Goal: Task Accomplishment & Management: Manage account settings

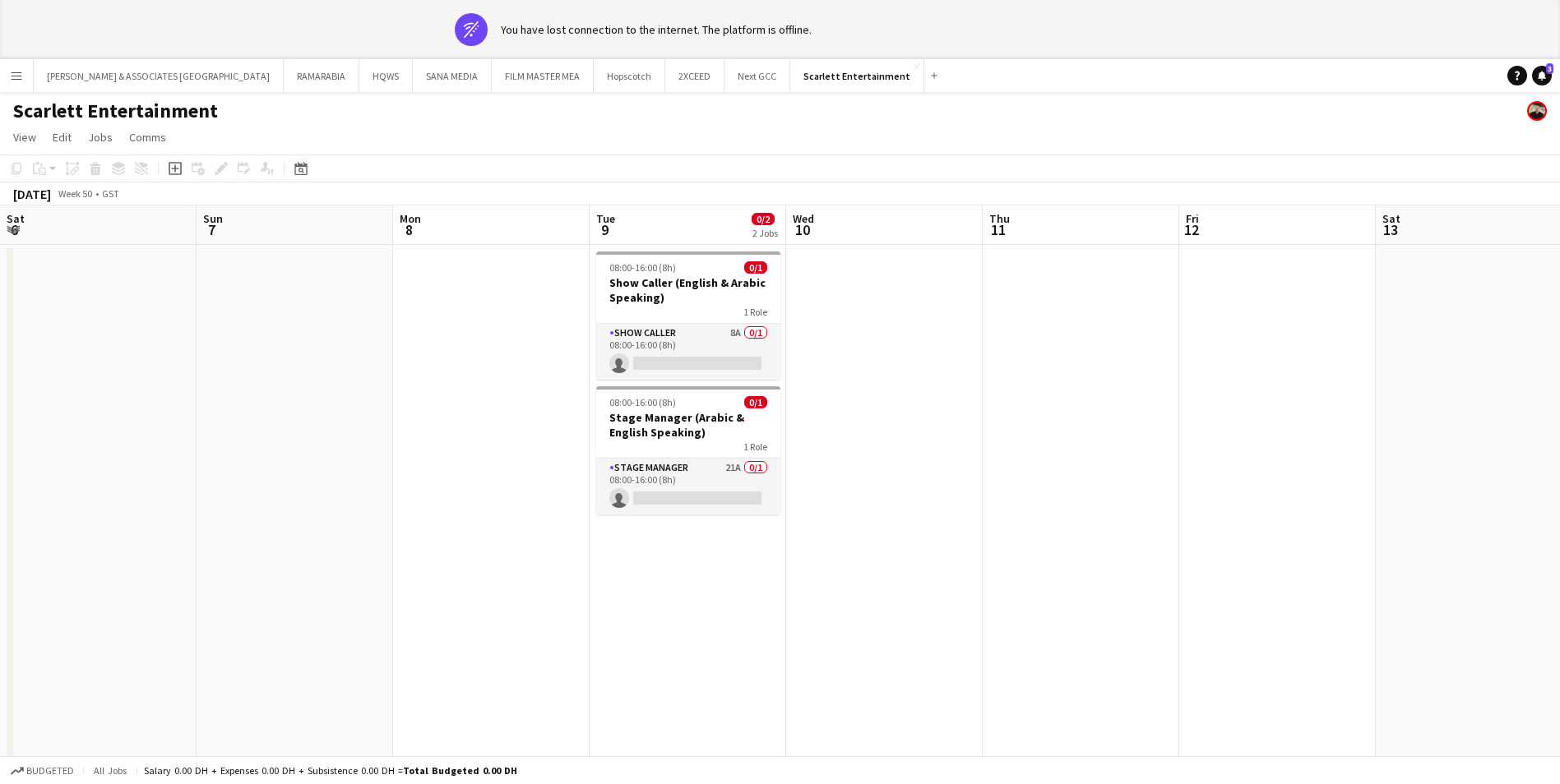
scroll to position [0, 566]
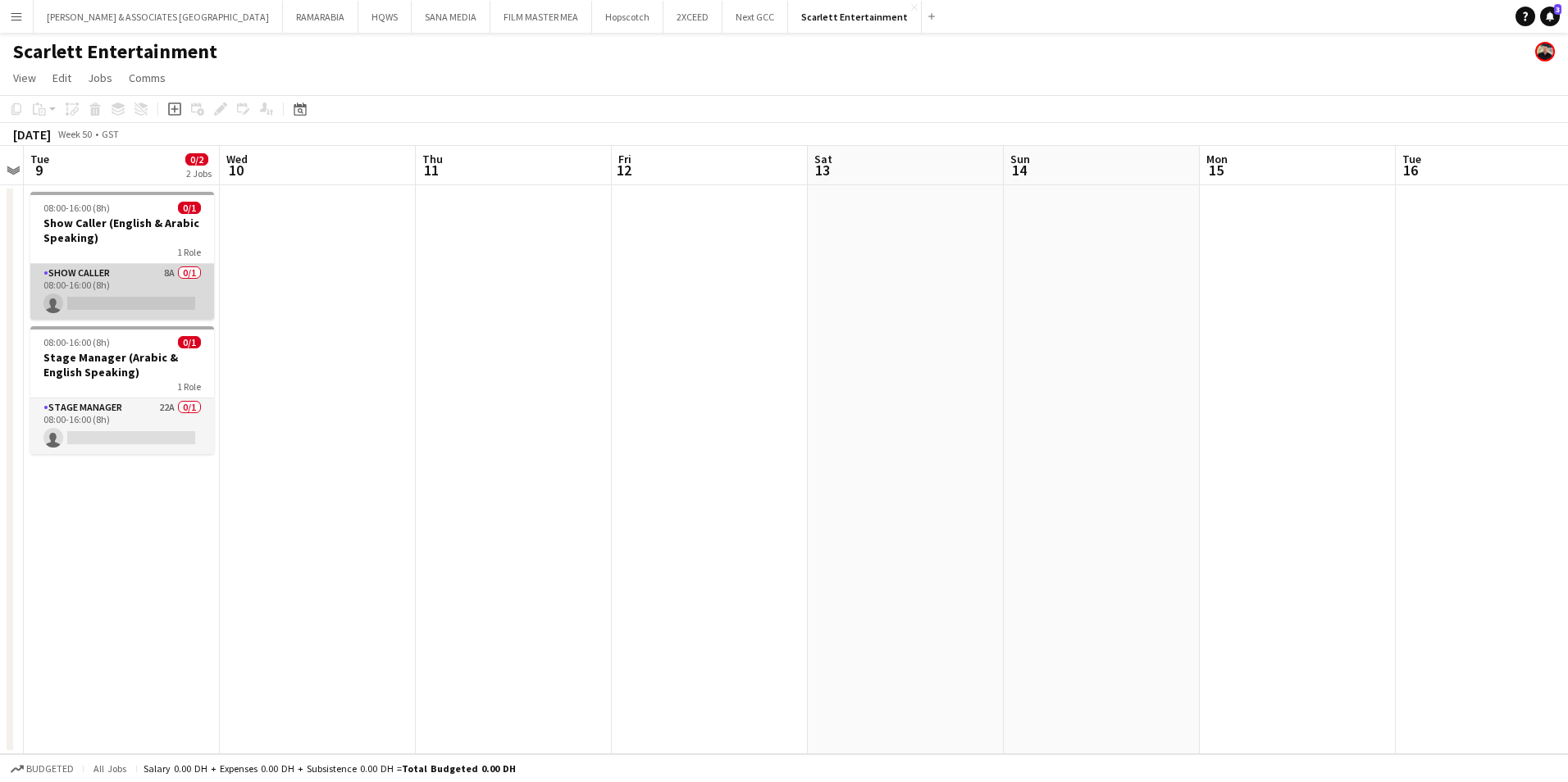
click at [128, 266] on app-card-role "Show Caller 8A 0/1 08:00-16:00 (8h) single-neutral-actions" at bounding box center [122, 292] width 183 height 56
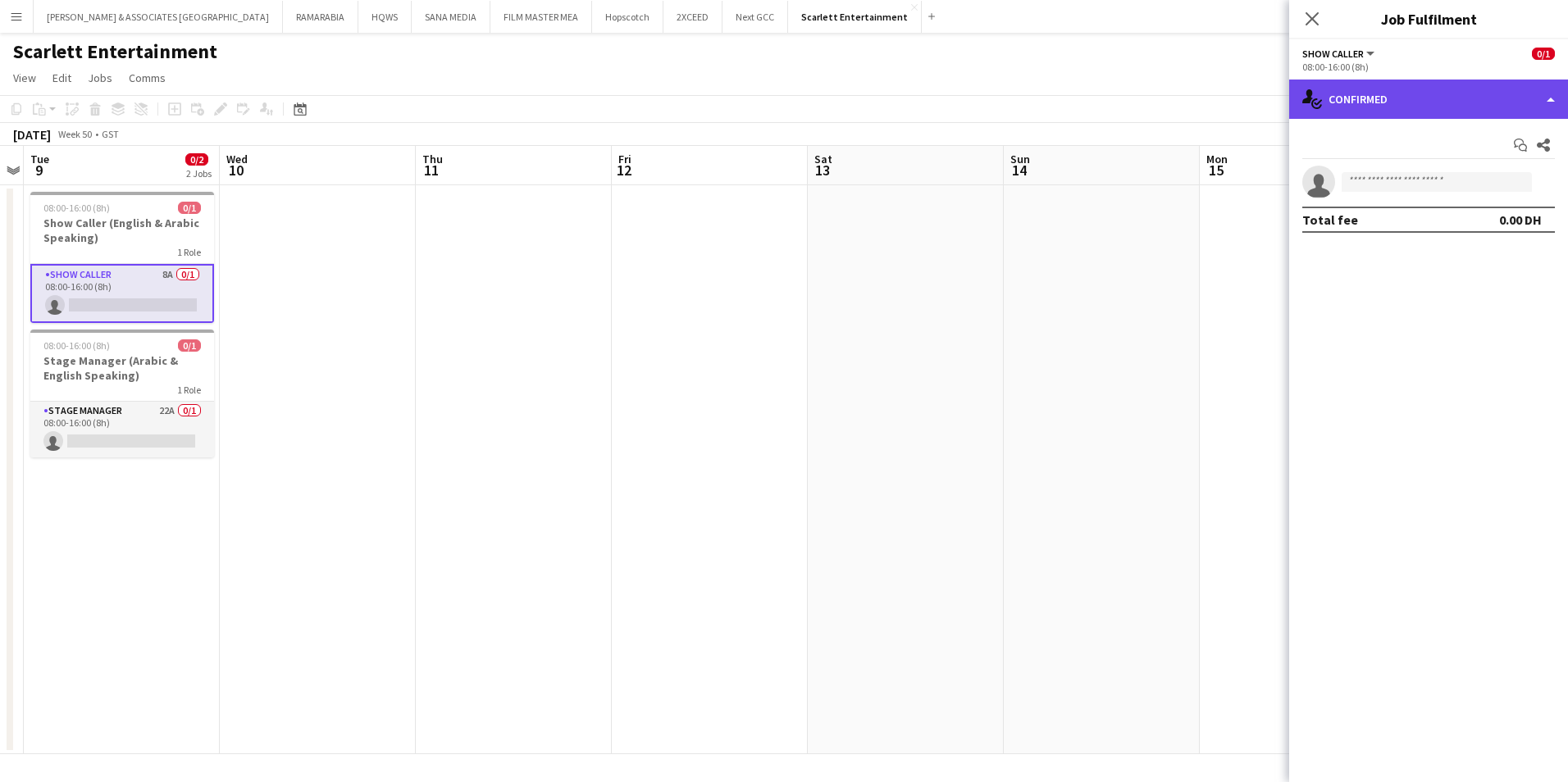
click at [1408, 95] on div "single-neutral-actions-check-2 Confirmed" at bounding box center [1428, 99] width 279 height 39
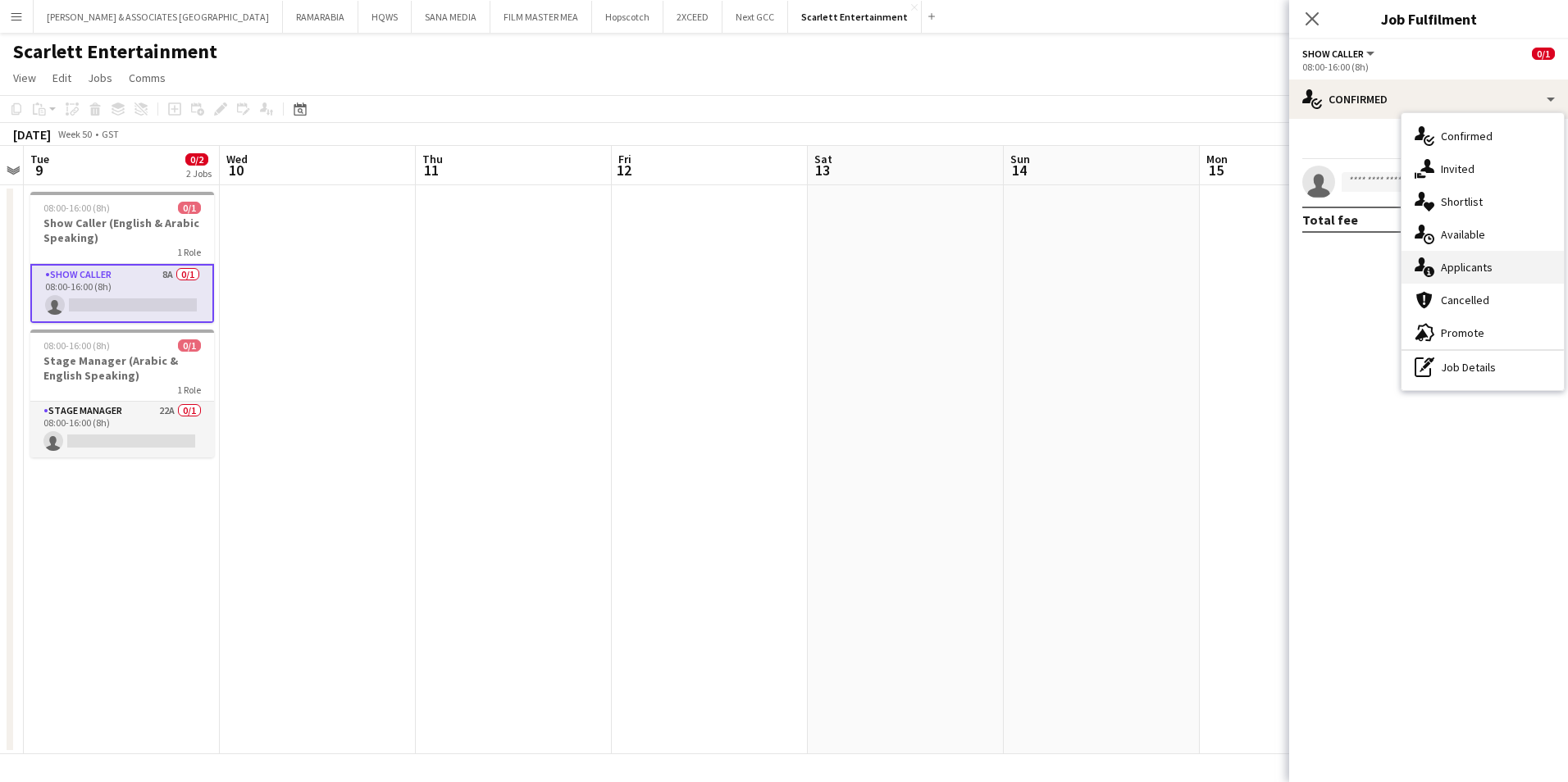
click at [1486, 271] on span "Applicants" at bounding box center [1467, 268] width 52 height 15
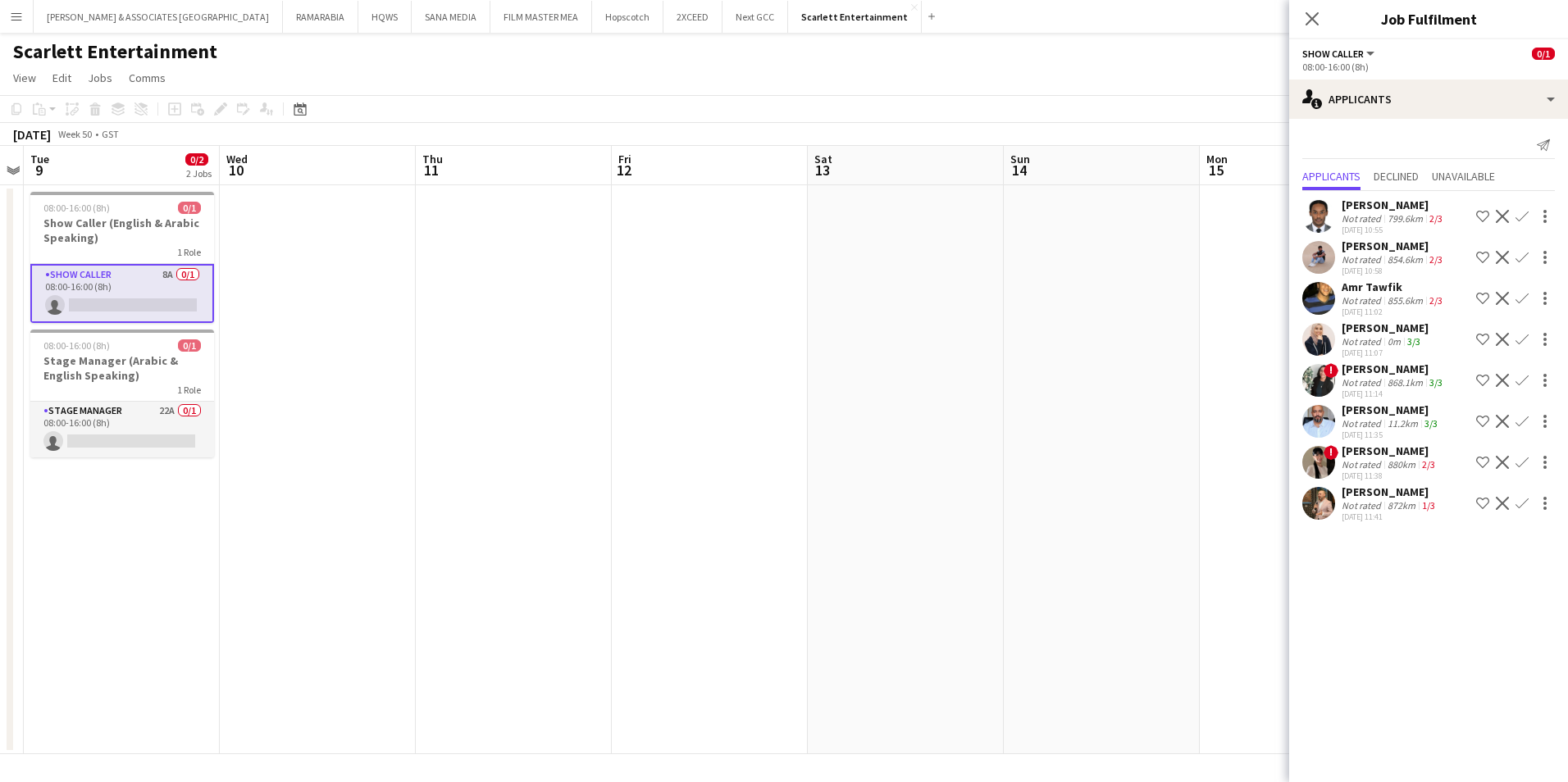
click at [1315, 247] on app-user-avatar at bounding box center [1318, 257] width 32 height 32
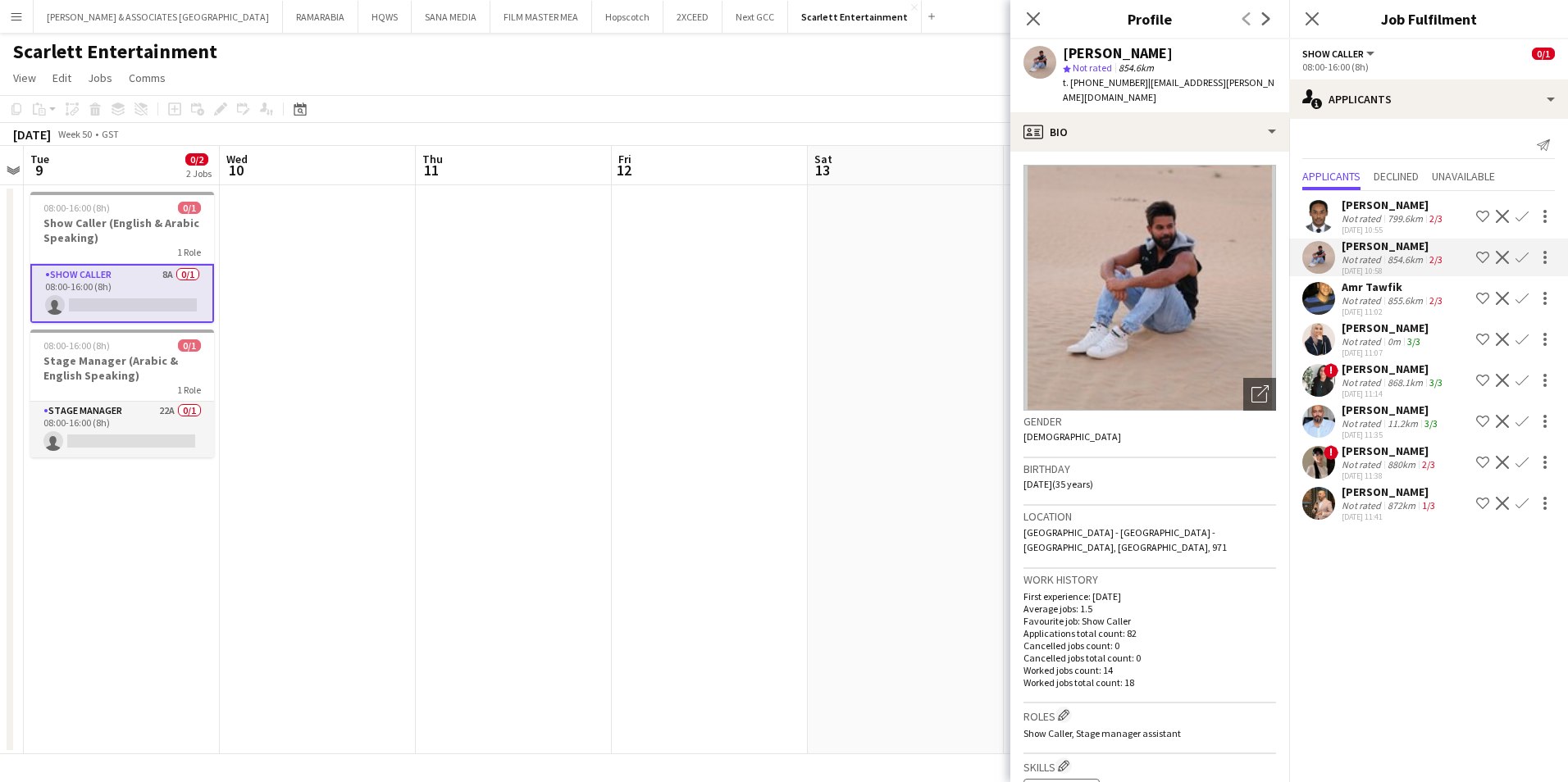
click at [1377, 495] on div "[PERSON_NAME]" at bounding box center [1390, 492] width 96 height 15
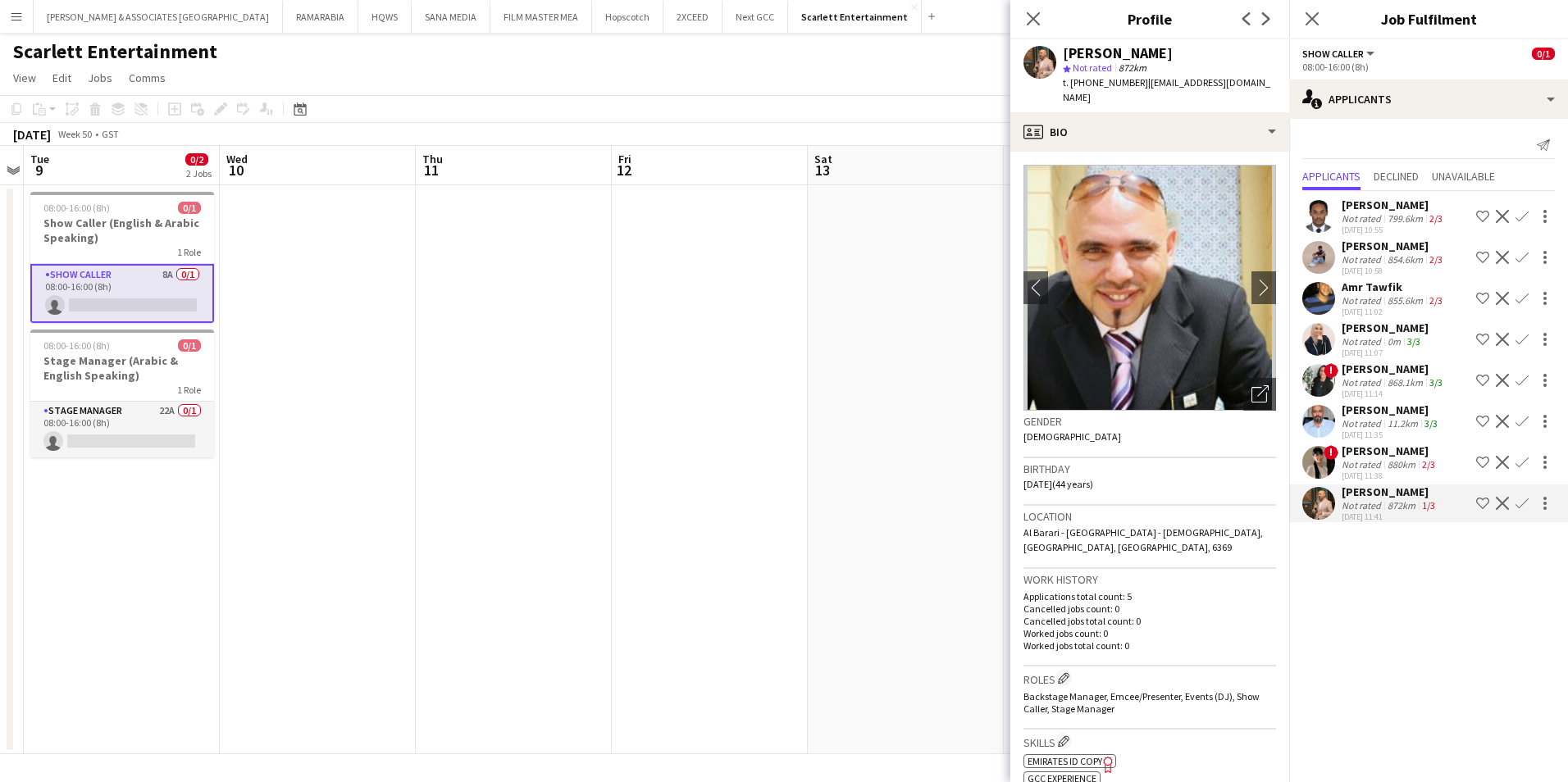
click at [24, 26] on button "Menu" at bounding box center [16, 16] width 32 height 32
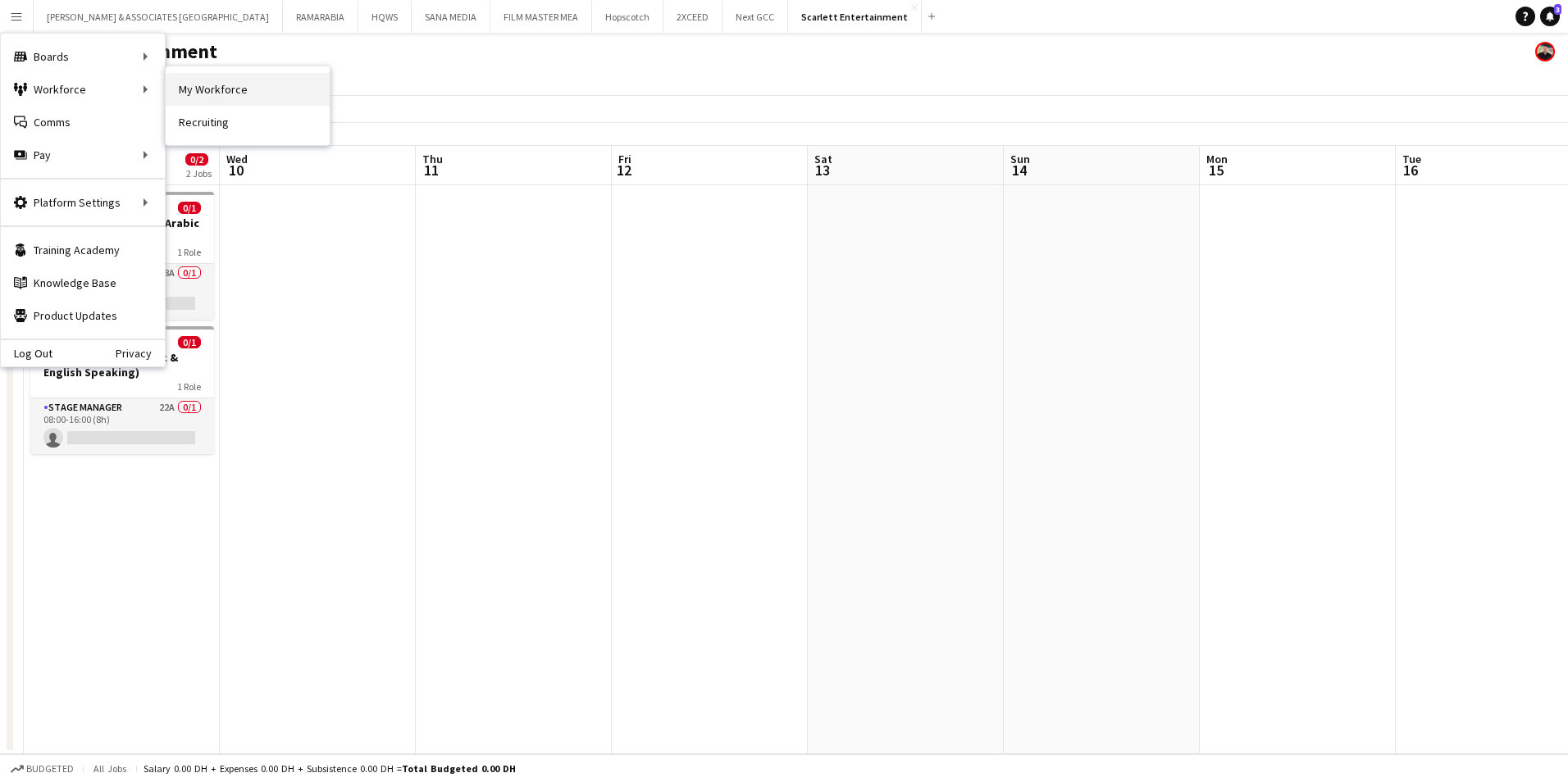
click at [227, 96] on link "My Workforce" at bounding box center [247, 89] width 164 height 32
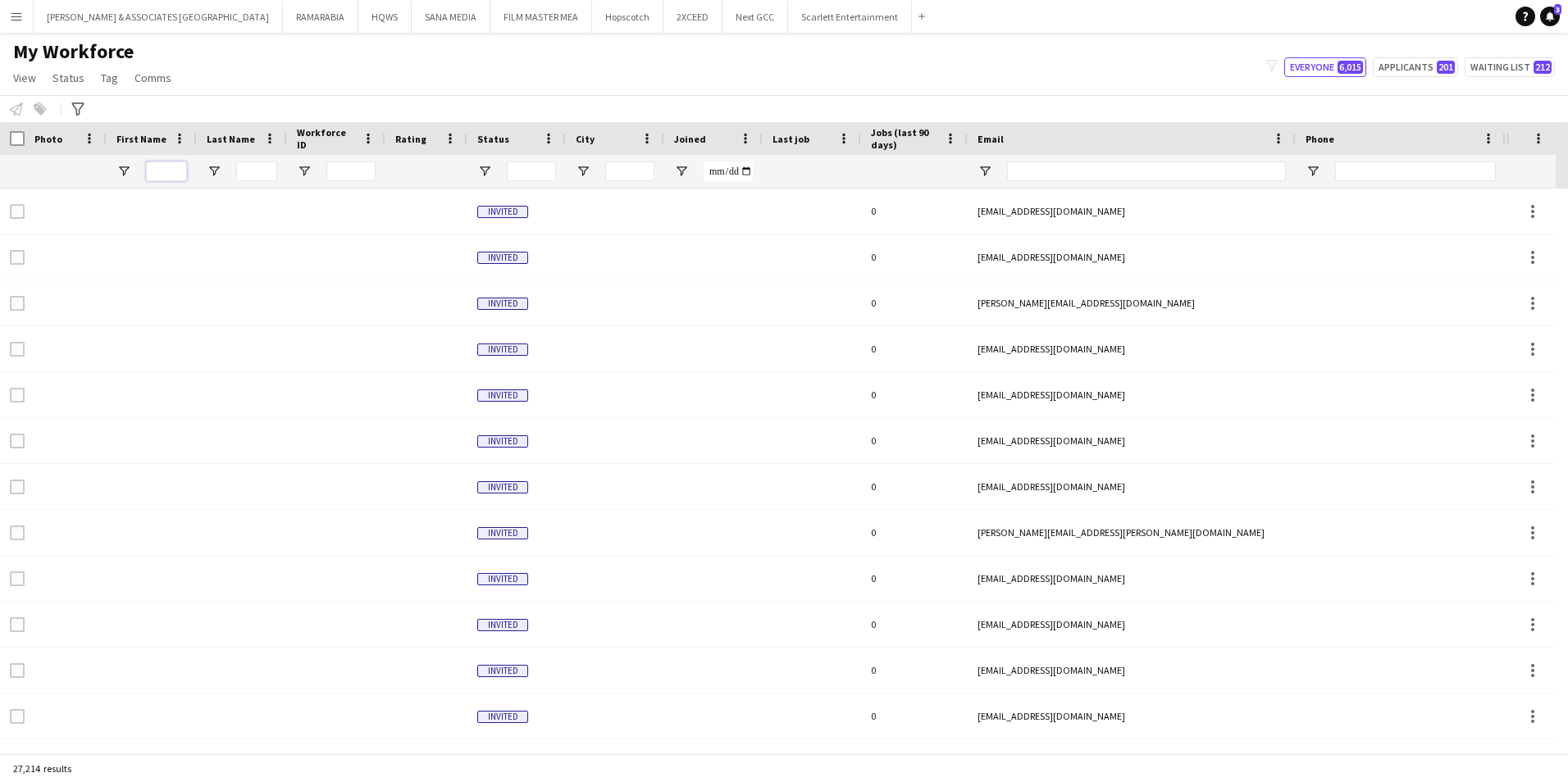
click at [166, 172] on input "First Name Filter Input" at bounding box center [167, 170] width 41 height 19
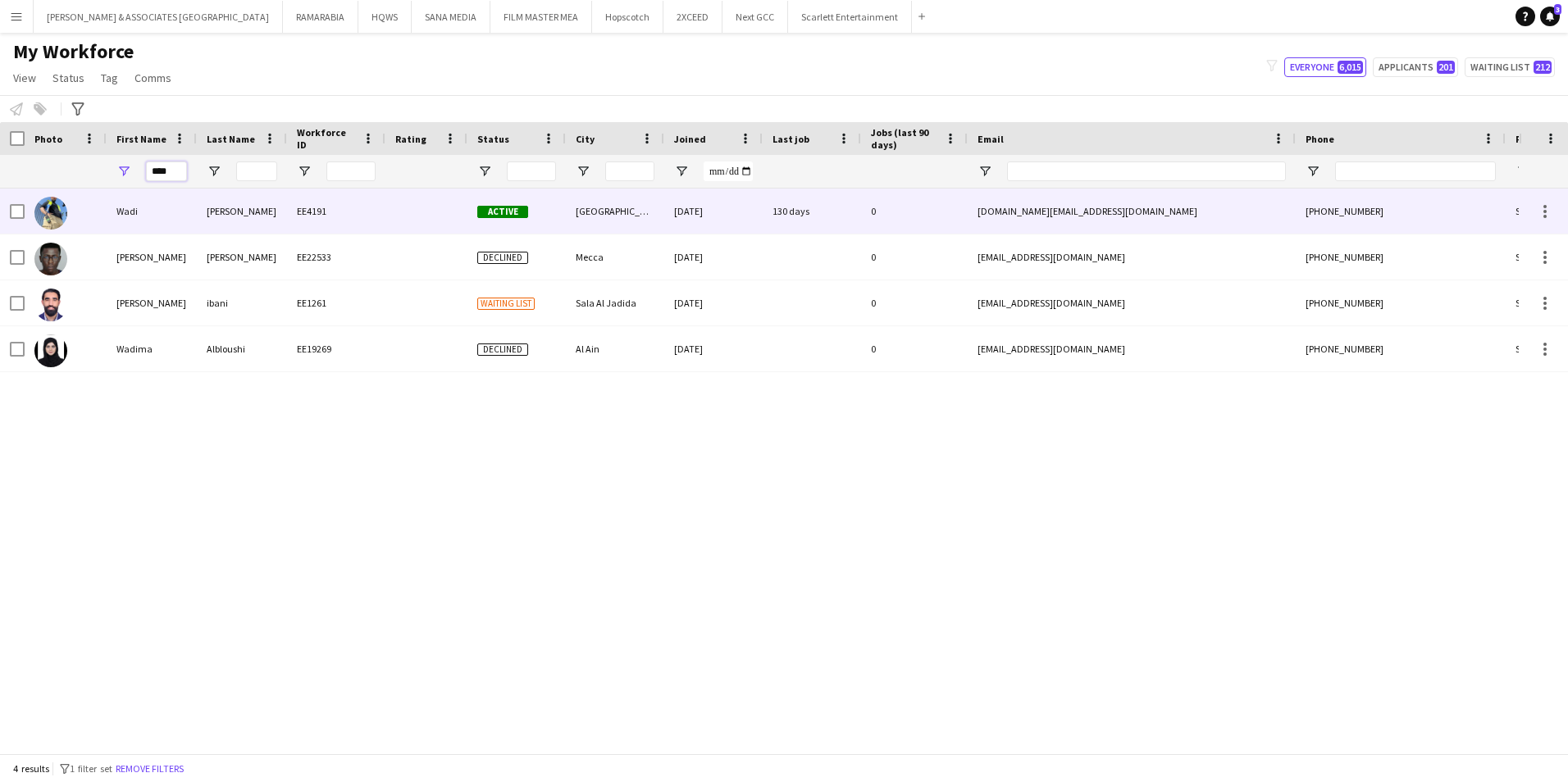
type input "****"
click at [118, 206] on div "Wadi" at bounding box center [151, 211] width 90 height 45
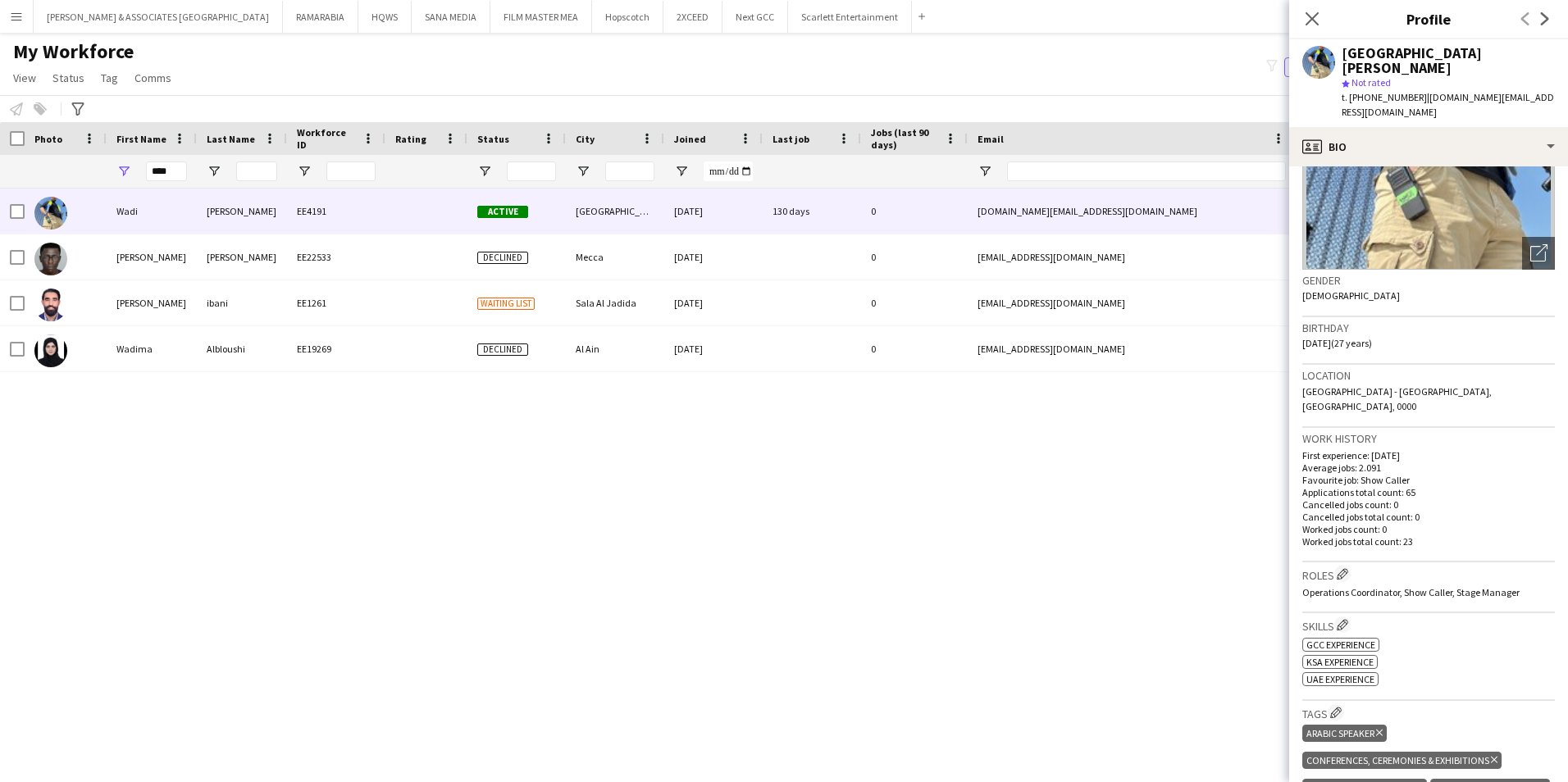
scroll to position [492, 0]
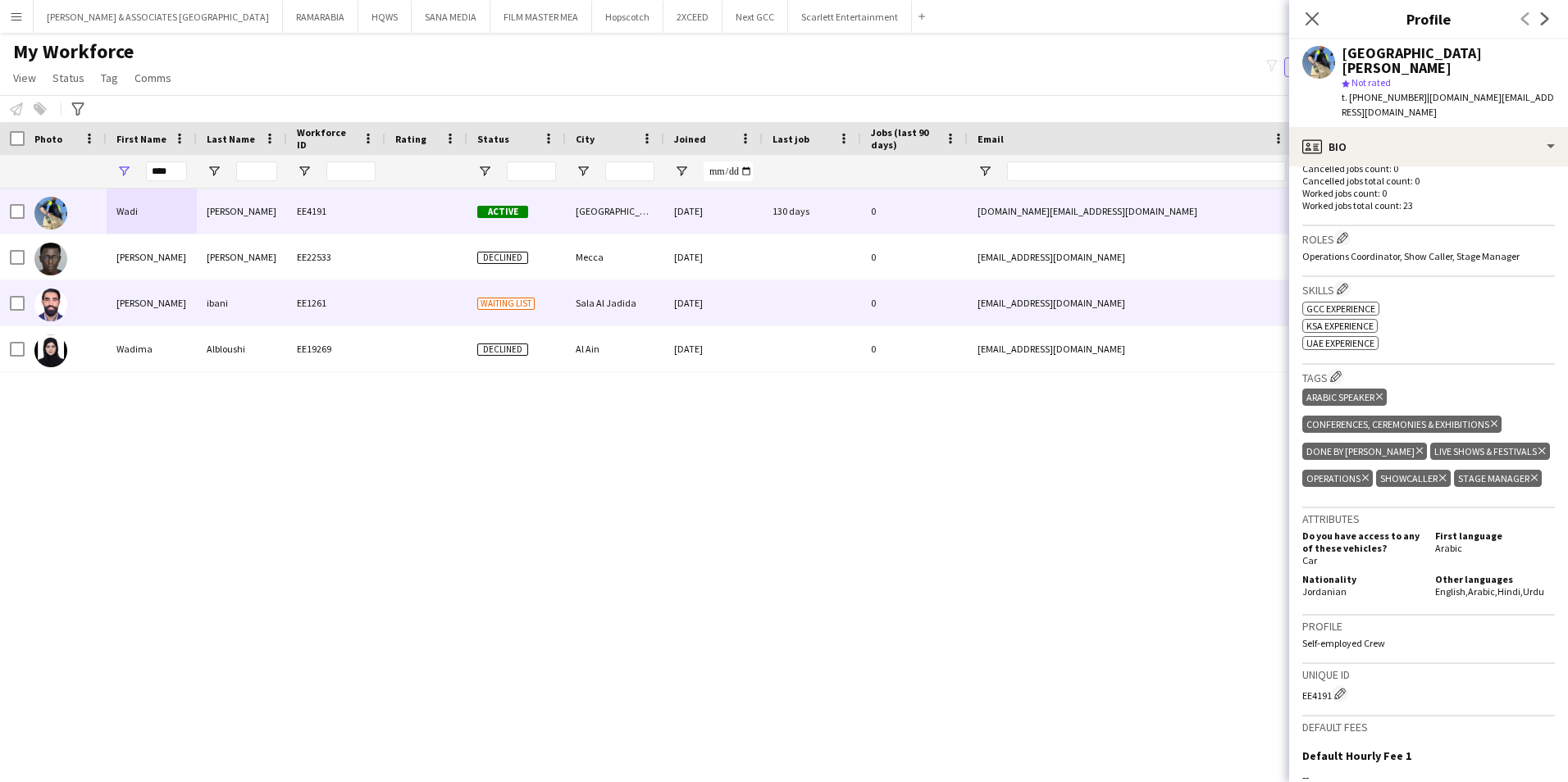
click at [383, 288] on div "EE1261" at bounding box center [336, 303] width 98 height 45
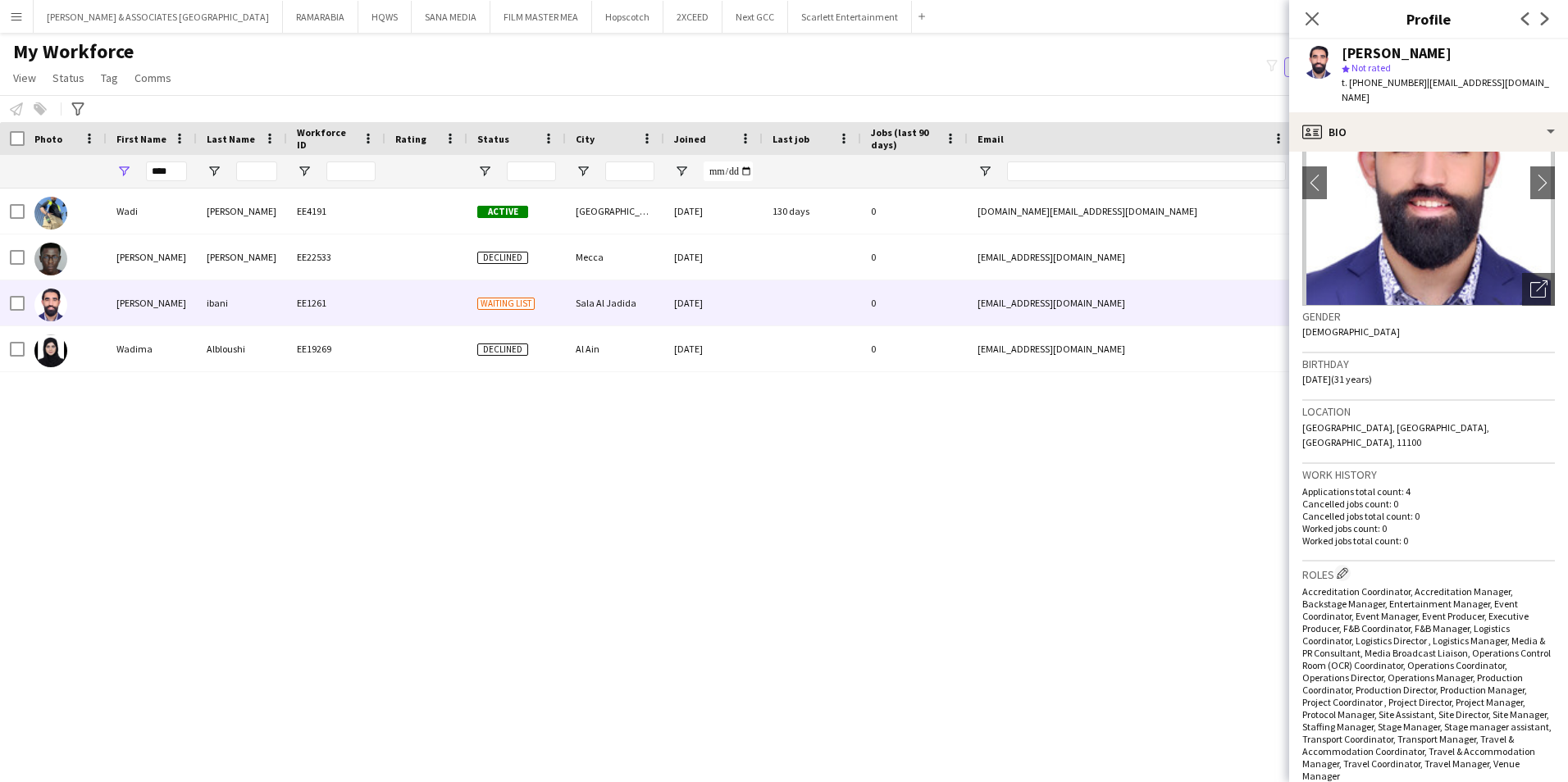
scroll to position [246, 0]
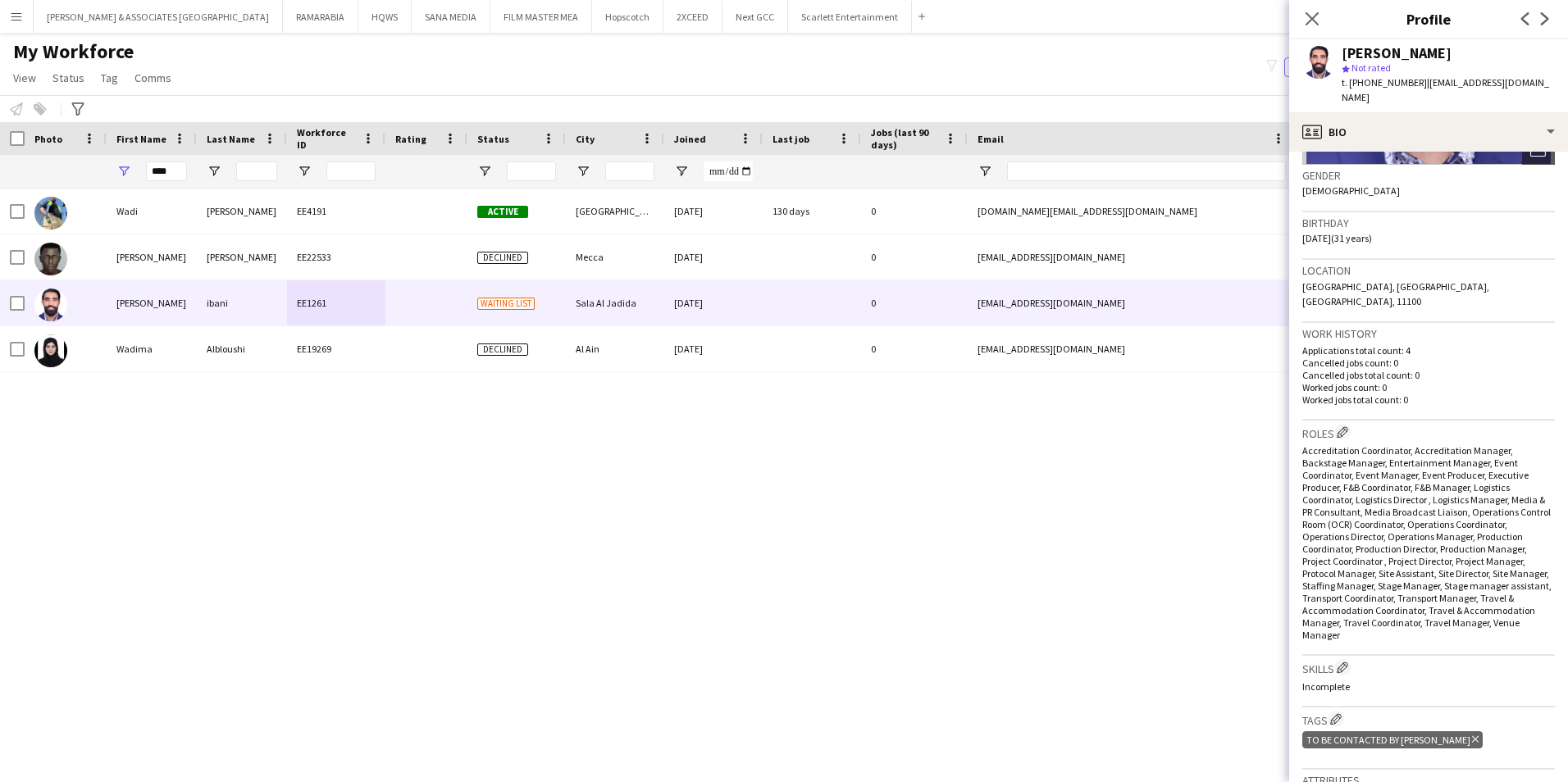
click at [1307, 6] on div "Close pop-in" at bounding box center [1312, 19] width 46 height 38
click at [1316, 16] on icon at bounding box center [1311, 19] width 16 height 16
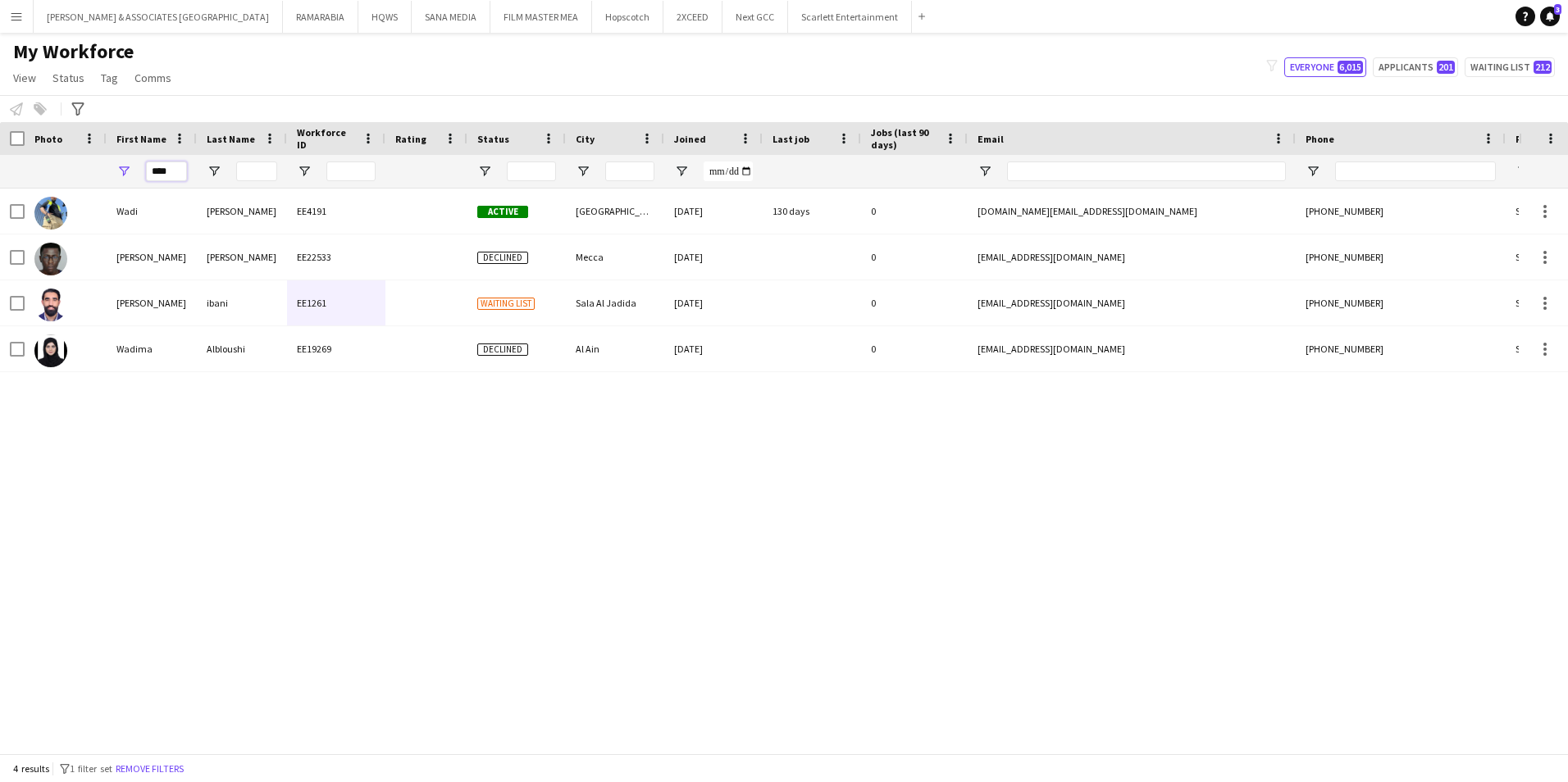
drag, startPoint x: 175, startPoint y: 173, endPoint x: 82, endPoint y: 170, distance: 93.0
click at [82, 170] on div "****" at bounding box center [889, 170] width 1778 height 32
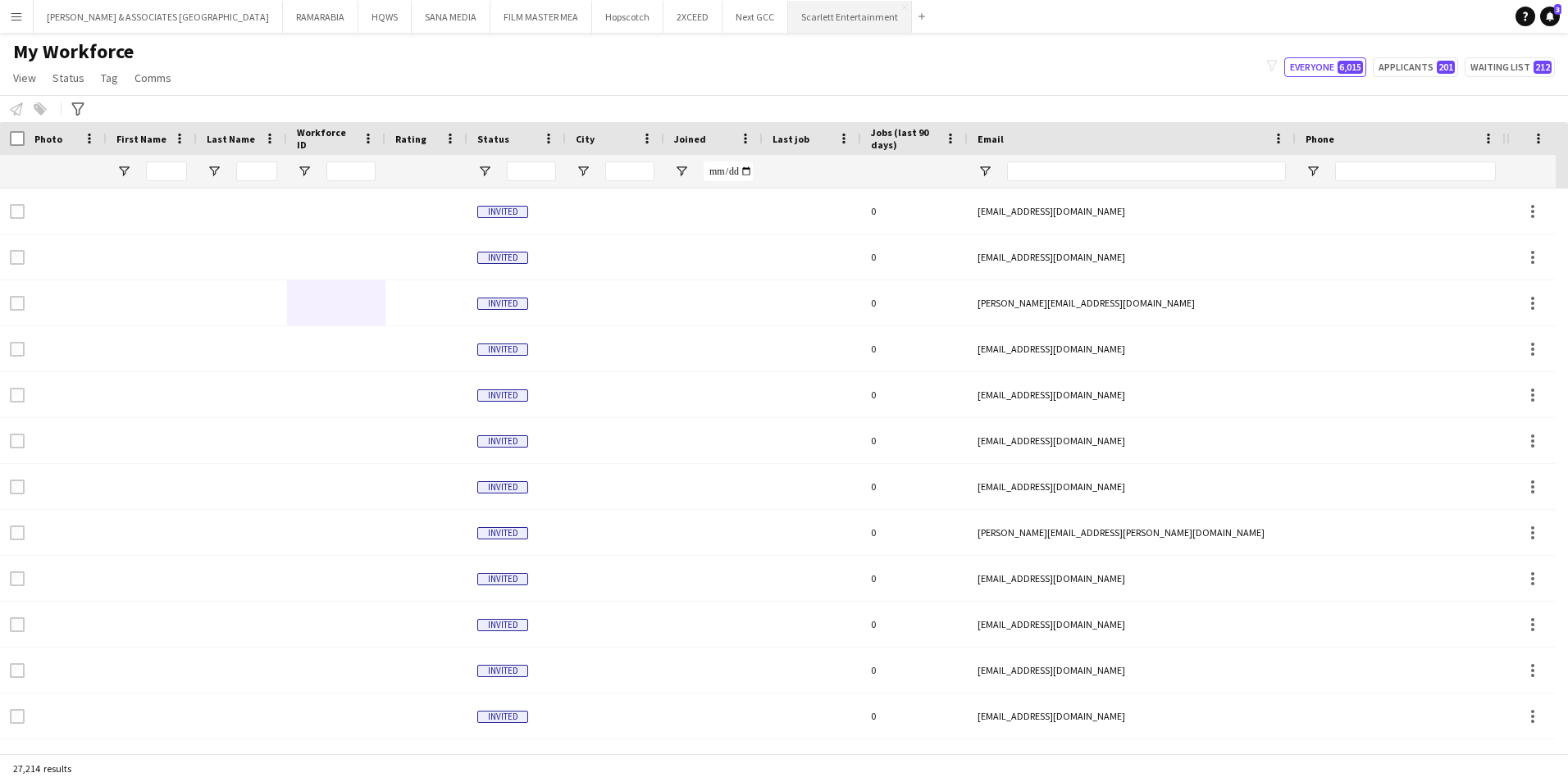
click at [788, 17] on button "Scarlett Entertainment Close" at bounding box center [850, 17] width 124 height 32
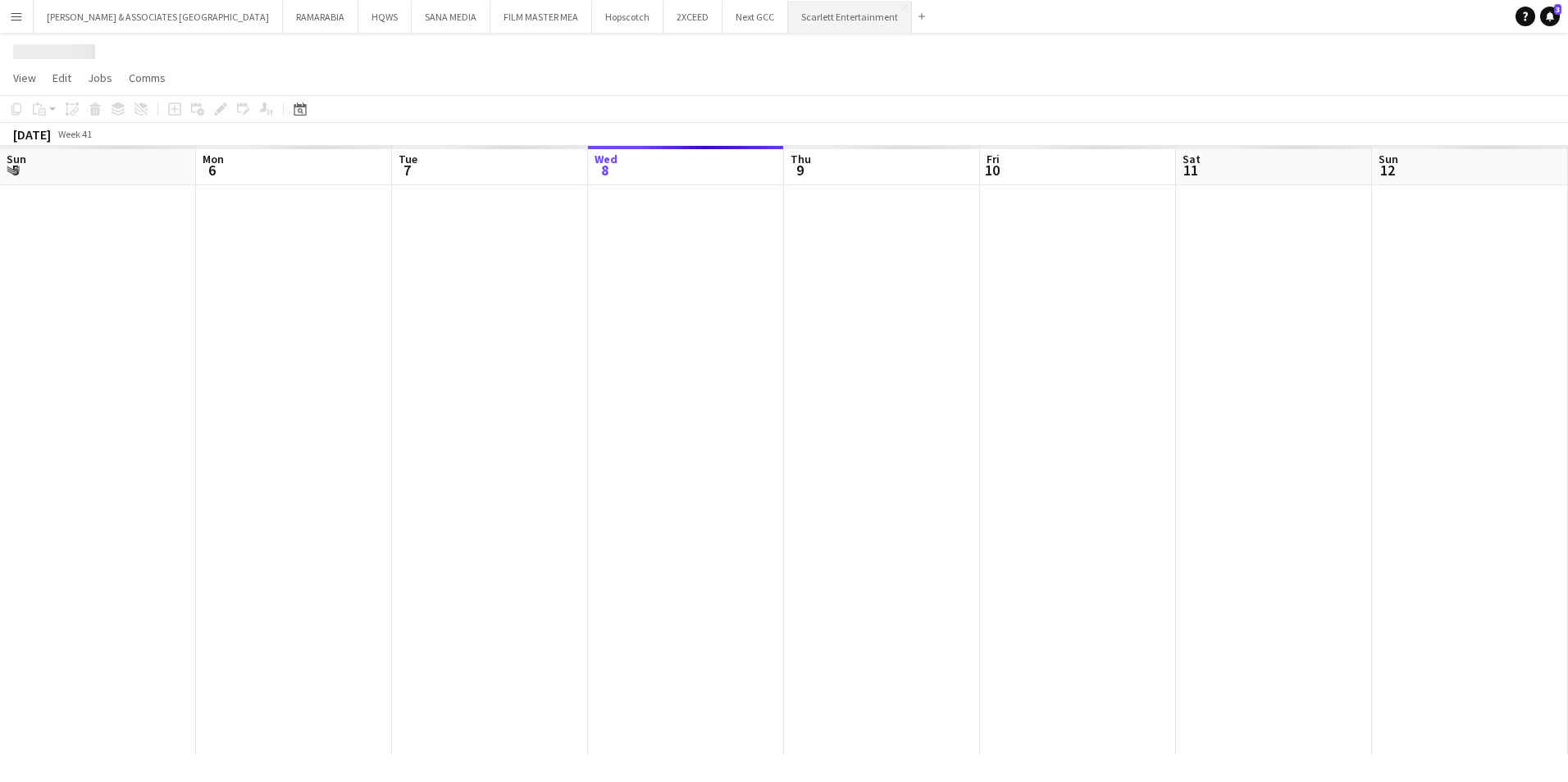
scroll to position [0, 392]
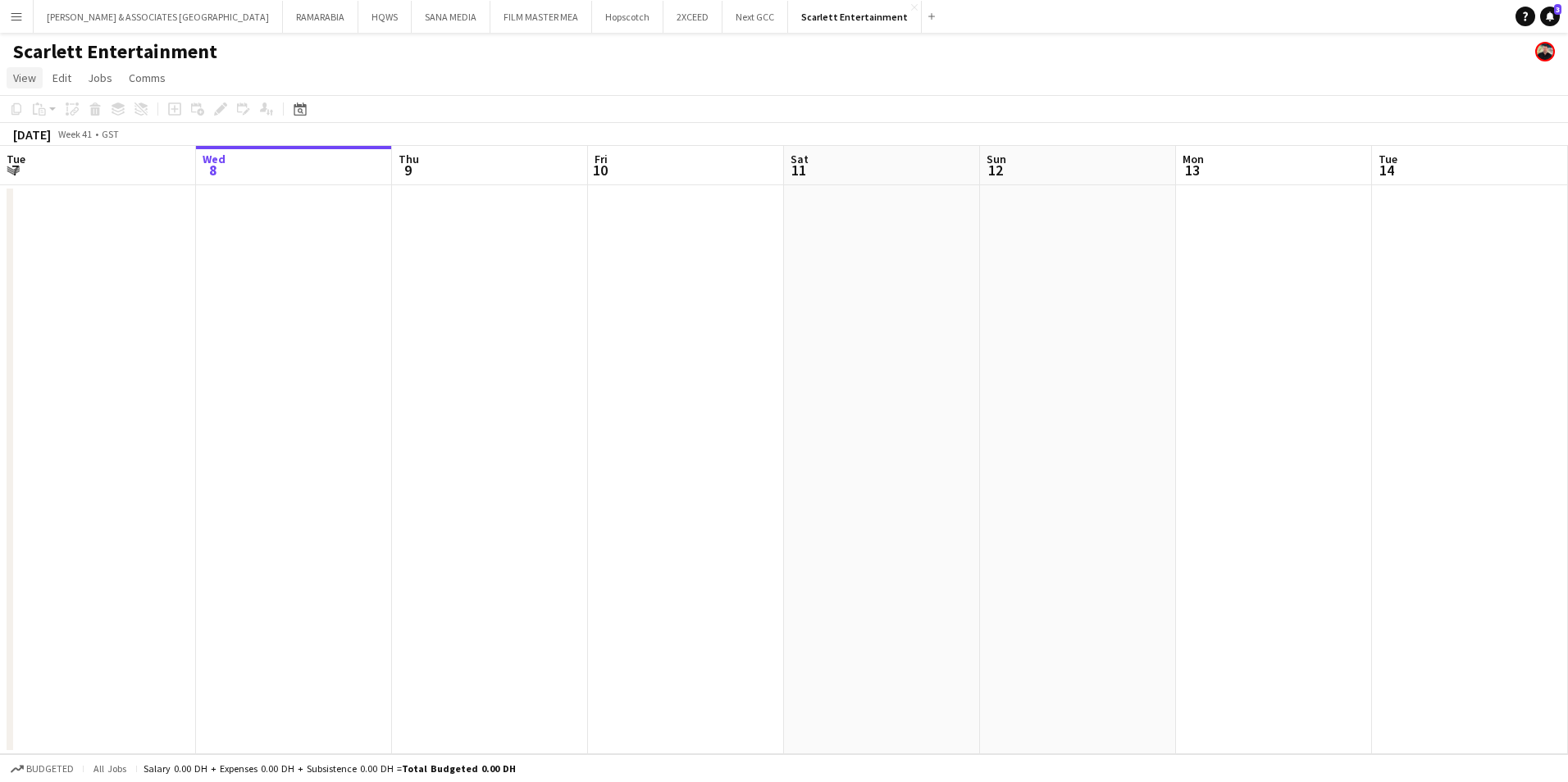
click at [29, 82] on span "View" at bounding box center [24, 78] width 23 height 15
click at [68, 185] on span "Month view" at bounding box center [48, 183] width 56 height 15
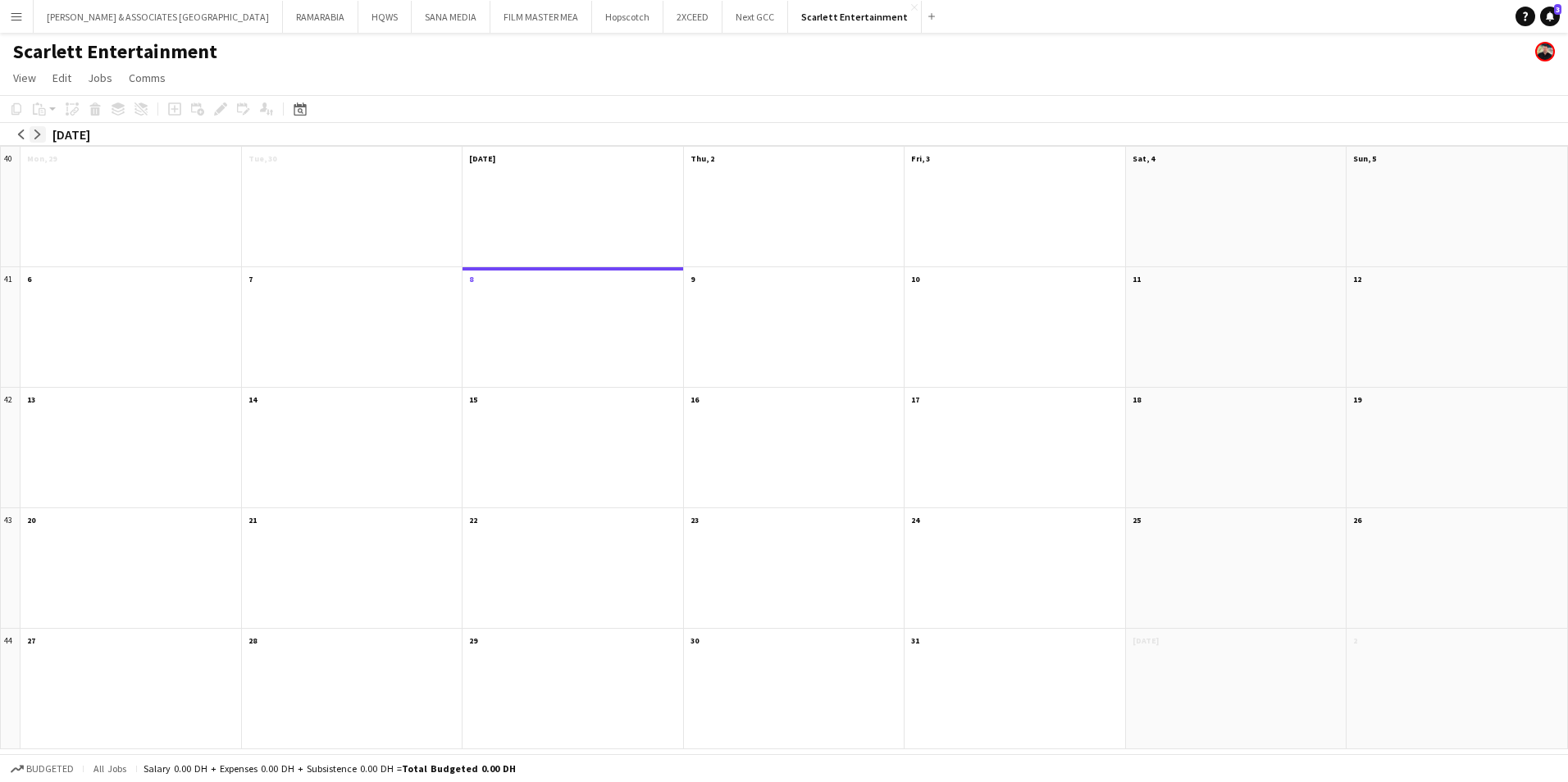
click at [34, 134] on app-icon "arrow-right" at bounding box center [37, 134] width 10 height 10
click at [326, 327] on span "Stage Manager (Arabic & English Speaking)" at bounding box center [341, 330] width 172 height 11
click at [334, 301] on span "Show Caller (English & Arabic Speaking)" at bounding box center [334, 306] width 158 height 11
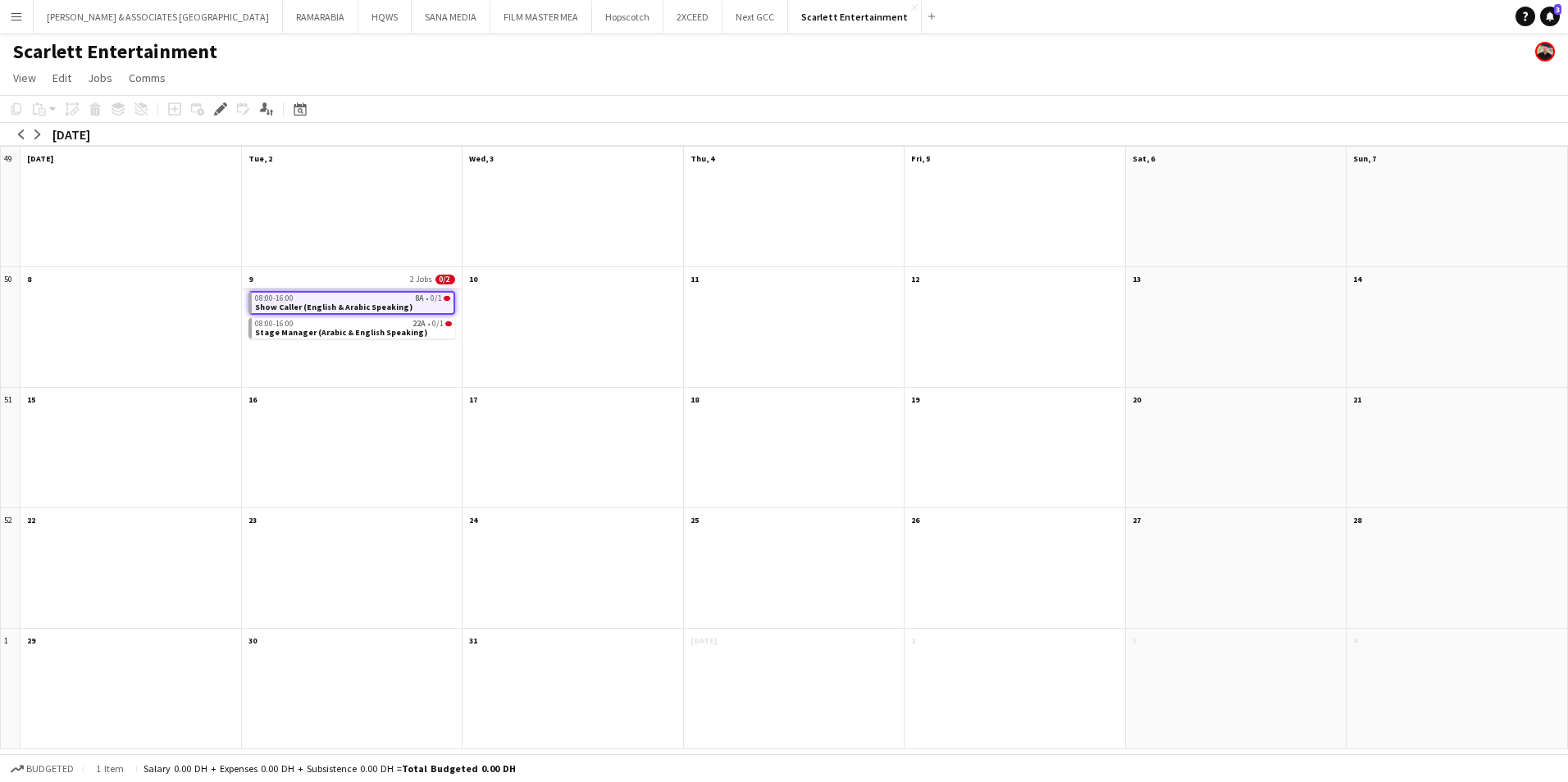
click at [335, 286] on app-month-view-date-header "9 2 Jobs 0/2" at bounding box center [352, 278] width 221 height 20
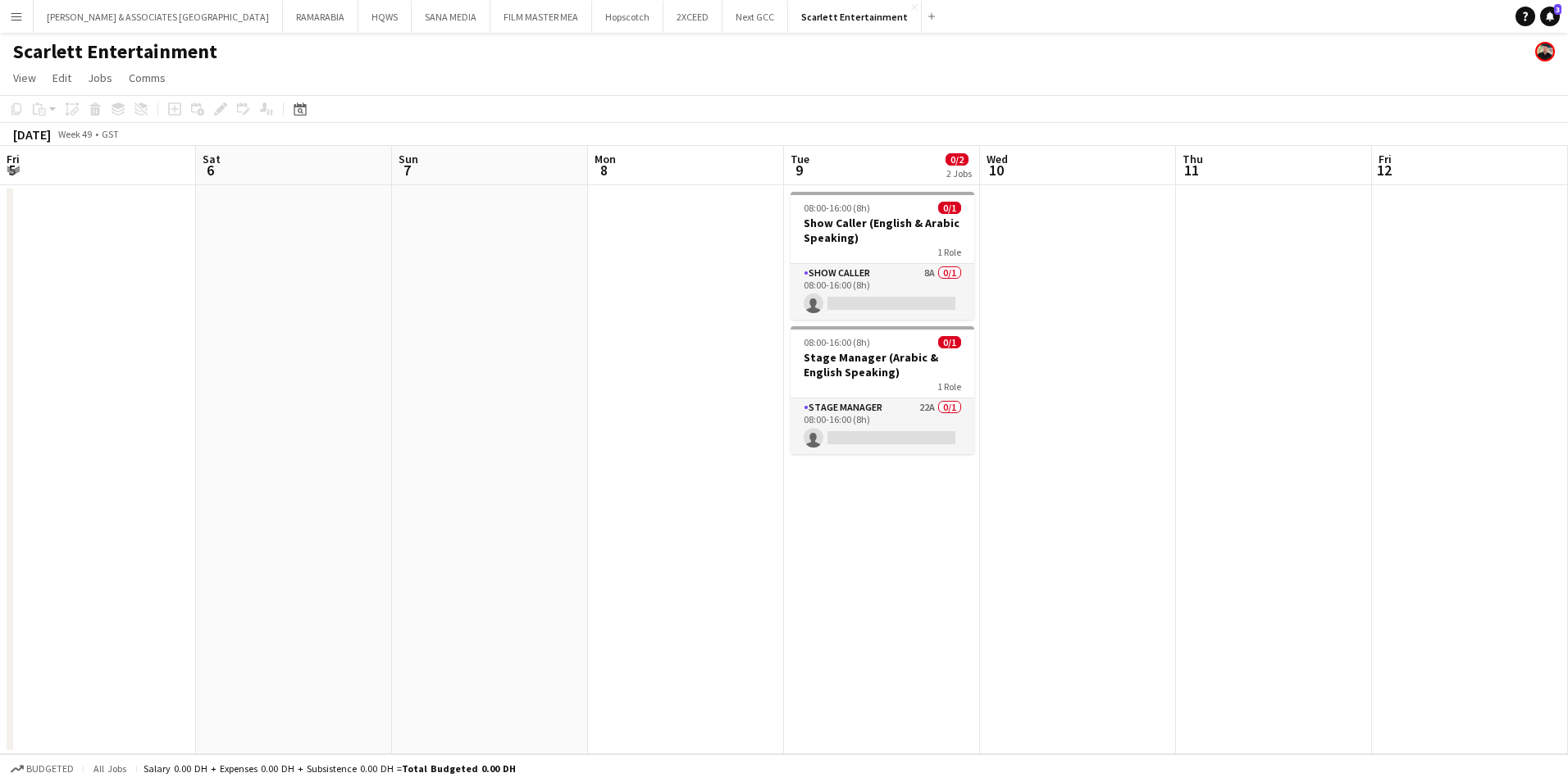
scroll to position [0, 564]
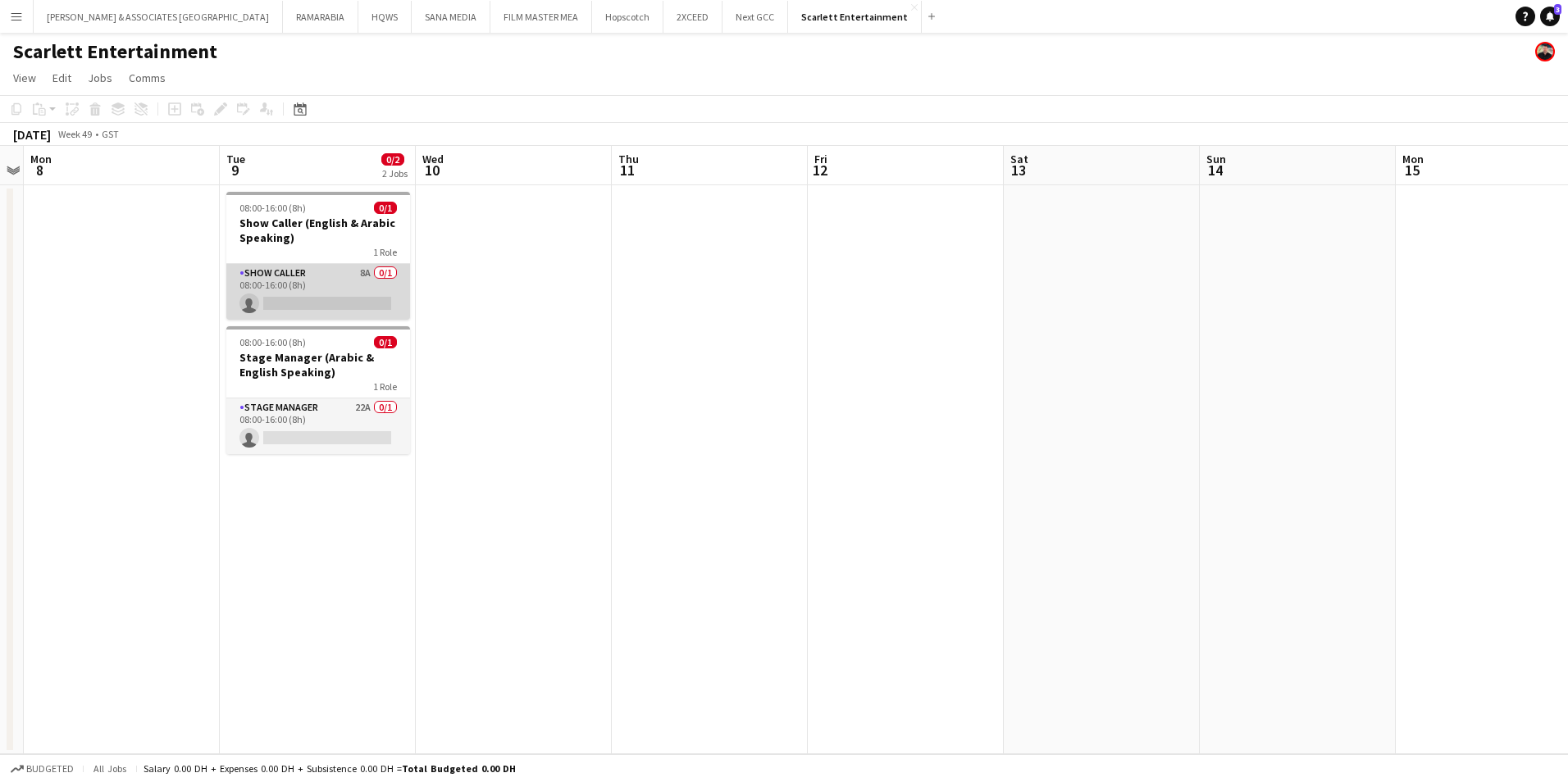
click at [318, 288] on app-card-role "Show Caller 8A 0/1 08:00-16:00 (8h) single-neutral-actions" at bounding box center [318, 292] width 183 height 56
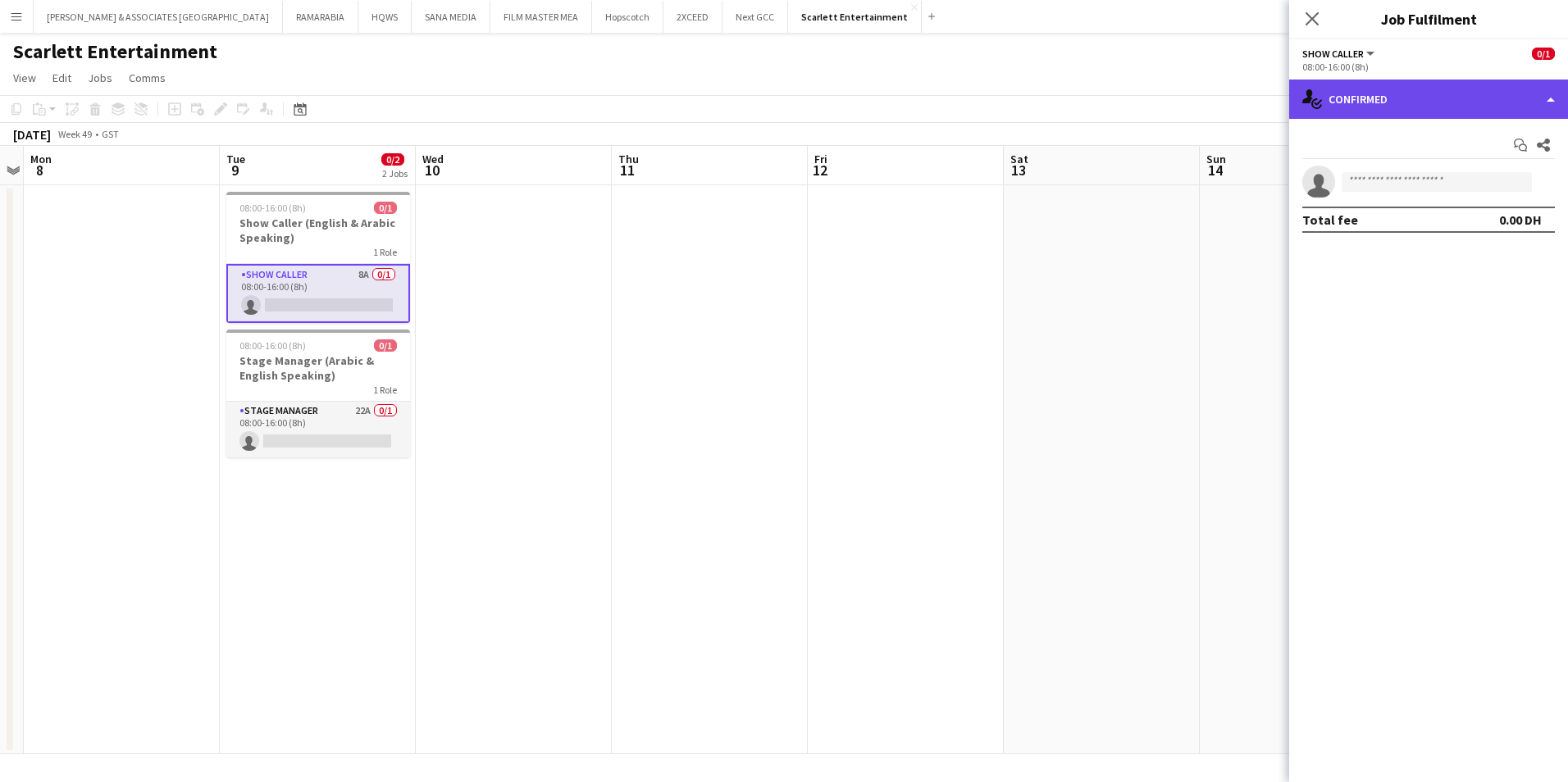
click at [1455, 89] on div "single-neutral-actions-check-2 Confirmed" at bounding box center [1428, 99] width 279 height 39
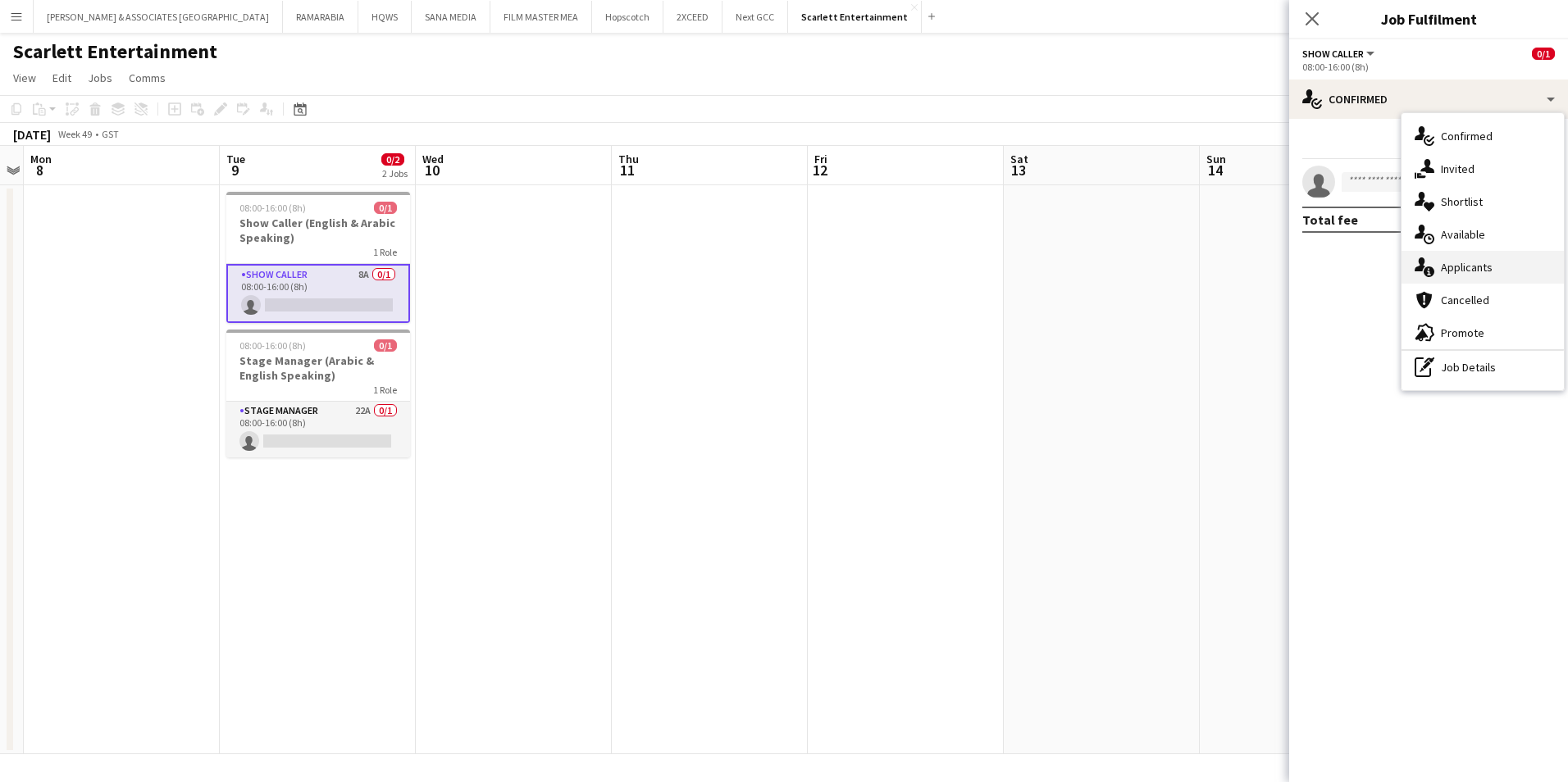
click at [1490, 283] on div "single-neutral-actions-information Applicants" at bounding box center [1482, 267] width 162 height 32
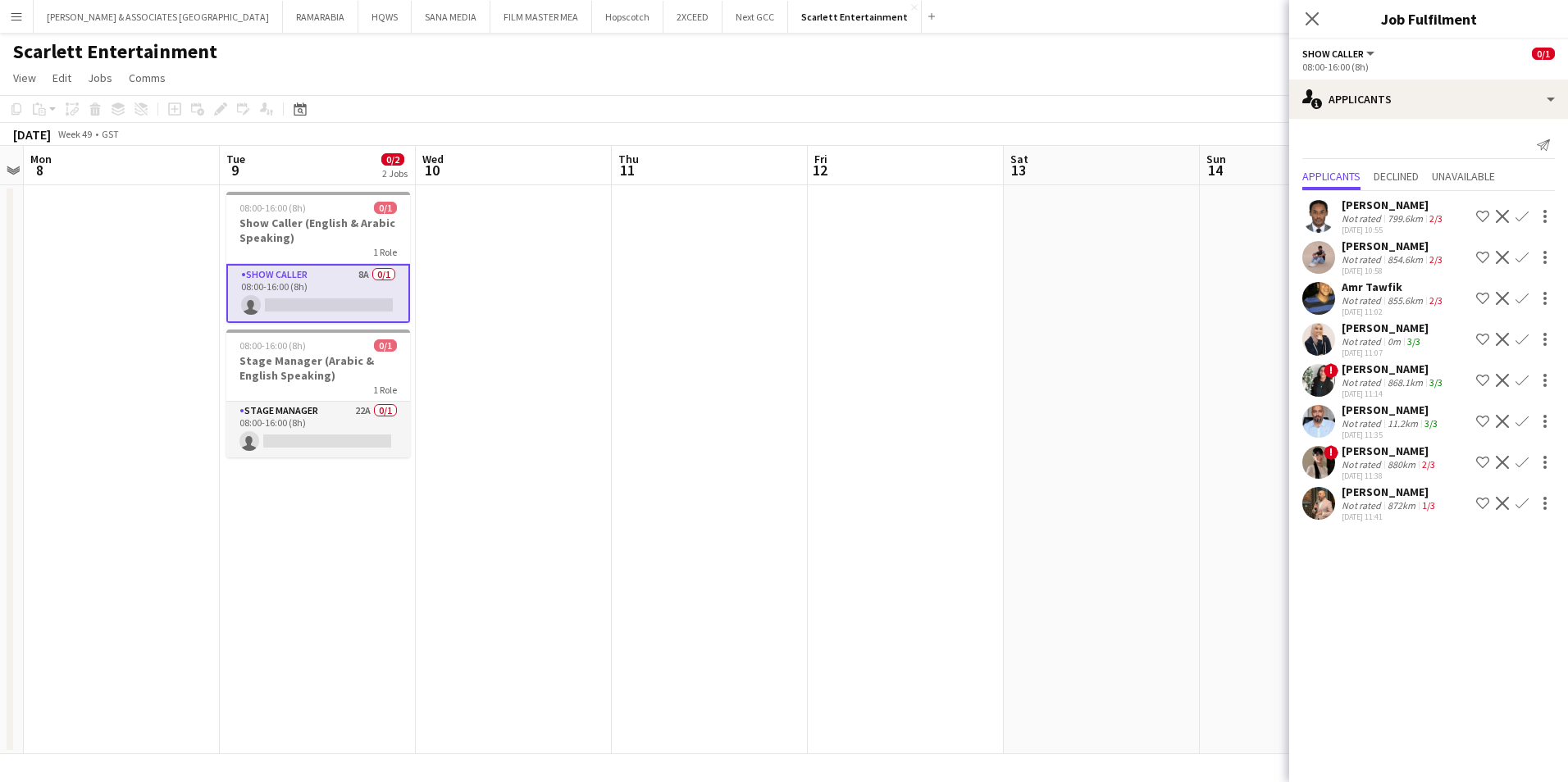
click at [1417, 208] on div "[PERSON_NAME]" at bounding box center [1394, 205] width 104 height 15
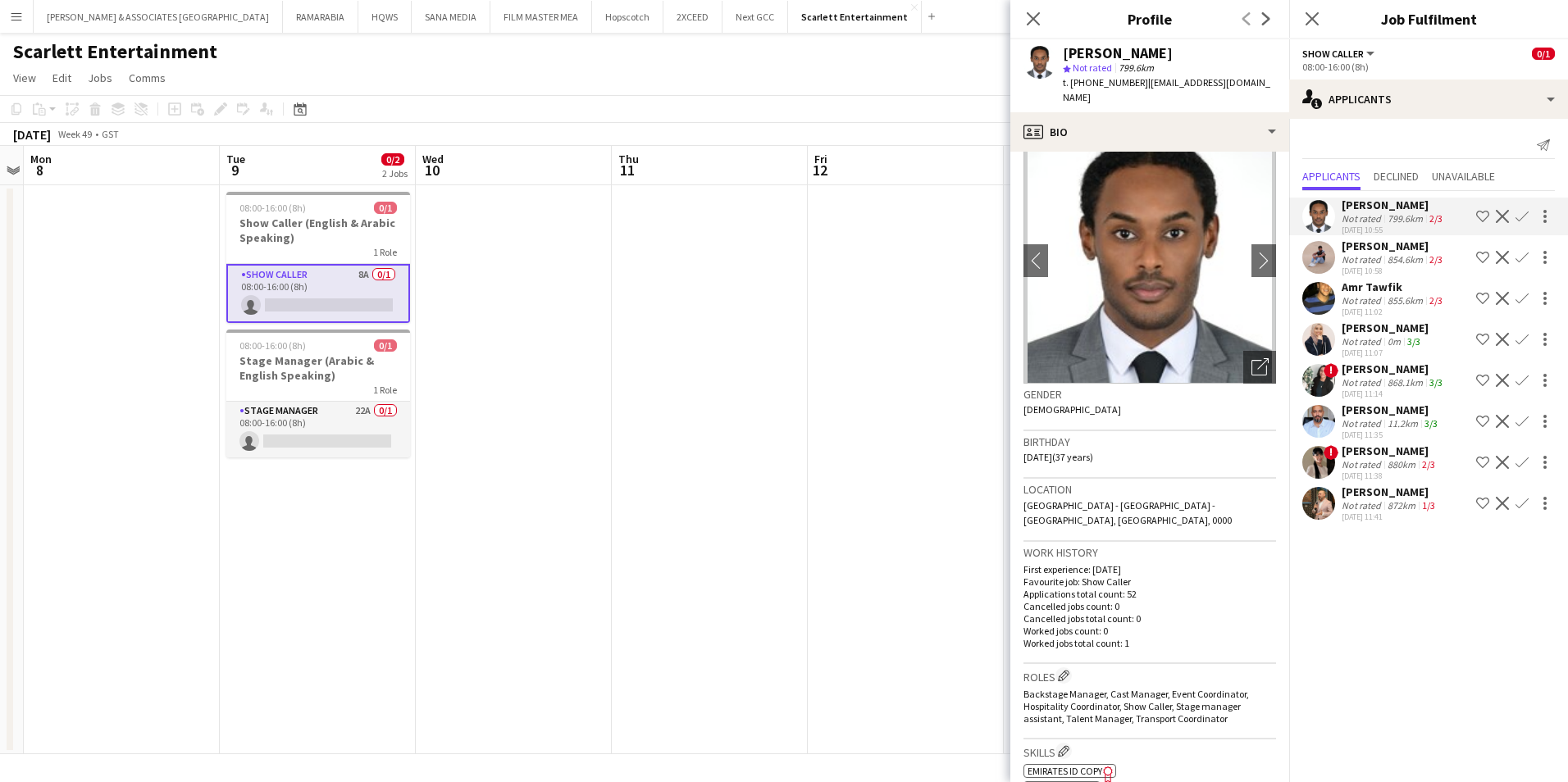
scroll to position [0, 0]
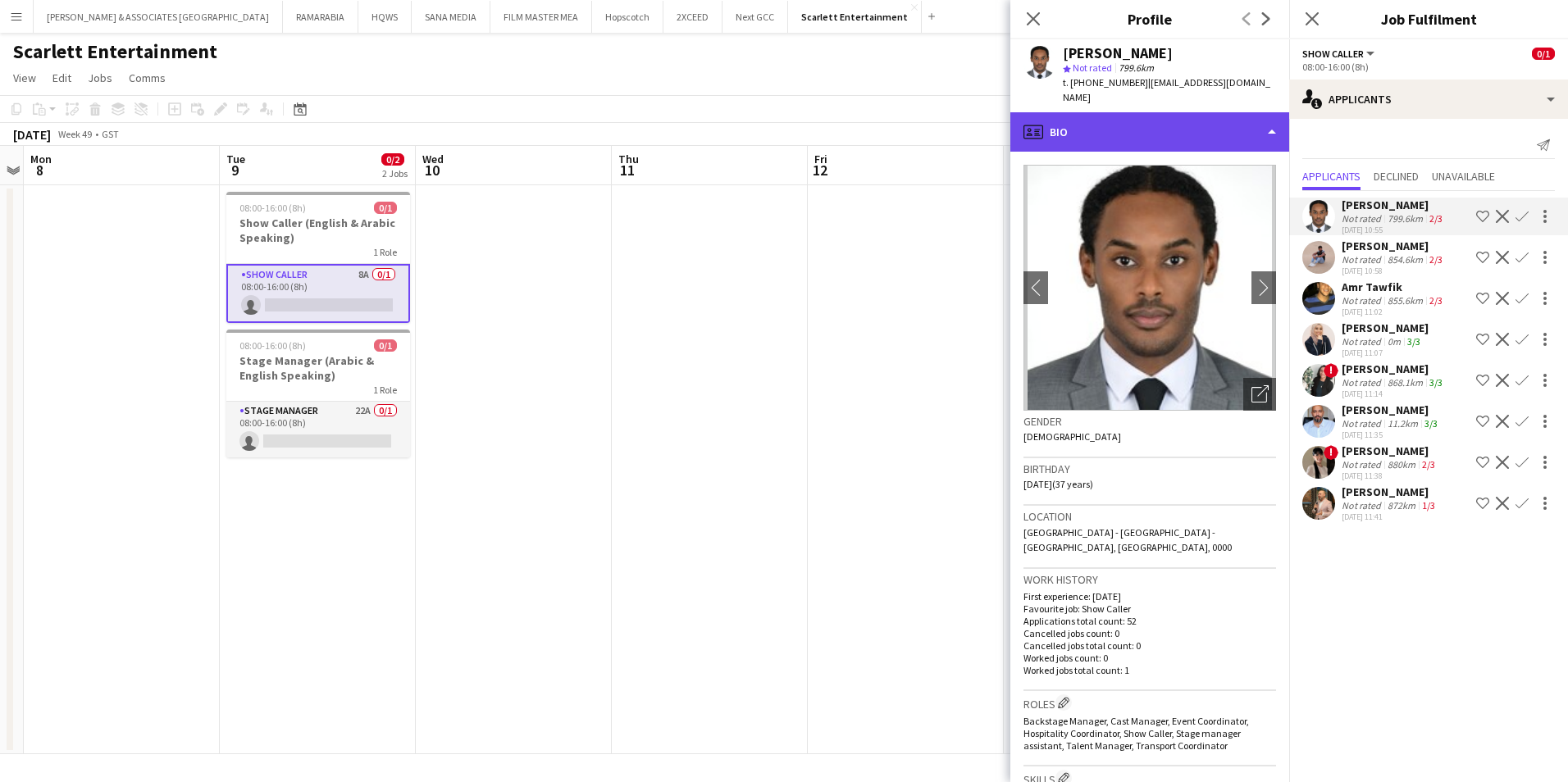
click at [1197, 120] on div "profile Bio" at bounding box center [1149, 132] width 279 height 39
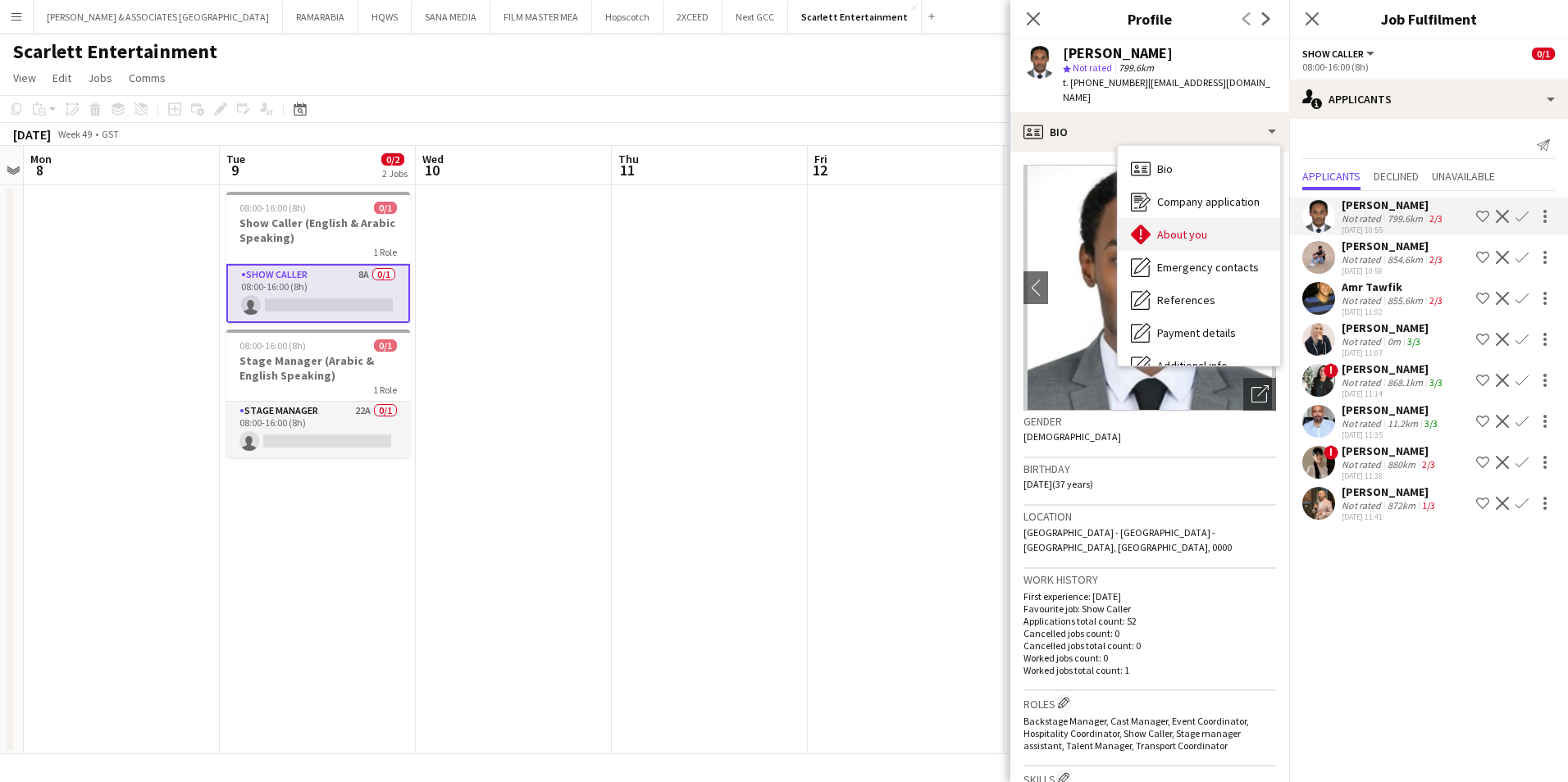
click at [1209, 218] on div "About you About you" at bounding box center [1198, 233] width 162 height 32
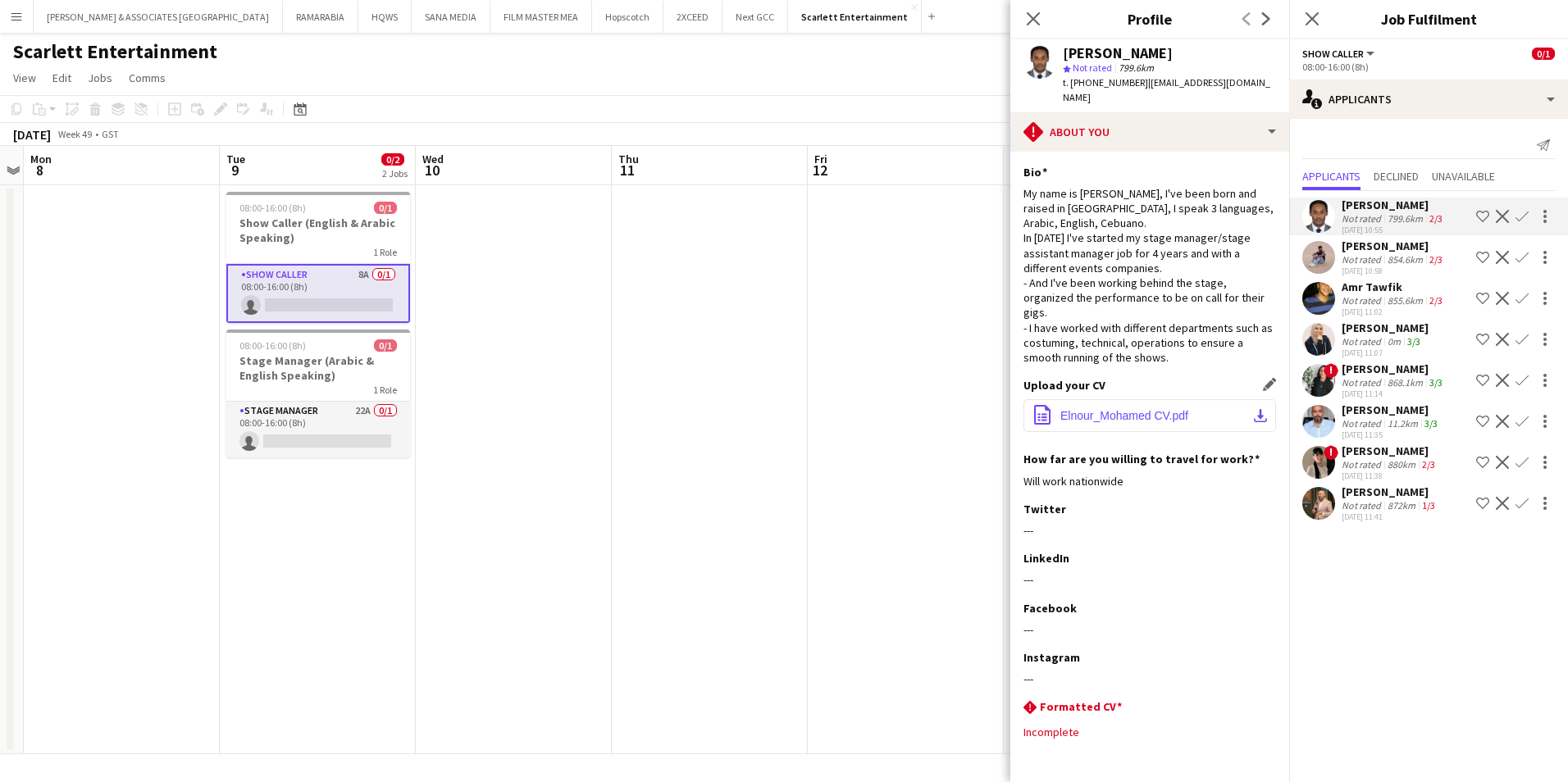
click at [1195, 410] on button "office-file-sheet Elnour_Mohamed CV.pdf download-bottom" at bounding box center [1149, 415] width 253 height 32
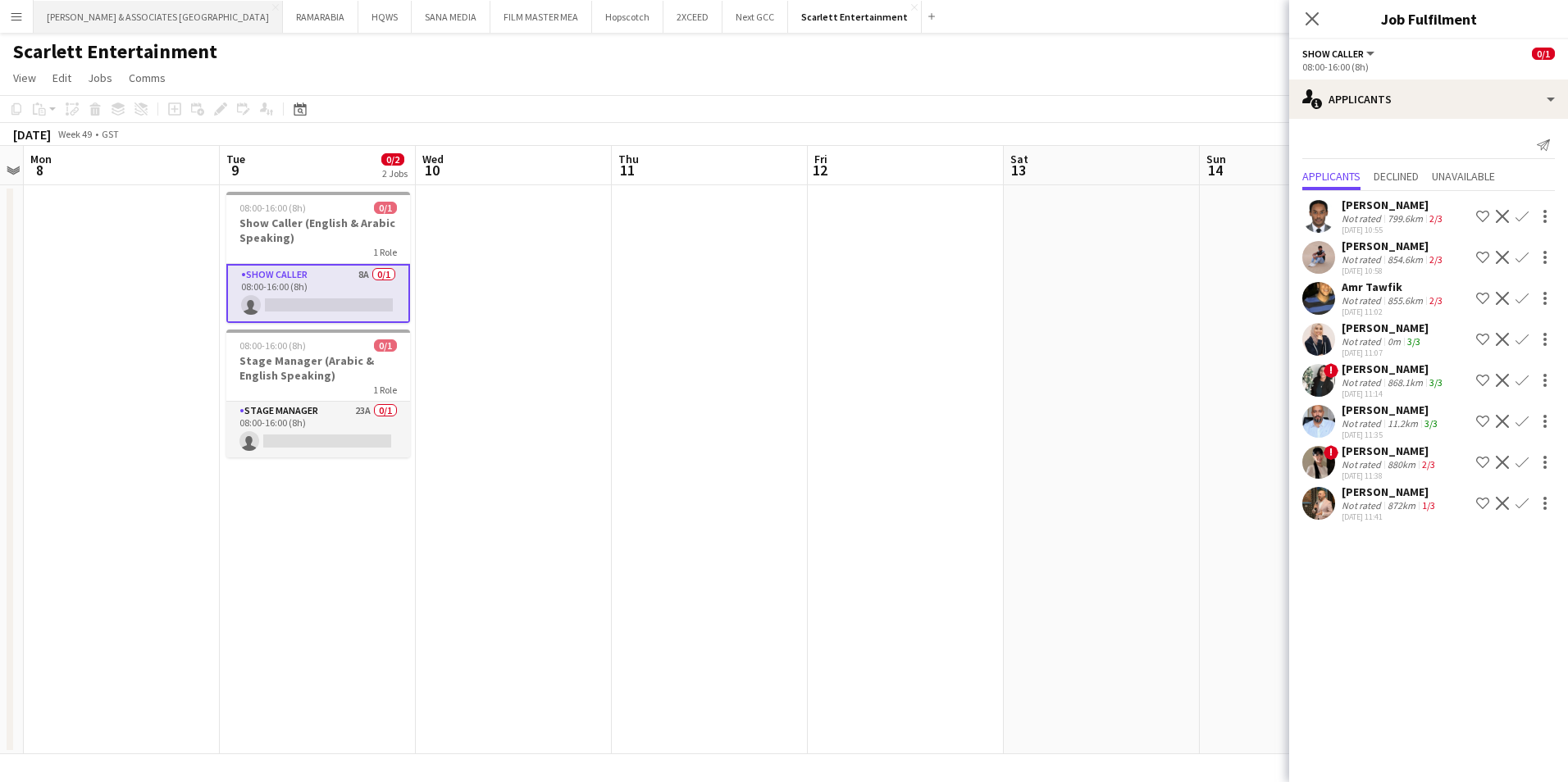
click at [171, 9] on button "[PERSON_NAME] & ASSOCIATES UAE Close" at bounding box center [158, 17] width 249 height 32
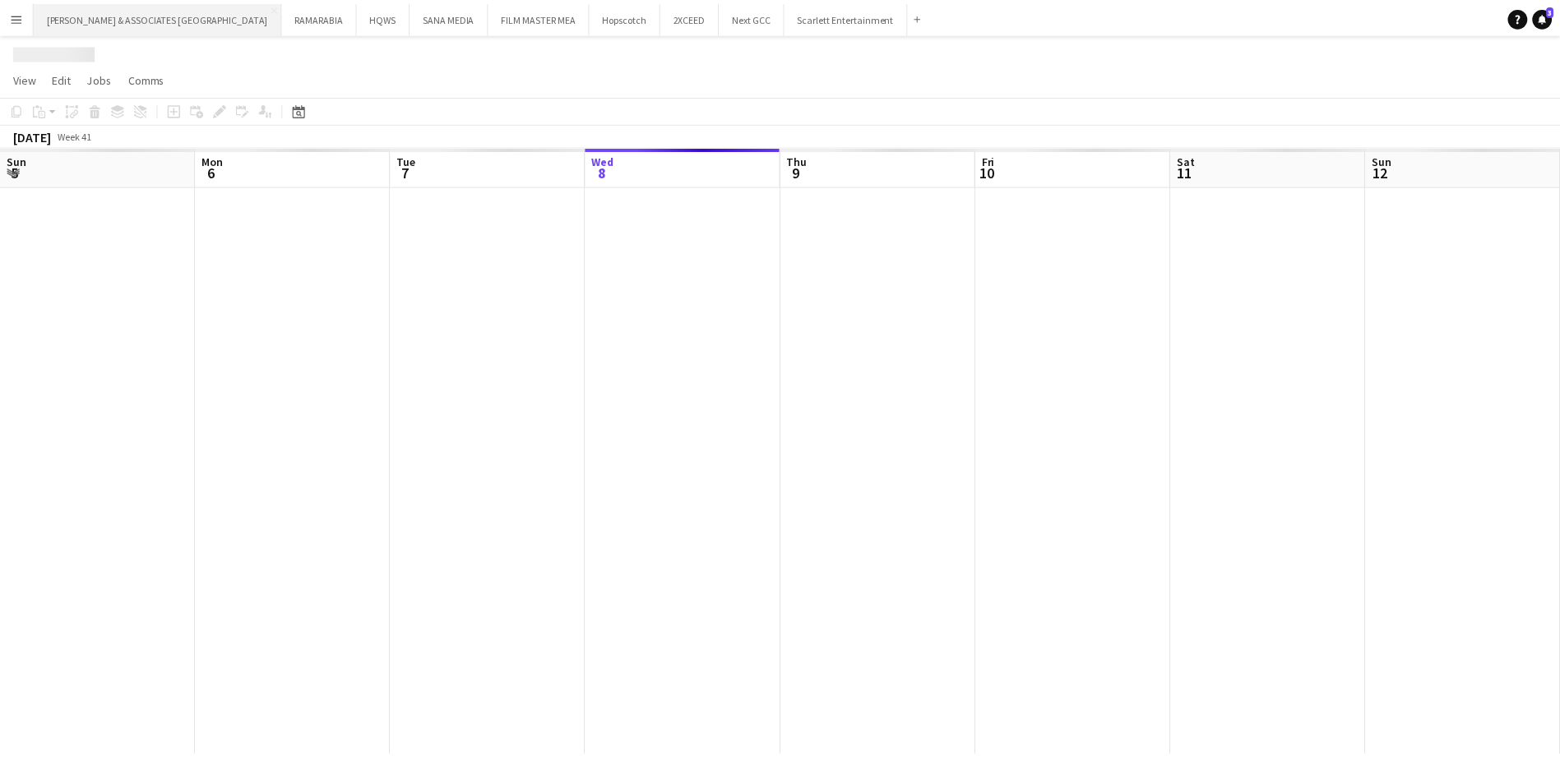
scroll to position [0, 393]
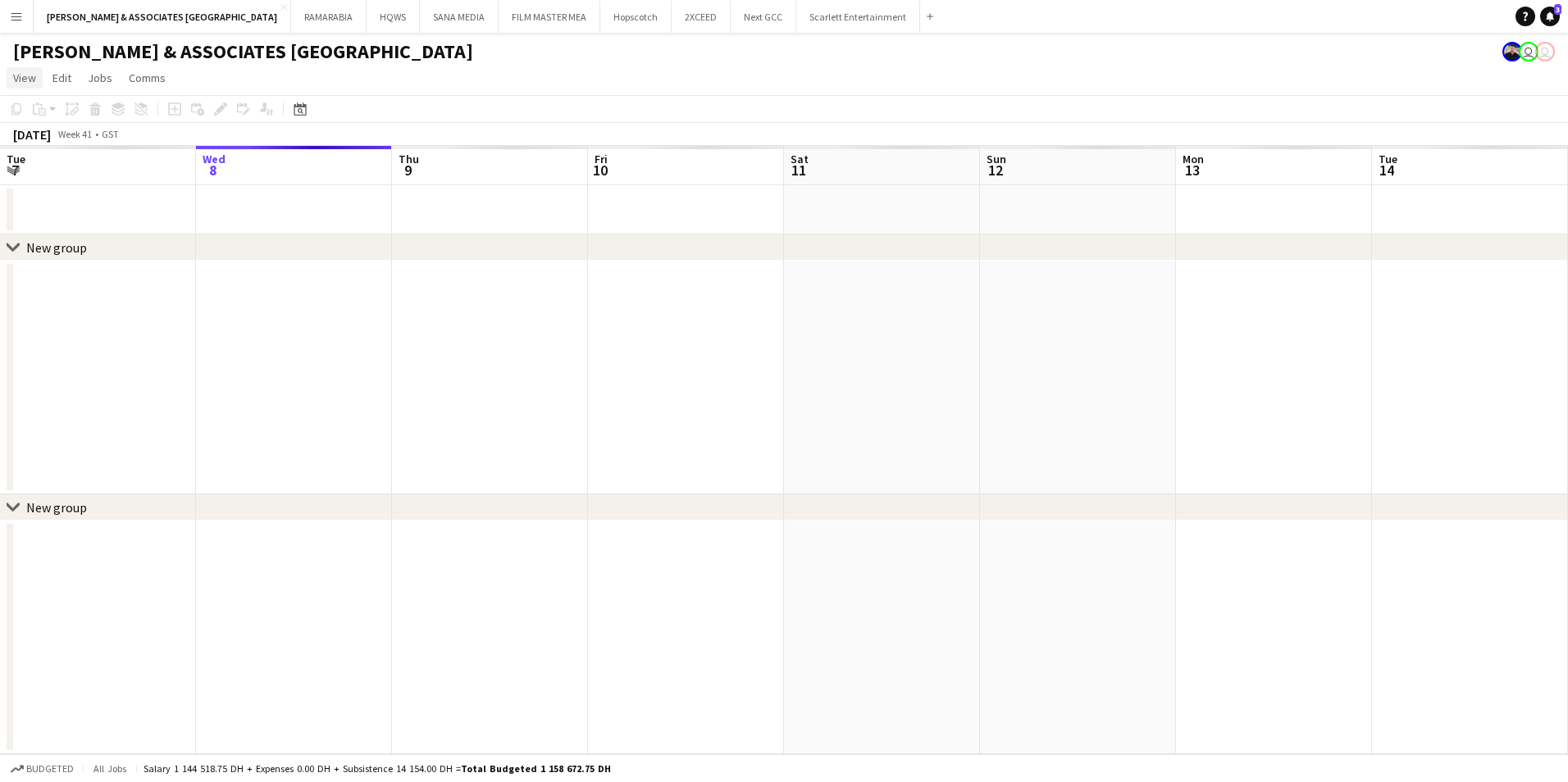
click at [25, 80] on span "View" at bounding box center [24, 78] width 23 height 15
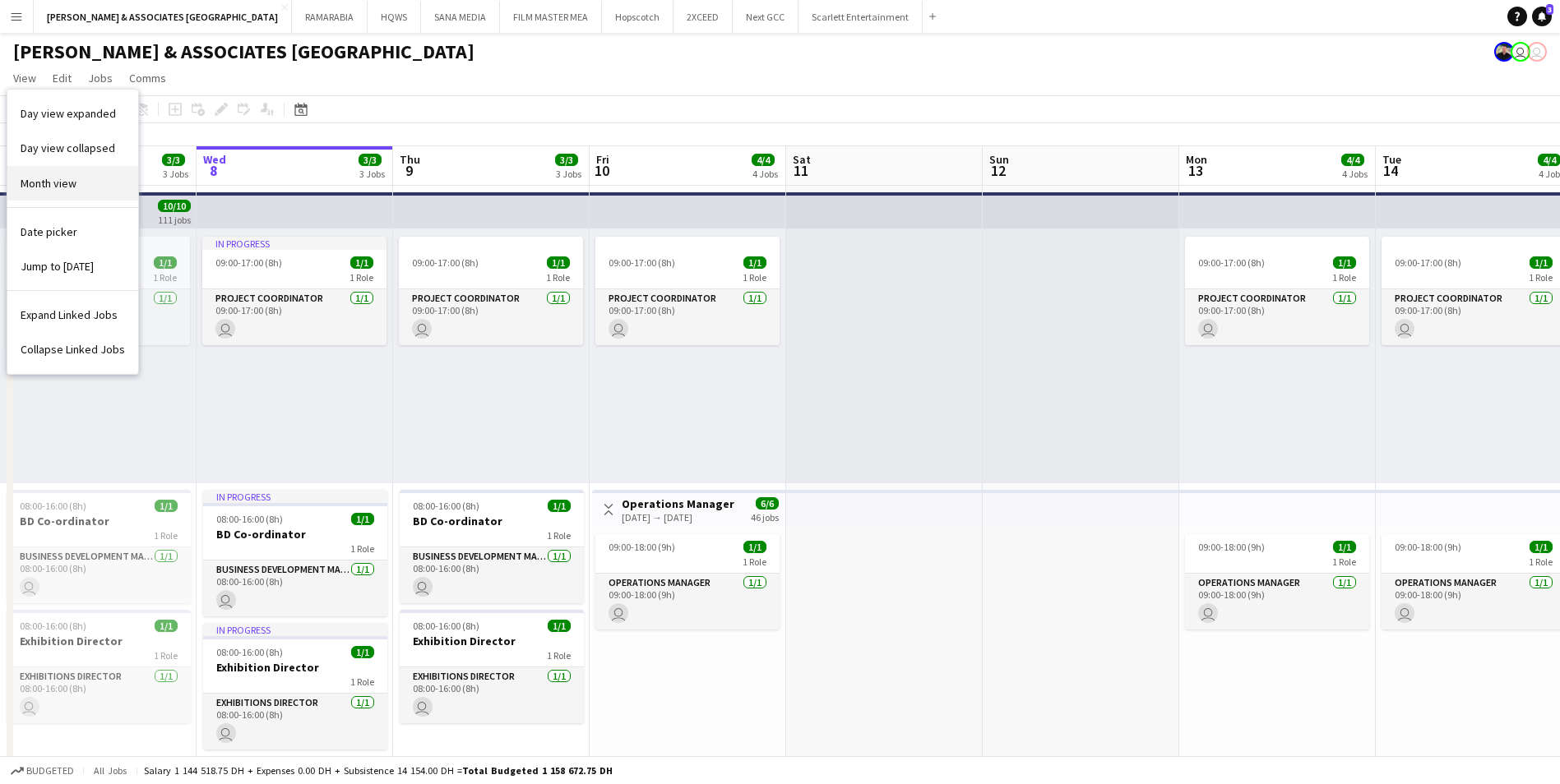
click at [50, 175] on link "Month view" at bounding box center [72, 183] width 131 height 34
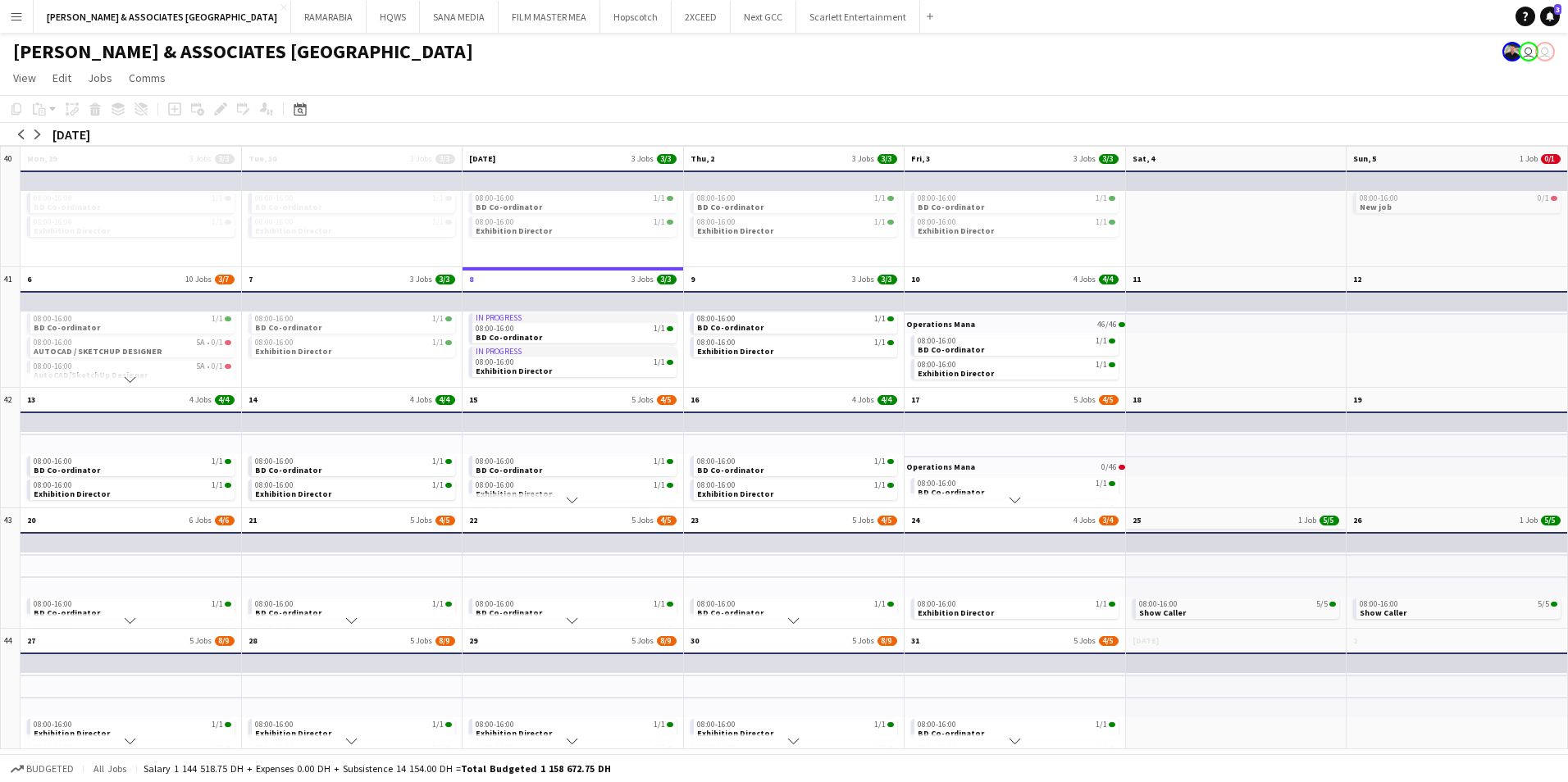
click at [1219, 520] on app-month-view-date-header "25 1 Job 5/5" at bounding box center [1236, 519] width 221 height 20
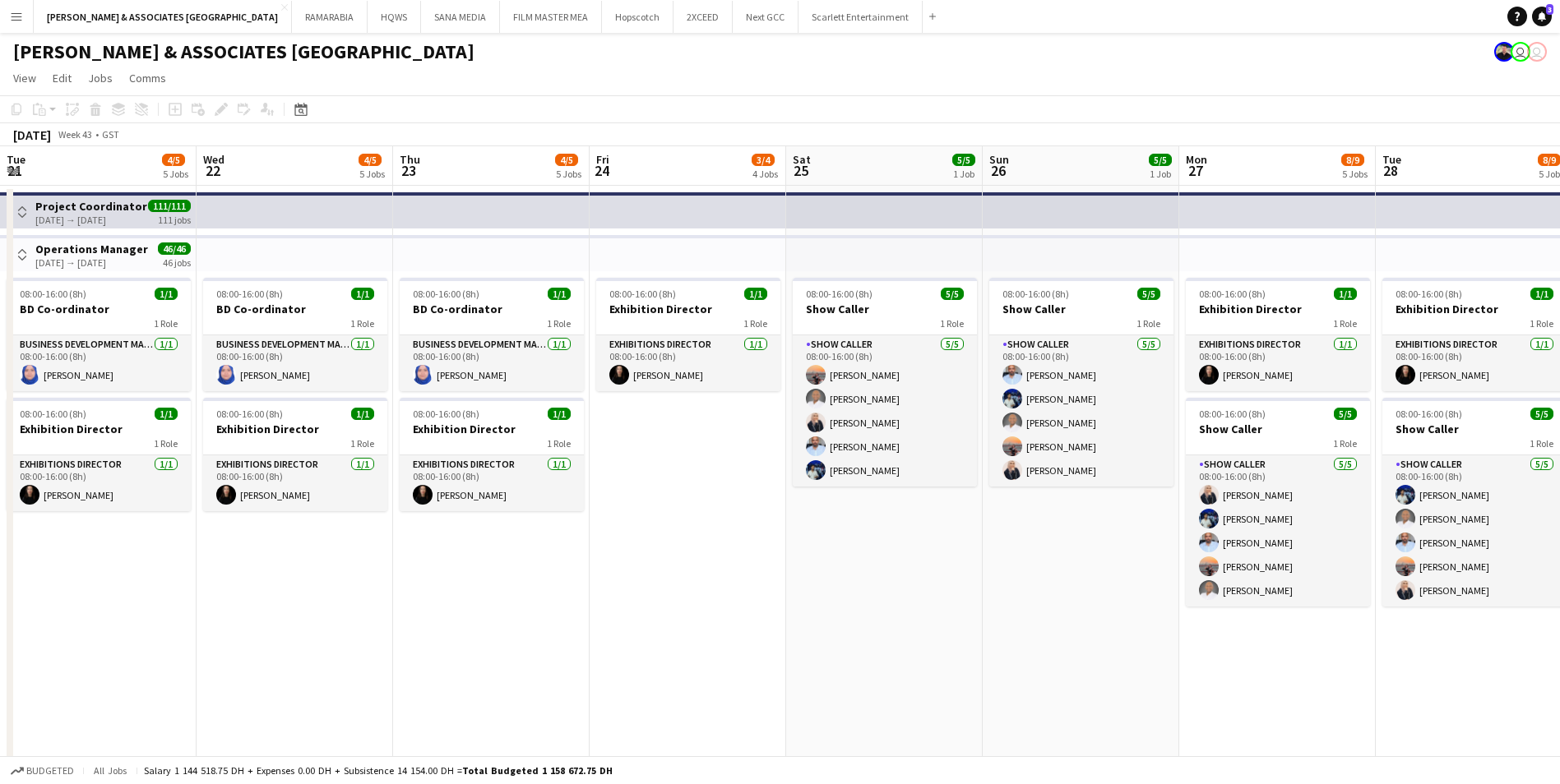
scroll to position [0, 566]
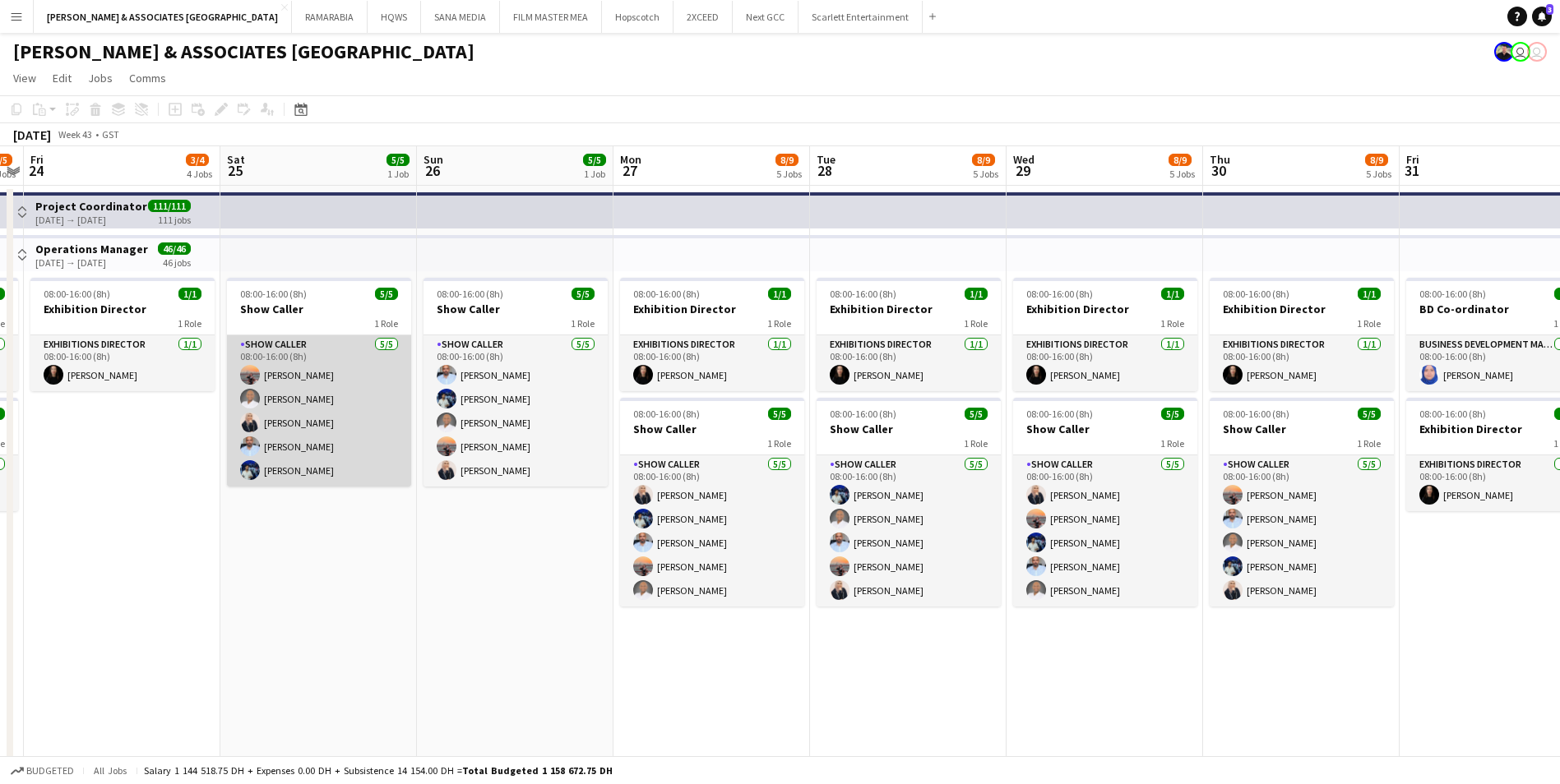
click at [307, 345] on app-card-role "Show Caller [DATE] 08:00-16:00 (8h) [PERSON_NAME] Rami Farouk [PERSON_NAME] [PE…" at bounding box center [319, 411] width 184 height 151
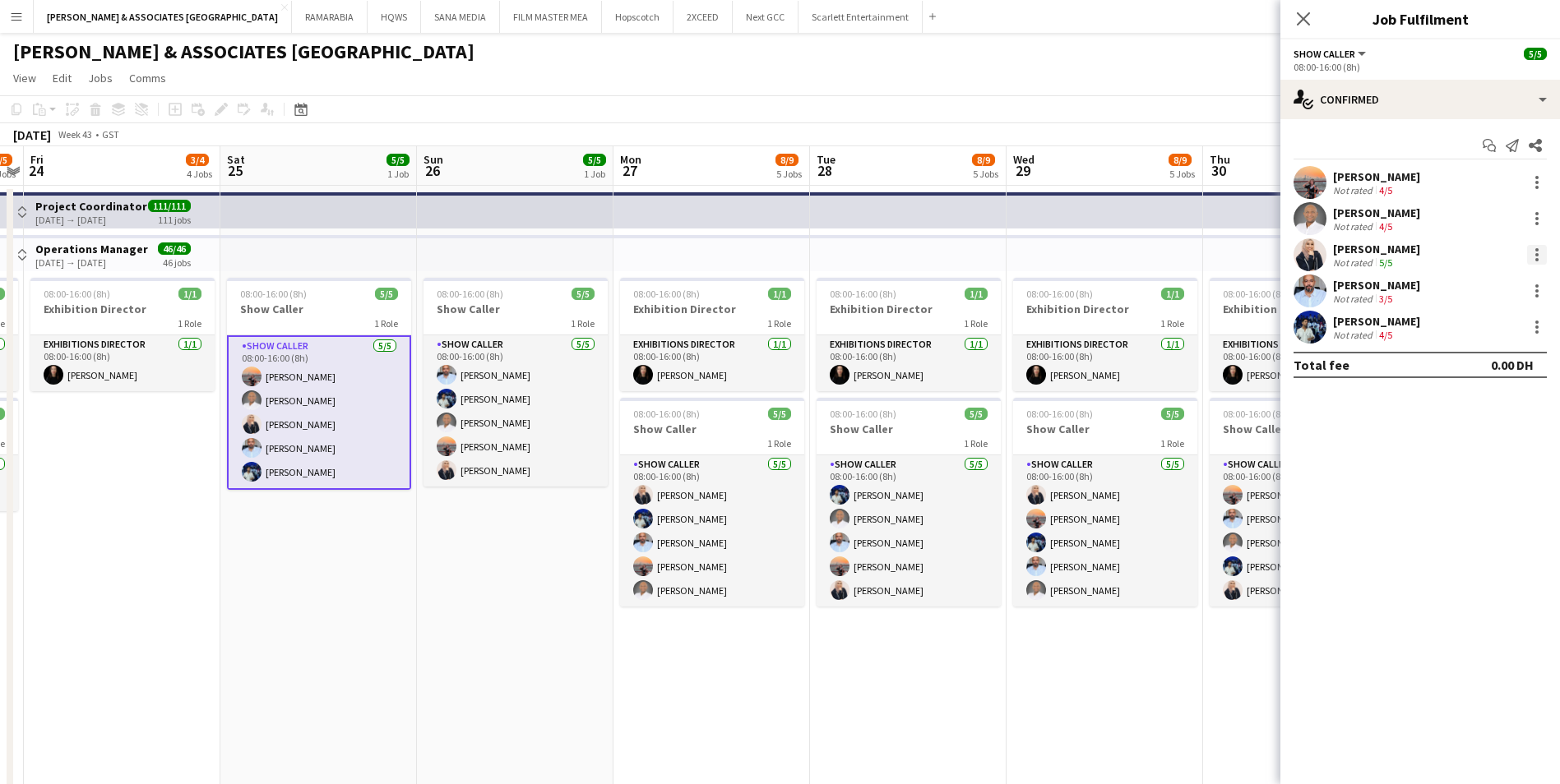
click at [1539, 251] on div at bounding box center [1536, 255] width 20 height 20
click at [1505, 456] on button "Remove" at bounding box center [1483, 443] width 128 height 39
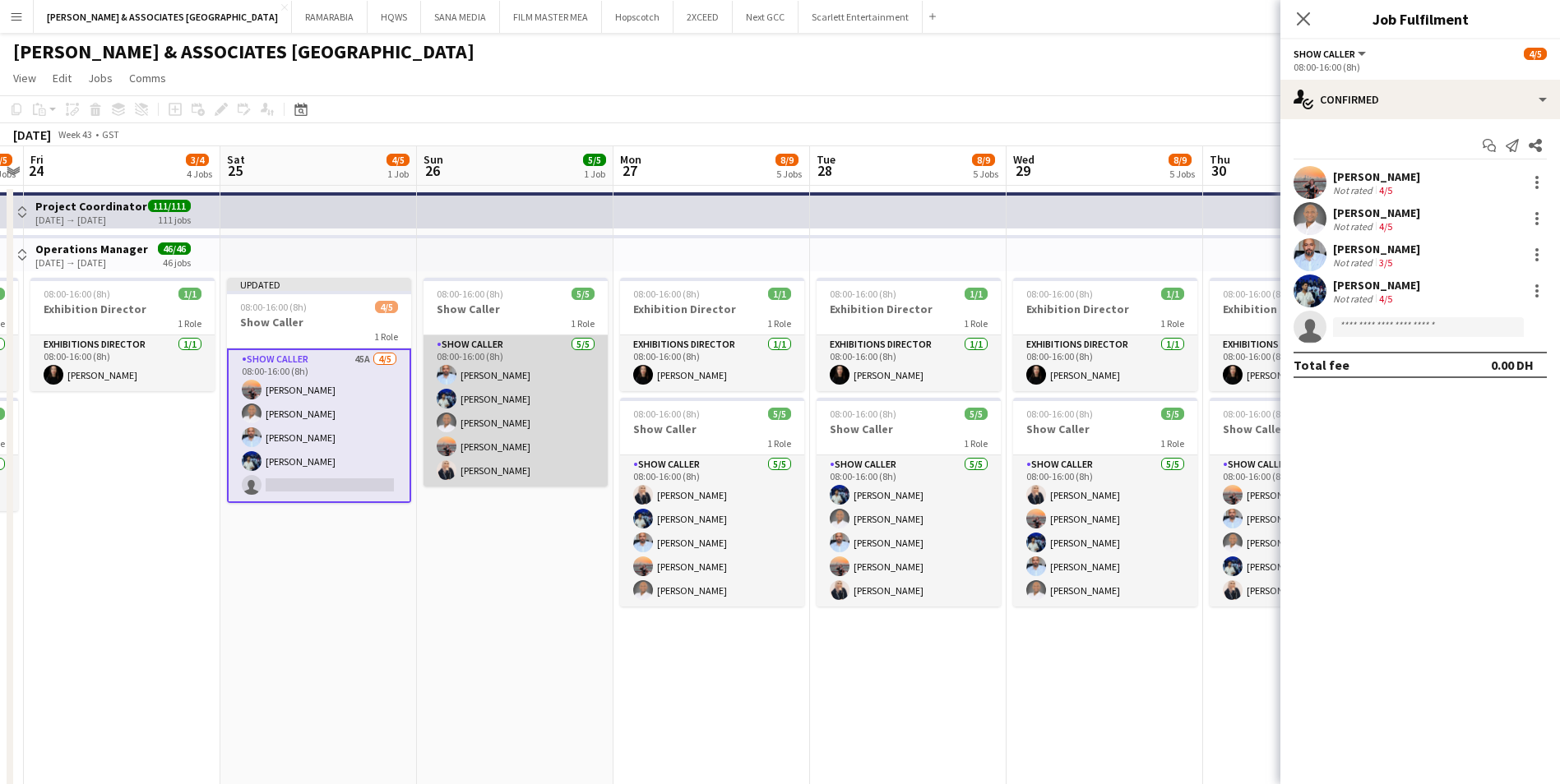
click at [526, 365] on app-card-role "Show Caller [DATE] 08:00-16:00 (8h) [PERSON_NAME] [PERSON_NAME] [PERSON_NAME] […" at bounding box center [516, 411] width 184 height 151
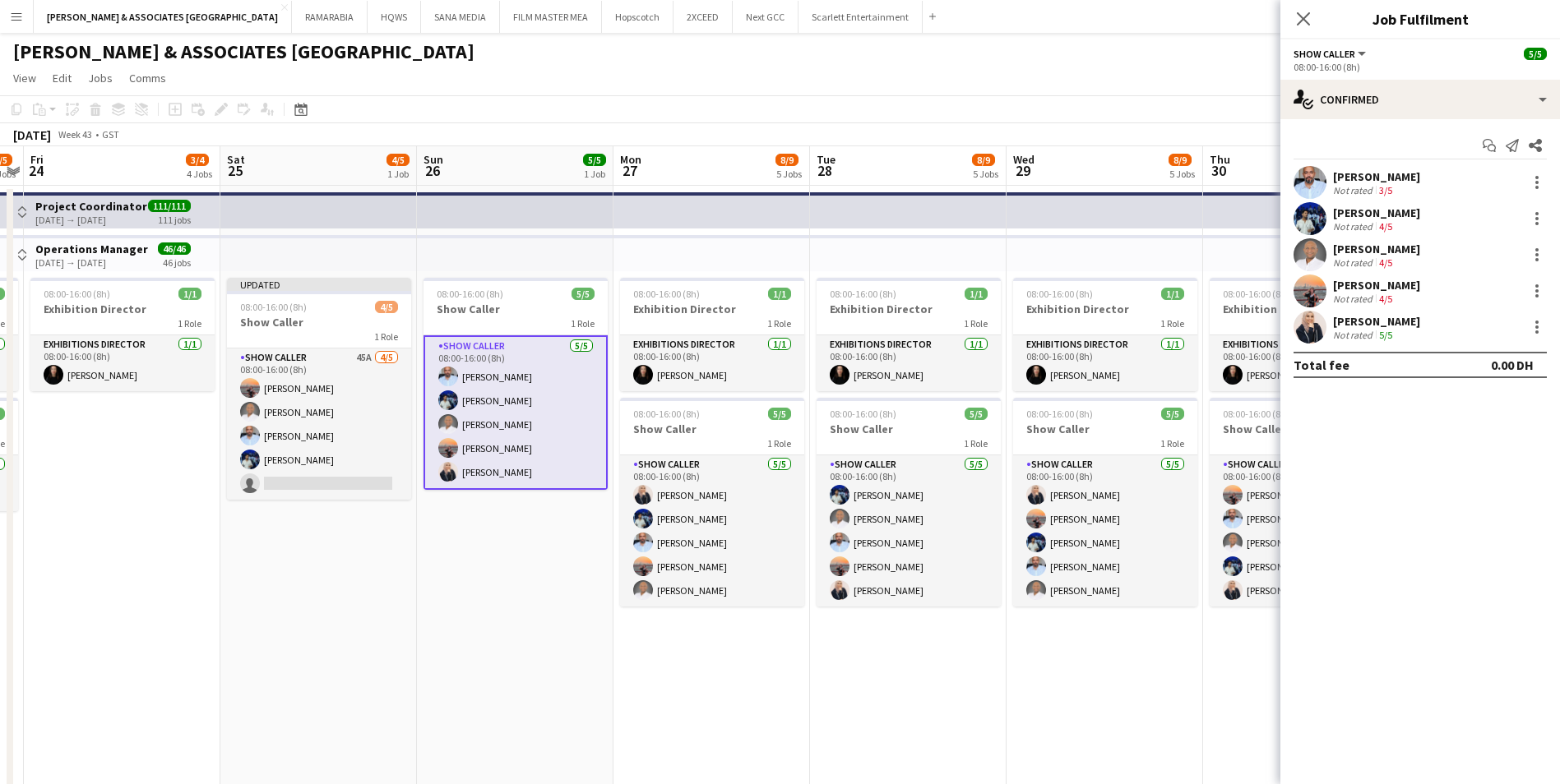
click at [508, 474] on app-card-role "Show Caller [DATE] 08:00-16:00 (8h) [PERSON_NAME] [PERSON_NAME] [PERSON_NAME] […" at bounding box center [516, 412] width 184 height 154
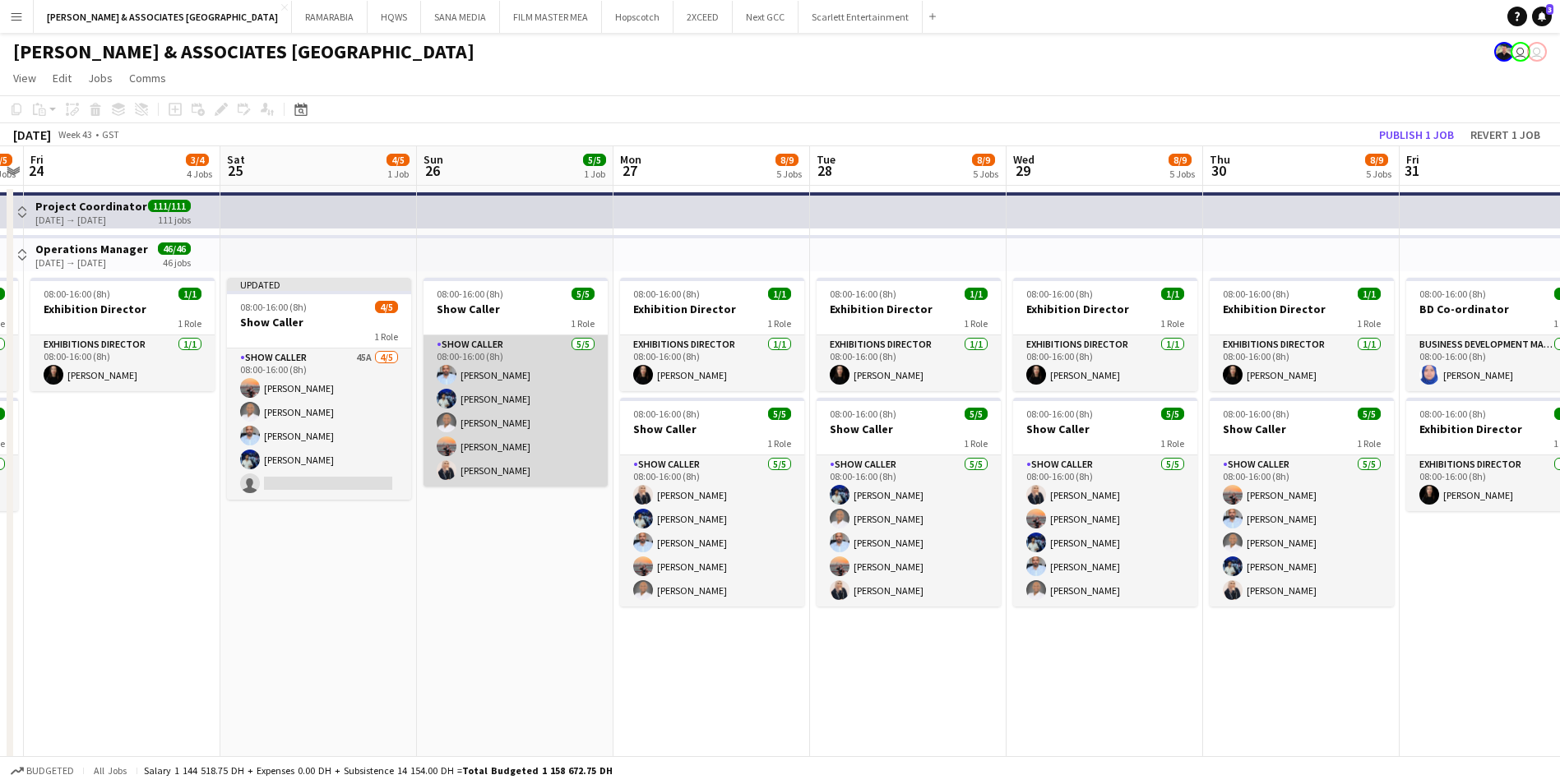
click at [508, 474] on app-card-role "Show Caller [DATE] 08:00-16:00 (8h) [PERSON_NAME] [PERSON_NAME] [PERSON_NAME] […" at bounding box center [516, 411] width 184 height 151
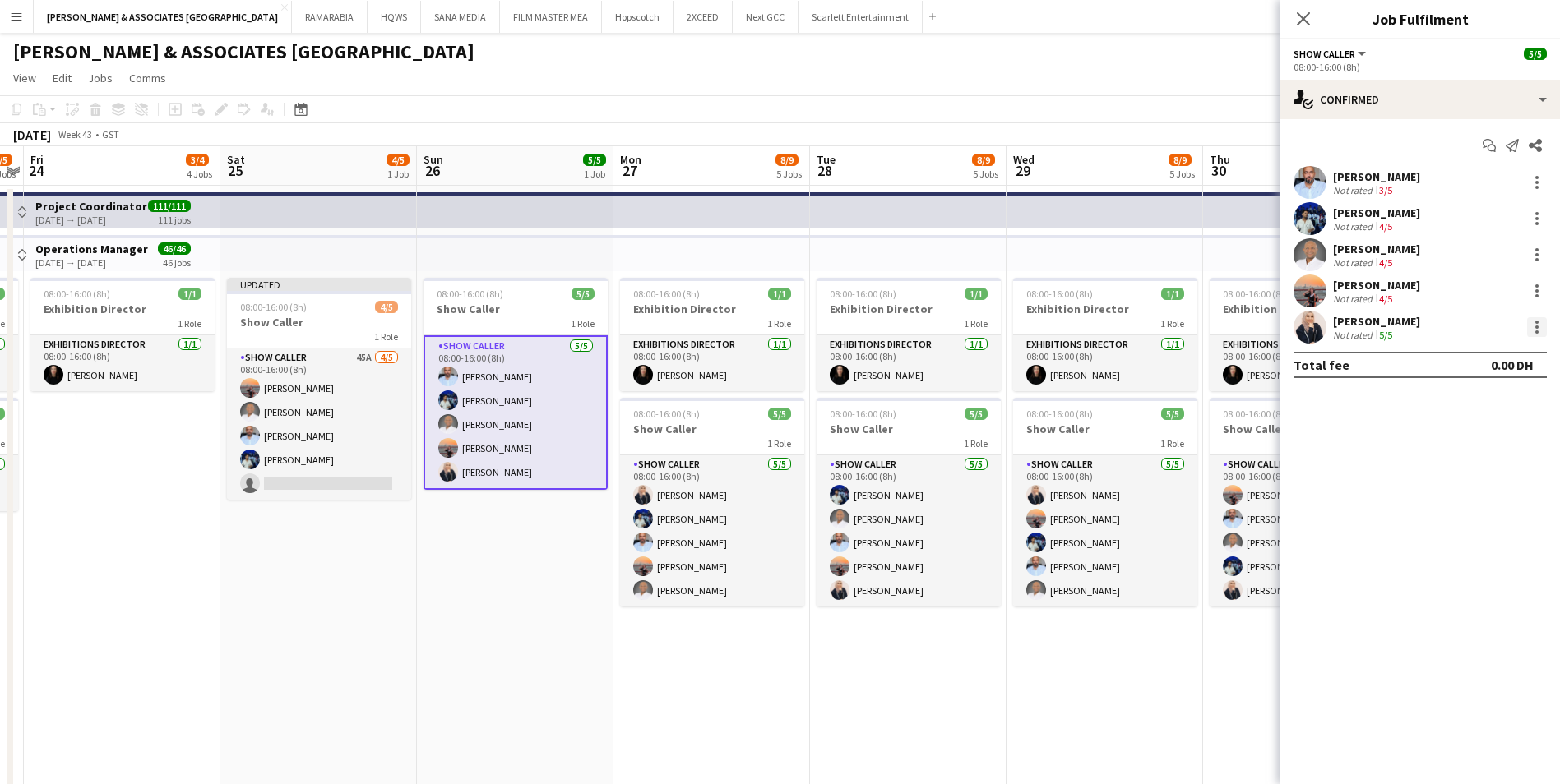
click at [1540, 333] on div at bounding box center [1536, 327] width 20 height 20
click at [1489, 516] on span "Remove" at bounding box center [1483, 516] width 102 height 15
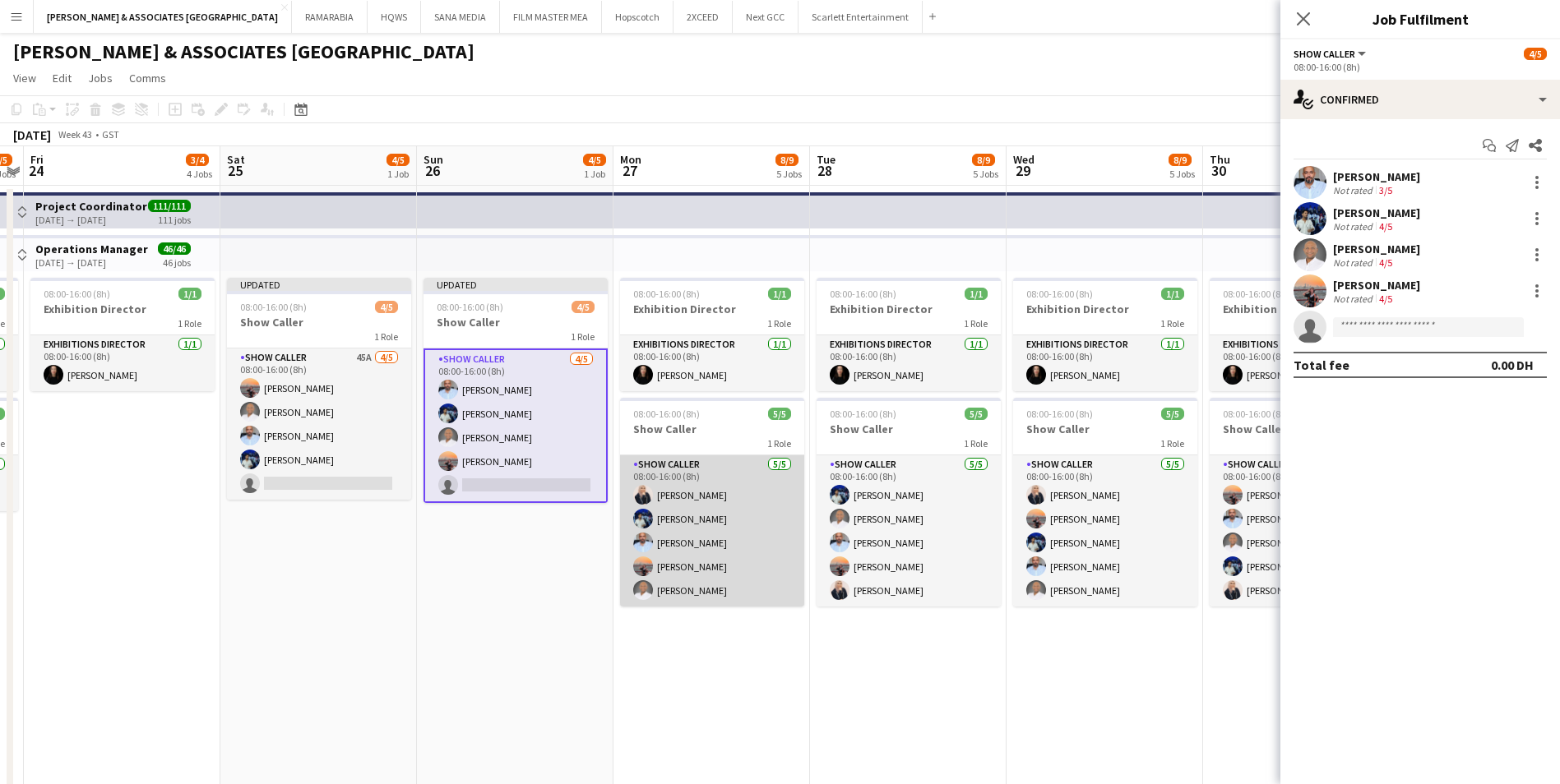
click at [768, 537] on app-card-role "Show Caller [DATE] 08:00-16:00 (8h) [PERSON_NAME] [PERSON_NAME] [PERSON_NAME] […" at bounding box center [712, 530] width 184 height 151
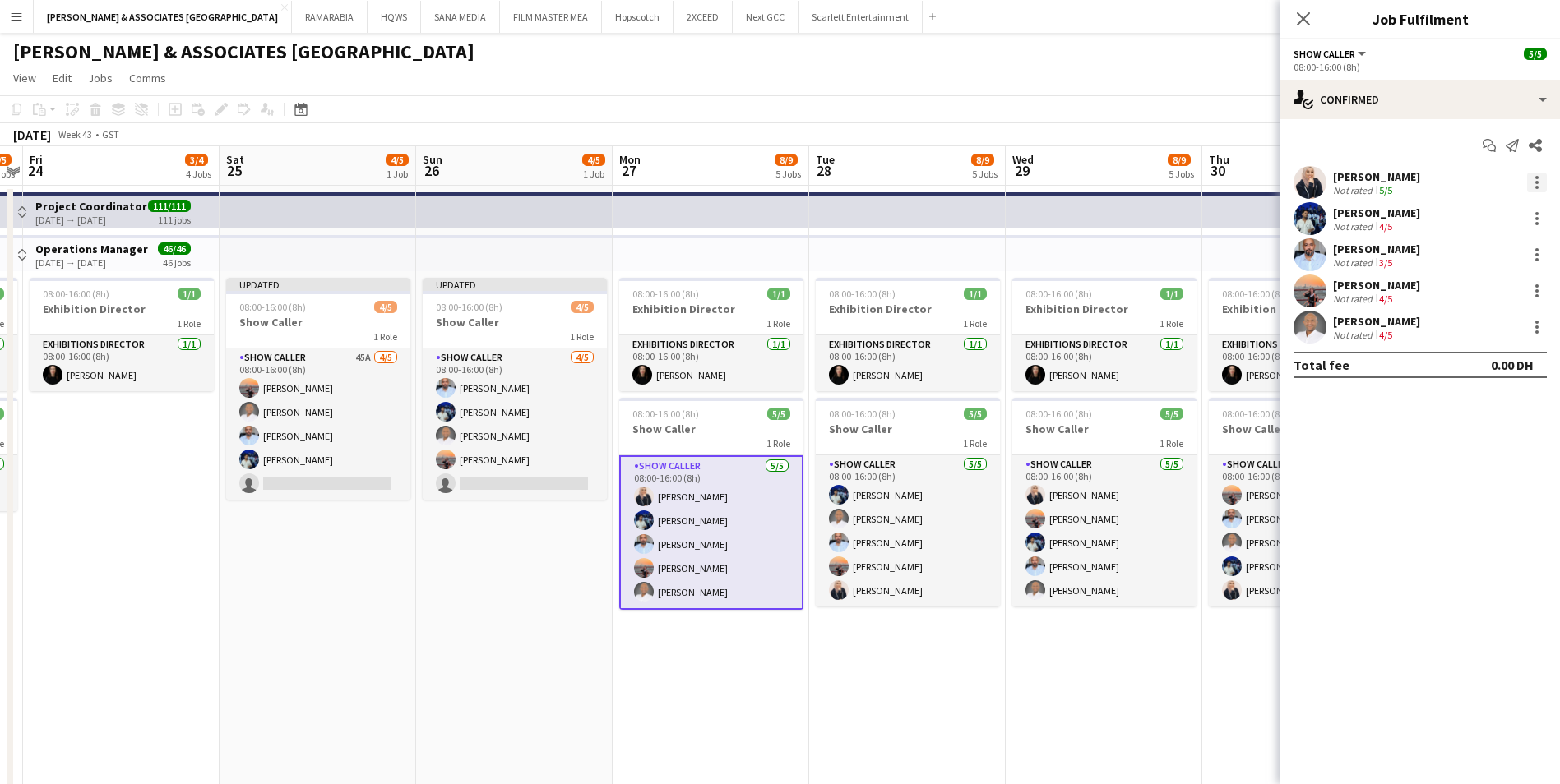
click at [1535, 181] on div at bounding box center [1537, 183] width 4 height 4
click at [1468, 369] on span "Remove" at bounding box center [1456, 370] width 49 height 14
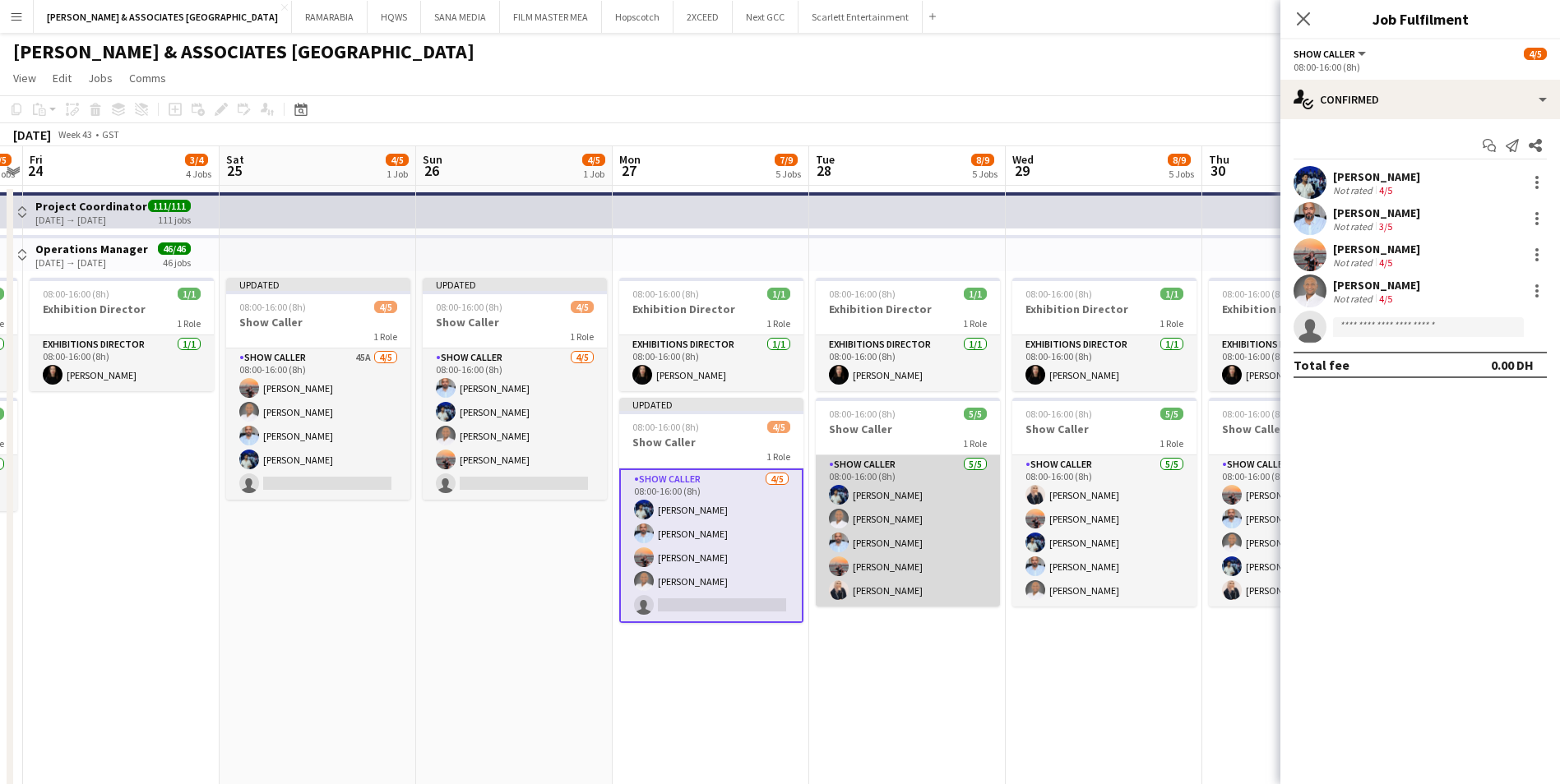
click at [844, 497] on app-user-avatar at bounding box center [838, 494] width 20 height 20
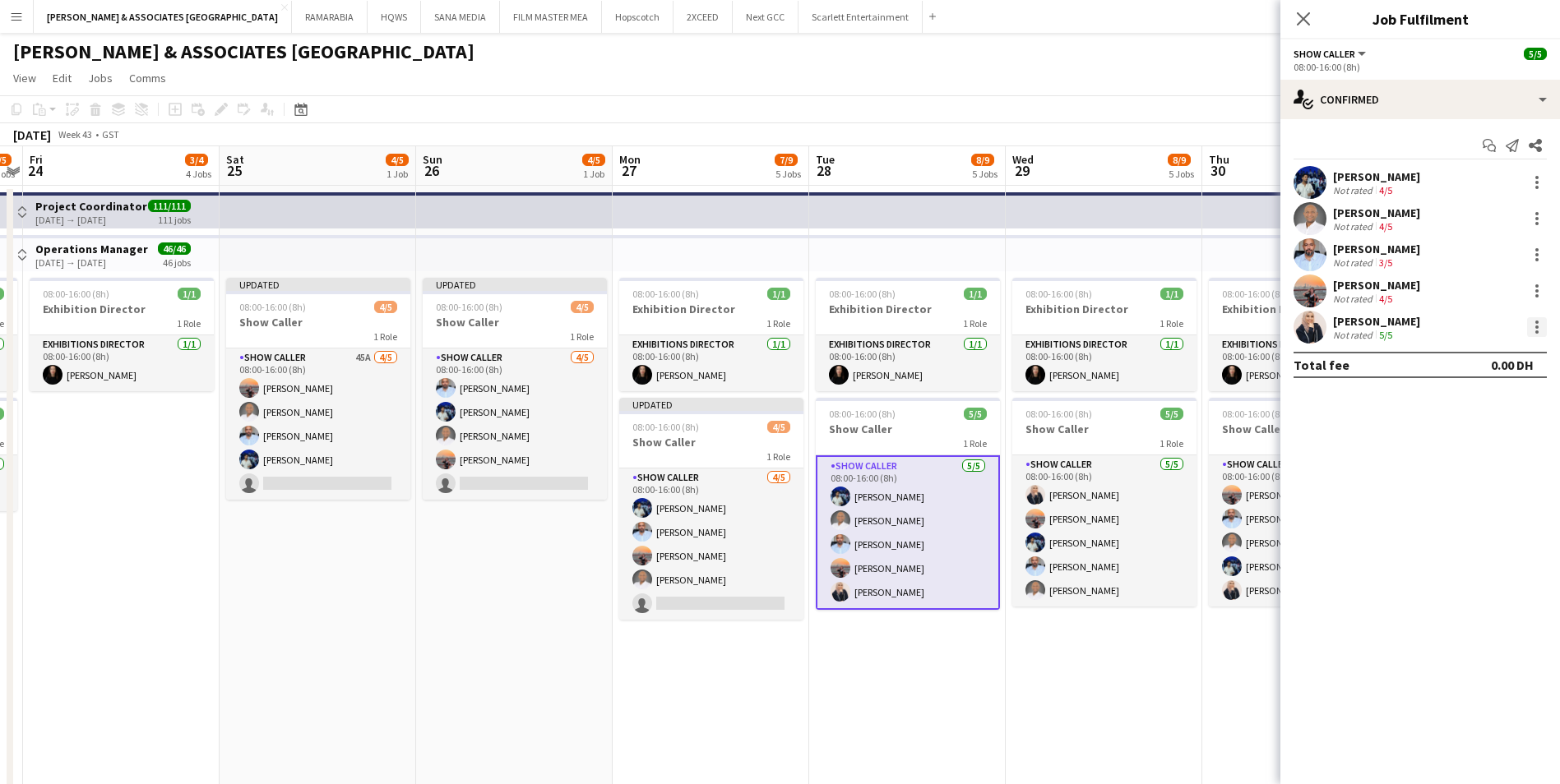
click at [1538, 327] on div at bounding box center [1537, 327] width 4 height 4
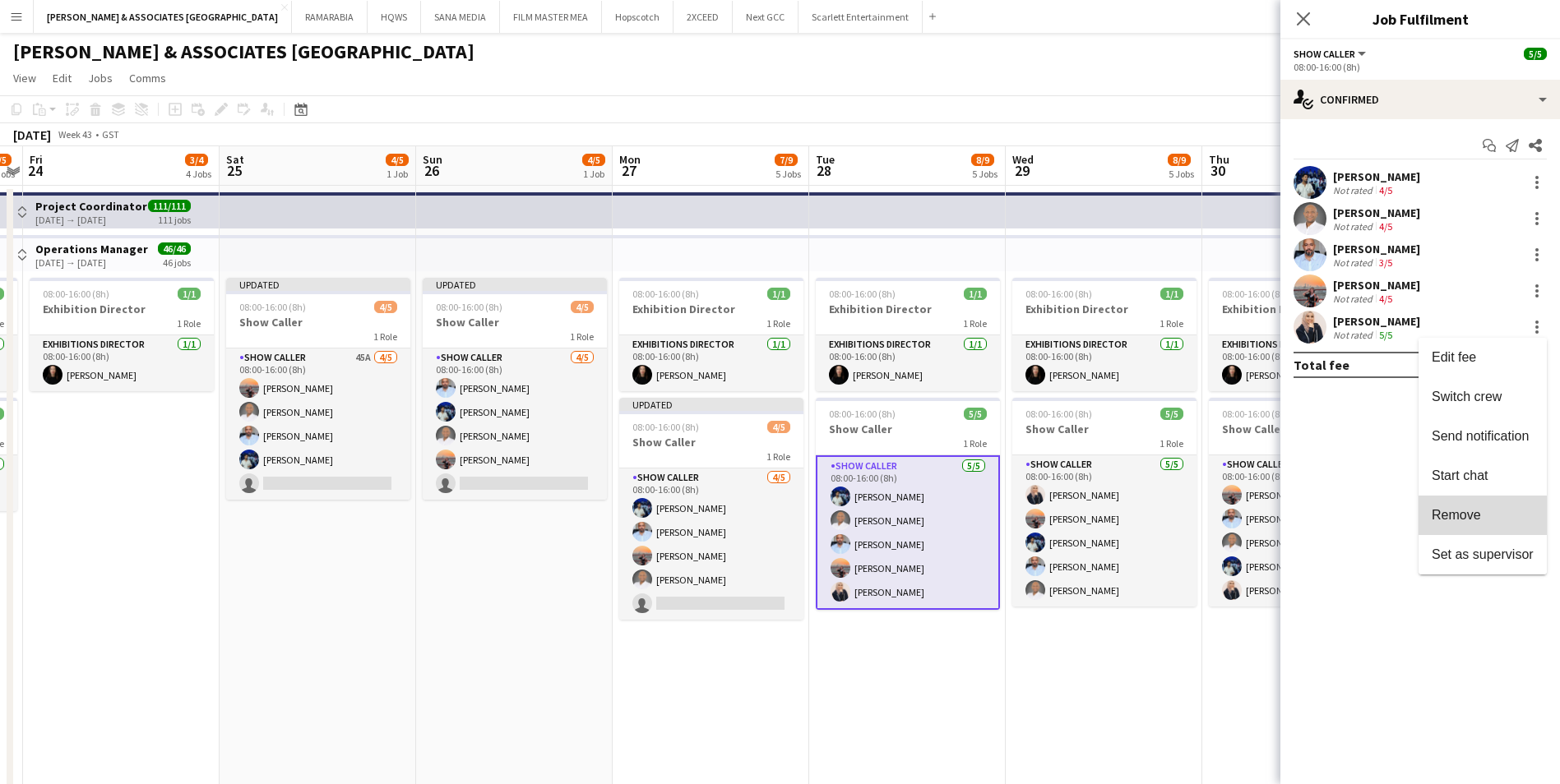
click at [1513, 516] on span "Remove" at bounding box center [1483, 516] width 102 height 15
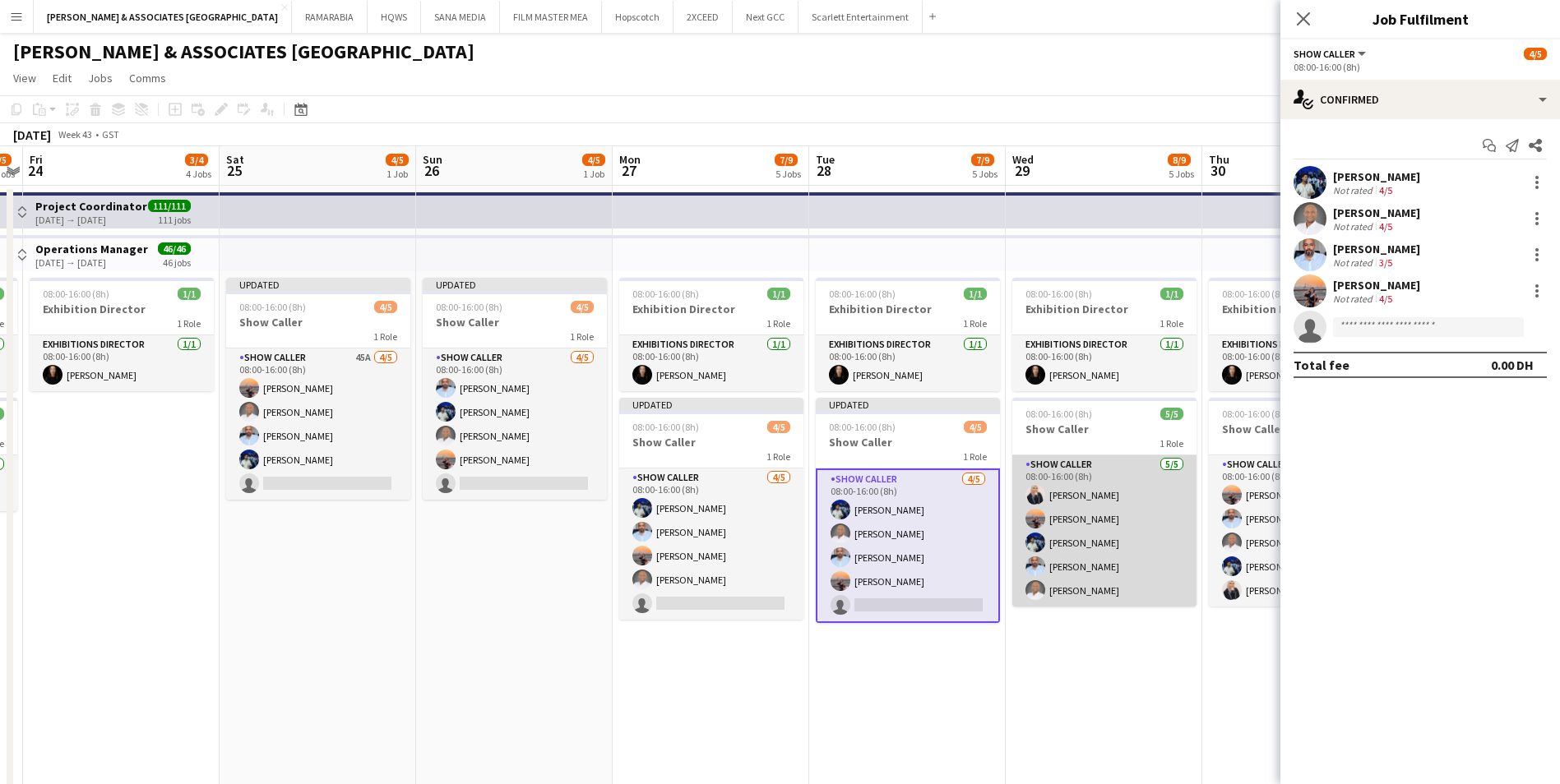
click at [1091, 536] on app-card-role "Show Caller [DATE] 08:00-16:00 (8h) [PERSON_NAME] [PERSON_NAME] [PERSON_NAME] […" at bounding box center [1104, 530] width 184 height 151
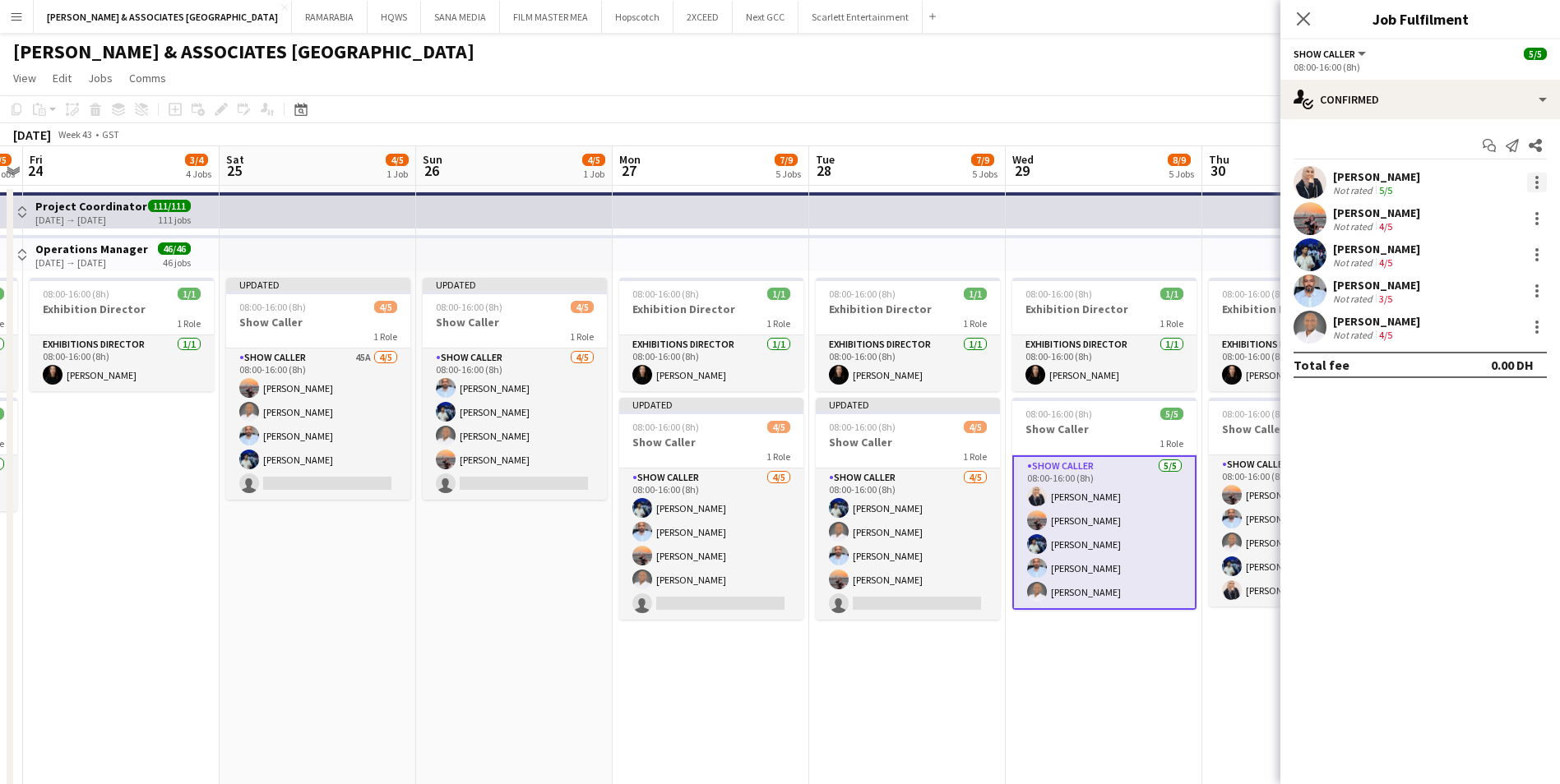
click at [1539, 176] on div at bounding box center [1536, 182] width 20 height 20
click at [1473, 368] on span "Remove" at bounding box center [1456, 370] width 49 height 14
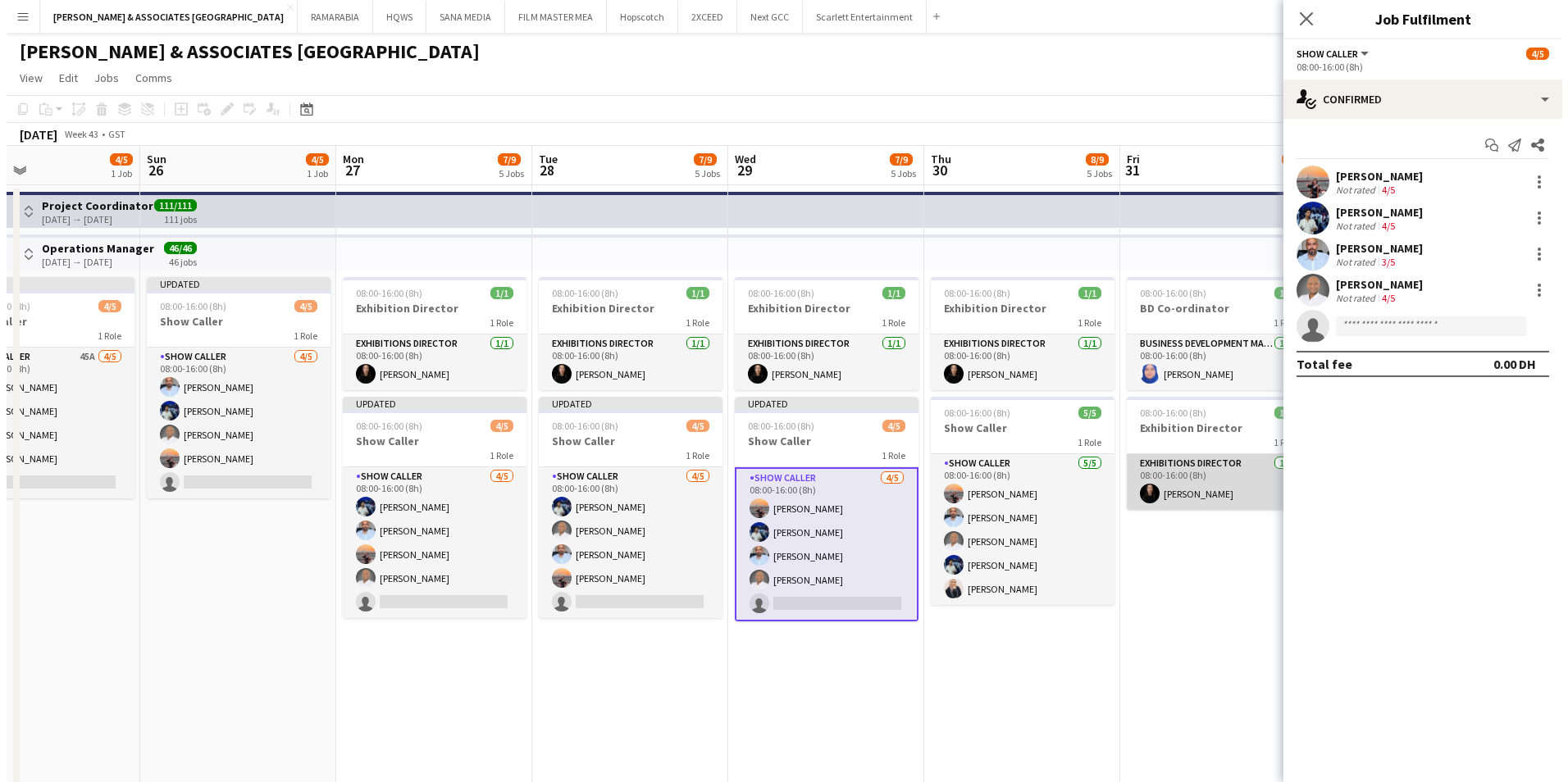
scroll to position [0, 651]
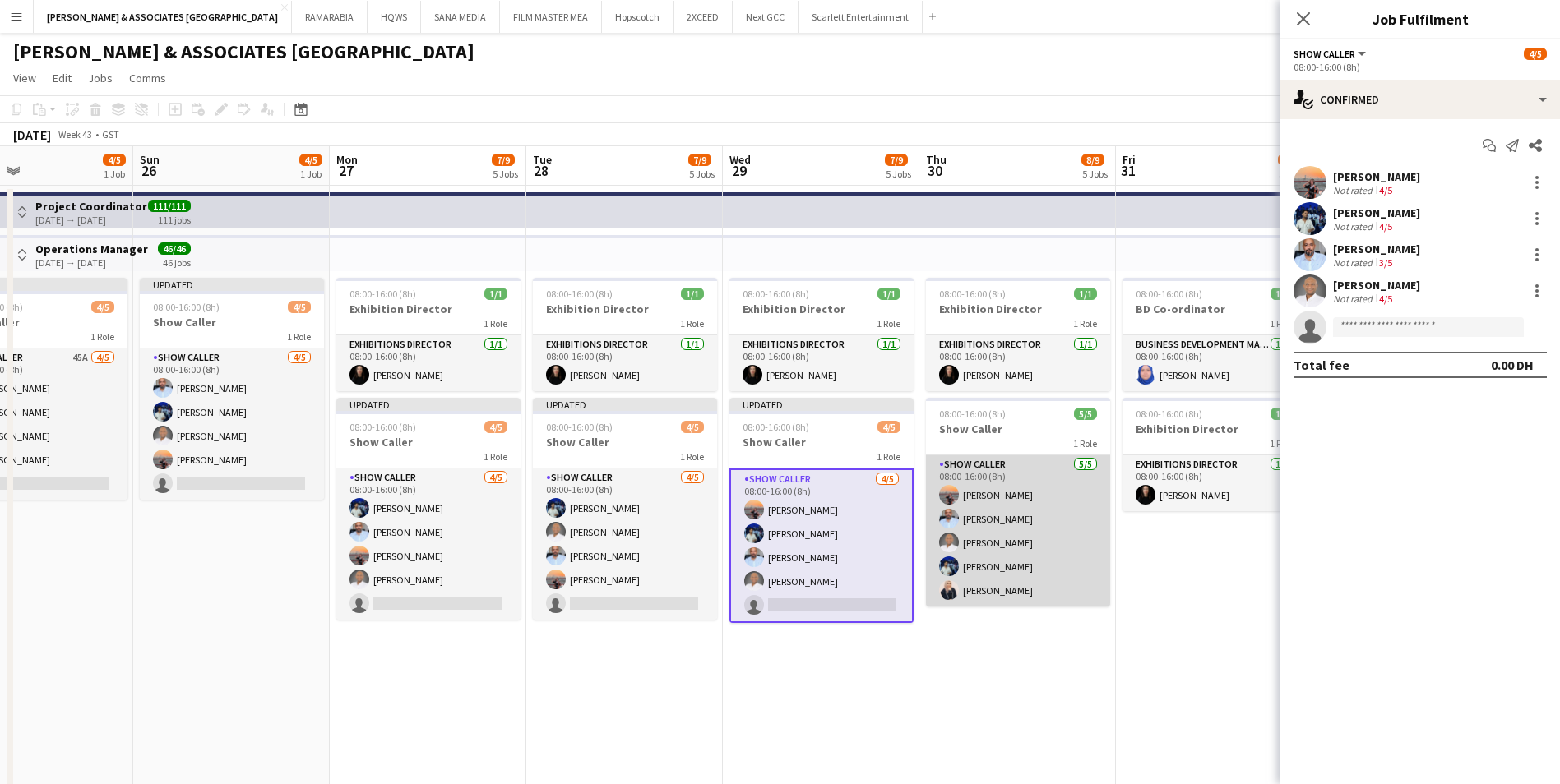
click at [1095, 511] on app-card-role "Show Caller [DATE] 08:00-16:00 (8h) [PERSON_NAME] [PERSON_NAME] [PERSON_NAME] […" at bounding box center [1018, 530] width 184 height 151
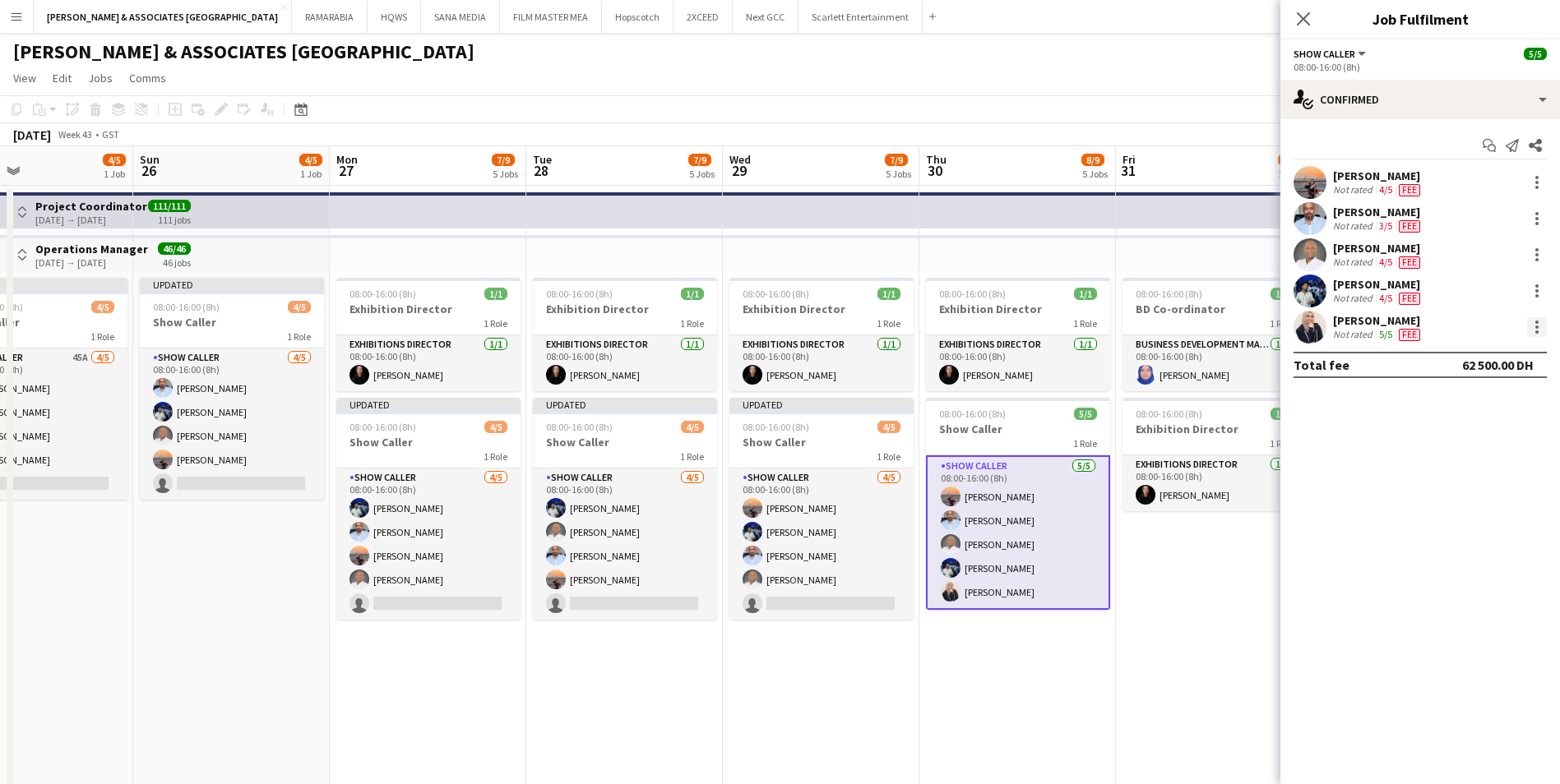
click at [1539, 324] on div at bounding box center [1536, 327] width 20 height 20
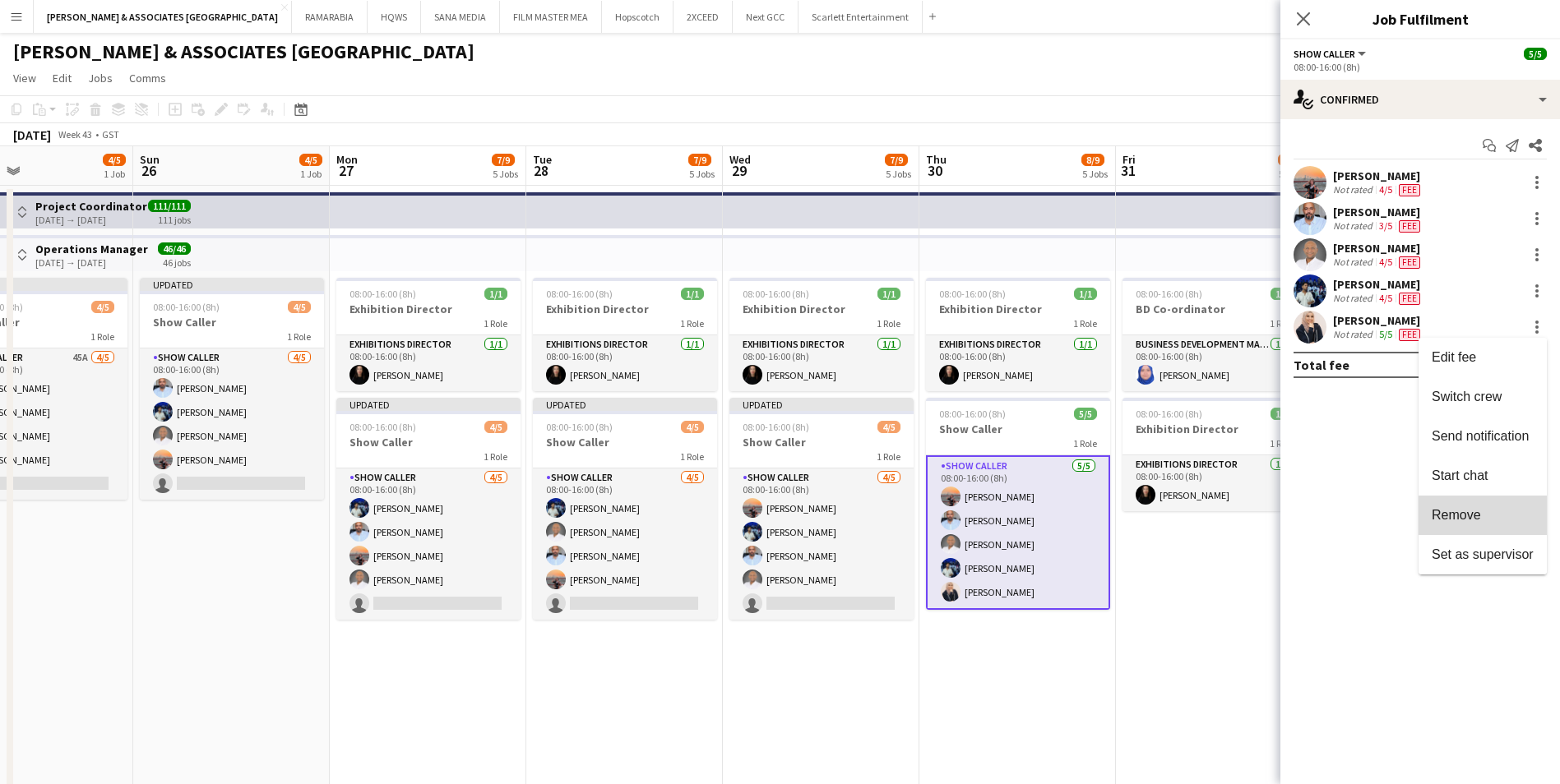
click at [1498, 510] on span "Remove" at bounding box center [1483, 516] width 102 height 15
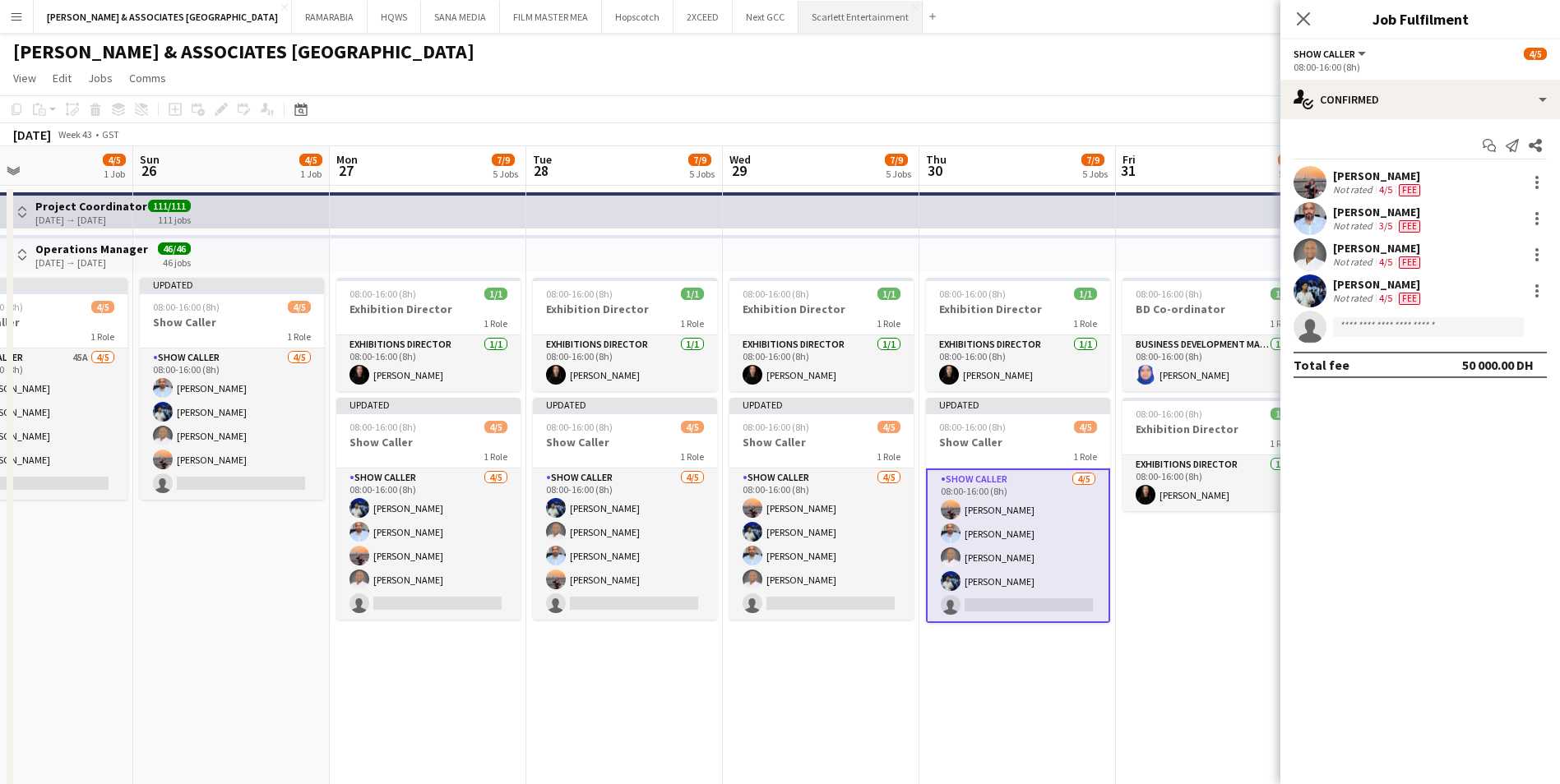
click at [810, 20] on button "Scarlett Entertainment Close" at bounding box center [860, 17] width 125 height 33
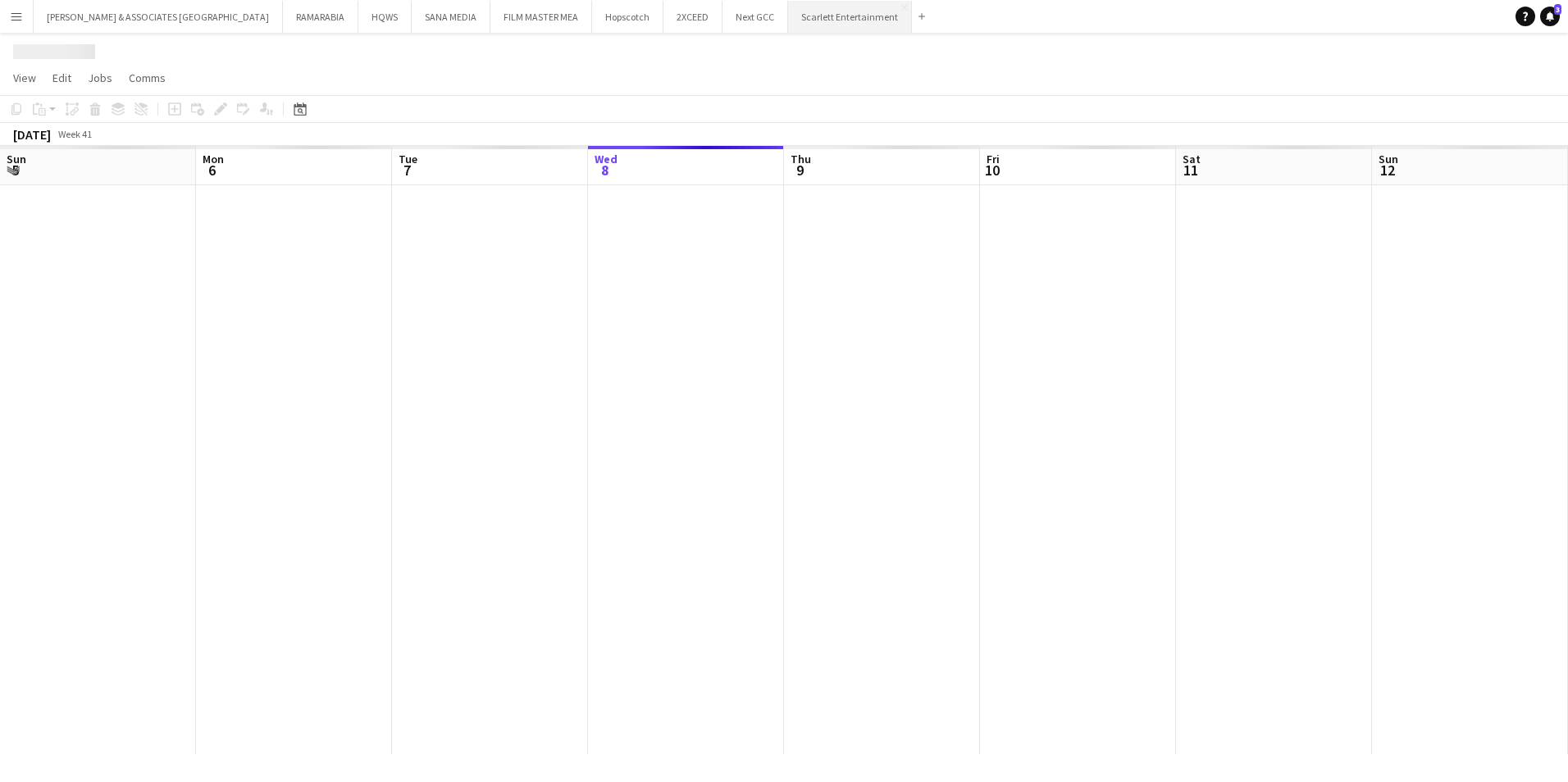
scroll to position [0, 392]
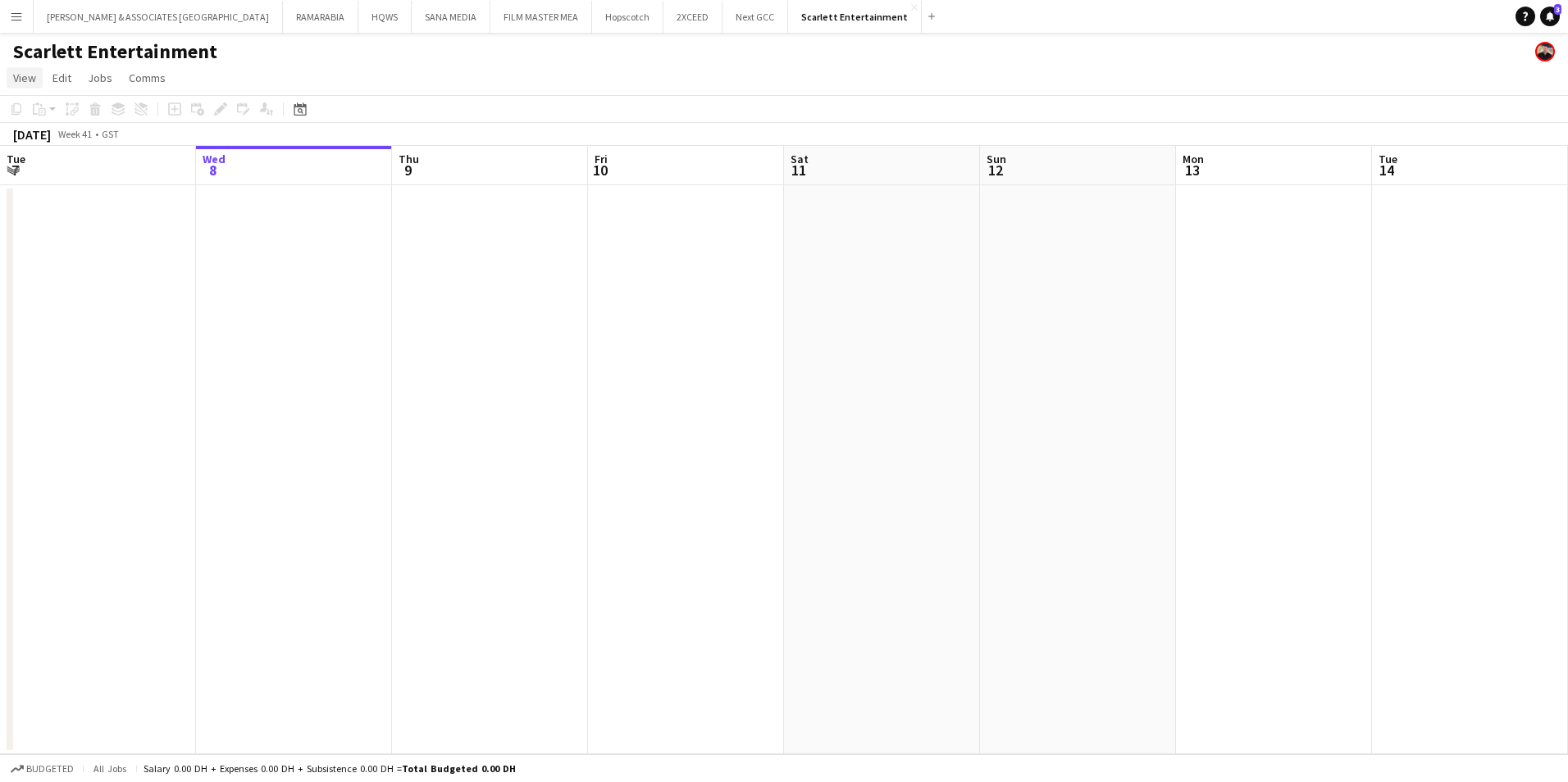
click at [18, 70] on link "View" at bounding box center [24, 78] width 36 height 21
drag, startPoint x: 43, startPoint y: 161, endPoint x: 50, endPoint y: 196, distance: 35.7
click at [50, 196] on div "Day view expanded Day view collapsed Month view" at bounding box center [72, 152] width 131 height 111
drag, startPoint x: 50, startPoint y: 196, endPoint x: 68, endPoint y: 191, distance: 18.7
click at [68, 191] on link "Month view" at bounding box center [72, 183] width 131 height 34
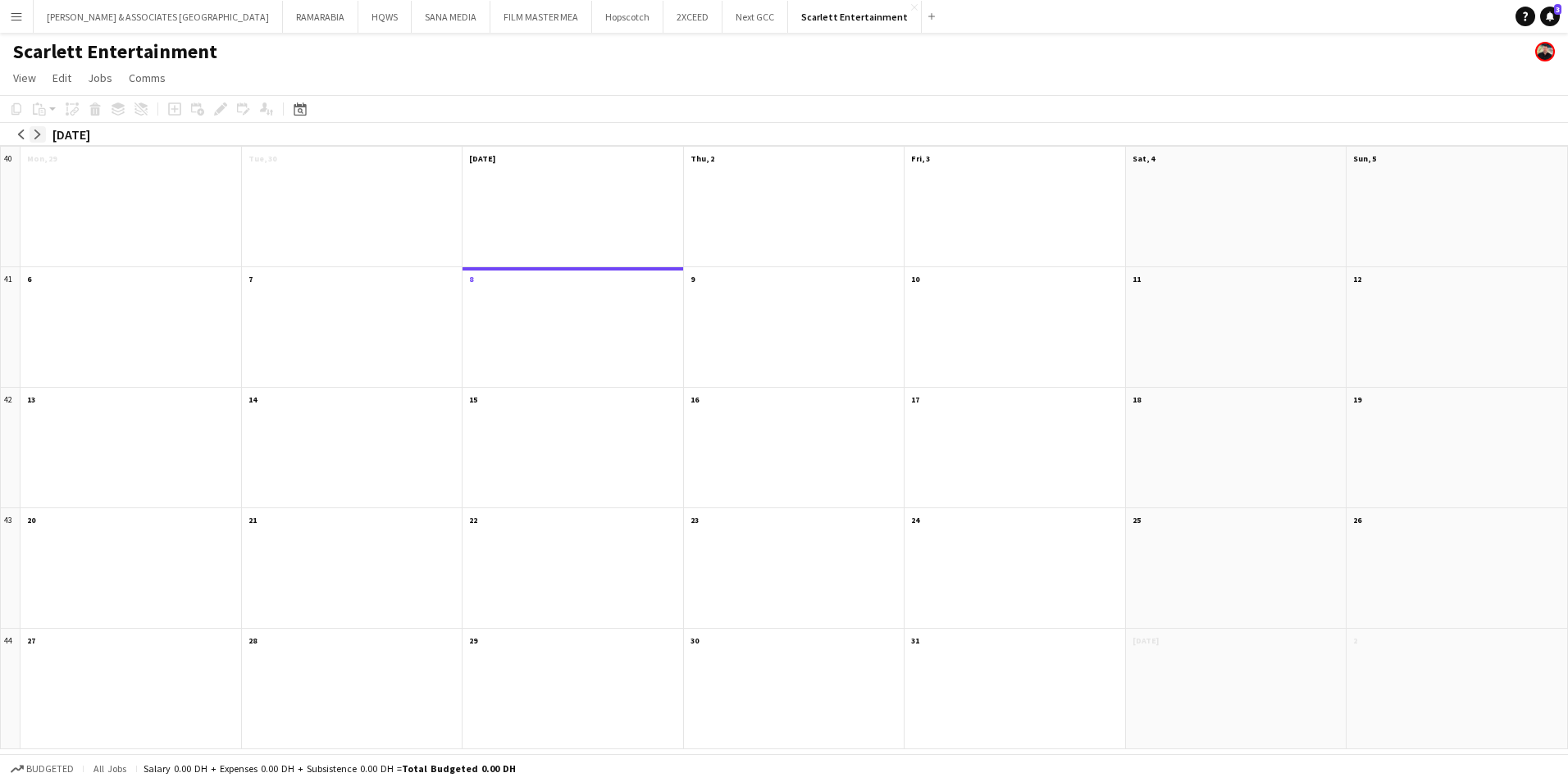
click at [34, 130] on app-icon "arrow-right" at bounding box center [37, 134] width 10 height 10
click at [377, 271] on app-month-view-date-header "9 2 Jobs 0/2" at bounding box center [352, 278] width 221 height 20
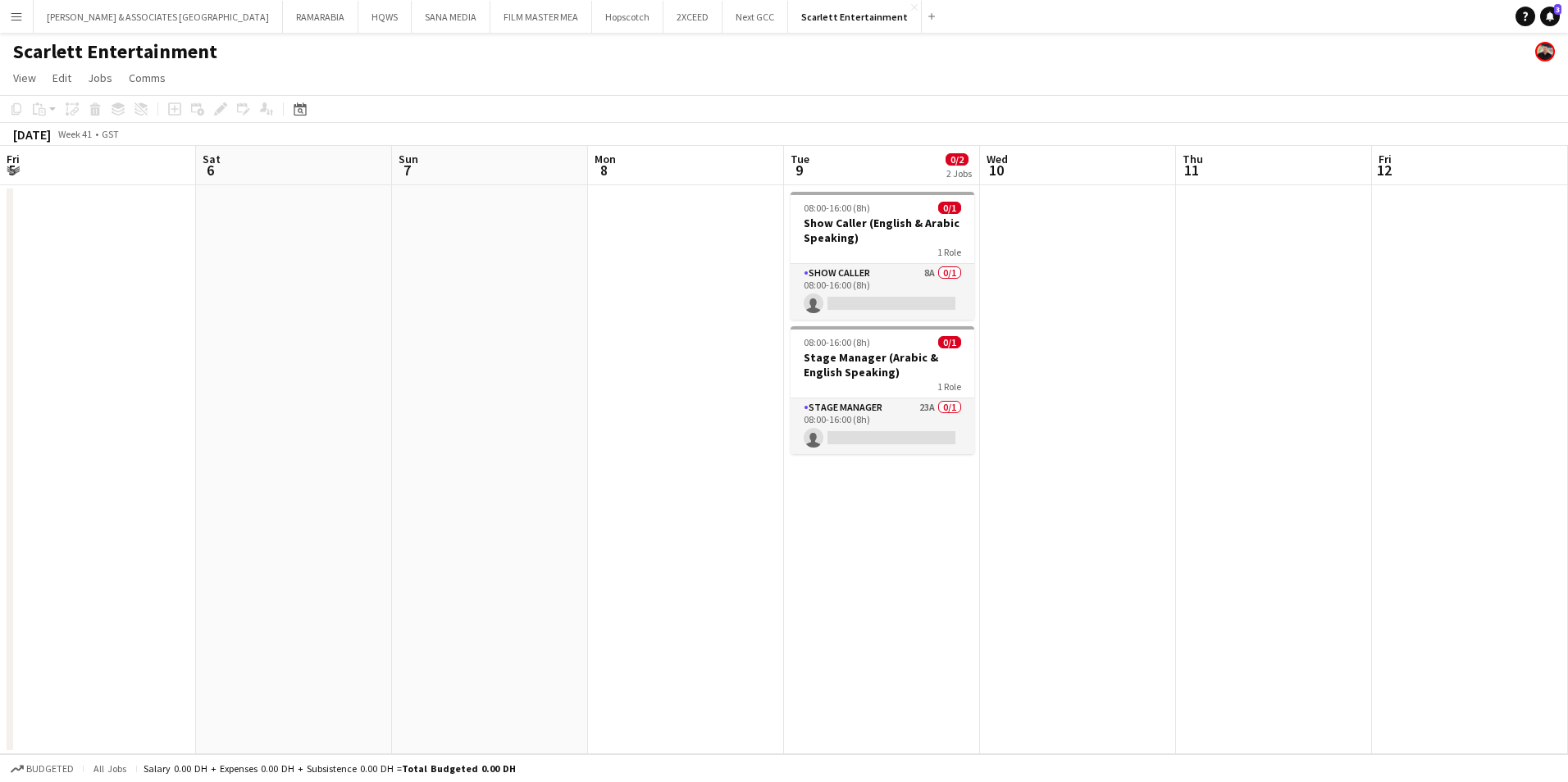
scroll to position [0, 564]
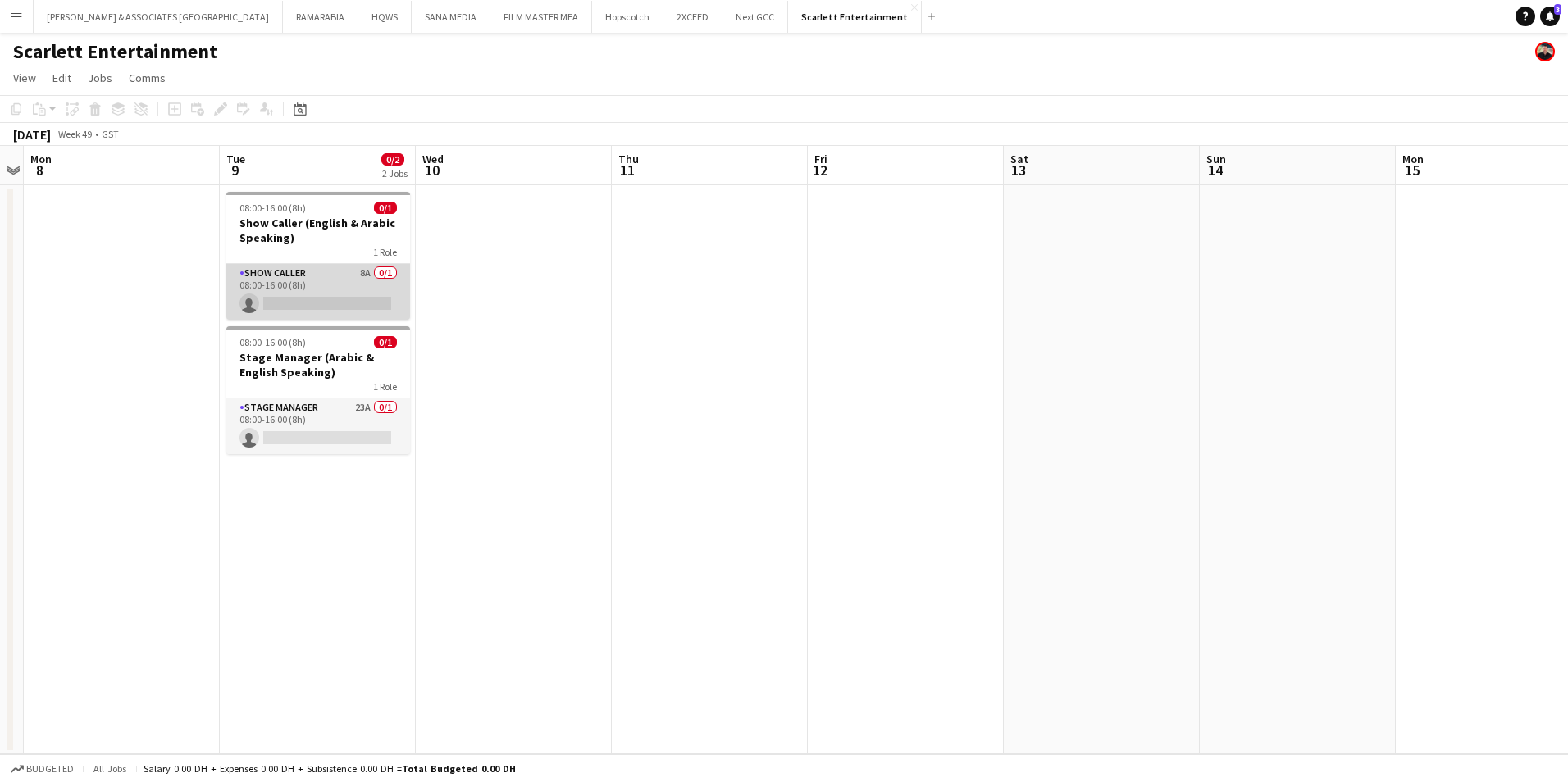
click at [317, 274] on app-card-role "Show Caller 8A 0/1 08:00-16:00 (8h) single-neutral-actions" at bounding box center [318, 292] width 183 height 56
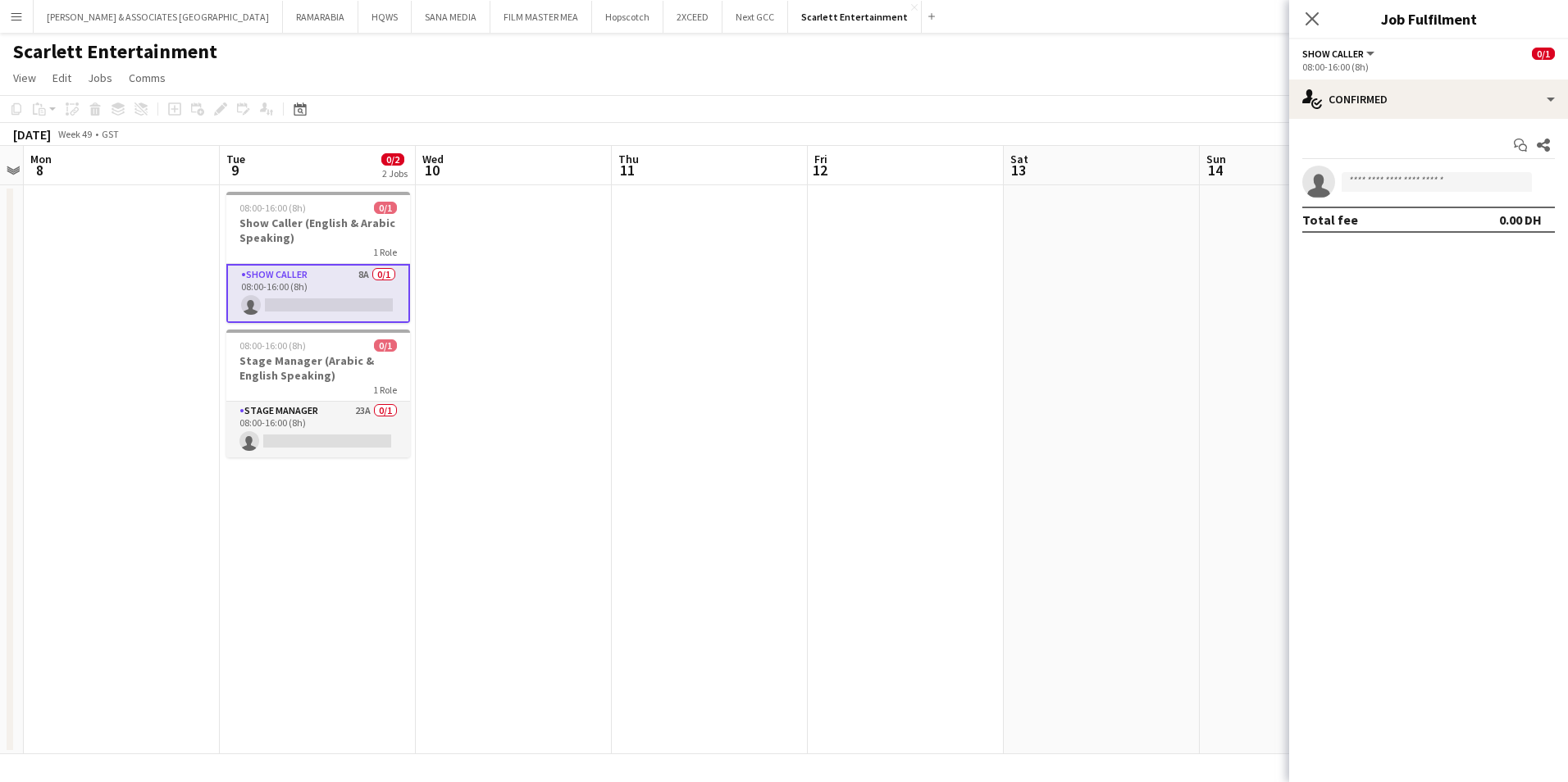
click at [1406, 120] on div "Start chat Share single-neutral-actions Total fee 0.00 DH" at bounding box center [1428, 182] width 279 height 127
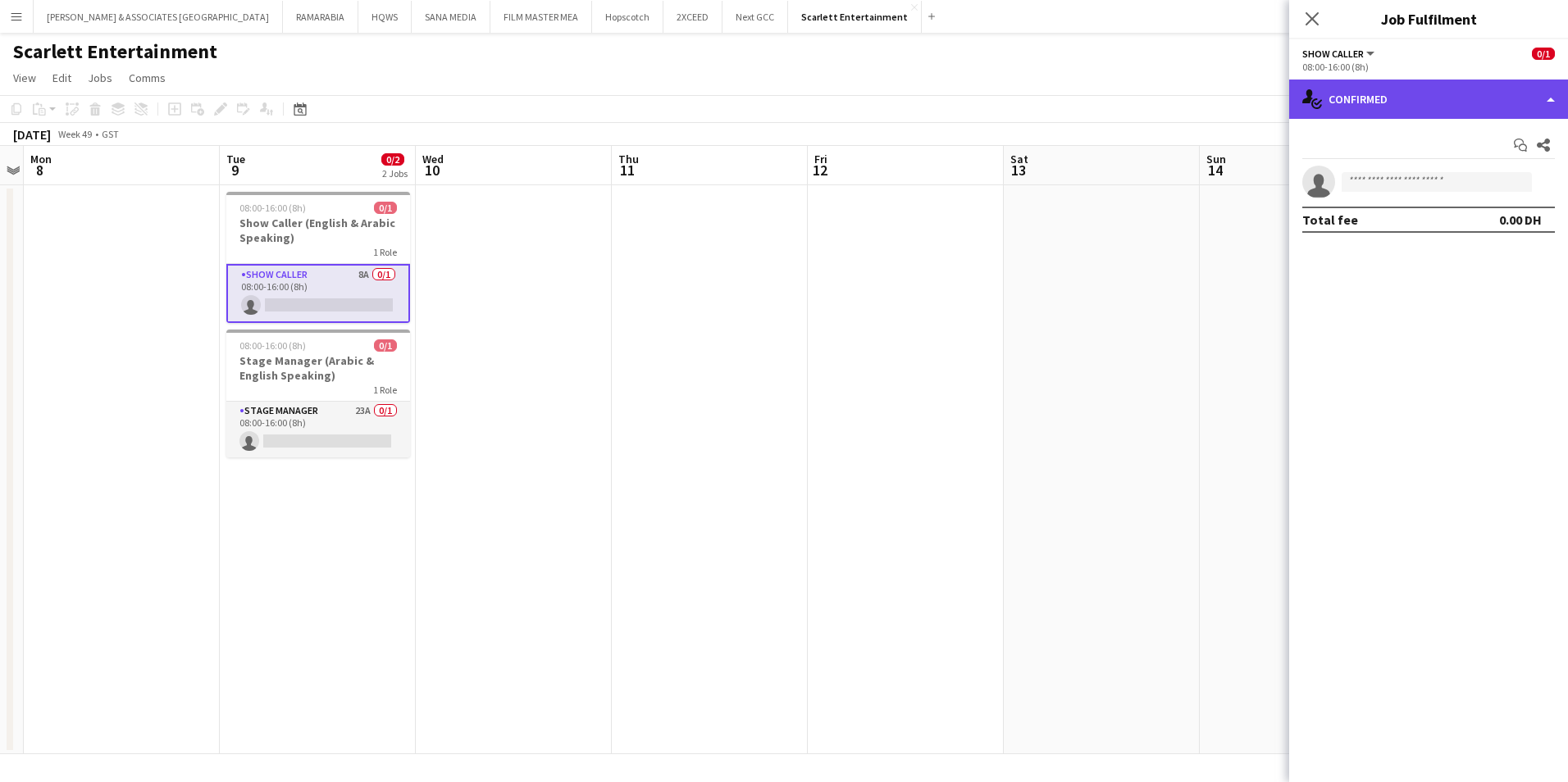
click at [1407, 116] on div "single-neutral-actions-check-2 Confirmed" at bounding box center [1428, 99] width 279 height 39
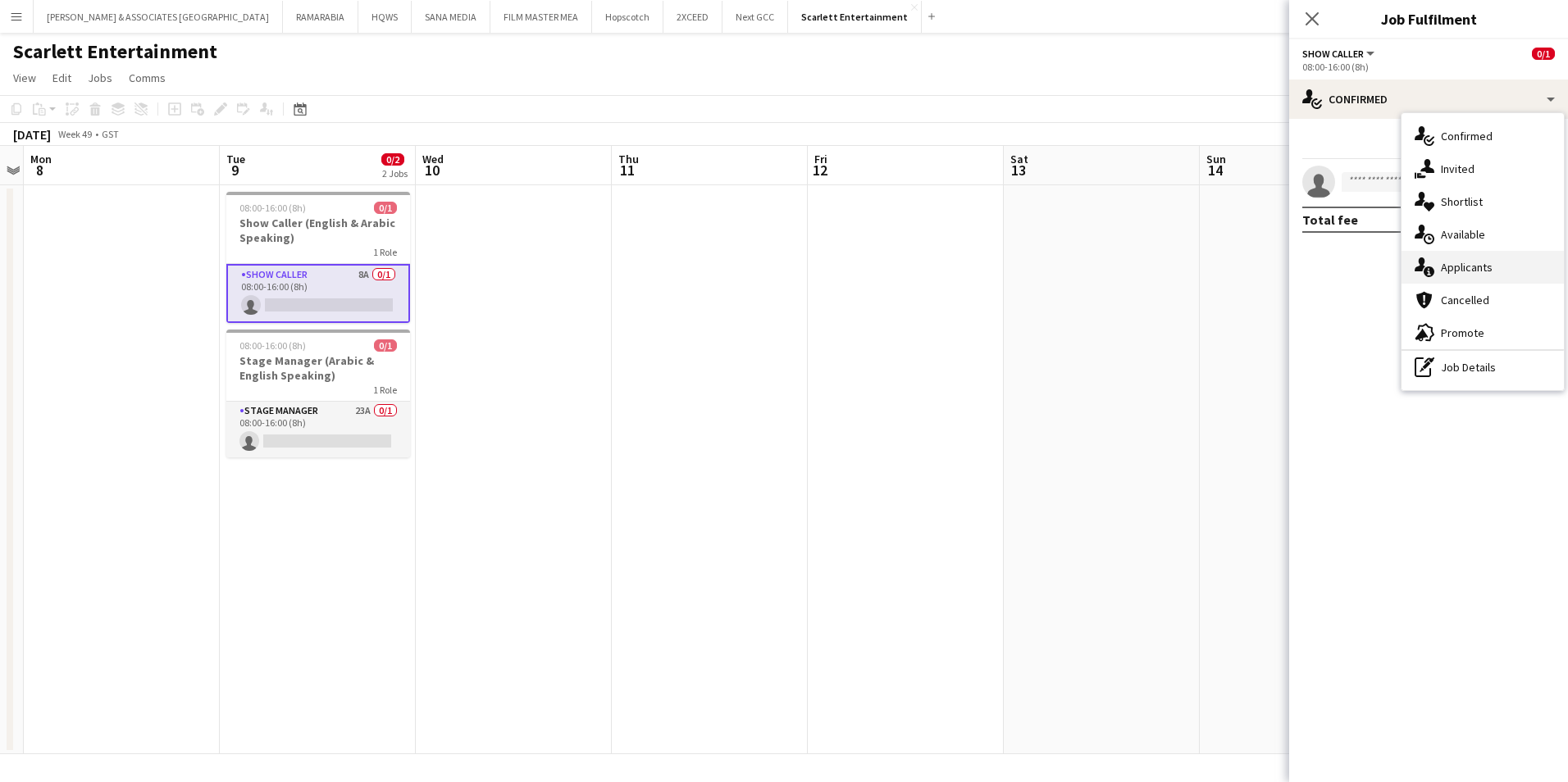
click at [1482, 258] on div "single-neutral-actions-information Applicants" at bounding box center [1482, 267] width 162 height 32
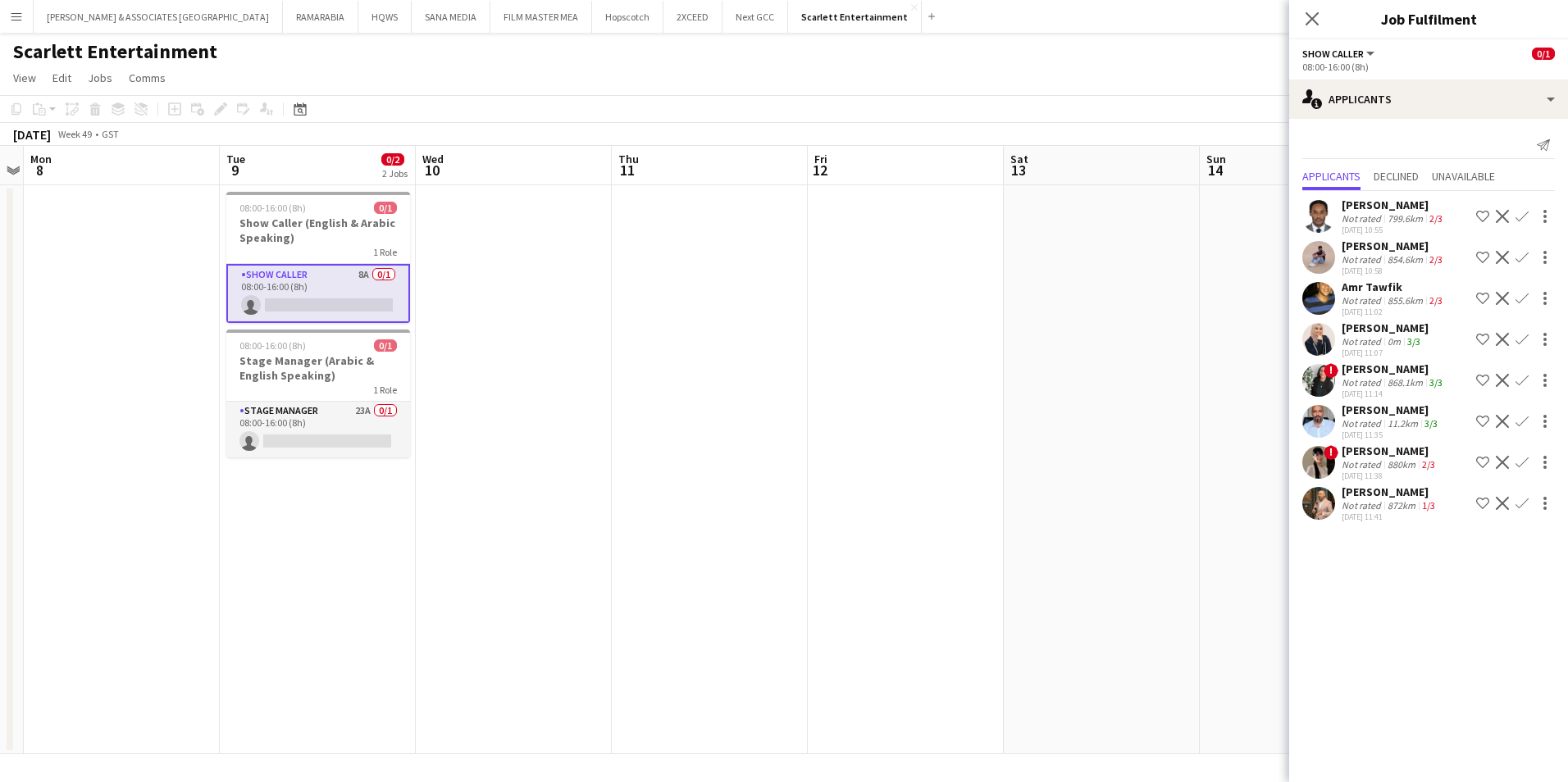
click at [1478, 460] on app-icon "Shortlist crew" at bounding box center [1483, 462] width 13 height 13
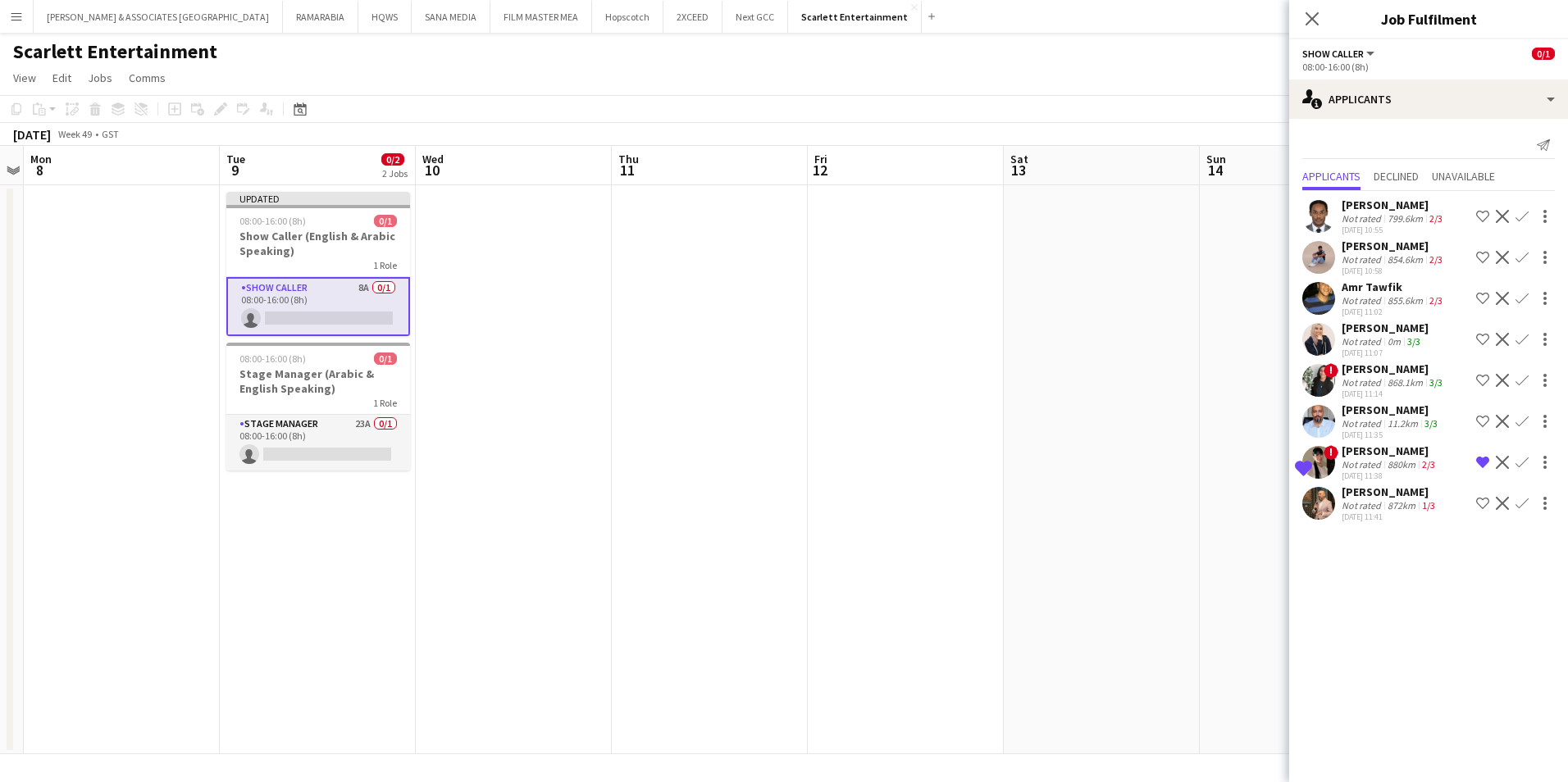
click at [1483, 423] on app-icon "Shortlist crew" at bounding box center [1483, 422] width 13 height 13
click at [1489, 377] on button "Shortlist crew" at bounding box center [1482, 380] width 19 height 19
click at [1482, 296] on app-icon "Shortlist crew" at bounding box center [1483, 298] width 13 height 13
click at [1481, 252] on app-icon "Shortlist crew" at bounding box center [1483, 258] width 13 height 13
click at [1372, 496] on div "[PERSON_NAME]" at bounding box center [1390, 492] width 96 height 15
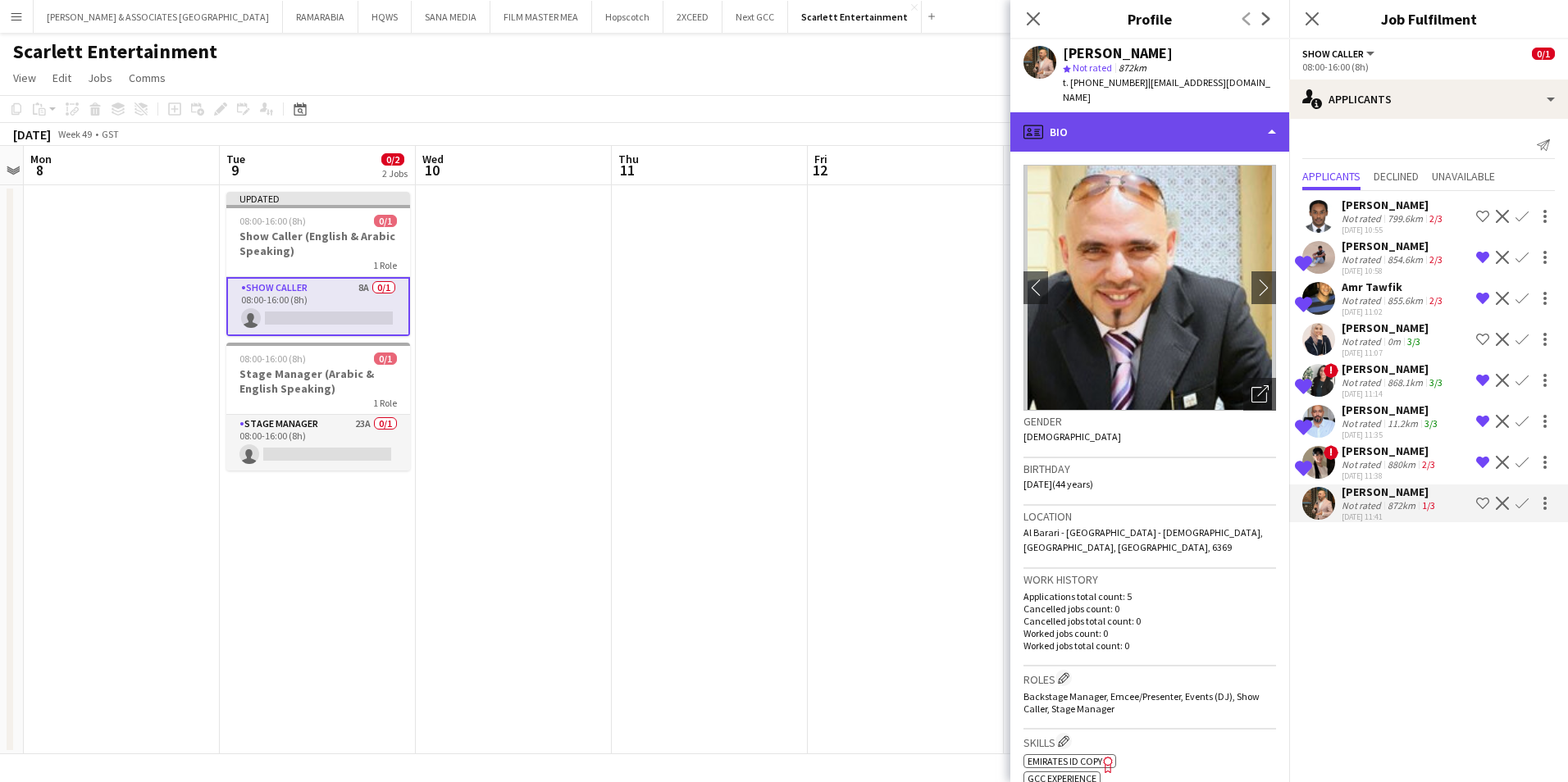
click at [1118, 112] on div "profile Bio" at bounding box center [1149, 132] width 279 height 39
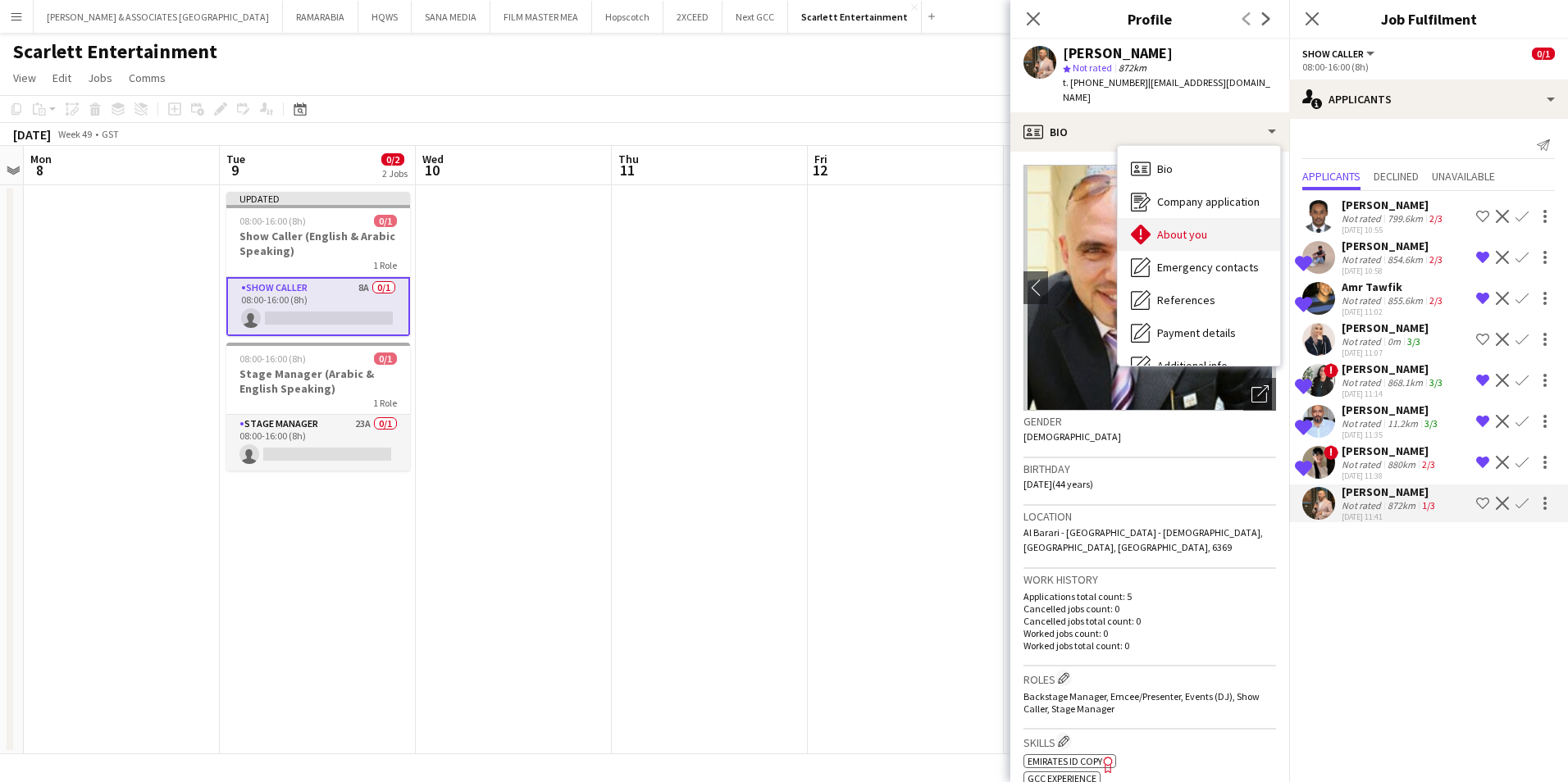
click at [1195, 227] on span "About you" at bounding box center [1182, 234] width 50 height 15
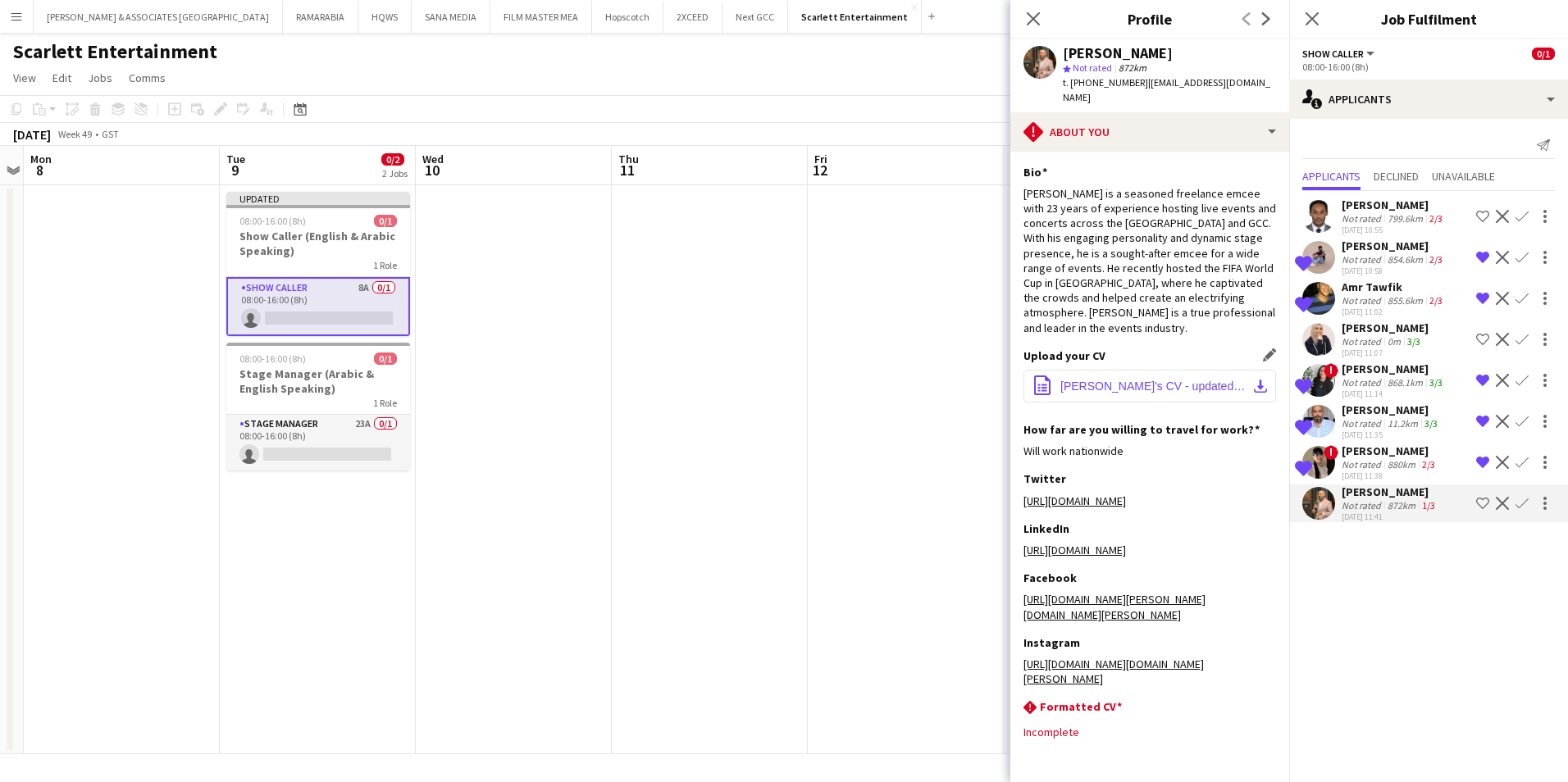
click at [1115, 380] on span "[PERSON_NAME]'s CV - updated (1).pdf" at bounding box center [1153, 386] width 185 height 13
click at [431, 68] on app-page-menu "View Day view expanded Day view collapsed Month view Date picker Jump to [DATE]…" at bounding box center [784, 80] width 1568 height 32
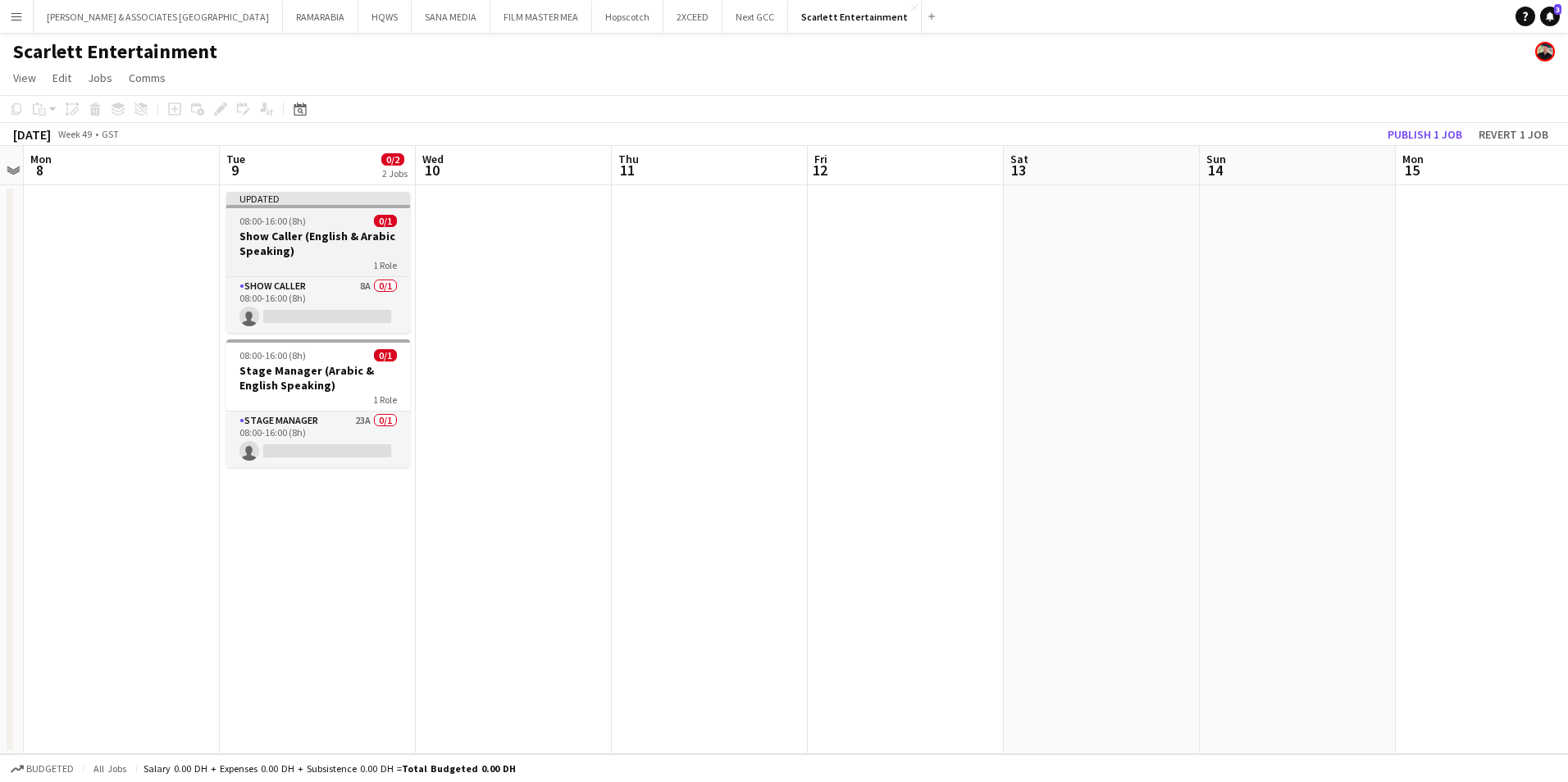
click at [268, 241] on h3 "Show Caller (English & Arabic Speaking)" at bounding box center [318, 244] width 183 height 30
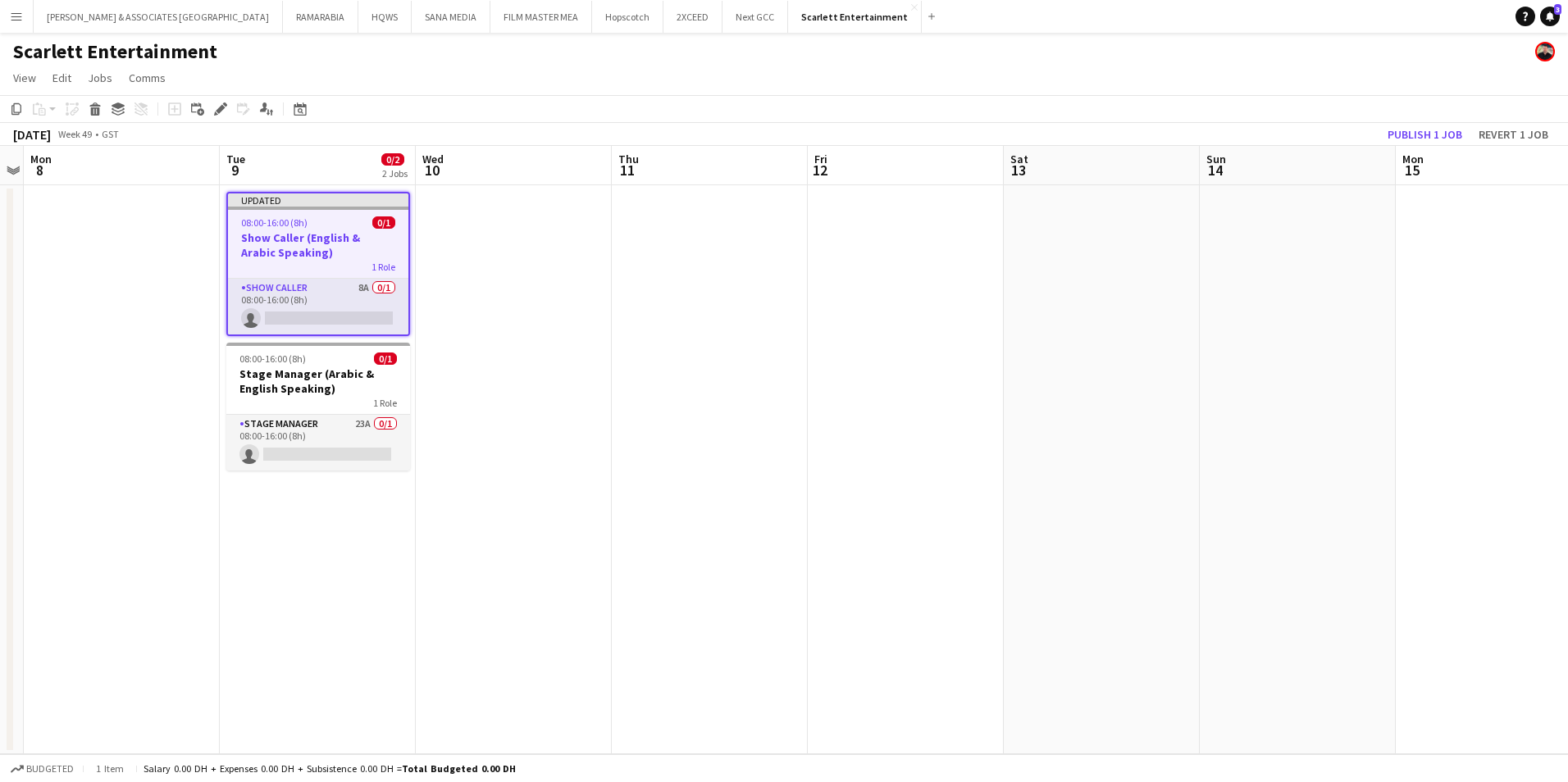
click at [364, 61] on div "Scarlett Entertainment" at bounding box center [784, 48] width 1568 height 32
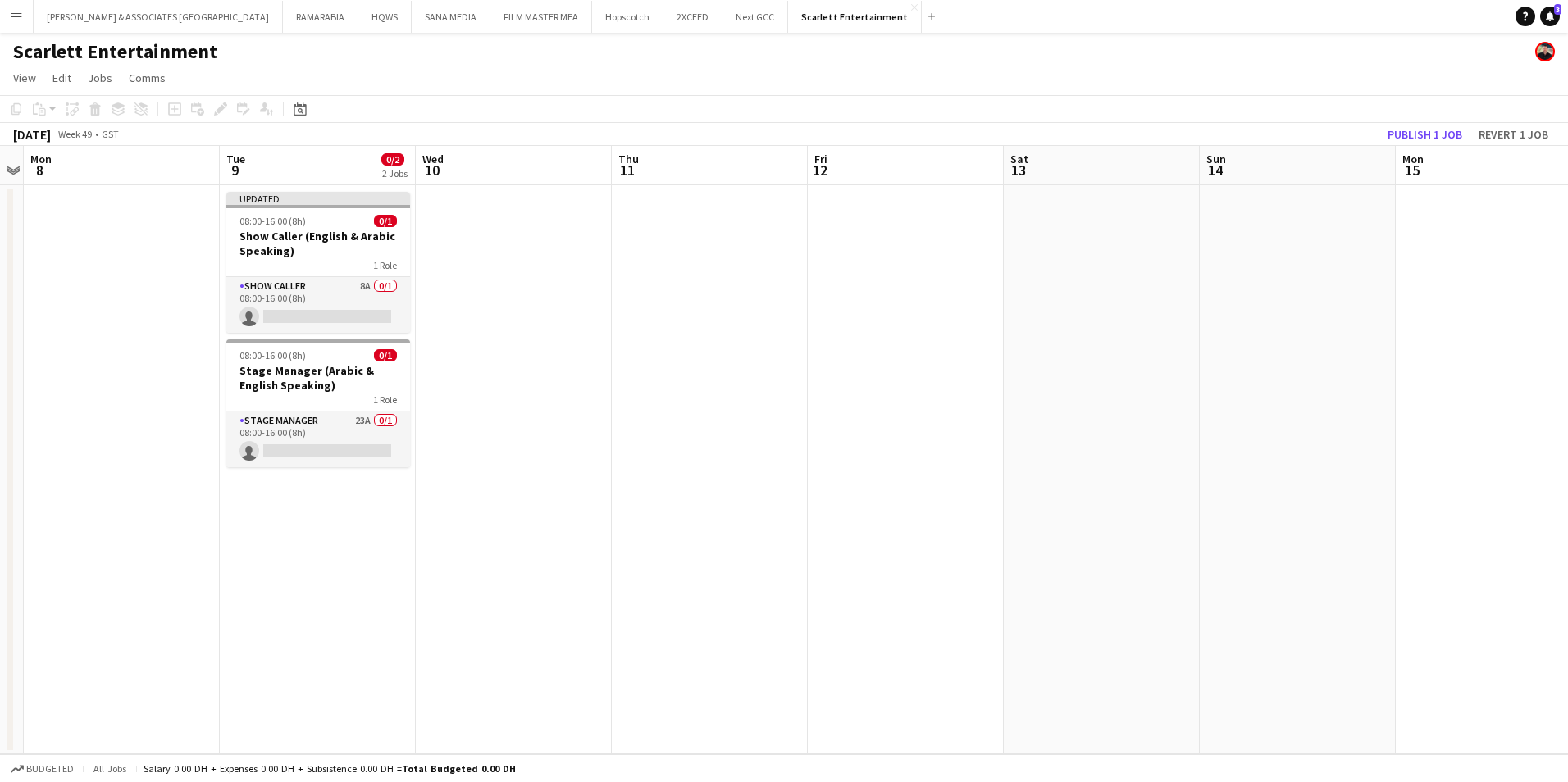
click at [650, 85] on app-page-menu "View Day view expanded Day view collapsed Month view Date picker Jump to [DATE]…" at bounding box center [784, 80] width 1568 height 32
click at [303, 281] on app-card-role "Show Caller 8A 0/1 08:00-16:00 (8h) single-neutral-actions" at bounding box center [318, 305] width 183 height 56
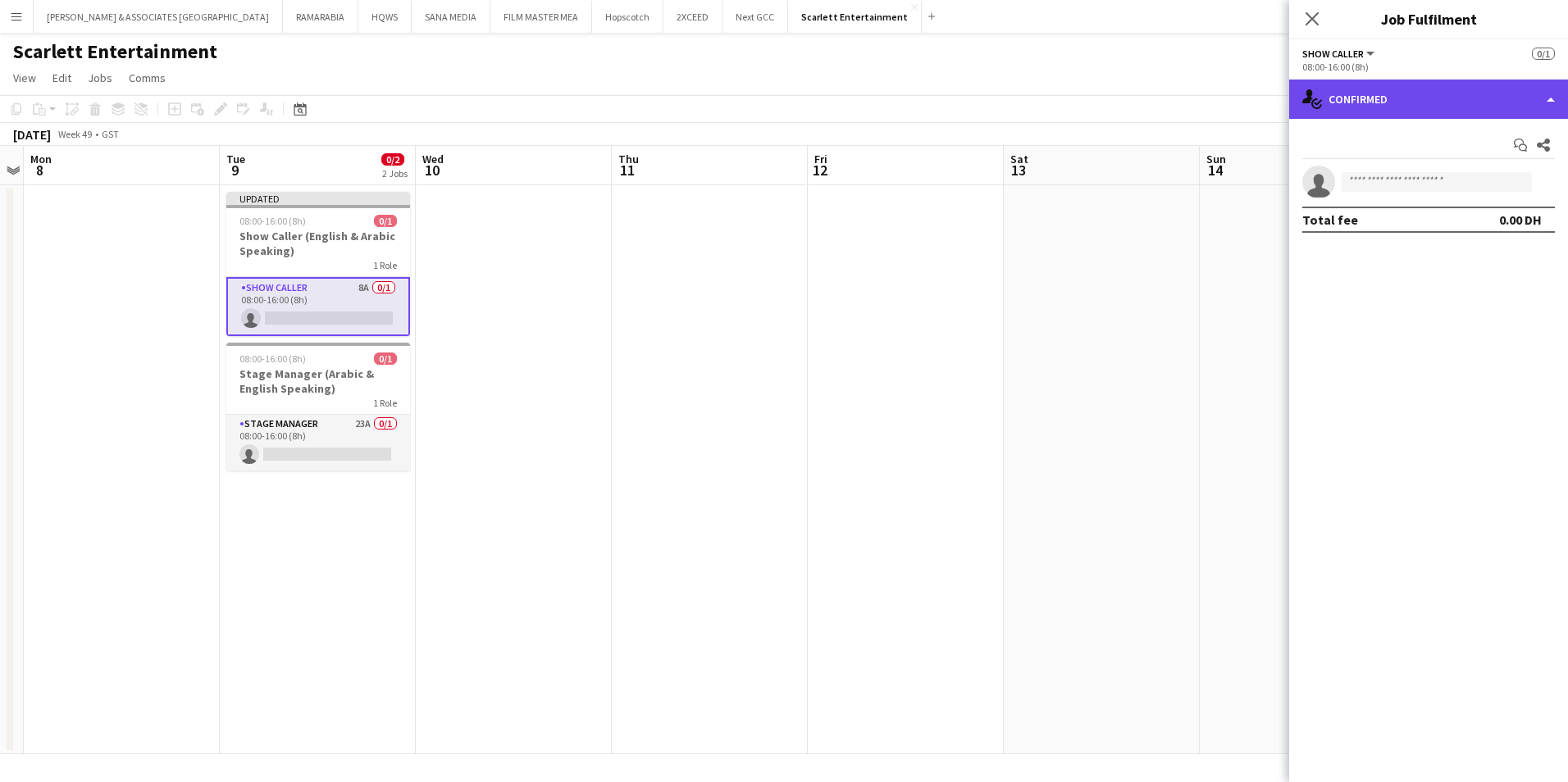
click at [1438, 94] on div "single-neutral-actions-check-2 Confirmed" at bounding box center [1428, 99] width 279 height 39
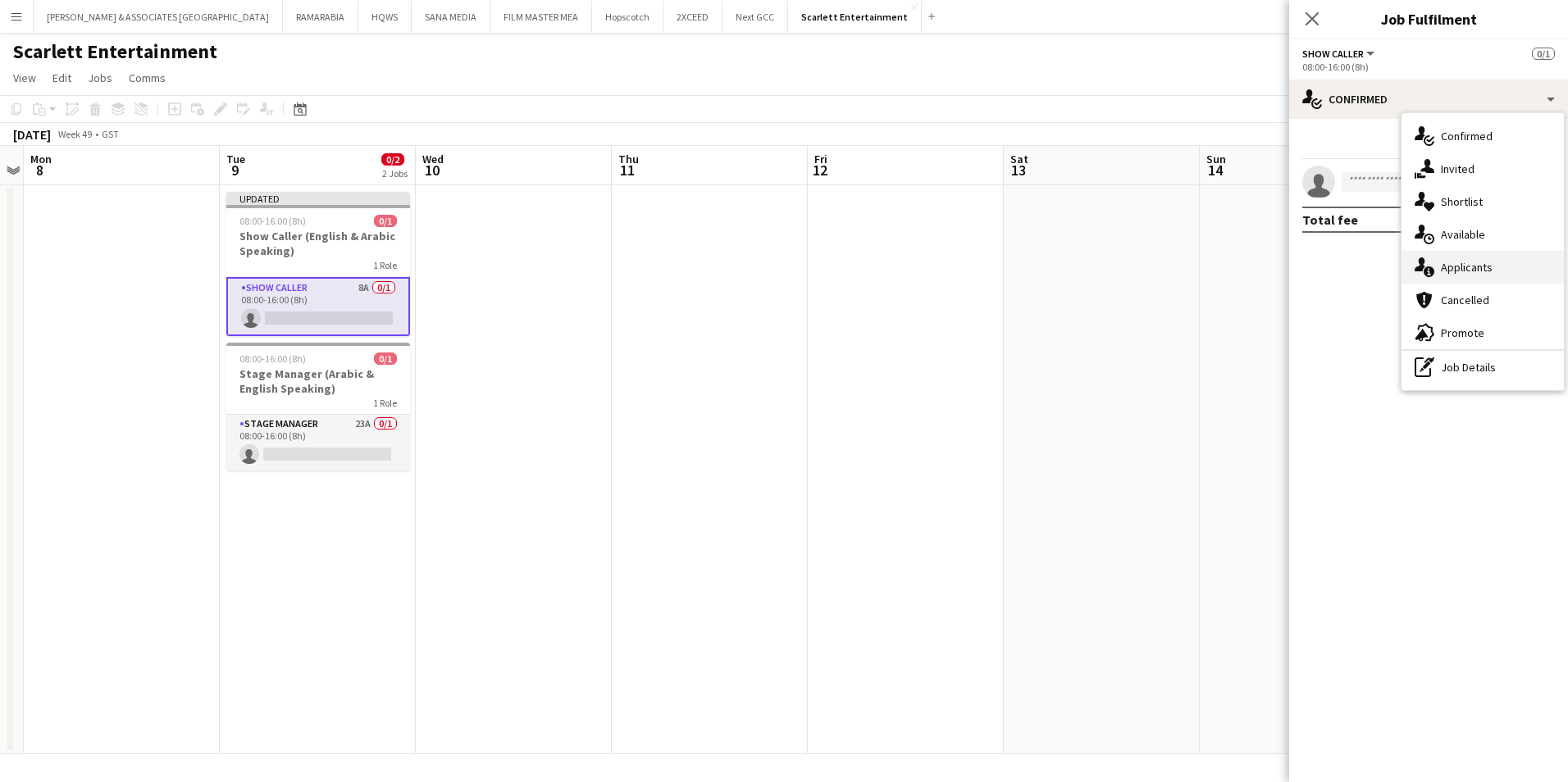
click at [1487, 266] on span "Applicants" at bounding box center [1467, 268] width 52 height 15
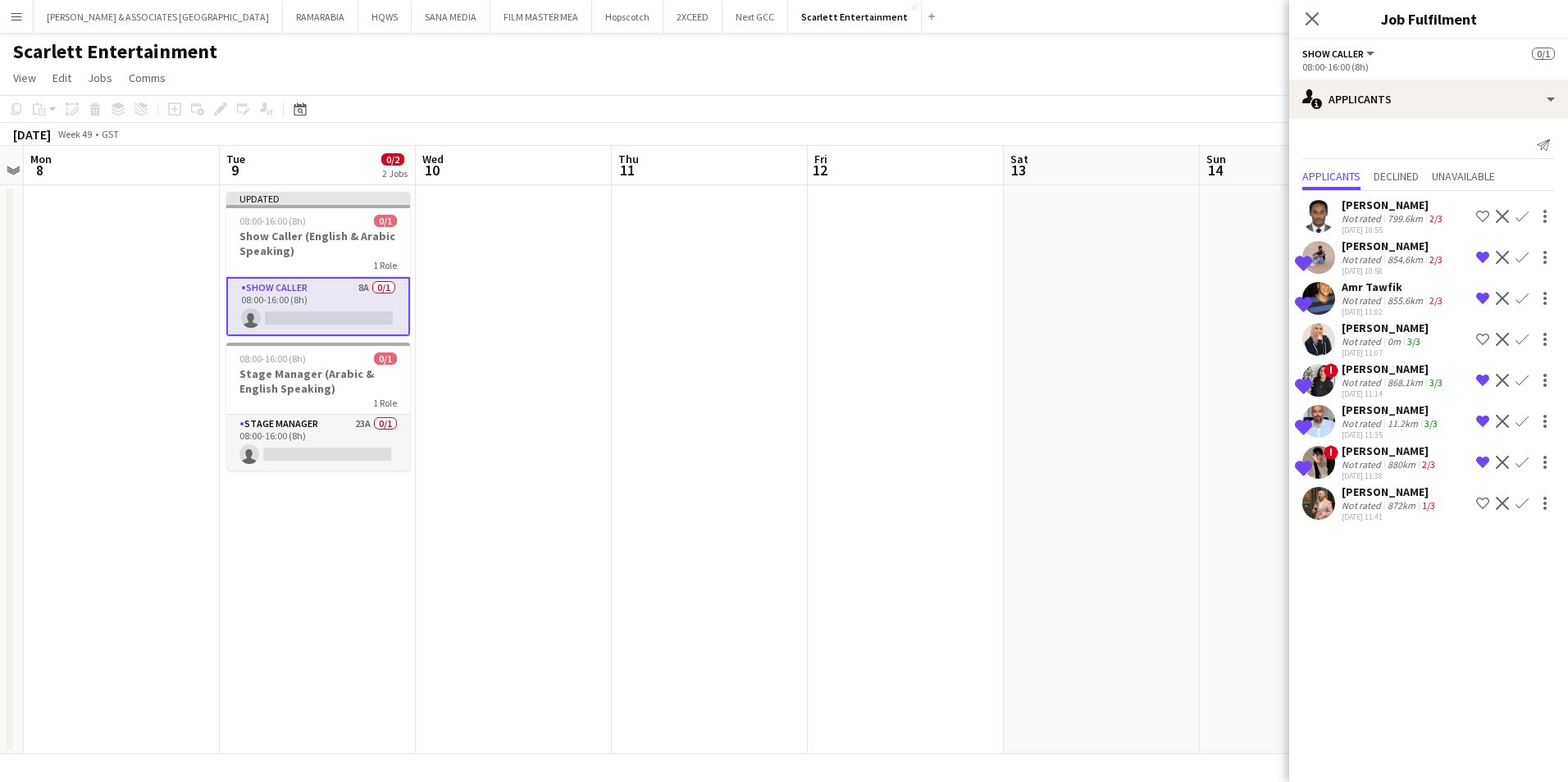
click at [1433, 254] on app-skills-label "2/3" at bounding box center [1436, 259] width 13 height 12
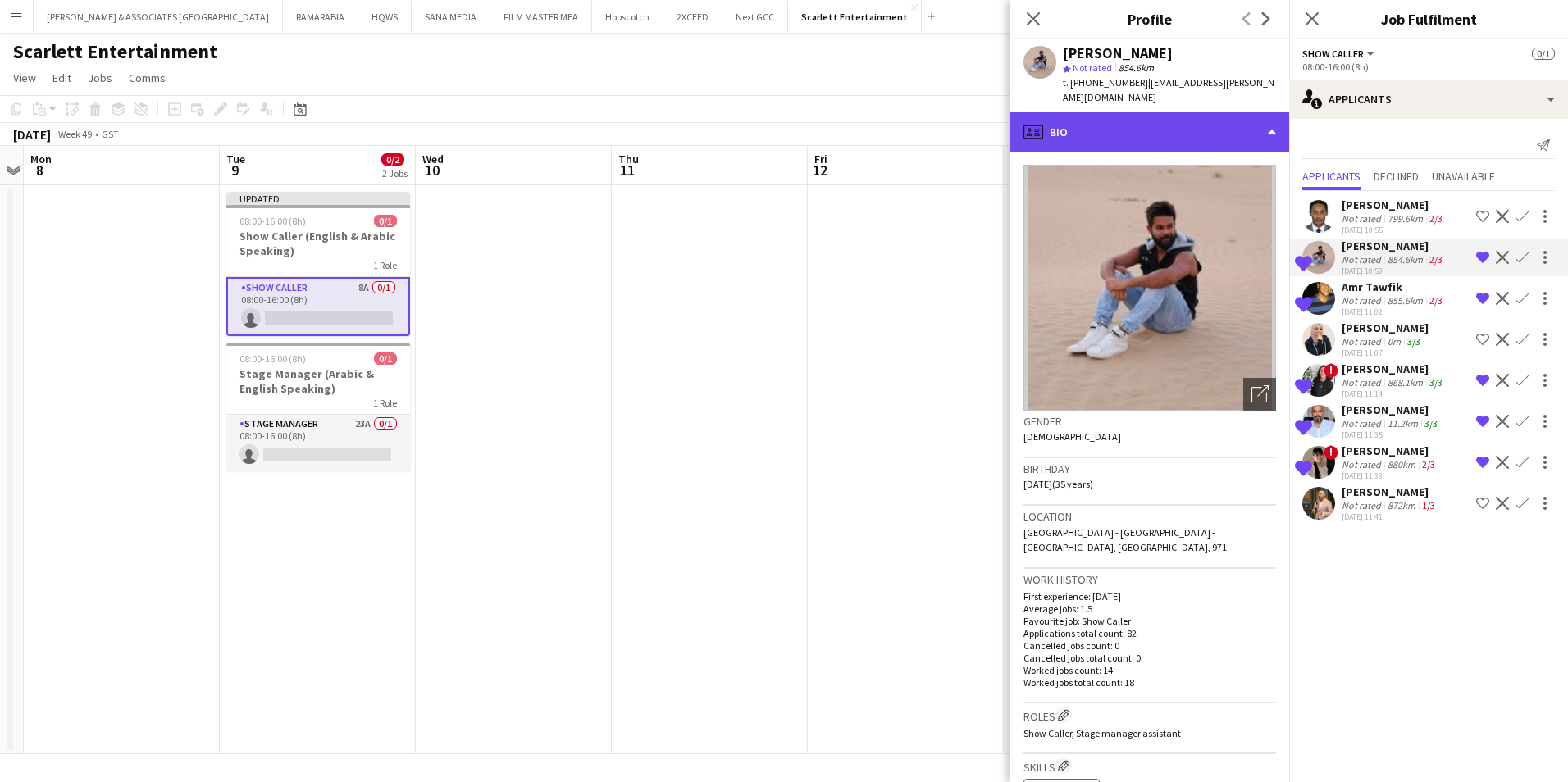
click at [1148, 112] on div "profile Bio" at bounding box center [1149, 132] width 279 height 39
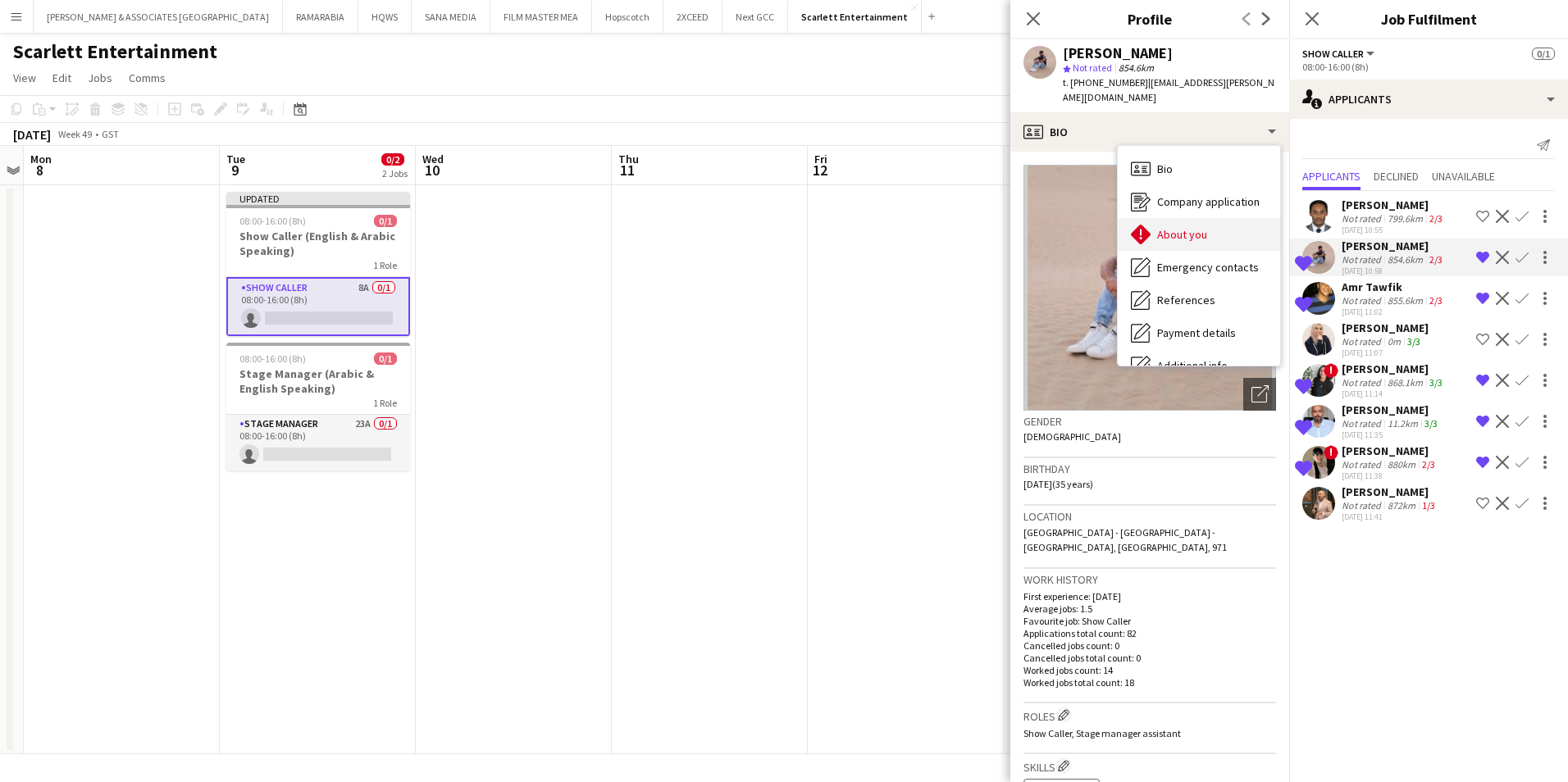
click at [1209, 221] on div "About you About you" at bounding box center [1198, 233] width 162 height 32
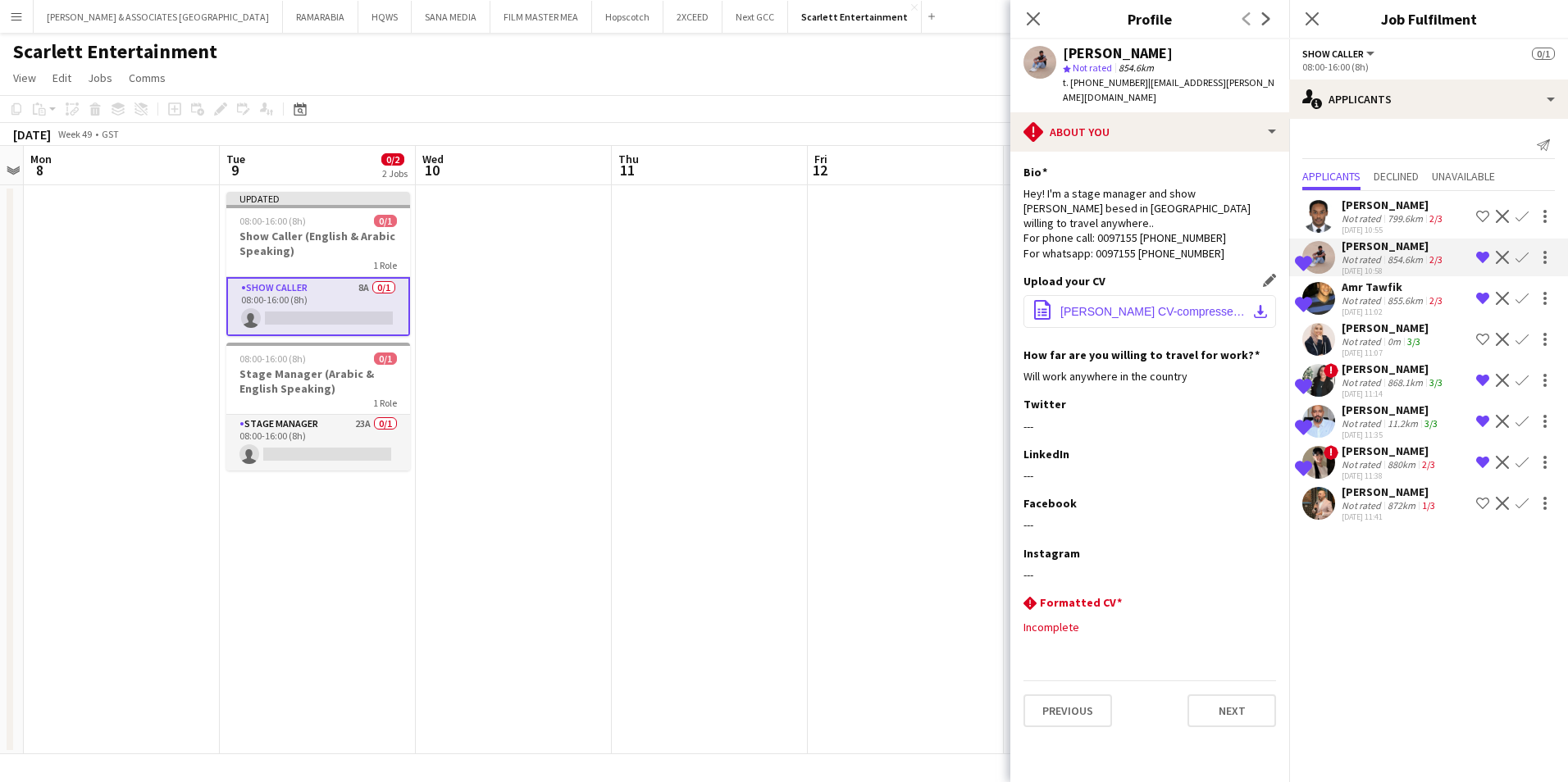
click at [1115, 297] on button "office-file-sheet [PERSON_NAME] CV-compressed.pdf download-bottom" at bounding box center [1149, 311] width 253 height 32
click at [1495, 58] on div "Show Caller All roles Show Caller 0/1" at bounding box center [1428, 54] width 253 height 15
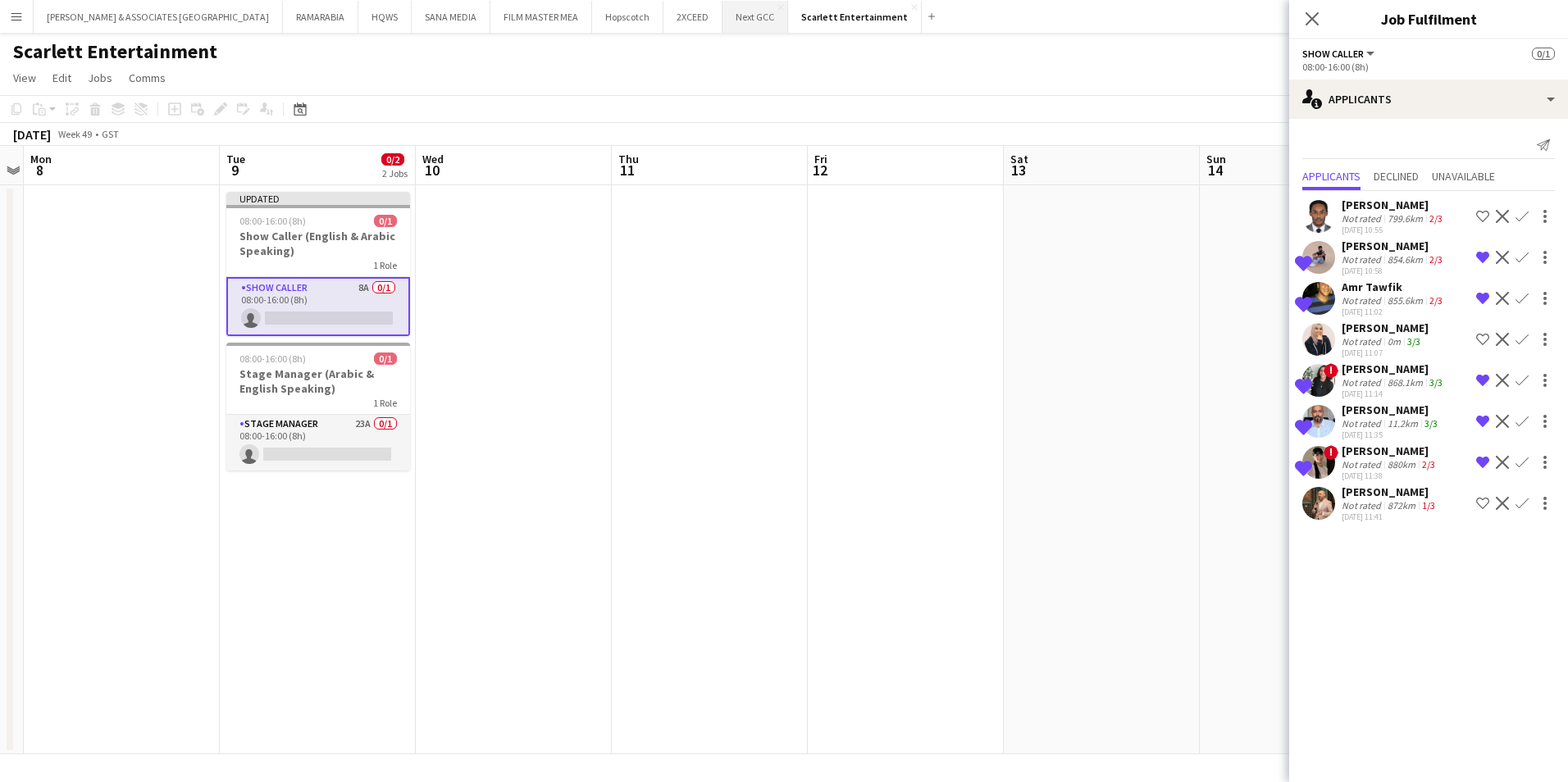
click at [723, 25] on button "Next GCC Close" at bounding box center [755, 17] width 66 height 32
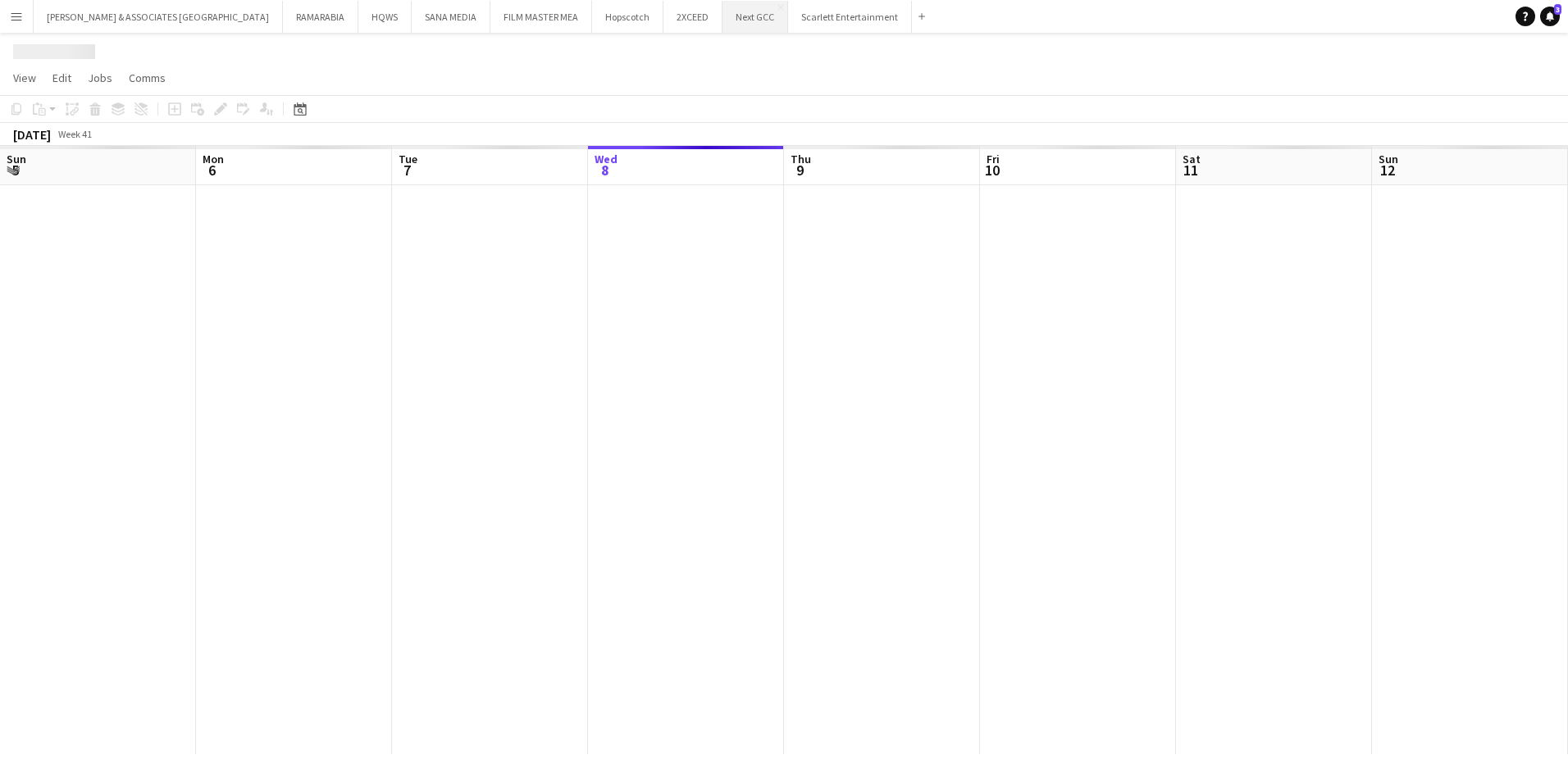
scroll to position [0, 392]
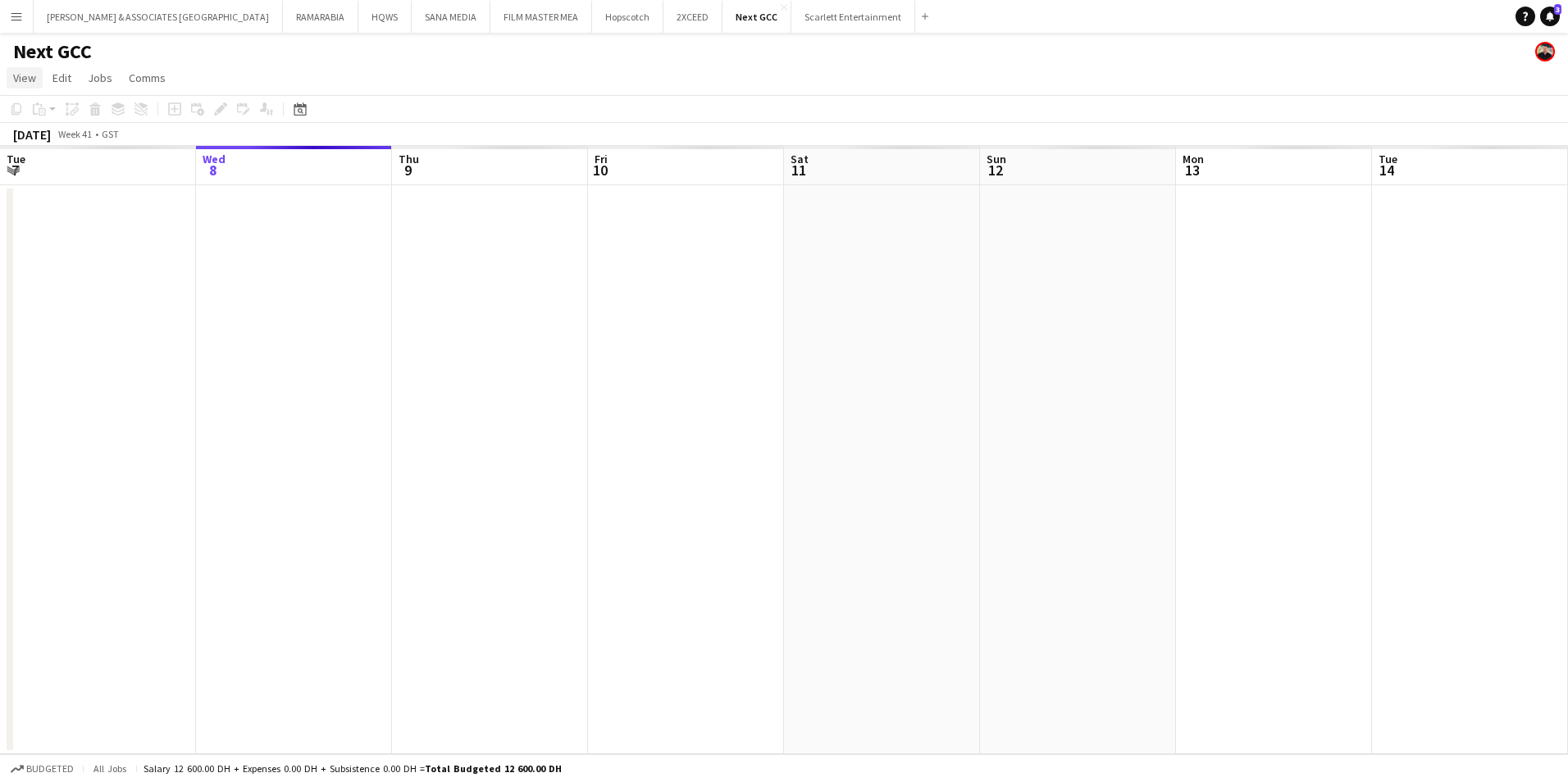
click at [32, 79] on span "View" at bounding box center [24, 78] width 23 height 15
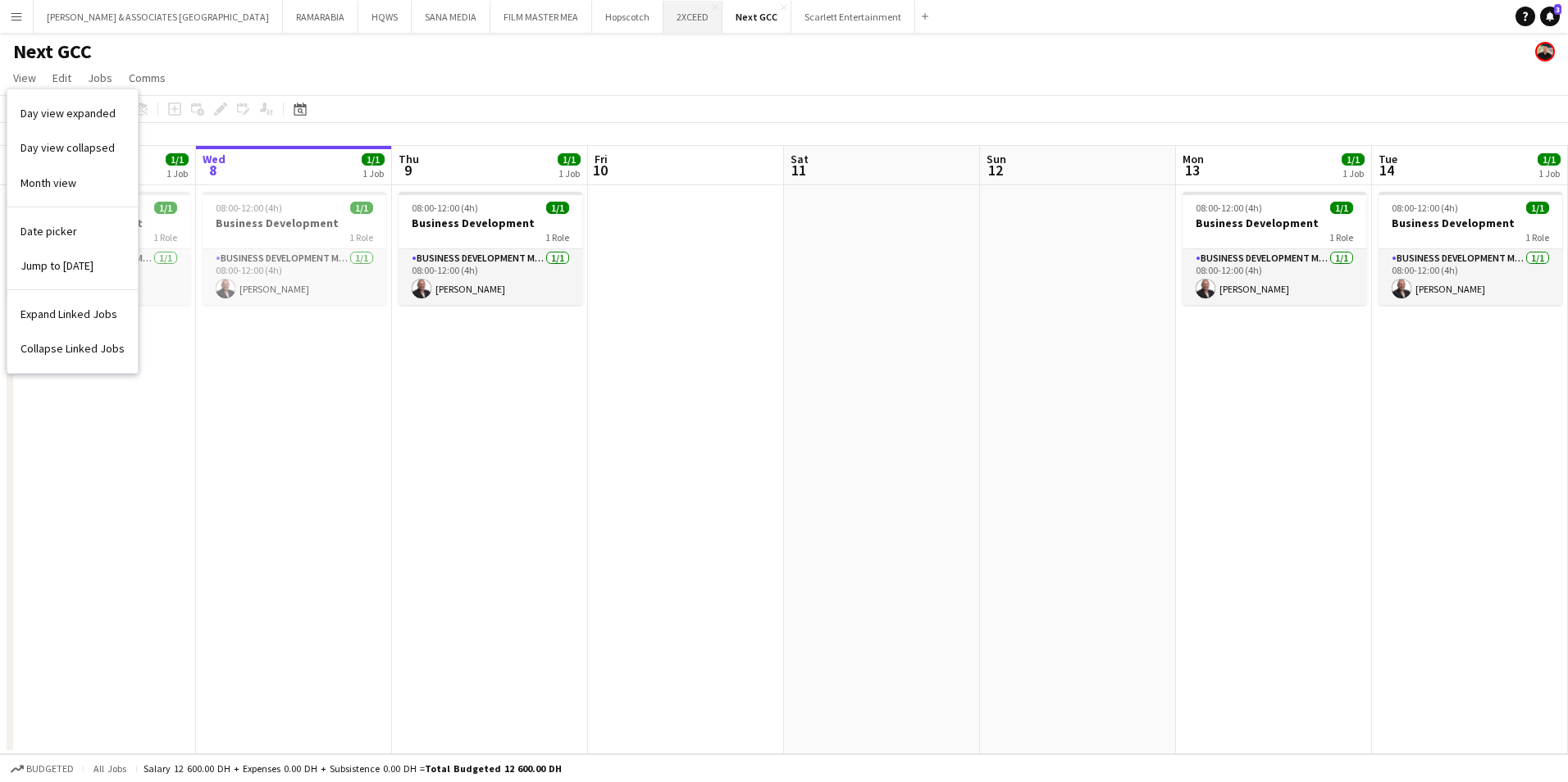
click at [664, 23] on button "2XCEED Close" at bounding box center [693, 17] width 59 height 32
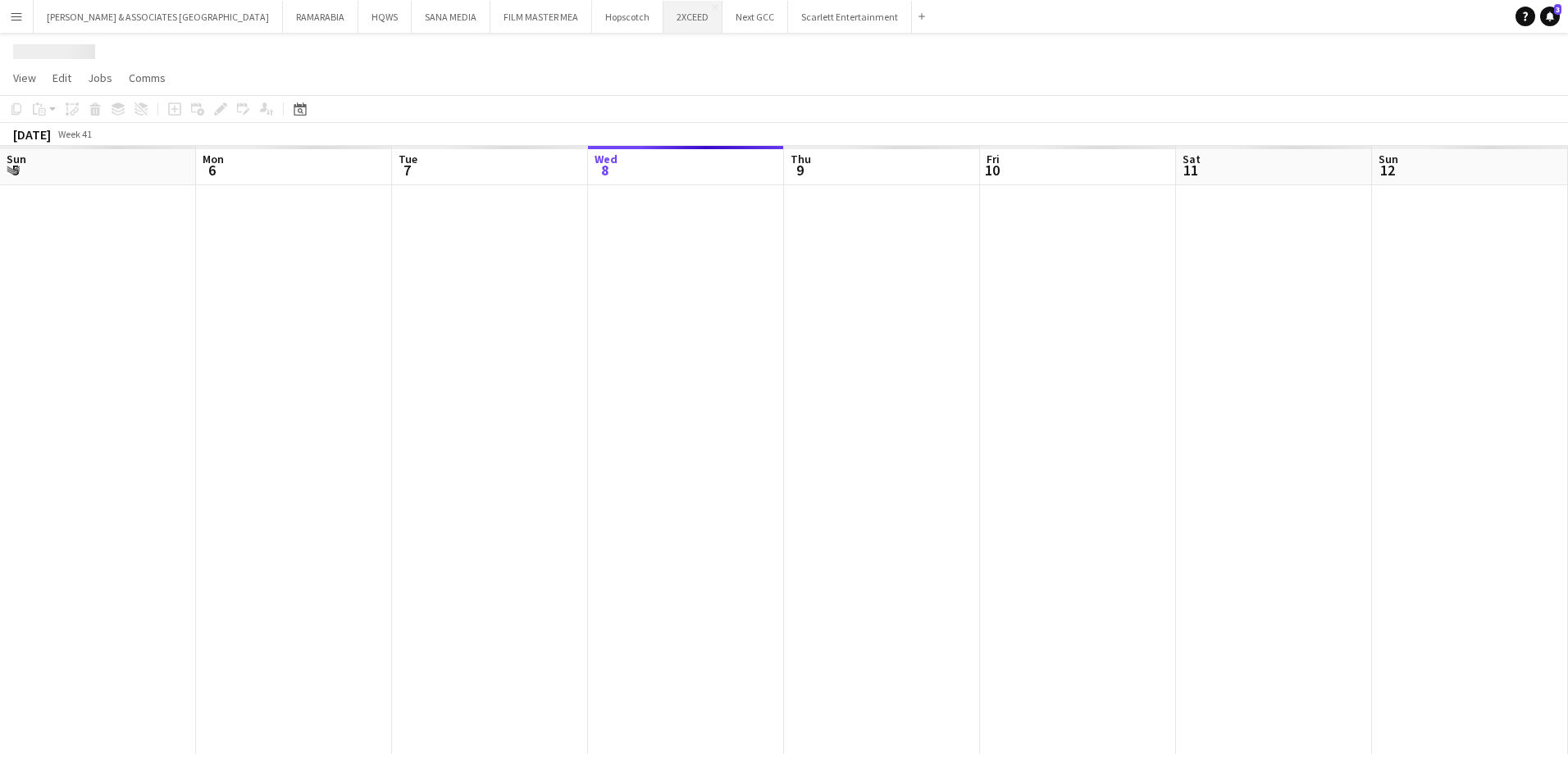
scroll to position [0, 392]
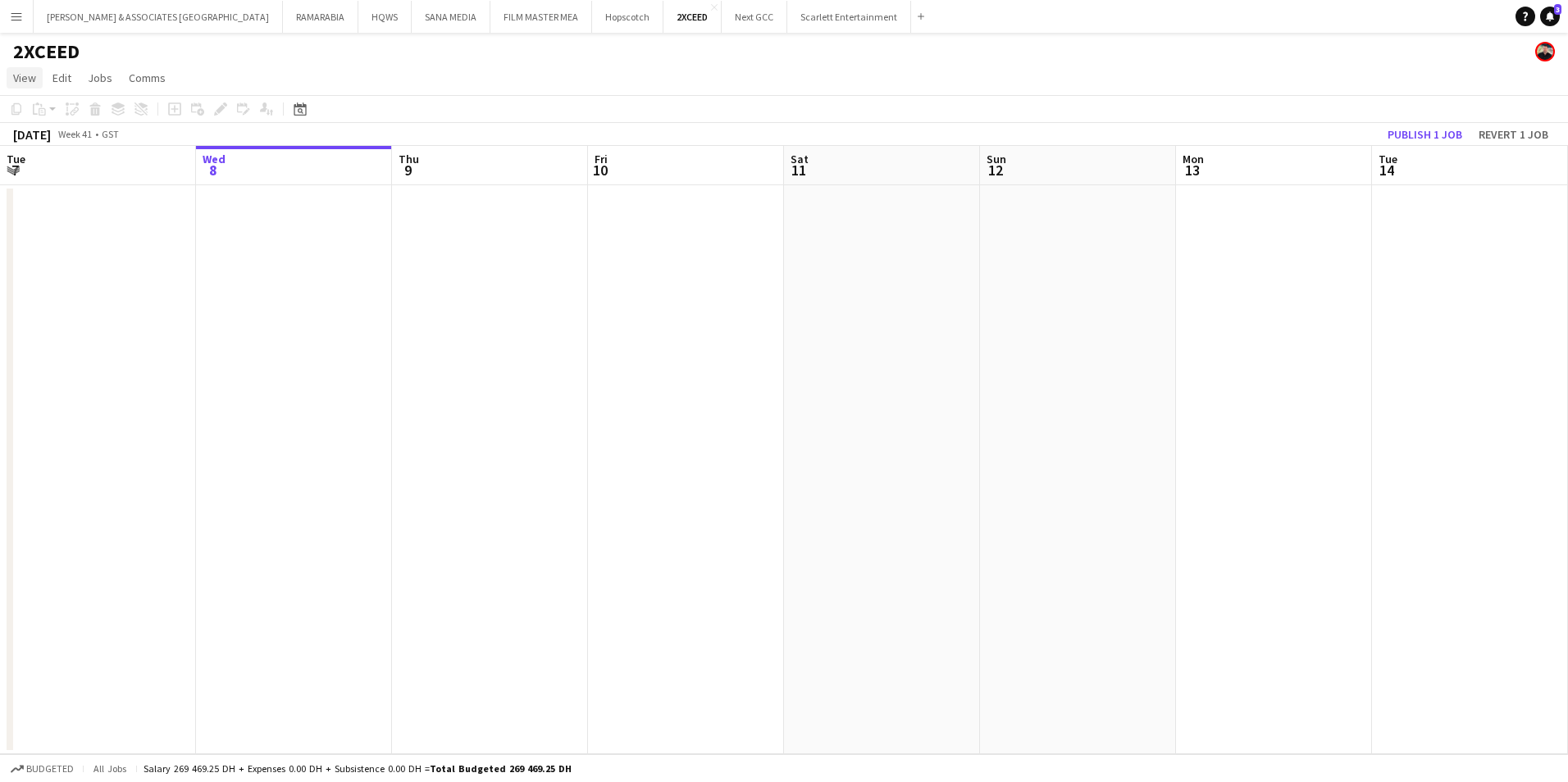
click at [31, 71] on span "View" at bounding box center [24, 78] width 23 height 15
click at [101, 177] on link "Month view" at bounding box center [72, 183] width 131 height 34
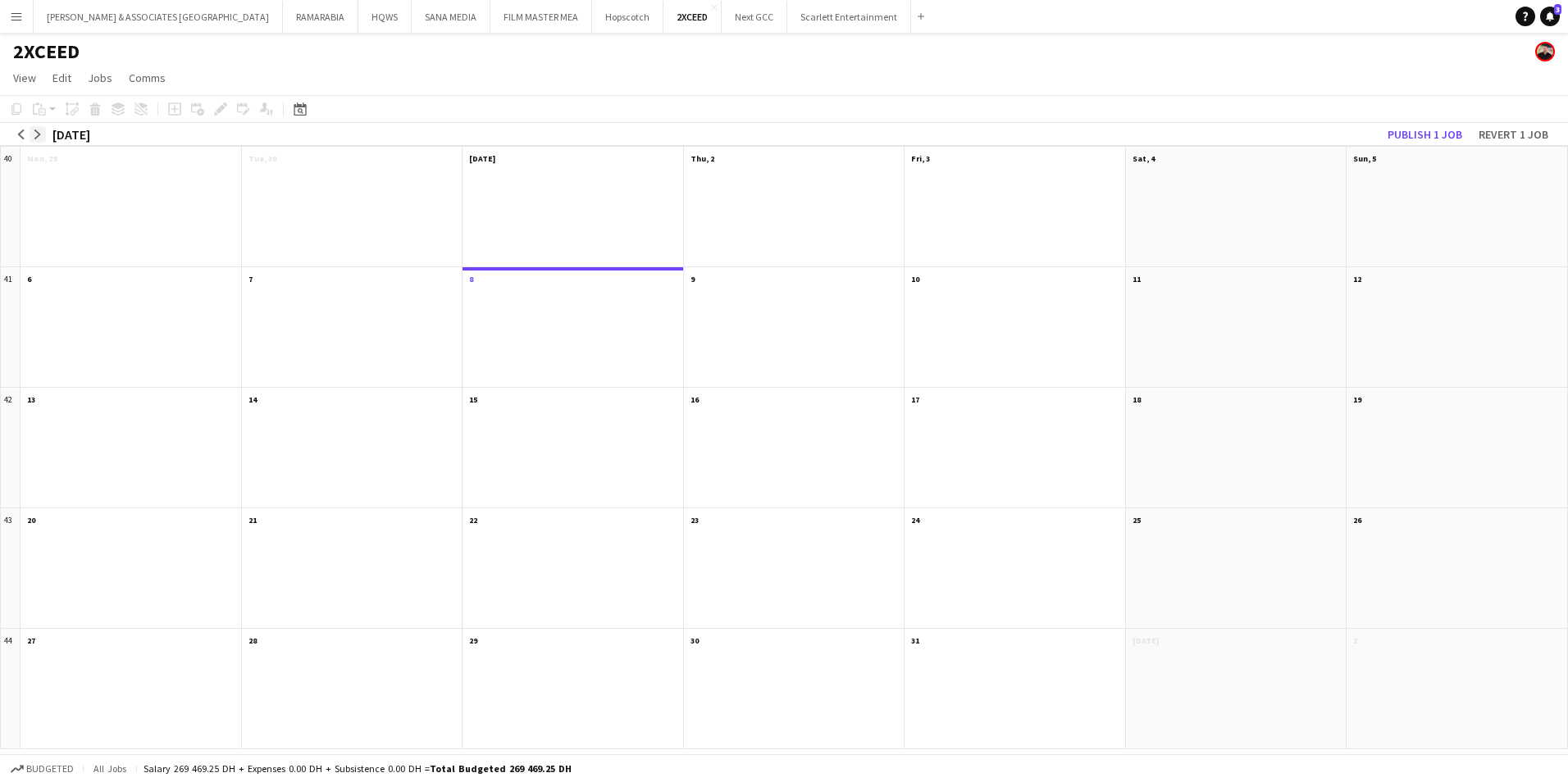
click at [39, 134] on app-icon "arrow-right" at bounding box center [37, 134] width 10 height 10
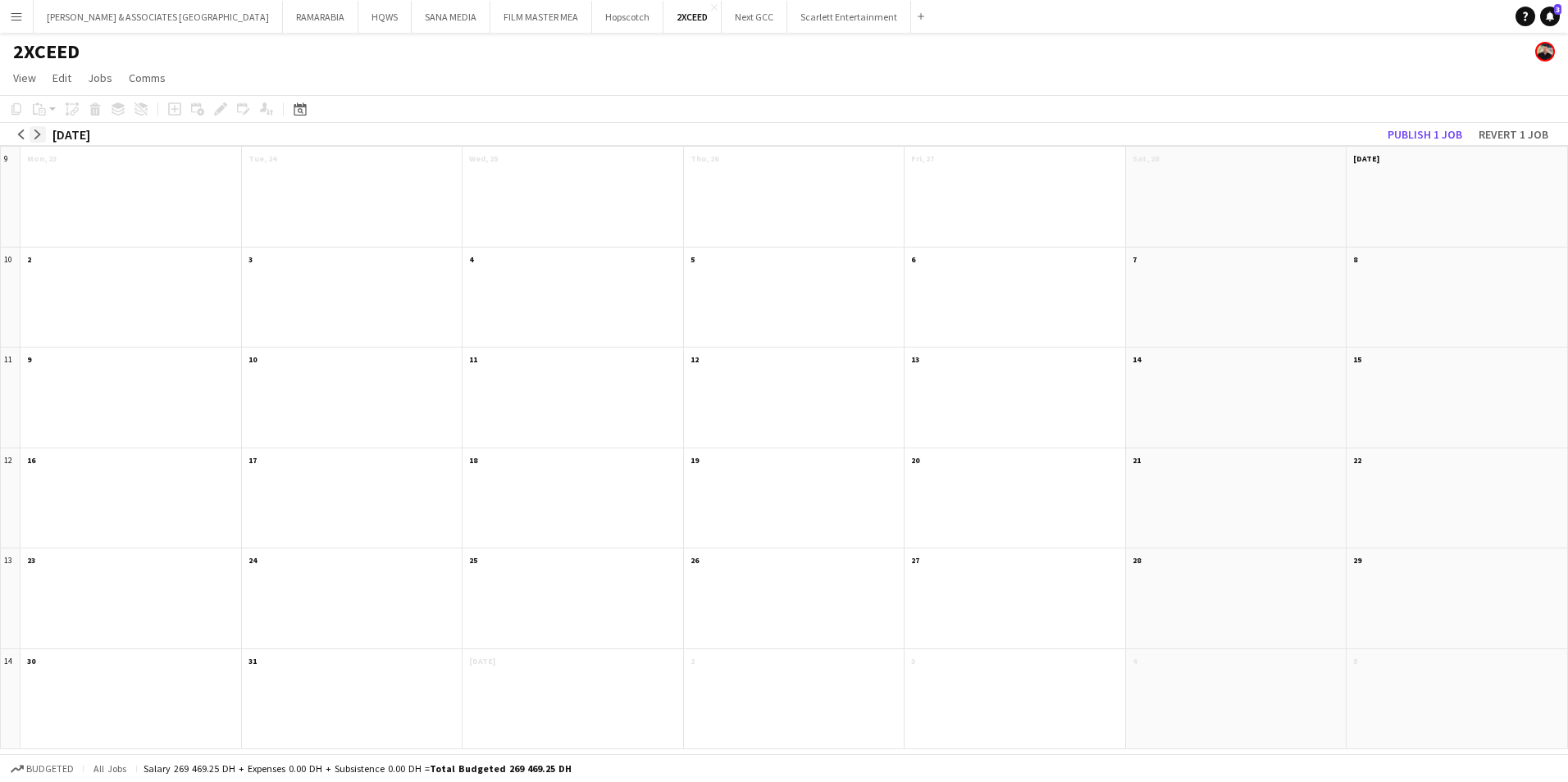
click at [38, 134] on app-icon "arrow-right" at bounding box center [37, 134] width 10 height 10
click at [1283, 155] on app-month-view-date-header "Sat, 2 1 Job 0/1" at bounding box center [1236, 157] width 221 height 20
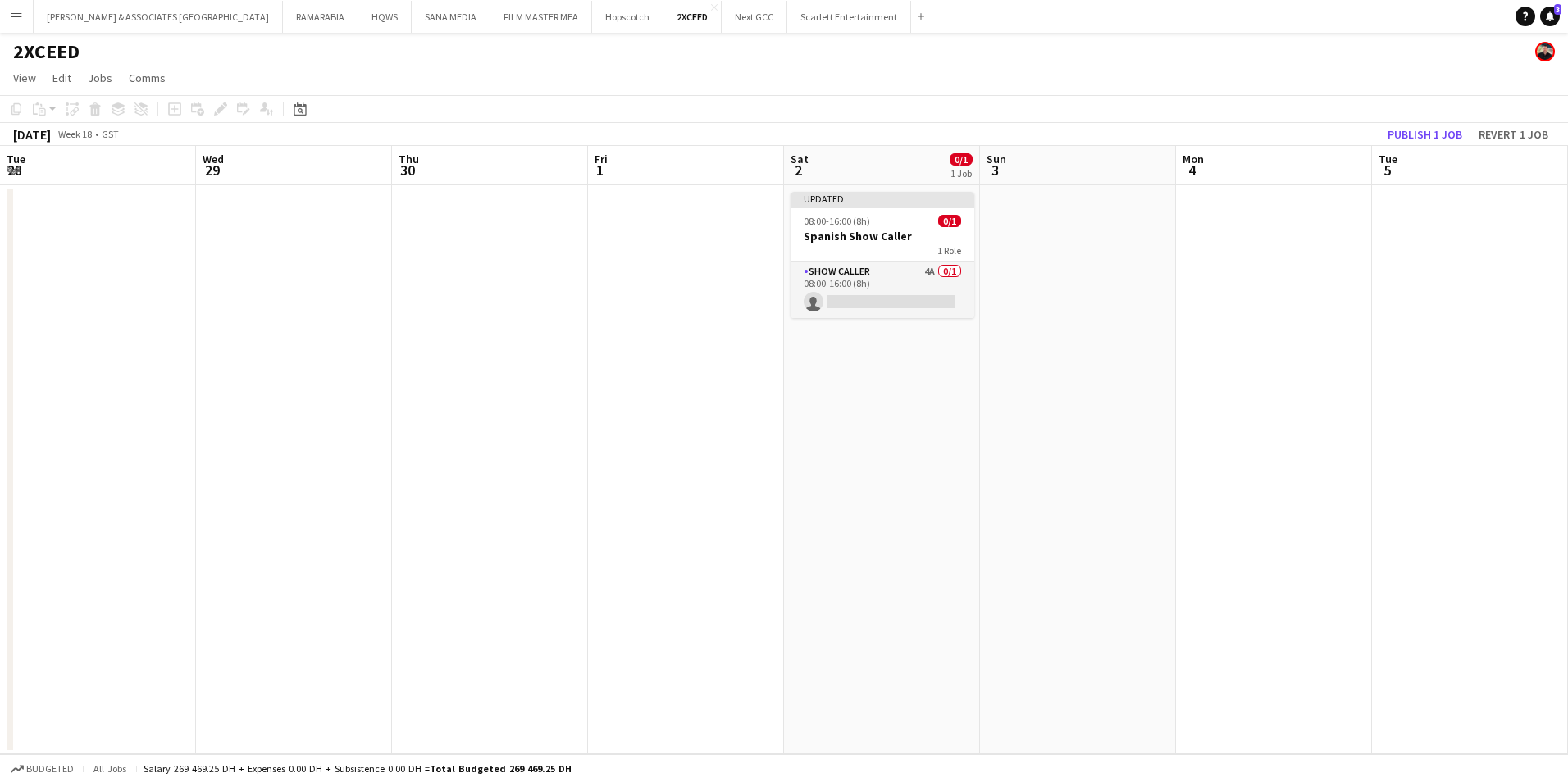
scroll to position [0, 564]
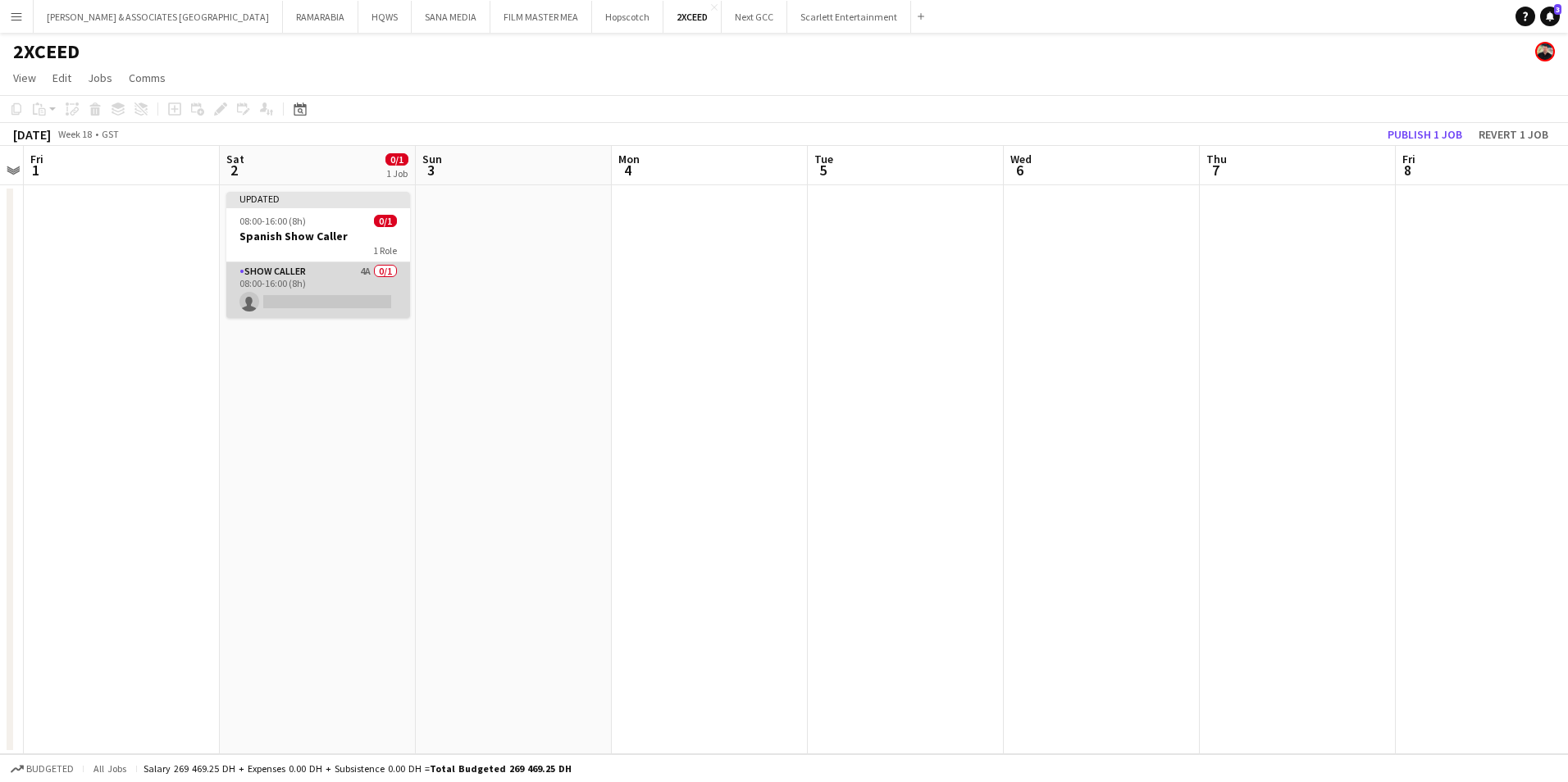
click at [312, 277] on app-card-role "Show Caller 4A 0/1 08:00-16:00 (8h) single-neutral-actions" at bounding box center [318, 290] width 183 height 56
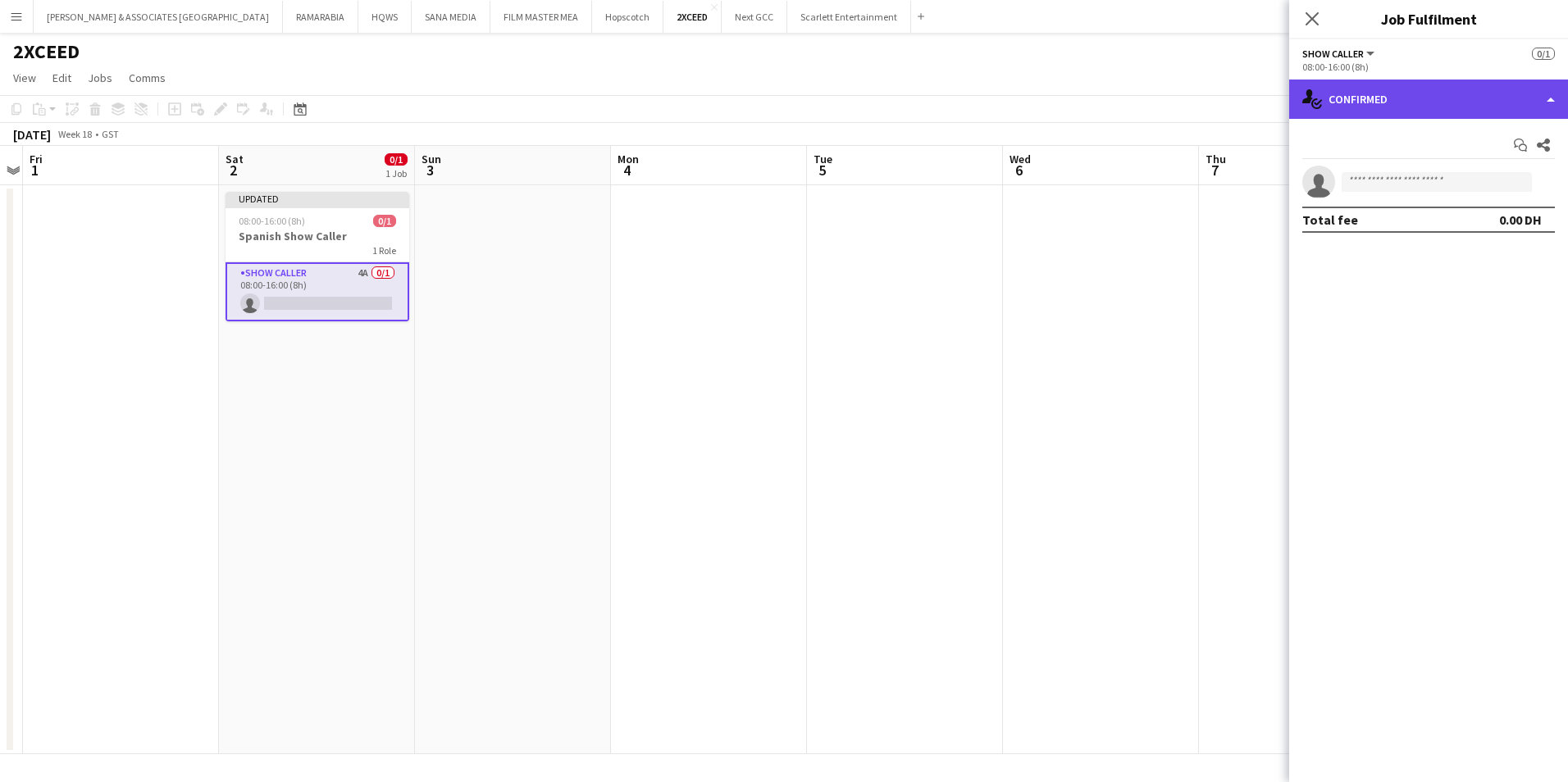
click at [1423, 105] on div "single-neutral-actions-check-2 Confirmed" at bounding box center [1428, 99] width 279 height 39
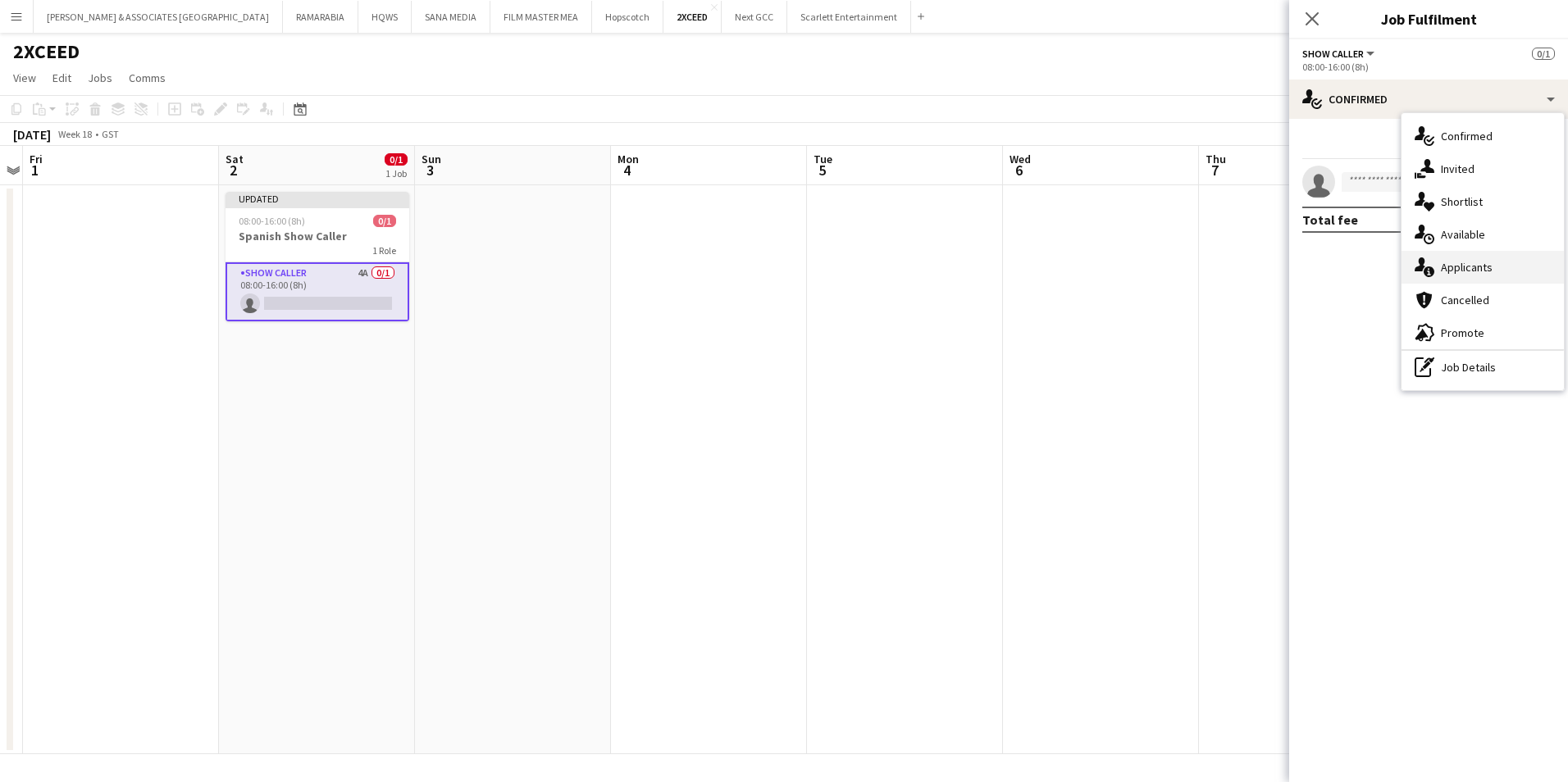
click at [1473, 268] on span "Applicants" at bounding box center [1467, 268] width 52 height 15
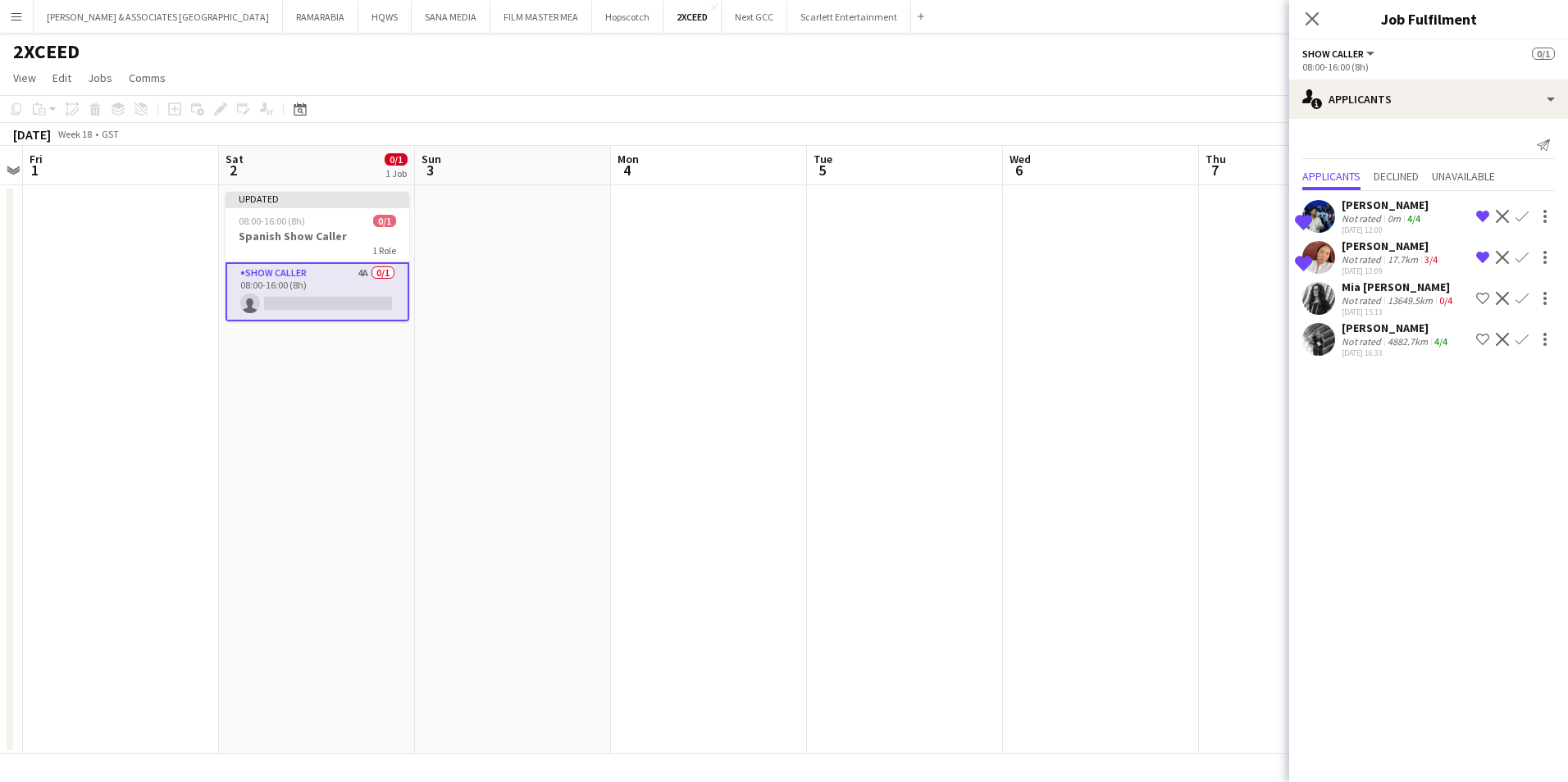
click at [1386, 324] on div "[PERSON_NAME]" at bounding box center [1397, 328] width 109 height 15
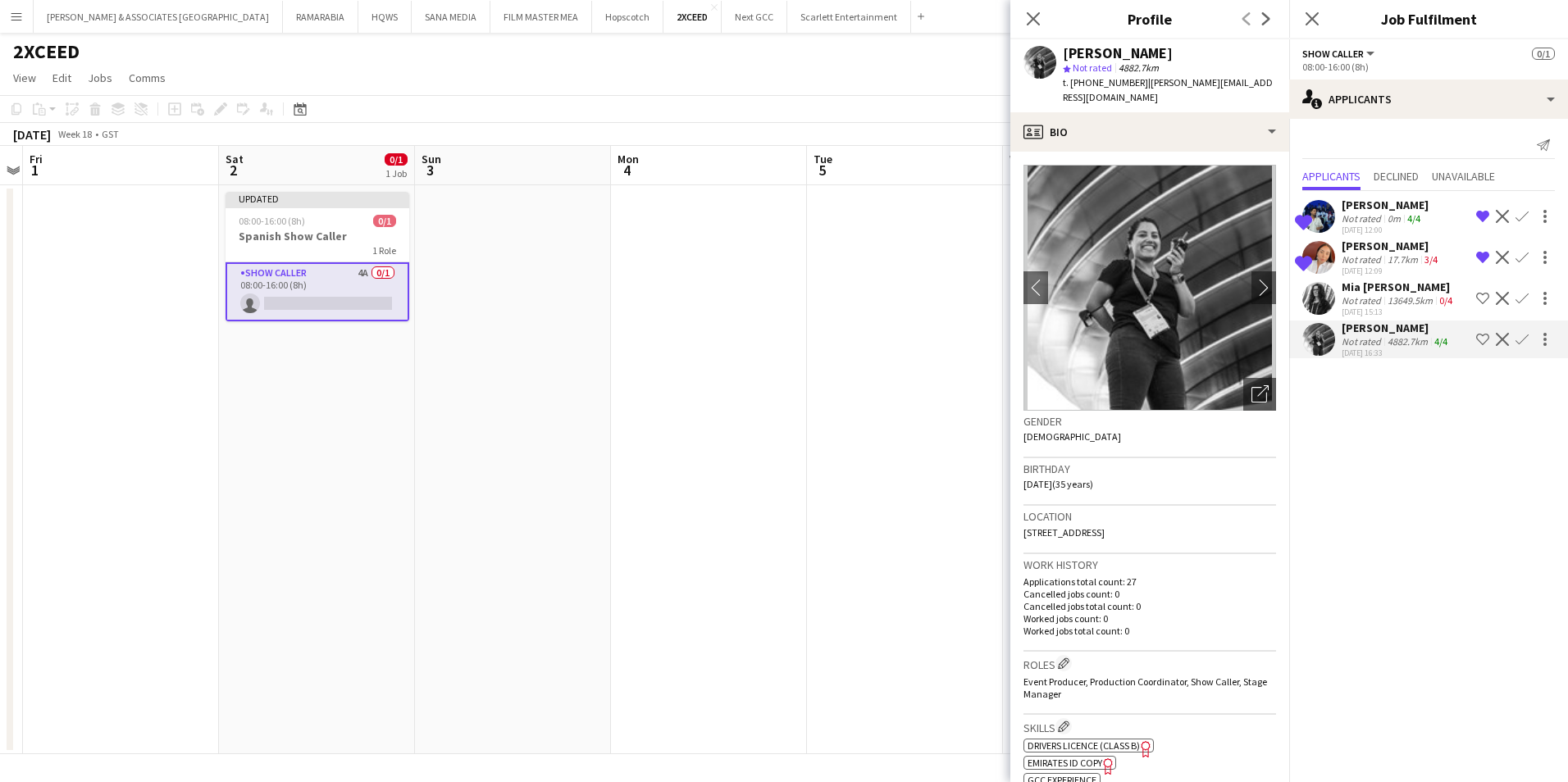
click at [1385, 300] on div "13649.5km" at bounding box center [1410, 300] width 52 height 12
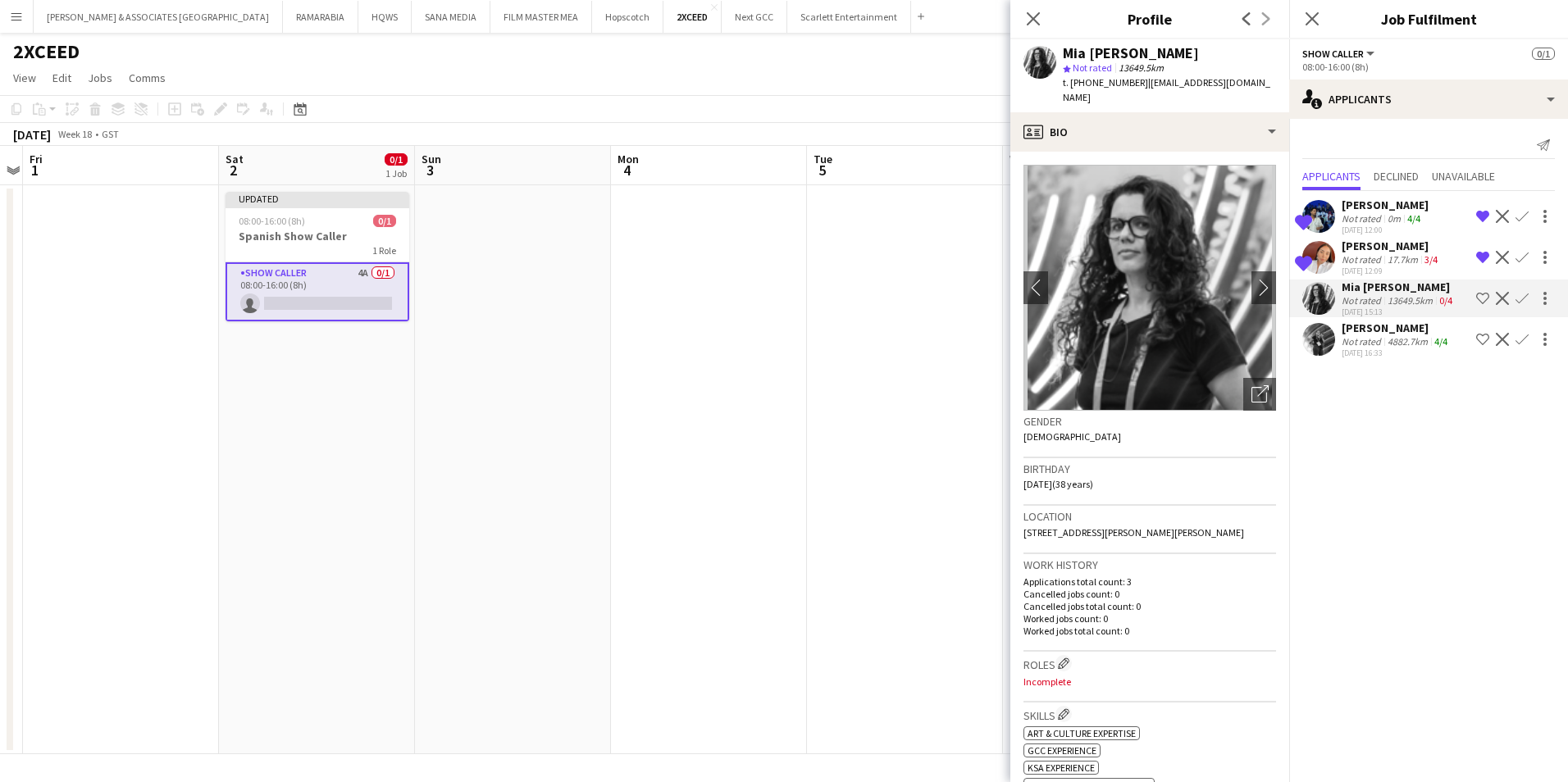
click at [626, 78] on app-page-menu "View Day view expanded Day view collapsed Month view Date picker Jump to [DATE]…" at bounding box center [784, 80] width 1568 height 32
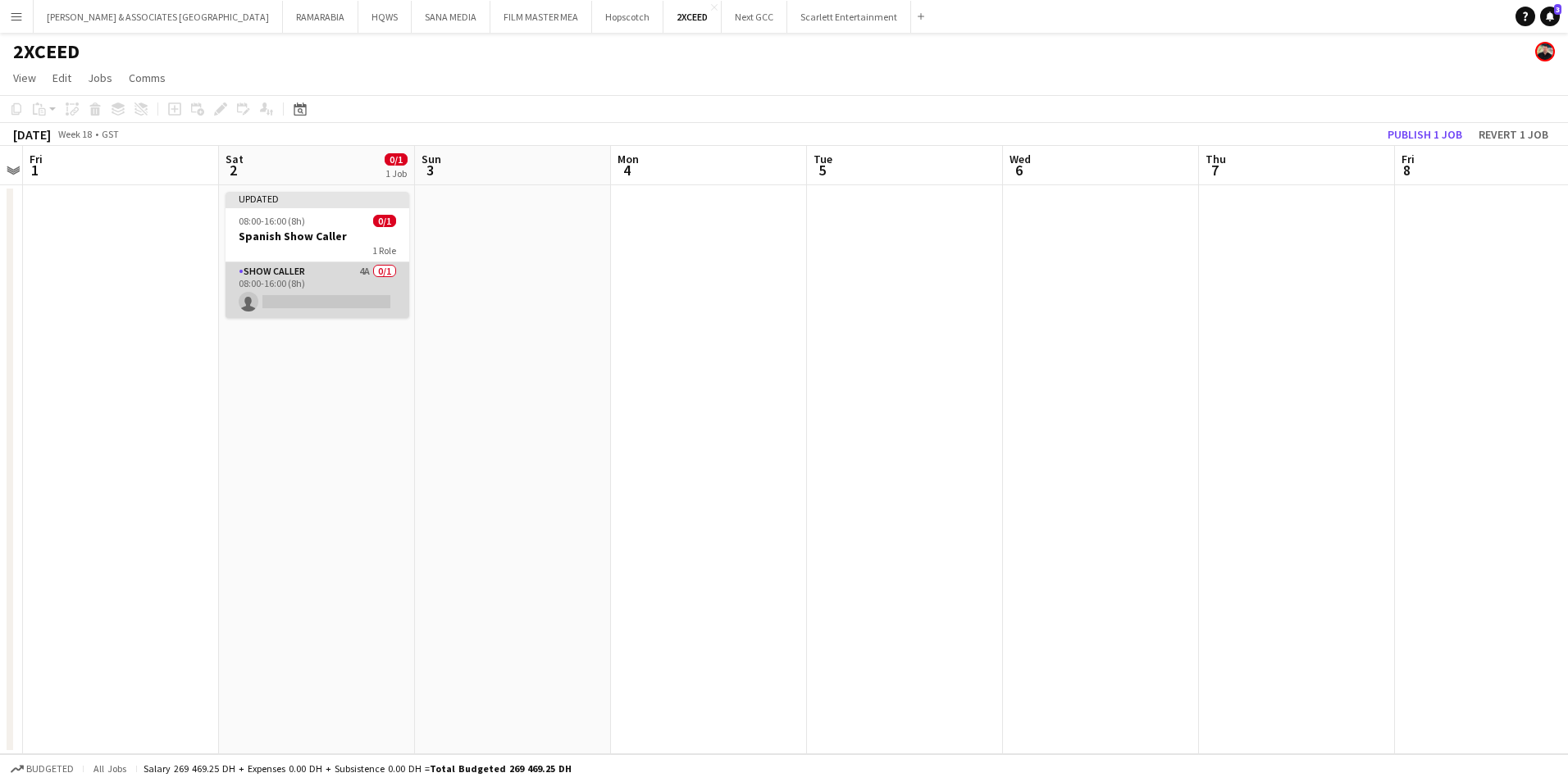
click at [299, 275] on app-card-role "Show Caller 4A 0/1 08:00-16:00 (8h) single-neutral-actions" at bounding box center [317, 290] width 183 height 56
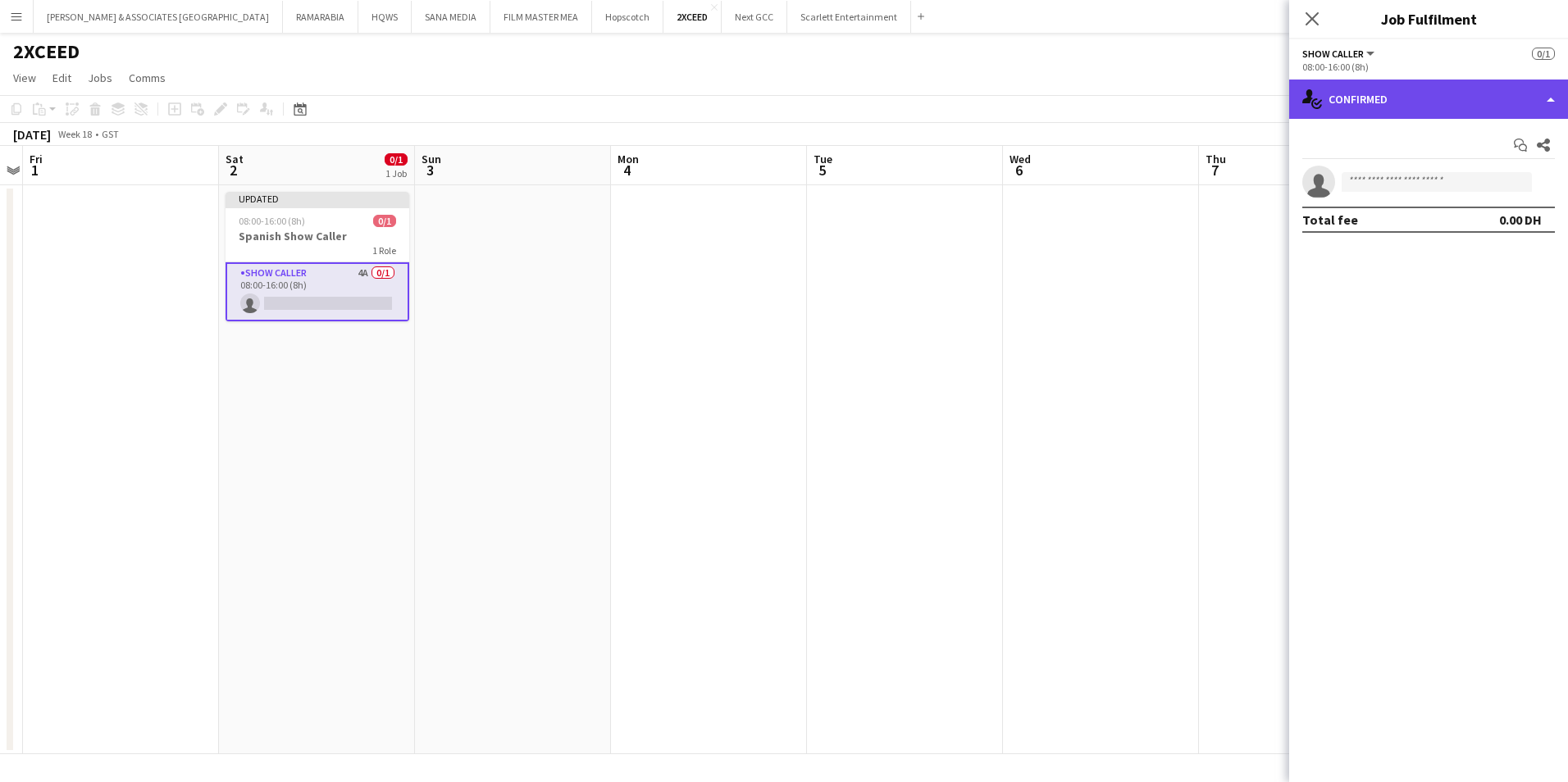
click at [1453, 96] on div "single-neutral-actions-check-2 Confirmed" at bounding box center [1428, 99] width 279 height 39
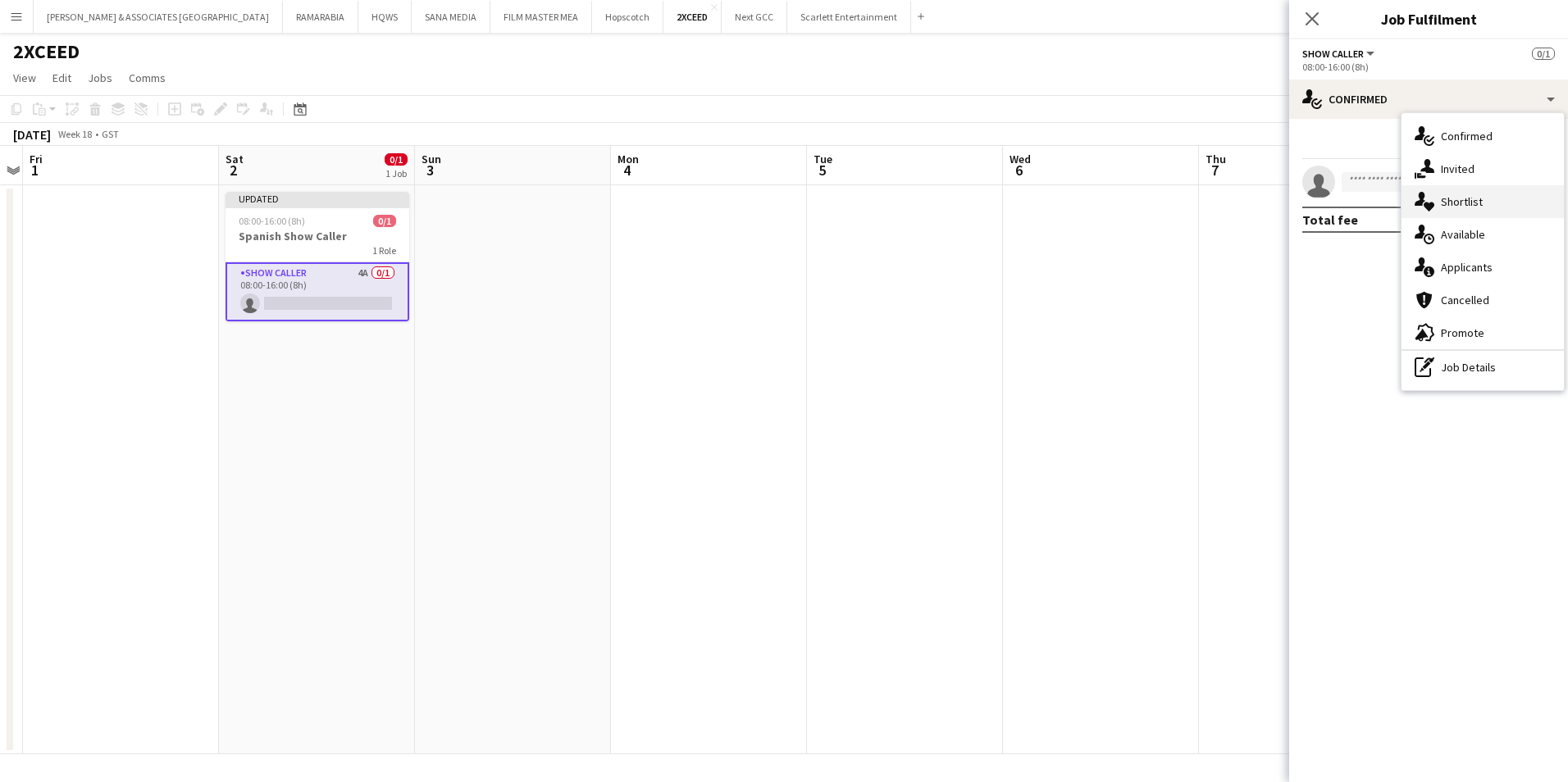
click at [1486, 204] on div "single-neutral-actions-heart Shortlist" at bounding box center [1482, 201] width 162 height 32
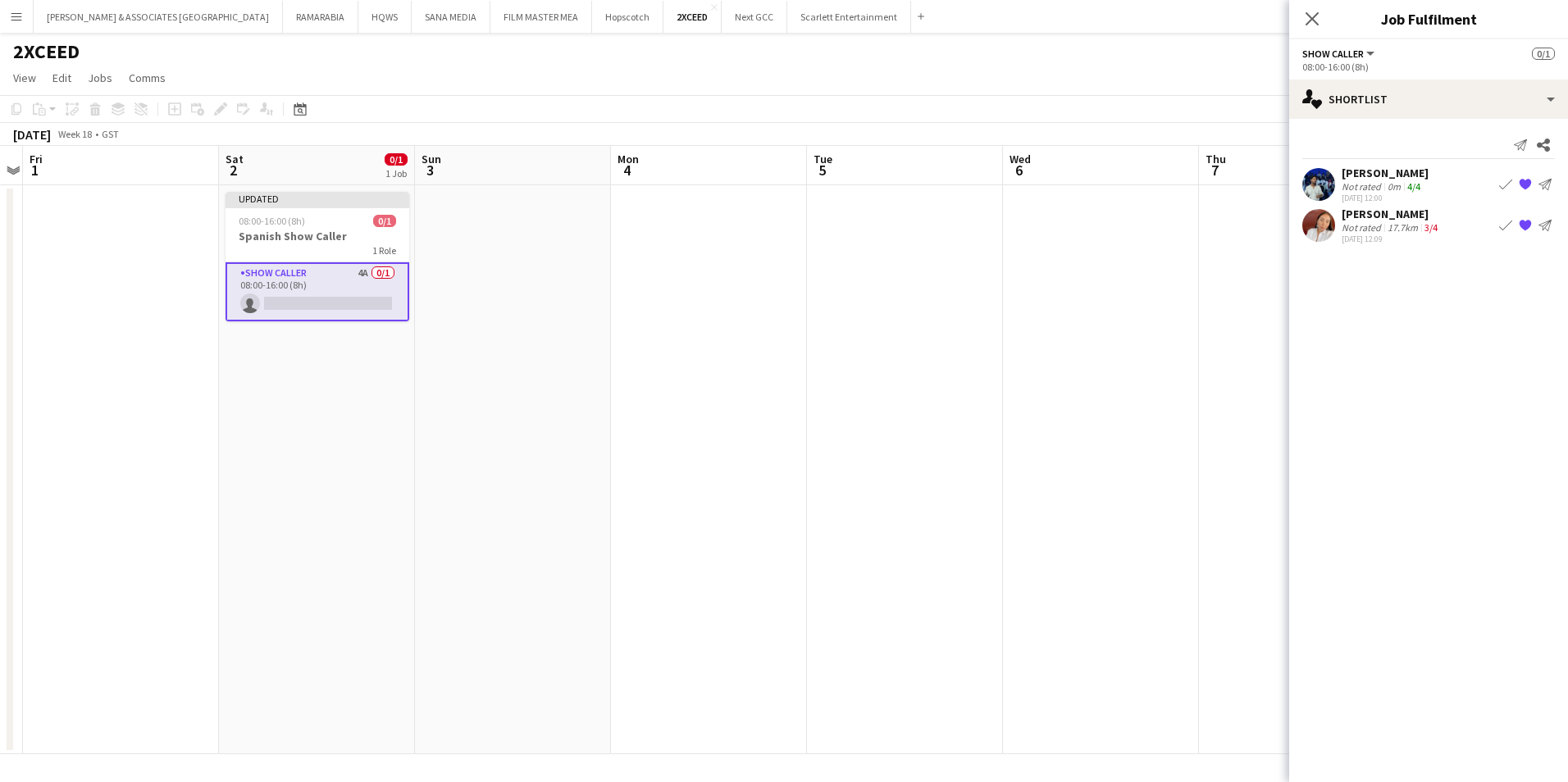
click at [1394, 217] on div "[PERSON_NAME]" at bounding box center [1391, 214] width 99 height 15
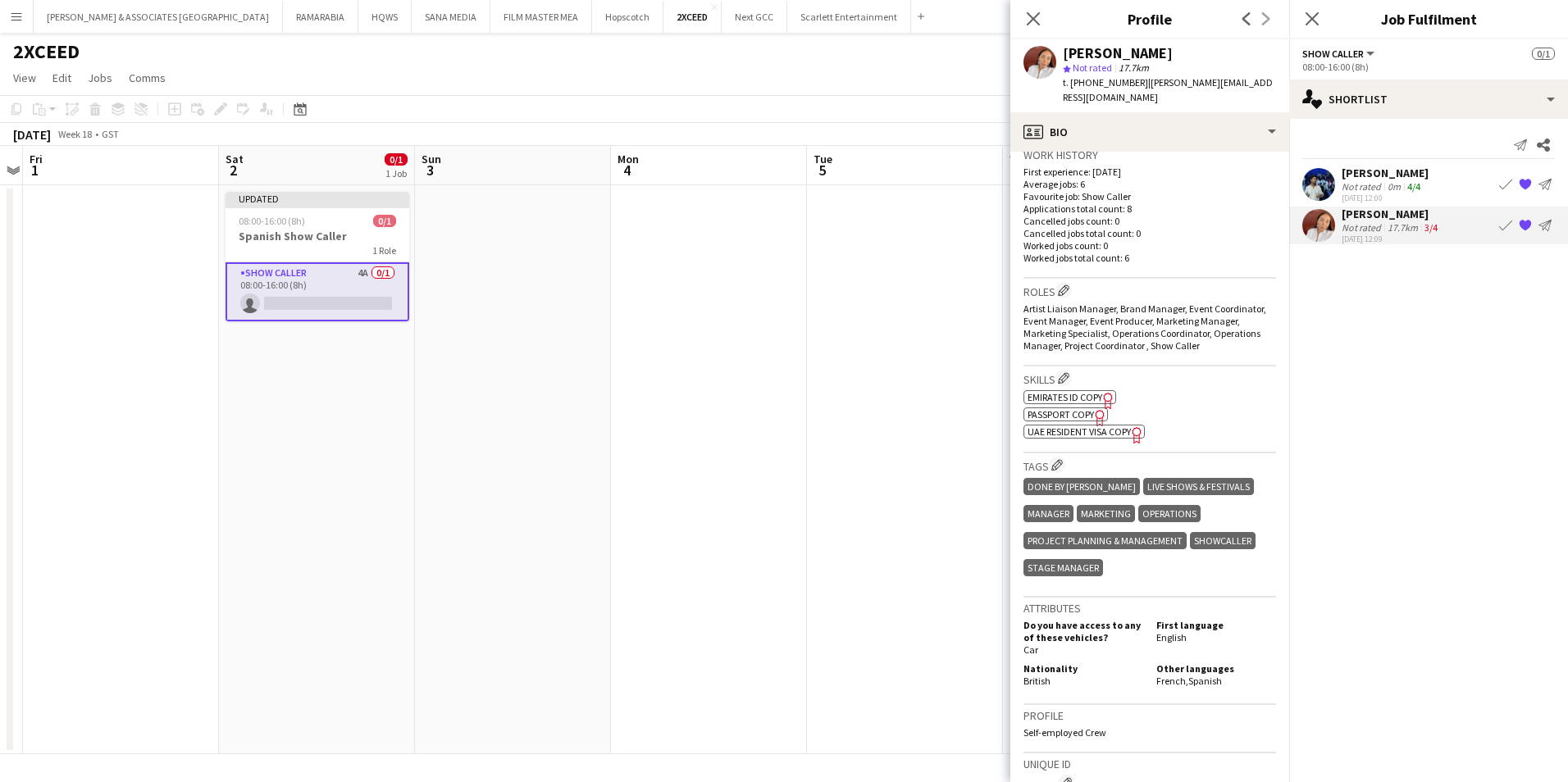
scroll to position [0, 0]
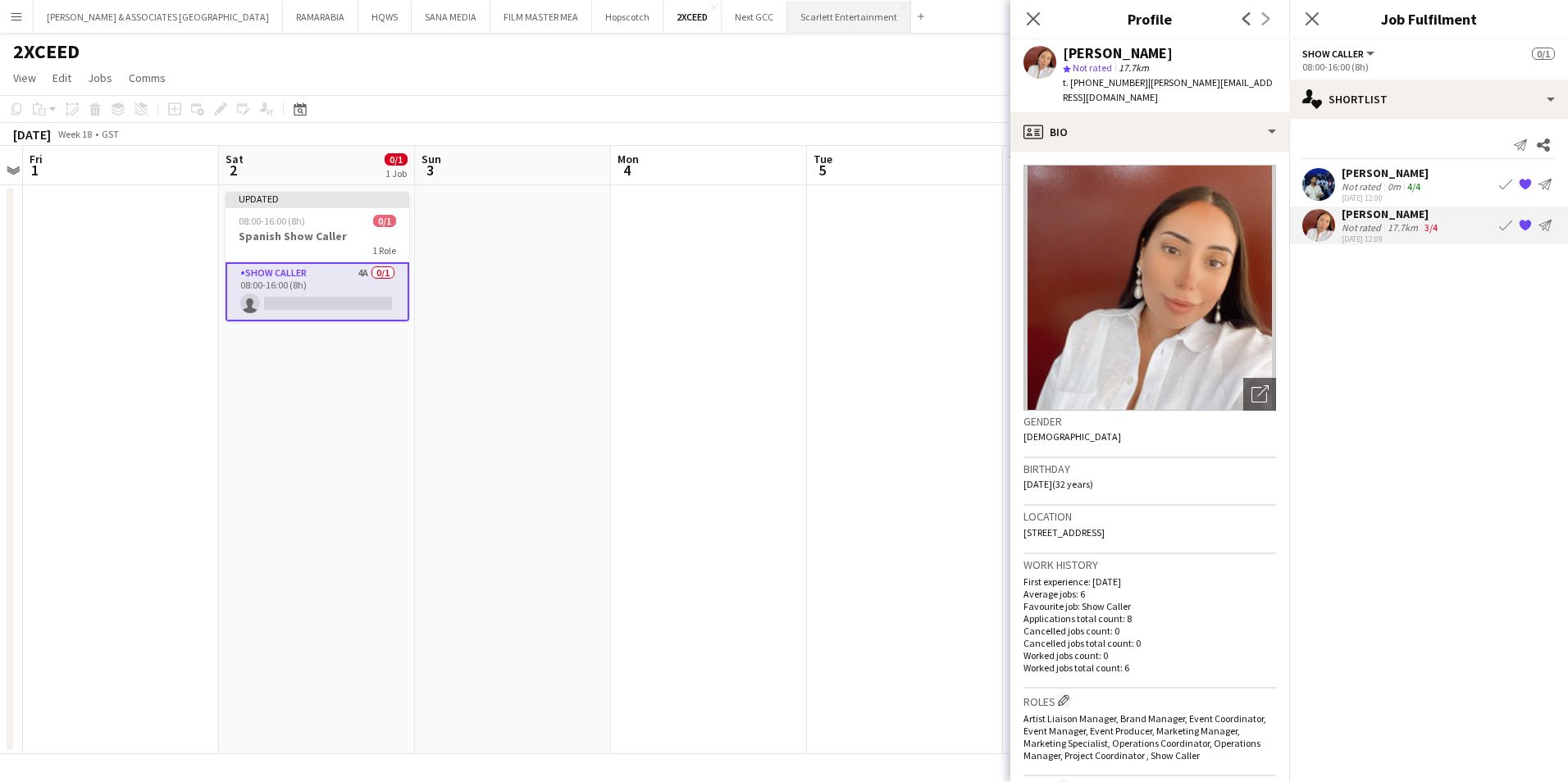
click at [821, 20] on button "Scarlett Entertainment Close" at bounding box center [850, 17] width 124 height 32
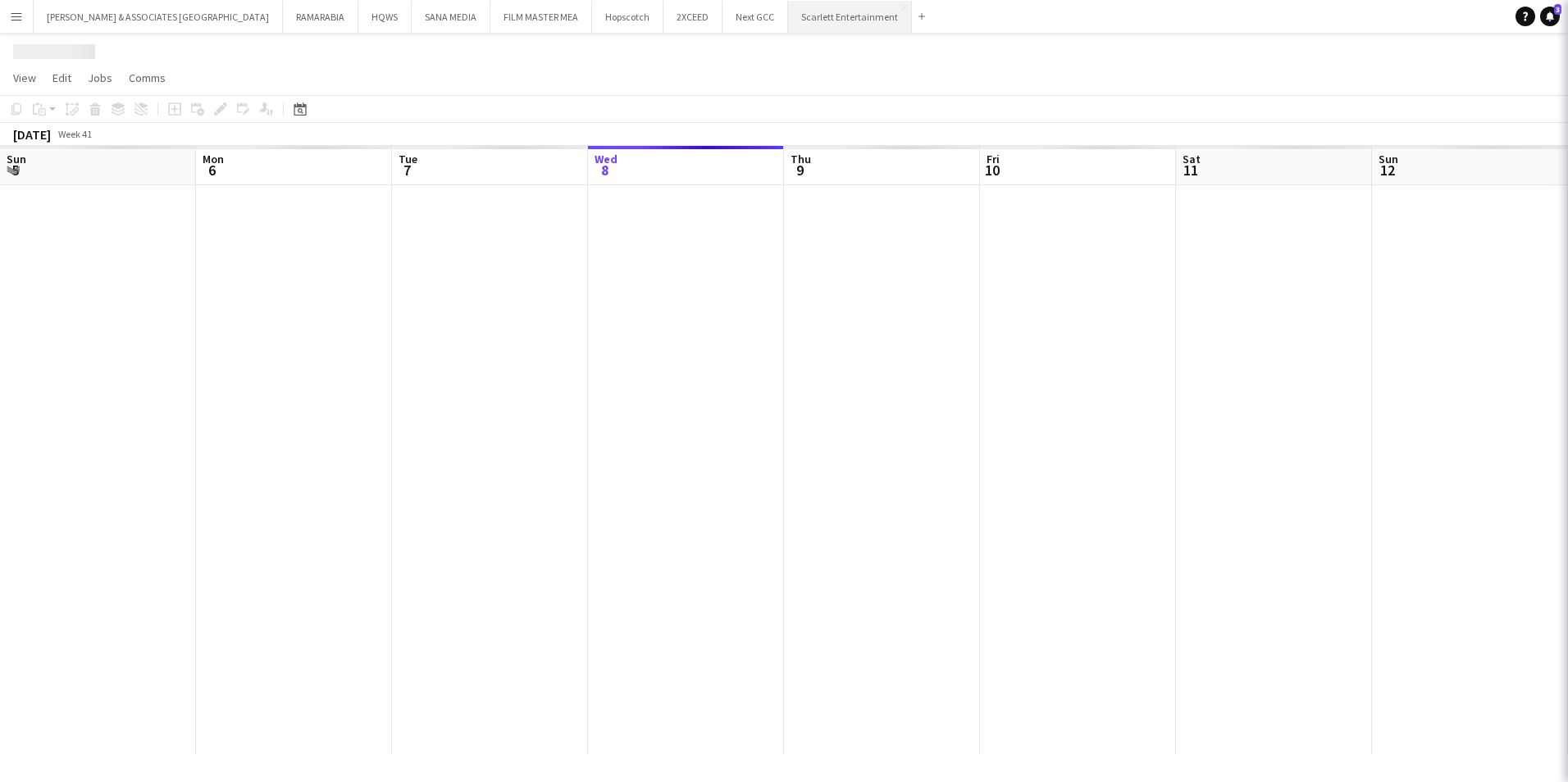
scroll to position [0, 392]
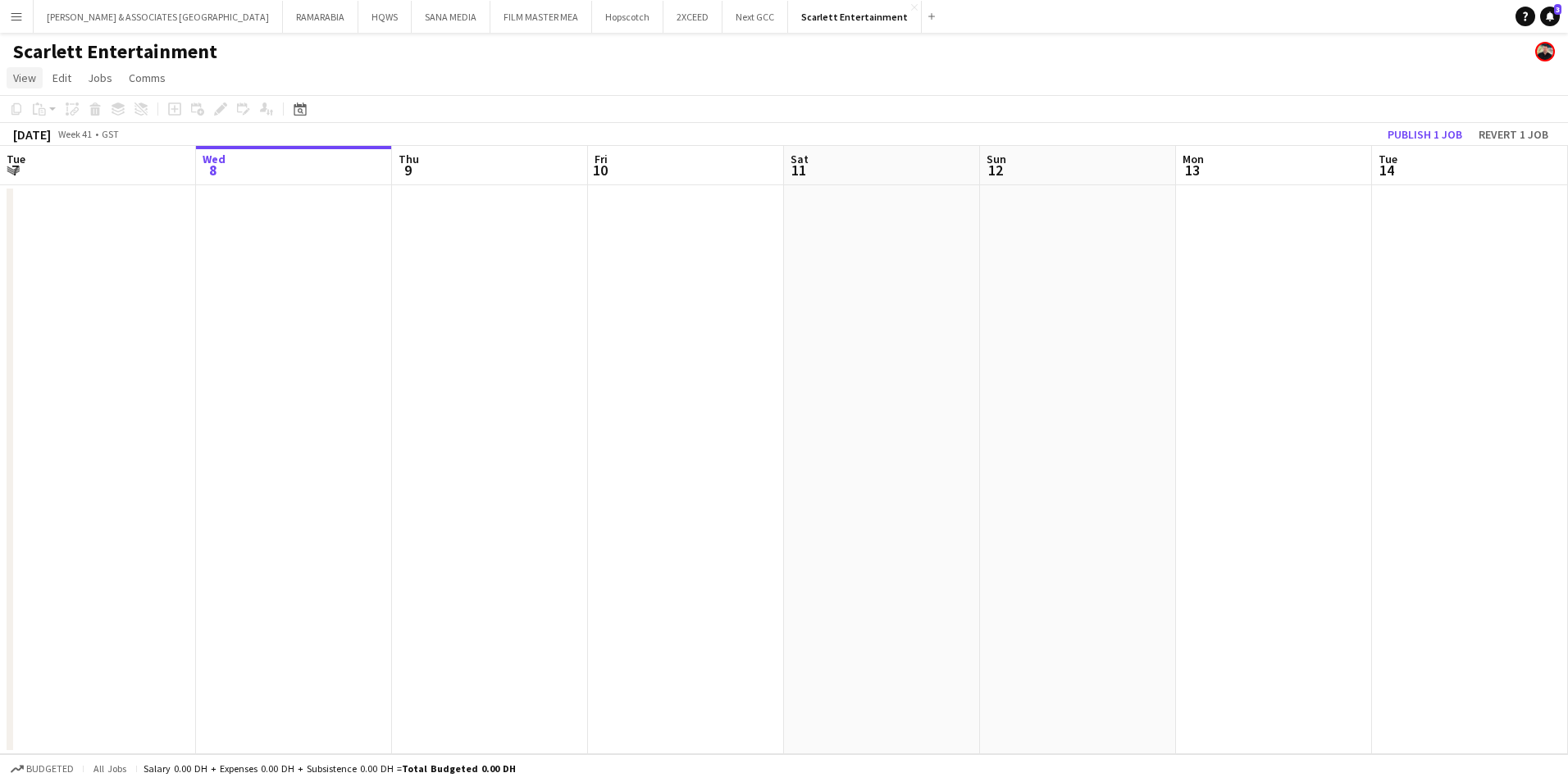
click at [21, 75] on span "View" at bounding box center [24, 78] width 23 height 15
click at [54, 183] on span "Month view" at bounding box center [48, 183] width 56 height 15
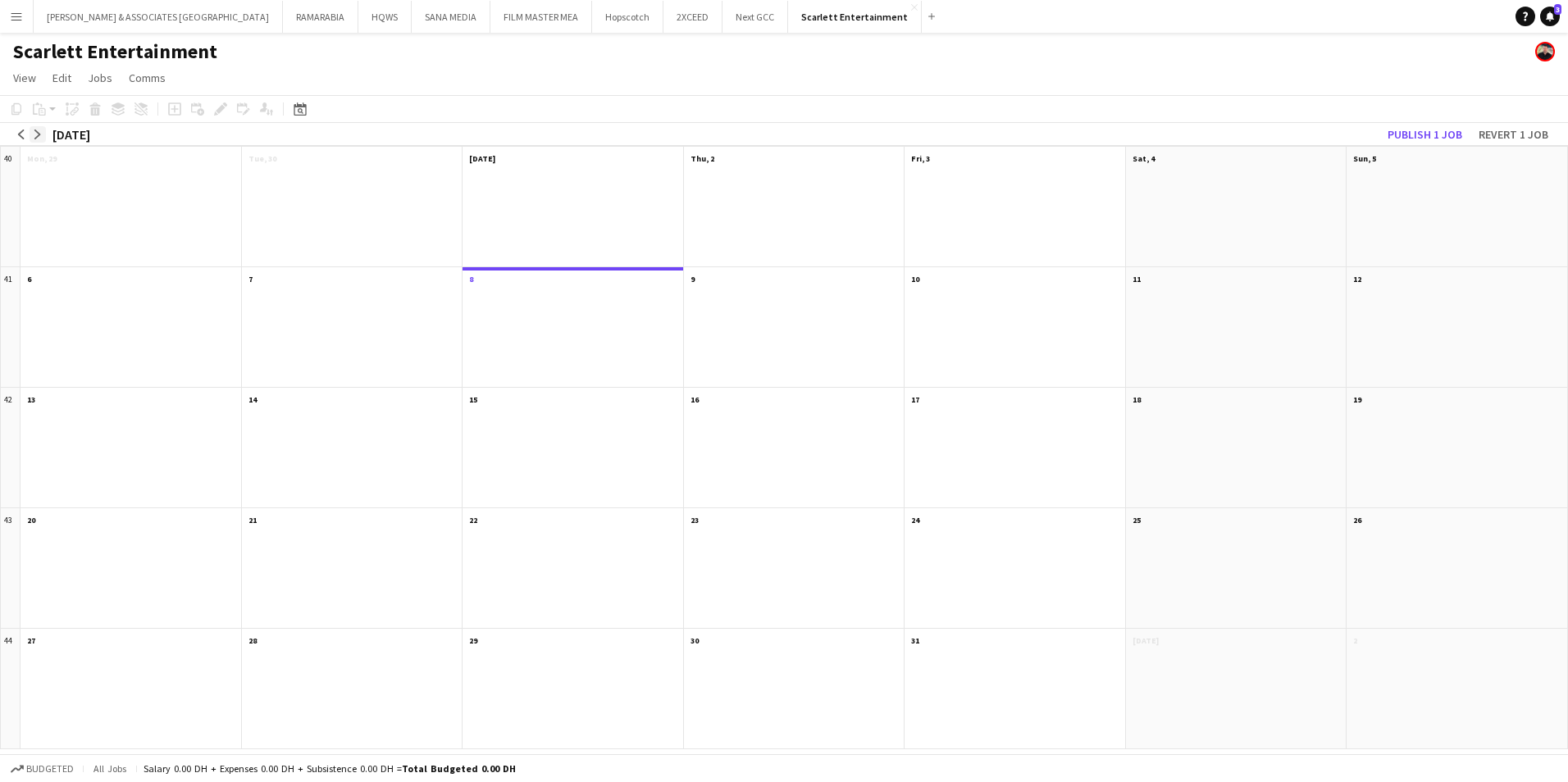
click at [41, 130] on app-icon "arrow-right" at bounding box center [37, 134] width 10 height 10
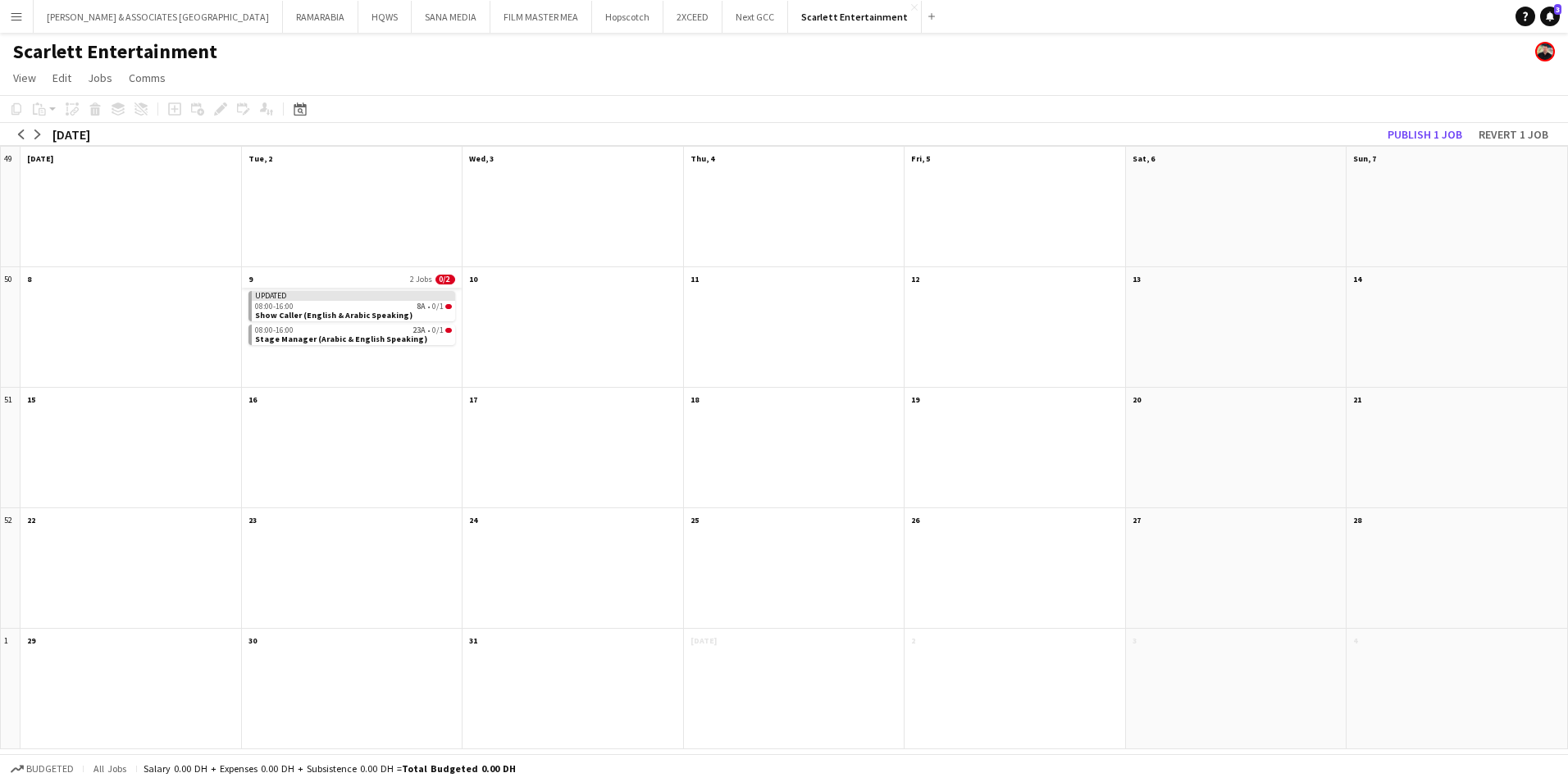
click at [324, 275] on app-month-view-date-header "9 2 Jobs 0/2" at bounding box center [352, 278] width 221 height 20
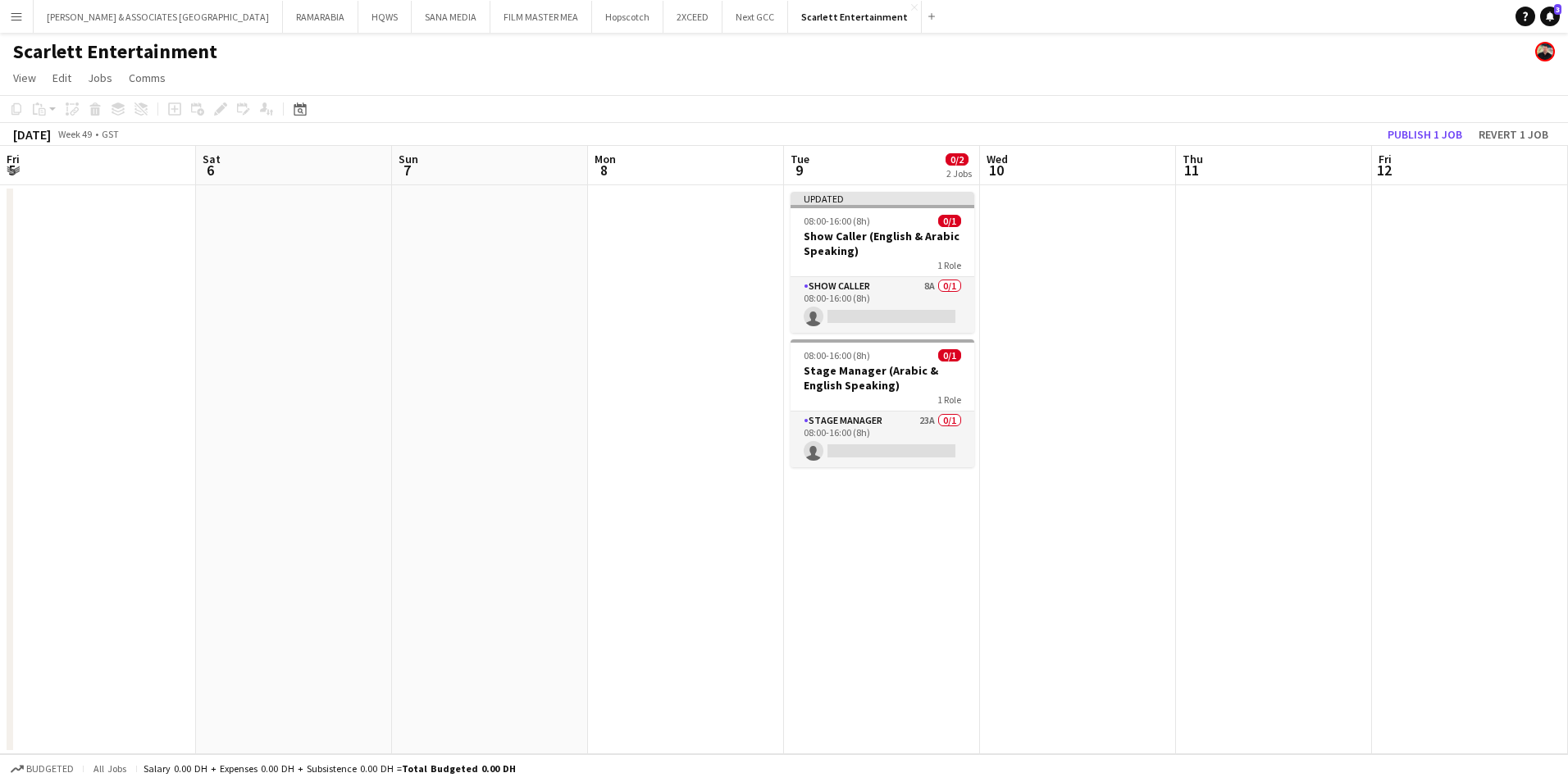
scroll to position [0, 564]
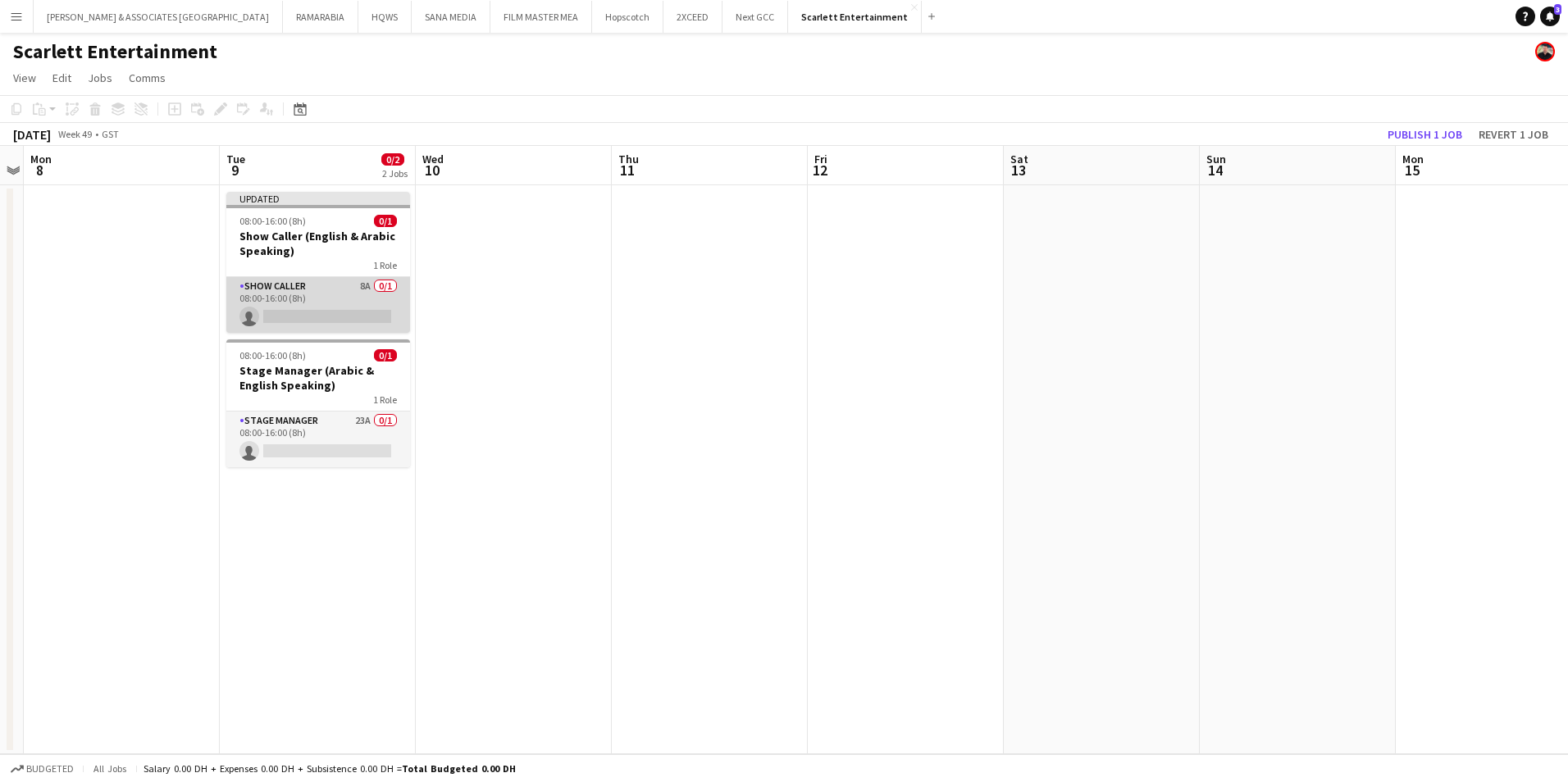
click at [323, 284] on app-card-role "Show Caller 8A 0/1 08:00-16:00 (8h) single-neutral-actions" at bounding box center [318, 305] width 183 height 56
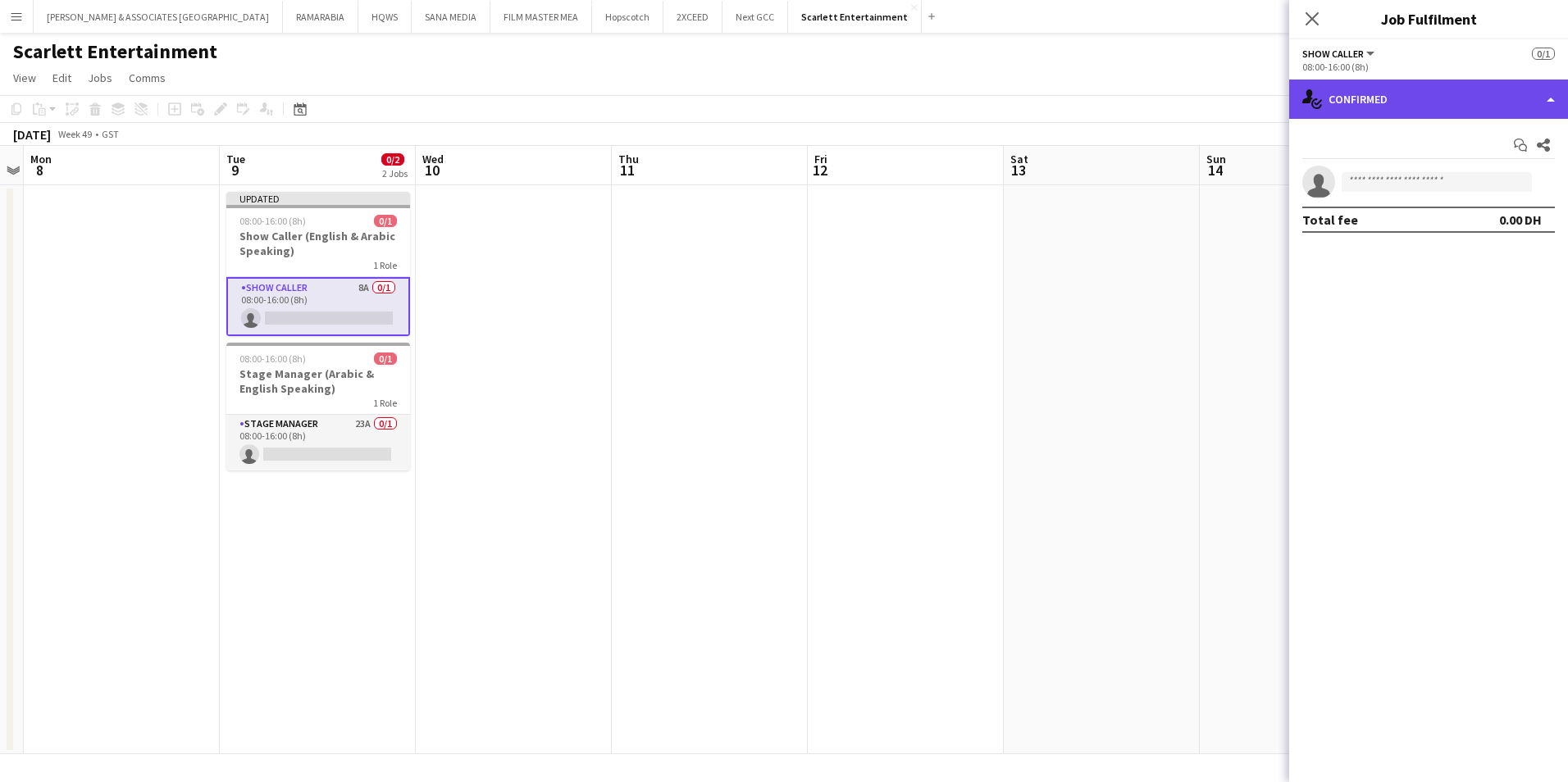
click at [1501, 101] on div "single-neutral-actions-check-2 Confirmed" at bounding box center [1428, 99] width 279 height 39
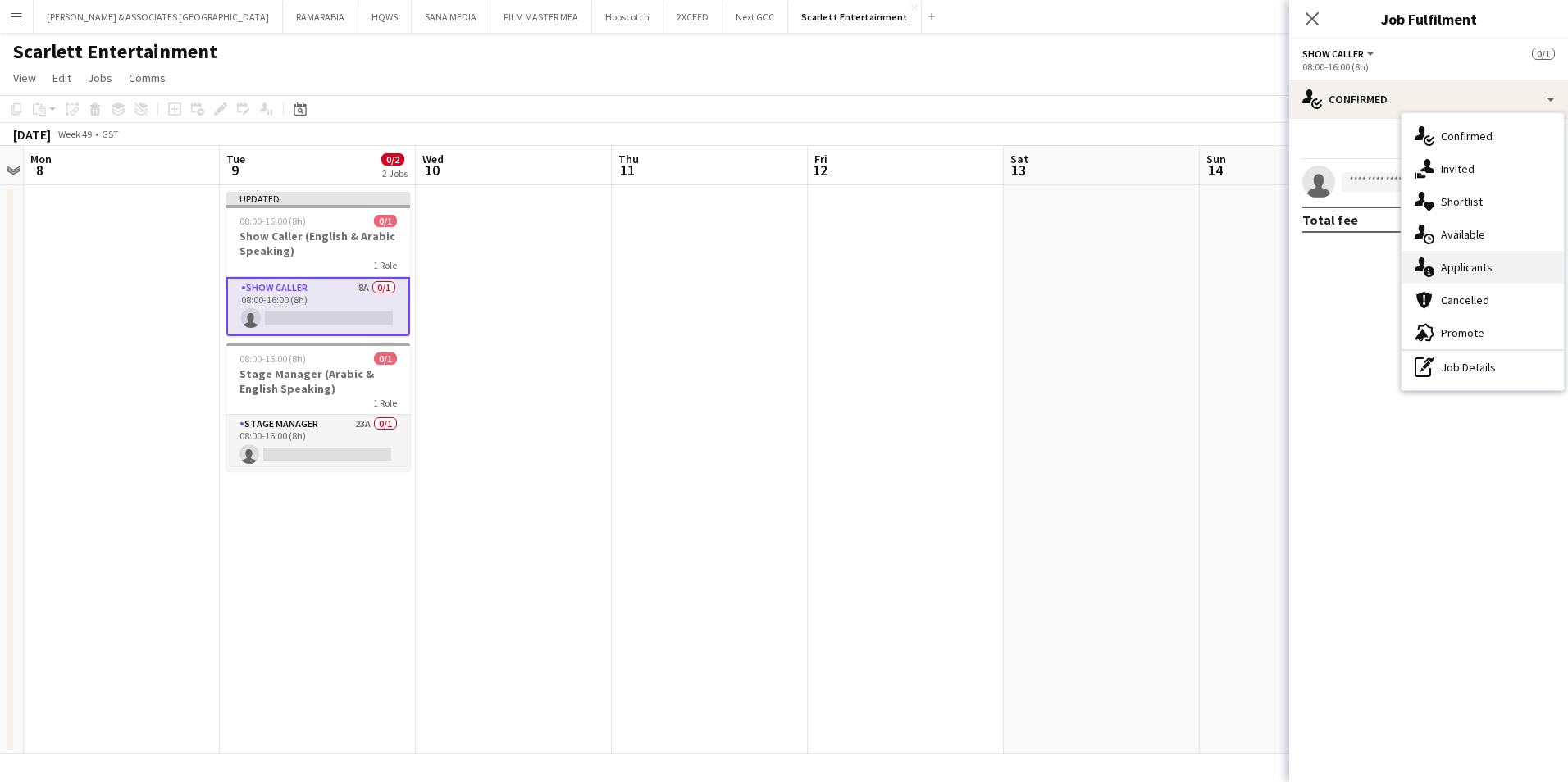
click at [1509, 277] on div "single-neutral-actions-information Applicants" at bounding box center [1482, 267] width 162 height 32
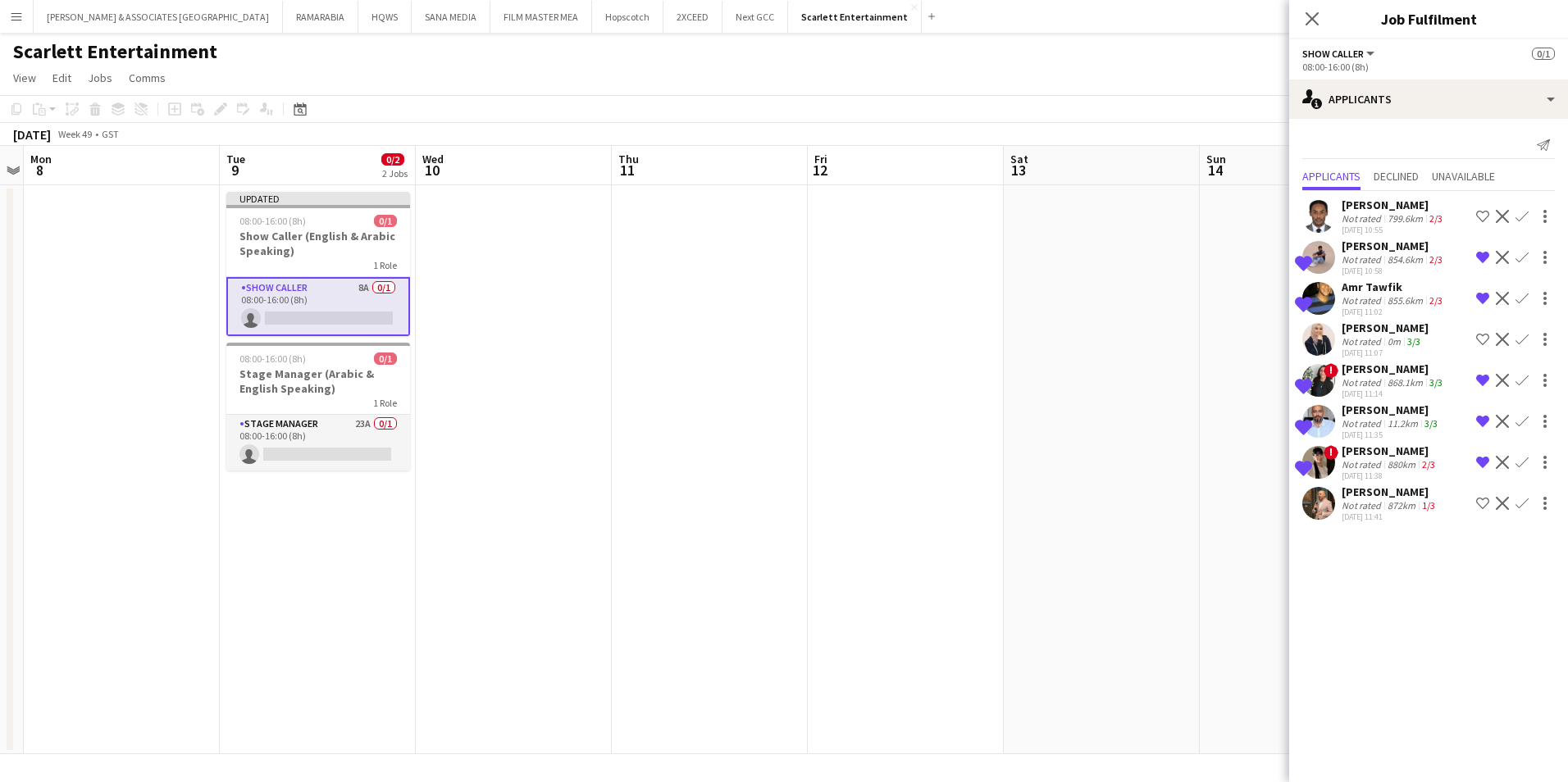
click at [1410, 291] on div "Amr Tawfik" at bounding box center [1394, 287] width 104 height 15
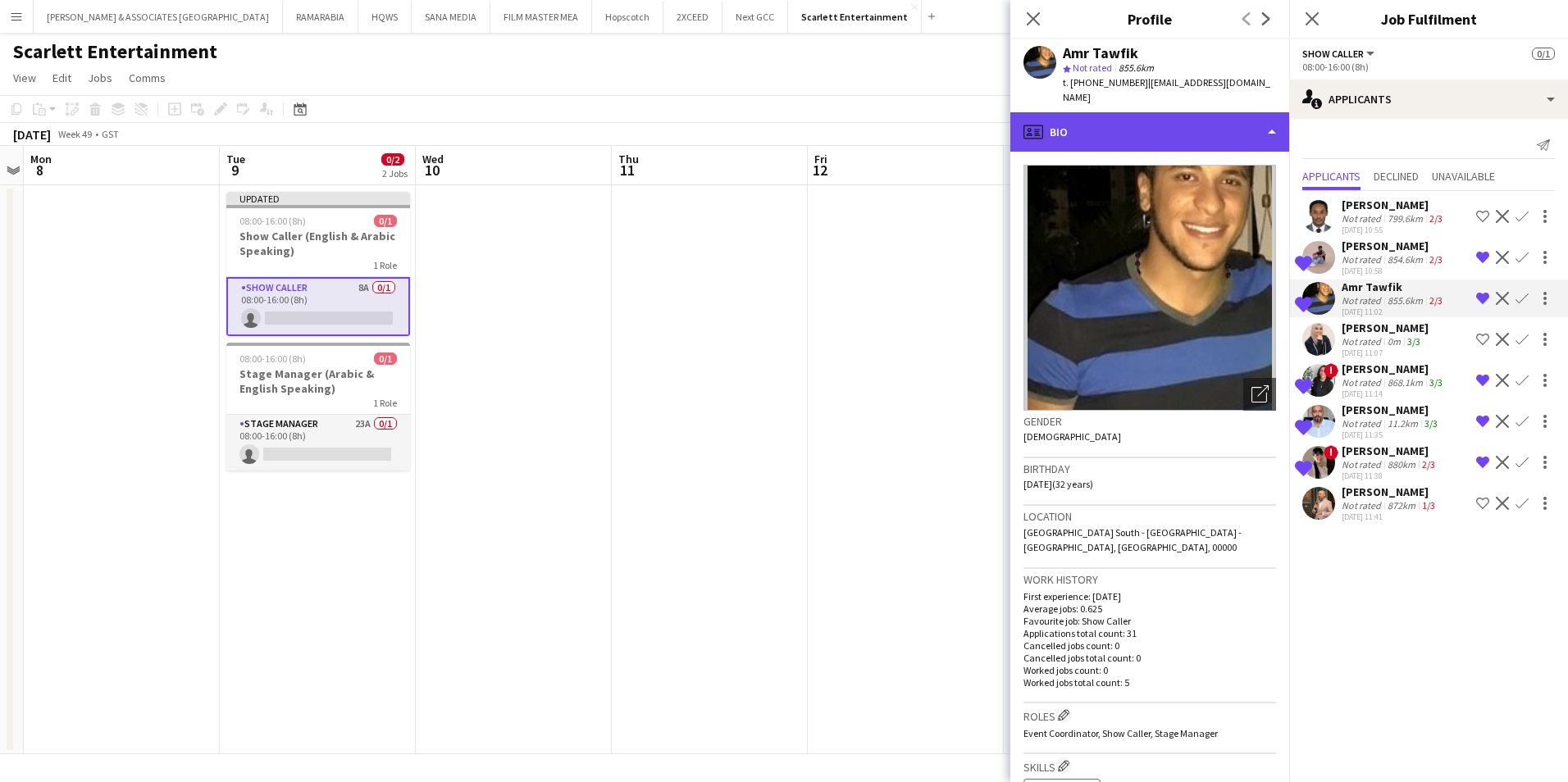
click at [1135, 113] on div "profile Bio" at bounding box center [1149, 132] width 279 height 39
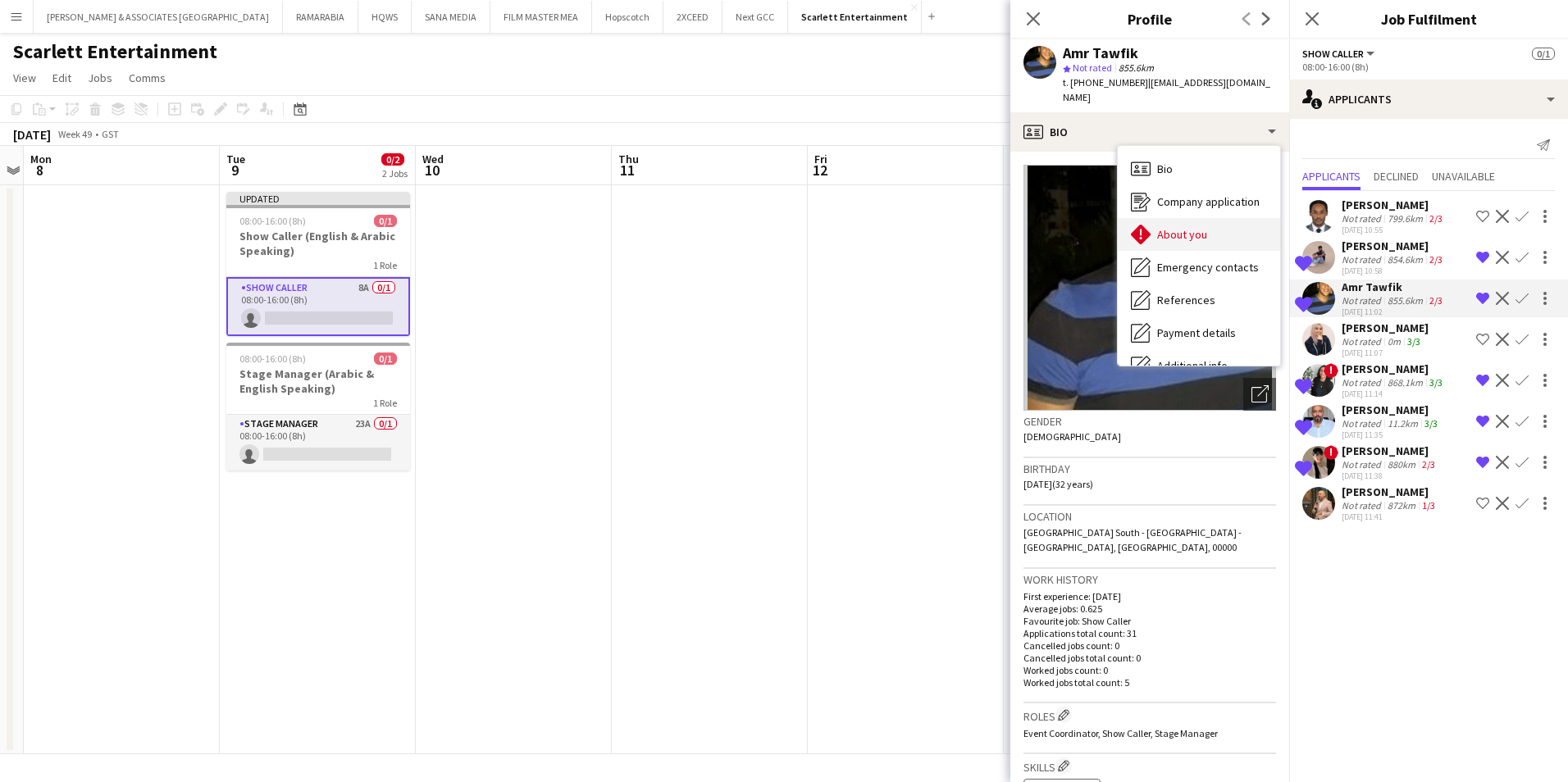
click at [1181, 227] on span "About you" at bounding box center [1182, 234] width 50 height 15
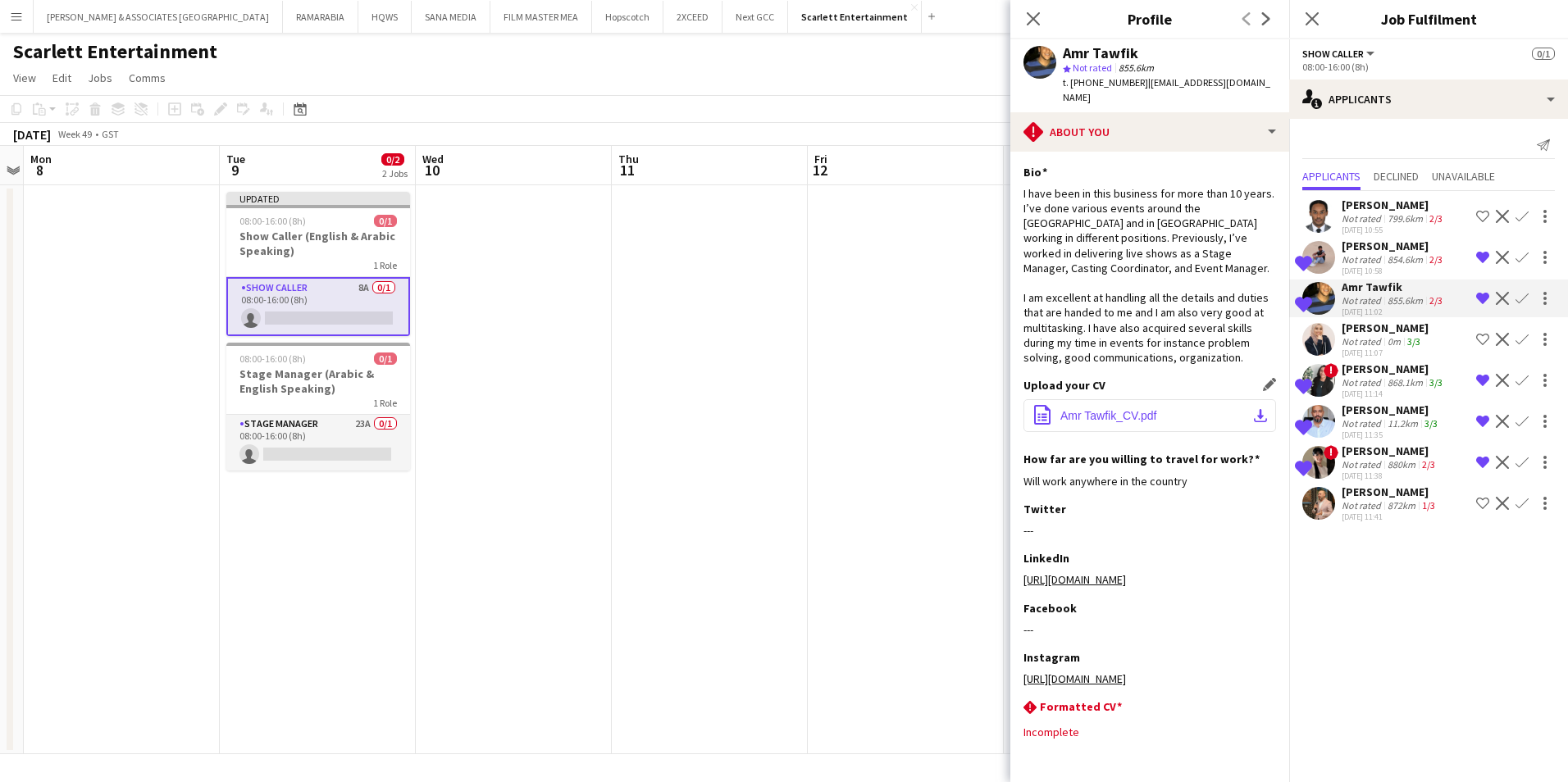
click at [1126, 423] on span "Amr Tawfik_CV.pdf" at bounding box center [1108, 416] width 96 height 13
click at [1388, 376] on div "868.1km" at bounding box center [1405, 382] width 42 height 12
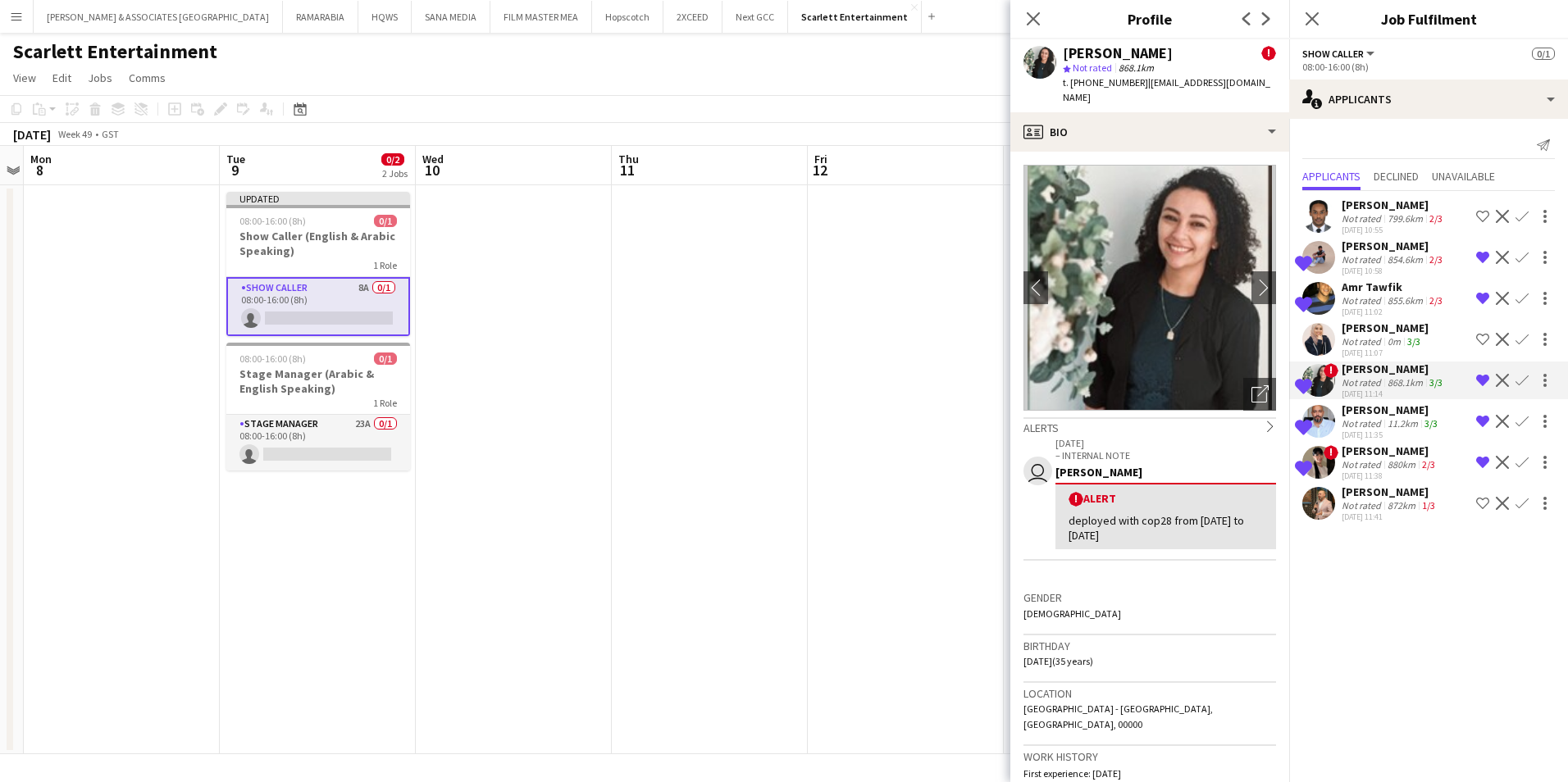
click at [1486, 424] on app-icon "Remove crew from shortlist" at bounding box center [1483, 422] width 13 height 13
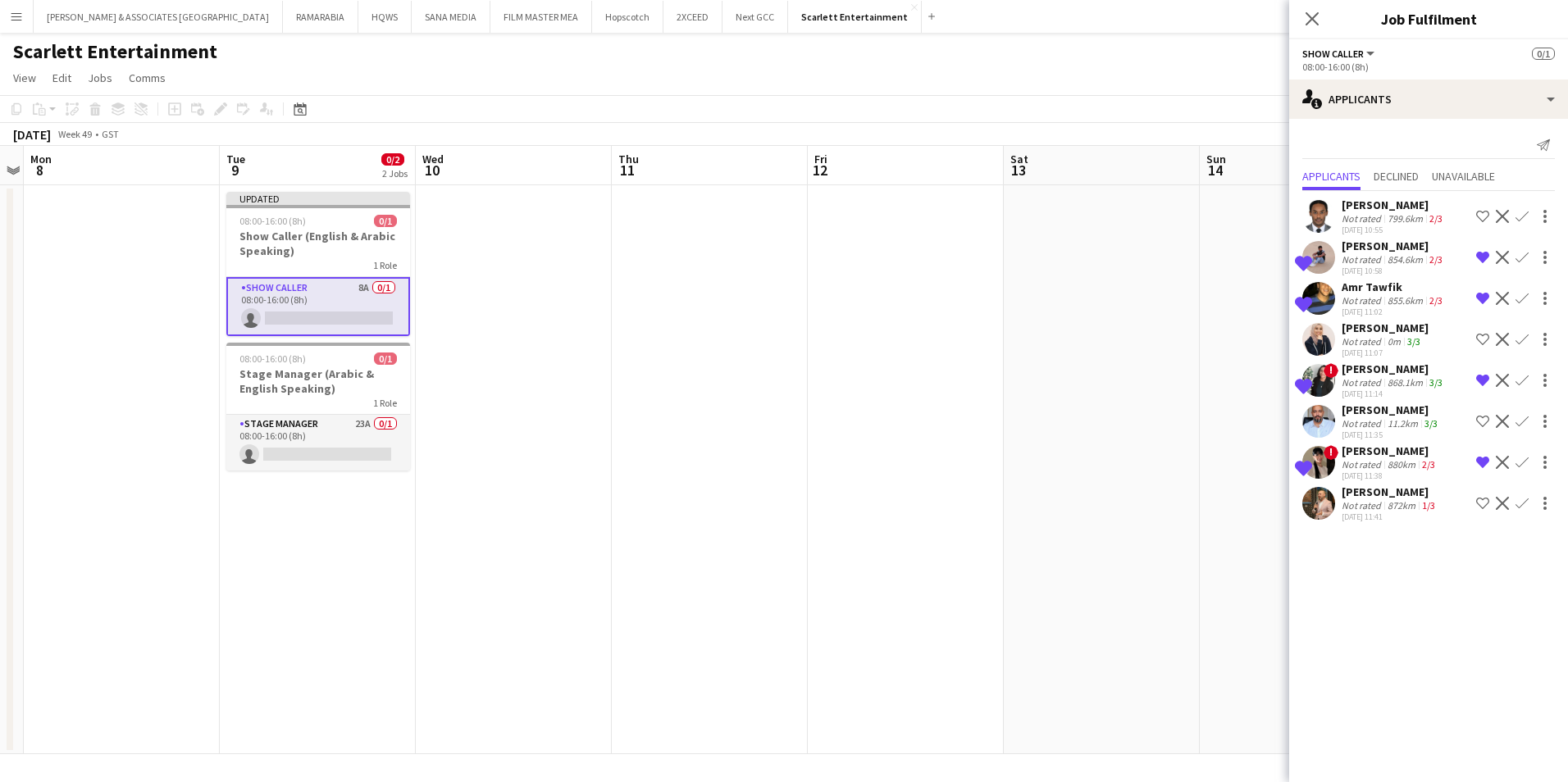
click at [1408, 463] on div "880km" at bounding box center [1401, 464] width 34 height 12
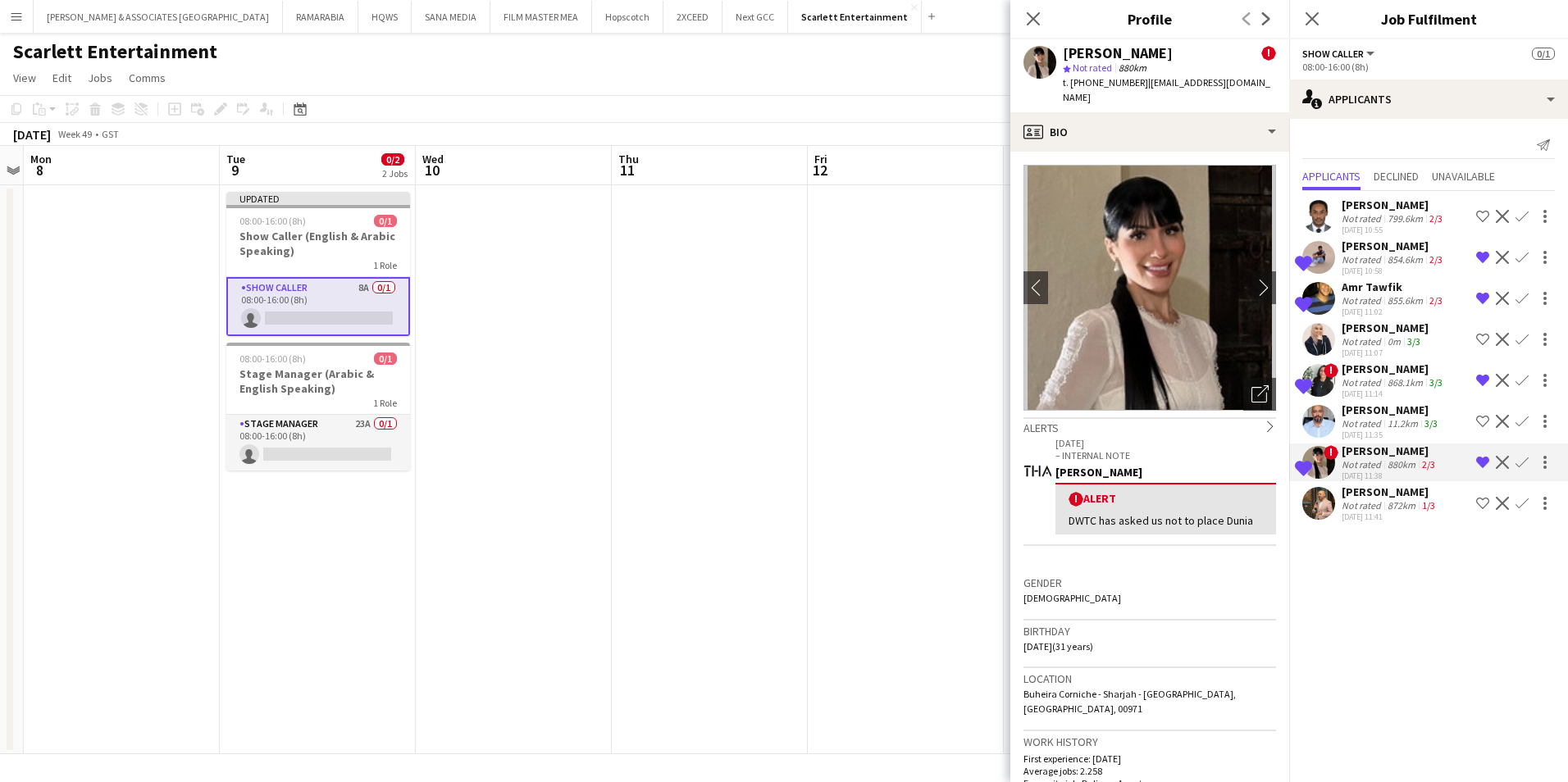
click at [1366, 419] on div "Not rated" at bounding box center [1363, 423] width 43 height 12
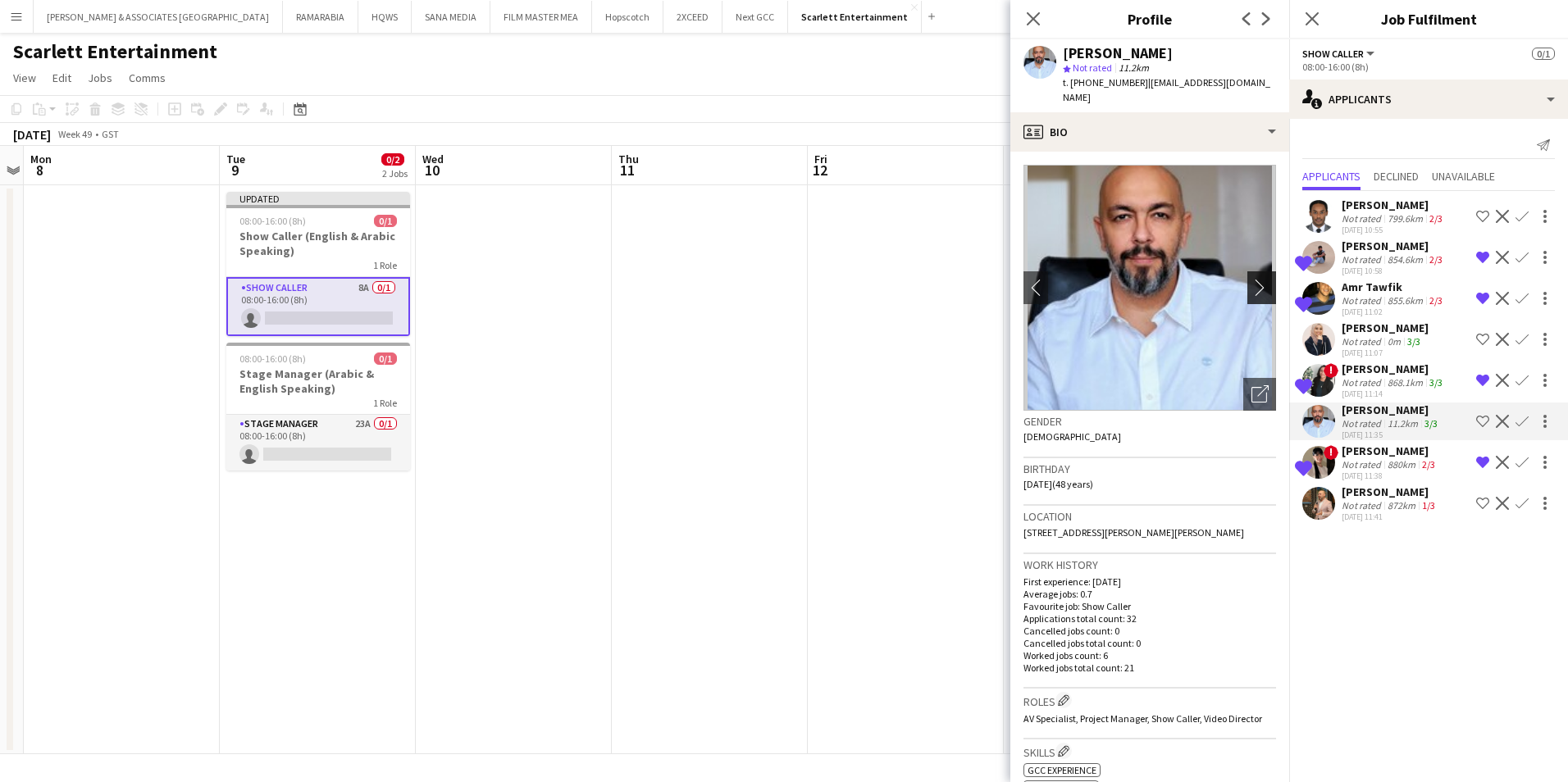
click at [1252, 279] on app-icon "chevron-right" at bounding box center [1264, 287] width 25 height 18
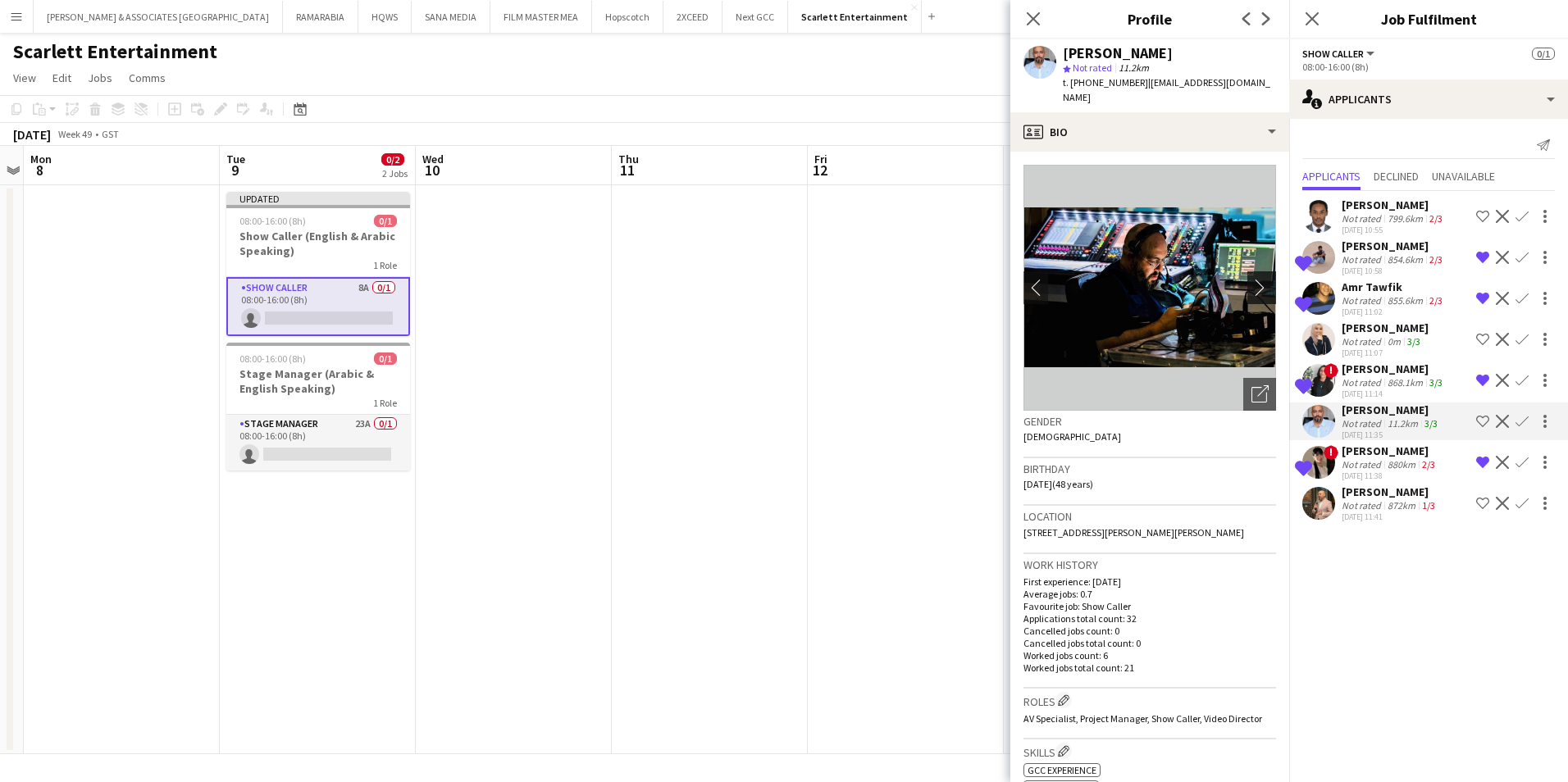
click at [1252, 279] on app-icon "chevron-right" at bounding box center [1264, 287] width 25 height 18
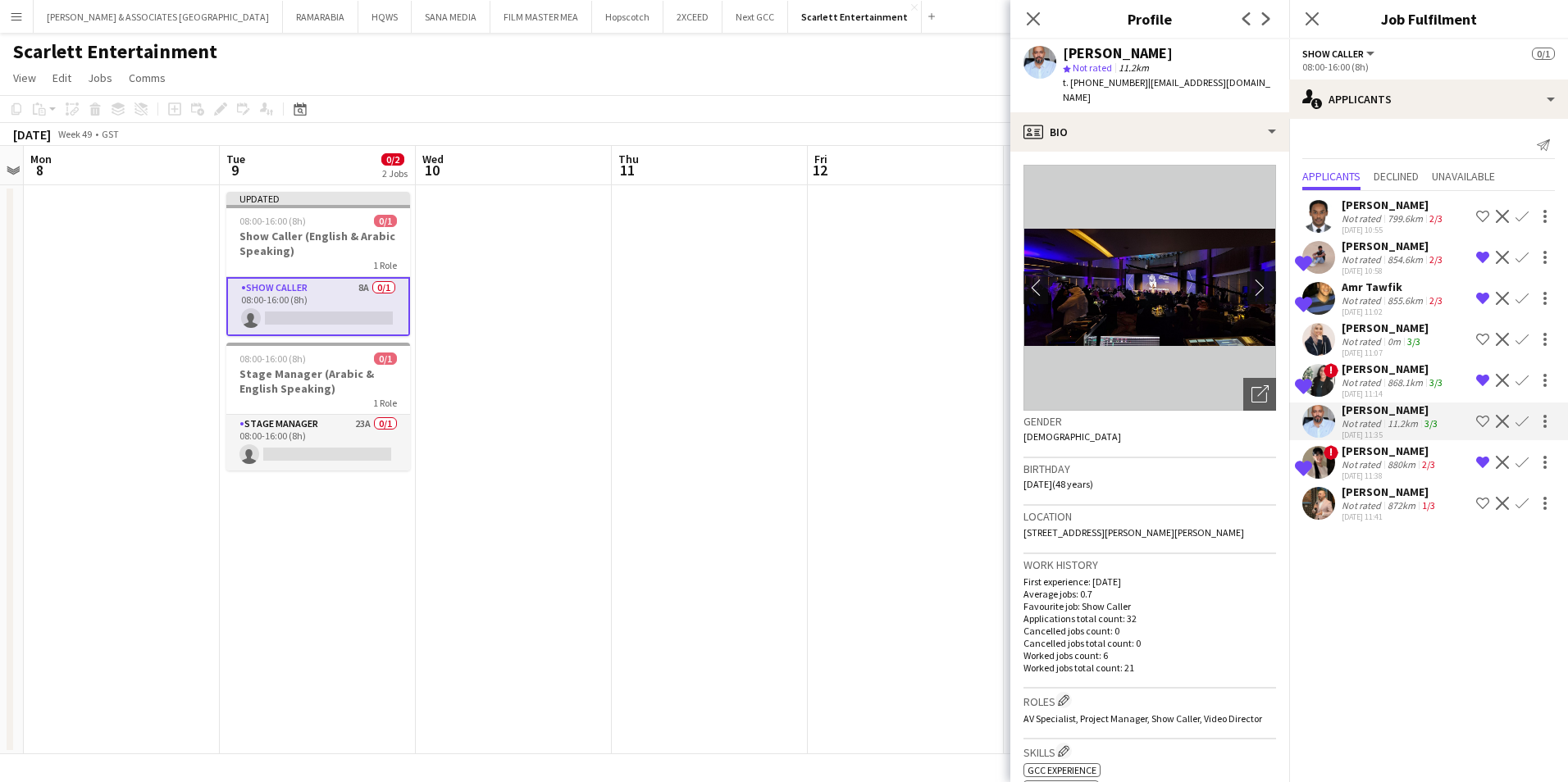
click at [1252, 279] on app-icon "chevron-right" at bounding box center [1264, 287] width 25 height 18
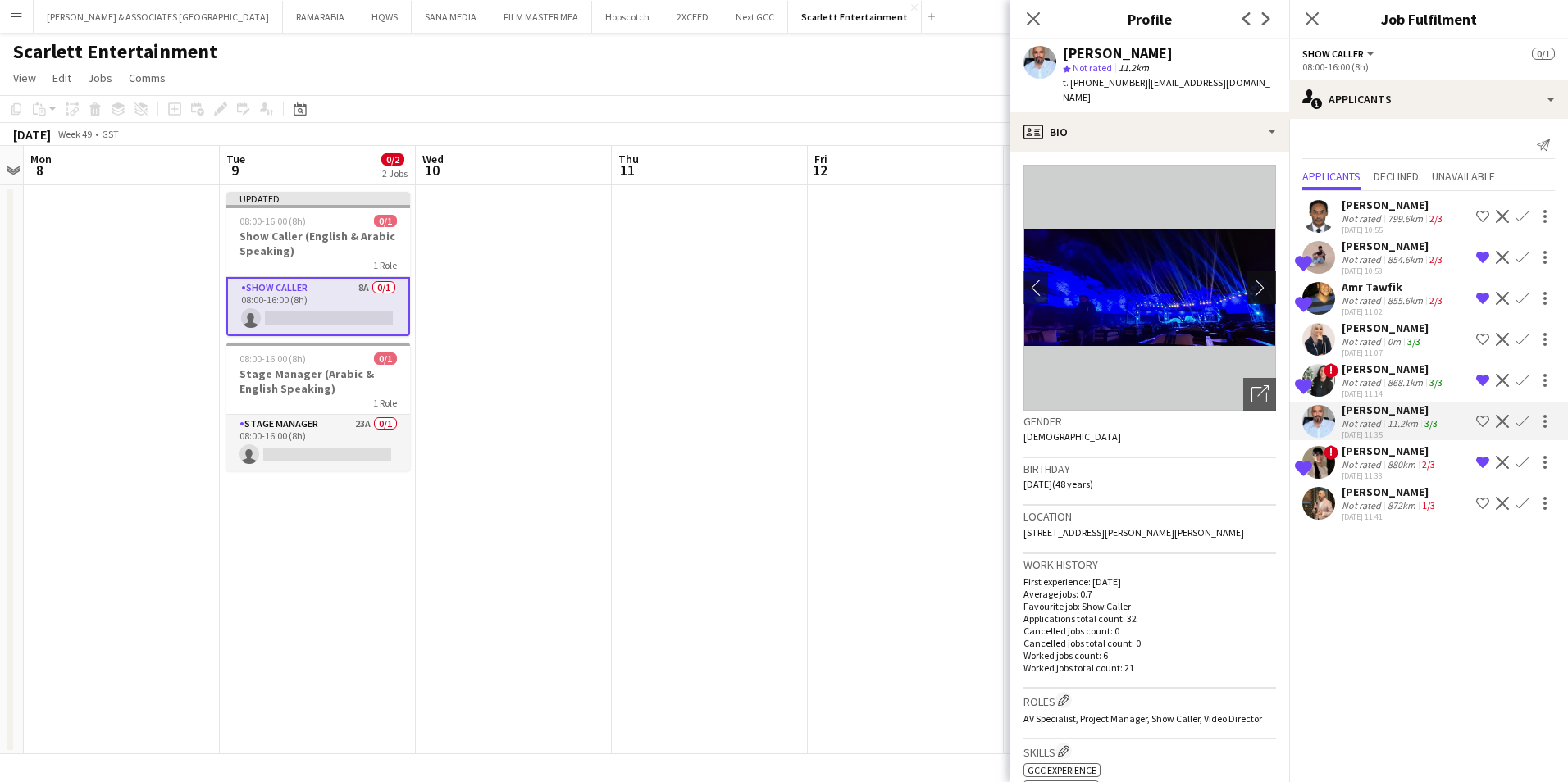
click at [1252, 279] on app-icon "chevron-right" at bounding box center [1264, 287] width 25 height 18
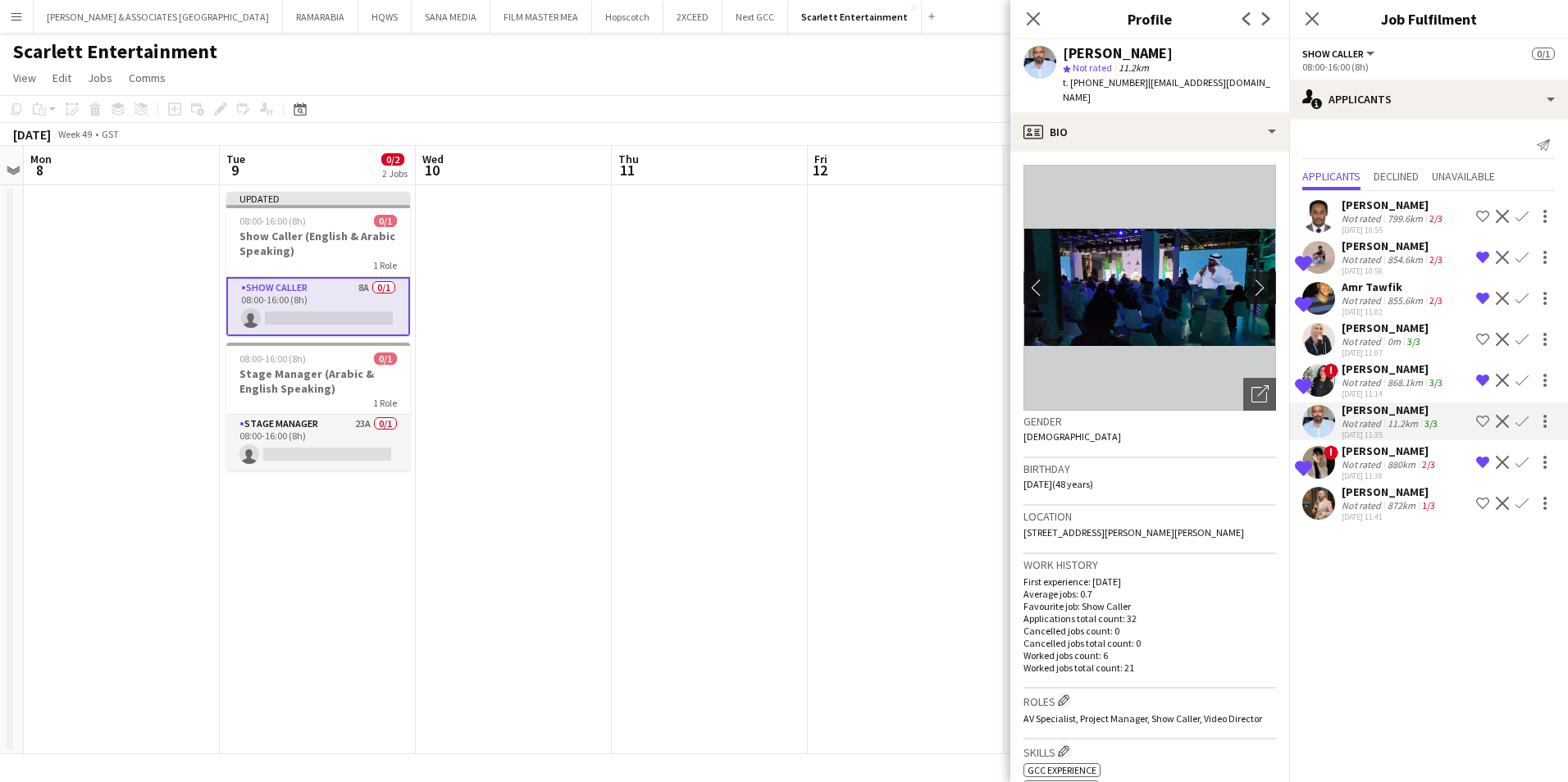
click at [1252, 279] on app-icon "chevron-right" at bounding box center [1264, 287] width 25 height 18
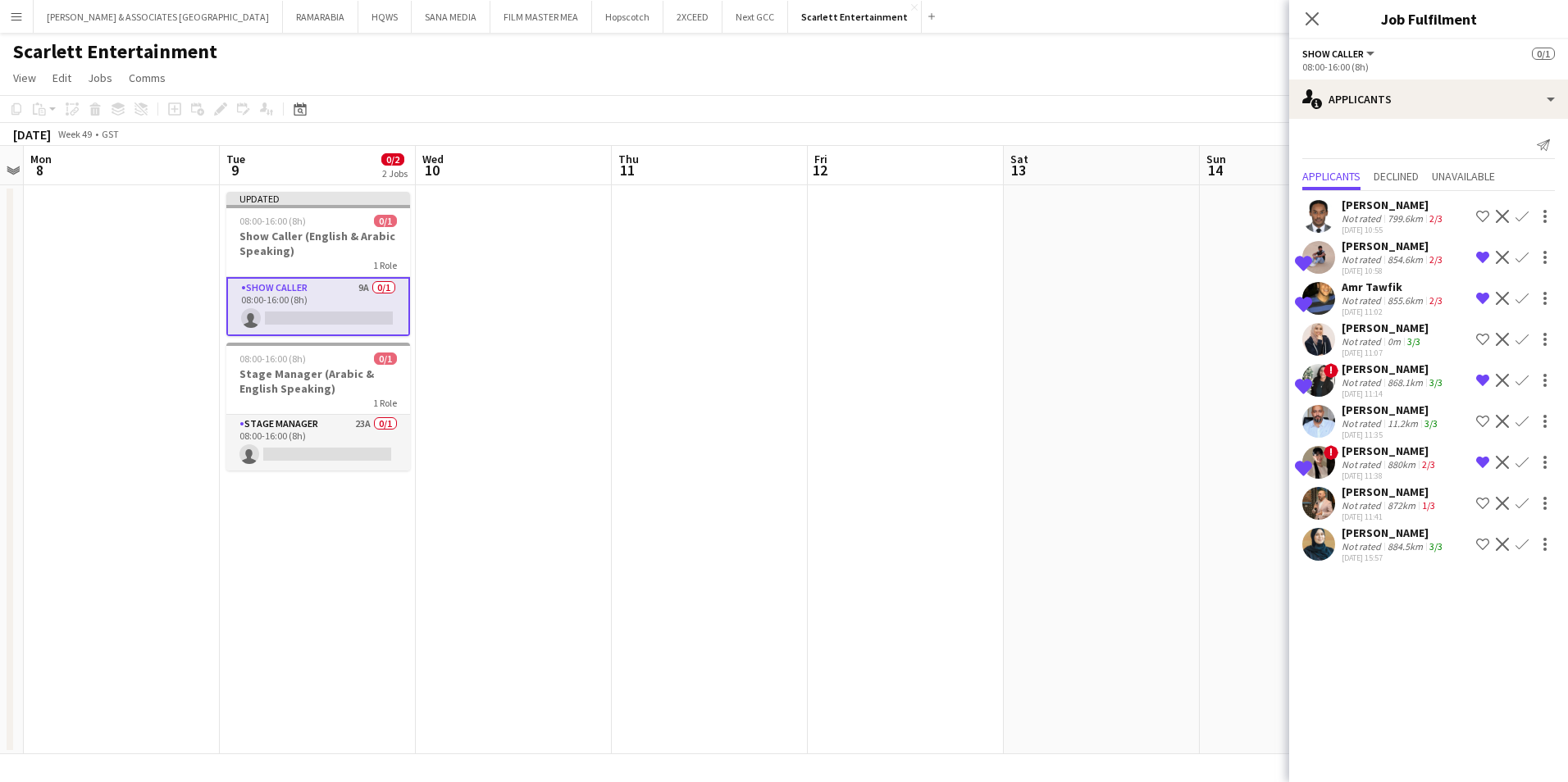
click at [1363, 446] on div "[PERSON_NAME]" at bounding box center [1390, 451] width 96 height 15
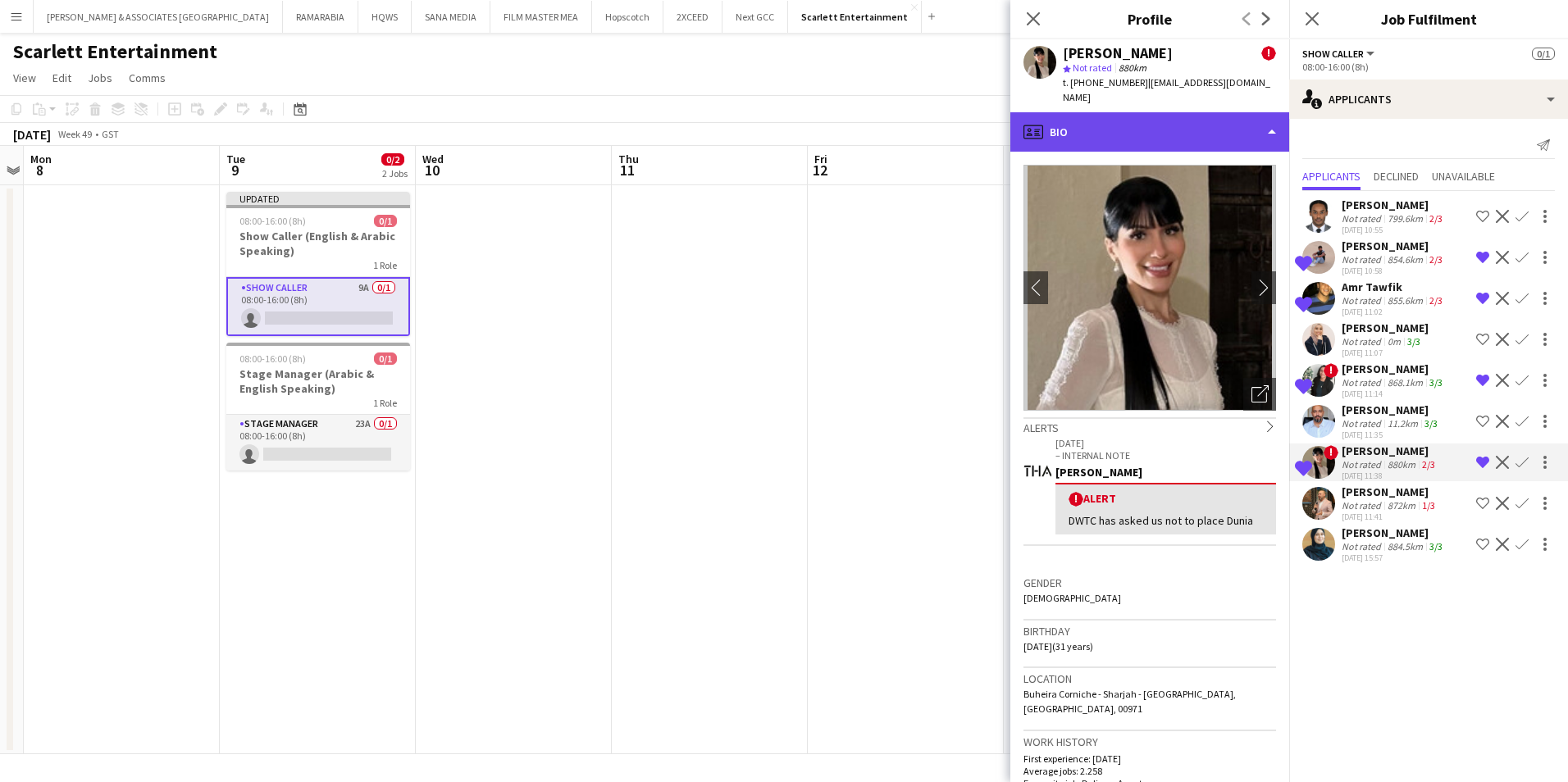
click at [1153, 124] on div "profile Bio" at bounding box center [1149, 132] width 279 height 39
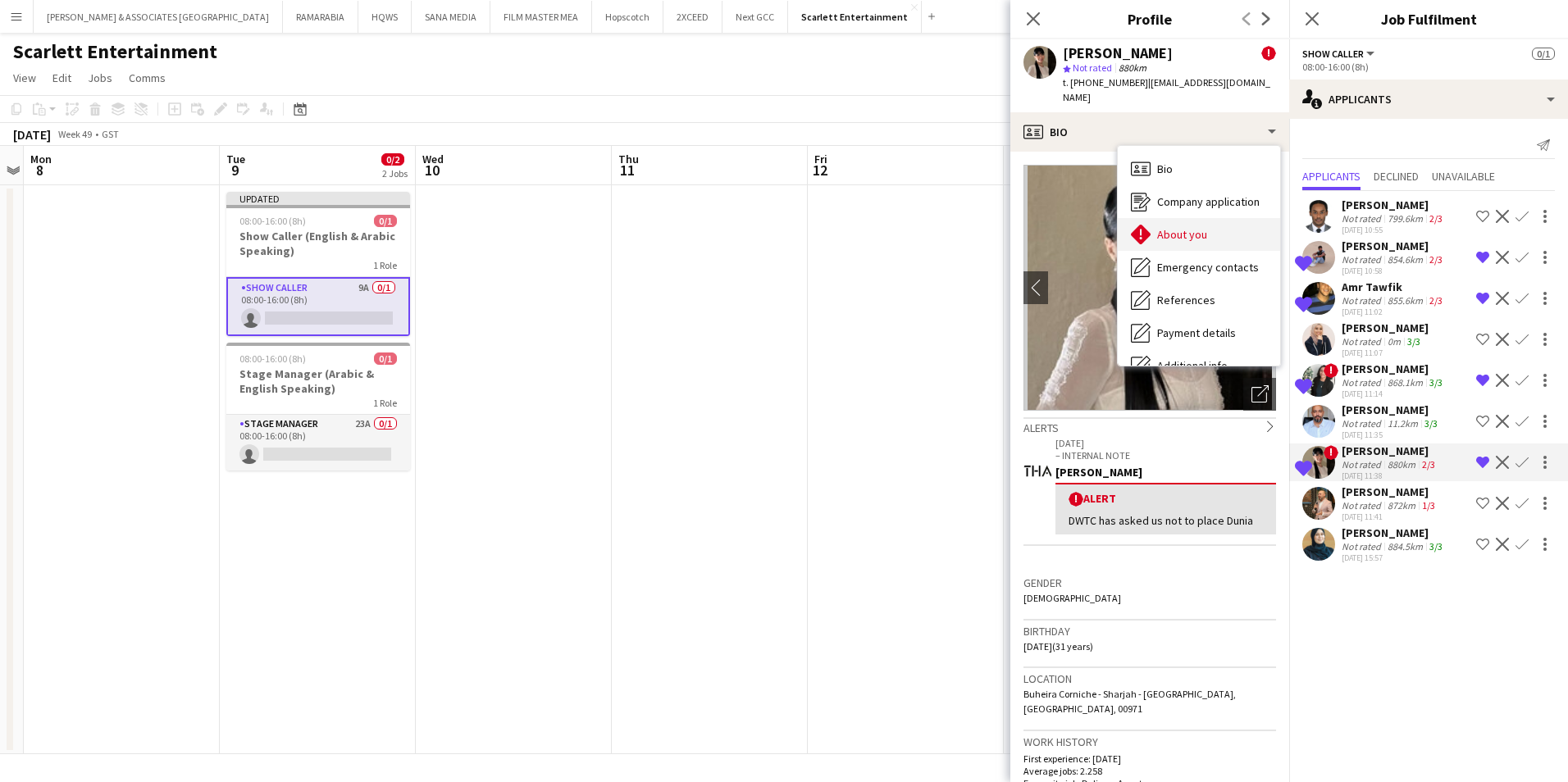
click at [1198, 227] on span "About you" at bounding box center [1182, 234] width 50 height 15
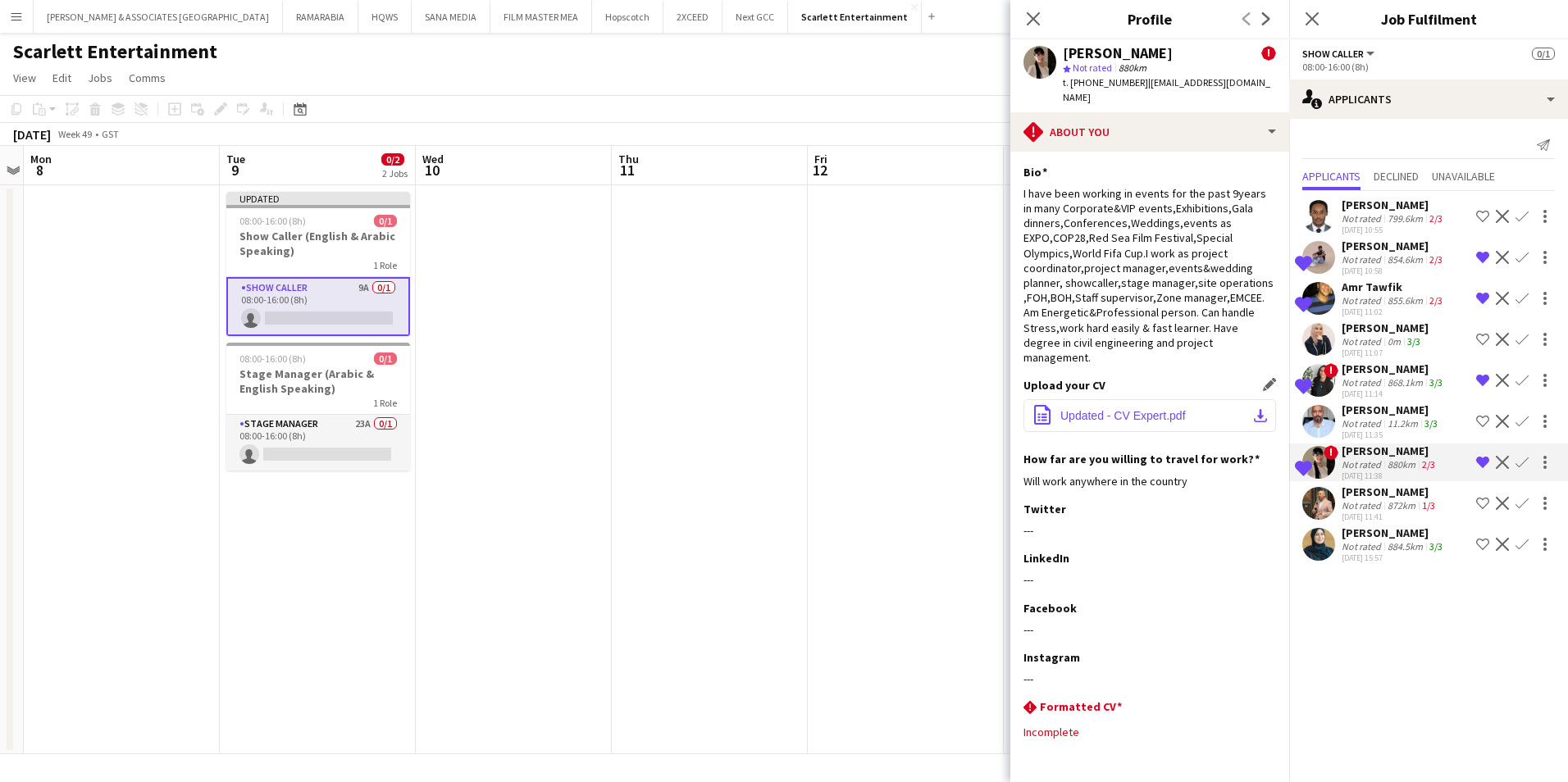
click at [1254, 410] on app-icon "download-bottom" at bounding box center [1260, 416] width 13 height 13
click at [1374, 492] on div "[PERSON_NAME]" at bounding box center [1390, 492] width 96 height 15
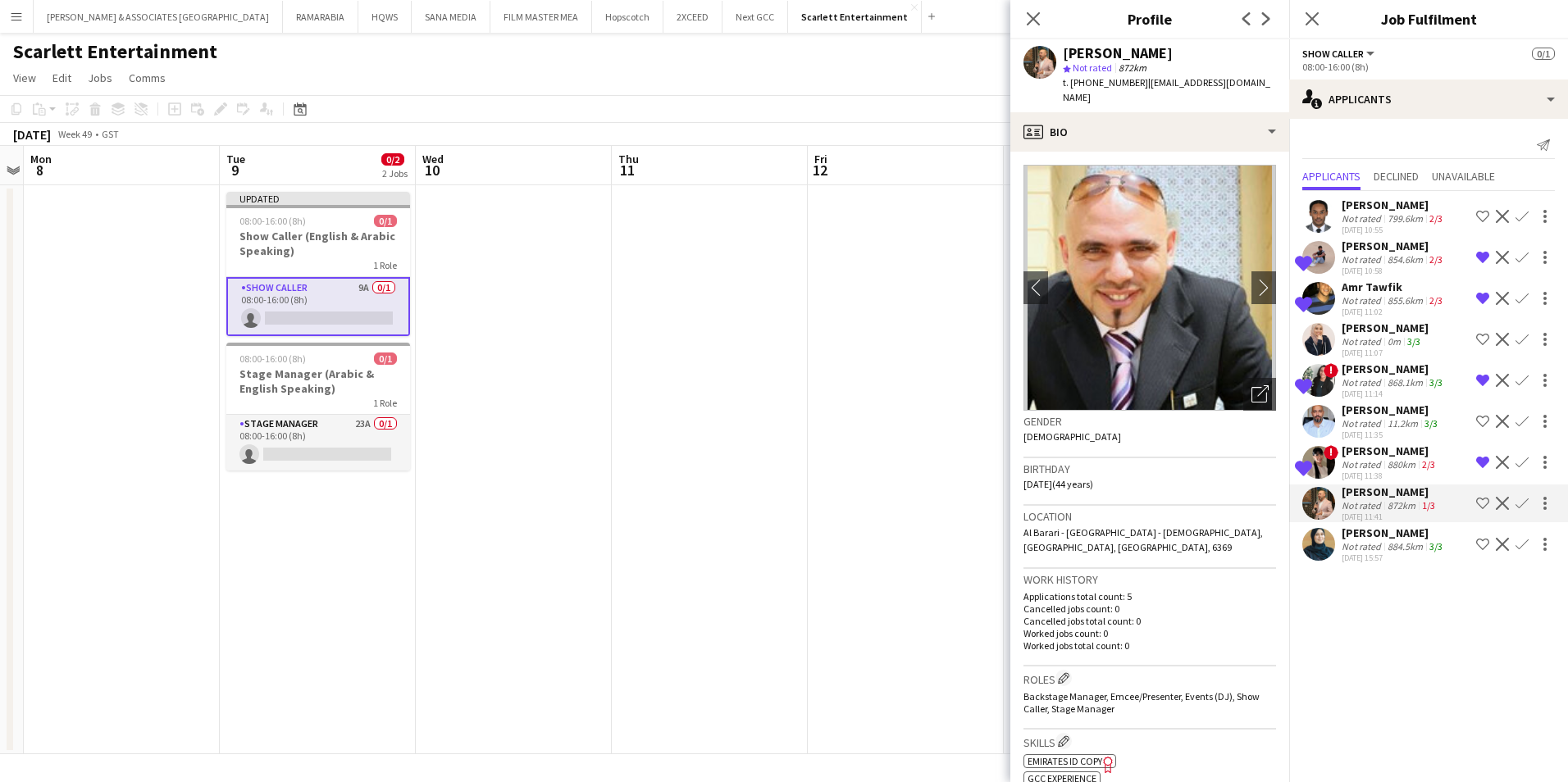
click at [1380, 408] on div "[PERSON_NAME]" at bounding box center [1391, 410] width 99 height 15
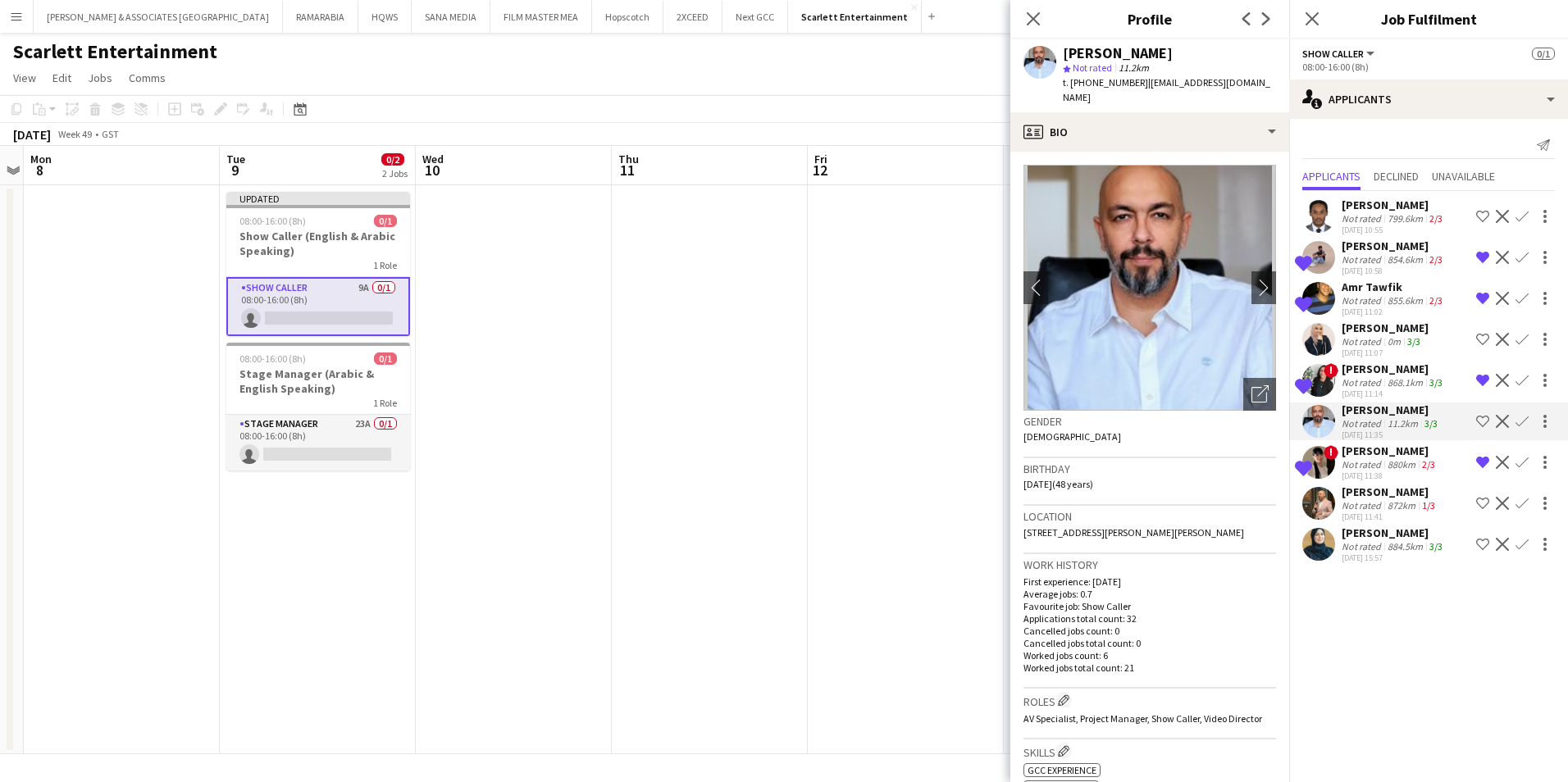
click at [1487, 416] on app-icon "Shortlist crew" at bounding box center [1483, 422] width 13 height 13
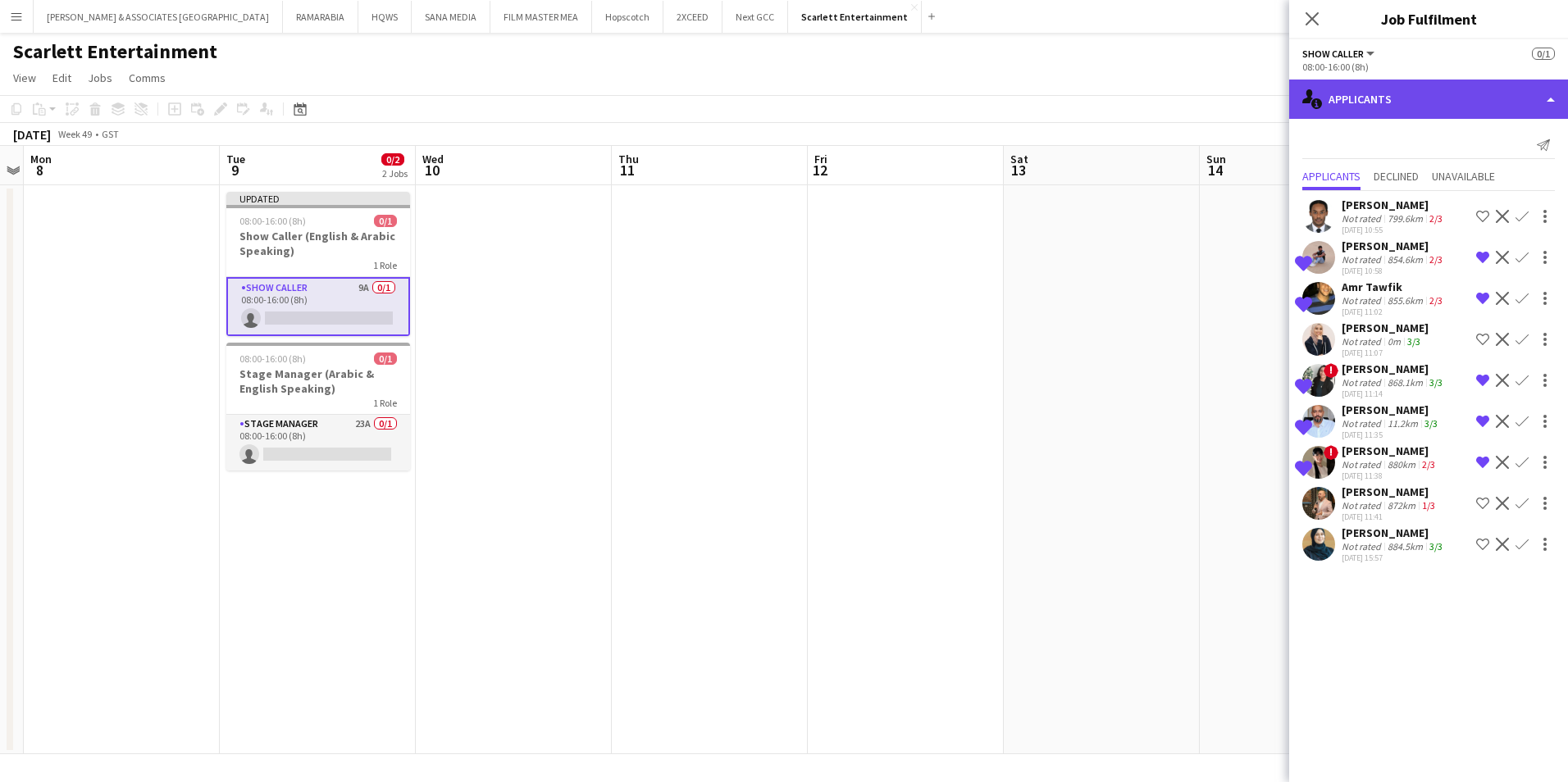
click at [1397, 94] on div "single-neutral-actions-information Applicants" at bounding box center [1428, 99] width 279 height 39
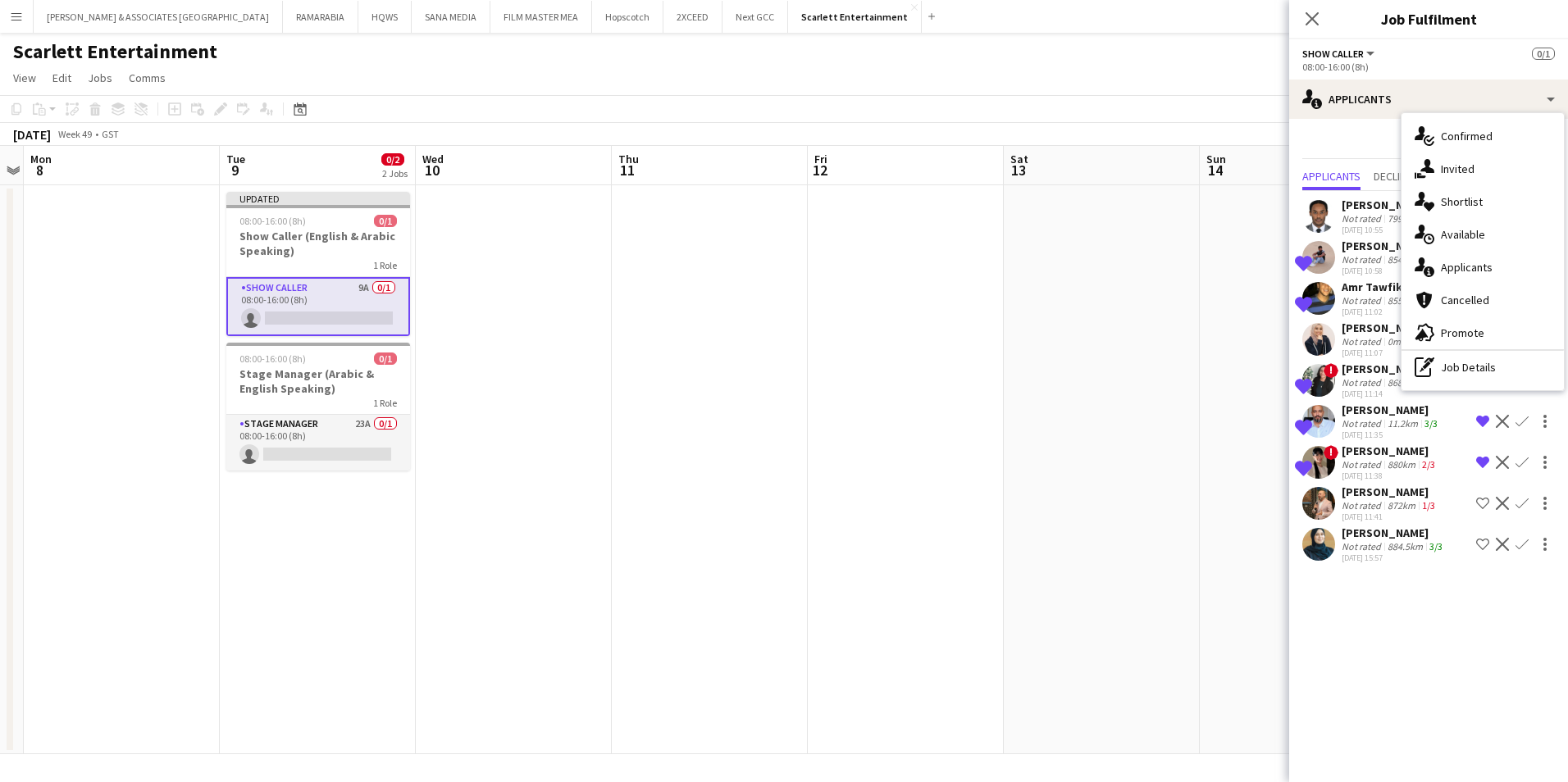
click at [1385, 414] on div "[PERSON_NAME]" at bounding box center [1391, 410] width 99 height 15
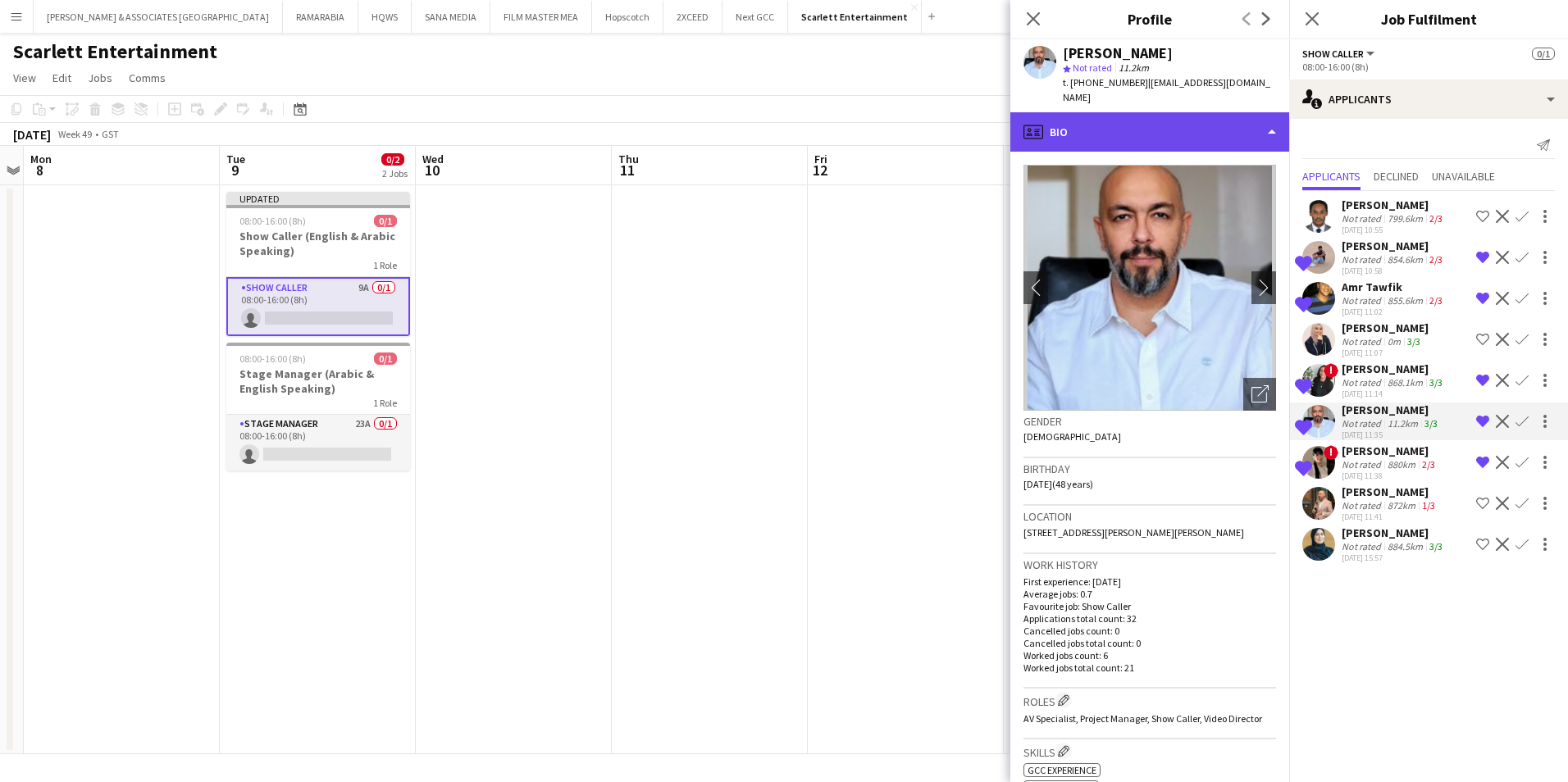
click at [1135, 114] on div "profile Bio" at bounding box center [1149, 132] width 279 height 39
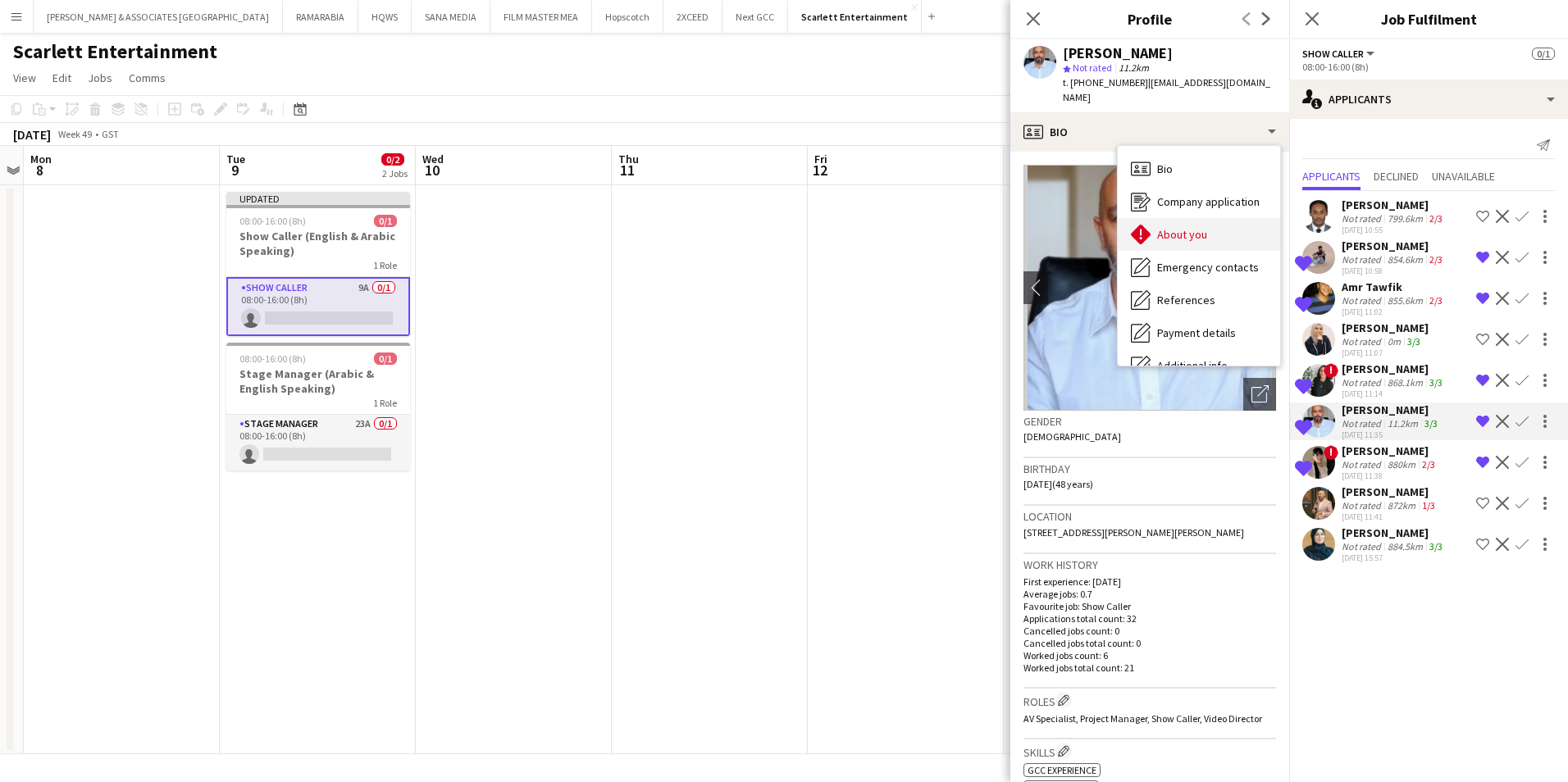
click at [1208, 225] on div "About you About you" at bounding box center [1198, 233] width 162 height 32
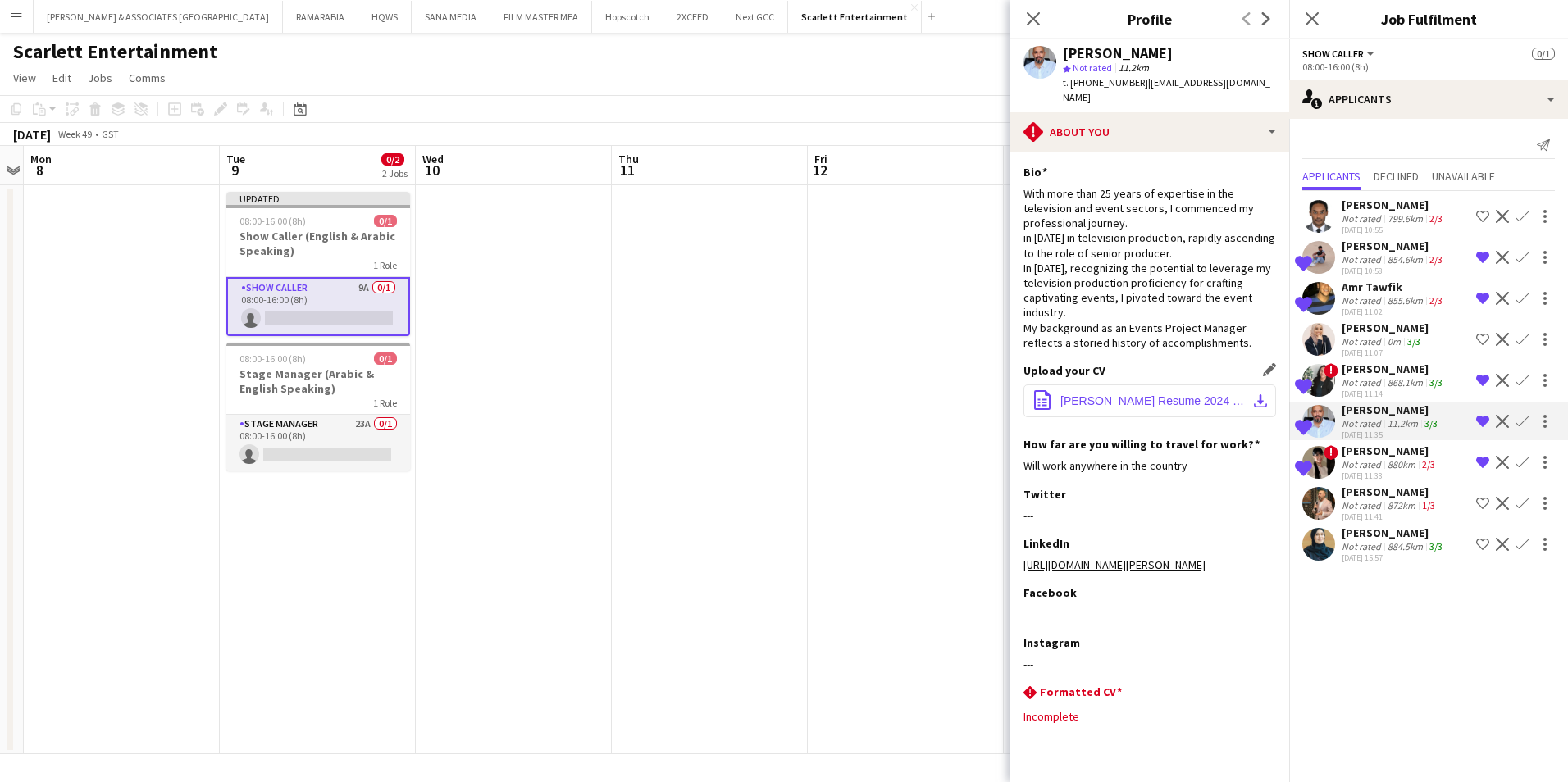
click at [1254, 395] on app-icon "download-bottom" at bounding box center [1260, 401] width 13 height 13
click at [1365, 538] on div "[PERSON_NAME]" at bounding box center [1394, 533] width 104 height 15
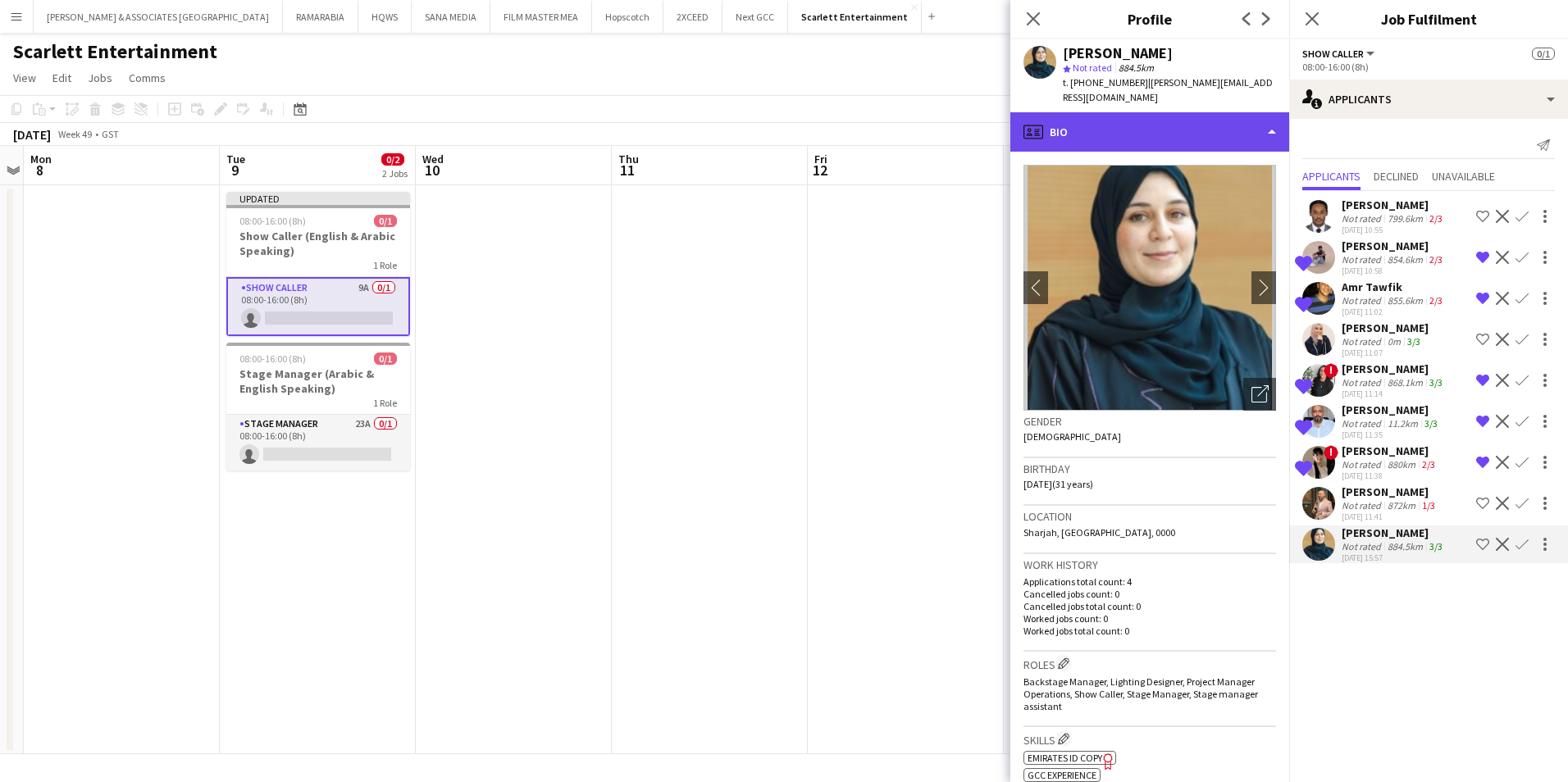
click at [1121, 126] on div "profile Bio" at bounding box center [1149, 132] width 279 height 39
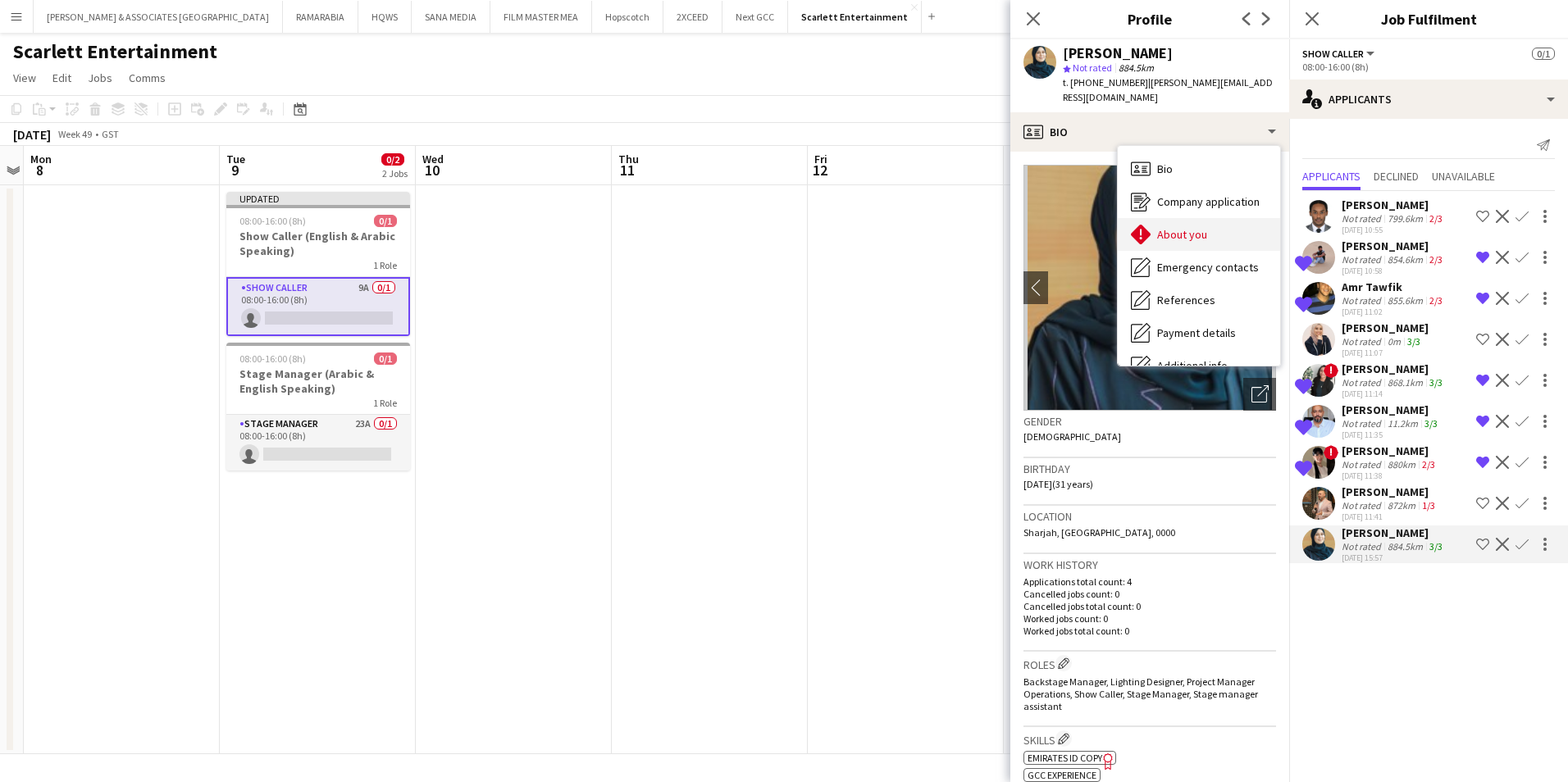
click at [1182, 227] on span "About you" at bounding box center [1182, 234] width 50 height 15
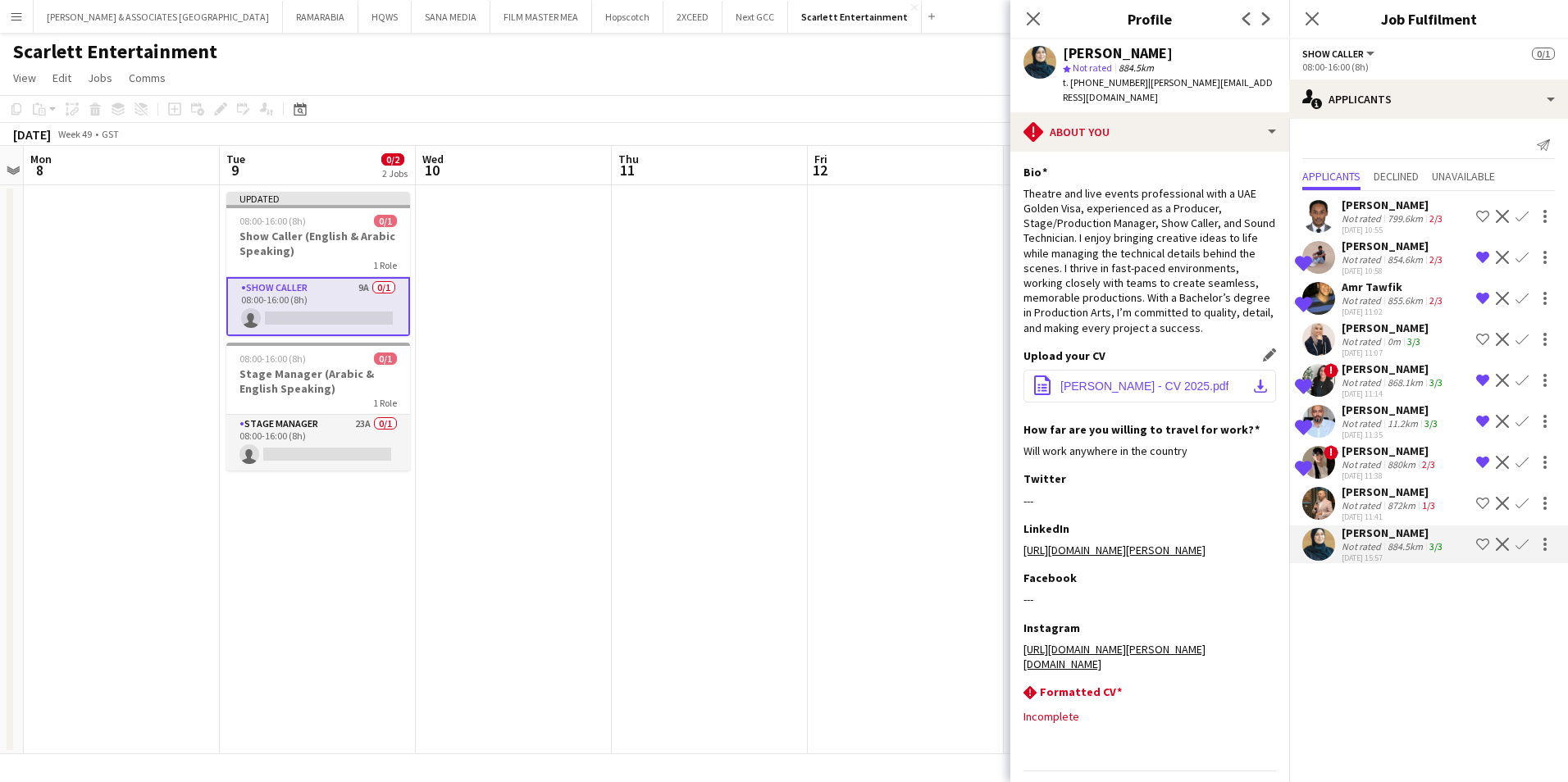
click at [1167, 380] on span "[PERSON_NAME] - CV 2025.pdf" at bounding box center [1144, 386] width 168 height 13
click at [1397, 495] on div "[PERSON_NAME]" at bounding box center [1390, 492] width 96 height 15
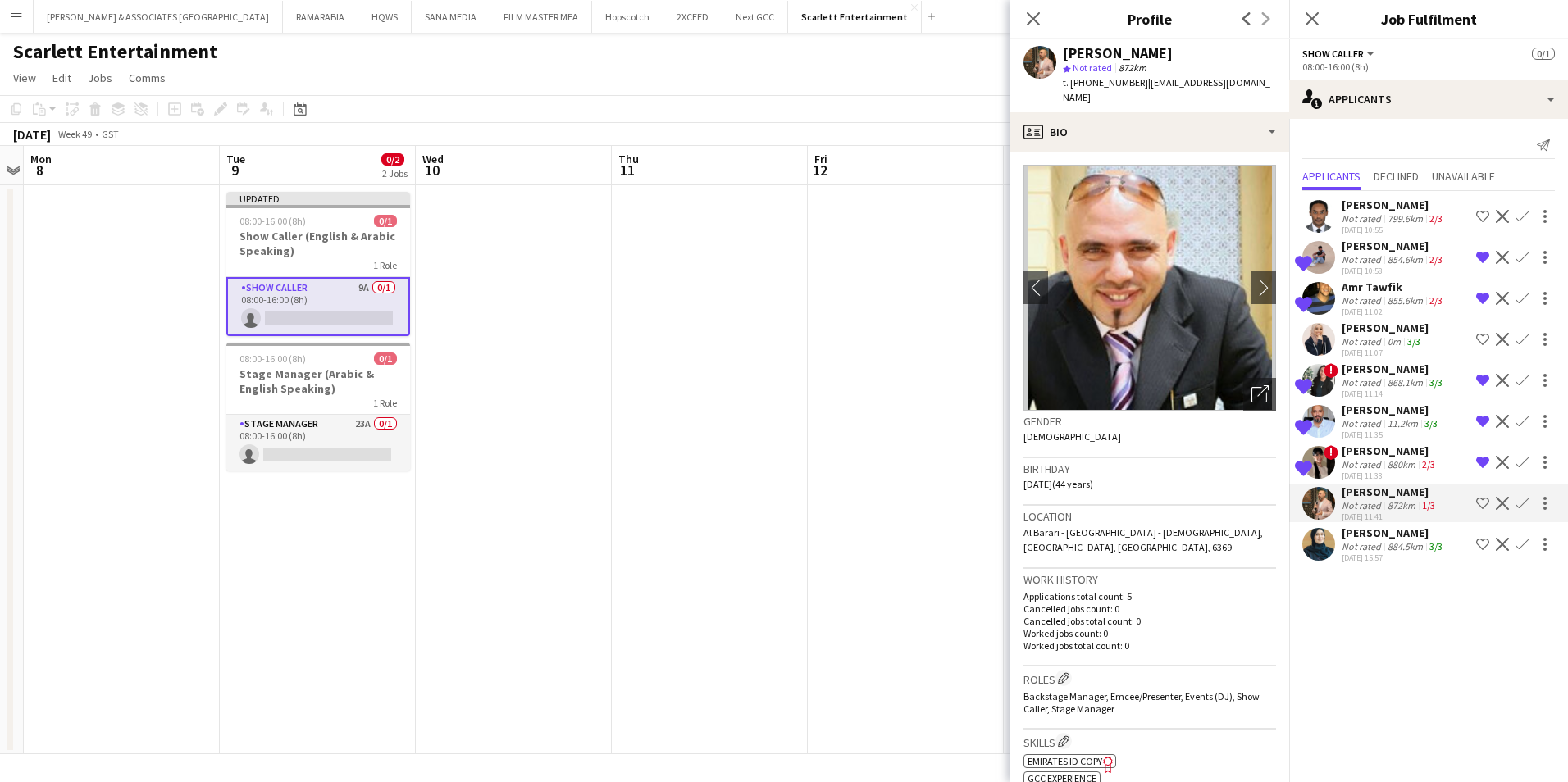
click at [1382, 211] on div "[PERSON_NAME]" at bounding box center [1394, 205] width 104 height 15
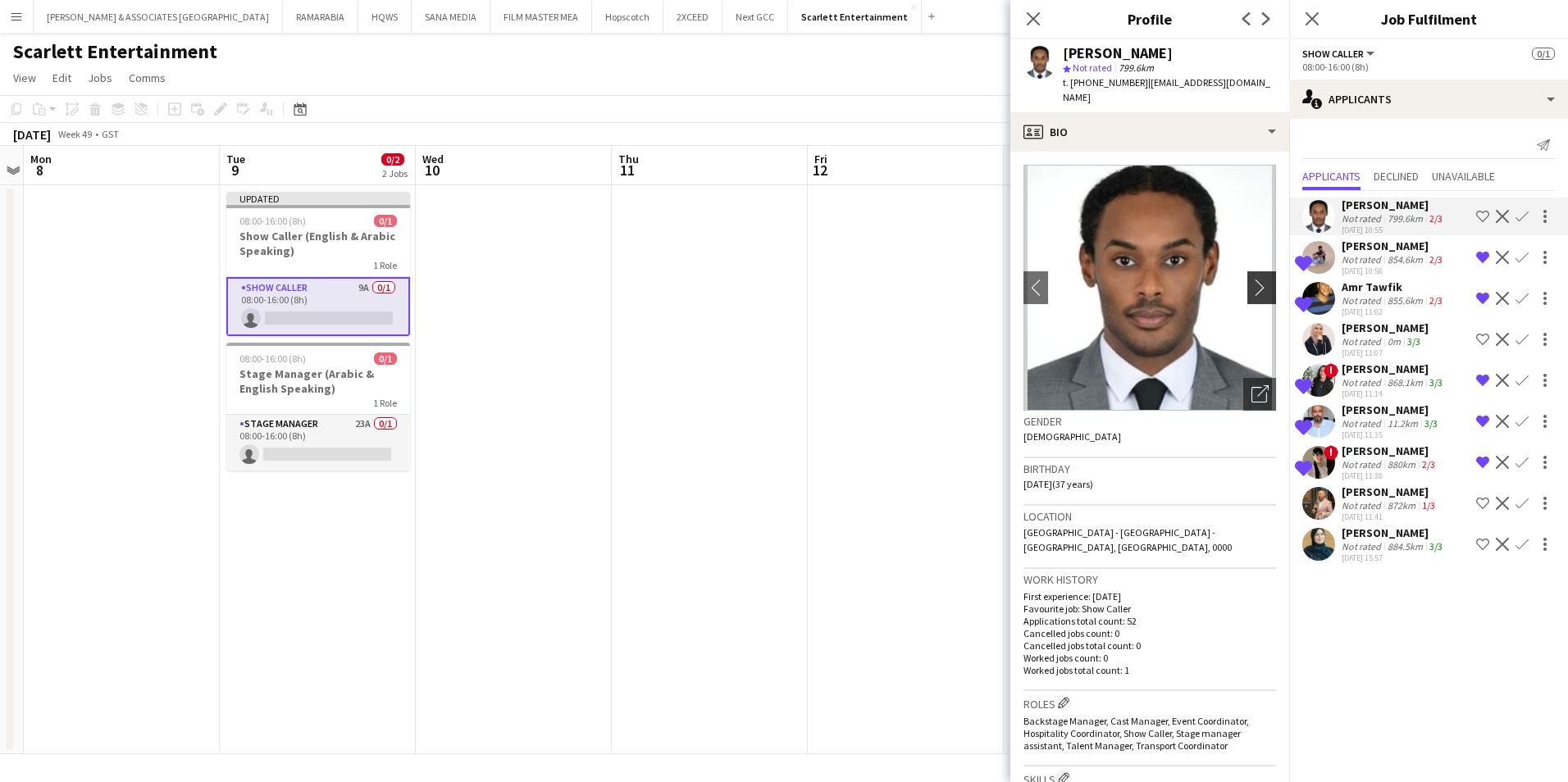
click at [1247, 284] on button "chevron-right" at bounding box center [1263, 287] width 32 height 32
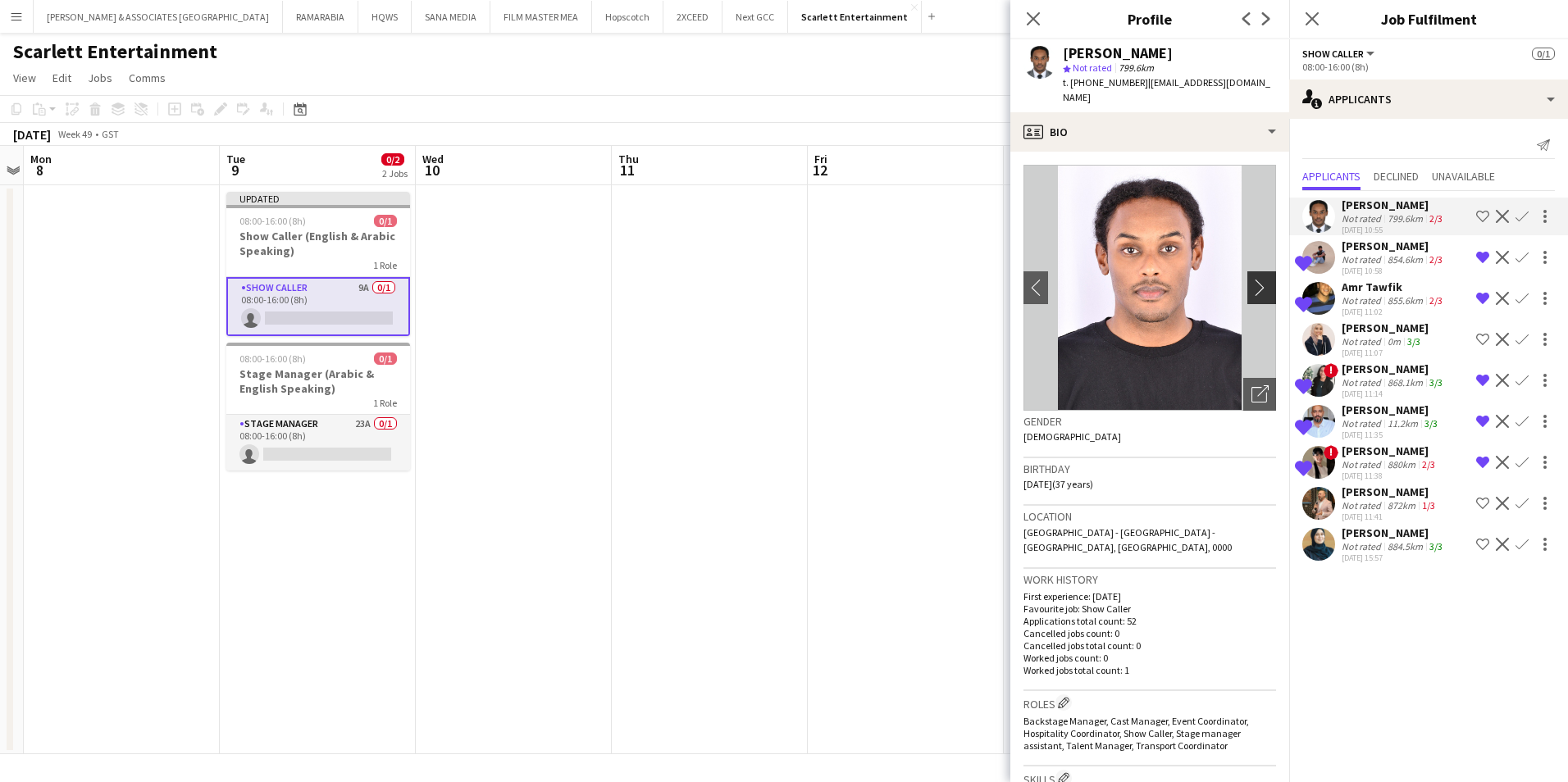
click at [1254, 280] on app-icon "chevron-right" at bounding box center [1264, 287] width 25 height 18
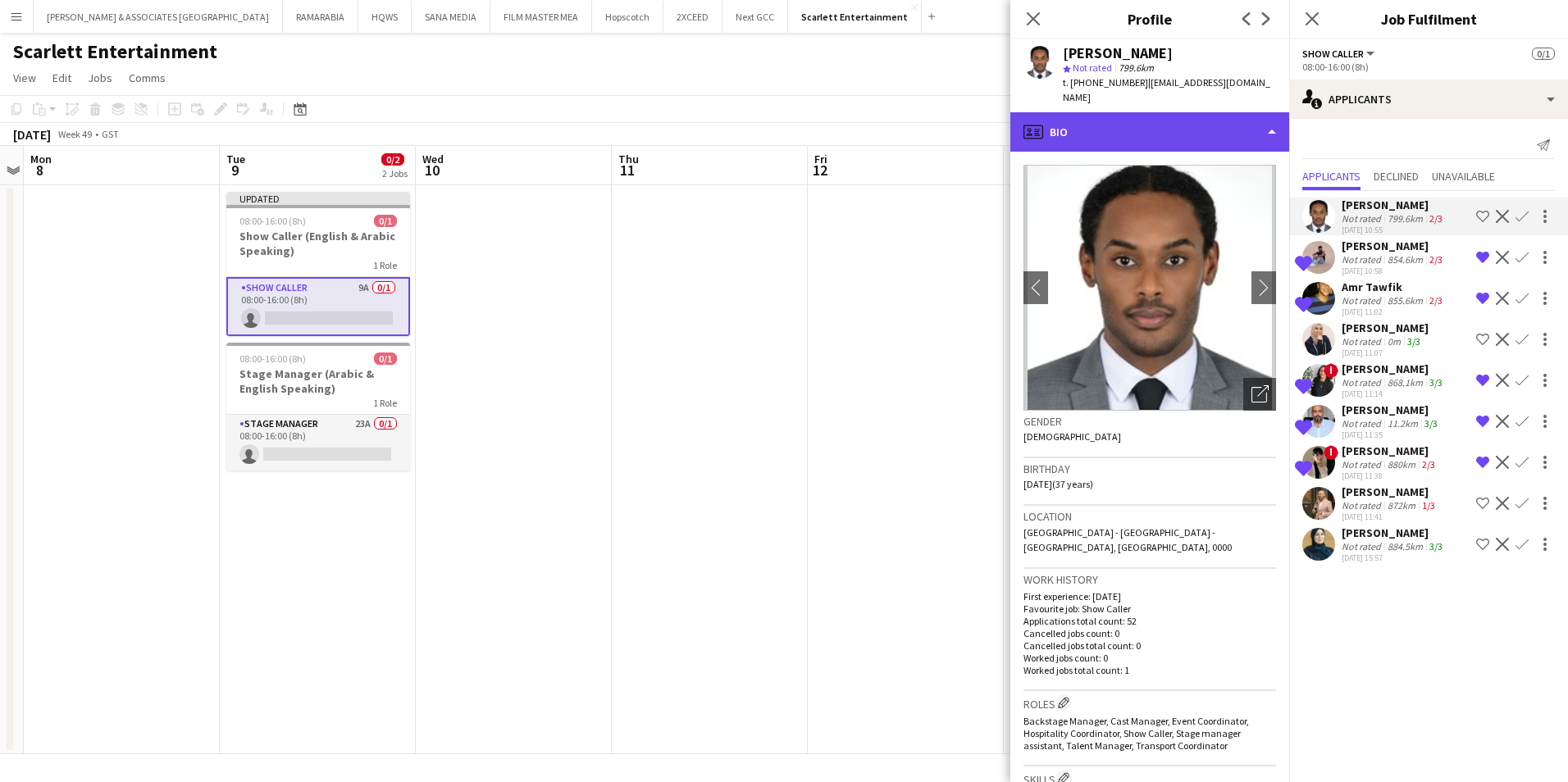
click at [1204, 114] on div "profile Bio" at bounding box center [1149, 132] width 279 height 39
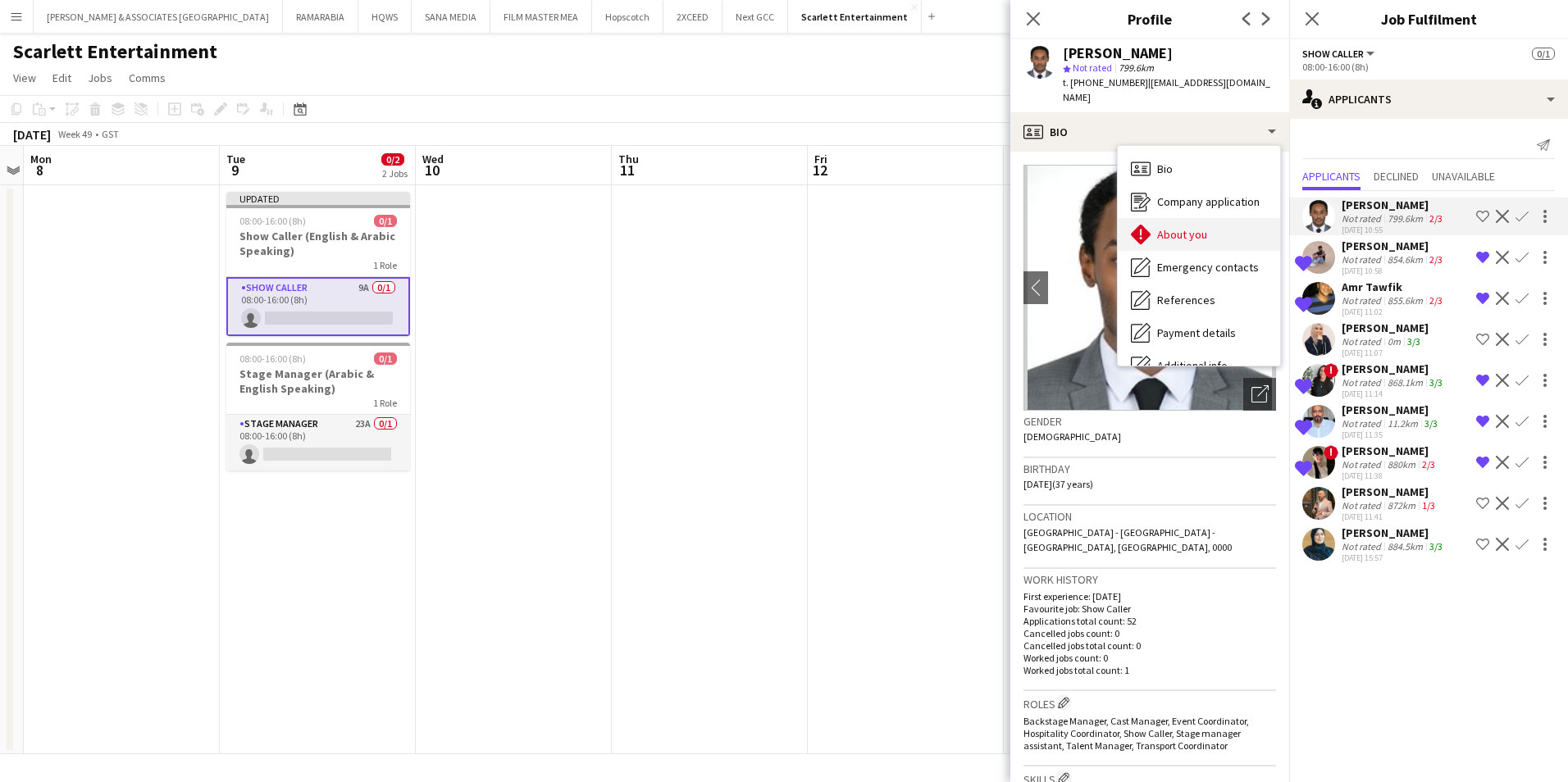
click at [1195, 227] on span "About you" at bounding box center [1182, 234] width 50 height 15
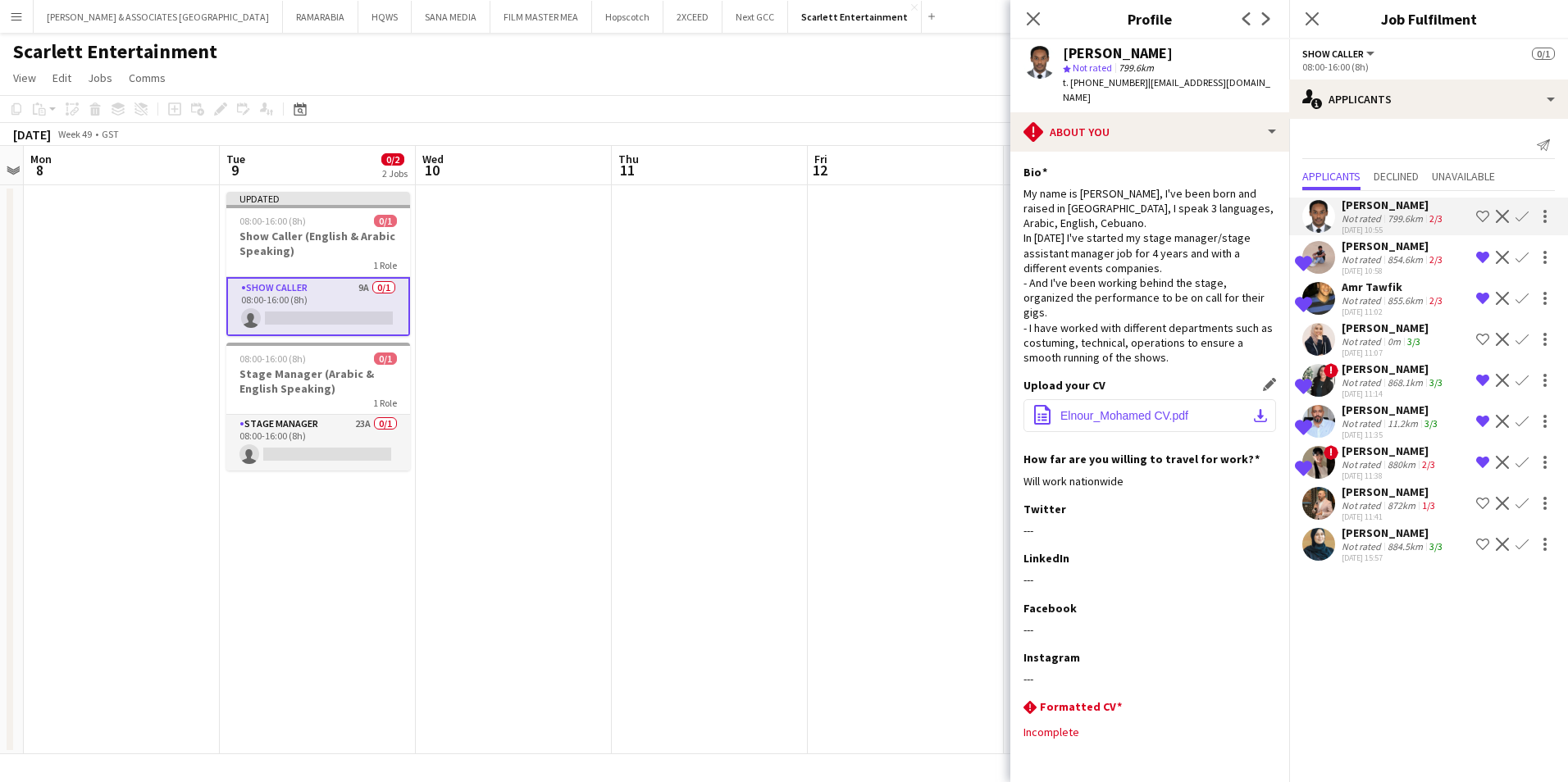
click at [1137, 399] on button "office-file-sheet Elnour_Mohamed CV.pdf download-bottom" at bounding box center [1149, 415] width 253 height 32
click at [1371, 249] on div "[PERSON_NAME]" at bounding box center [1394, 246] width 104 height 15
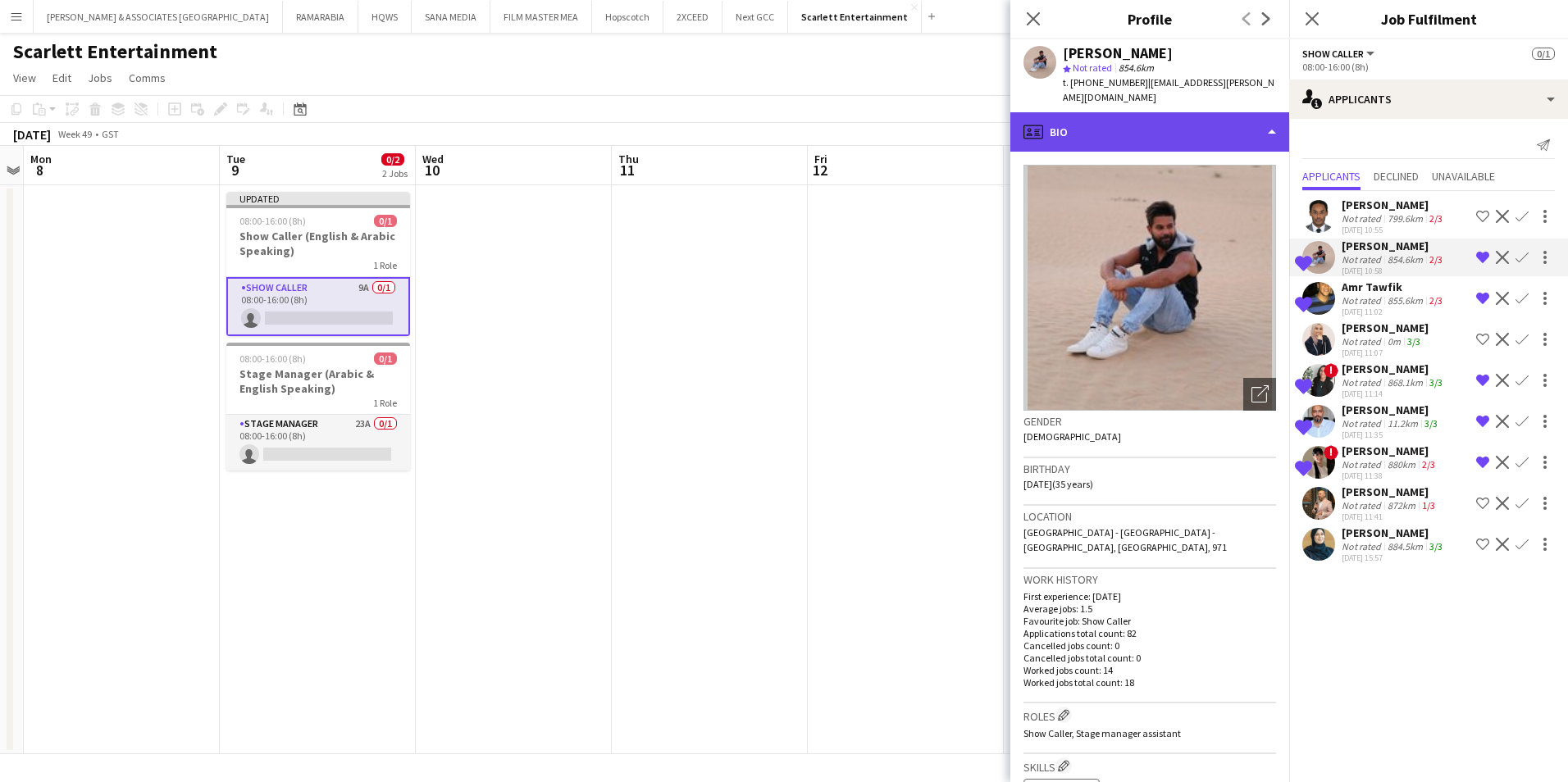
click at [1170, 124] on div "profile Bio" at bounding box center [1149, 132] width 279 height 39
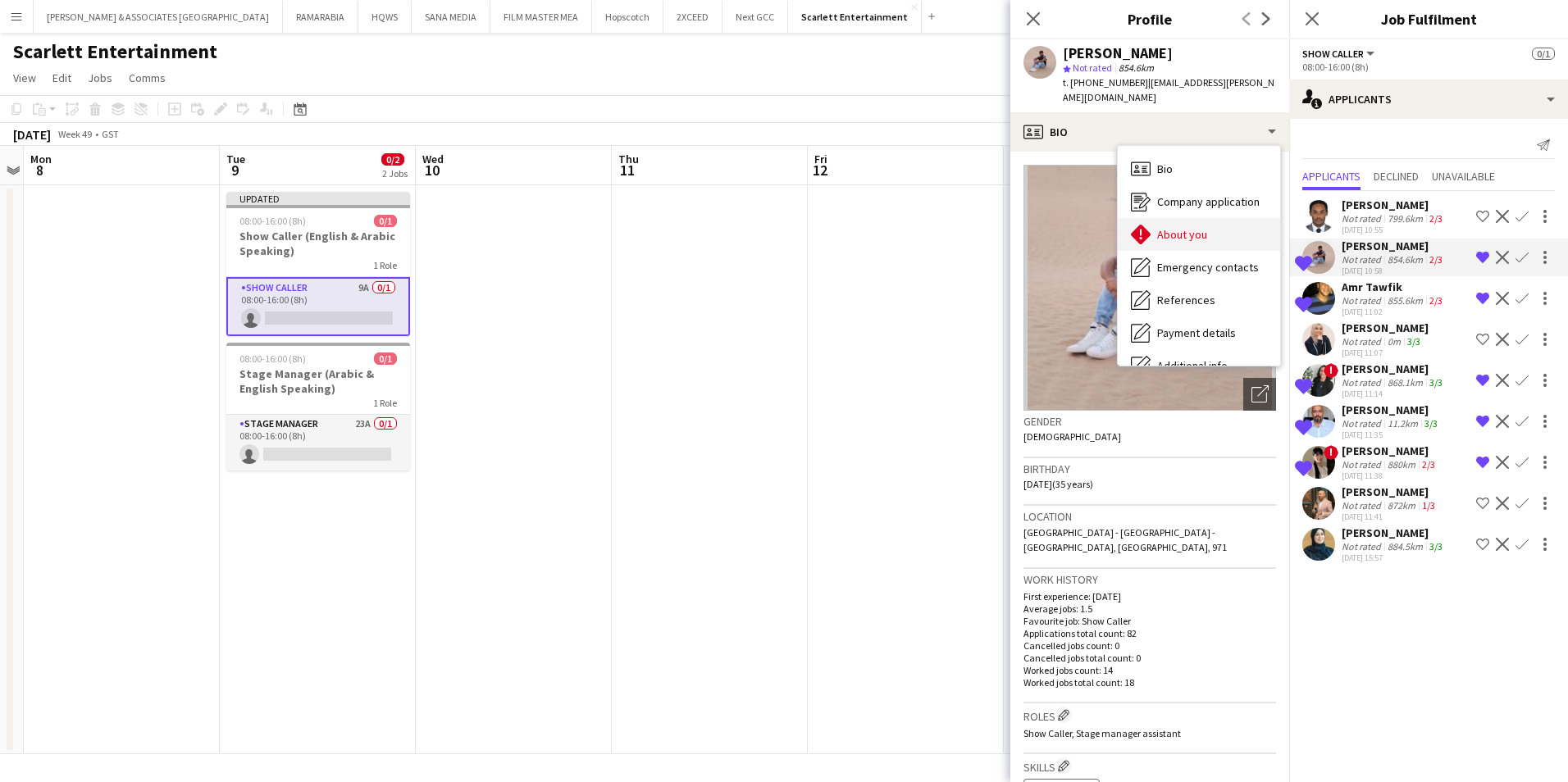
click at [1187, 218] on div "About you About you" at bounding box center [1198, 233] width 162 height 32
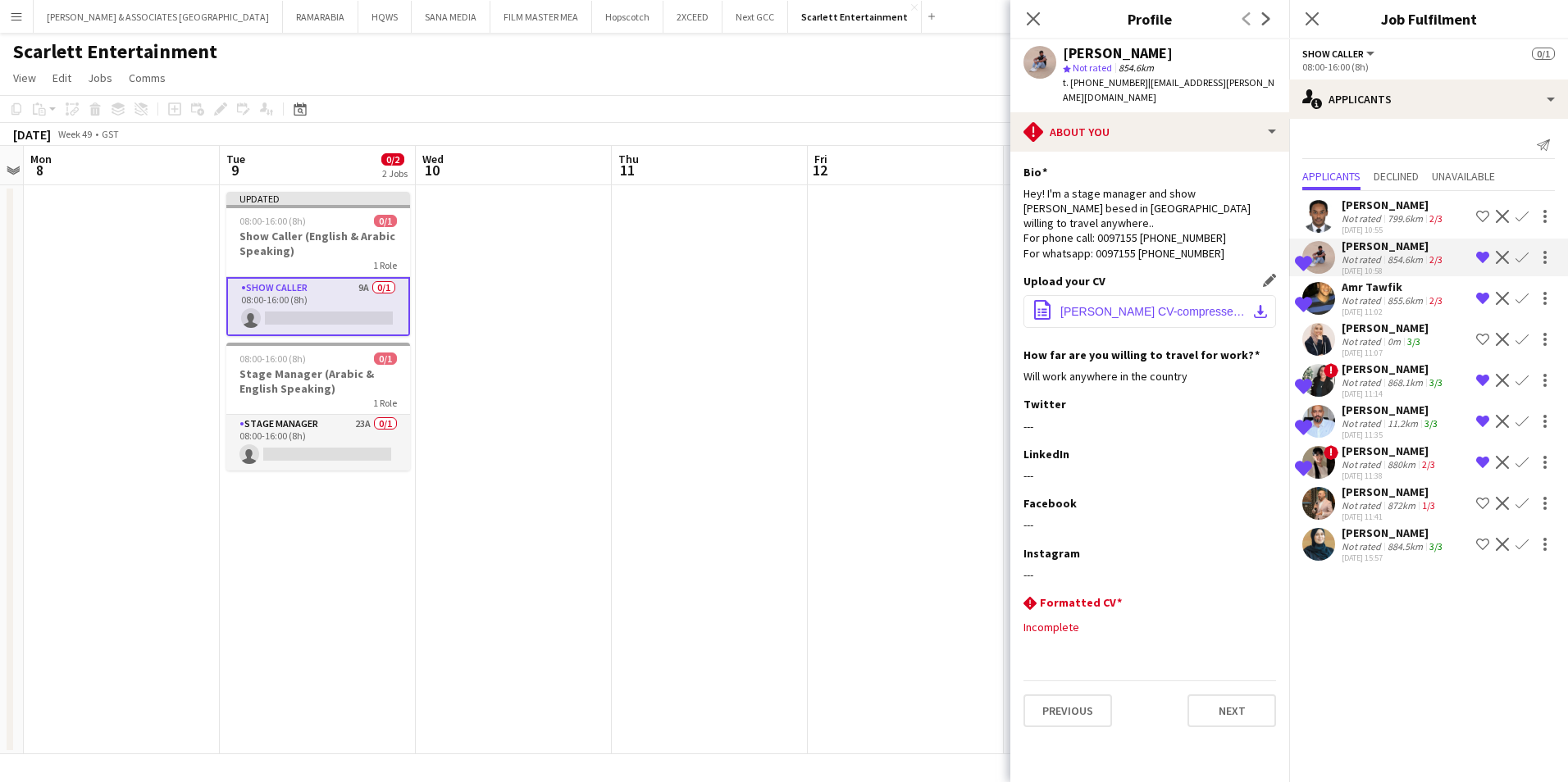
click at [1168, 305] on span "[PERSON_NAME] CV-compressed.pdf" at bounding box center [1153, 311] width 185 height 13
click at [22, 18] on app-icon "Menu" at bounding box center [17, 17] width 13 height 13
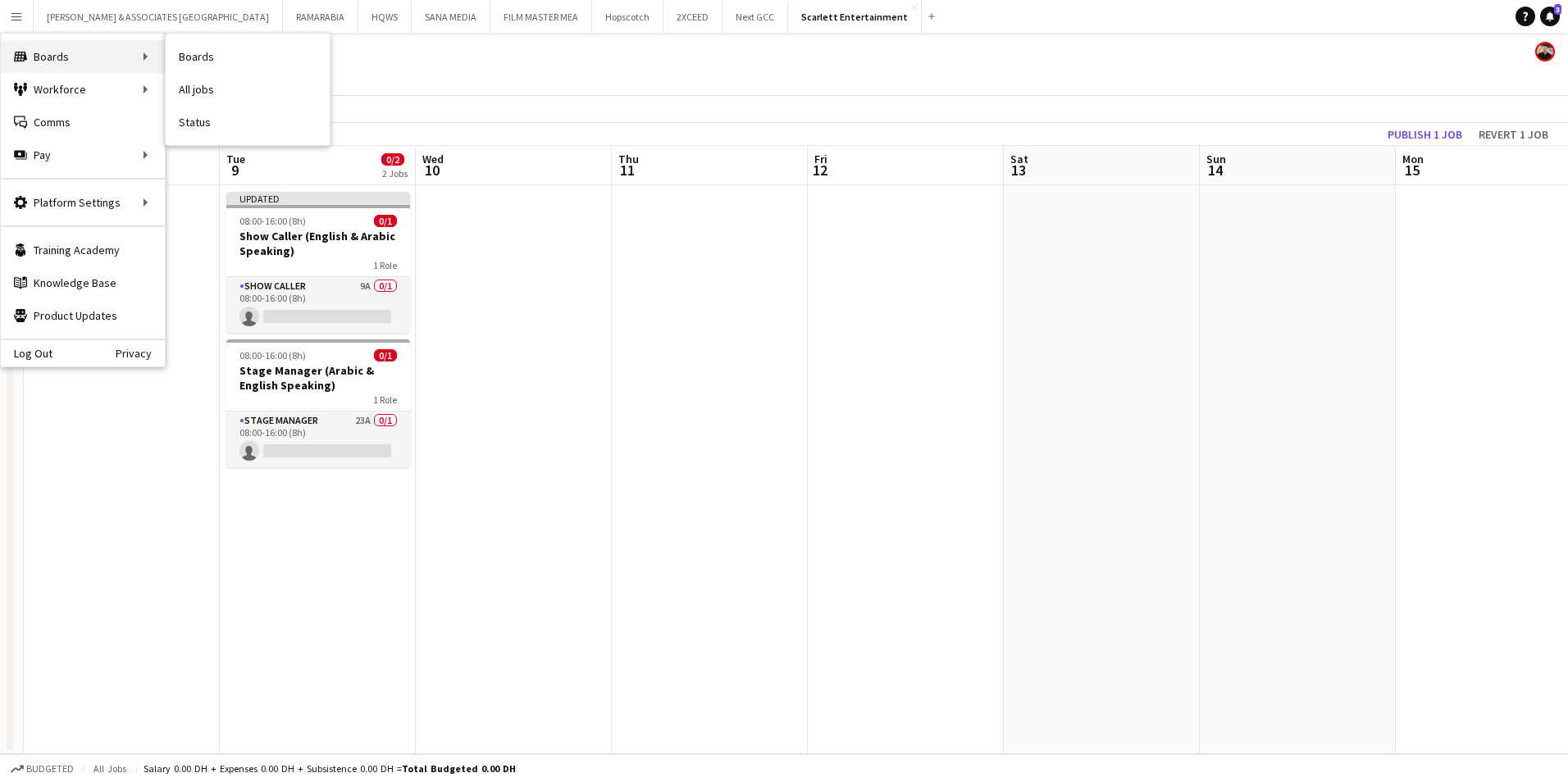
click at [98, 63] on div "Boards Boards" at bounding box center [82, 56] width 164 height 32
click at [92, 53] on div "Boards Boards" at bounding box center [82, 56] width 164 height 32
click at [98, 90] on div "Workforce Workforce" at bounding box center [82, 89] width 164 height 32
click at [231, 76] on link "My Workforce" at bounding box center [247, 89] width 164 height 32
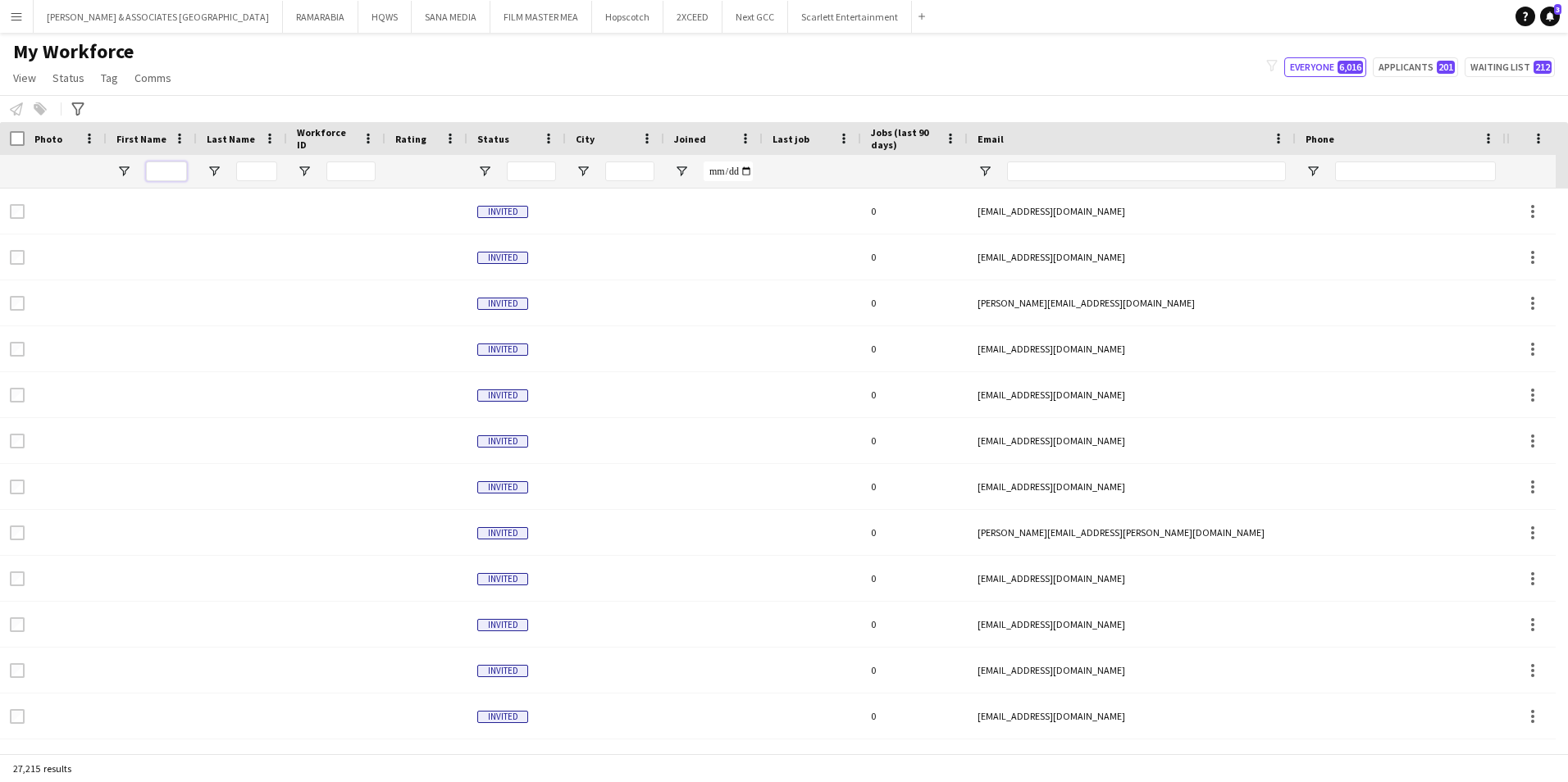
click at [165, 180] on input "First Name Filter Input" at bounding box center [167, 170] width 41 height 19
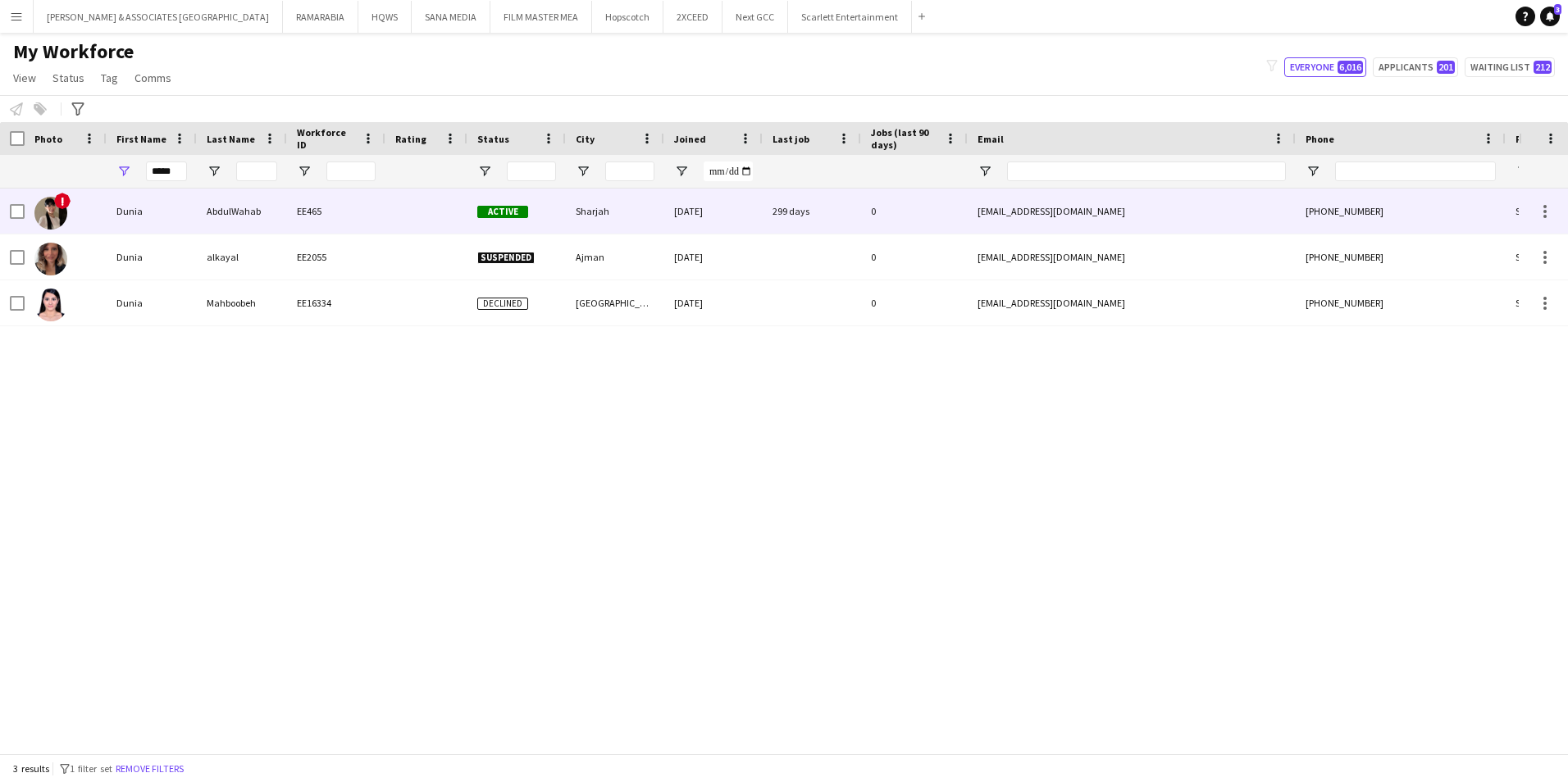
click at [217, 211] on div "AbdulWahab" at bounding box center [241, 211] width 90 height 45
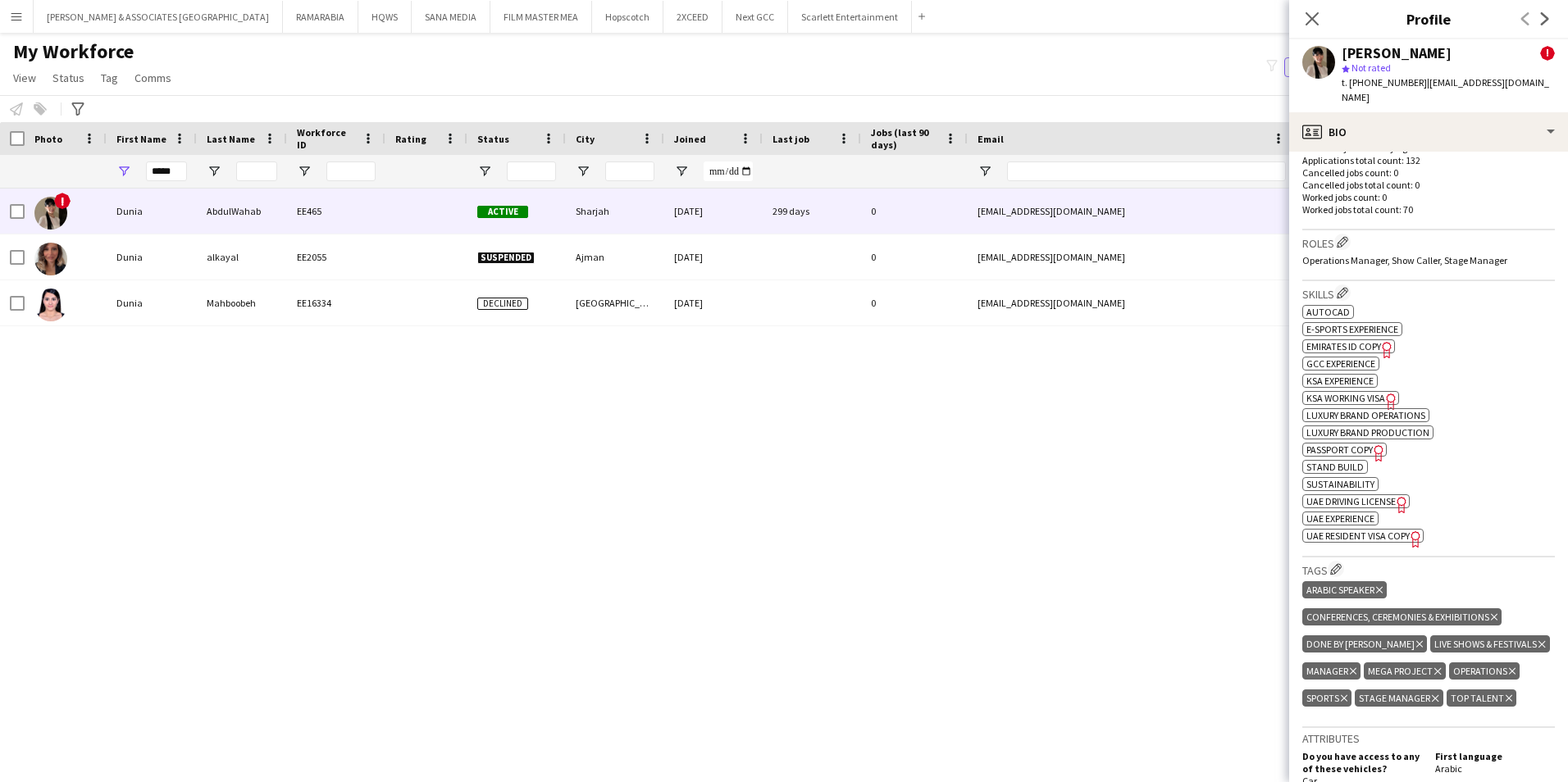
scroll to position [820, 0]
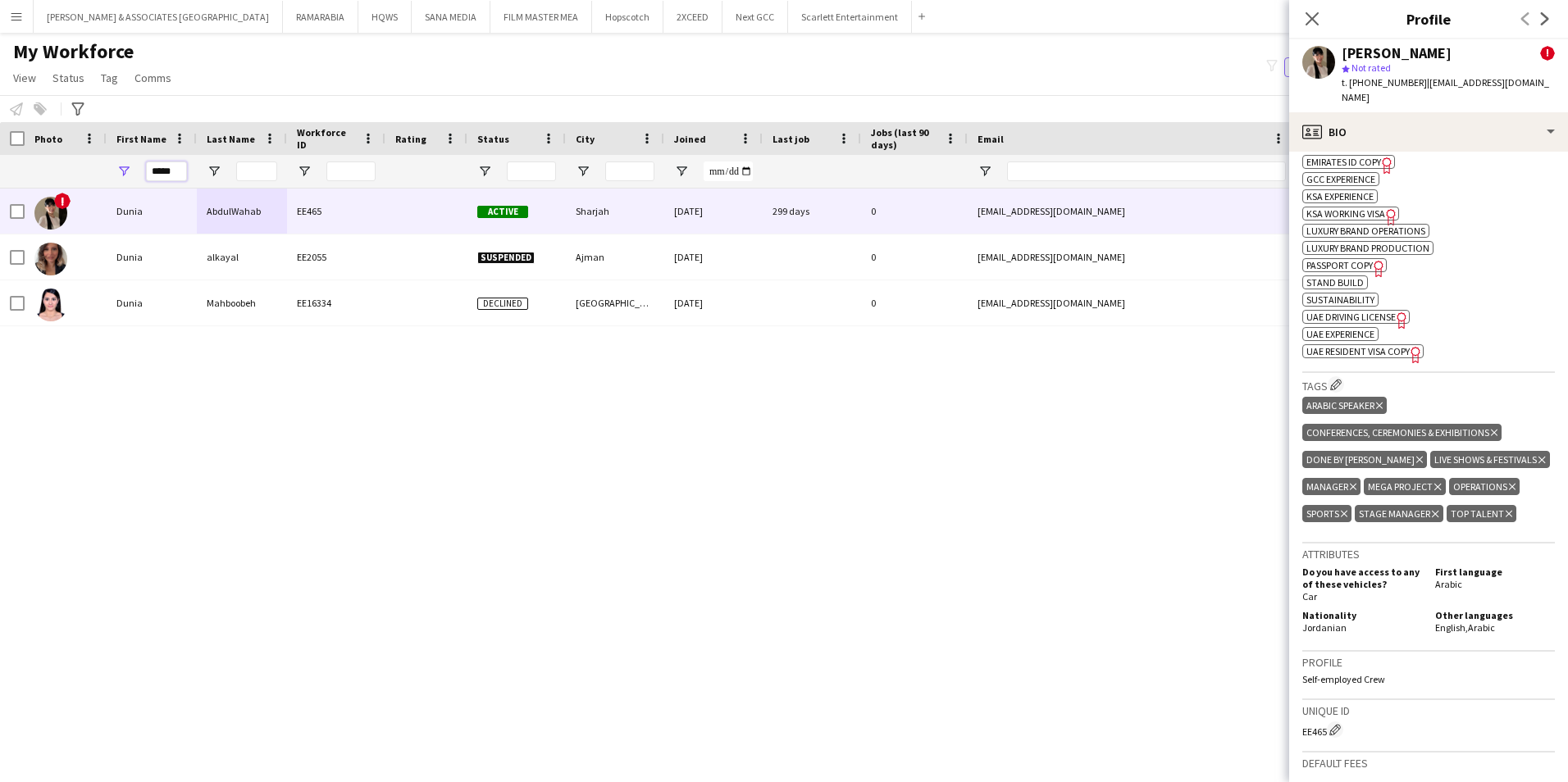
drag, startPoint x: 177, startPoint y: 173, endPoint x: 129, endPoint y: 182, distance: 48.8
click at [129, 182] on div "*****" at bounding box center [151, 170] width 90 height 32
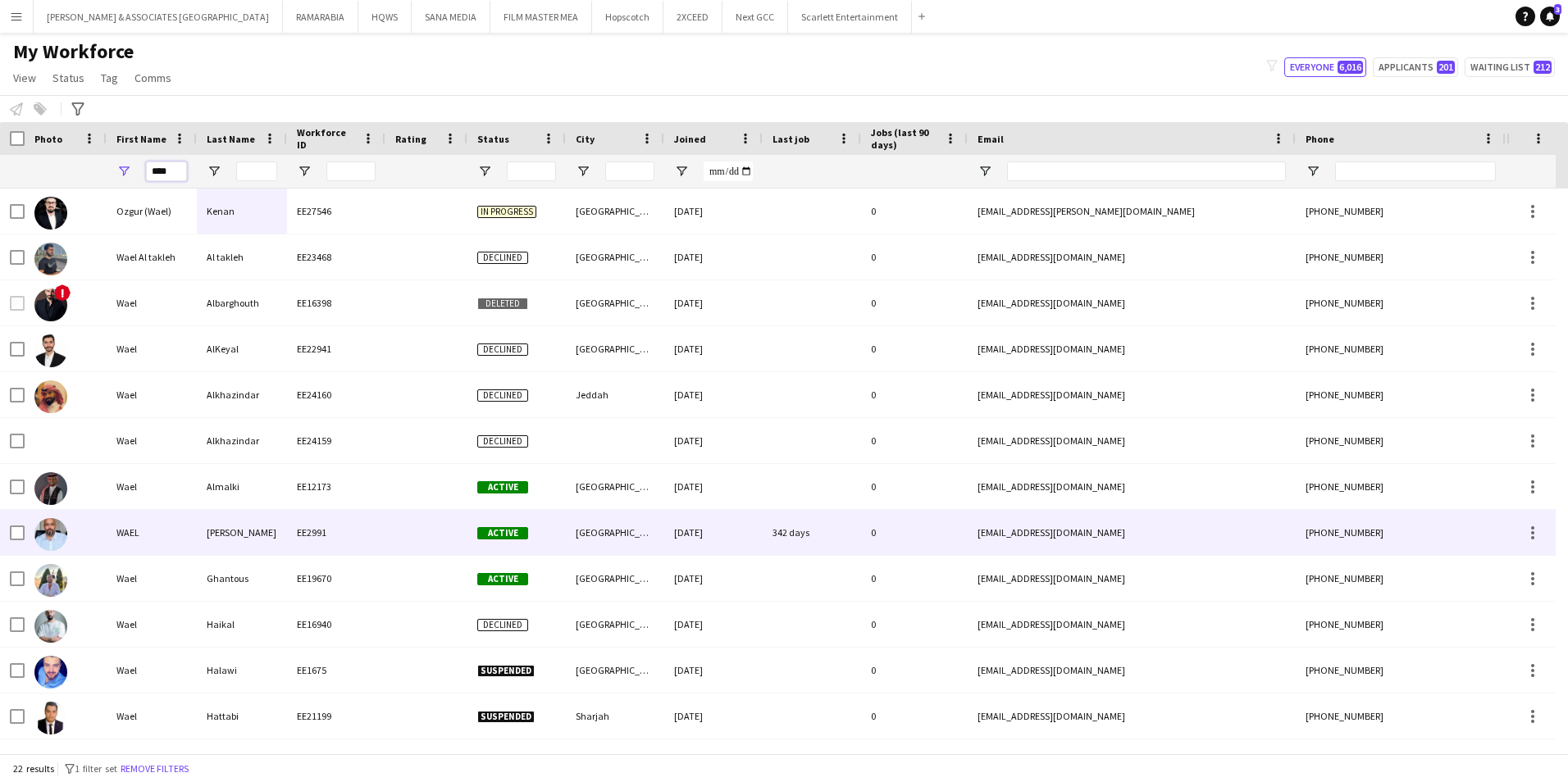
type input "****"
click at [163, 546] on div "WAEL" at bounding box center [151, 532] width 90 height 45
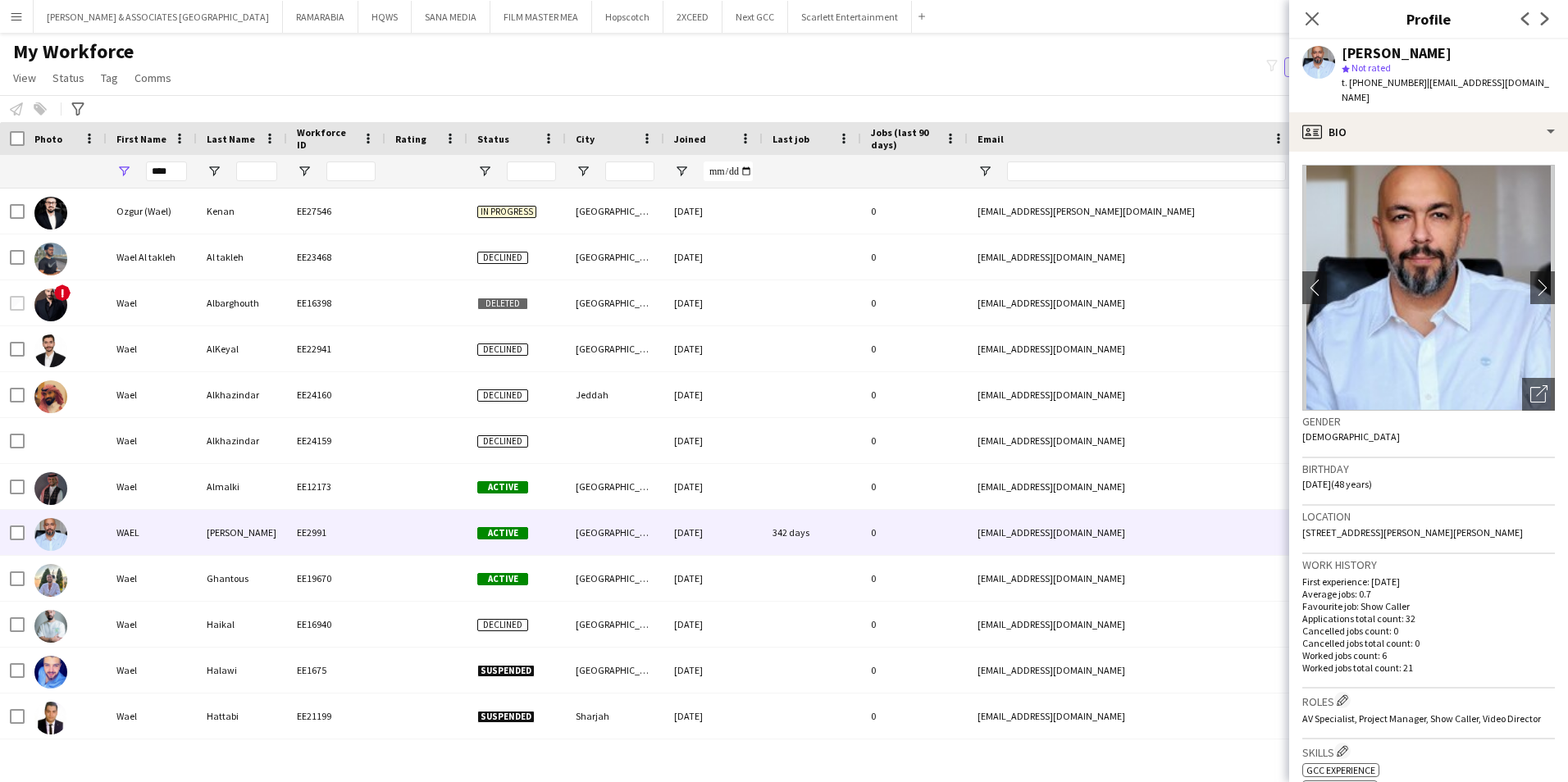
scroll to position [492, 0]
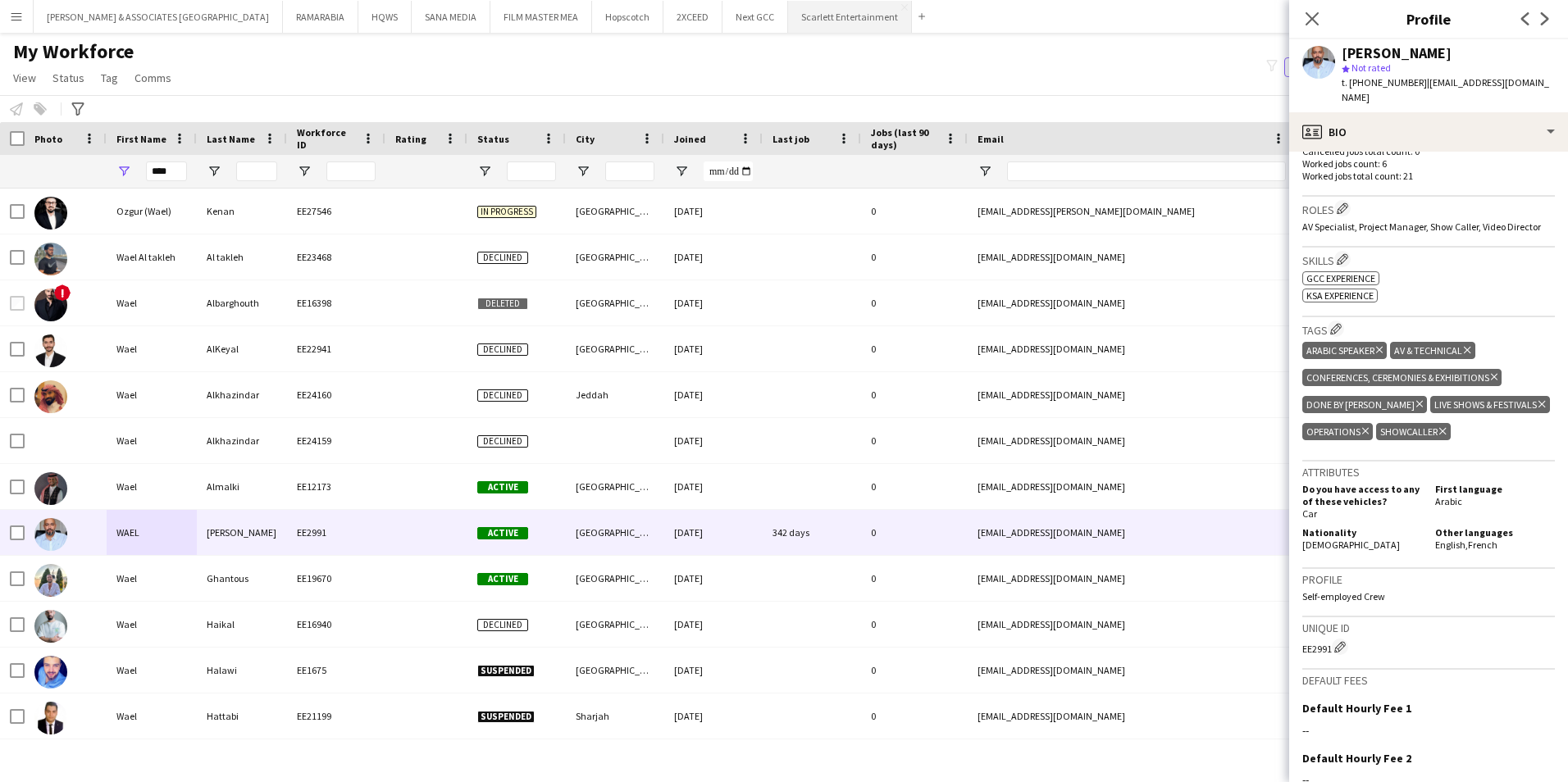
click at [788, 29] on button "Scarlett Entertainment Close" at bounding box center [850, 17] width 124 height 32
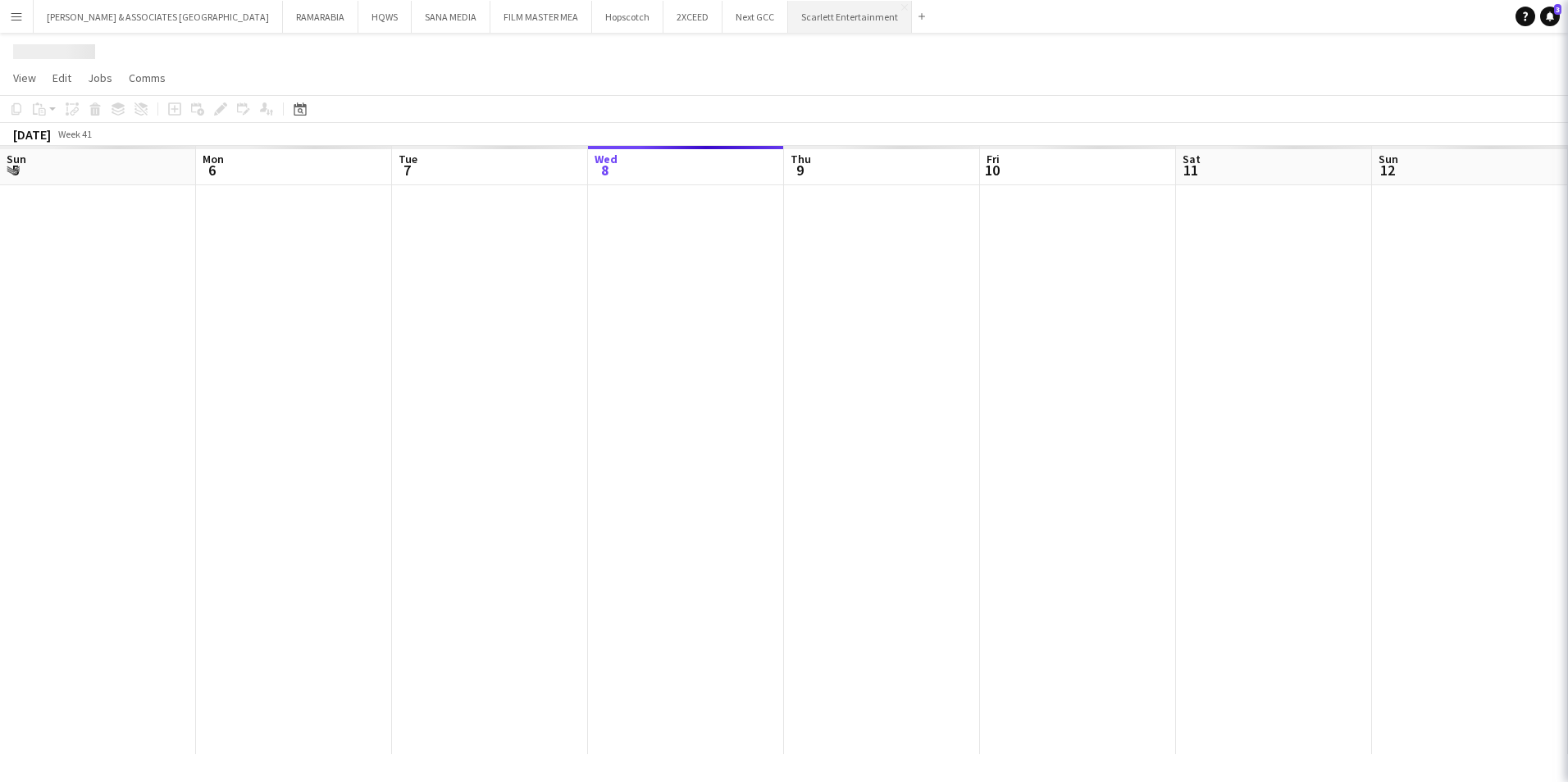
scroll to position [0, 392]
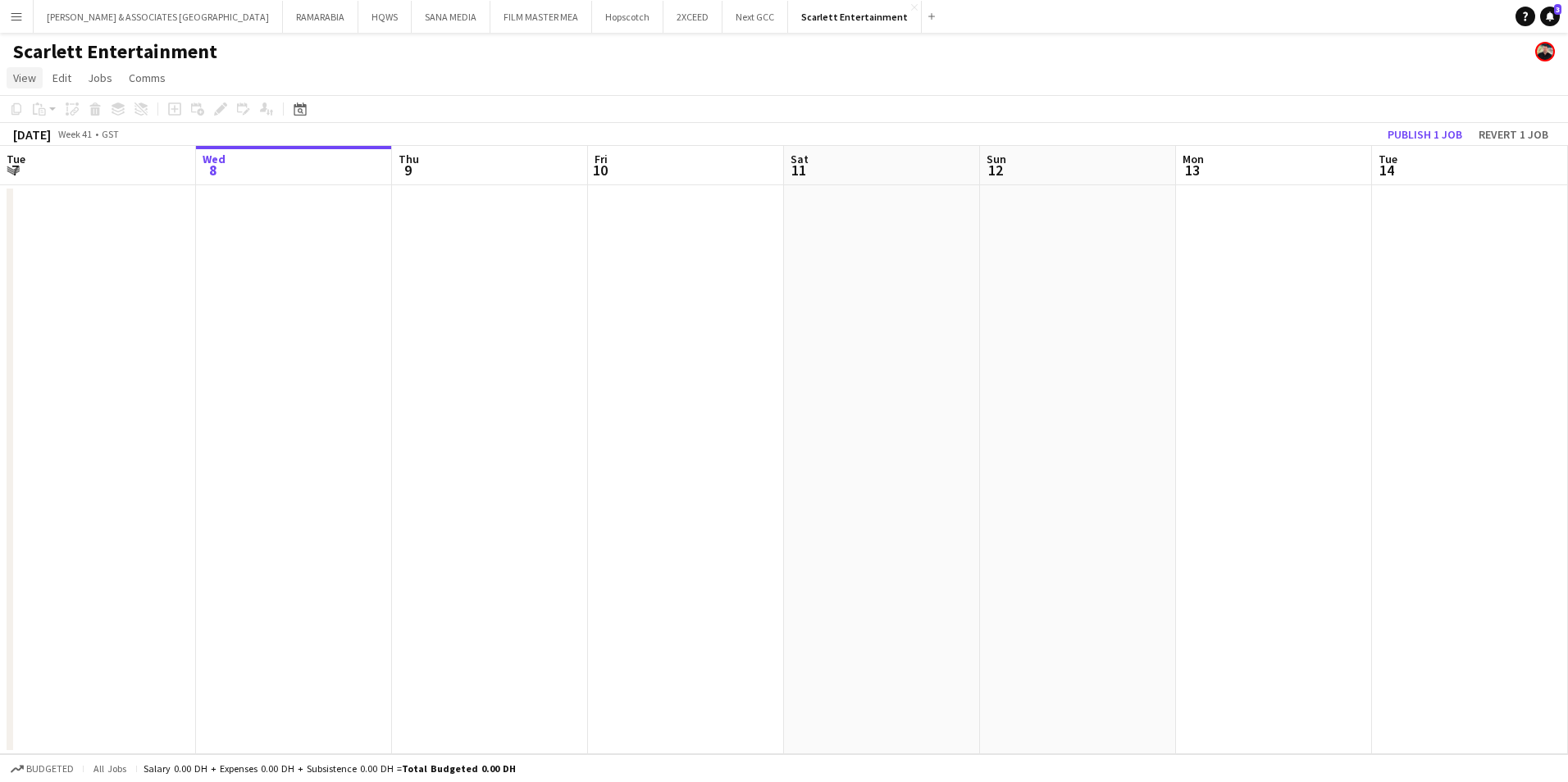
click at [25, 79] on span "View" at bounding box center [24, 78] width 23 height 15
click at [73, 181] on span "Month view" at bounding box center [48, 183] width 56 height 15
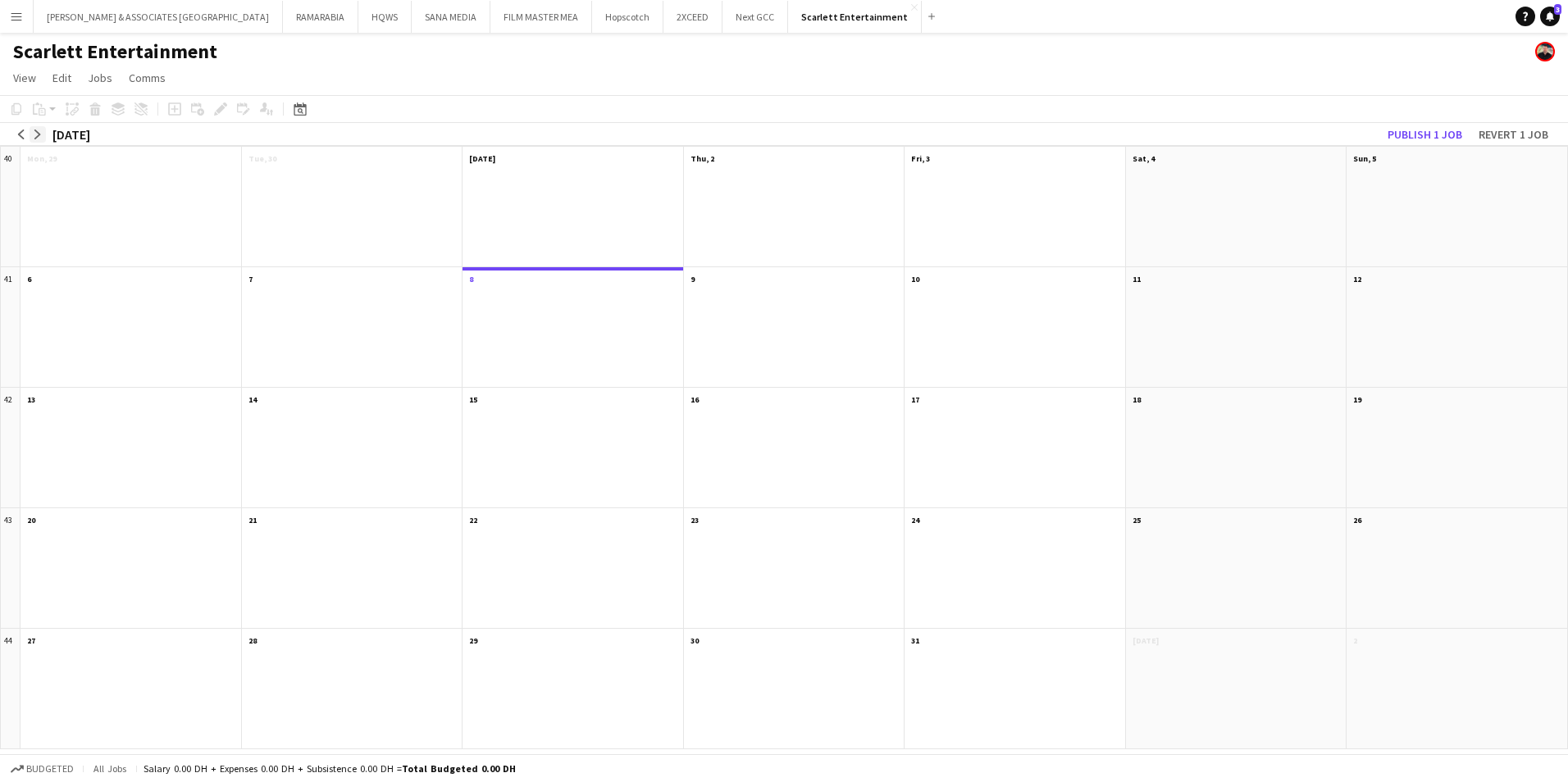
click at [34, 137] on app-icon "arrow-right" at bounding box center [37, 134] width 10 height 10
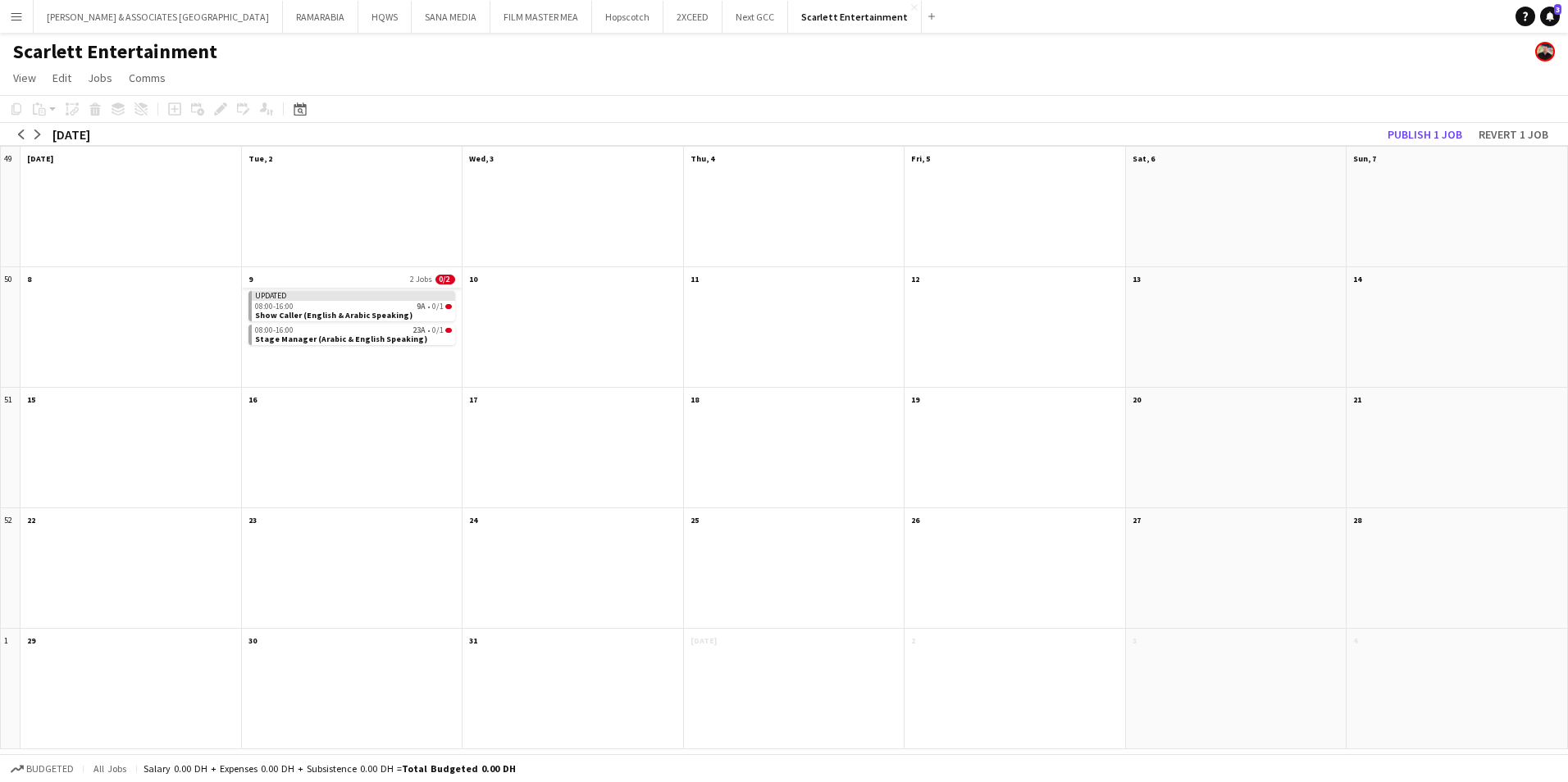
click at [325, 270] on app-month-view-date-header "9 2 Jobs 0/2" at bounding box center [352, 278] width 221 height 20
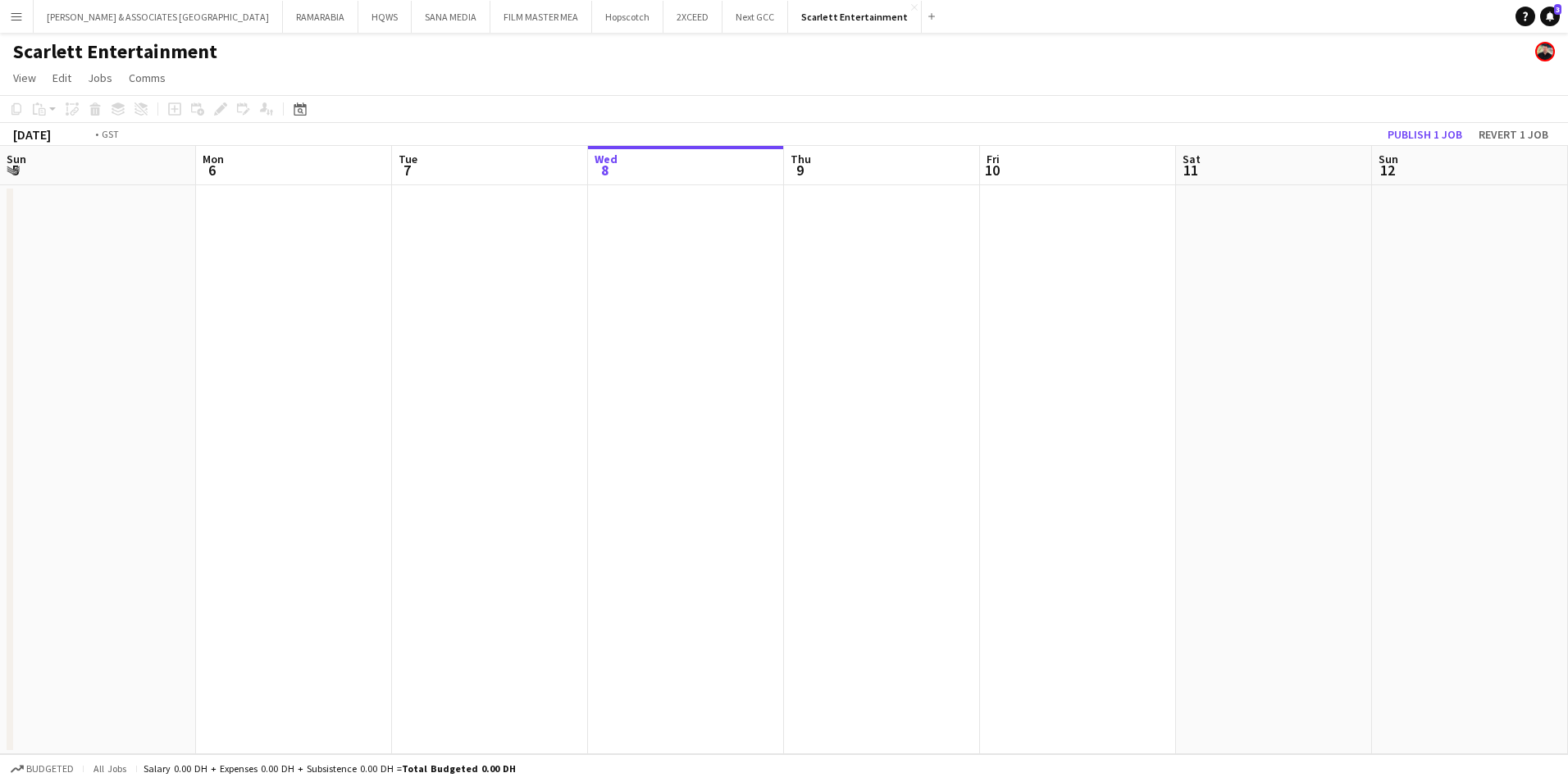
scroll to position [0, 564]
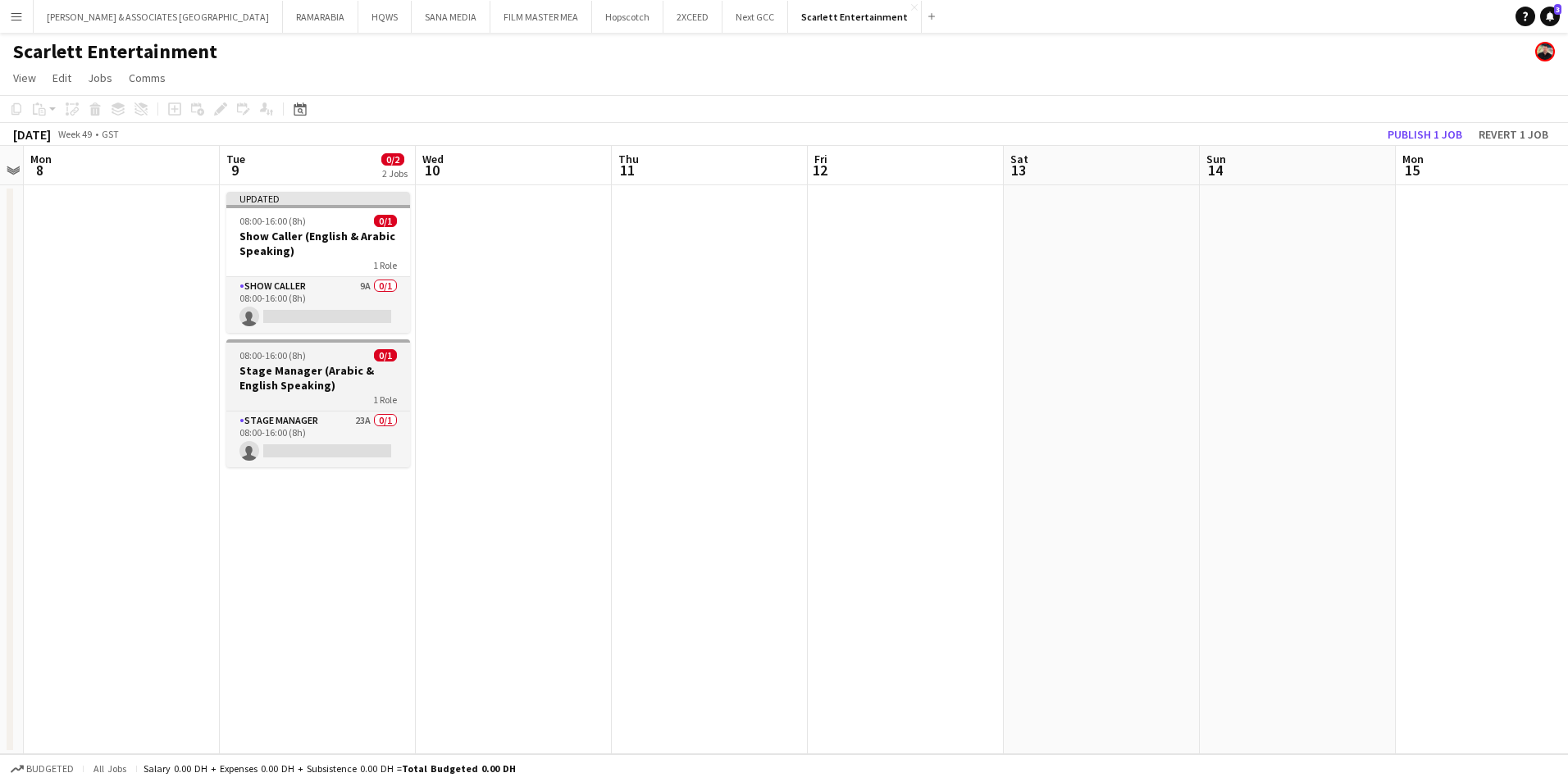
click at [317, 377] on h3 "Stage Manager (Arabic & English Speaking)" at bounding box center [318, 378] width 183 height 30
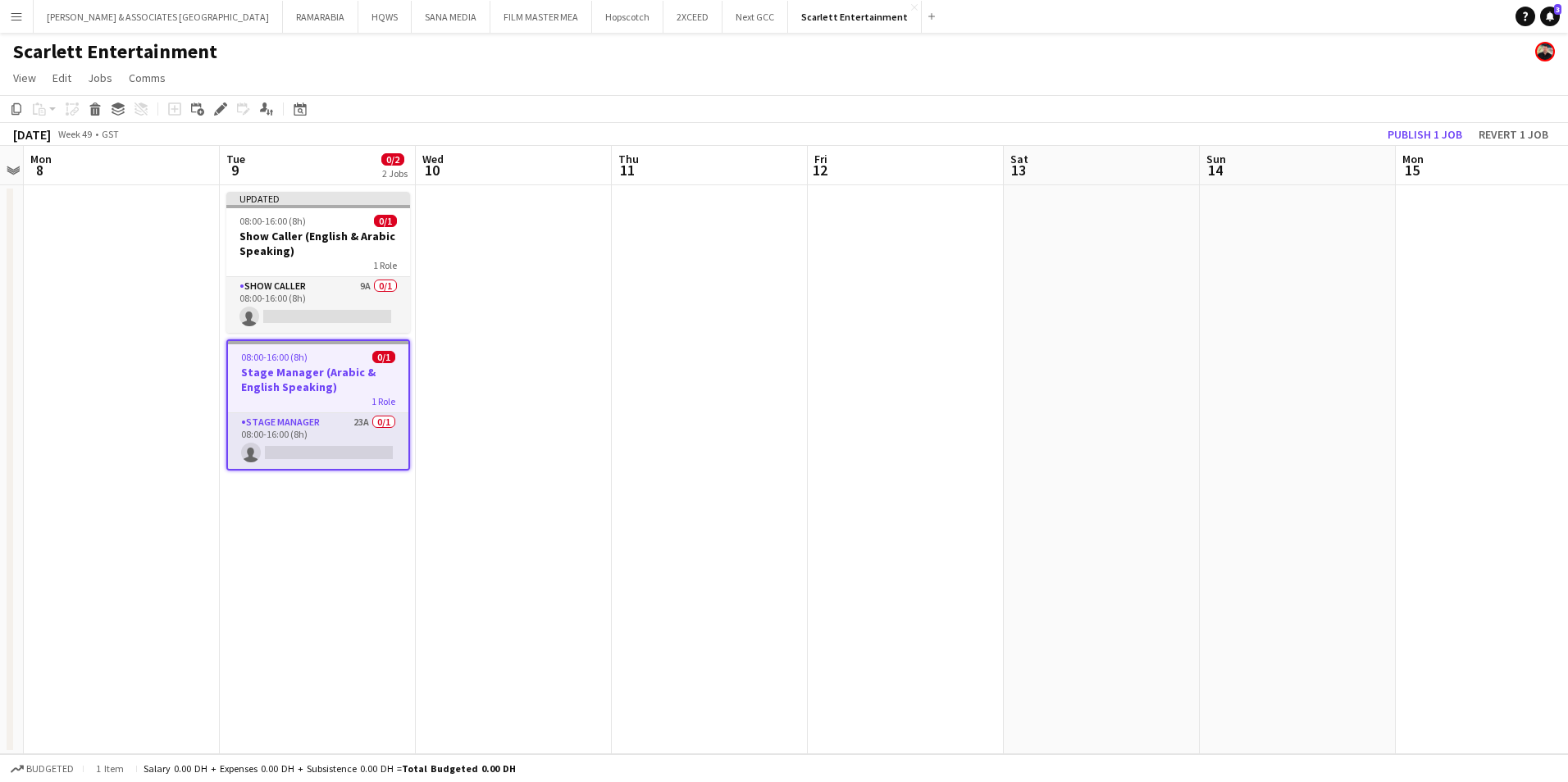
click at [331, 409] on app-job-card "08:00-16:00 (8h) 0/1 Stage Manager (Arabic & English Speaking) 1 Role Stage Man…" at bounding box center [318, 405] width 183 height 132
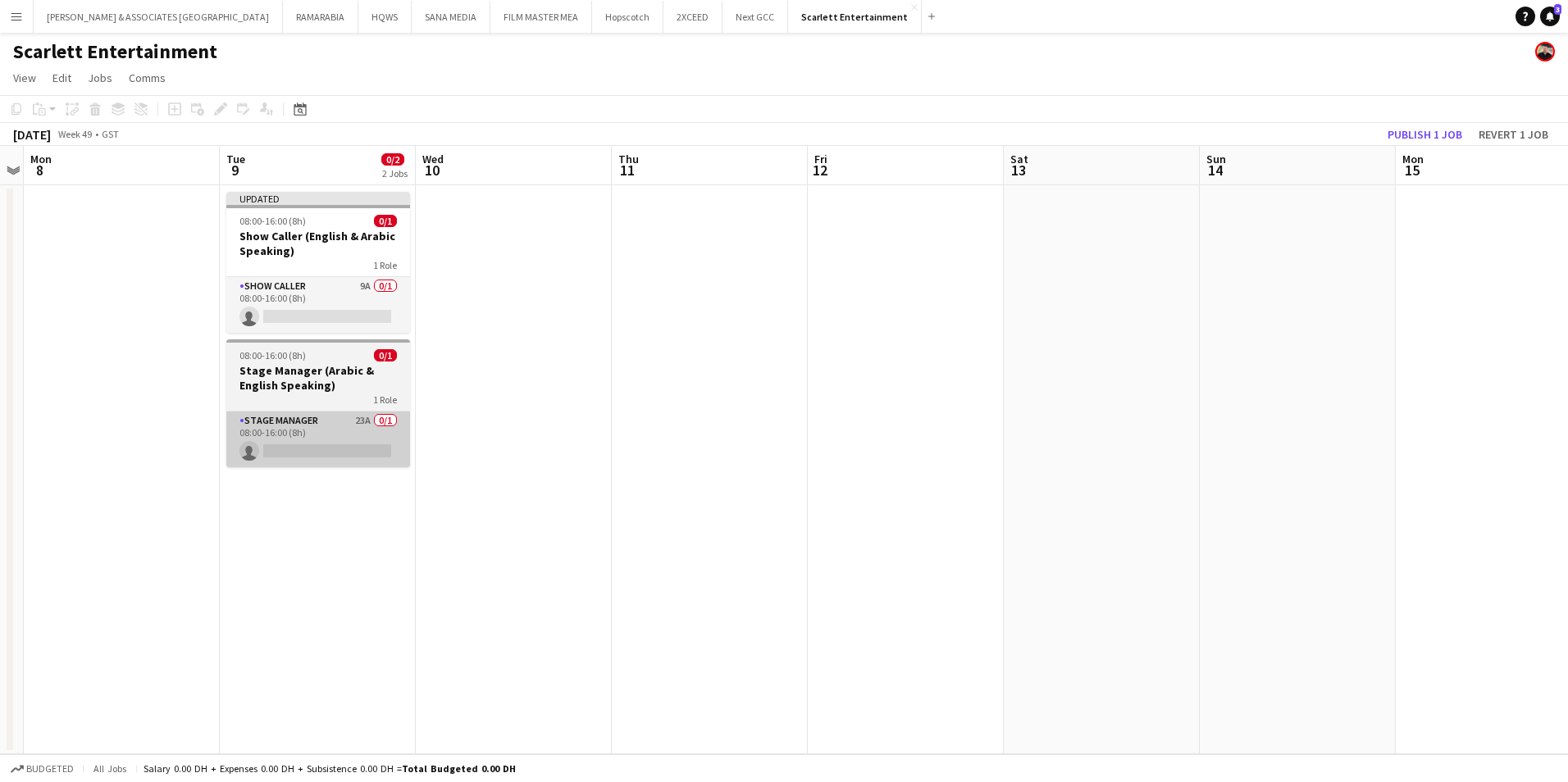
click at [328, 421] on app-card-role "Stage Manager 23A 0/1 08:00-16:00 (8h) single-neutral-actions" at bounding box center [318, 439] width 183 height 56
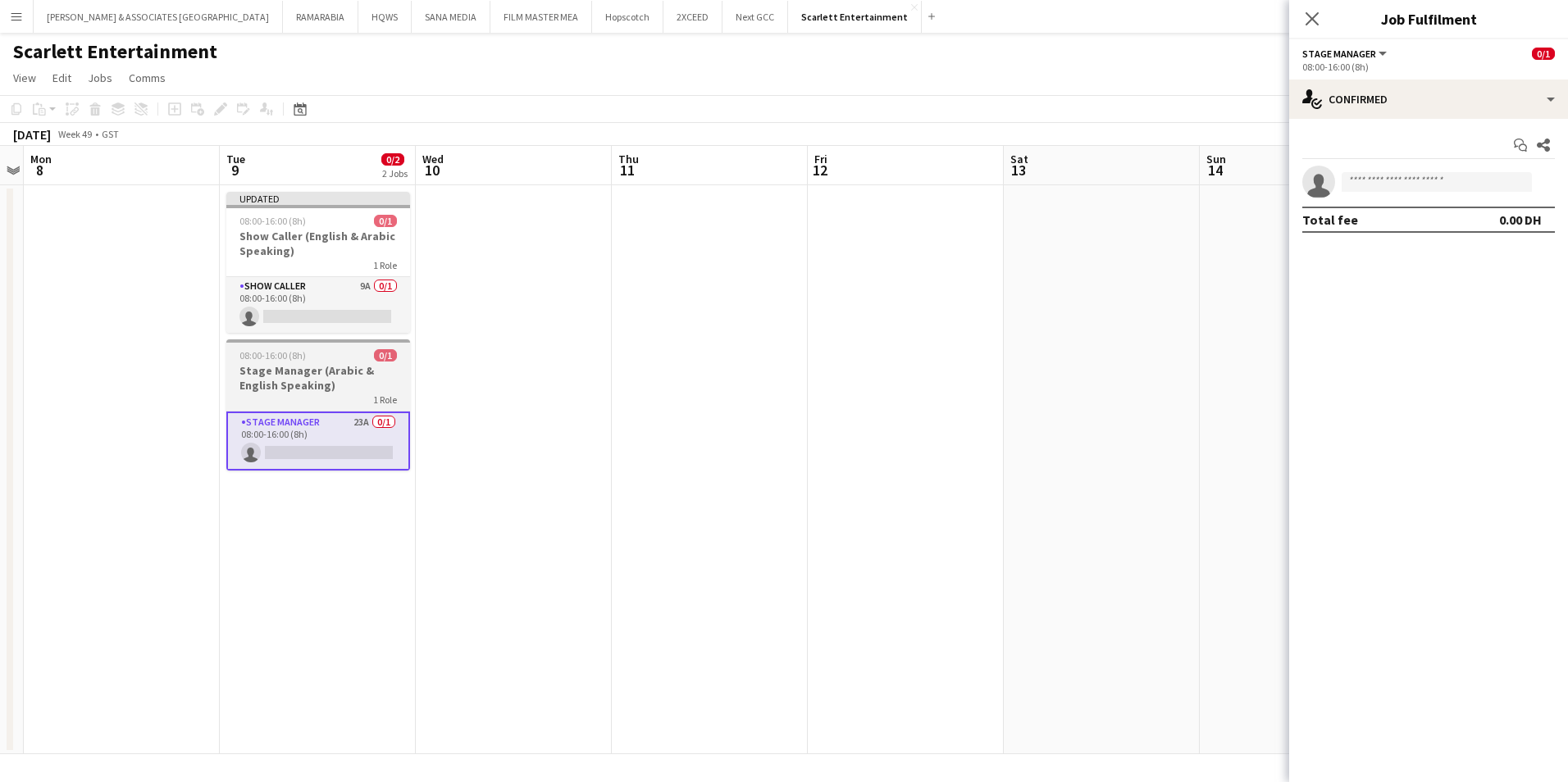
click at [270, 350] on span "08:00-16:00 (8h)" at bounding box center [272, 355] width 67 height 12
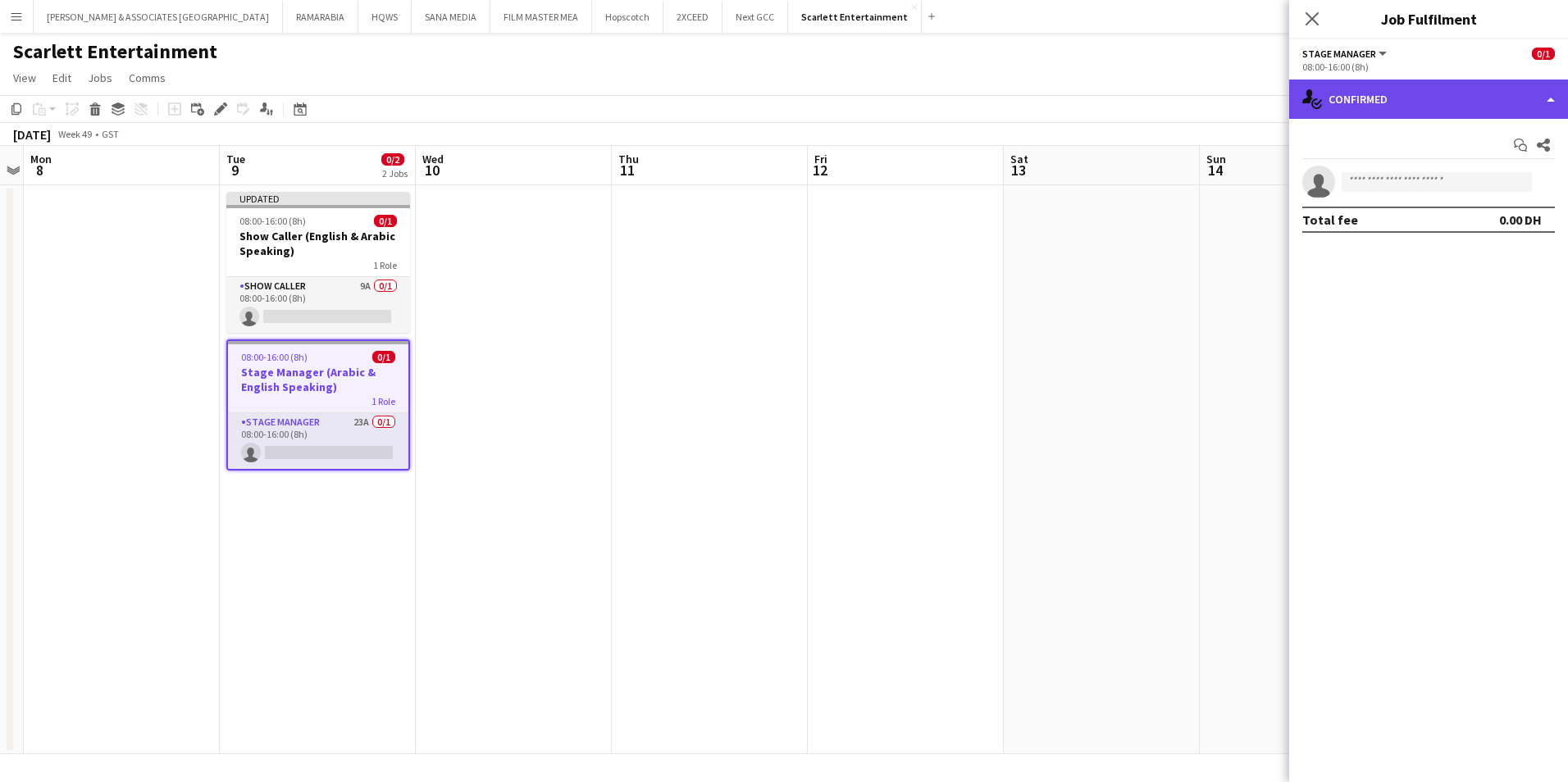
click at [1426, 115] on div "single-neutral-actions-check-2 Confirmed" at bounding box center [1428, 99] width 279 height 39
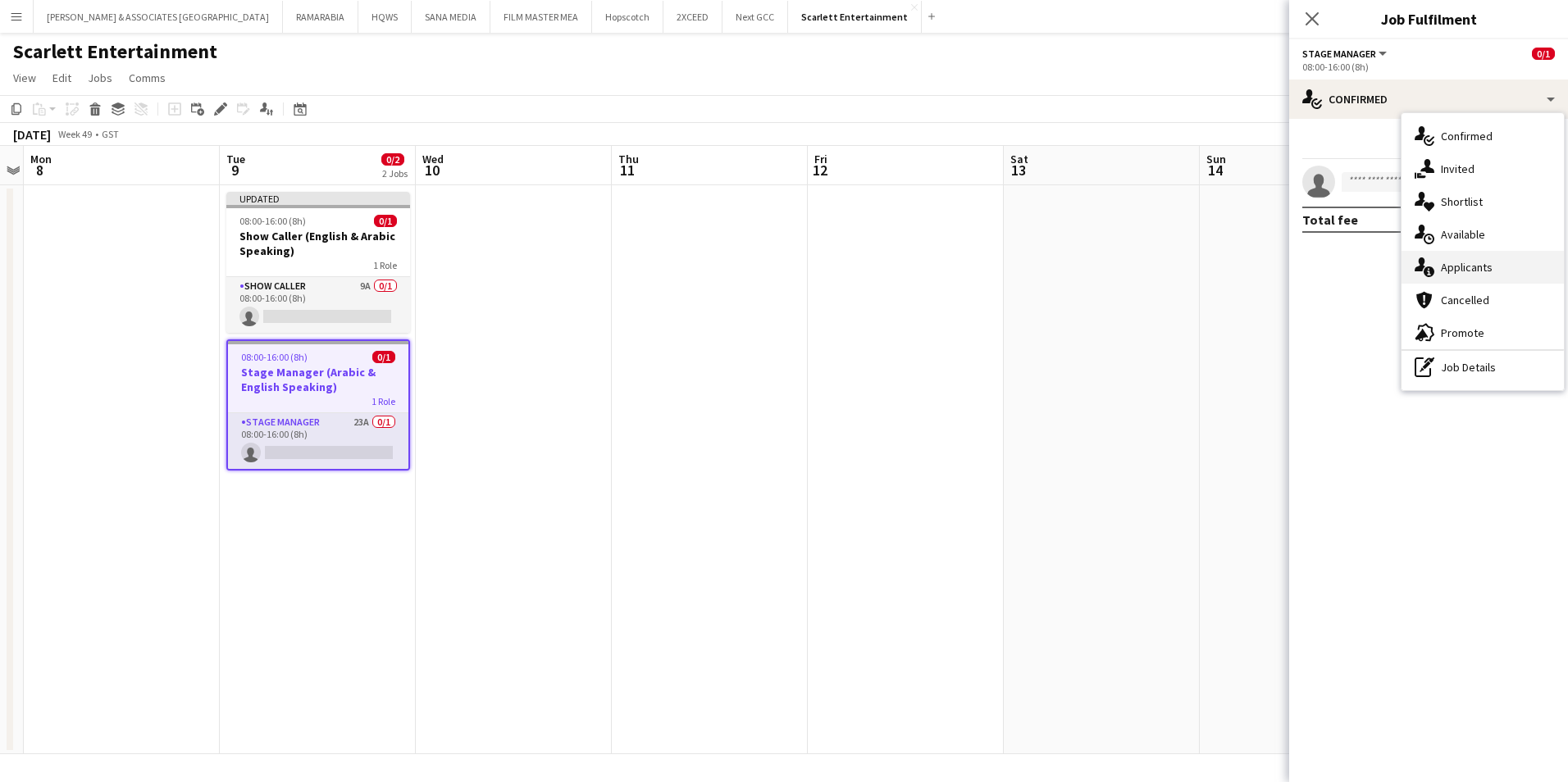
click at [1506, 271] on div "single-neutral-actions-information Applicants" at bounding box center [1482, 267] width 162 height 32
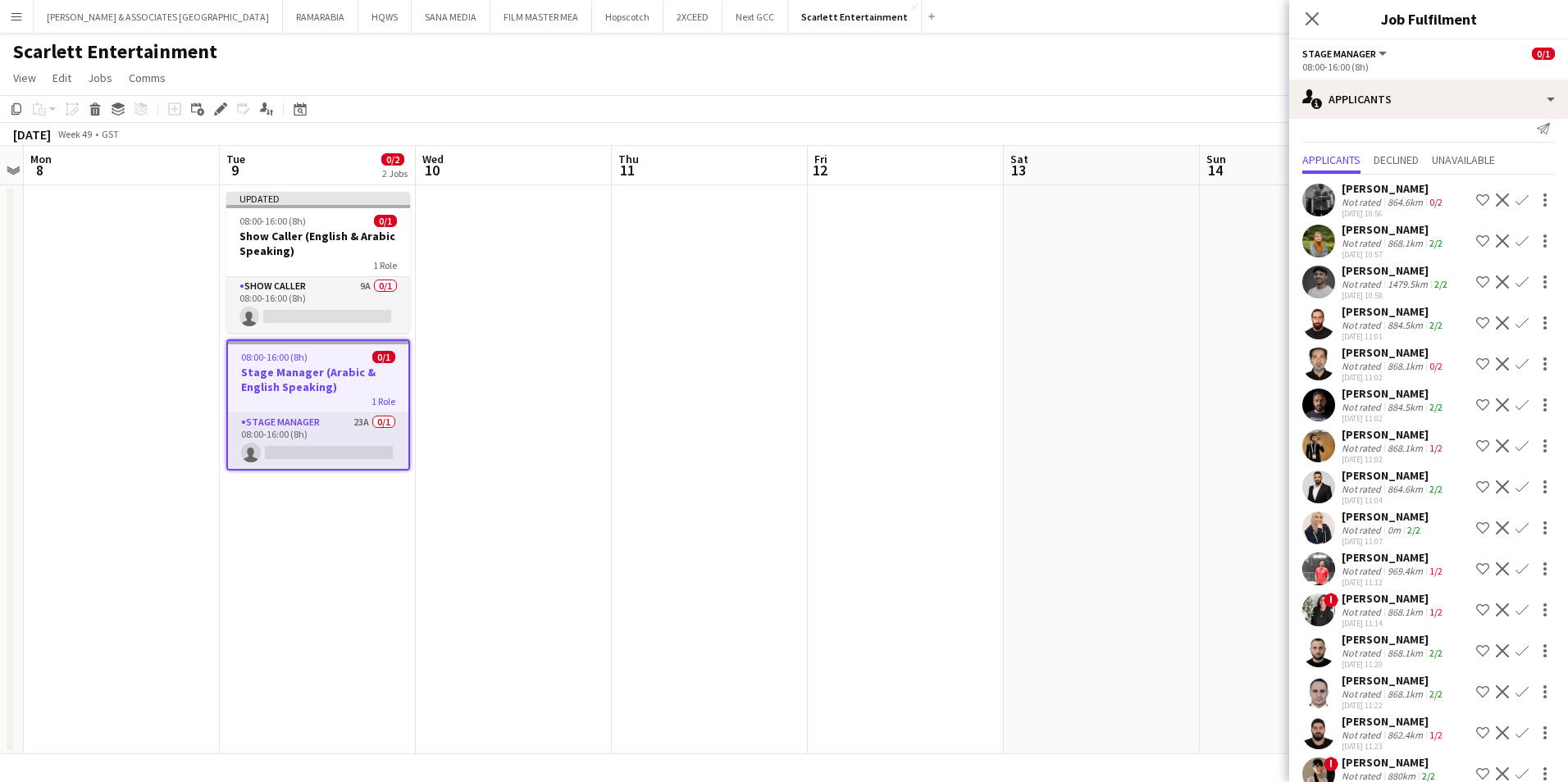
scroll to position [0, 0]
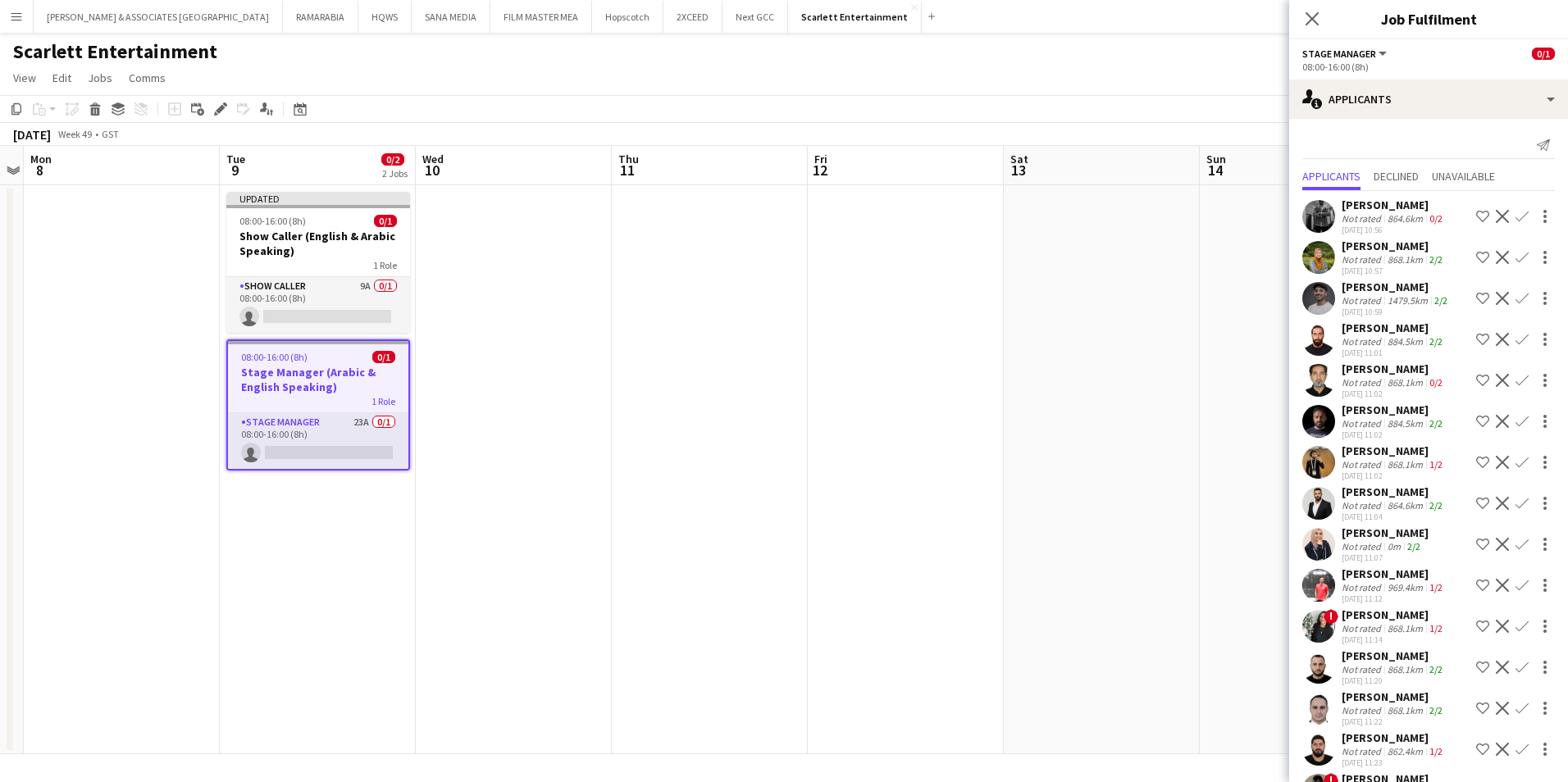
click at [1396, 207] on div "[PERSON_NAME]" at bounding box center [1394, 205] width 104 height 15
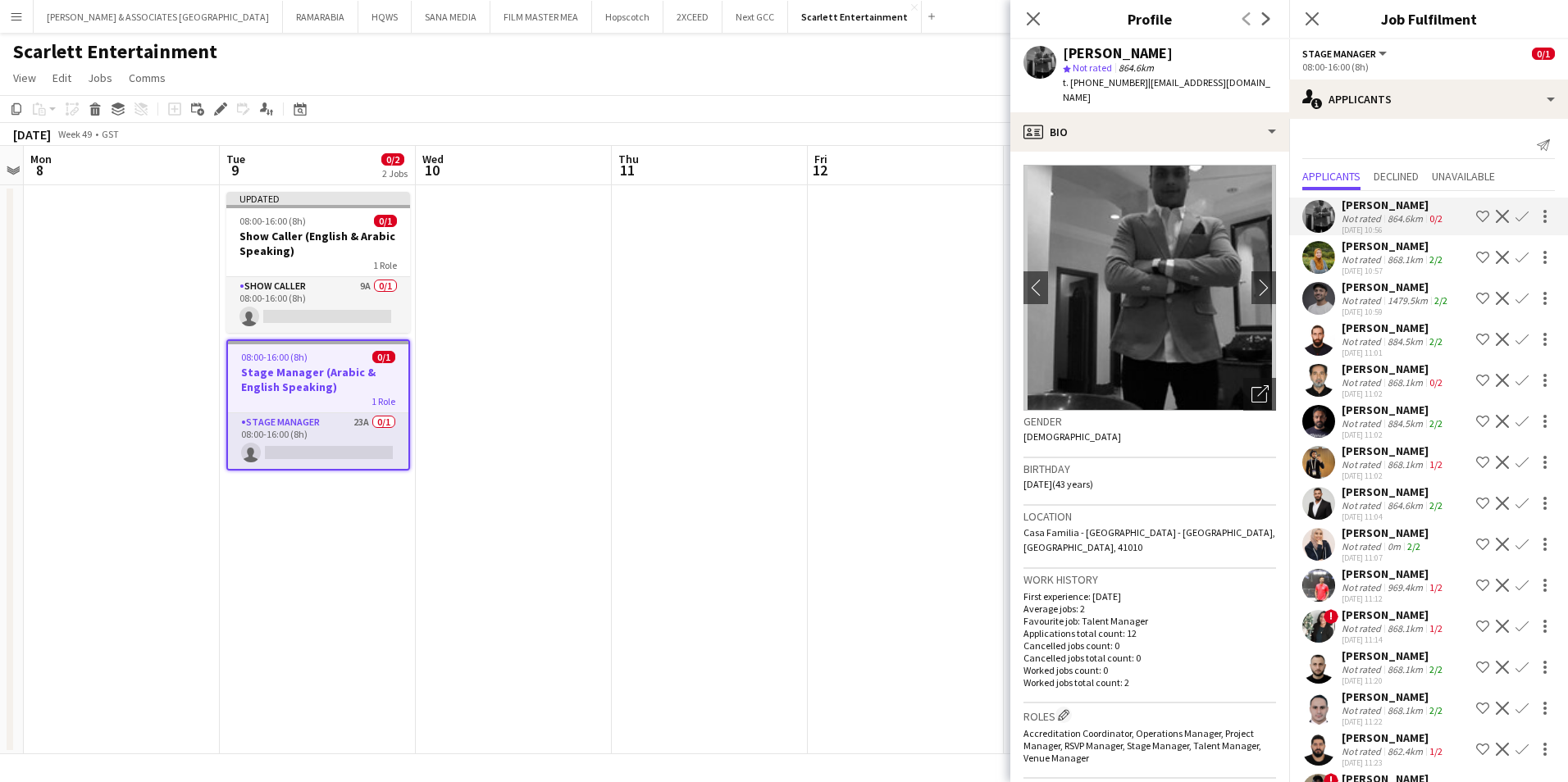
click at [1391, 242] on div "[PERSON_NAME]" at bounding box center [1394, 246] width 104 height 15
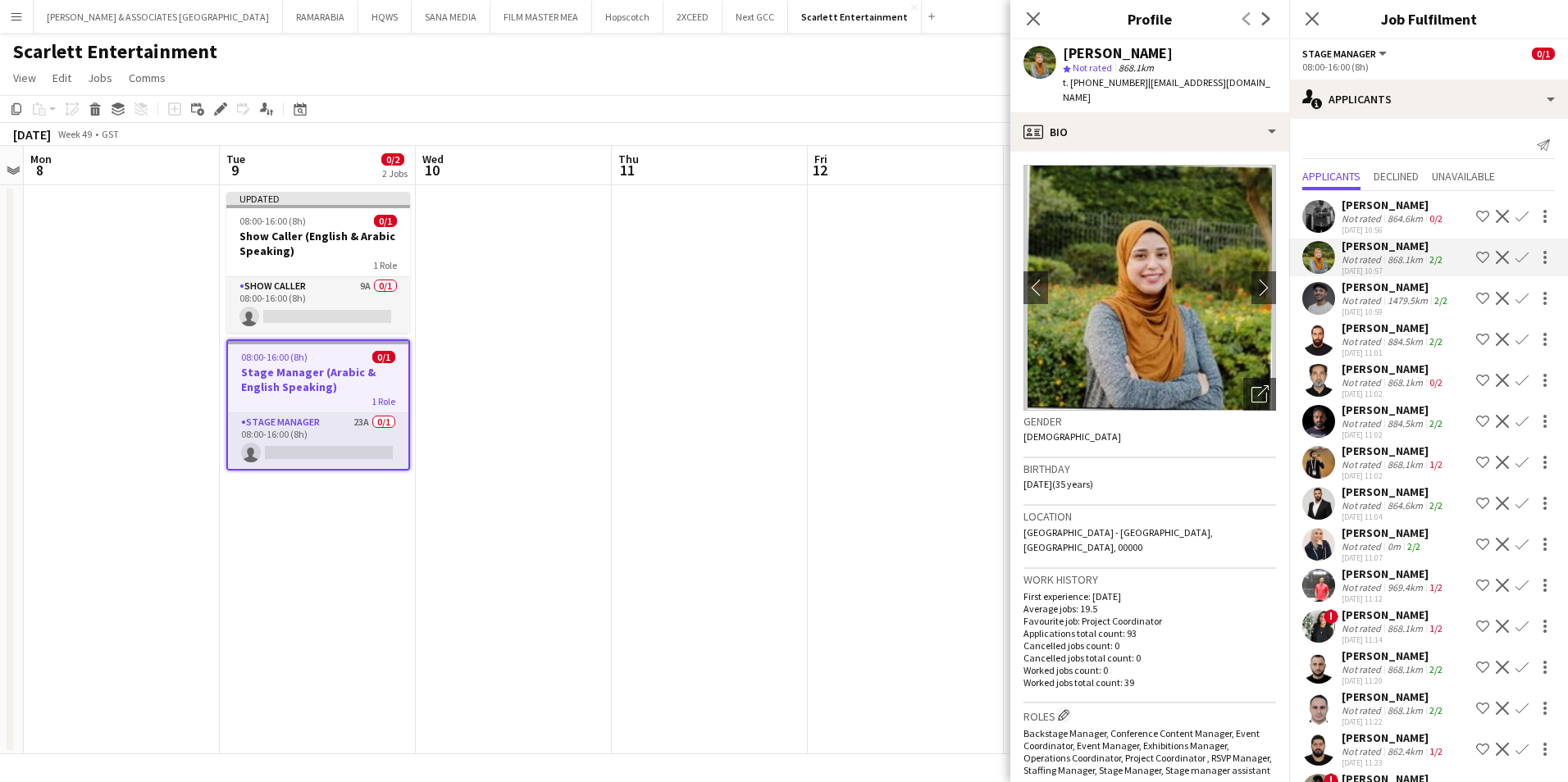
click at [1388, 283] on div "[PERSON_NAME]" at bounding box center [1397, 287] width 109 height 15
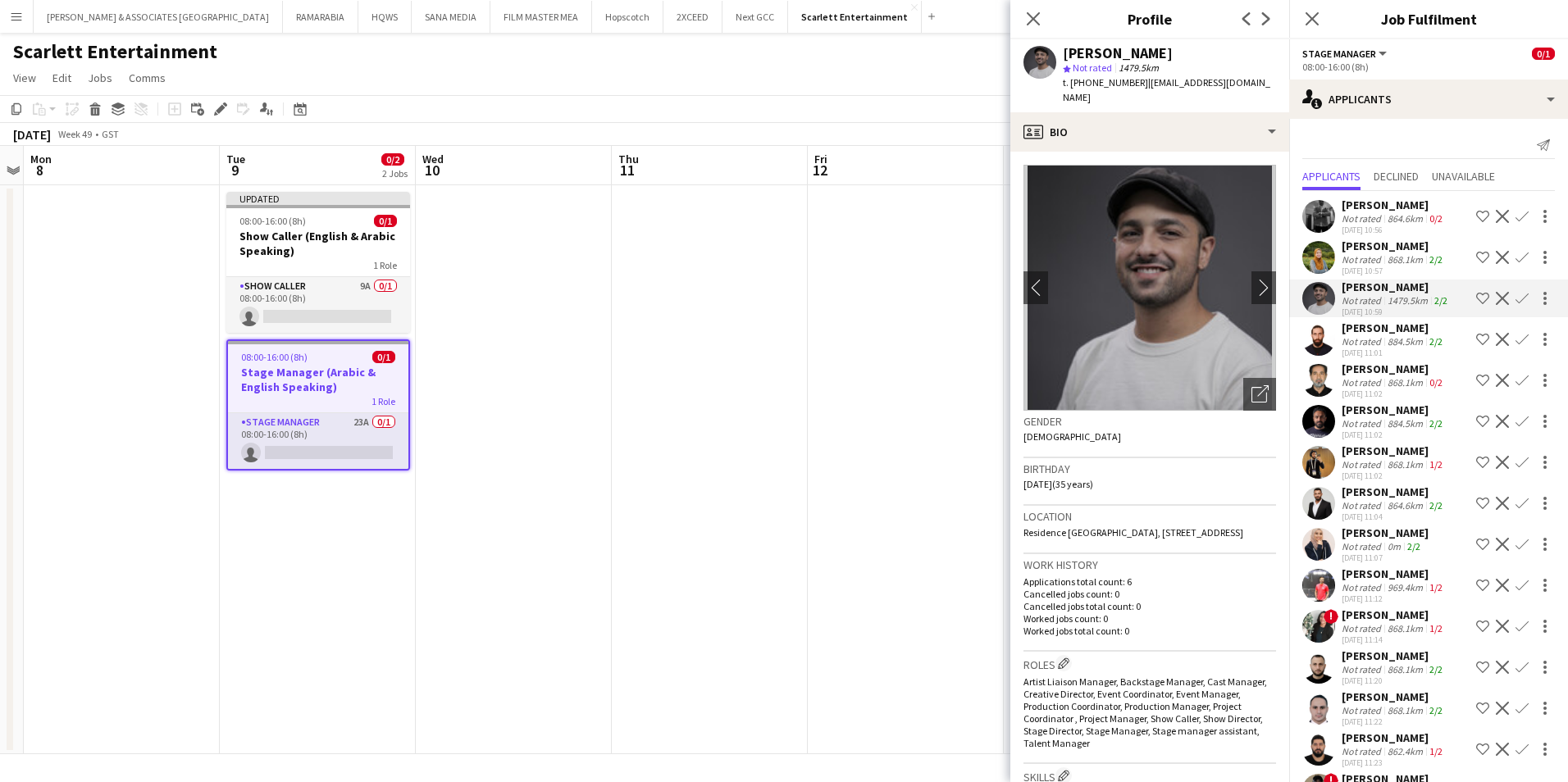
click at [1381, 339] on div "Not rated" at bounding box center [1363, 341] width 43 height 12
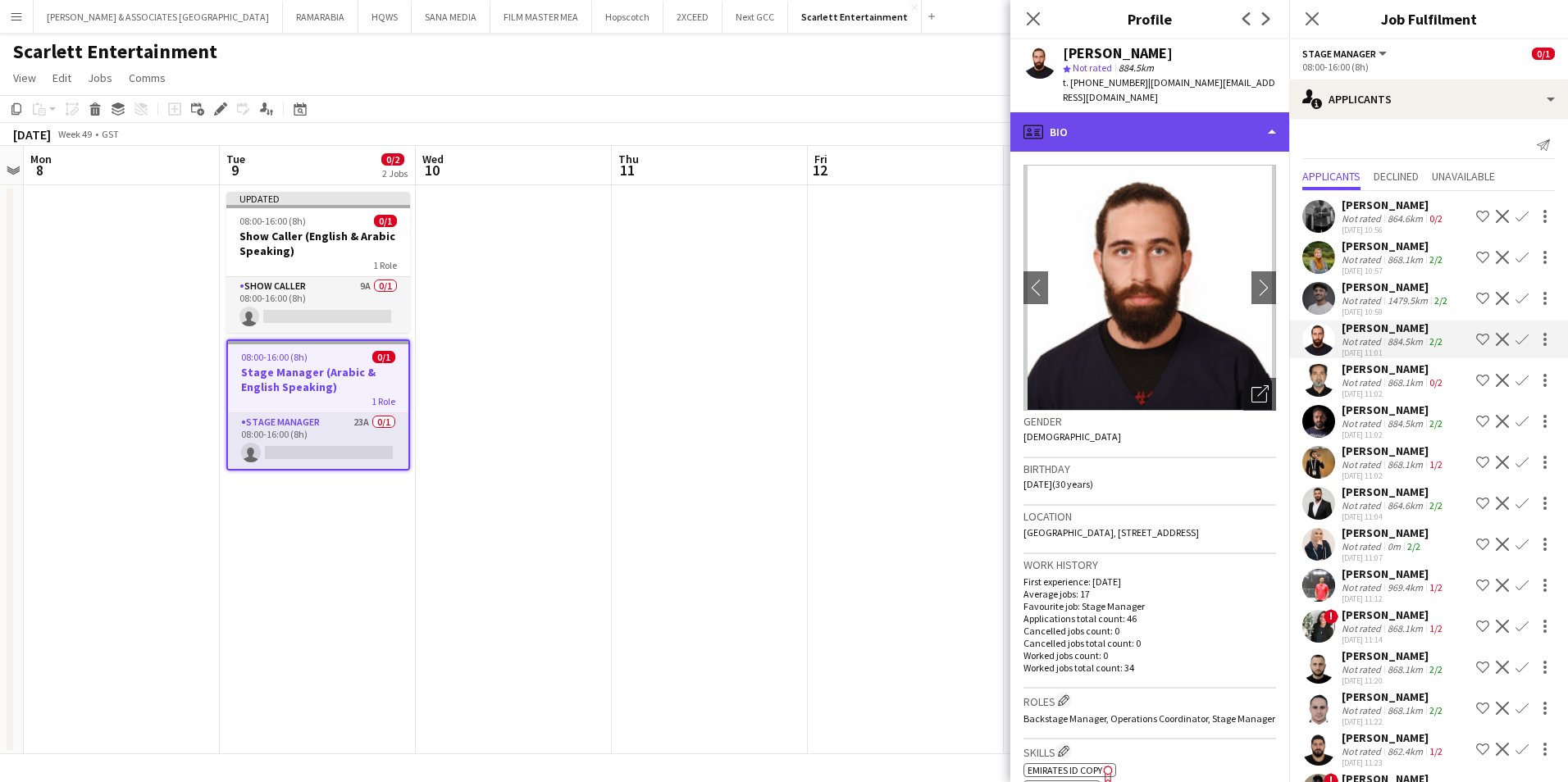
click at [1233, 118] on div "profile Bio" at bounding box center [1149, 132] width 279 height 39
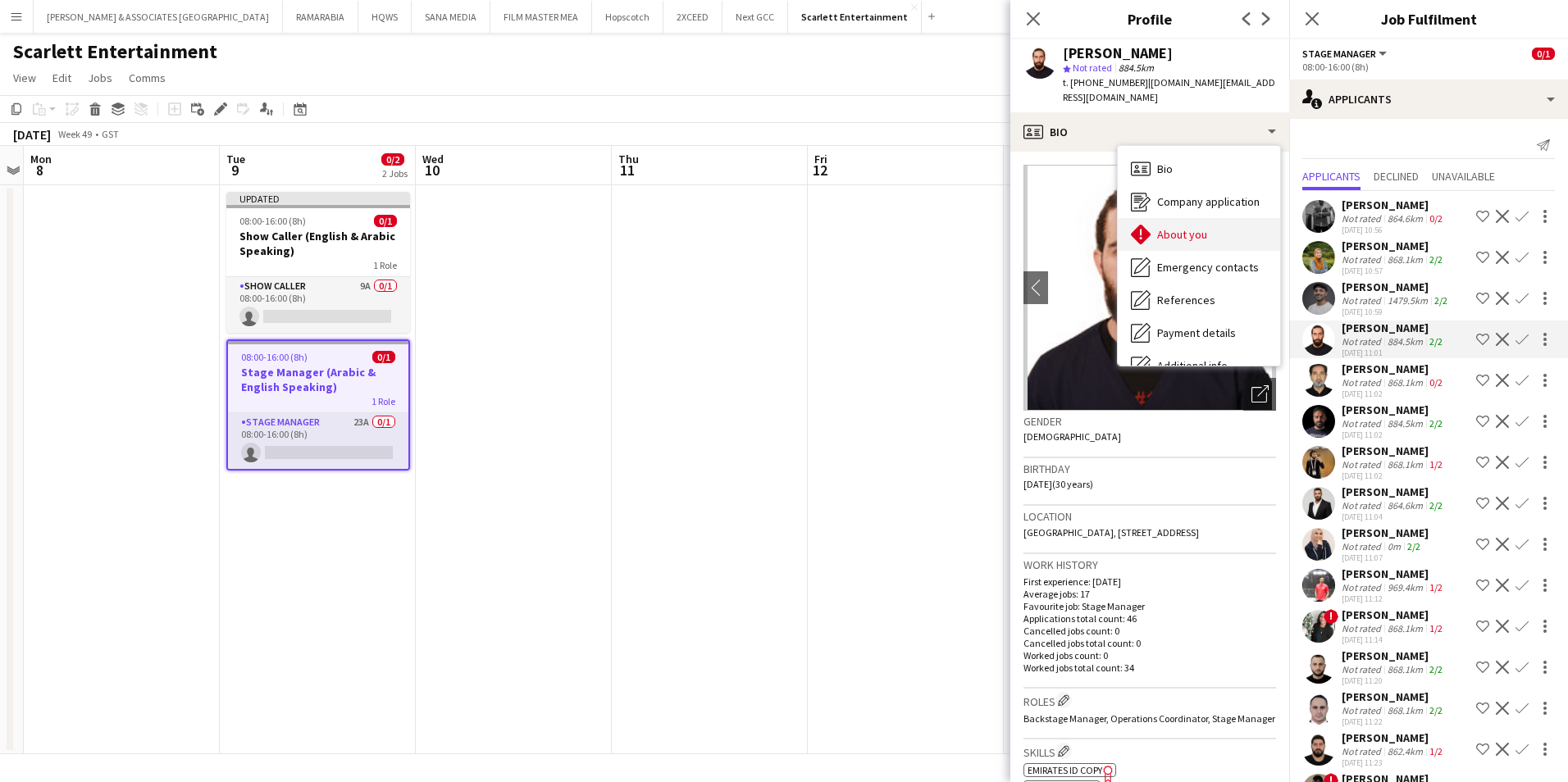
click at [1225, 221] on div "About you About you" at bounding box center [1198, 233] width 162 height 32
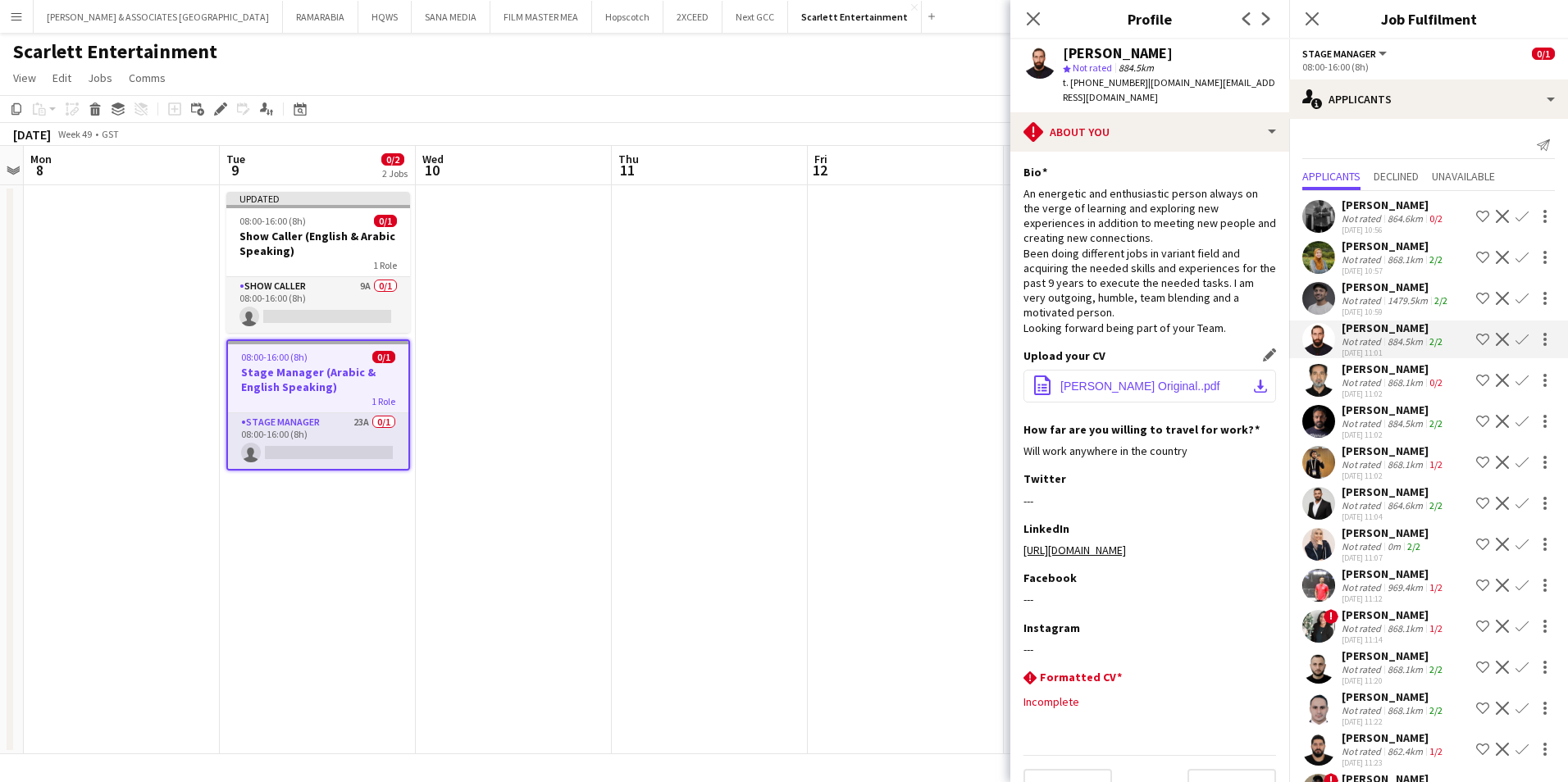
click at [1130, 378] on button "office-file-sheet [PERSON_NAME] Original..pdf download-bottom" at bounding box center [1149, 385] width 253 height 32
click at [1476, 338] on app-icon "Shortlist crew" at bounding box center [1483, 339] width 13 height 13
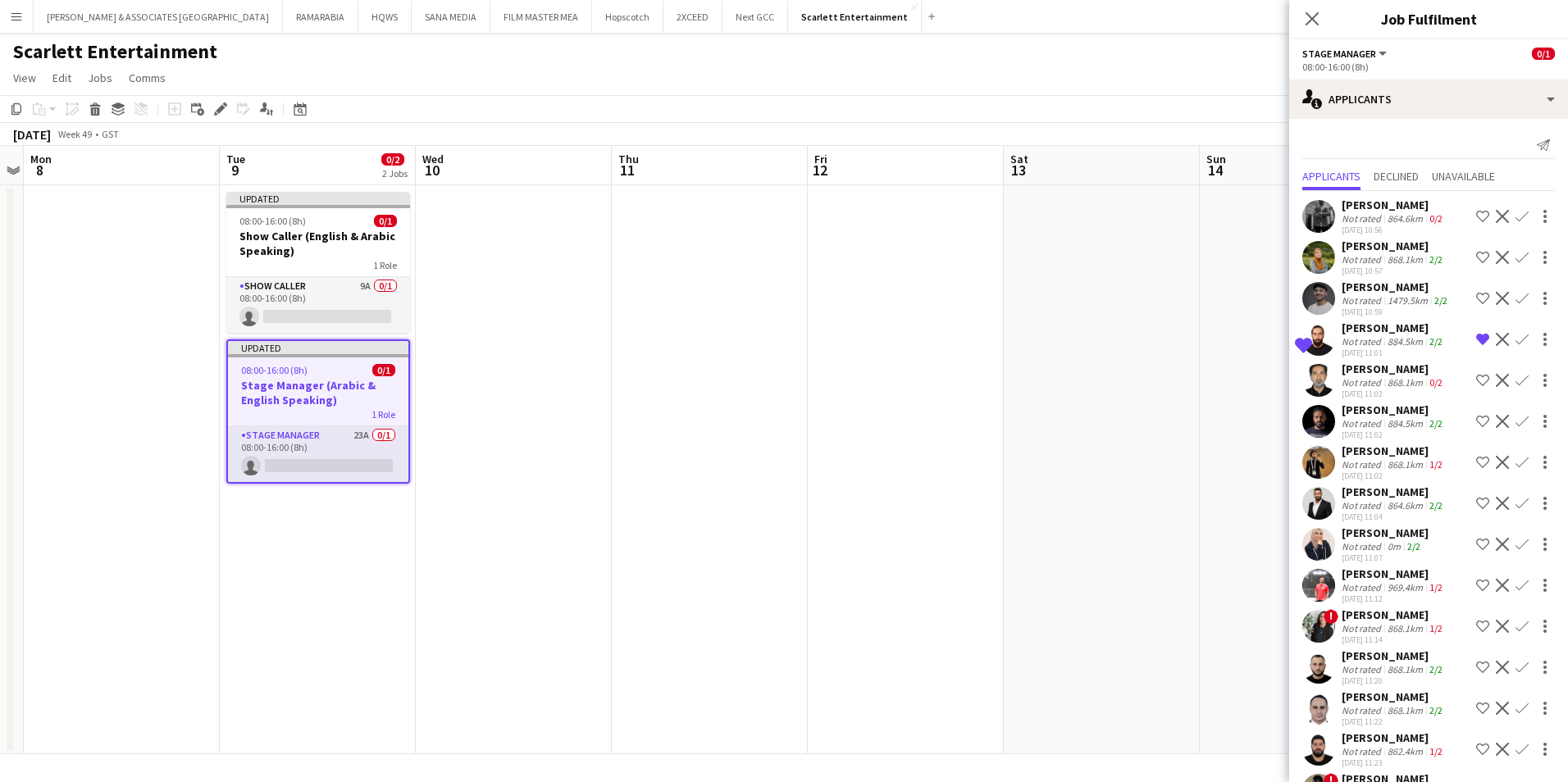
click at [1399, 286] on div "[PERSON_NAME]" at bounding box center [1397, 287] width 109 height 15
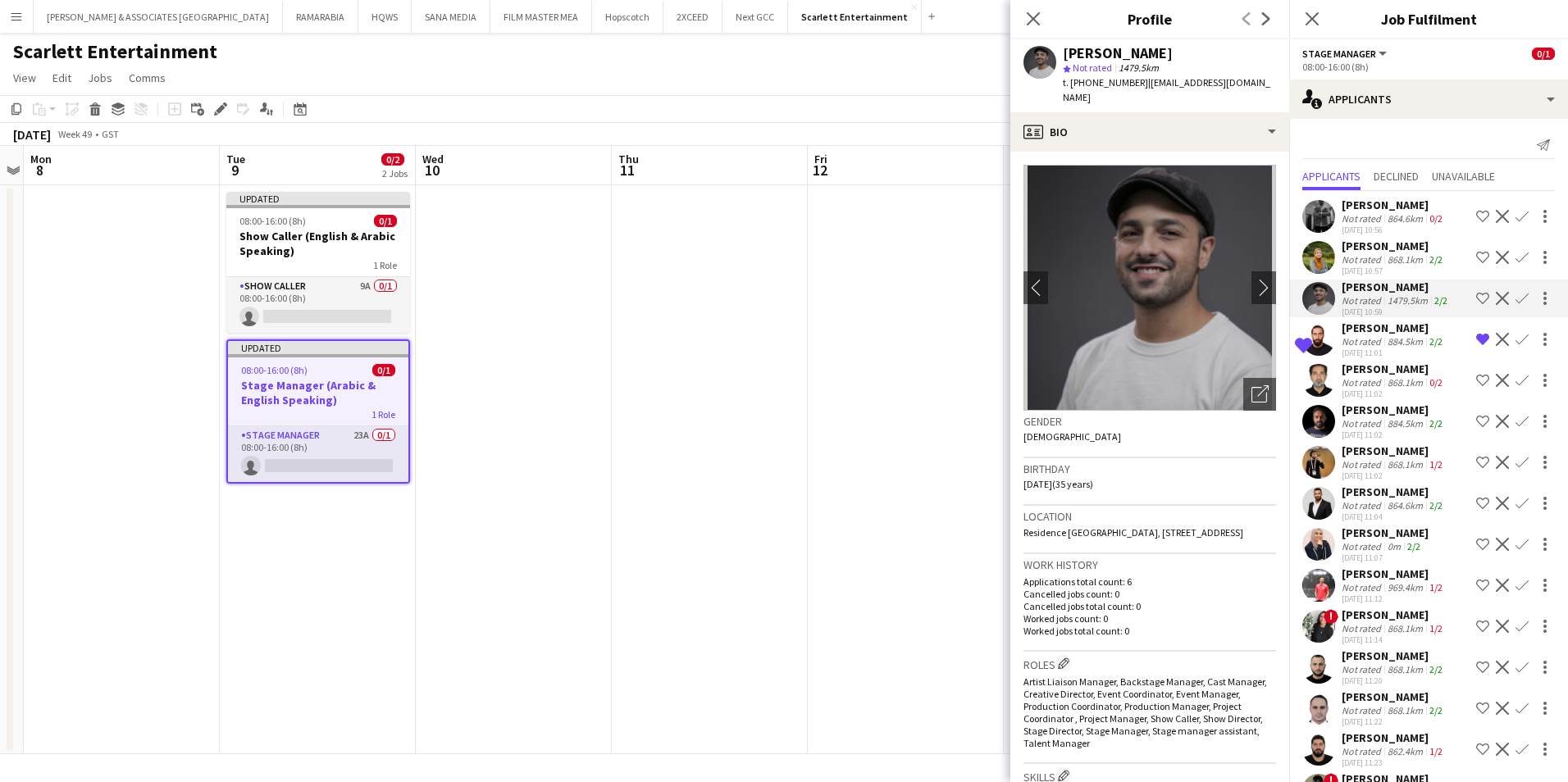
click at [1370, 413] on div "[PERSON_NAME]" at bounding box center [1394, 410] width 104 height 15
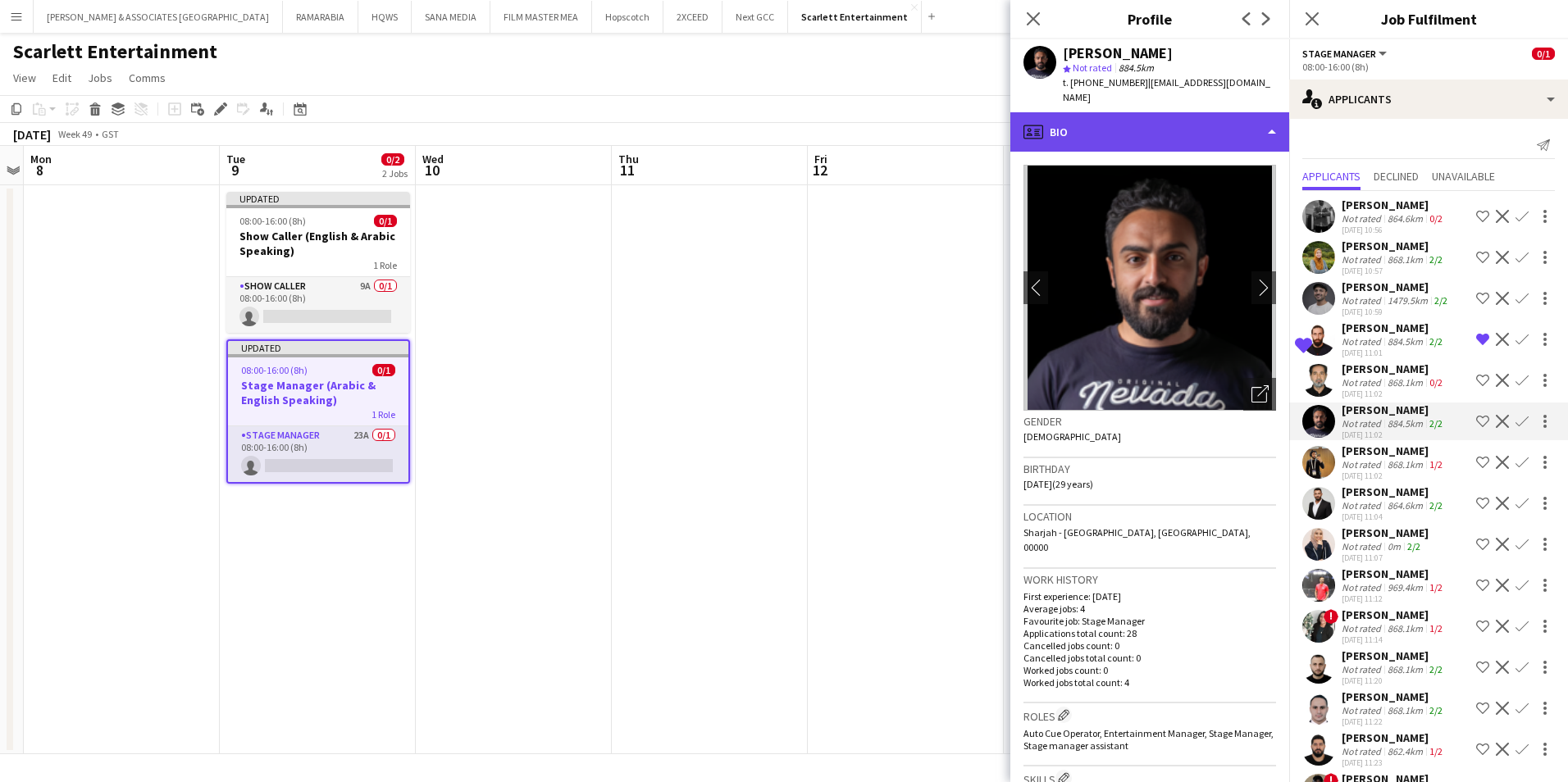
click at [1234, 125] on div "profile Bio" at bounding box center [1149, 132] width 279 height 39
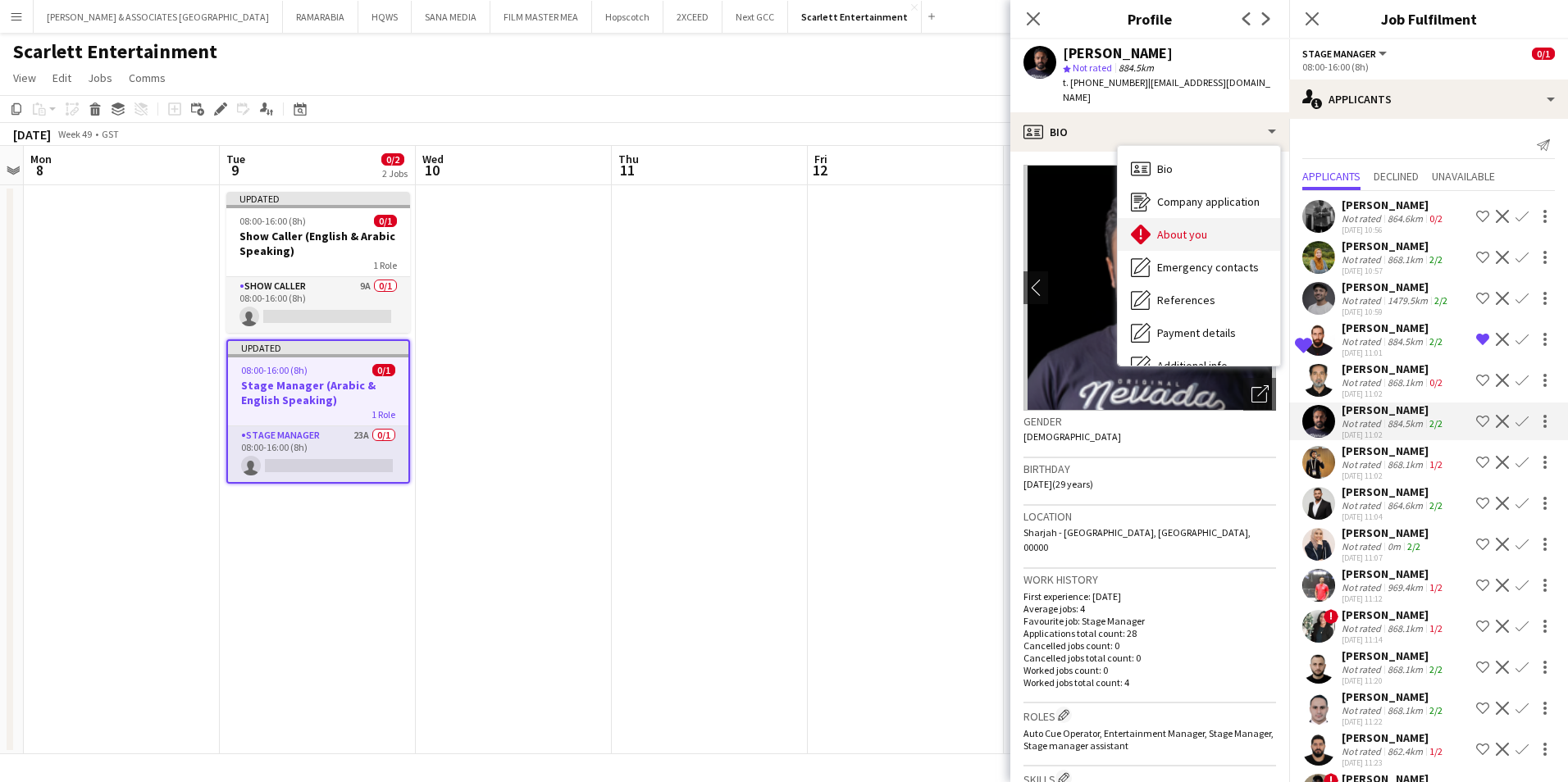
click at [1209, 218] on div "About you About you" at bounding box center [1198, 233] width 162 height 32
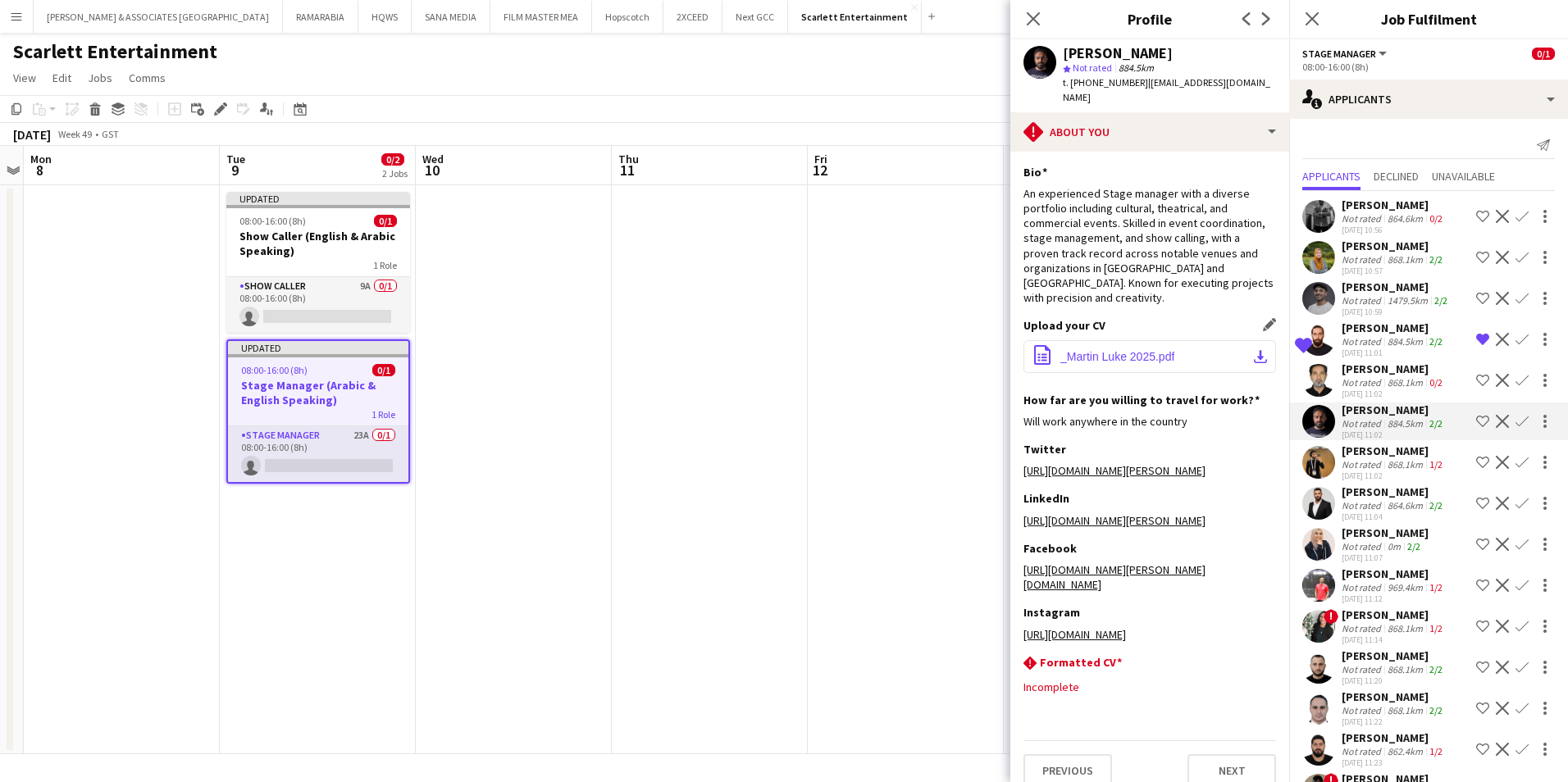
click at [1173, 350] on span "_Martin Luke 2025.pdf" at bounding box center [1117, 357] width 114 height 13
click at [1385, 413] on div "[PERSON_NAME]" at bounding box center [1394, 410] width 104 height 15
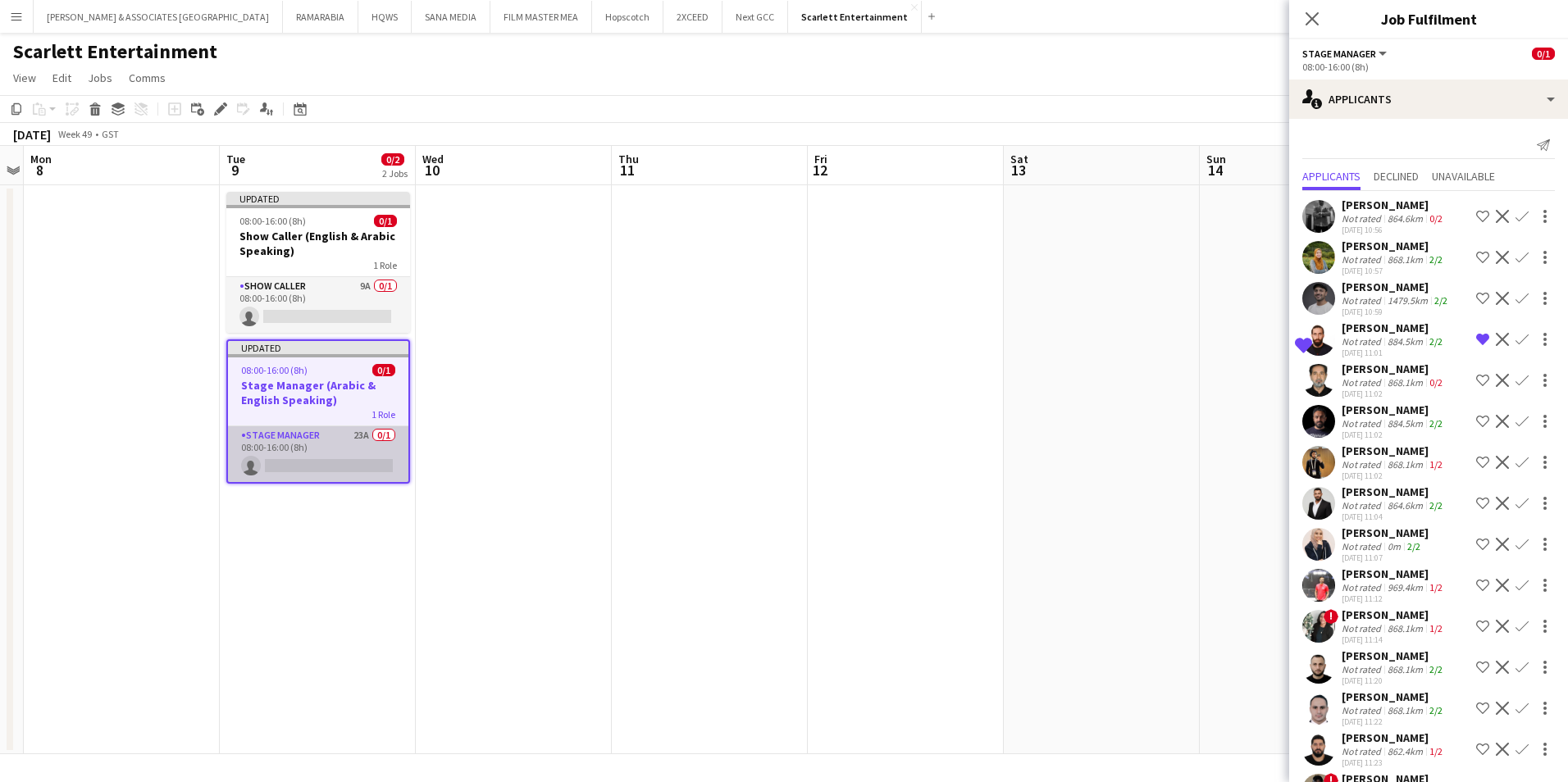
click at [273, 448] on app-card-role "Stage Manager 23A 0/1 08:00-16:00 (8h) single-neutral-actions" at bounding box center [318, 454] width 181 height 56
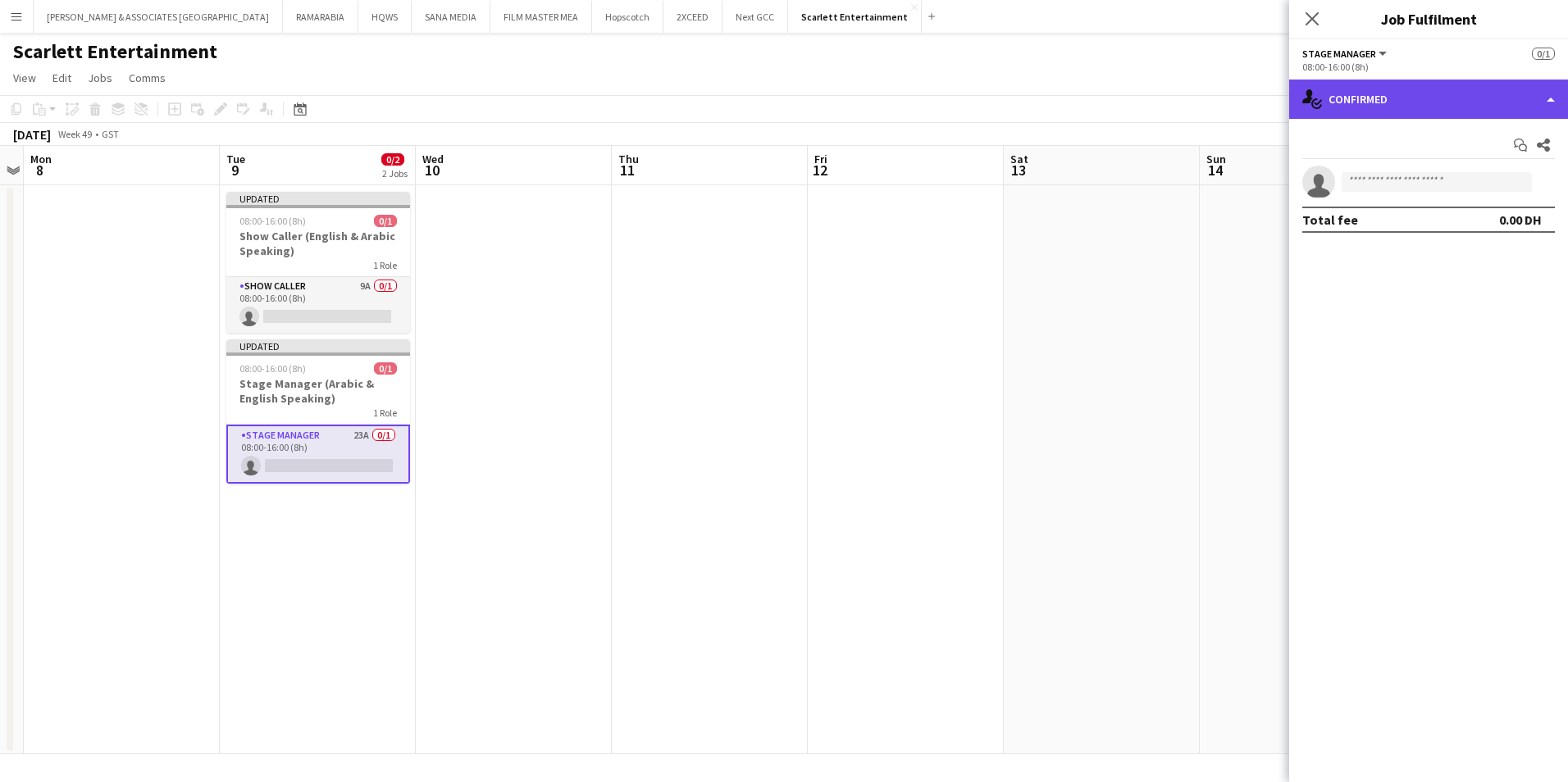
click at [1347, 93] on div "single-neutral-actions-check-2 Confirmed" at bounding box center [1428, 99] width 279 height 39
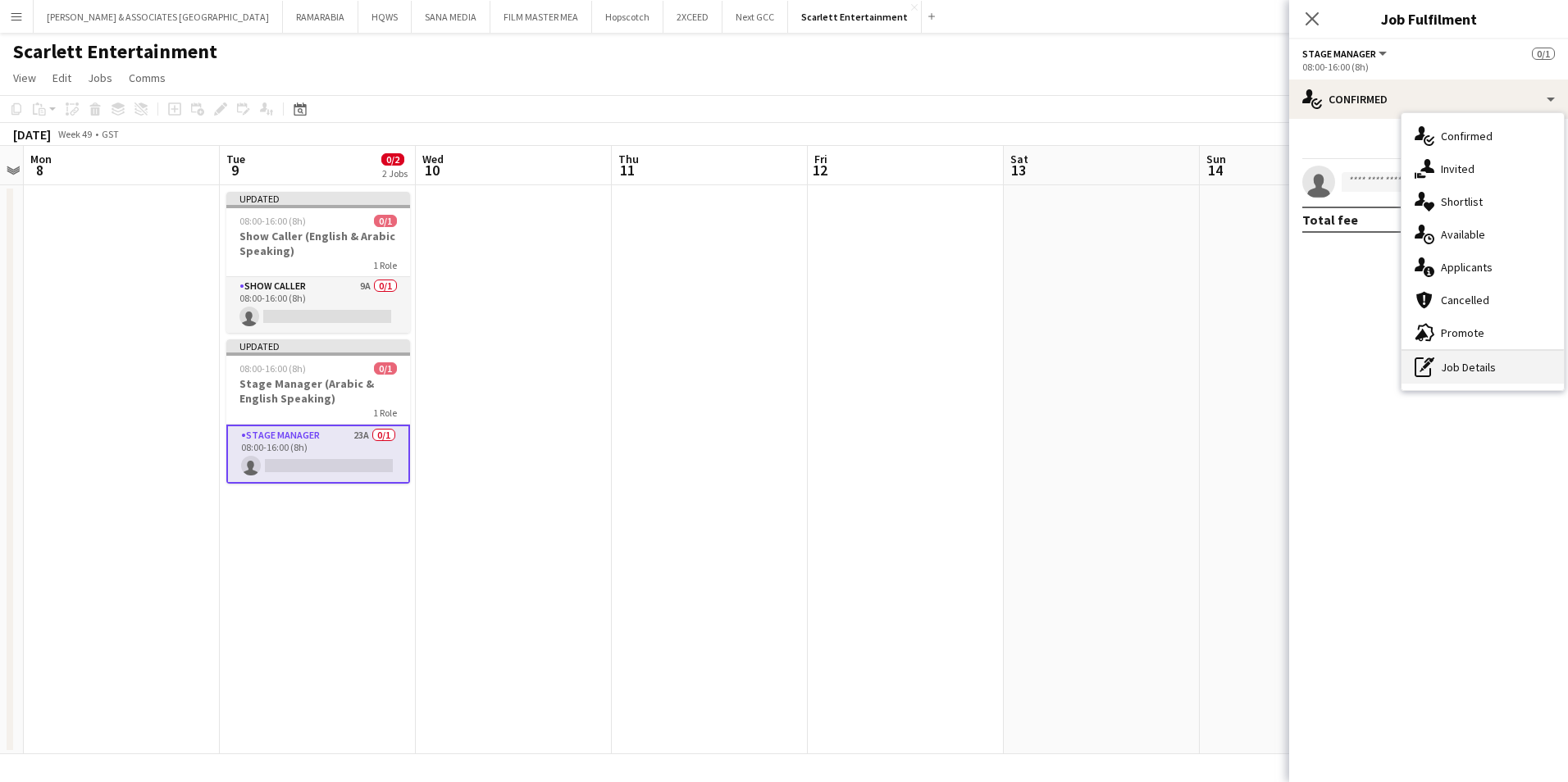
click at [1480, 366] on div "pen-write Job Details" at bounding box center [1482, 367] width 162 height 32
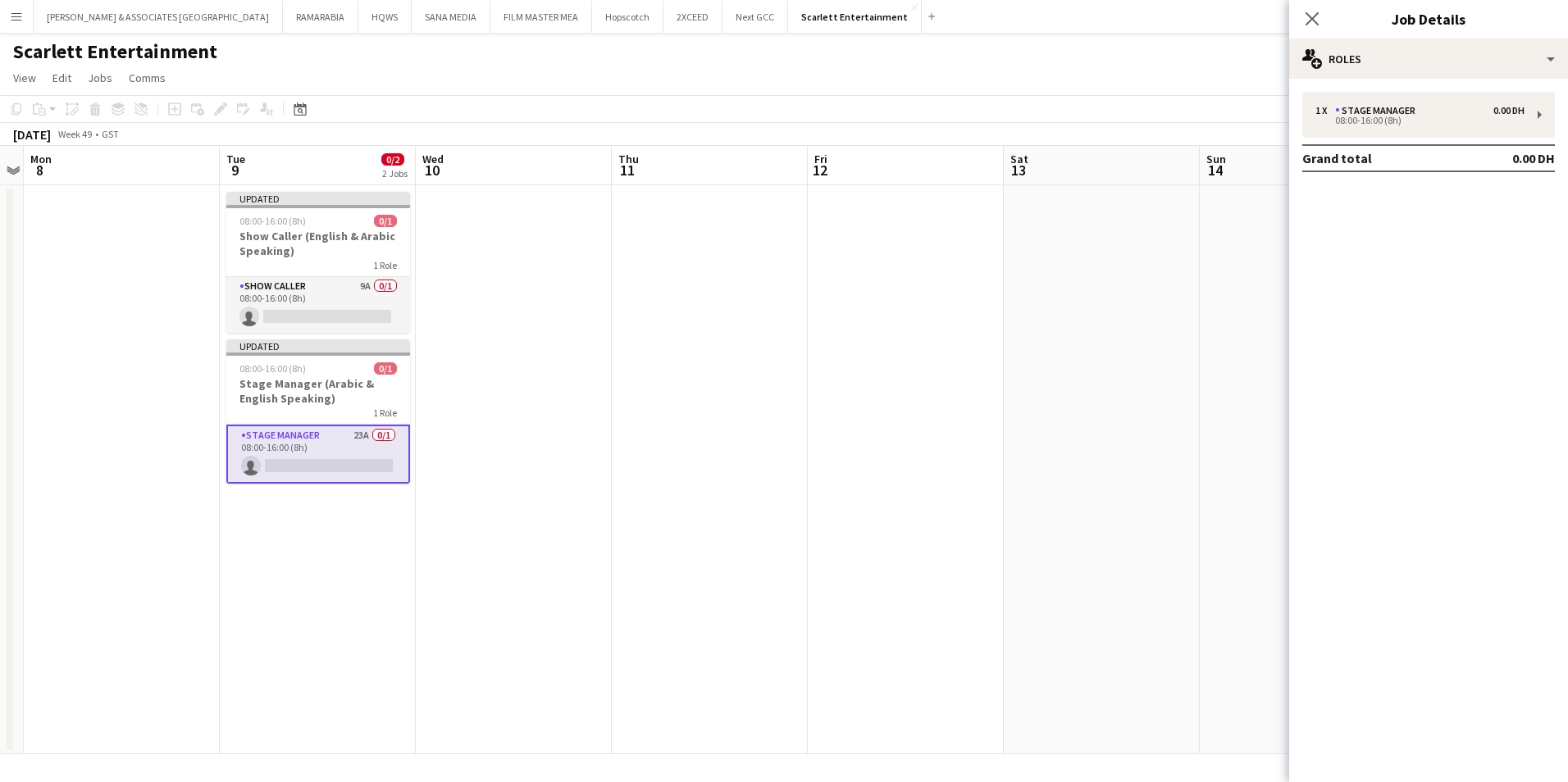
click at [1361, 91] on div "1 x Stage Manager 0.00 DH 08:00-16:00 (8h) Grand total 0.00 DH" at bounding box center [1428, 135] width 279 height 113
click at [1366, 112] on div "Stage Manager" at bounding box center [1379, 110] width 87 height 11
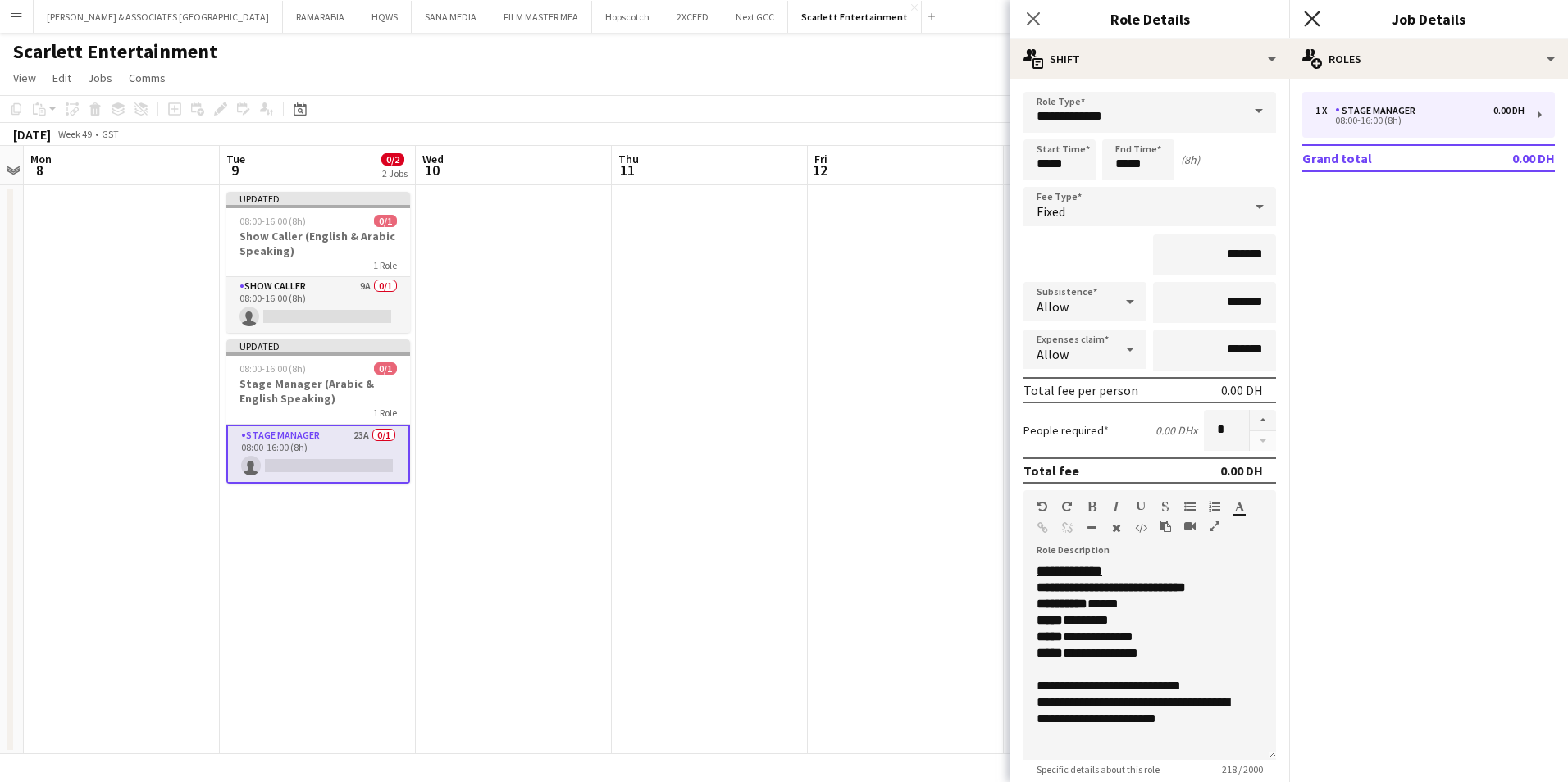
click at [1312, 19] on icon at bounding box center [1311, 19] width 16 height 16
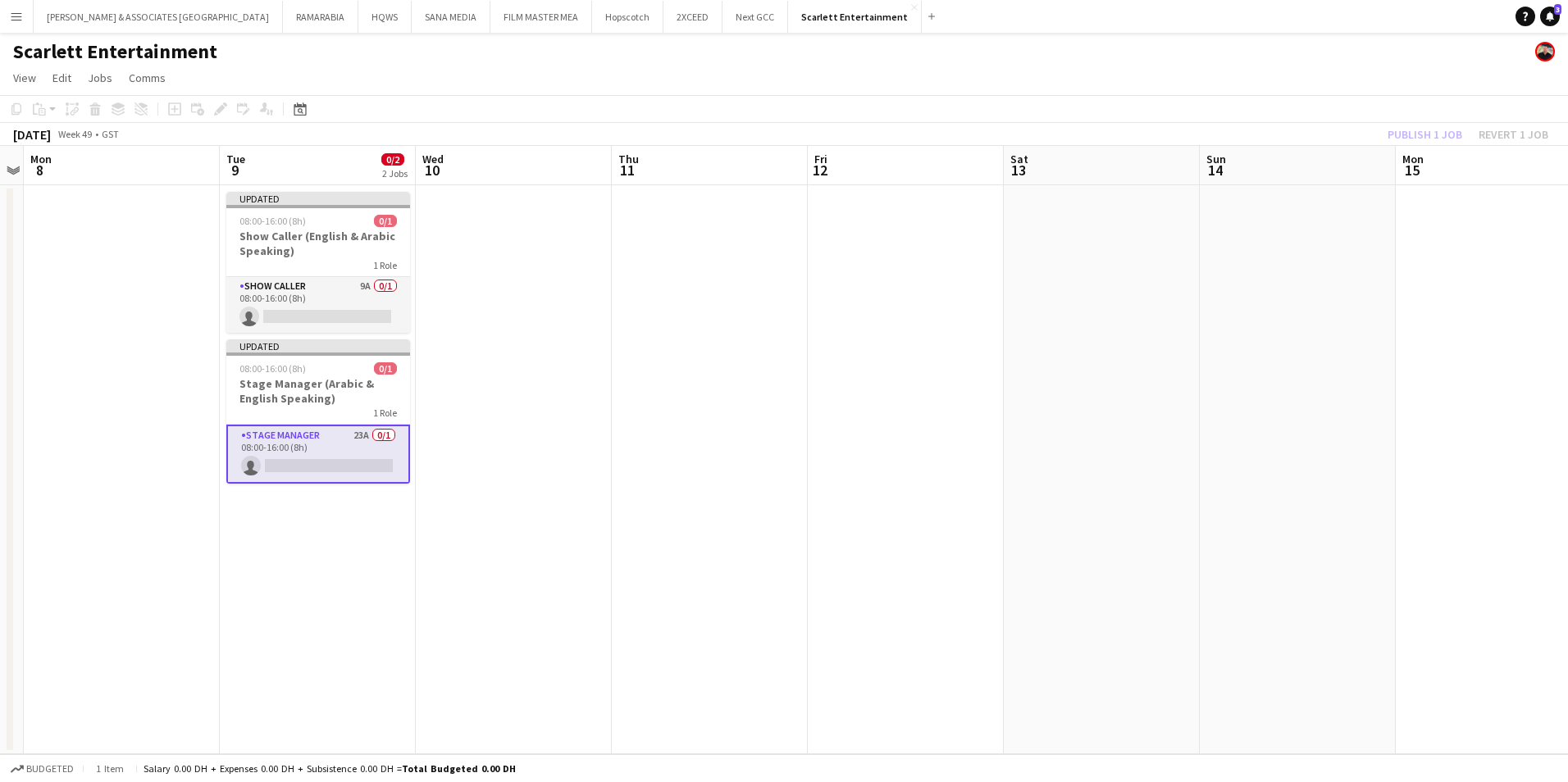
click at [287, 439] on app-card-role "Stage Manager 23A 0/1 08:00-16:00 (8h) single-neutral-actions" at bounding box center [318, 454] width 183 height 59
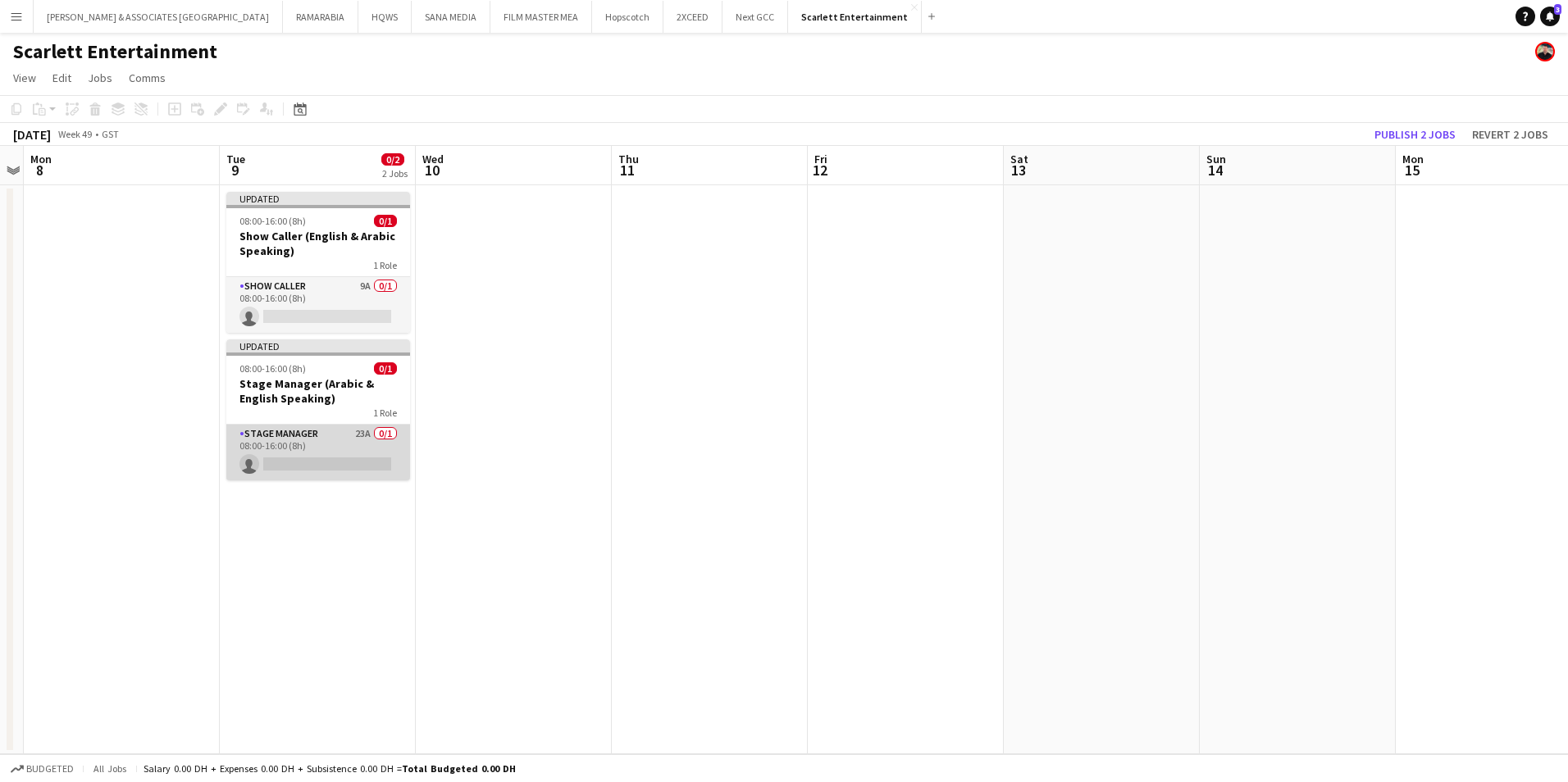
click at [282, 444] on app-card-role "Stage Manager 23A 0/1 08:00-16:00 (8h) single-neutral-actions" at bounding box center [318, 452] width 183 height 56
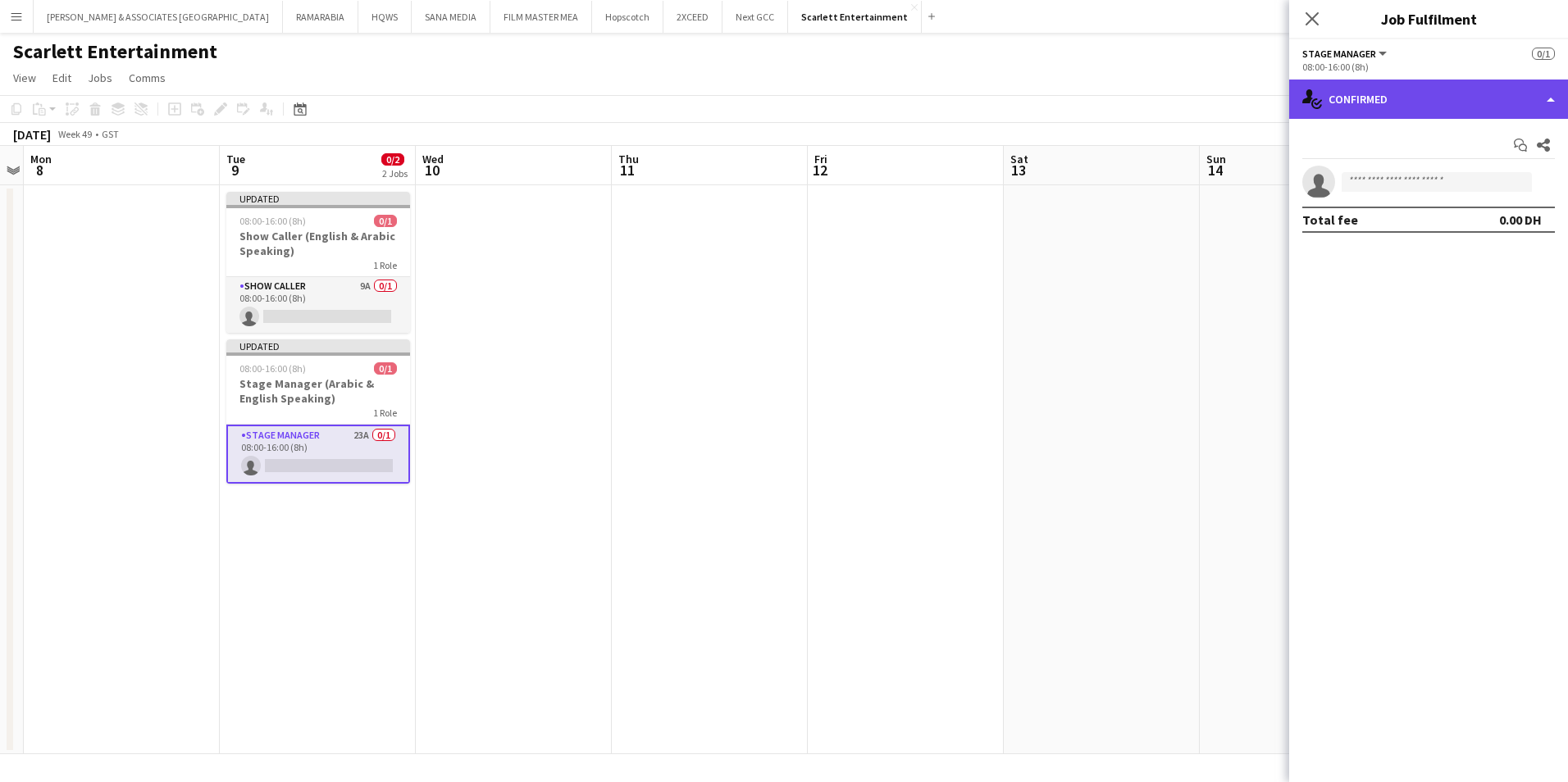
click at [1495, 106] on div "single-neutral-actions-check-2 Confirmed" at bounding box center [1428, 99] width 279 height 39
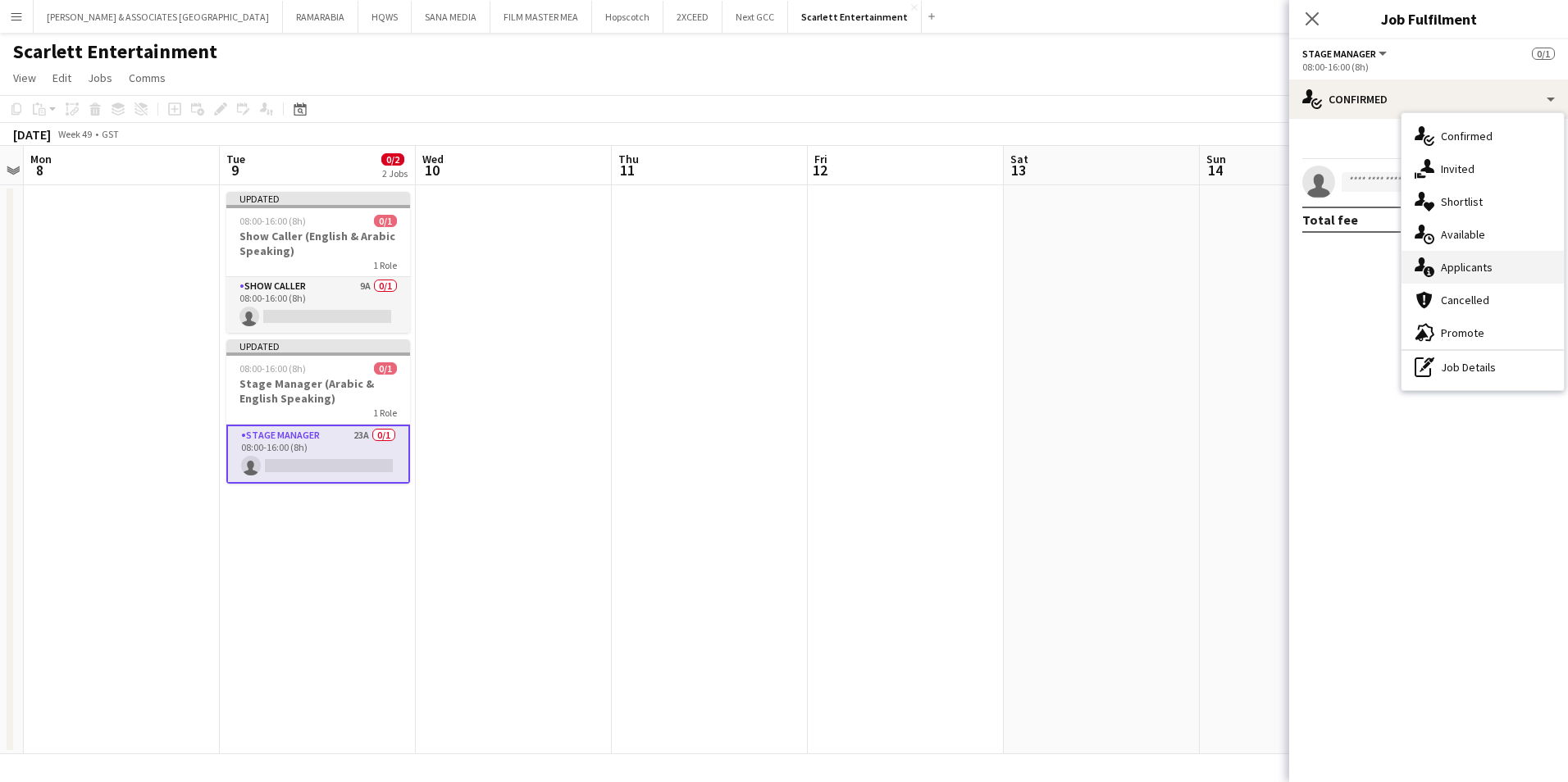
click at [1509, 265] on div "single-neutral-actions-information Applicants" at bounding box center [1482, 267] width 162 height 32
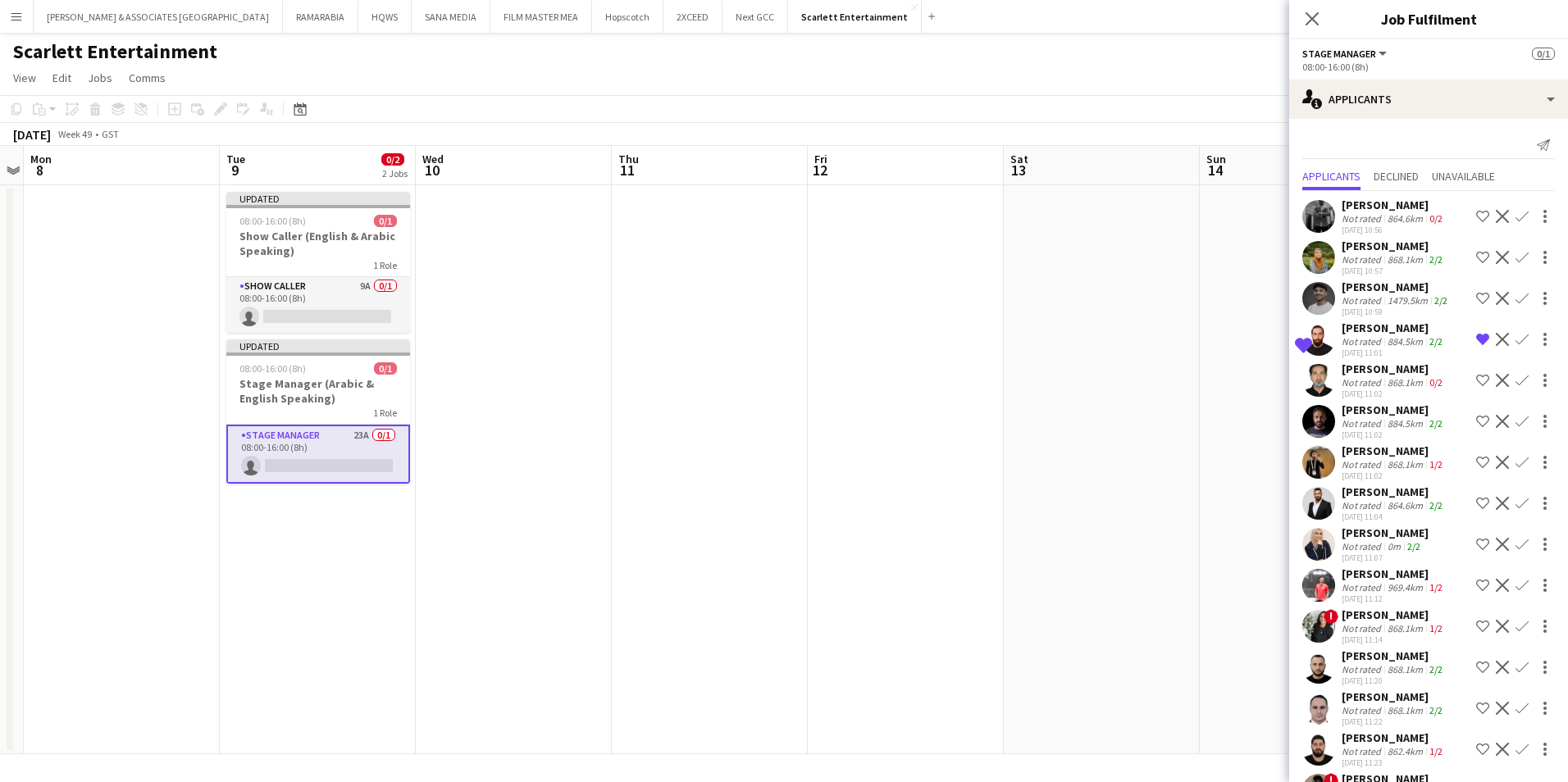
click at [1476, 418] on app-icon "Shortlist crew" at bounding box center [1483, 422] width 13 height 13
click at [1476, 502] on app-icon "Shortlist crew" at bounding box center [1483, 503] width 13 height 13
click at [1476, 502] on app-icon "Remove crew from shortlist" at bounding box center [1483, 503] width 13 height 13
click at [1397, 494] on div "[PERSON_NAME]" at bounding box center [1394, 492] width 104 height 15
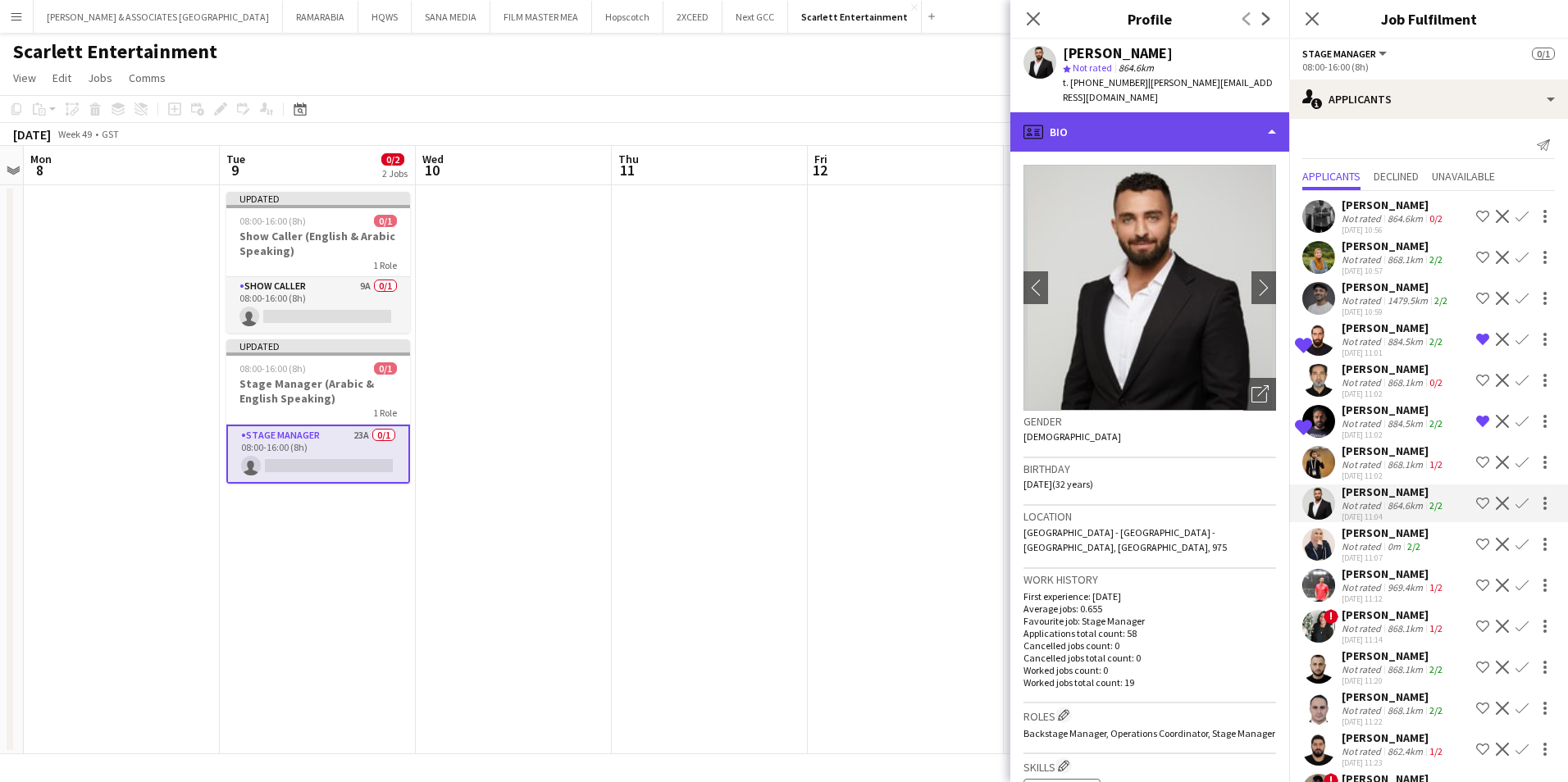
click at [1163, 113] on div "profile Bio" at bounding box center [1149, 132] width 279 height 39
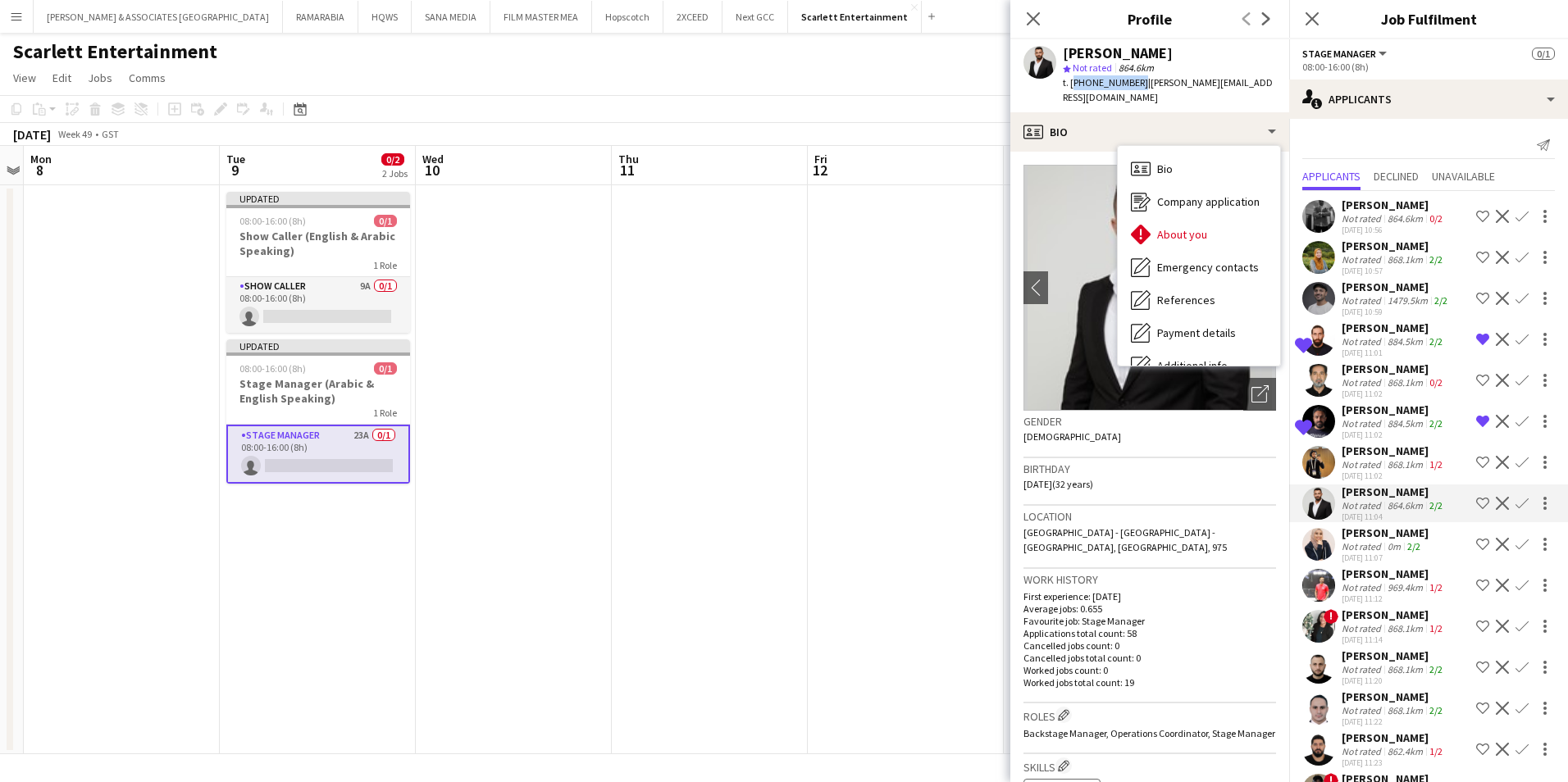
drag, startPoint x: 1133, startPoint y: 83, endPoint x: 1070, endPoint y: 83, distance: 63.0
click at [1070, 83] on span "t. [PHONE_NUMBER]" at bounding box center [1106, 82] width 85 height 12
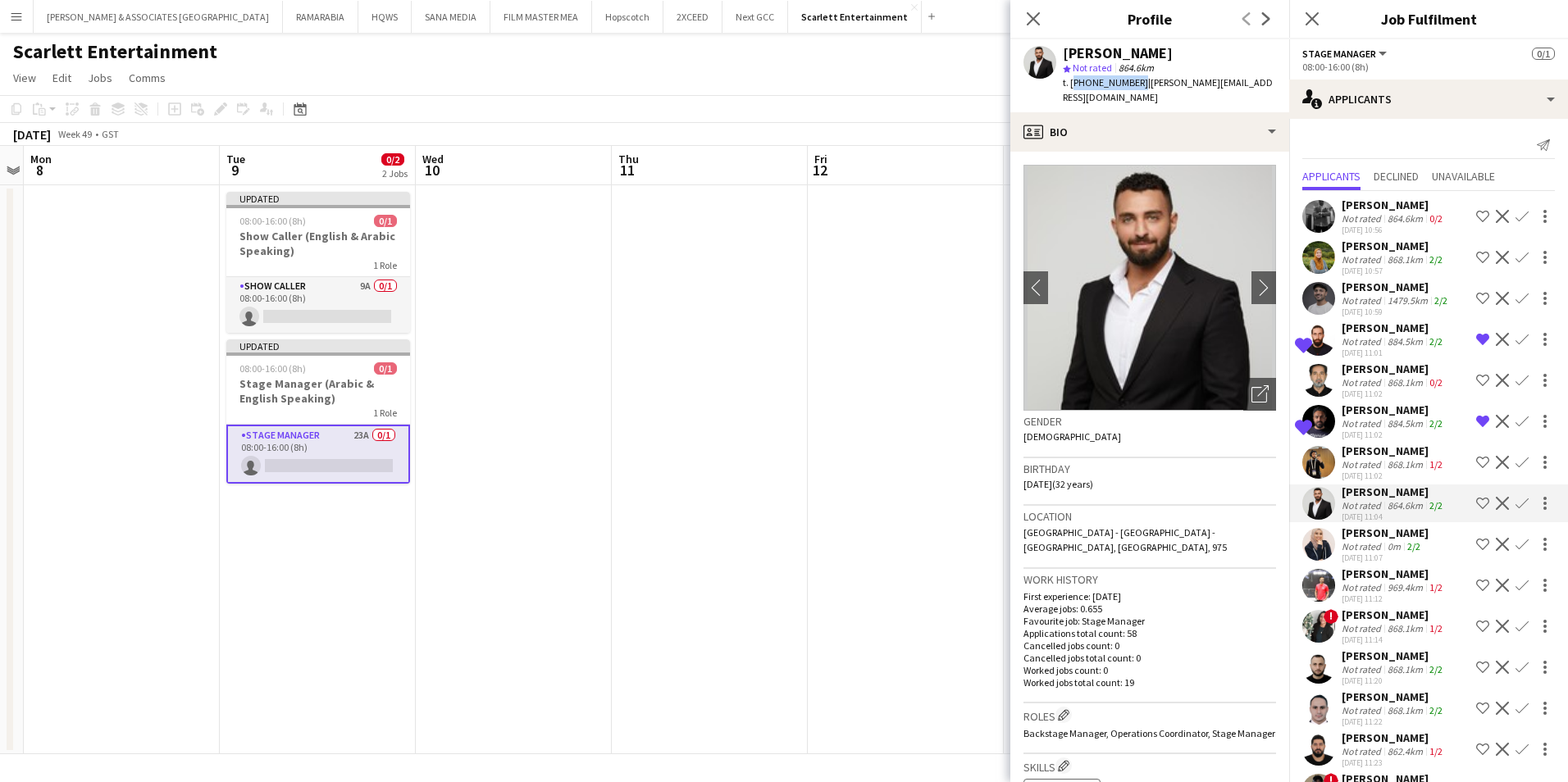
copy span "[PHONE_NUMBER]"
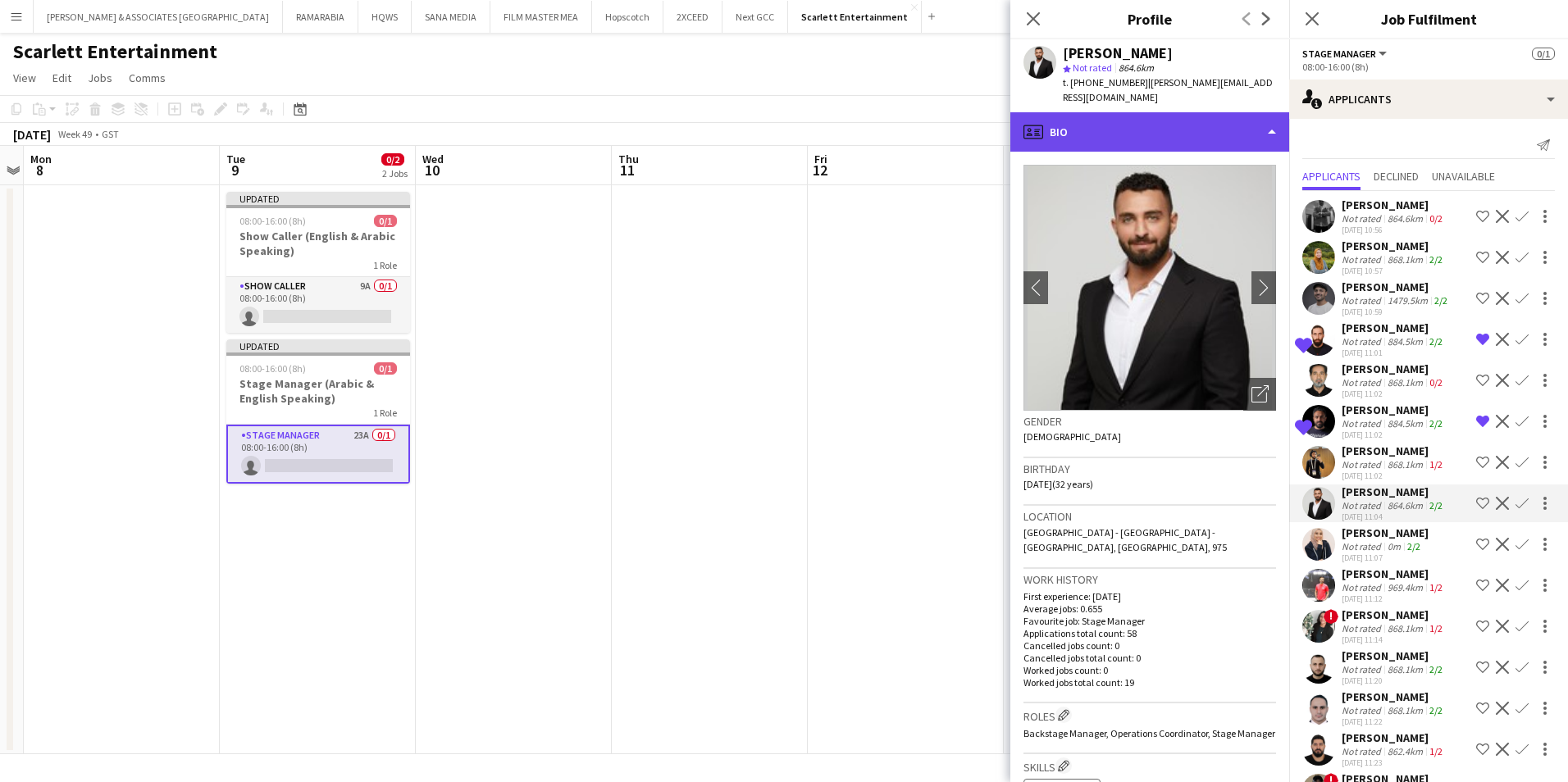
click at [1157, 117] on div "profile Bio" at bounding box center [1149, 132] width 279 height 39
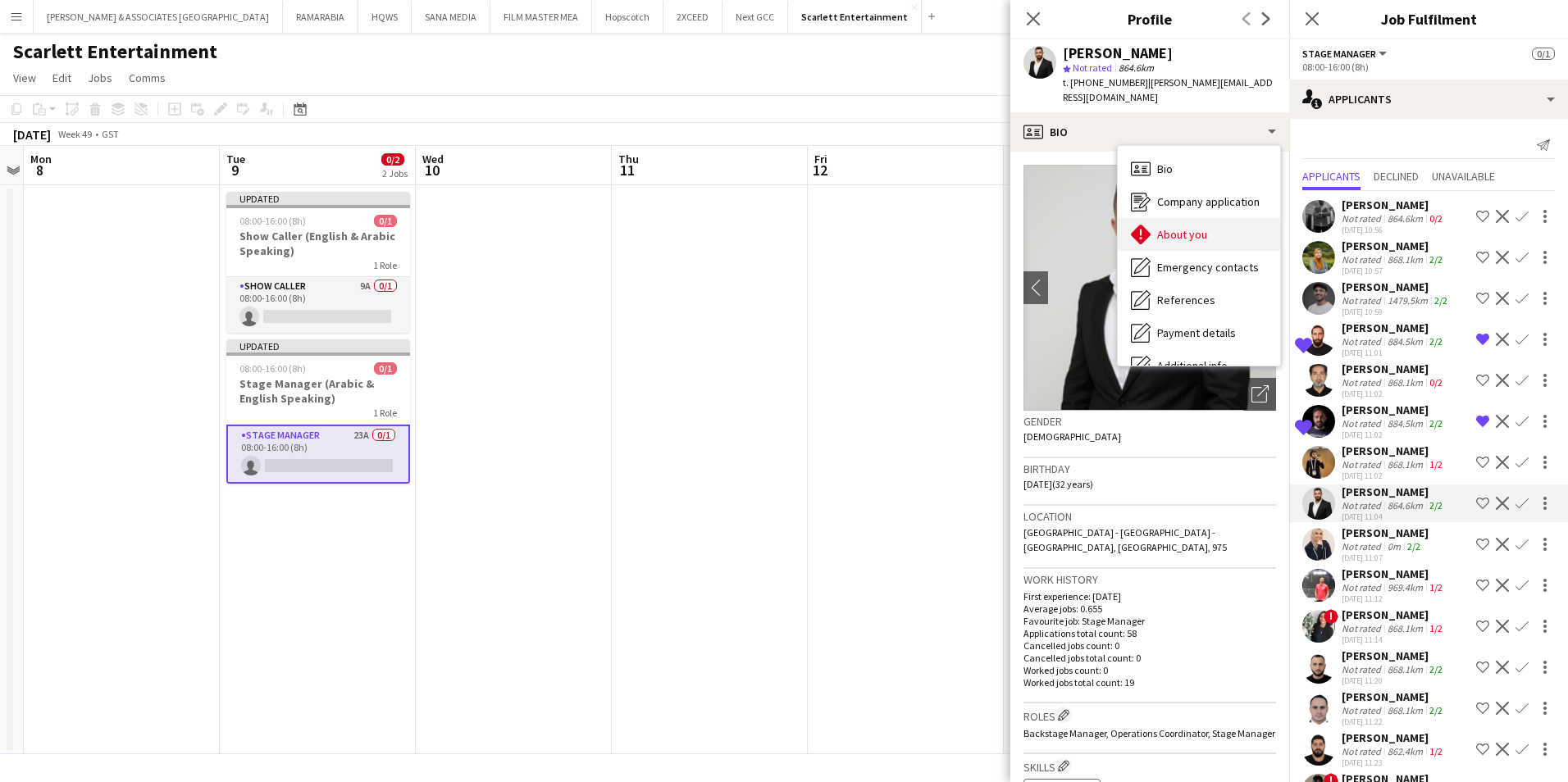
click at [1207, 218] on div "About you About you" at bounding box center [1198, 233] width 162 height 32
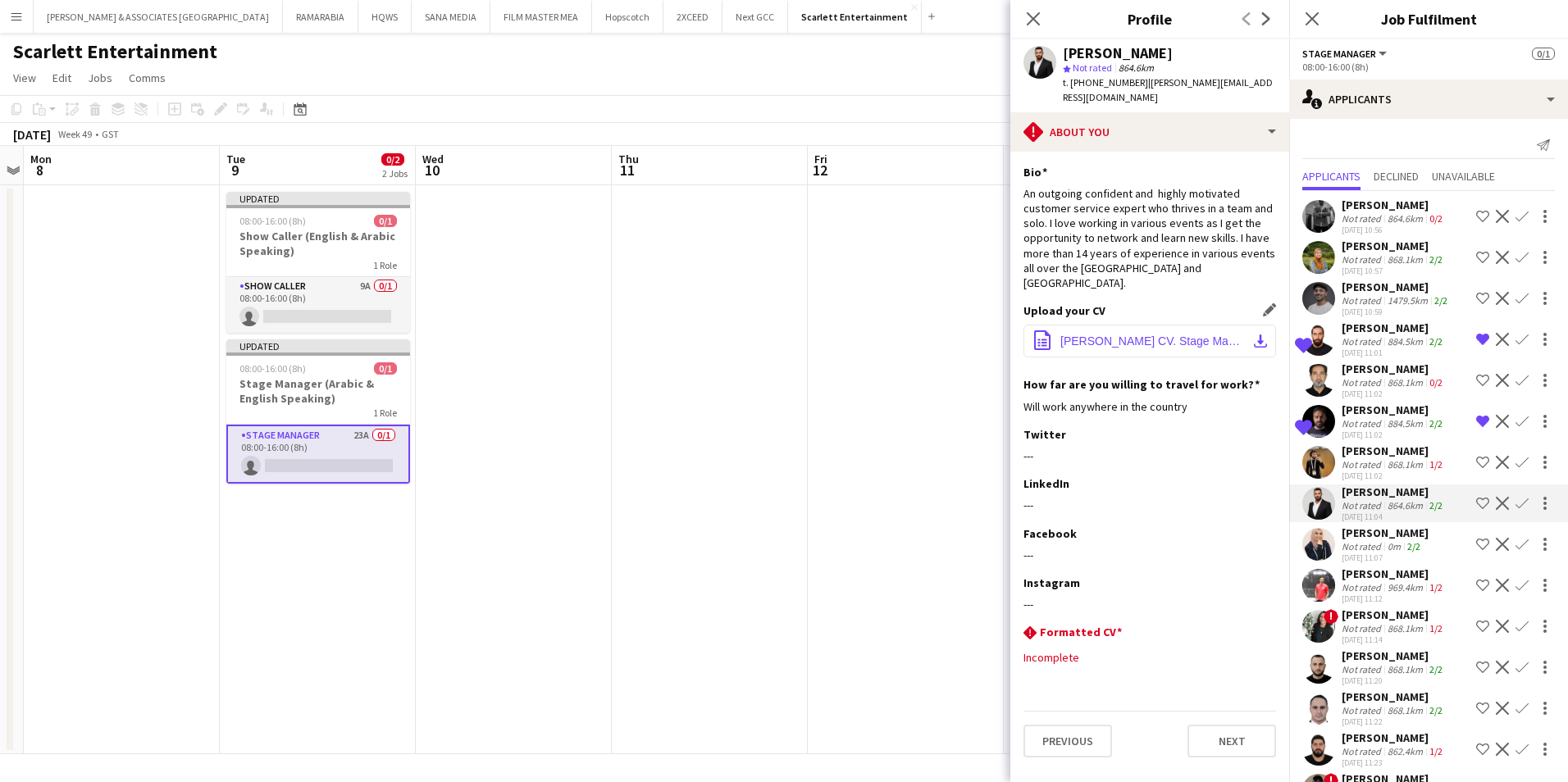
click at [1201, 334] on span "[PERSON_NAME] CV. Stage Manager.pdf" at bounding box center [1153, 341] width 185 height 13
click at [1476, 500] on app-icon "Shortlist crew" at bounding box center [1483, 503] width 13 height 13
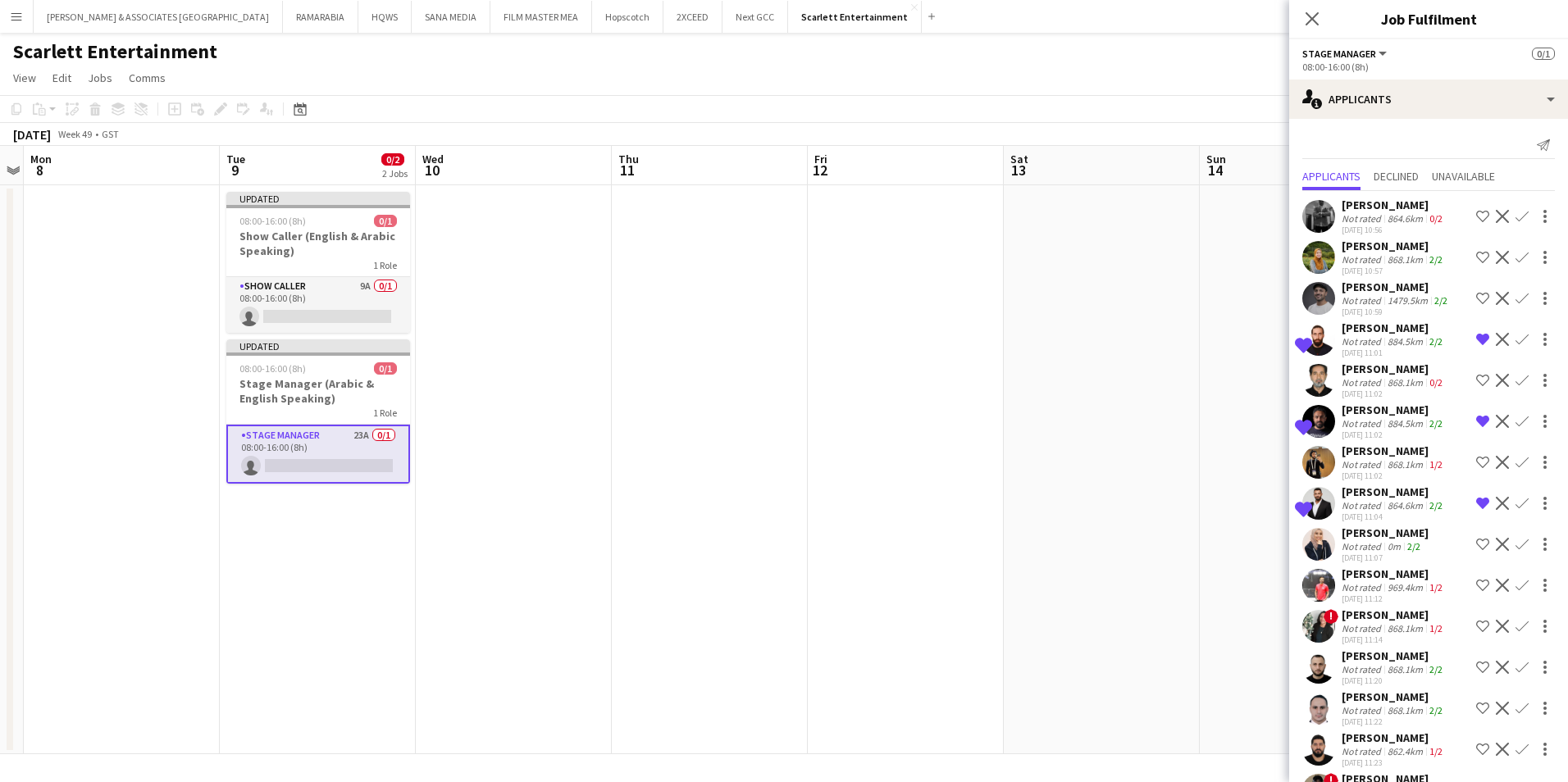
click at [1399, 577] on div "[PERSON_NAME]" at bounding box center [1394, 574] width 104 height 15
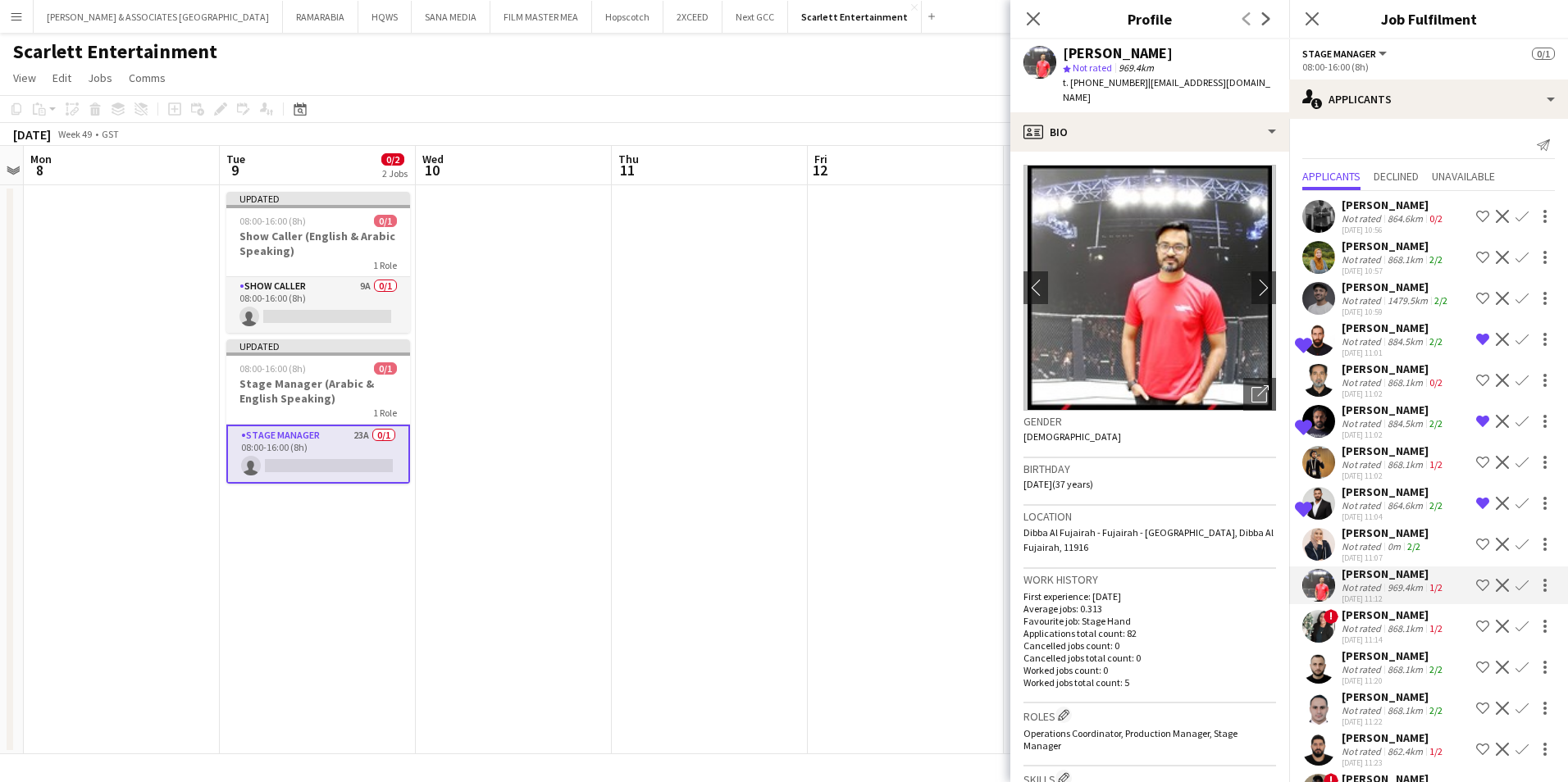
click at [1223, 152] on app-crew-profile-bio "chevron-left chevron-right Open photos pop-in Gender [DEMOGRAPHIC_DATA] Birthda…" at bounding box center [1149, 467] width 279 height 631
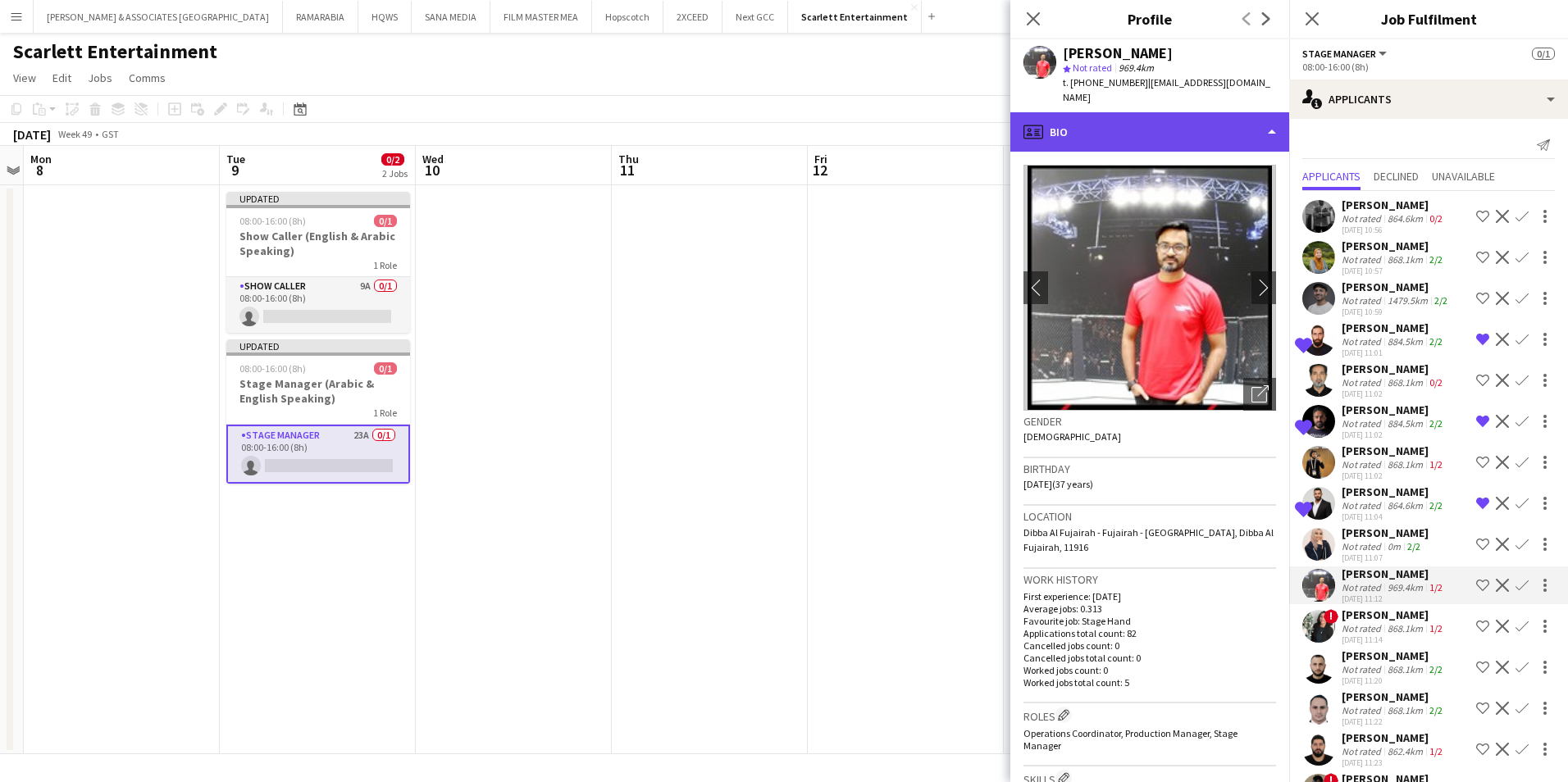
click at [1130, 123] on div "profile Bio" at bounding box center [1149, 132] width 279 height 39
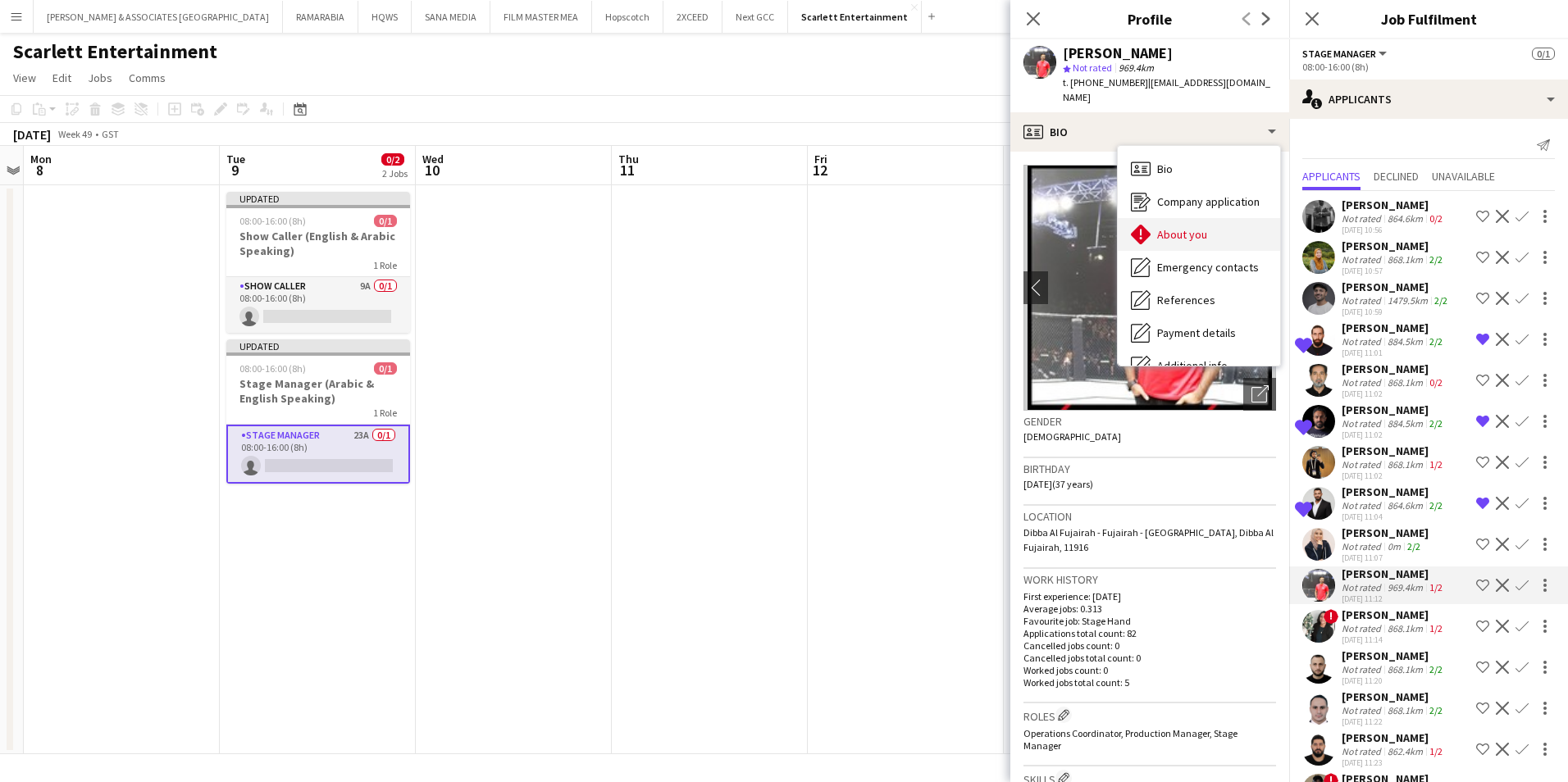
click at [1170, 227] on span "About you" at bounding box center [1182, 234] width 50 height 15
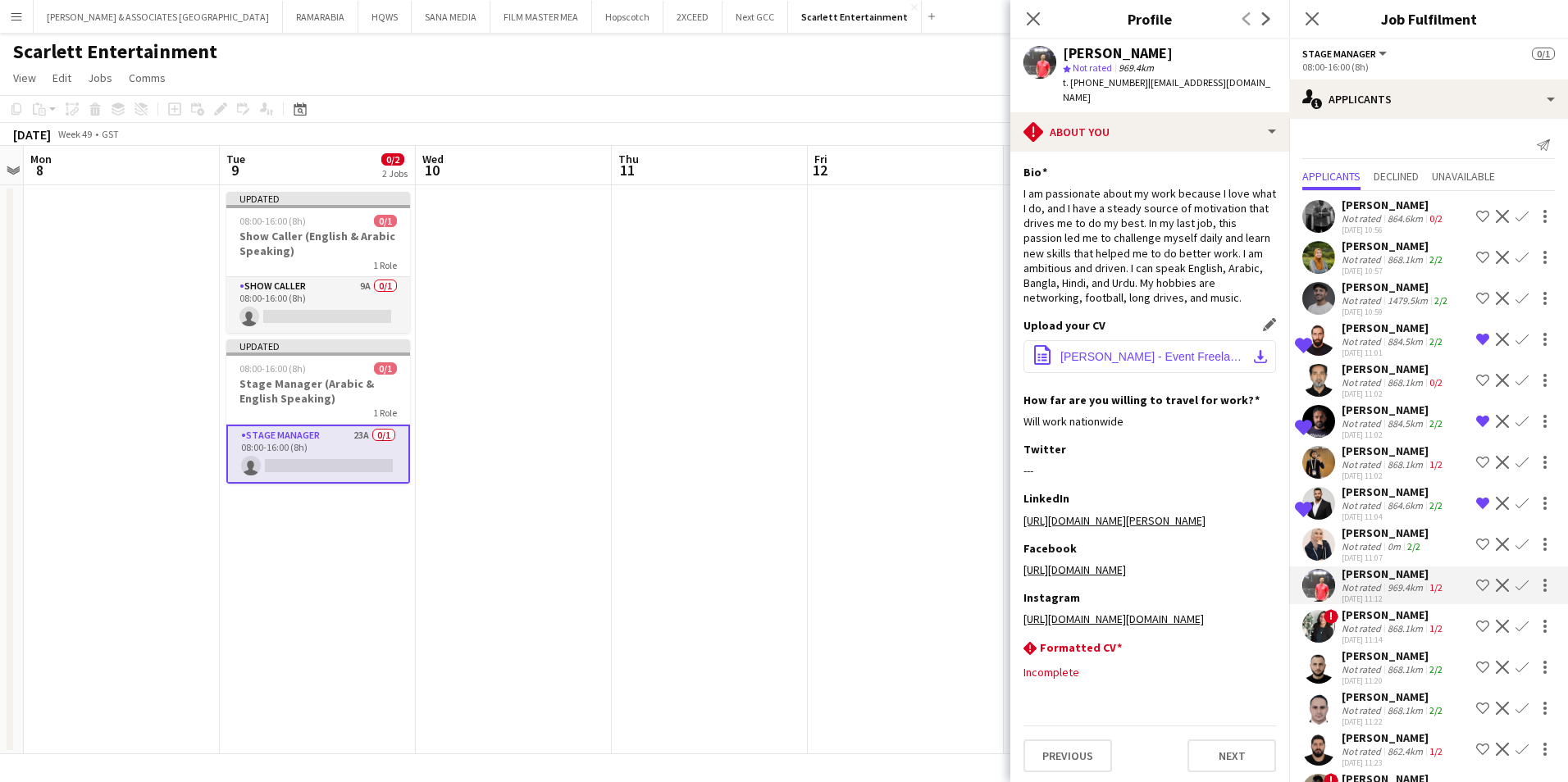
click at [1173, 350] on span "[PERSON_NAME] - Event Freelancer 250925.pdf" at bounding box center [1153, 357] width 185 height 13
click at [1476, 584] on app-icon "Shortlist crew" at bounding box center [1483, 586] width 13 height 13
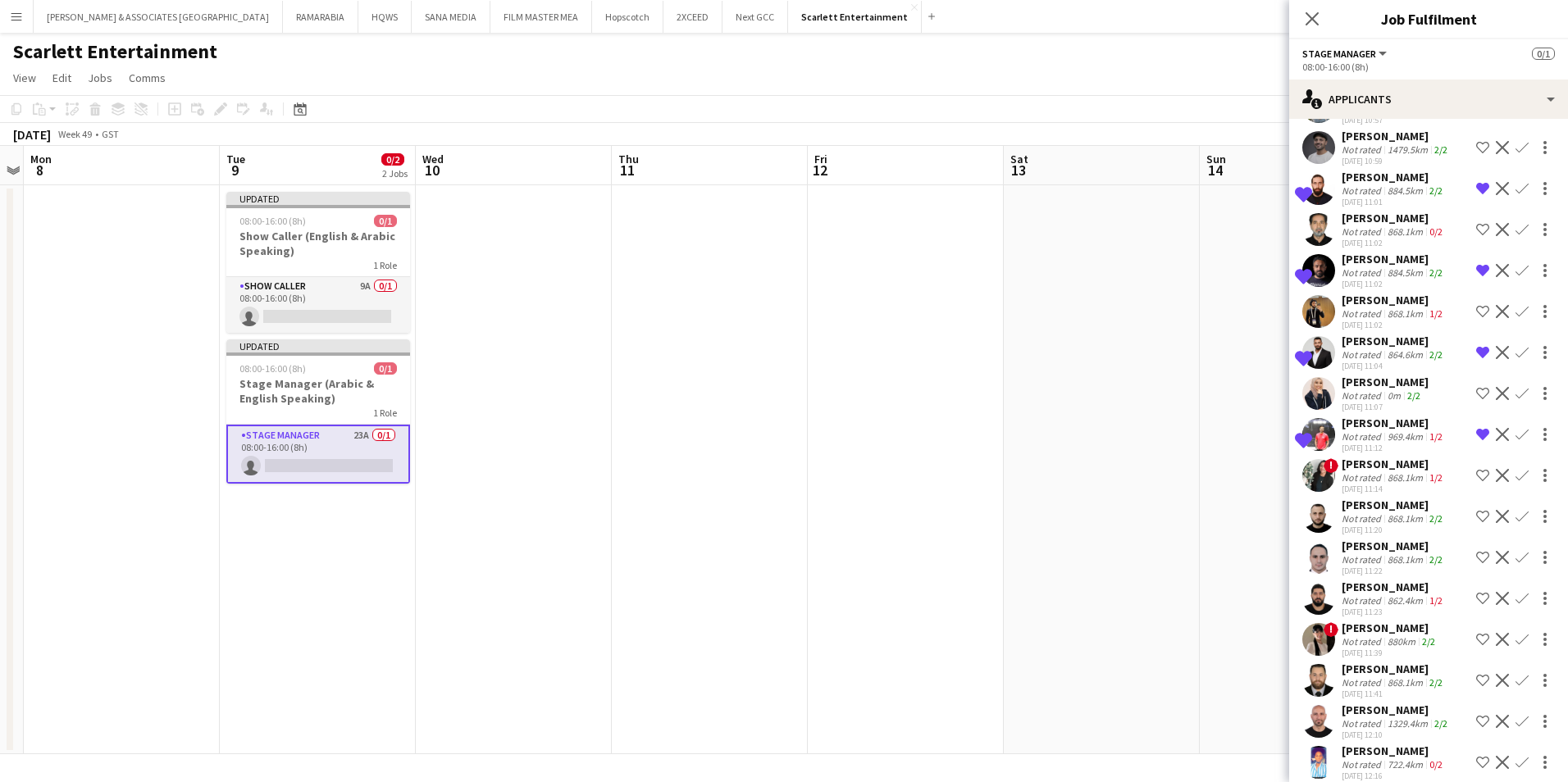
scroll to position [164, 0]
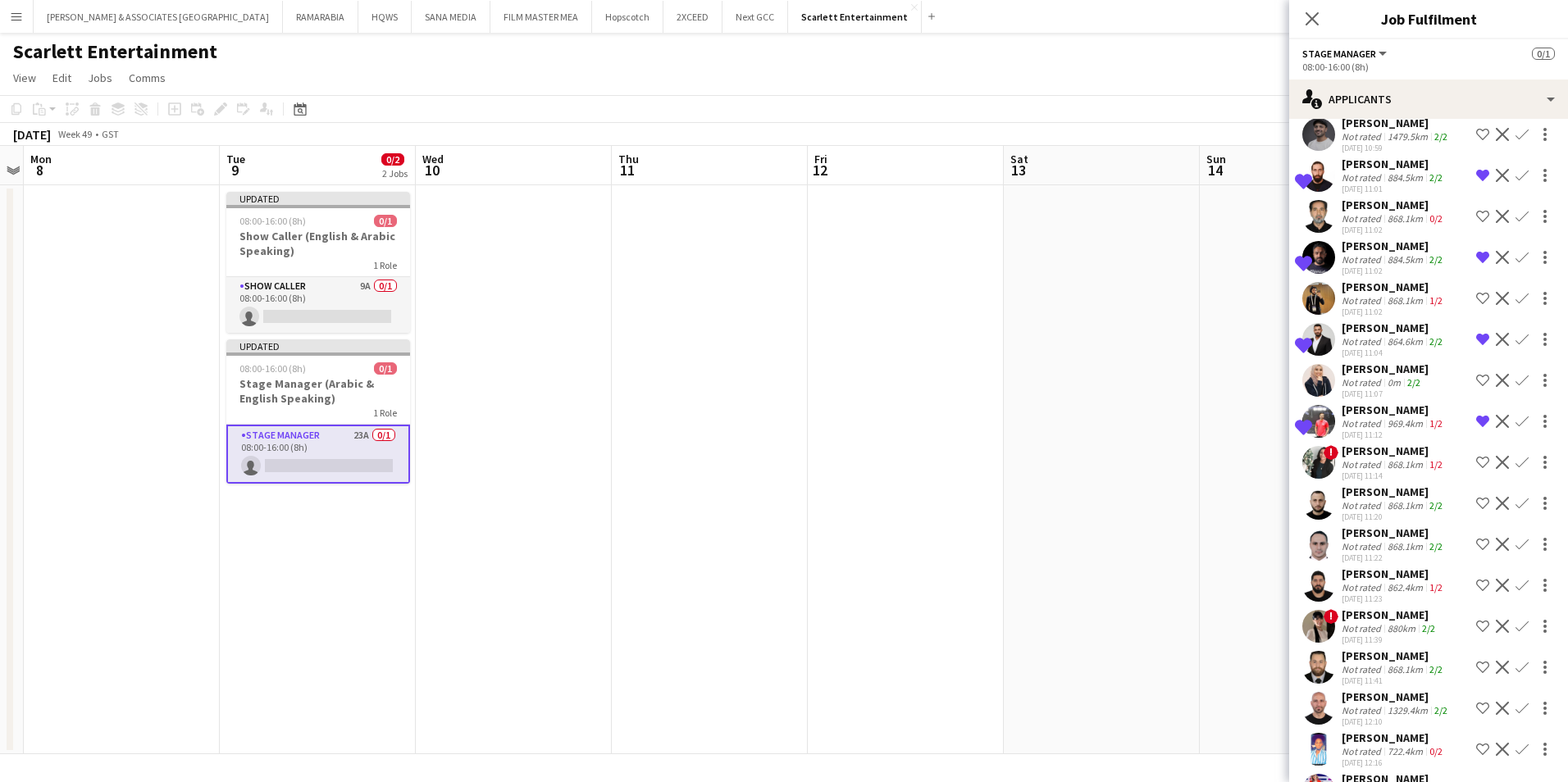
click at [1321, 500] on app-user-avatar at bounding box center [1318, 503] width 32 height 32
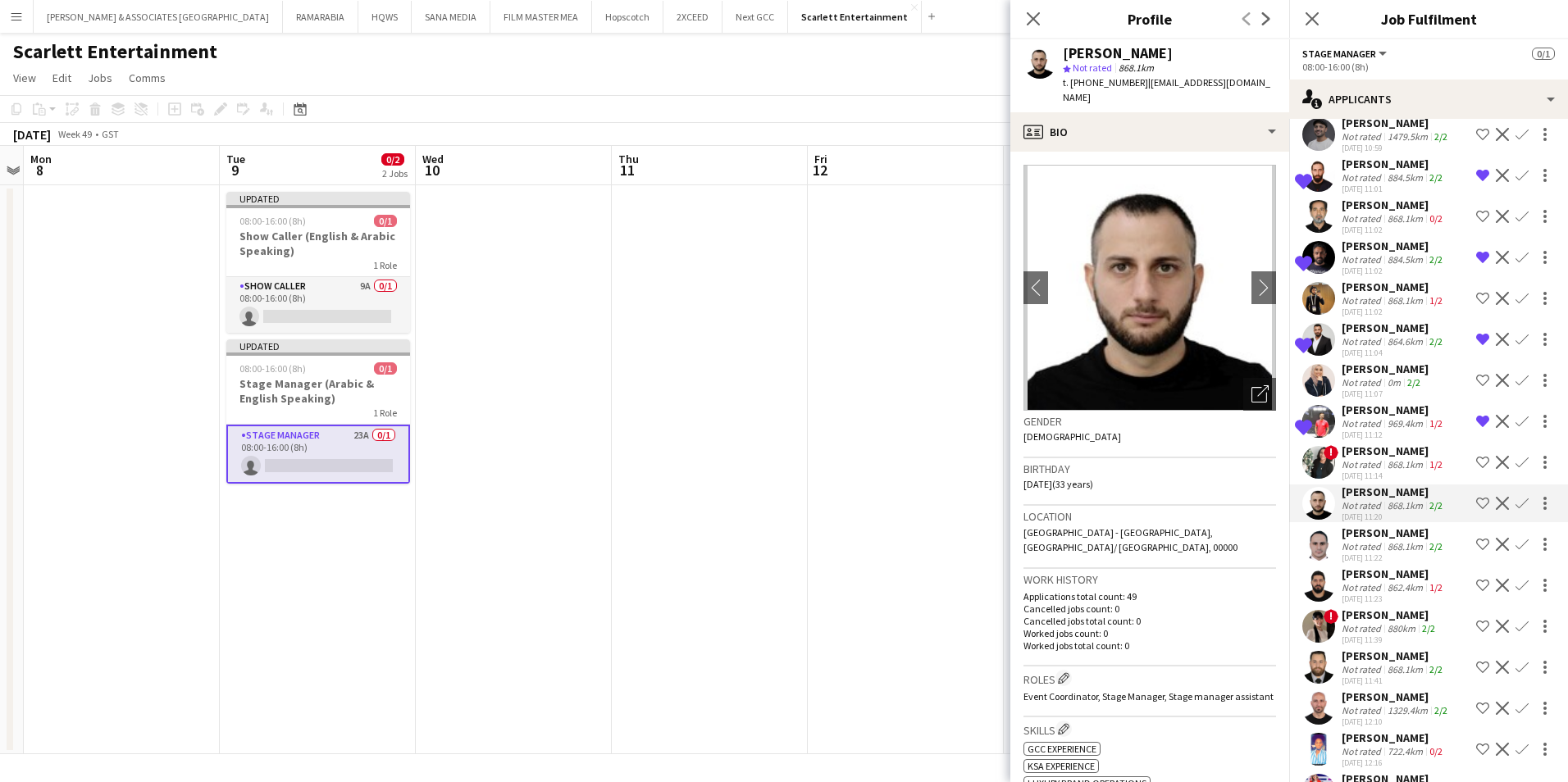
click at [1385, 531] on div "[PERSON_NAME]" at bounding box center [1394, 533] width 104 height 15
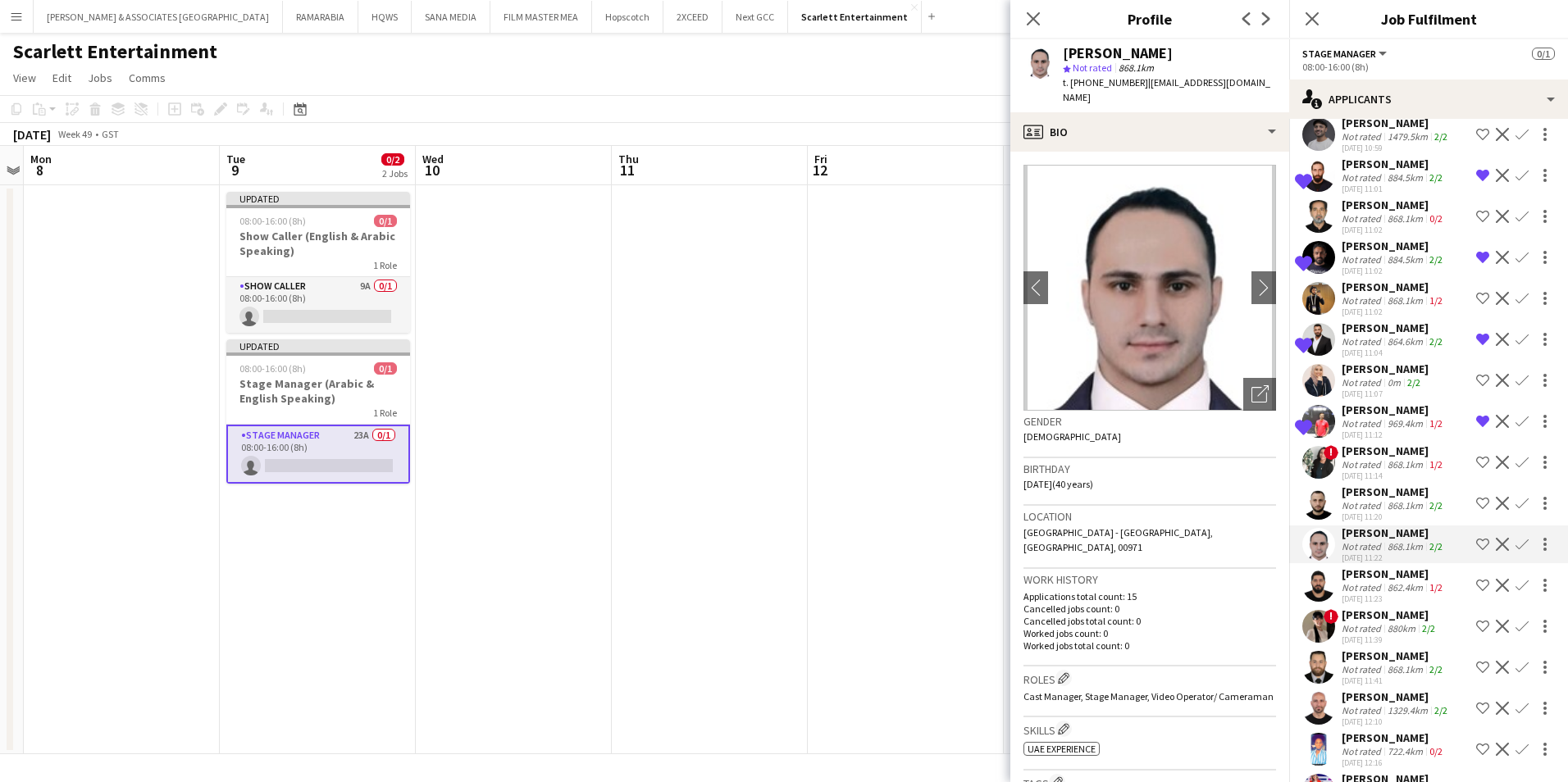
click at [1366, 574] on div "[PERSON_NAME]" at bounding box center [1394, 574] width 104 height 15
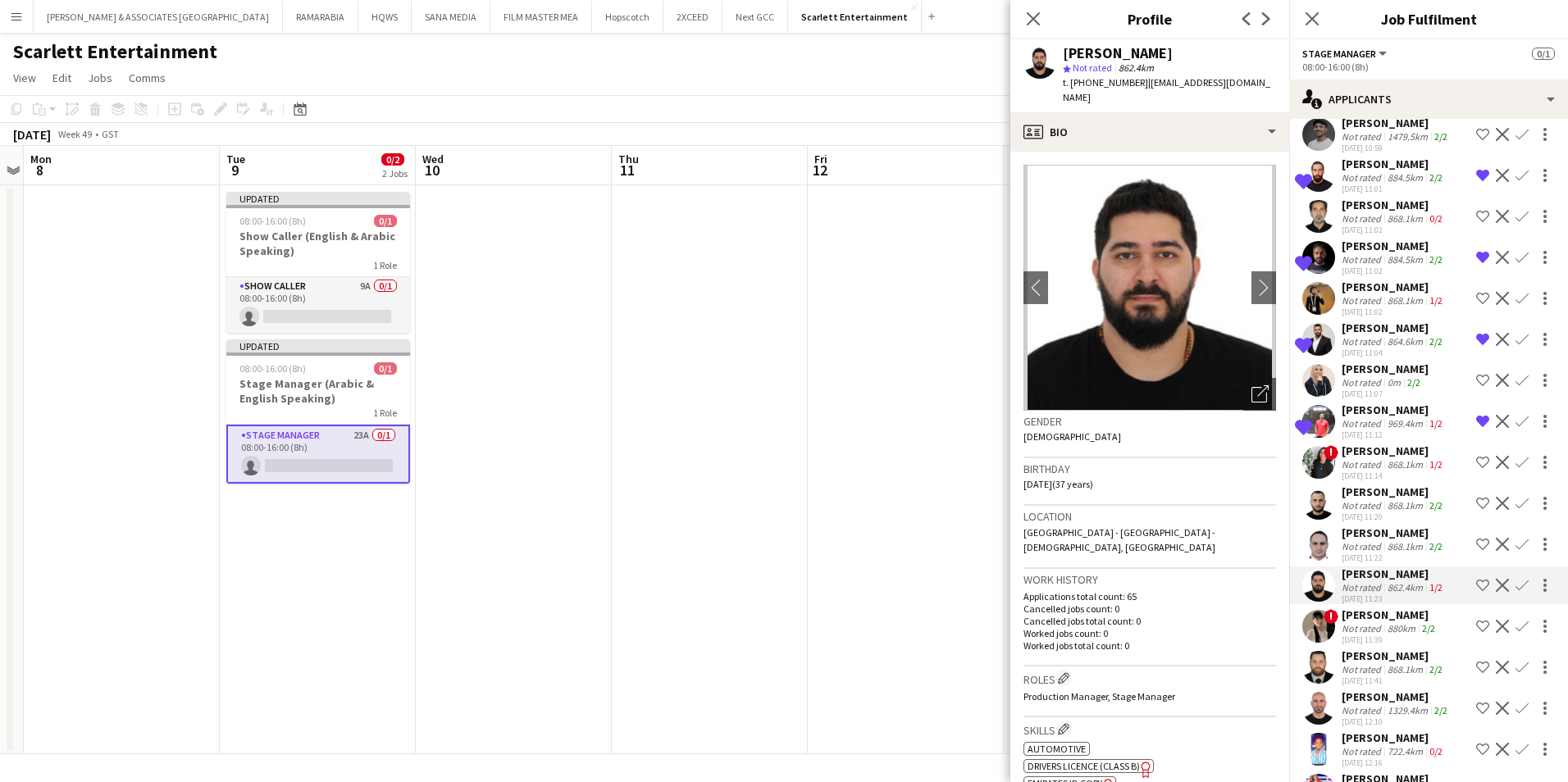
scroll to position [246, 0]
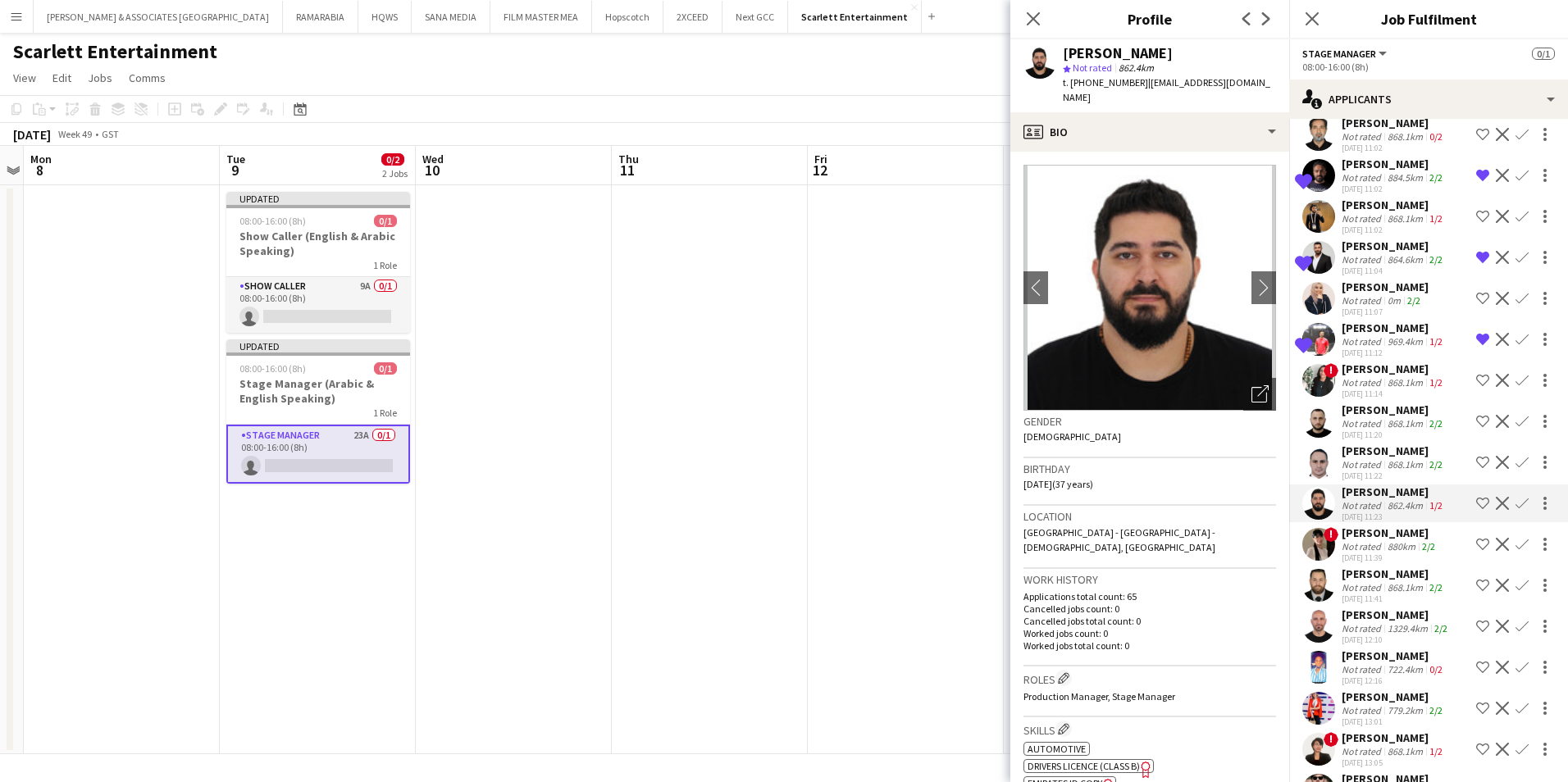
click at [1396, 588] on div "868.1km" at bounding box center [1405, 586] width 42 height 12
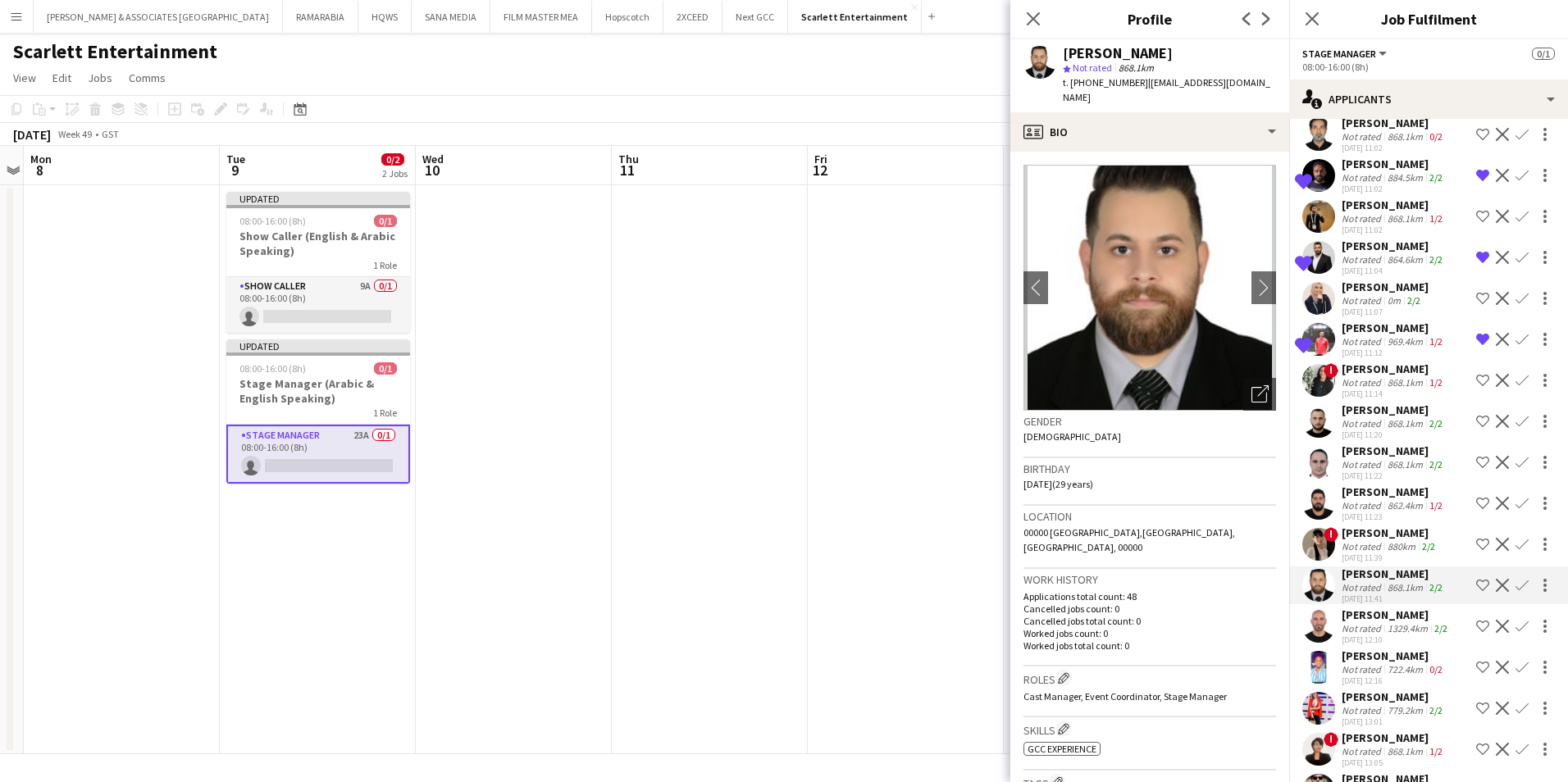
click at [1393, 609] on div "[PERSON_NAME]" at bounding box center [1397, 615] width 109 height 15
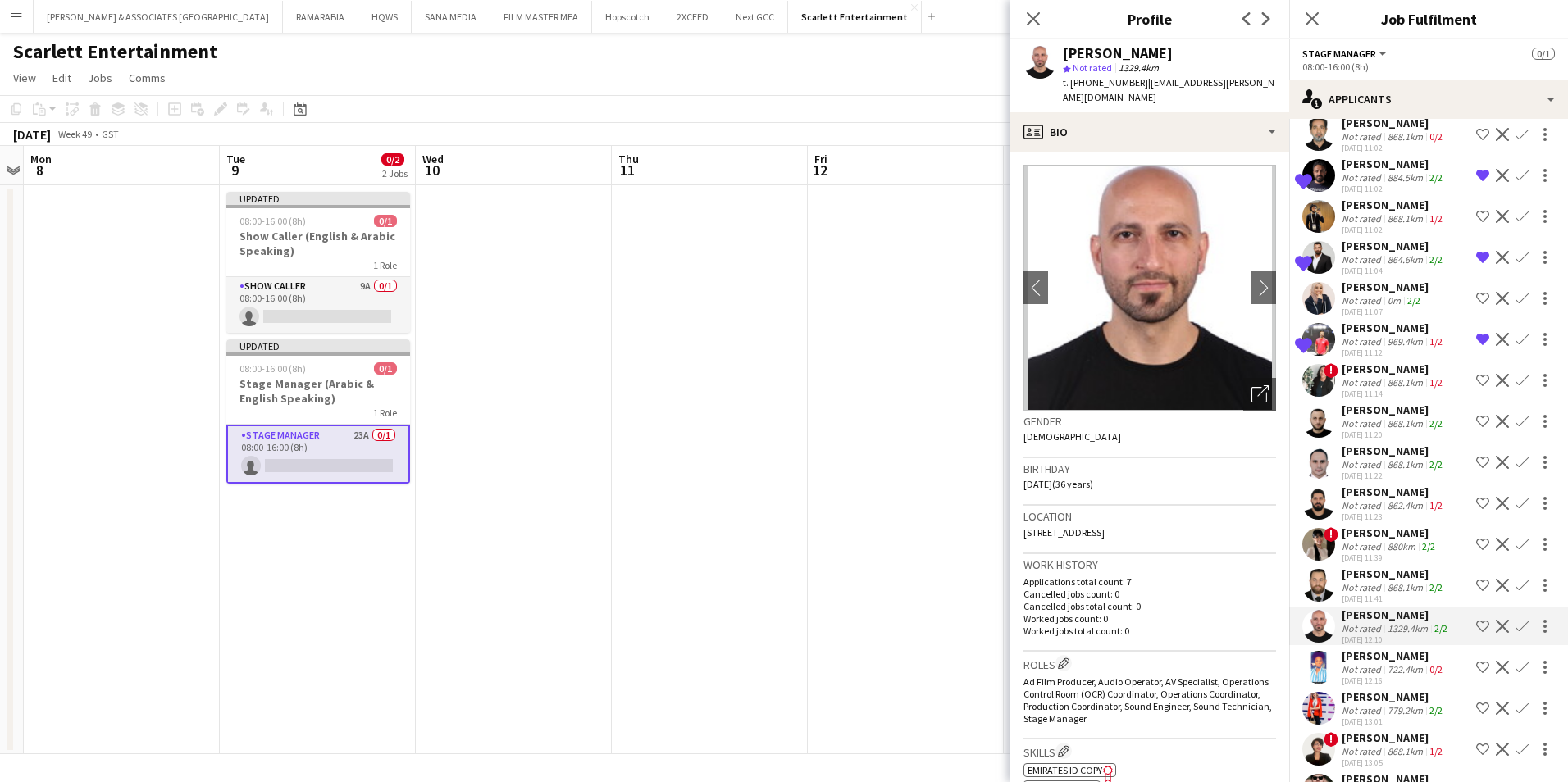
click at [1392, 657] on div "[PERSON_NAME]" at bounding box center [1394, 656] width 104 height 15
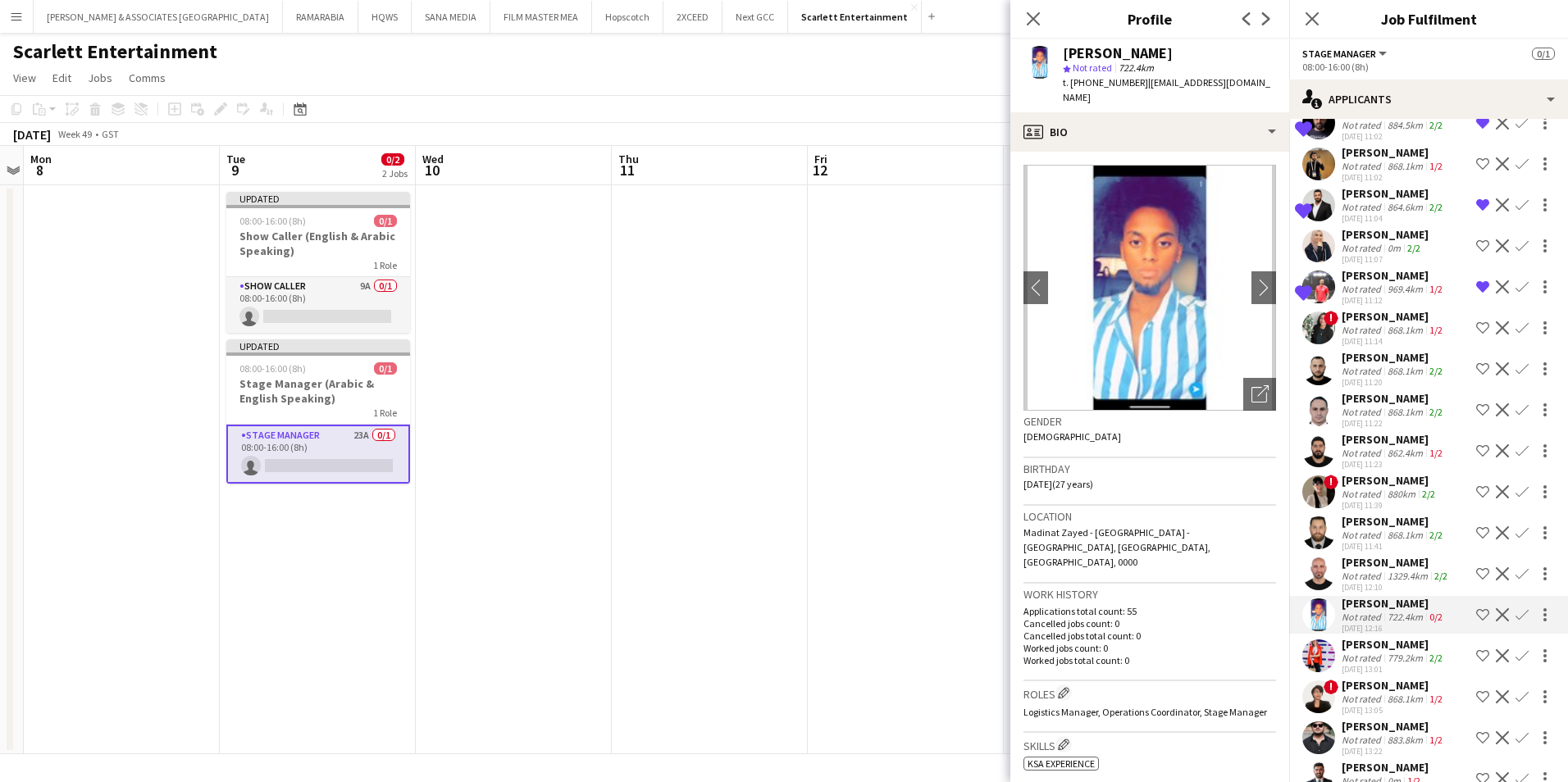
scroll to position [328, 0]
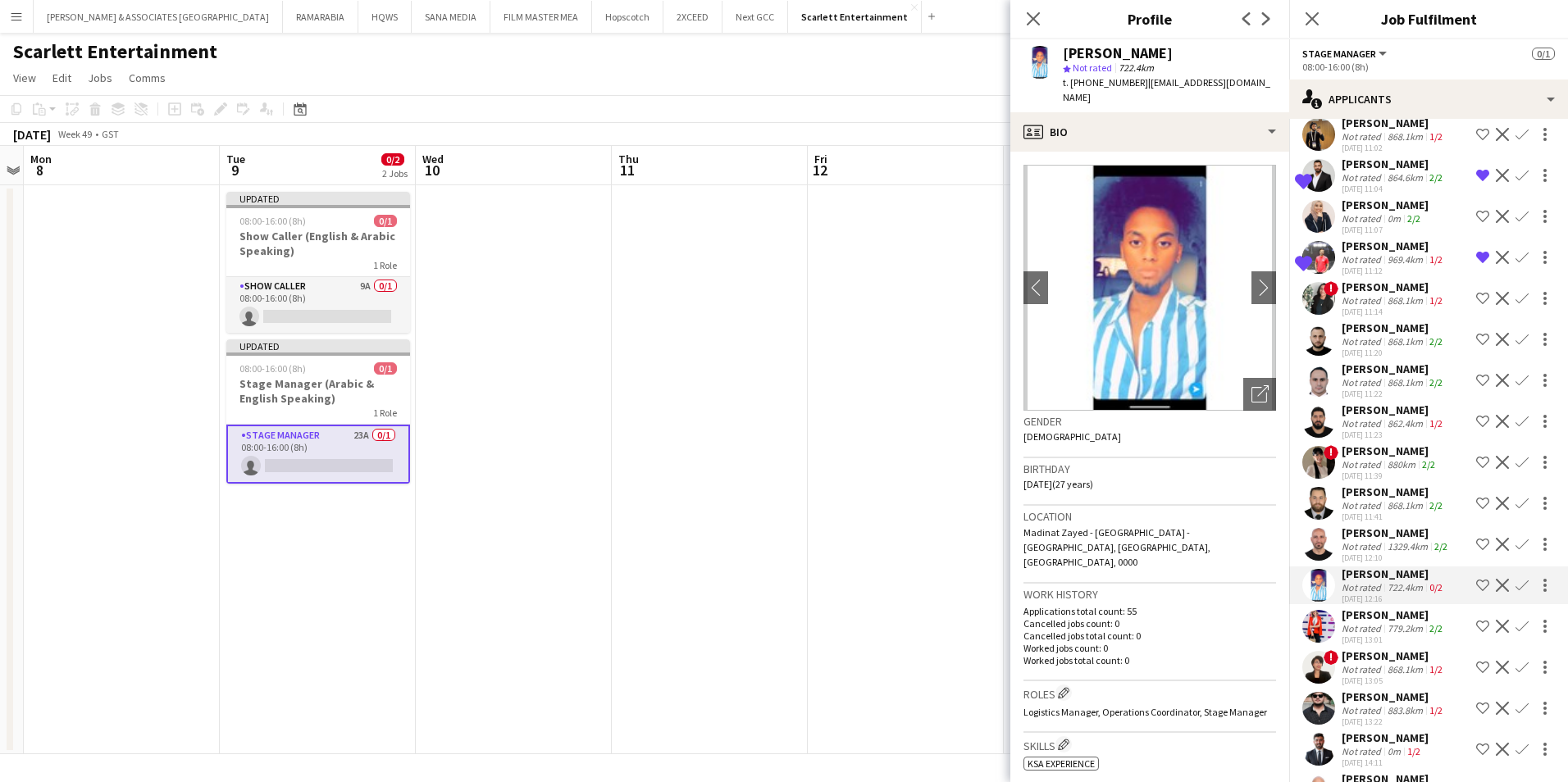
click at [1393, 617] on div "[PERSON_NAME]" at bounding box center [1394, 615] width 104 height 15
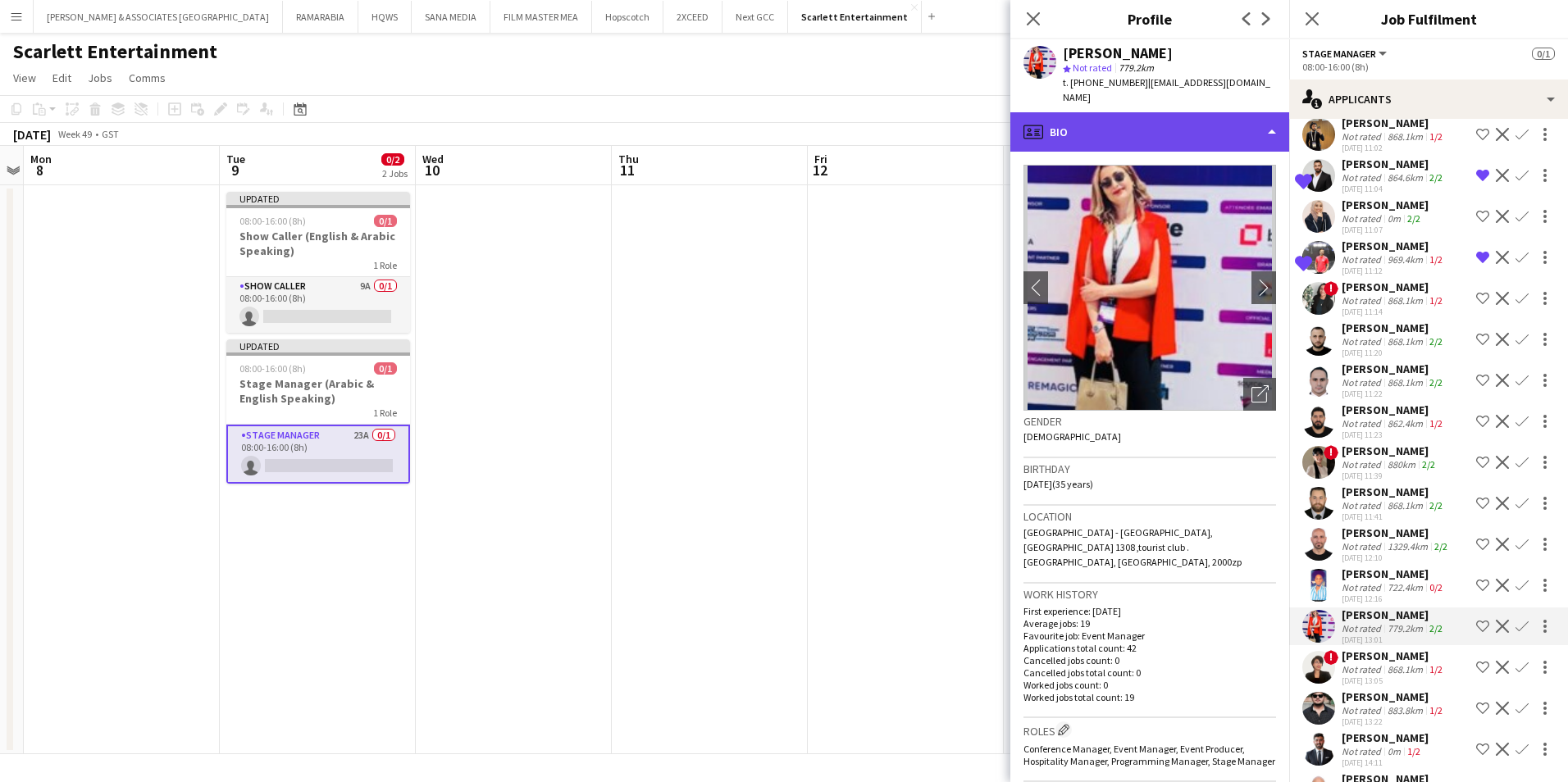
click at [1139, 120] on div "profile Bio" at bounding box center [1149, 132] width 279 height 39
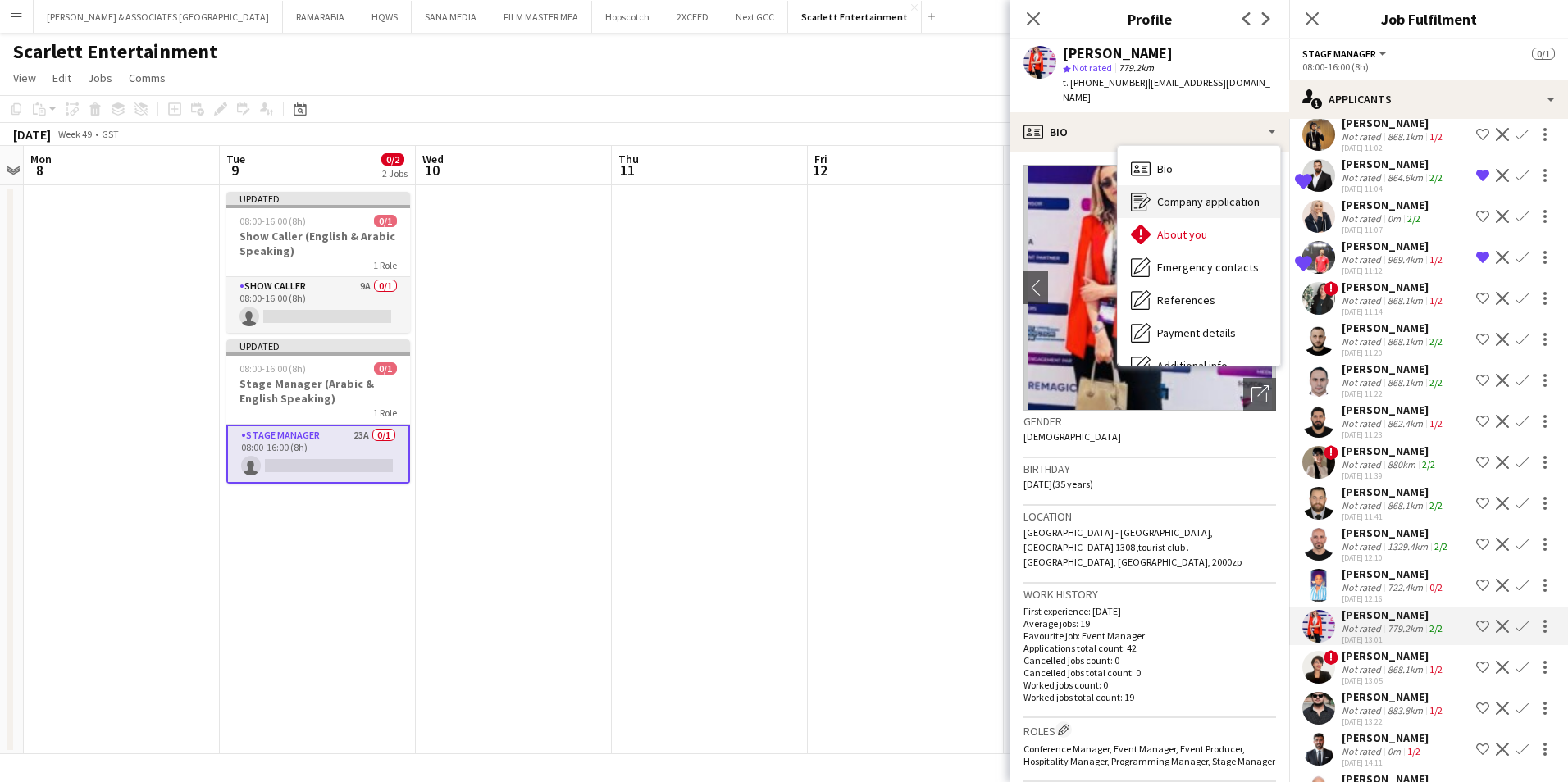
click at [1177, 195] on span "Company application" at bounding box center [1208, 202] width 103 height 15
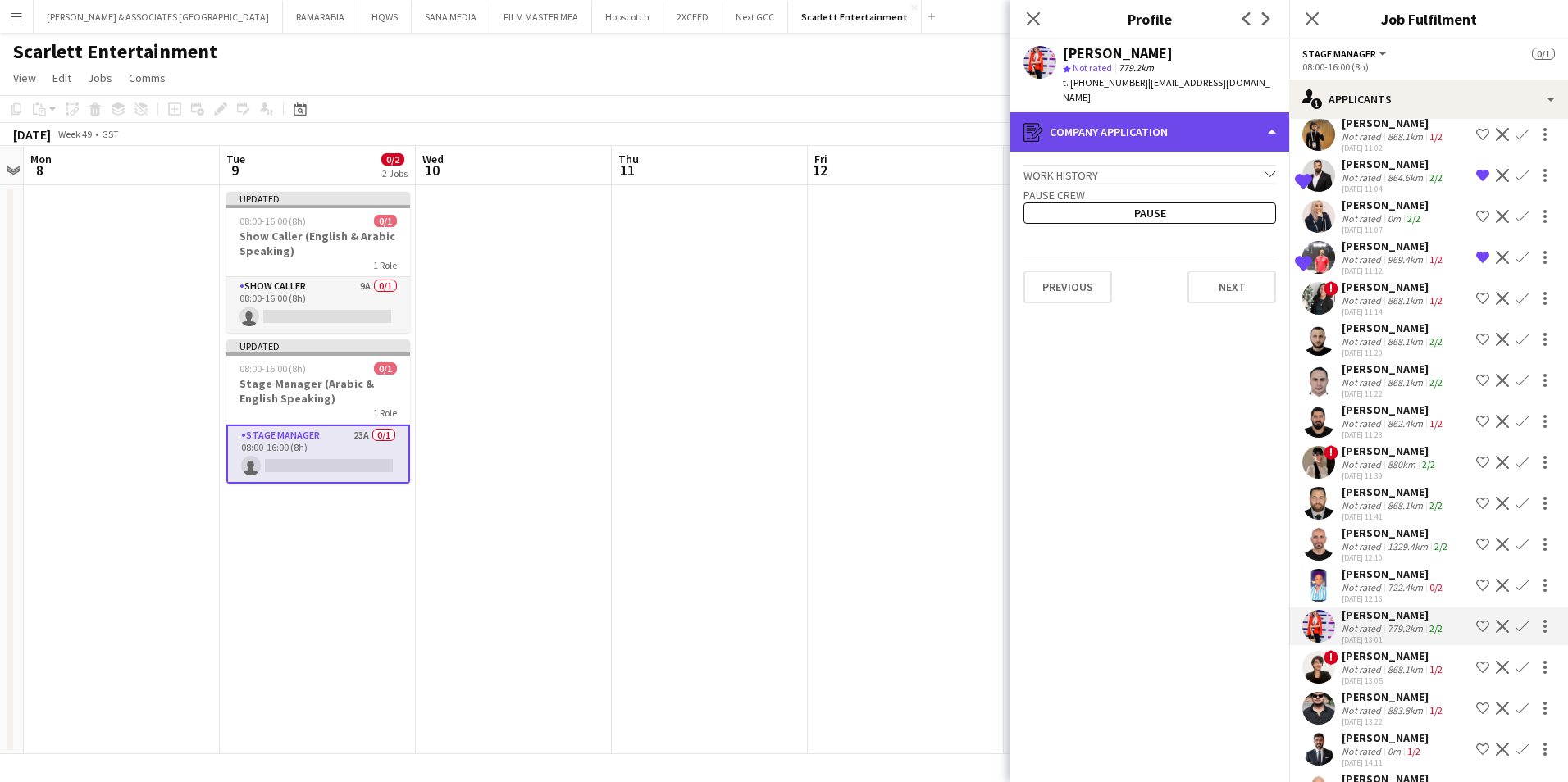
click at [1143, 115] on div "register Company application" at bounding box center [1149, 132] width 279 height 39
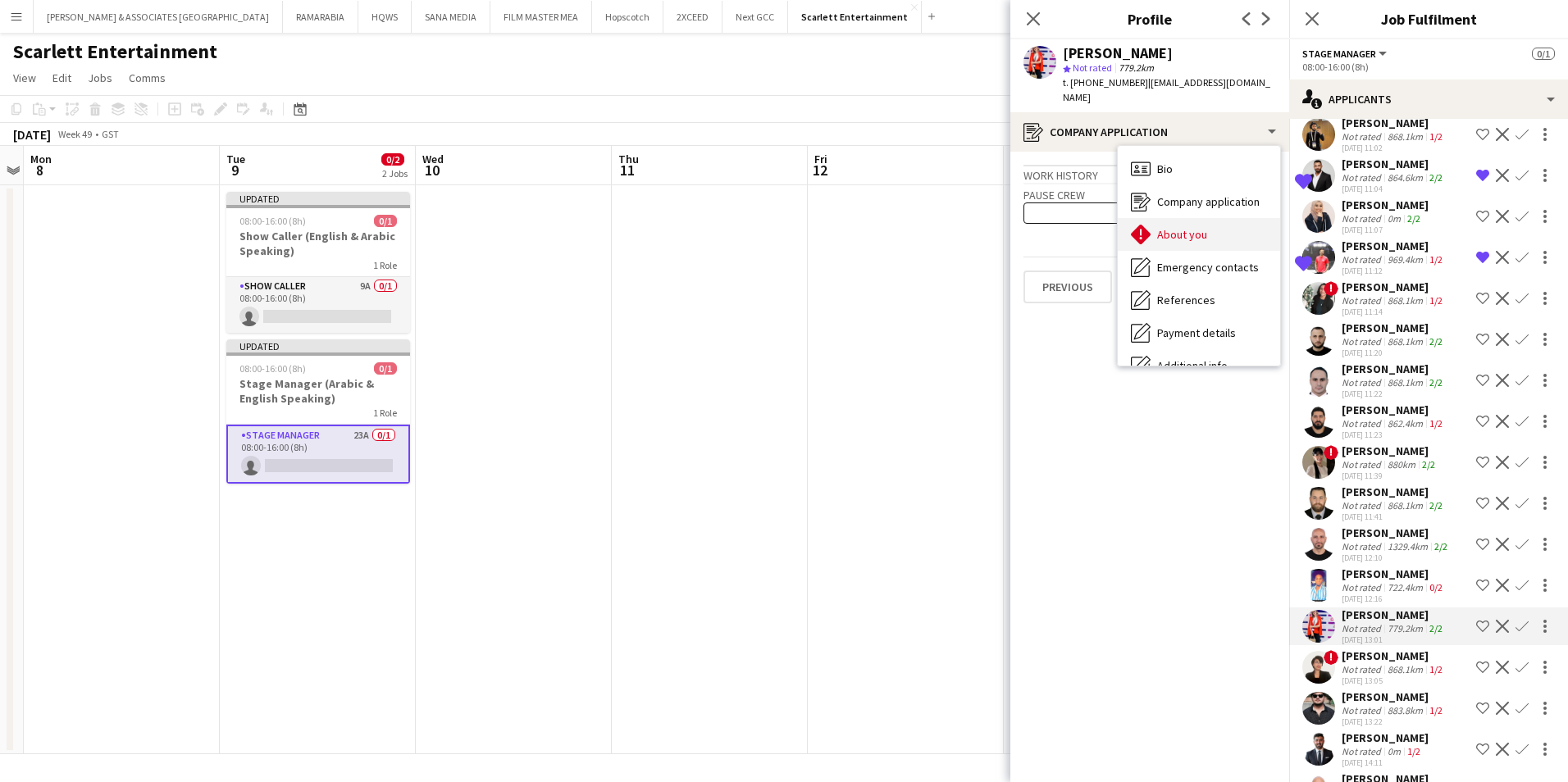
click at [1181, 218] on div "About you About you" at bounding box center [1198, 233] width 162 height 32
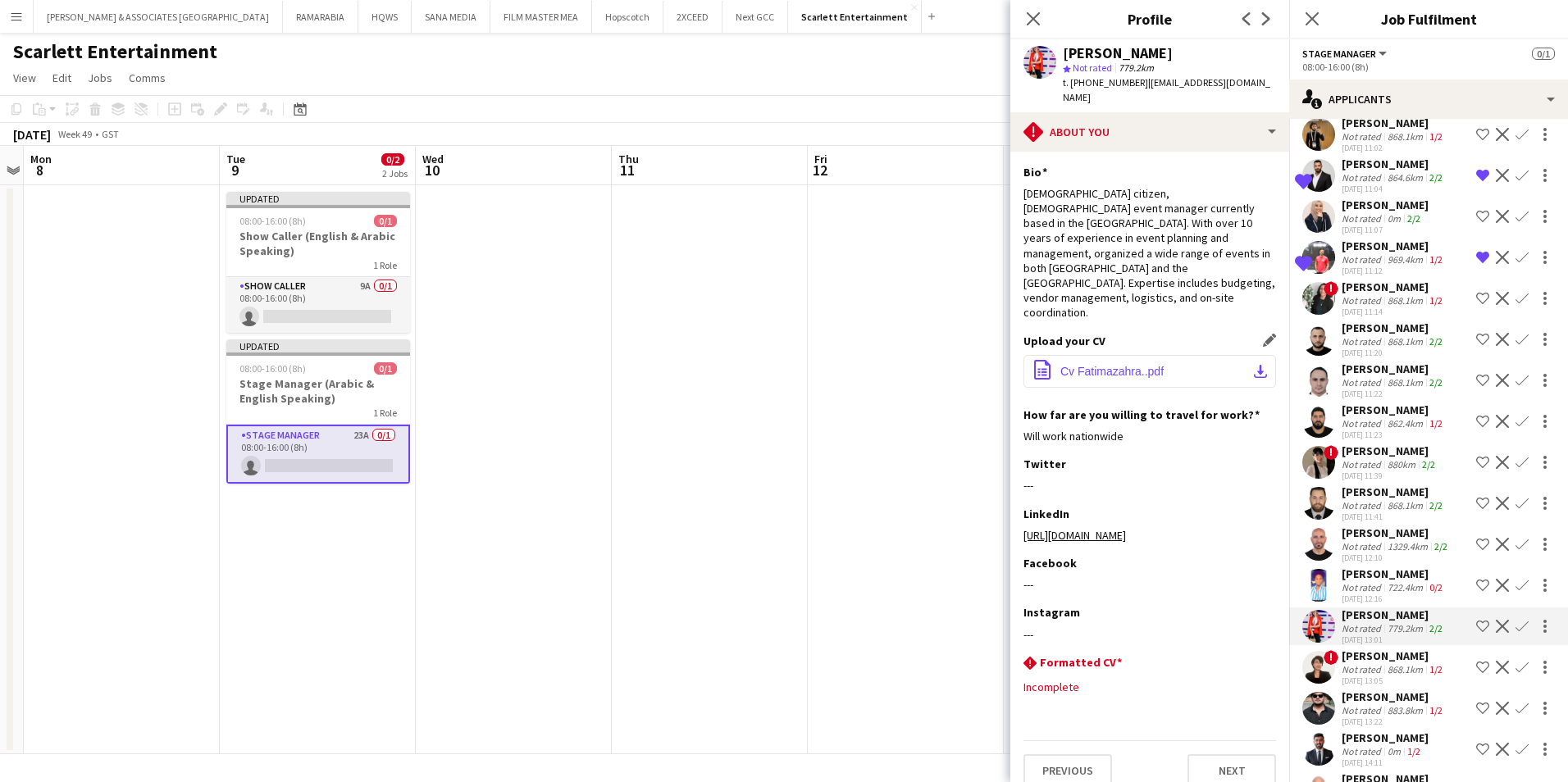
click at [1119, 355] on button "office-file-sheet Cv Fatimazahra..pdf download-bottom" at bounding box center [1149, 371] width 253 height 32
click at [1493, 619] on button "Decline" at bounding box center [1502, 626] width 19 height 19
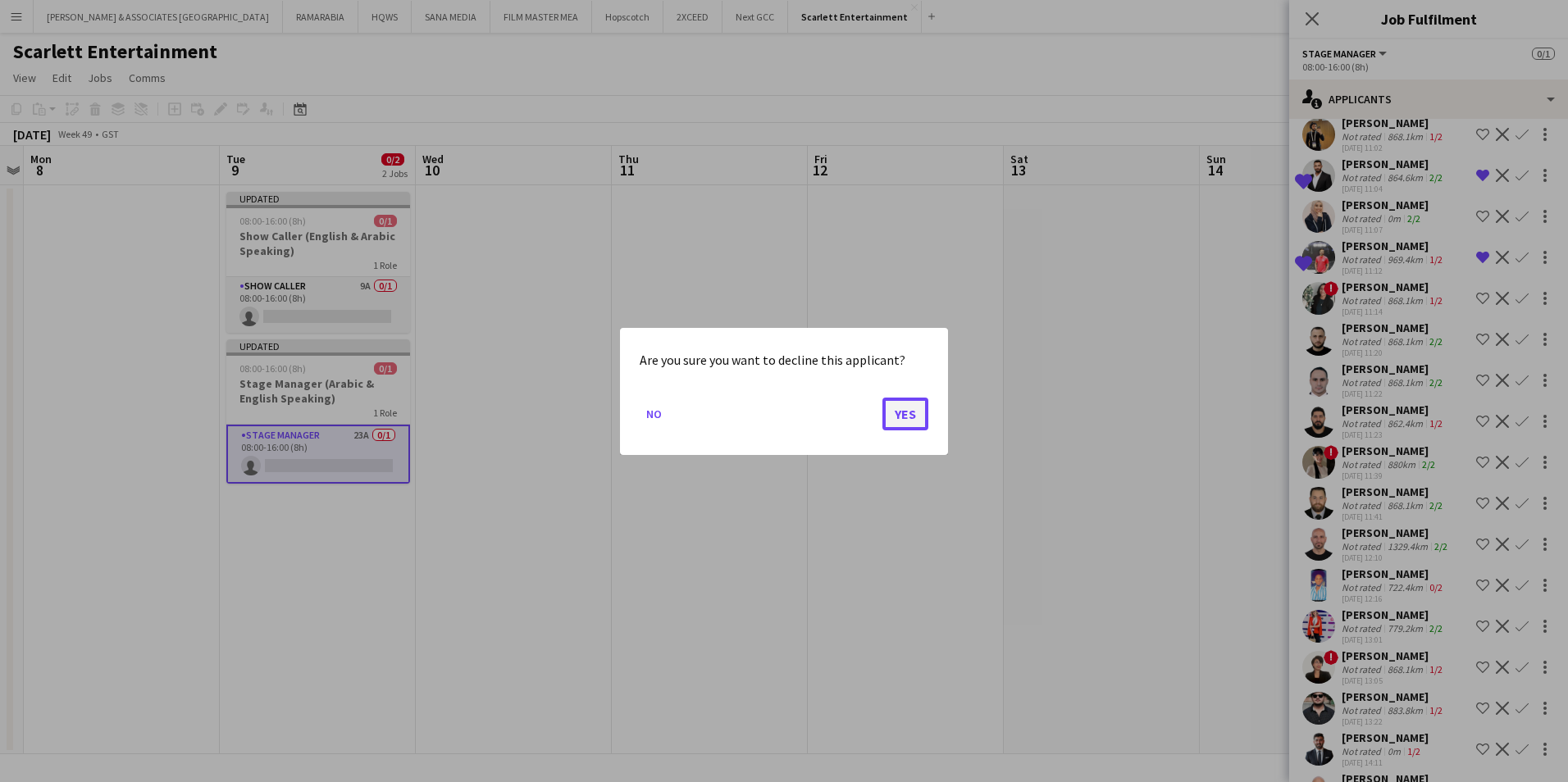
click at [922, 406] on button "Yes" at bounding box center [905, 412] width 46 height 32
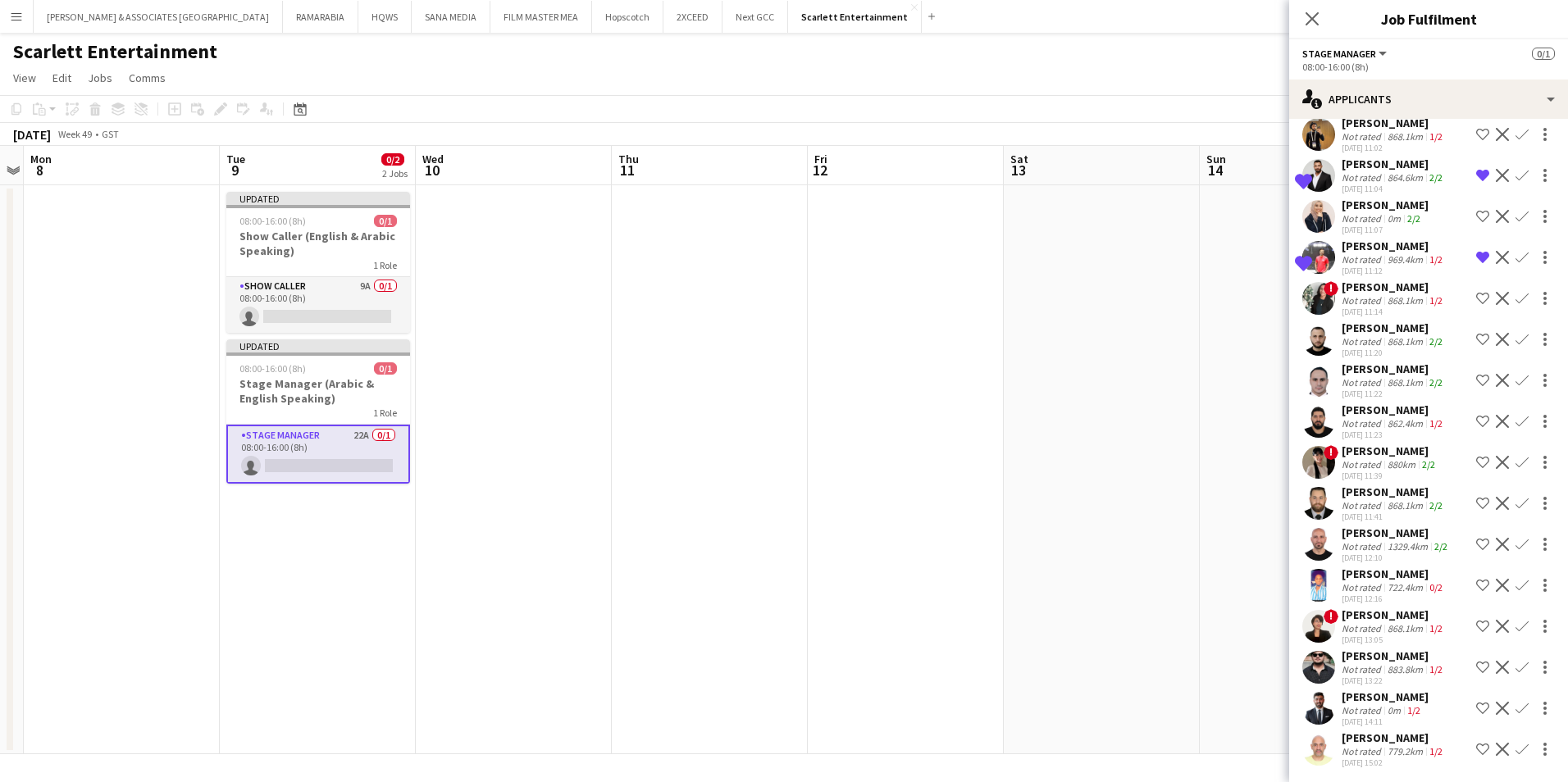
click at [1365, 610] on div "[PERSON_NAME]" at bounding box center [1394, 615] width 104 height 15
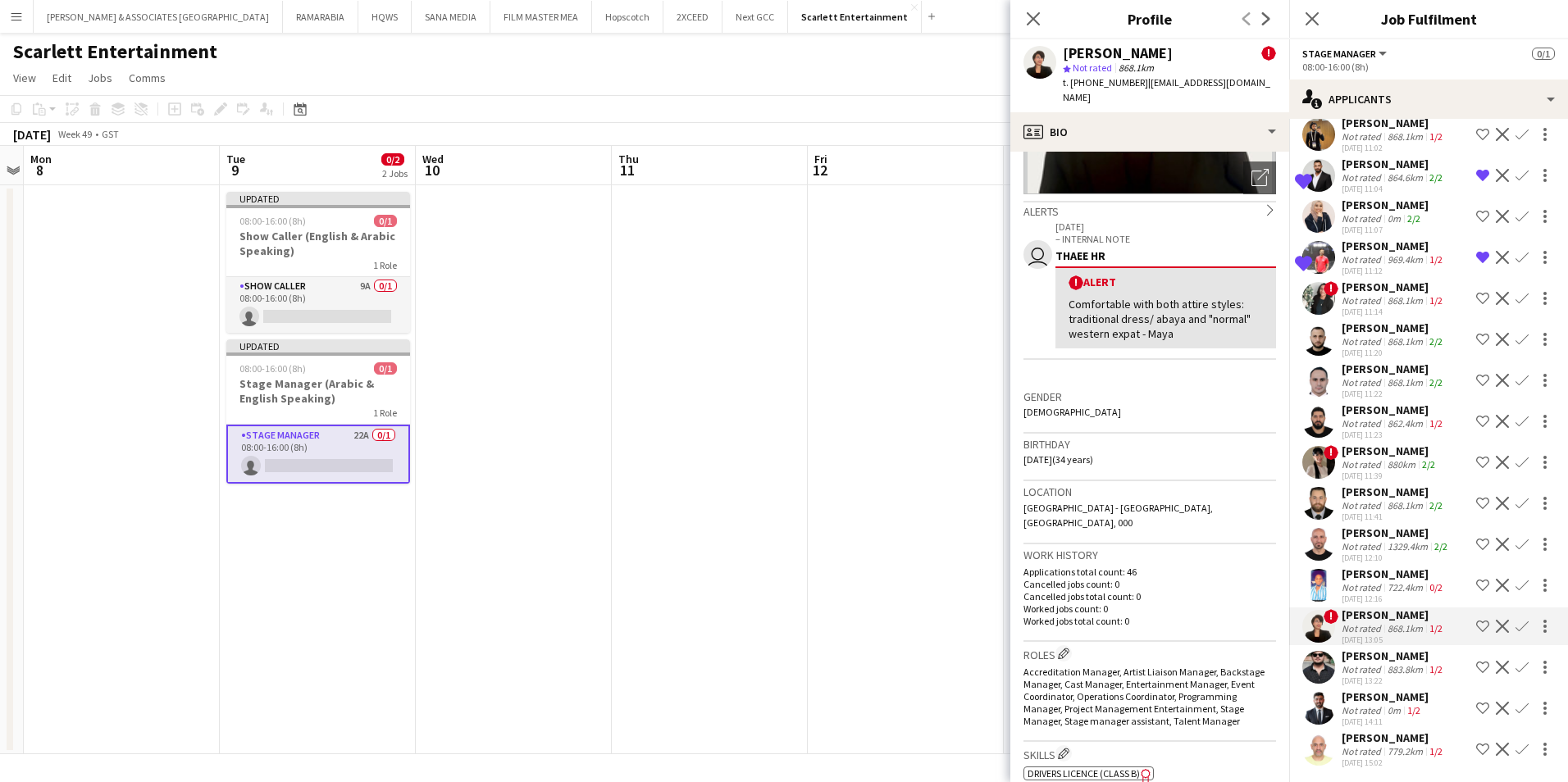
scroll to position [246, 0]
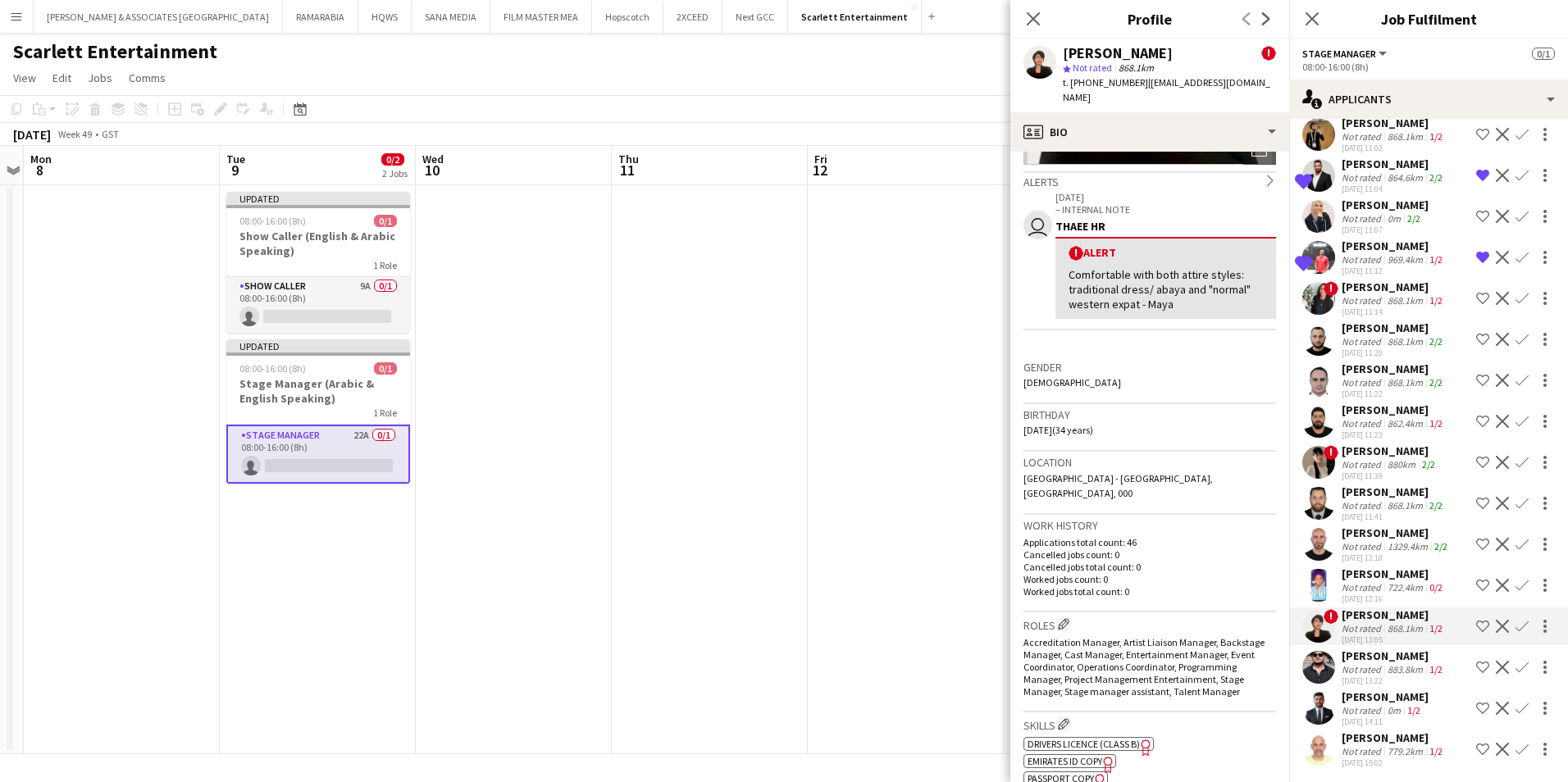
click at [1372, 660] on div "[PERSON_NAME]" at bounding box center [1394, 656] width 104 height 15
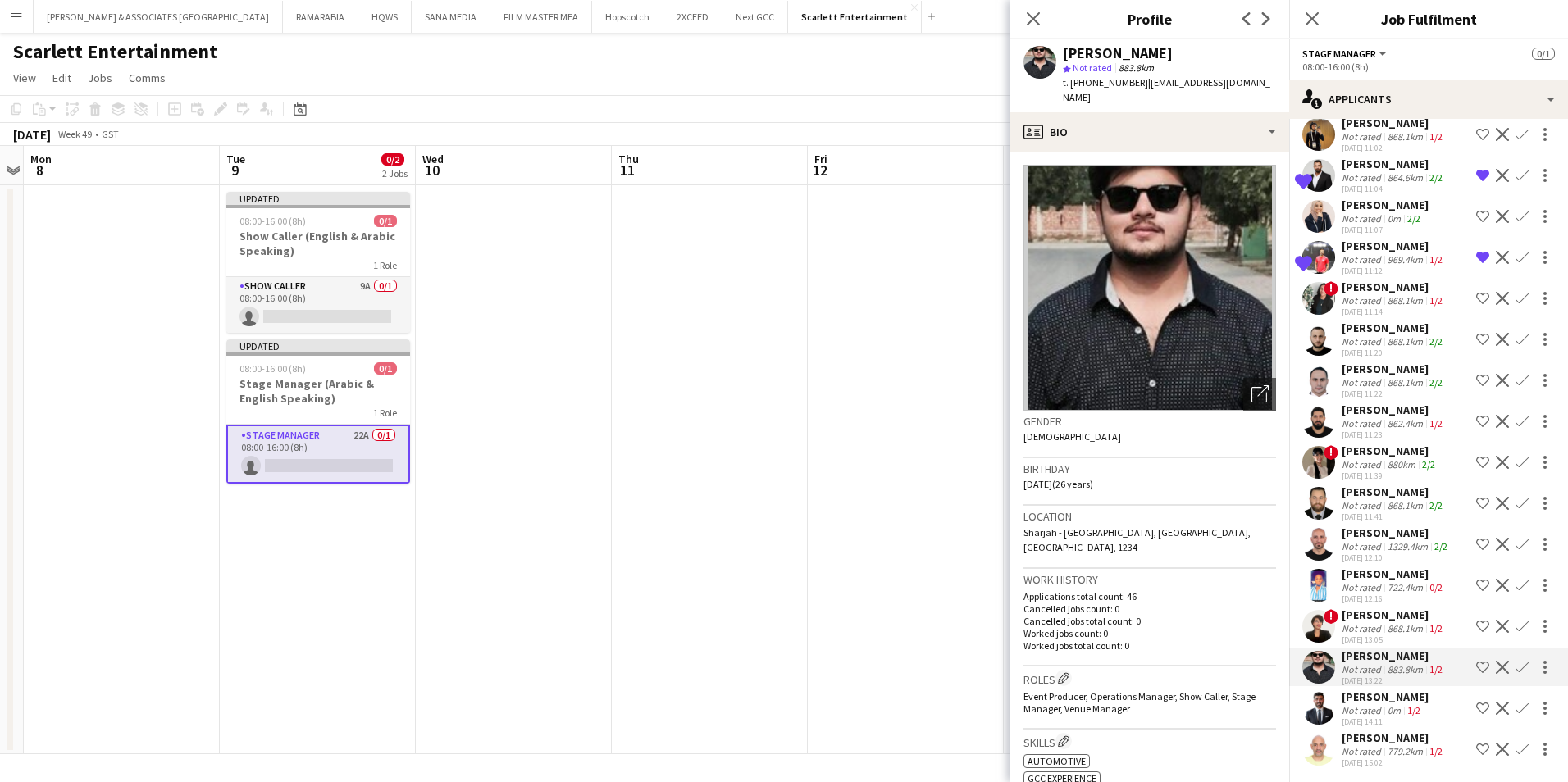
click at [1373, 695] on div "[PERSON_NAME]" at bounding box center [1385, 697] width 87 height 15
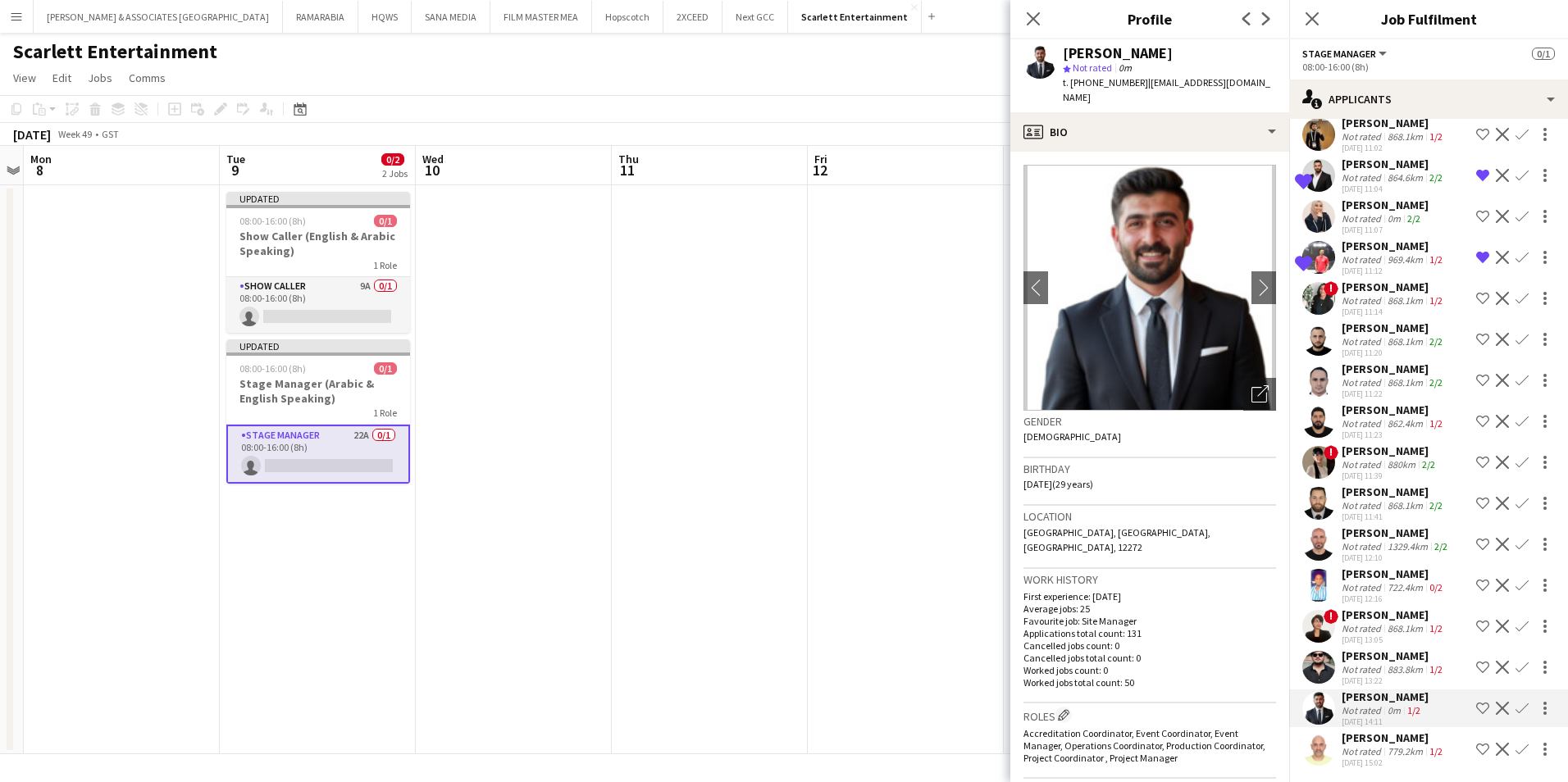
scroll to position [331, 0]
click at [1387, 732] on div "[PERSON_NAME]" at bounding box center [1394, 736] width 104 height 15
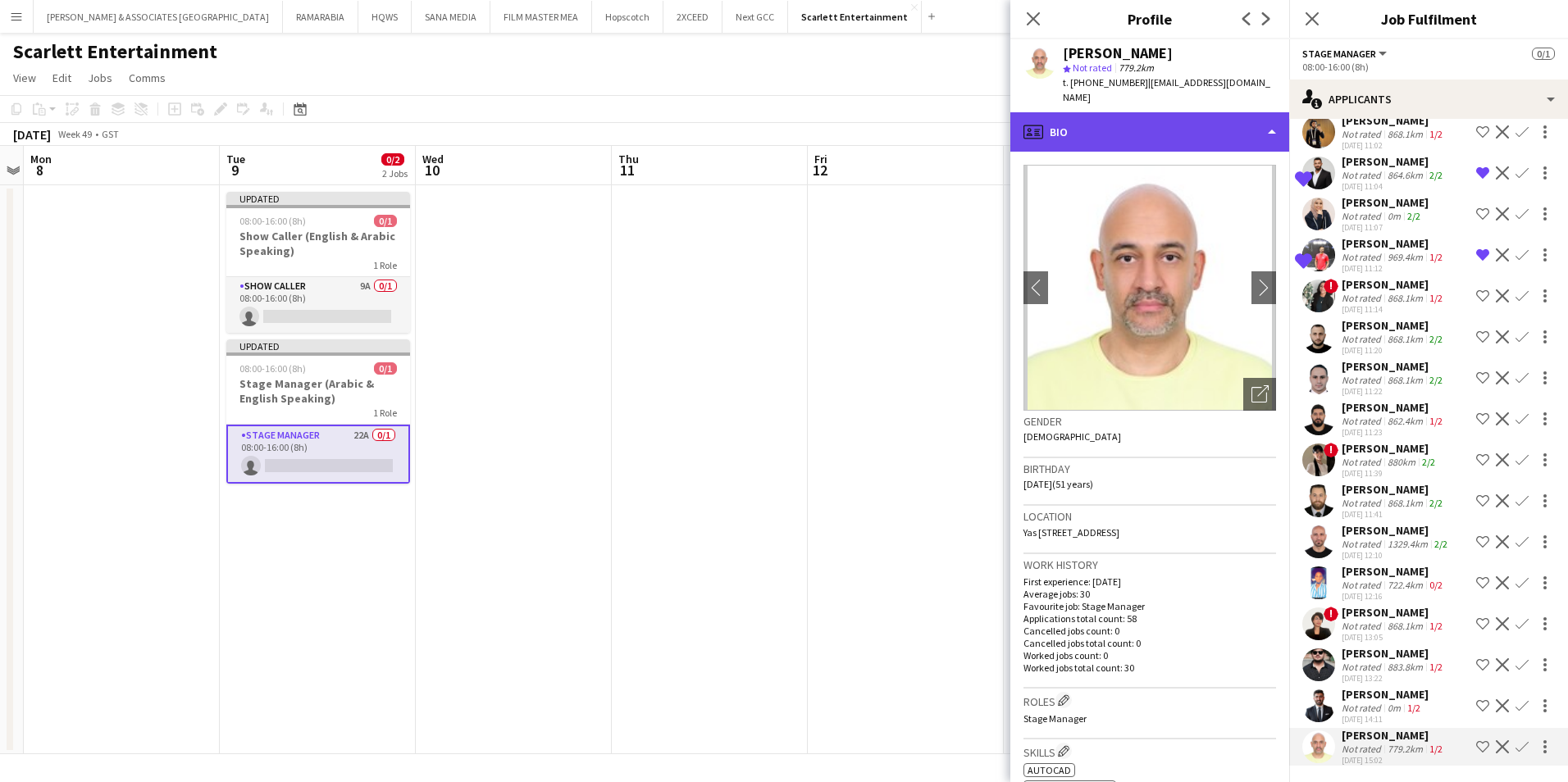
click at [1195, 121] on div "profile Bio" at bounding box center [1149, 132] width 279 height 39
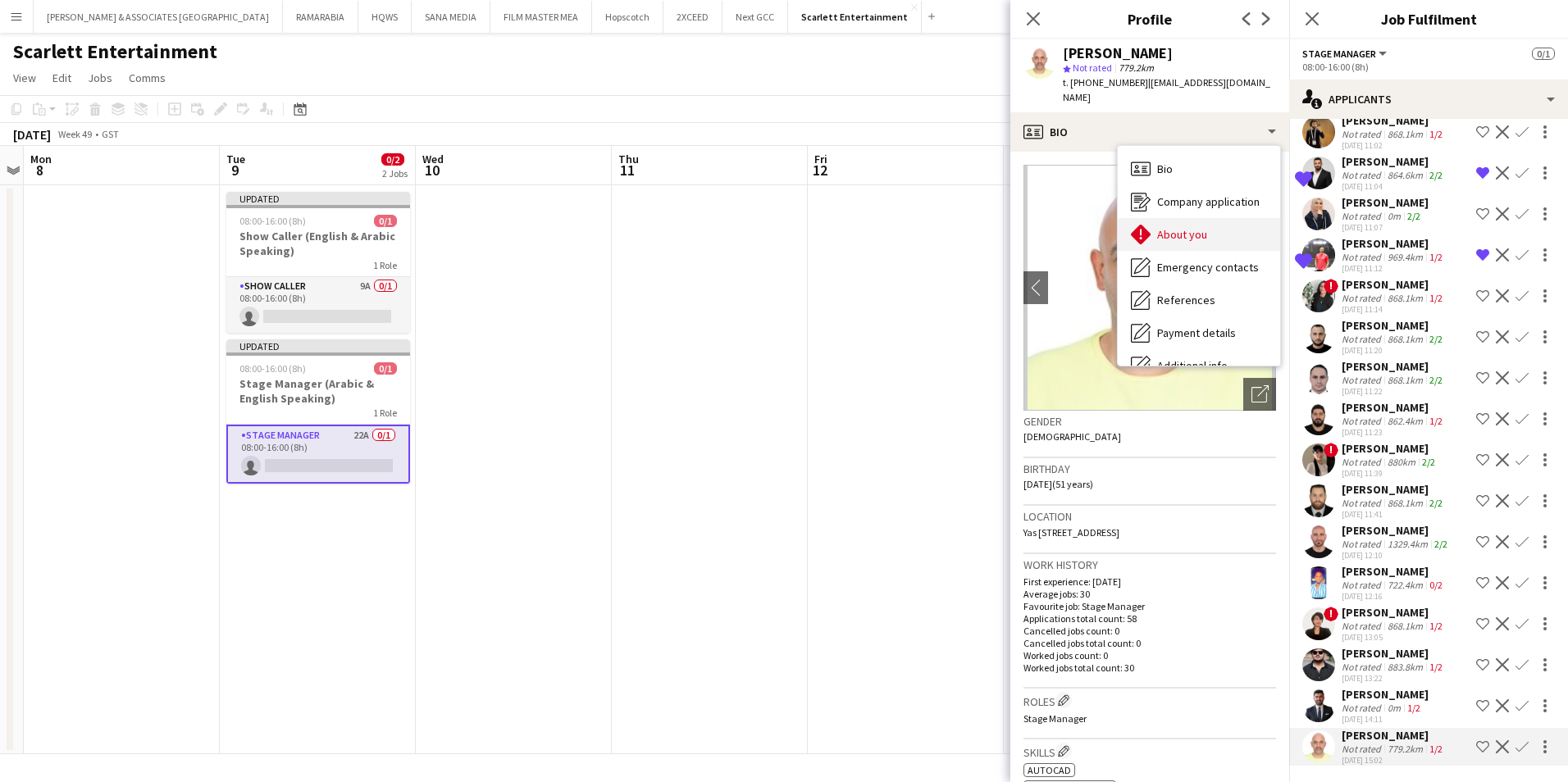
click at [1194, 227] on span "About you" at bounding box center [1182, 234] width 50 height 15
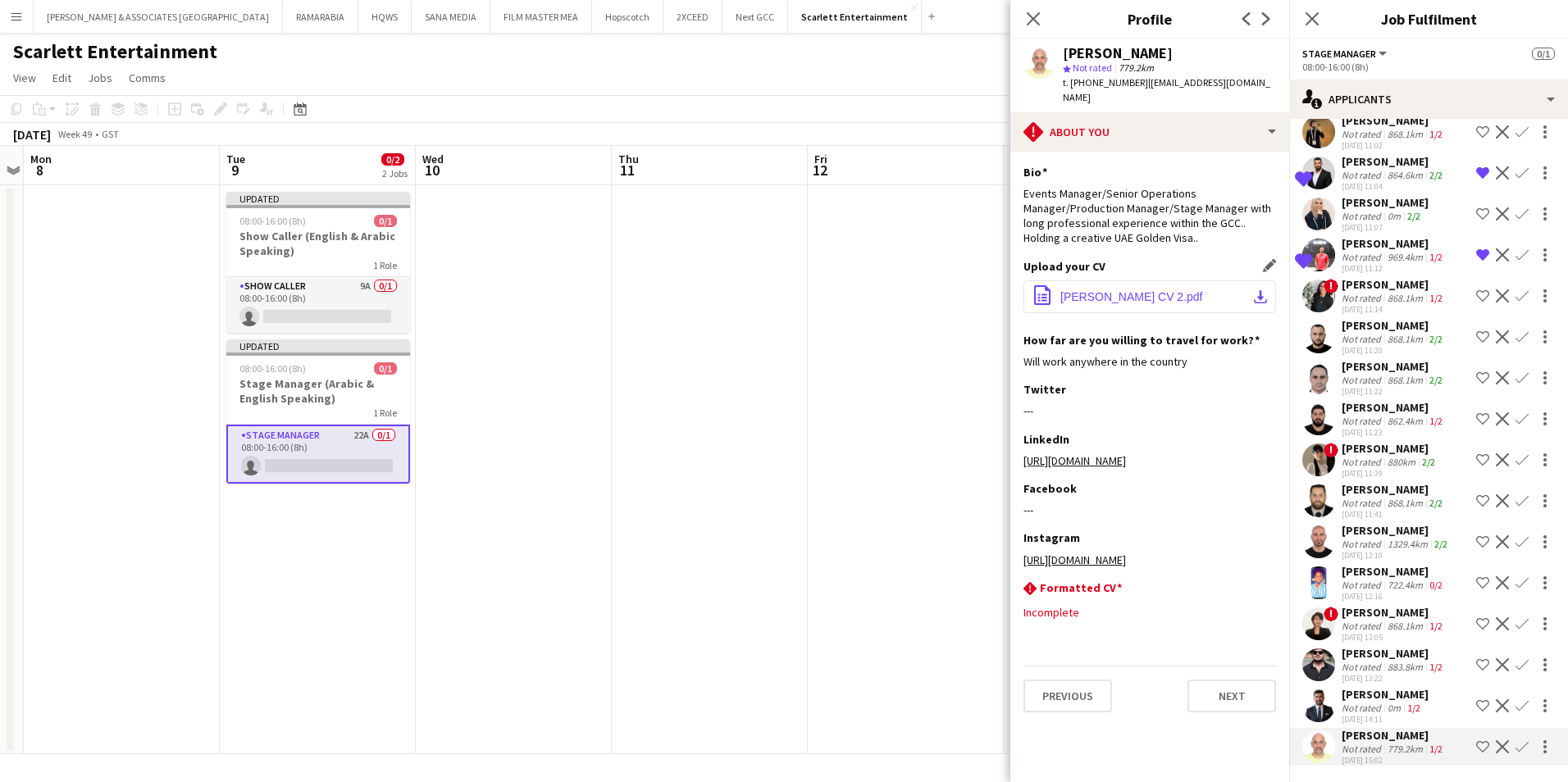
click at [1182, 294] on button "office-file-sheet [PERSON_NAME] CV 2.pdf download-bottom" at bounding box center [1149, 296] width 253 height 32
click at [1368, 737] on div "[PERSON_NAME]" at bounding box center [1394, 736] width 104 height 15
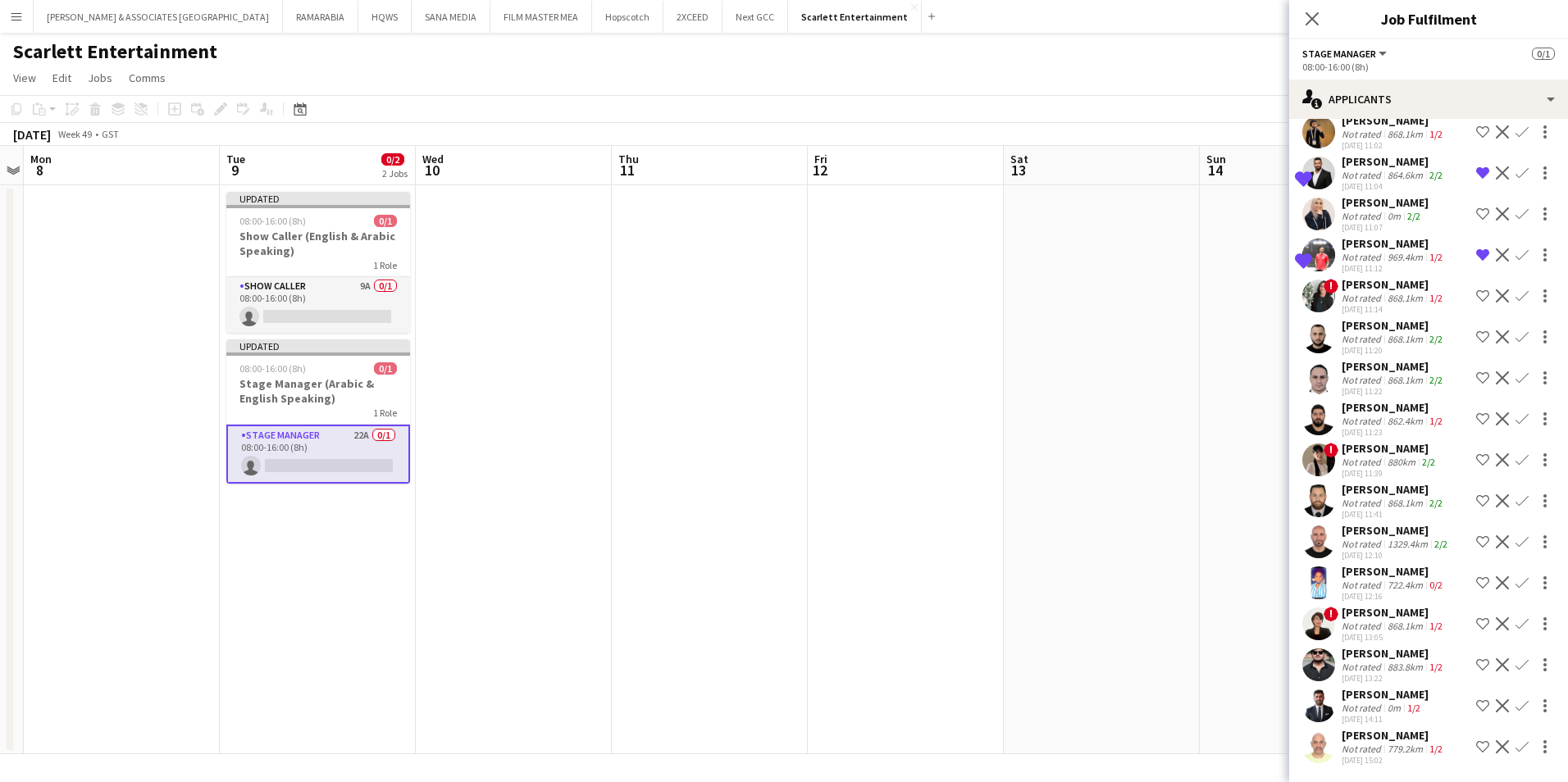
click at [1368, 737] on div "[PERSON_NAME]" at bounding box center [1394, 736] width 104 height 15
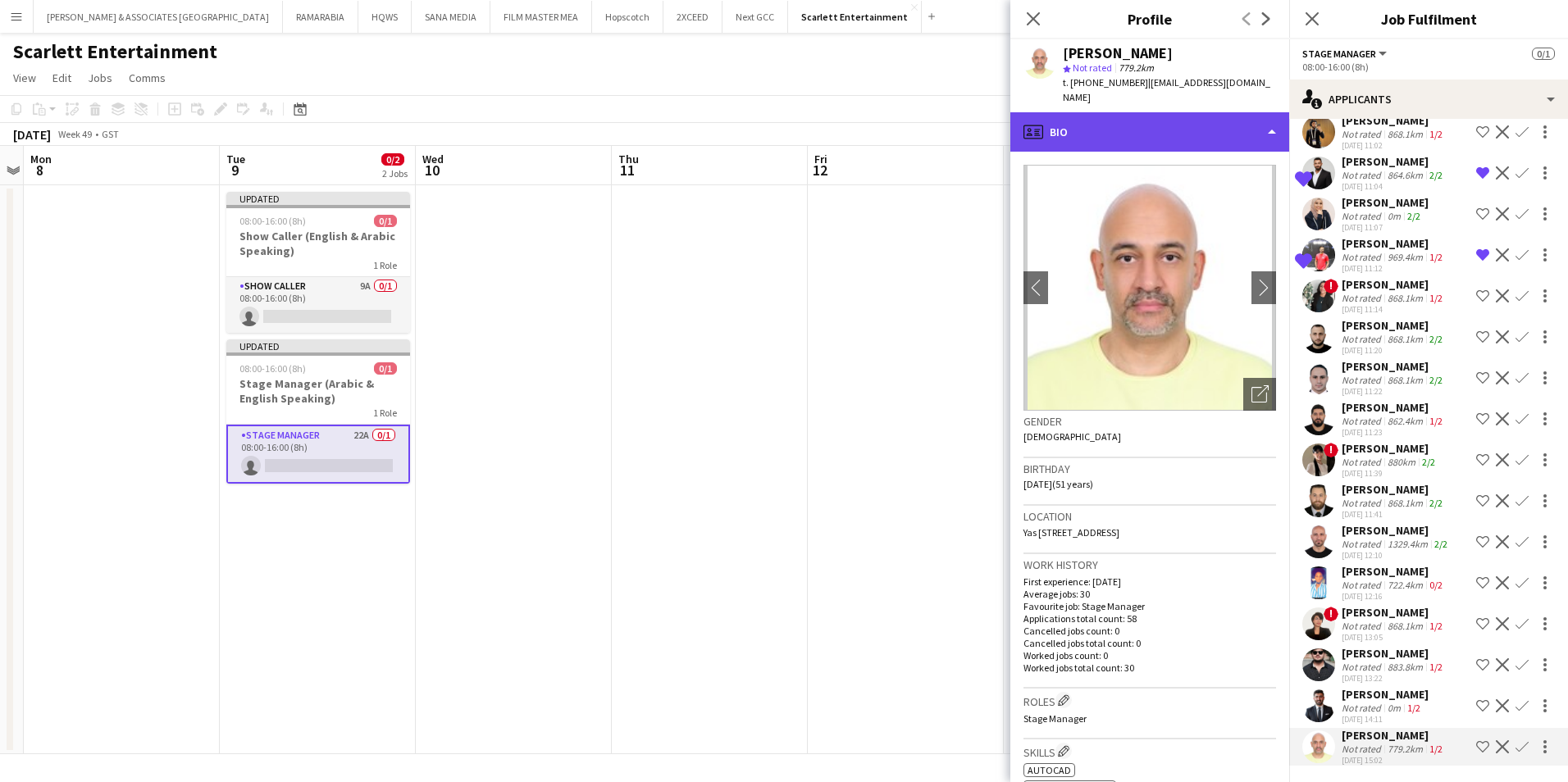
click at [1144, 115] on div "profile Bio" at bounding box center [1149, 132] width 279 height 39
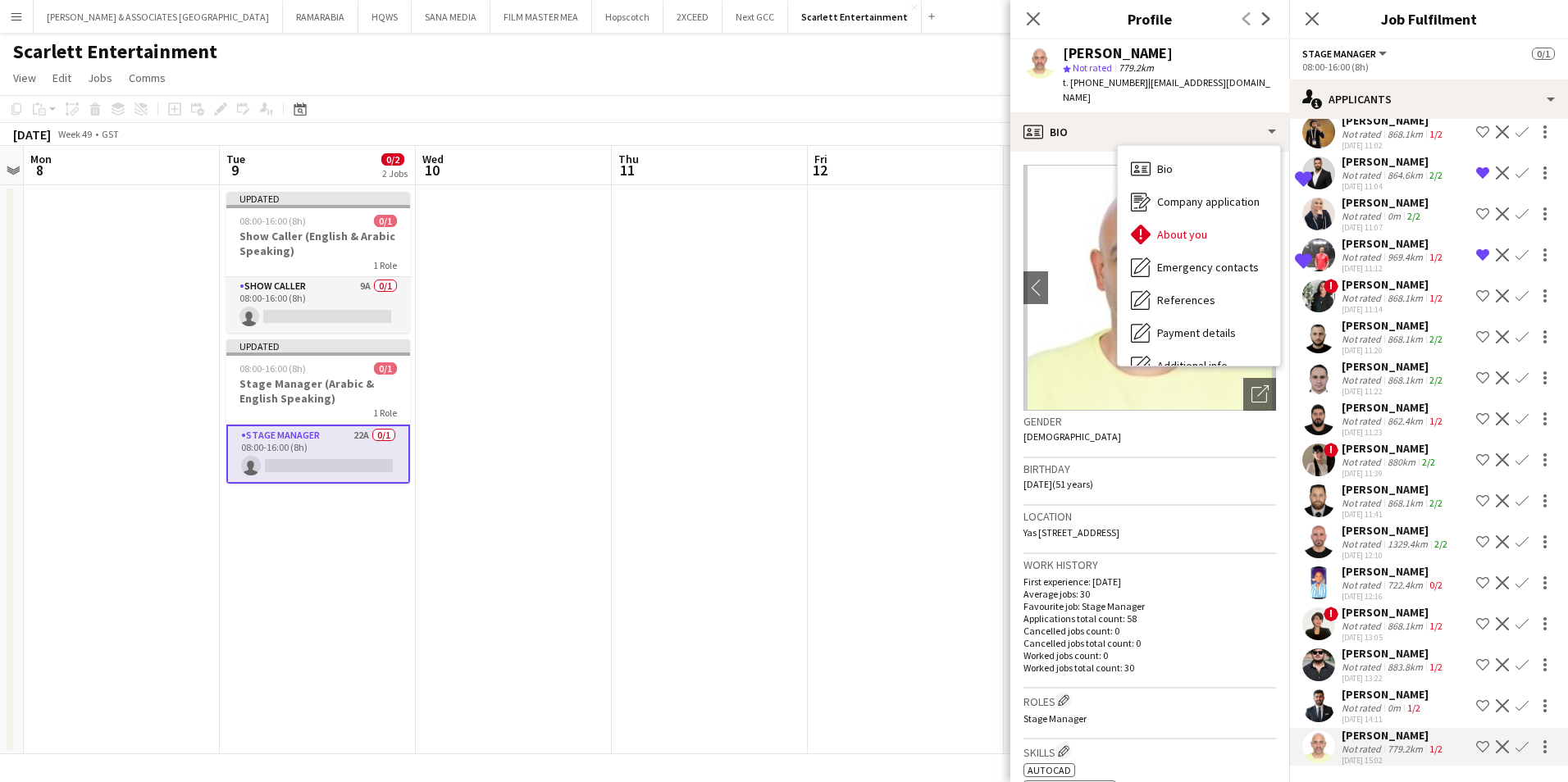
click at [602, 82] on app-page-menu "View Day view expanded Day view collapsed Month view Date picker Jump to [DATE]…" at bounding box center [784, 80] width 1568 height 32
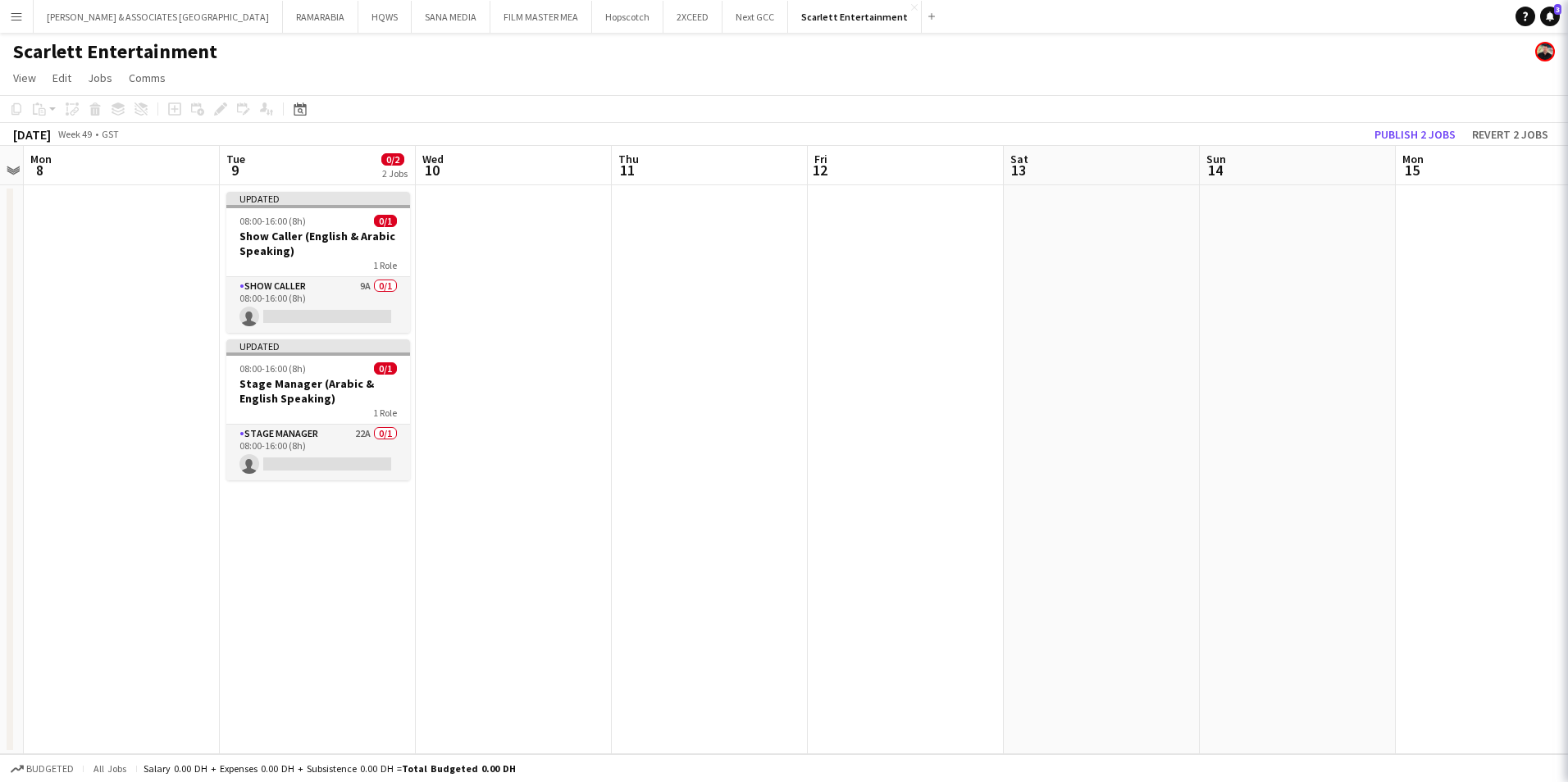
scroll to position [0, 0]
click at [18, 24] on button "Menu" at bounding box center [16, 16] width 32 height 32
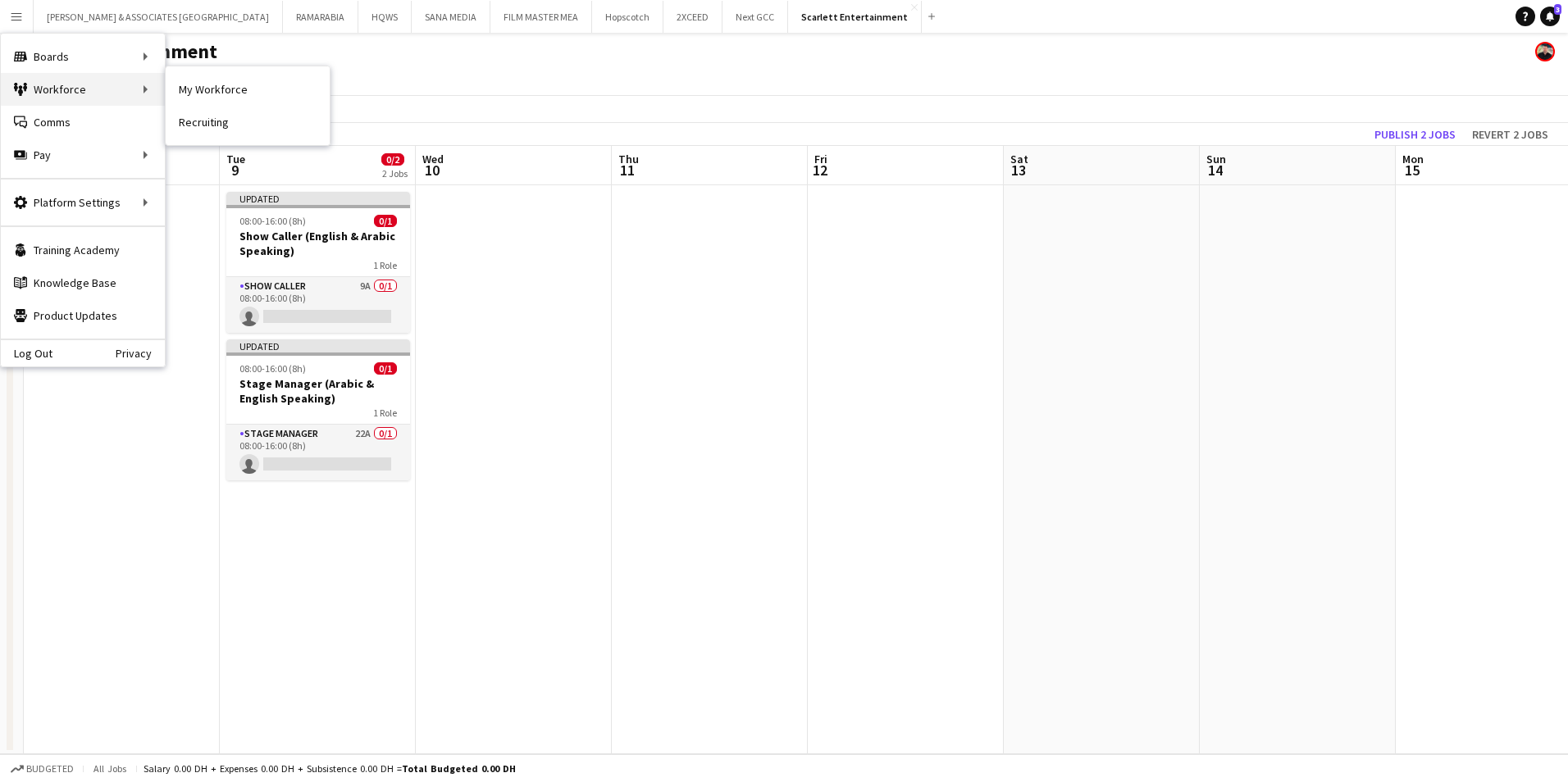
click at [99, 96] on div "Workforce Workforce" at bounding box center [82, 89] width 164 height 32
click at [239, 92] on link "My Workforce" at bounding box center [247, 89] width 164 height 32
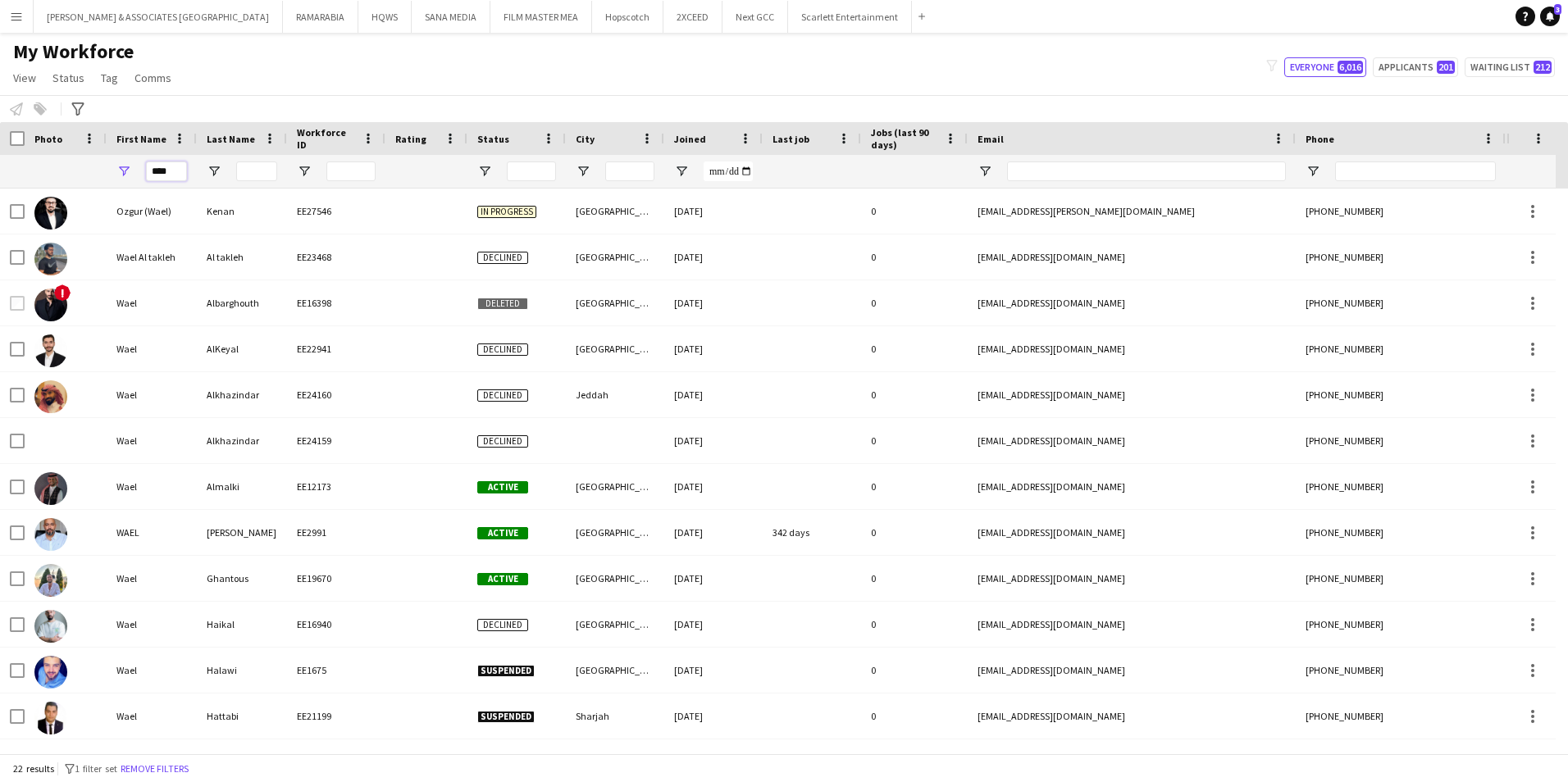
drag, startPoint x: 171, startPoint y: 171, endPoint x: 104, endPoint y: 171, distance: 67.0
click at [104, 171] on div "****" at bounding box center [889, 170] width 1778 height 32
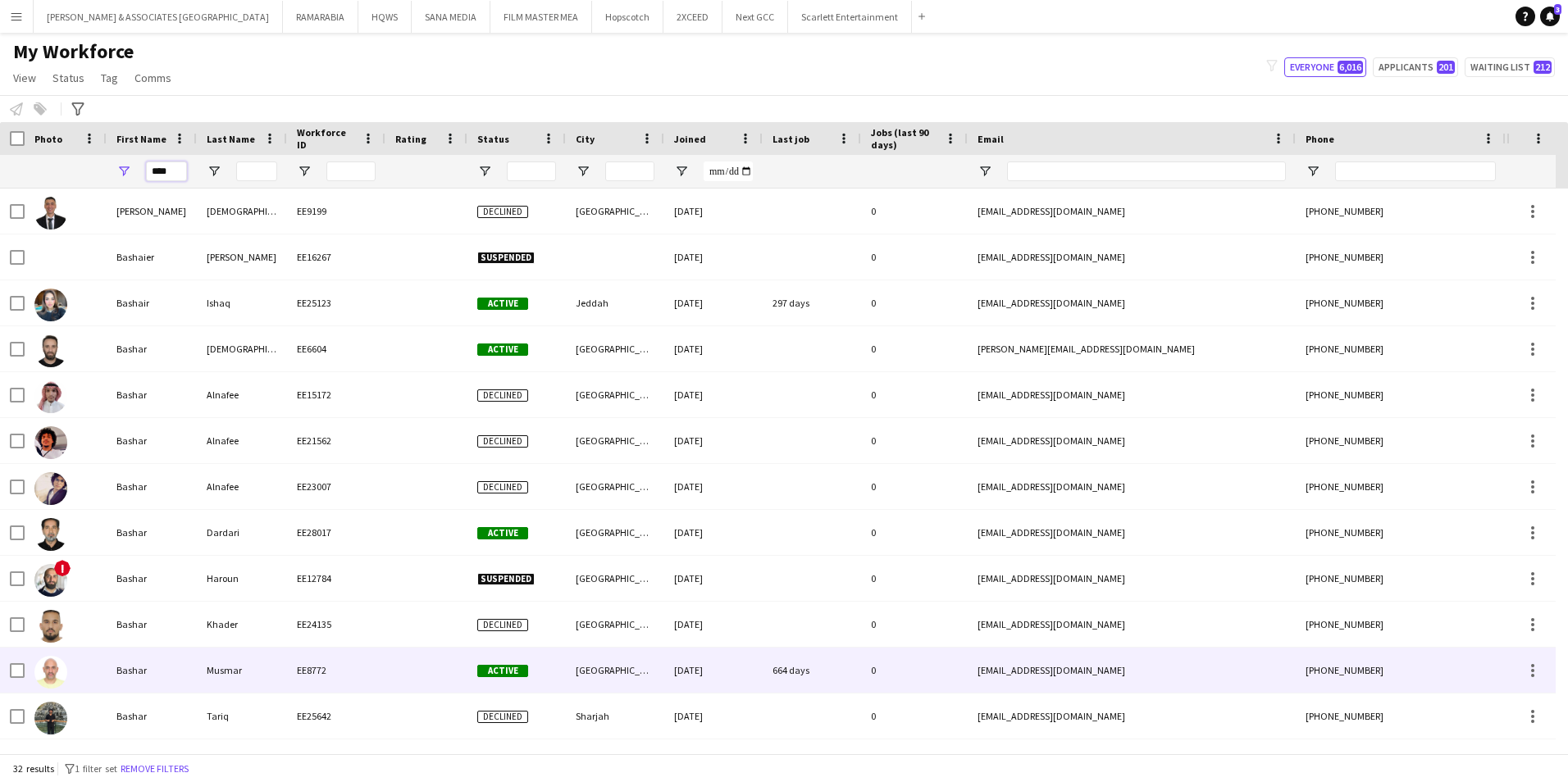
type input "****"
click at [171, 665] on div "Bashar" at bounding box center [151, 670] width 90 height 45
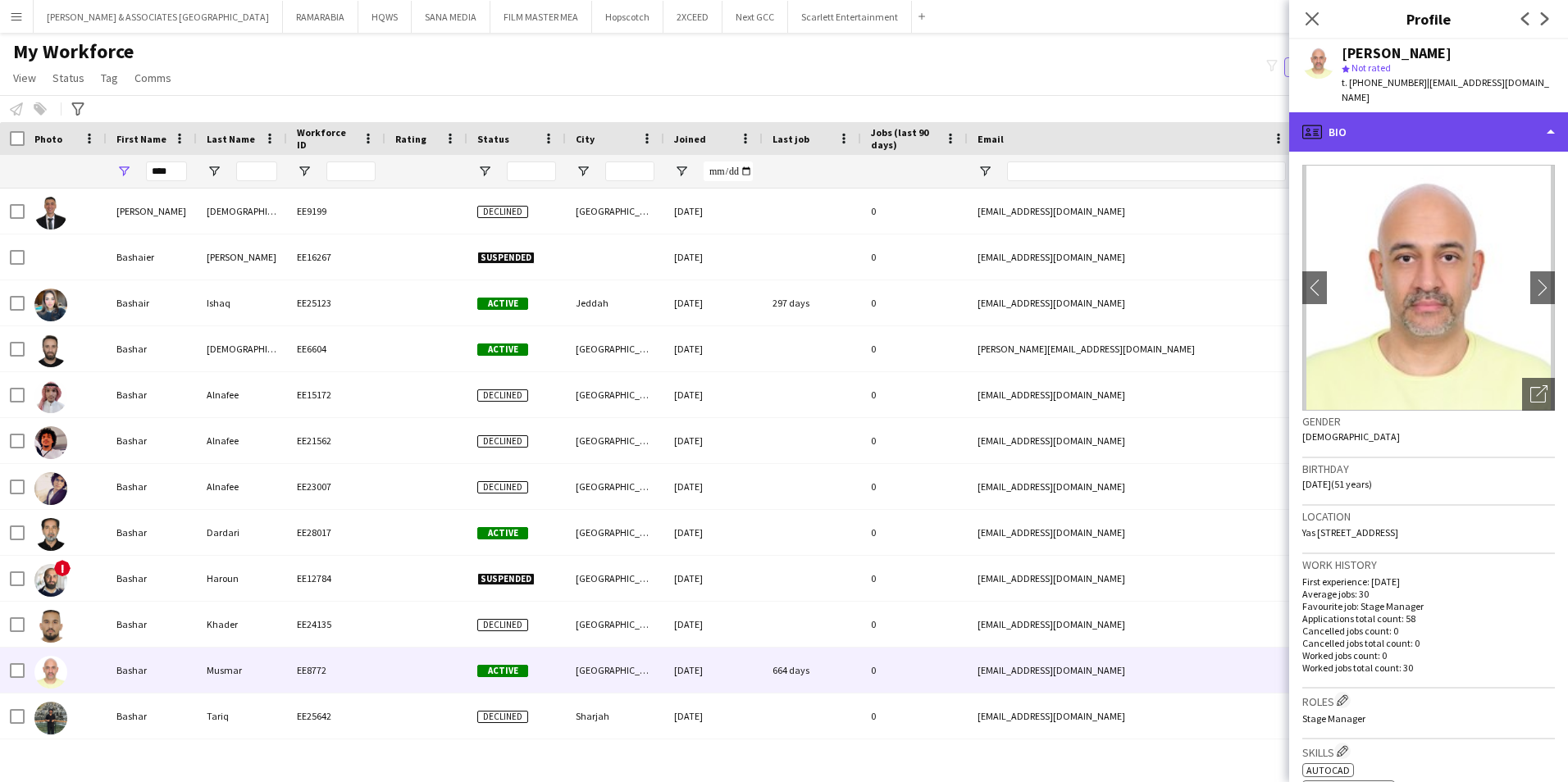
click at [1516, 114] on div "profile Bio" at bounding box center [1428, 132] width 279 height 39
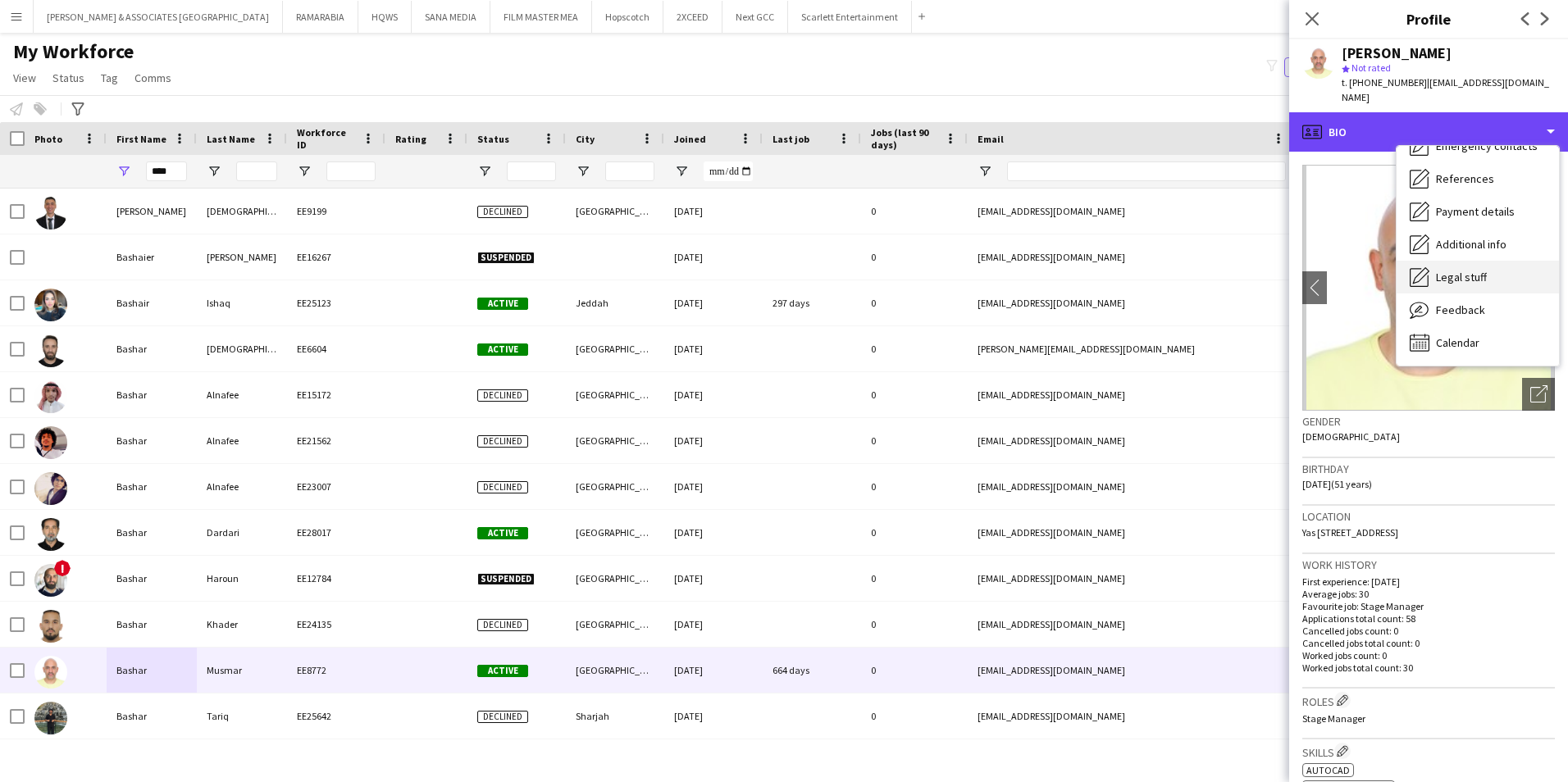
scroll to position [39, 0]
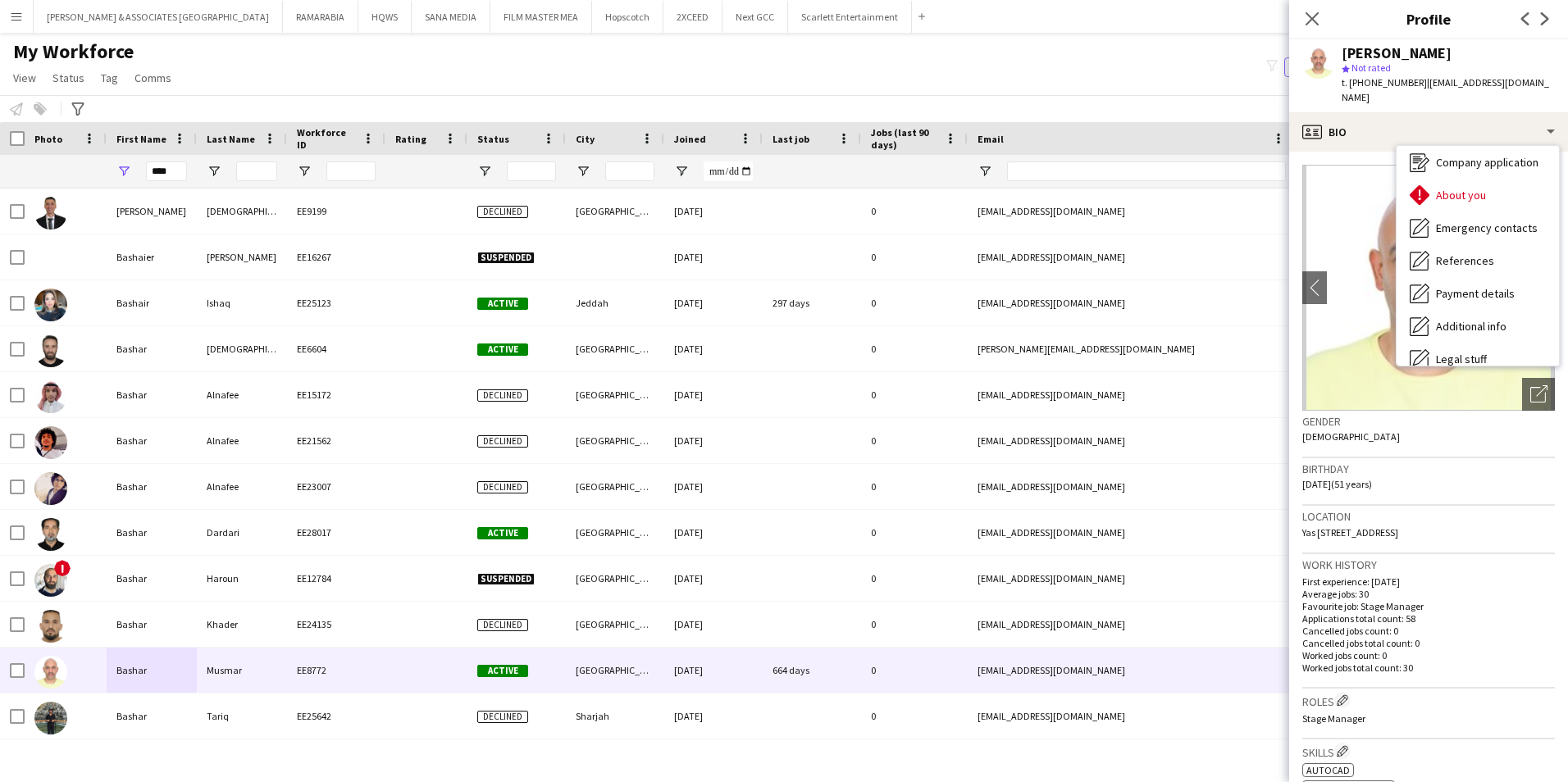
click at [1495, 59] on div "[PERSON_NAME]" at bounding box center [1448, 54] width 213 height 15
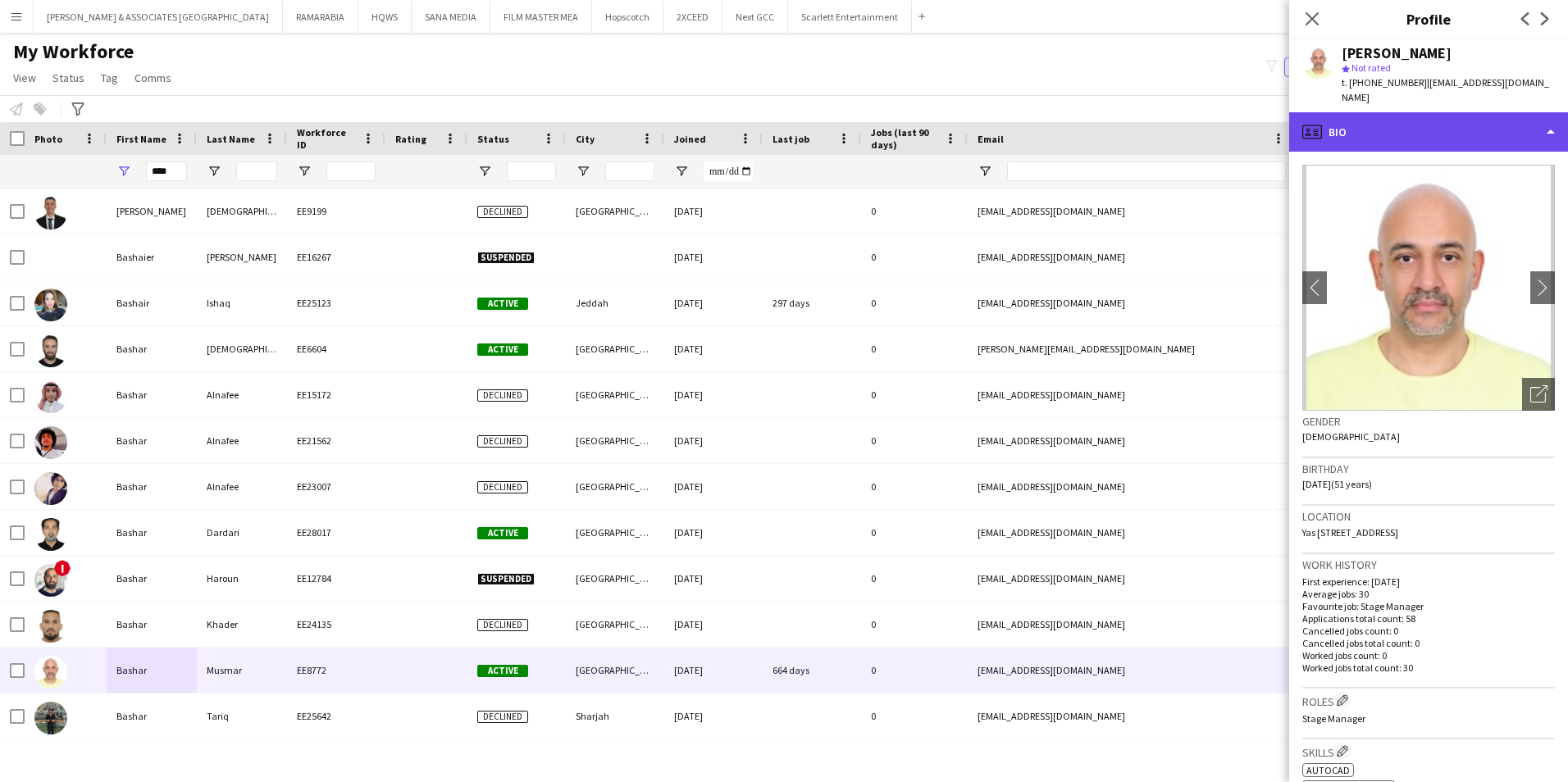
click at [1490, 112] on div "profile Bio" at bounding box center [1428, 132] width 279 height 39
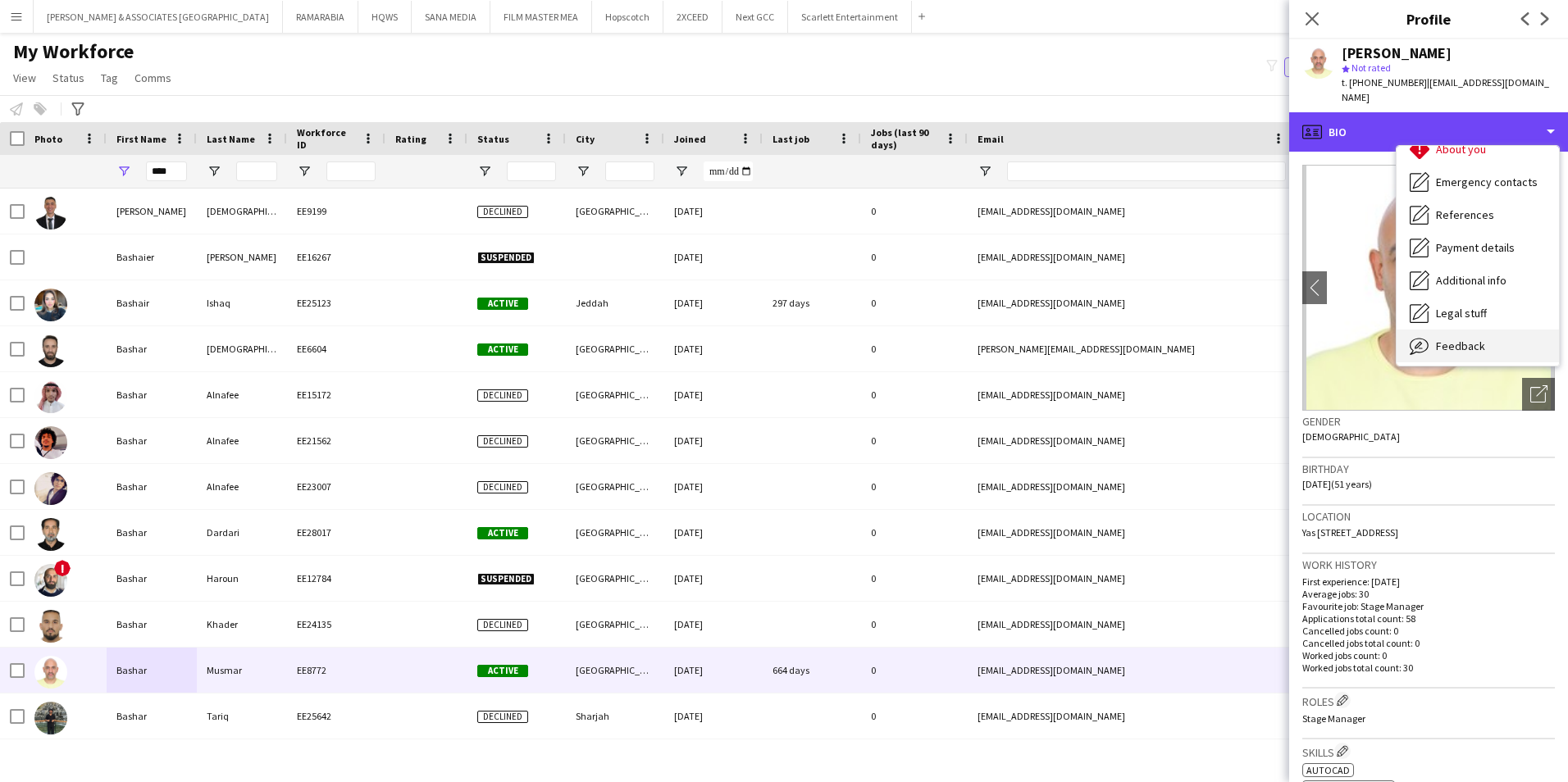
scroll to position [121, 0]
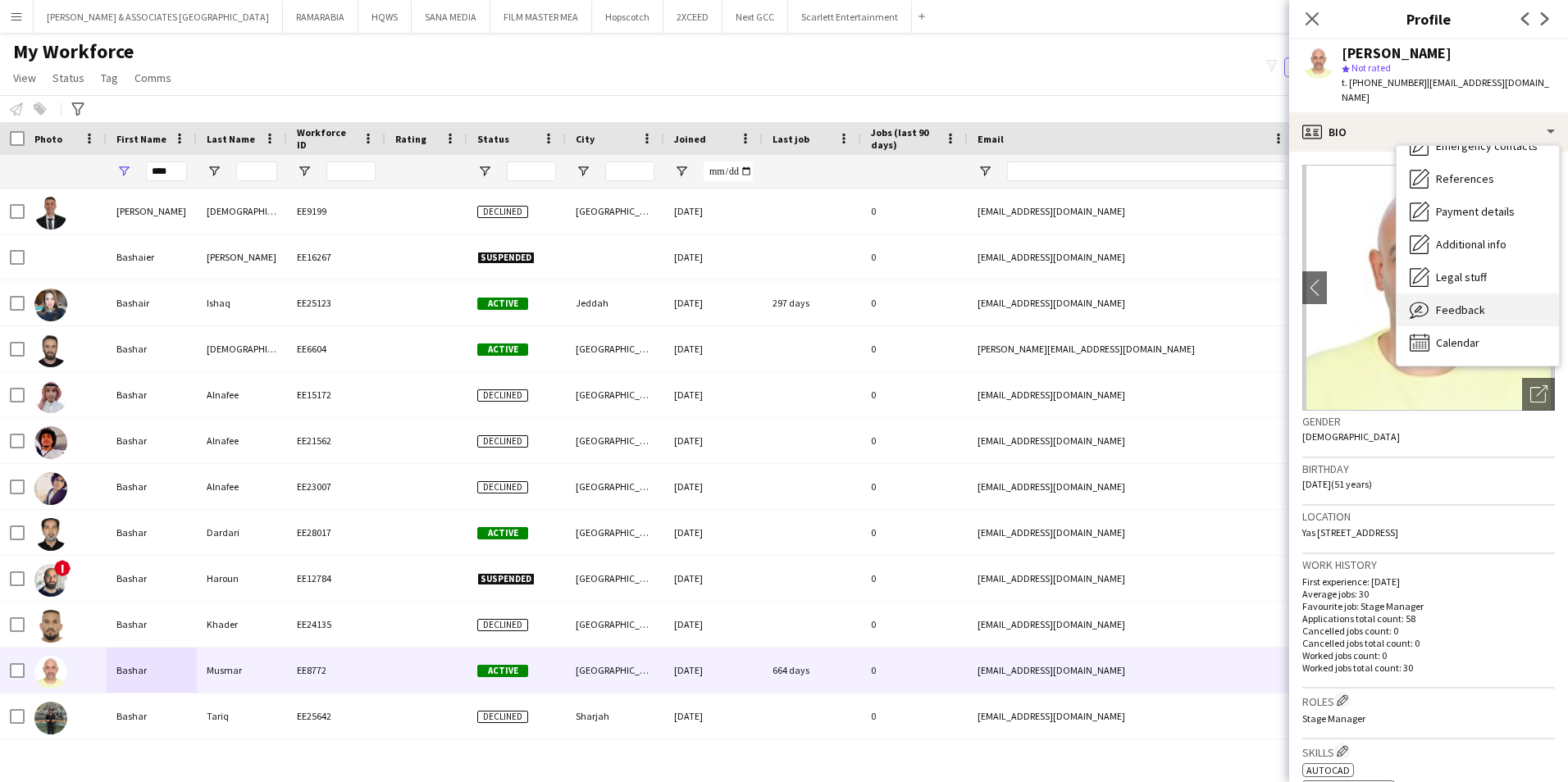
click at [1461, 303] on span "Feedback" at bounding box center [1461, 310] width 49 height 15
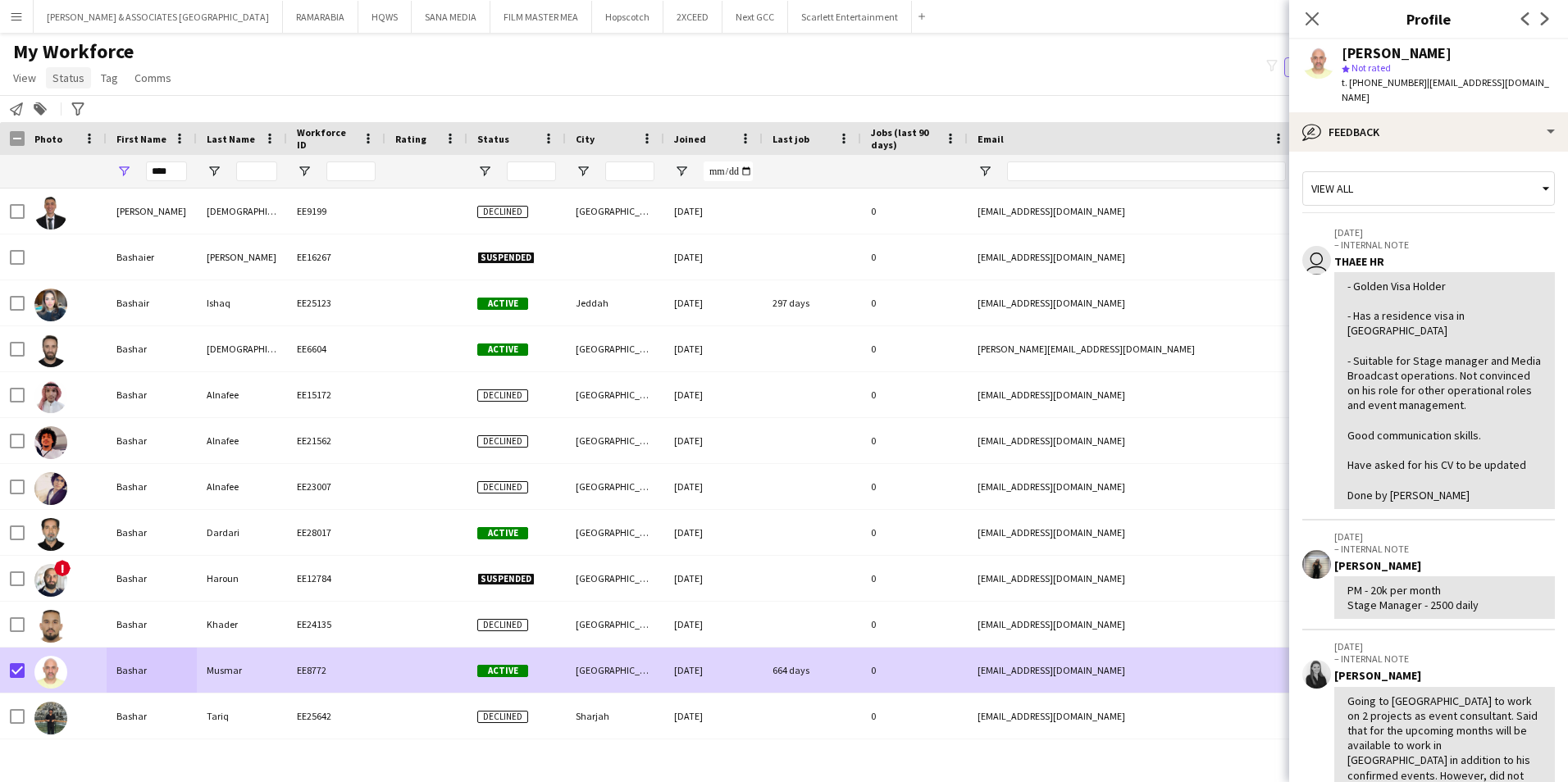
click at [72, 83] on span "Status" at bounding box center [69, 78] width 32 height 15
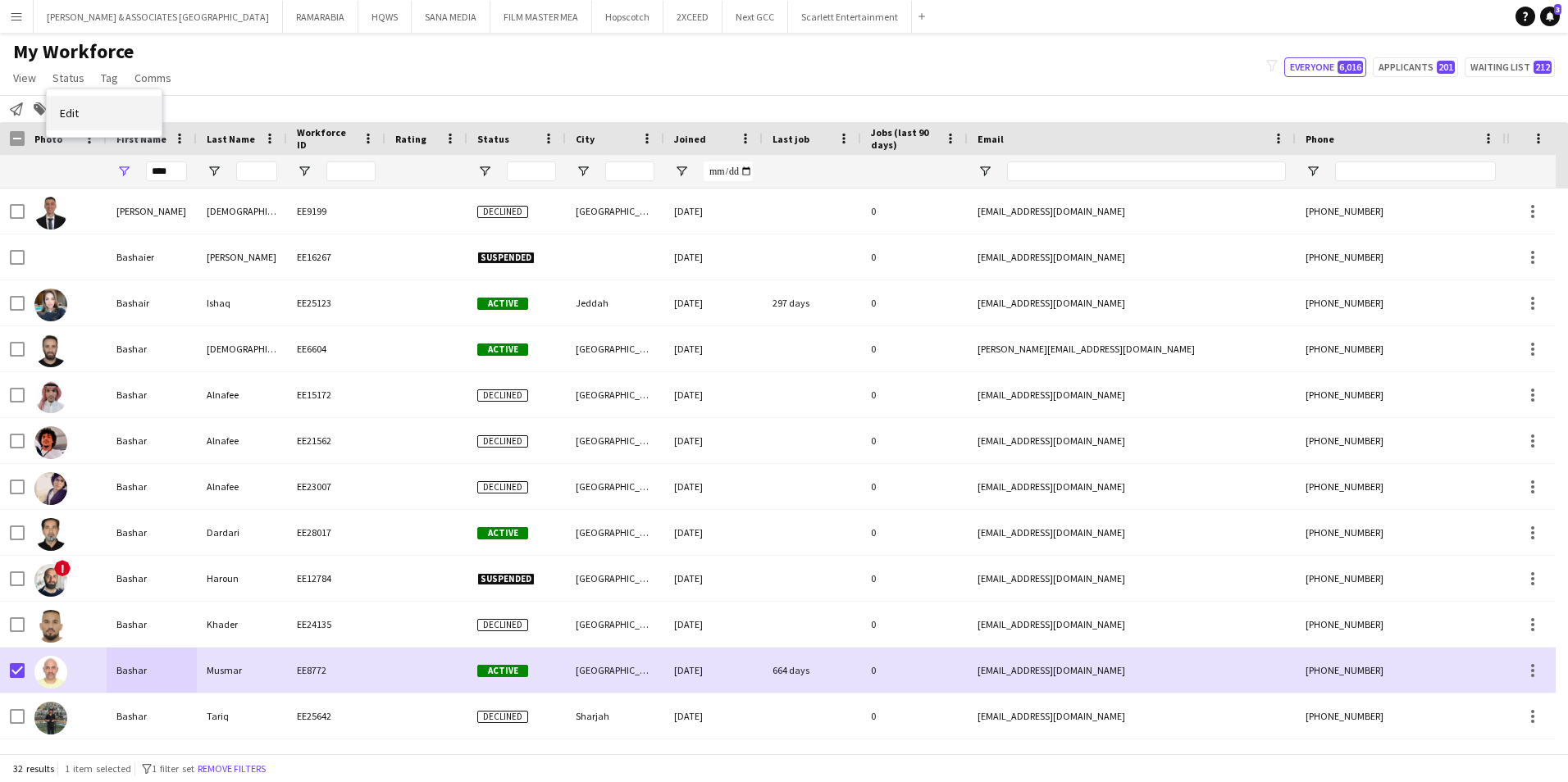
click at [82, 111] on link "Edit" at bounding box center [104, 113] width 115 height 34
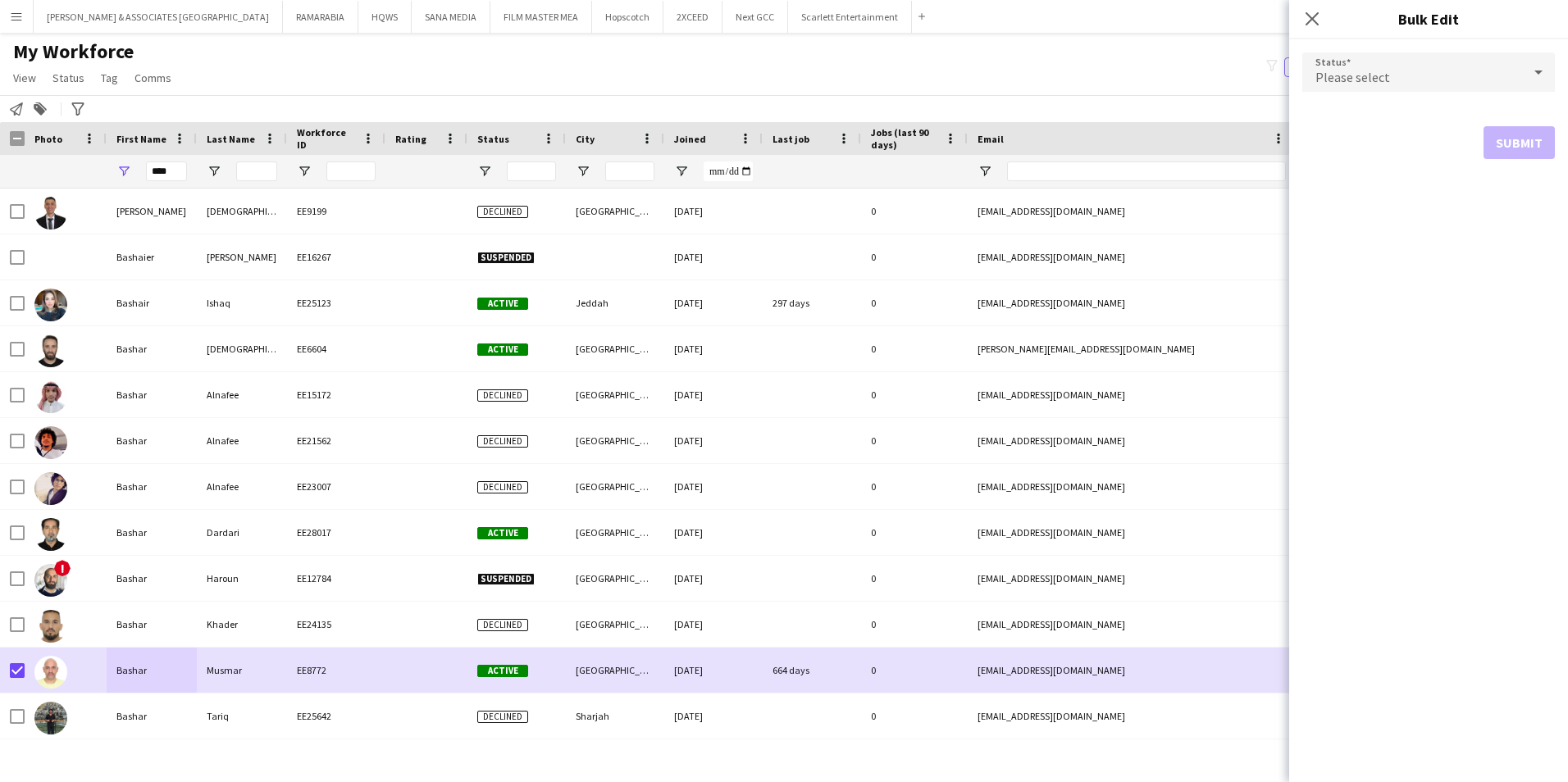
click at [1414, 75] on div "Please select" at bounding box center [1411, 72] width 220 height 39
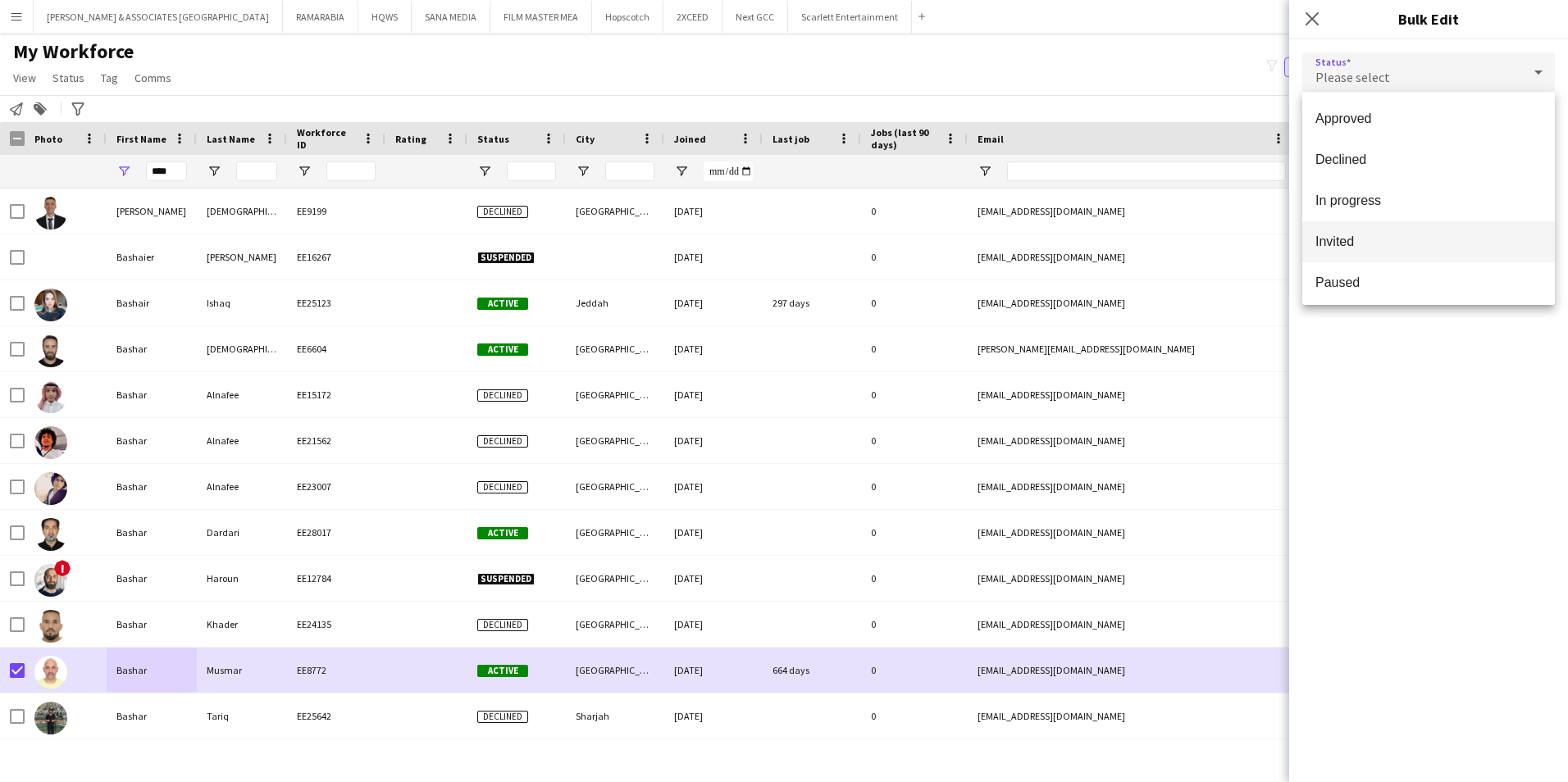
scroll to position [164, 0]
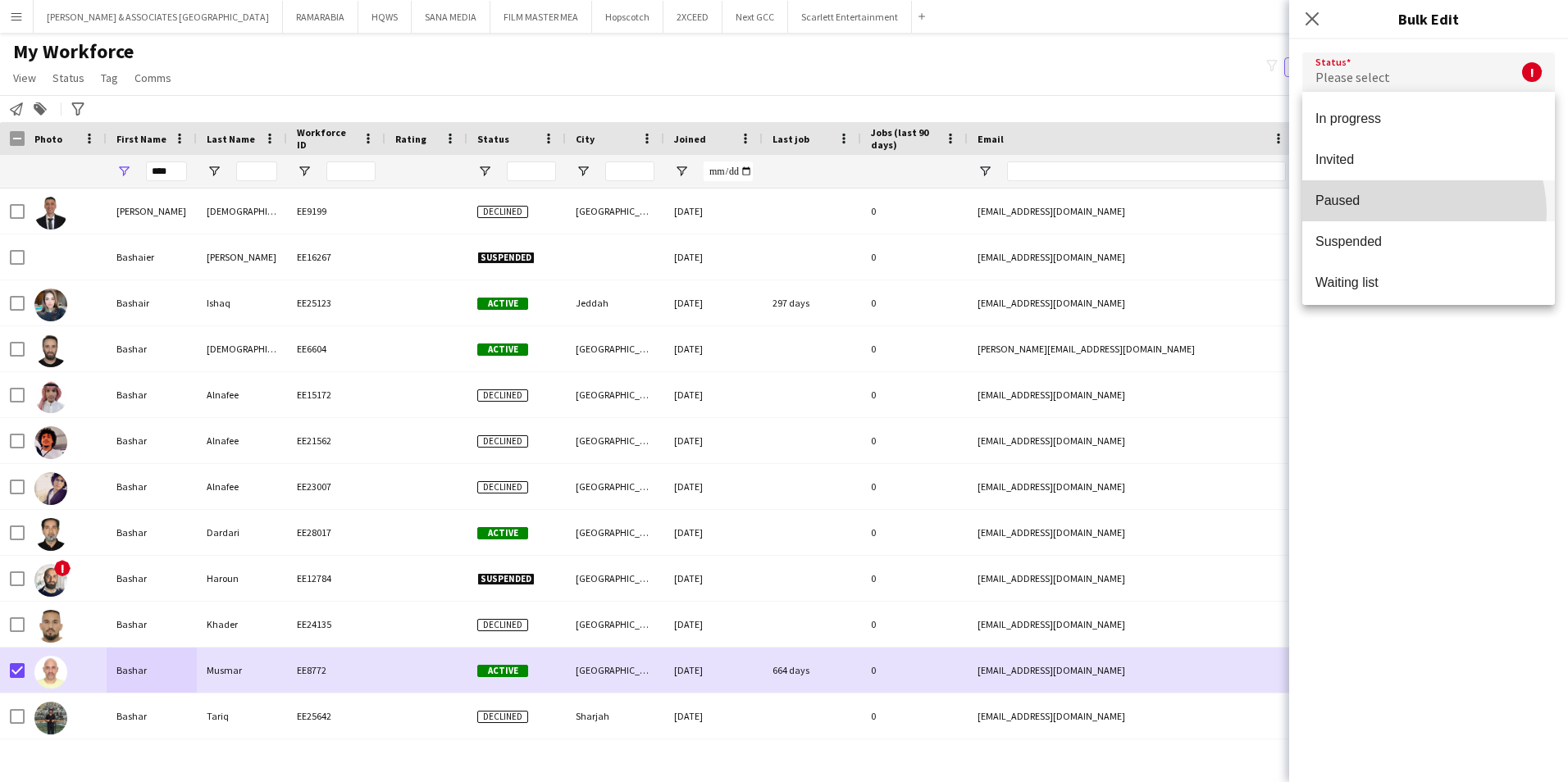
click at [1409, 212] on mat-option "Paused" at bounding box center [1428, 201] width 253 height 41
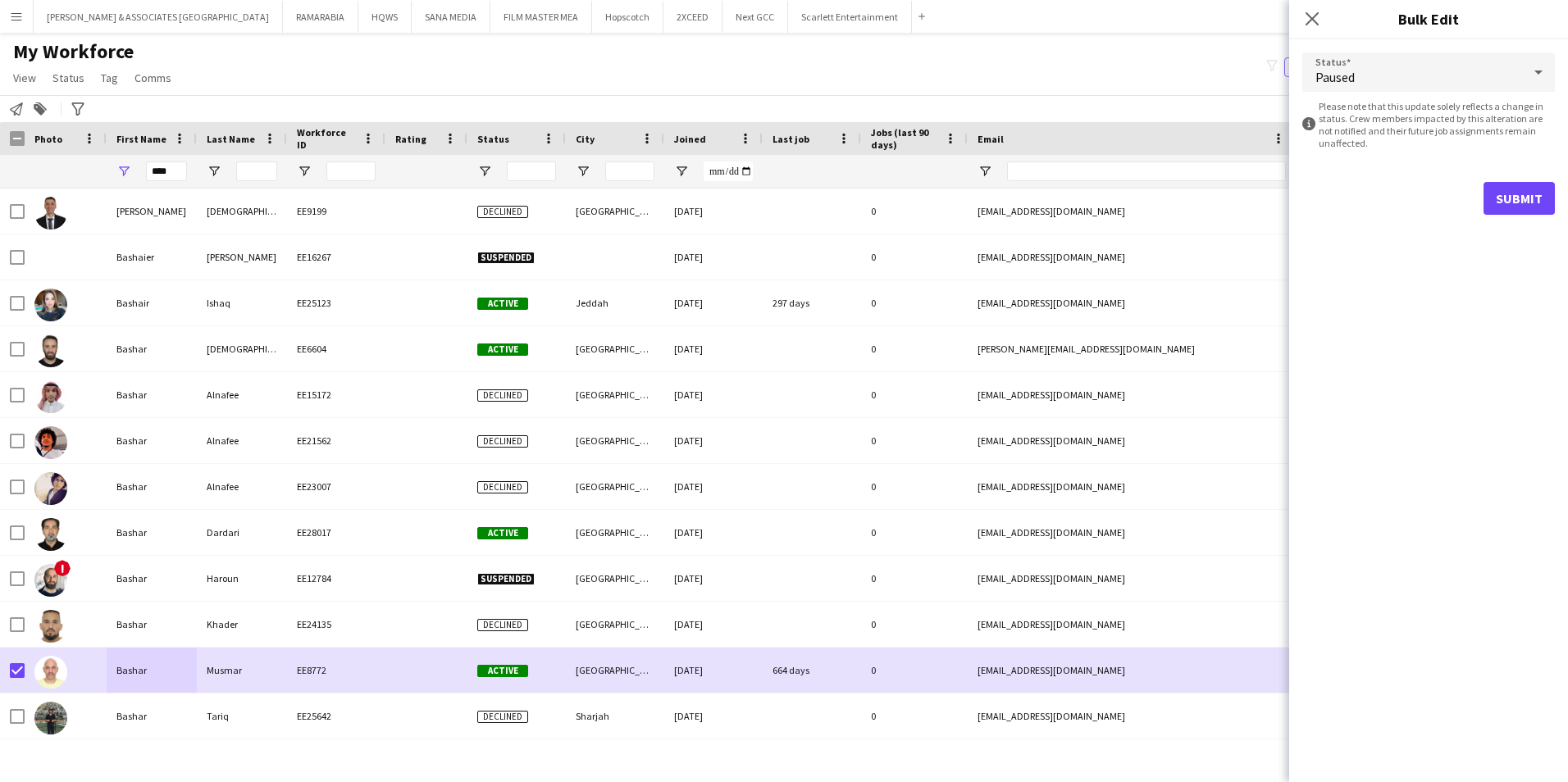
click at [1472, 149] on form "Status Paused information-circle Please note that this update solely reflects a…" at bounding box center [1428, 133] width 253 height 189
click at [1529, 82] on icon at bounding box center [1538, 71] width 19 height 32
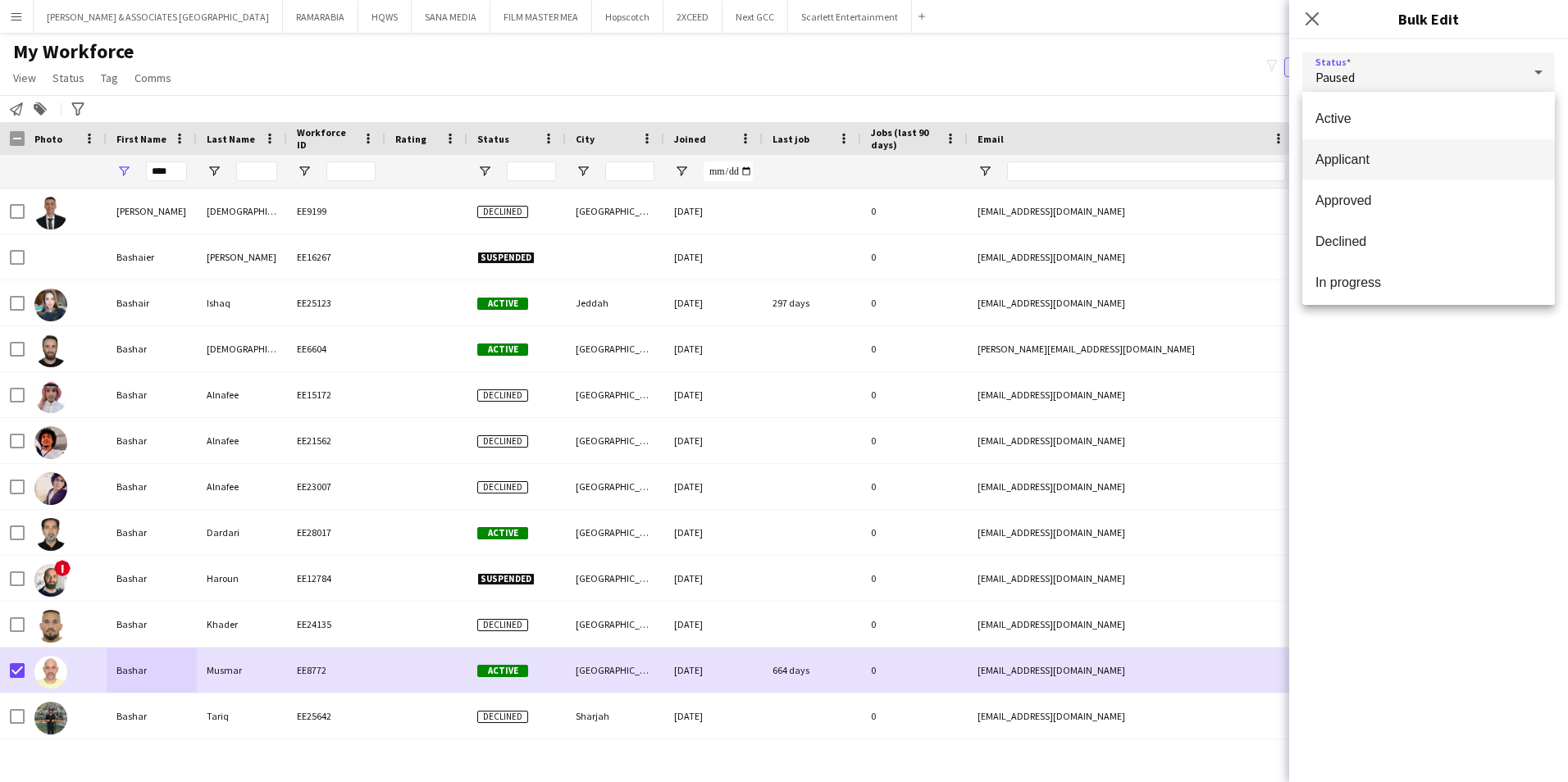
scroll to position [169, 0]
click at [1352, 32] on div at bounding box center [784, 391] width 1568 height 782
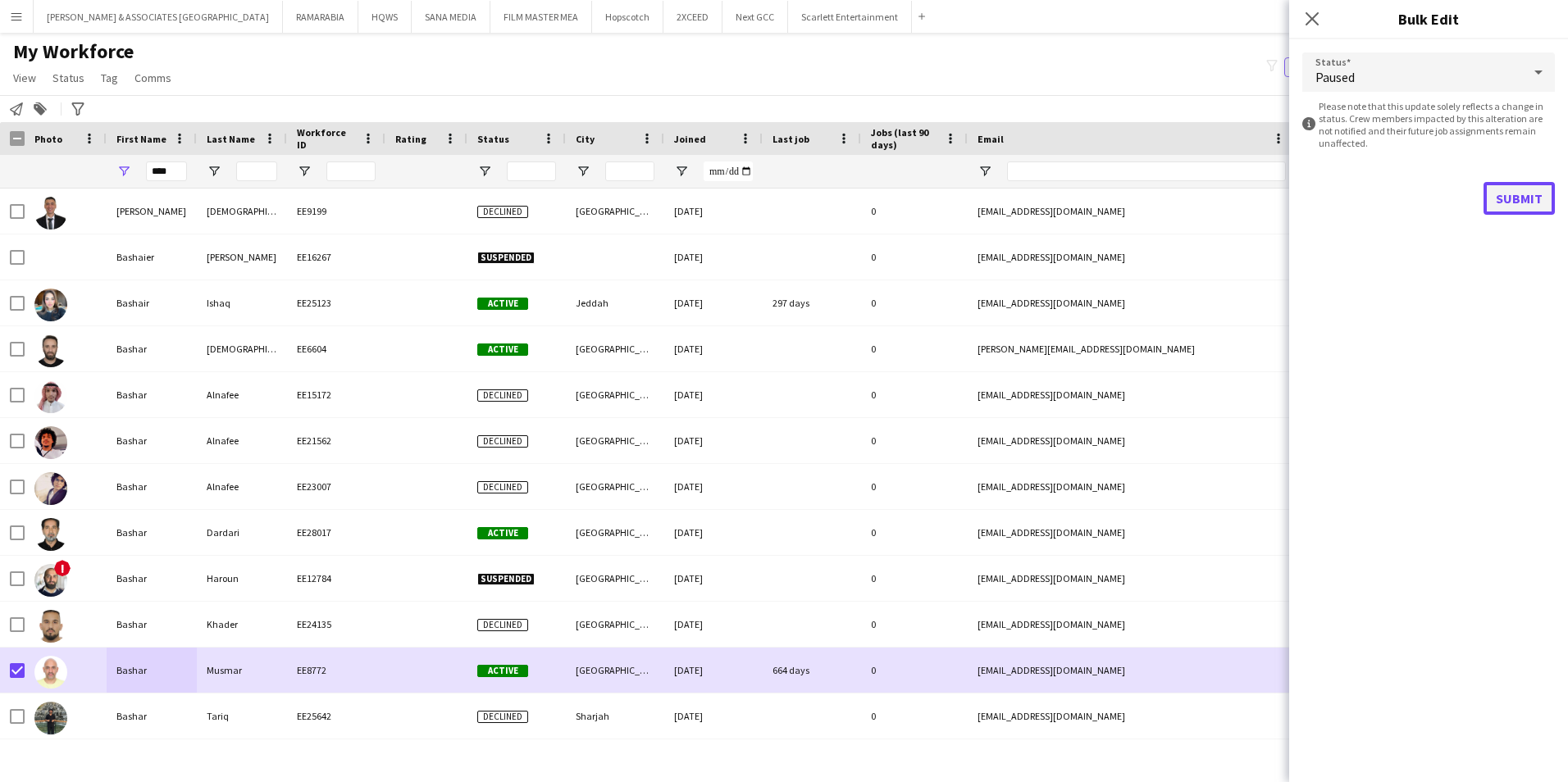
click at [1522, 196] on button "Submit" at bounding box center [1519, 197] width 71 height 32
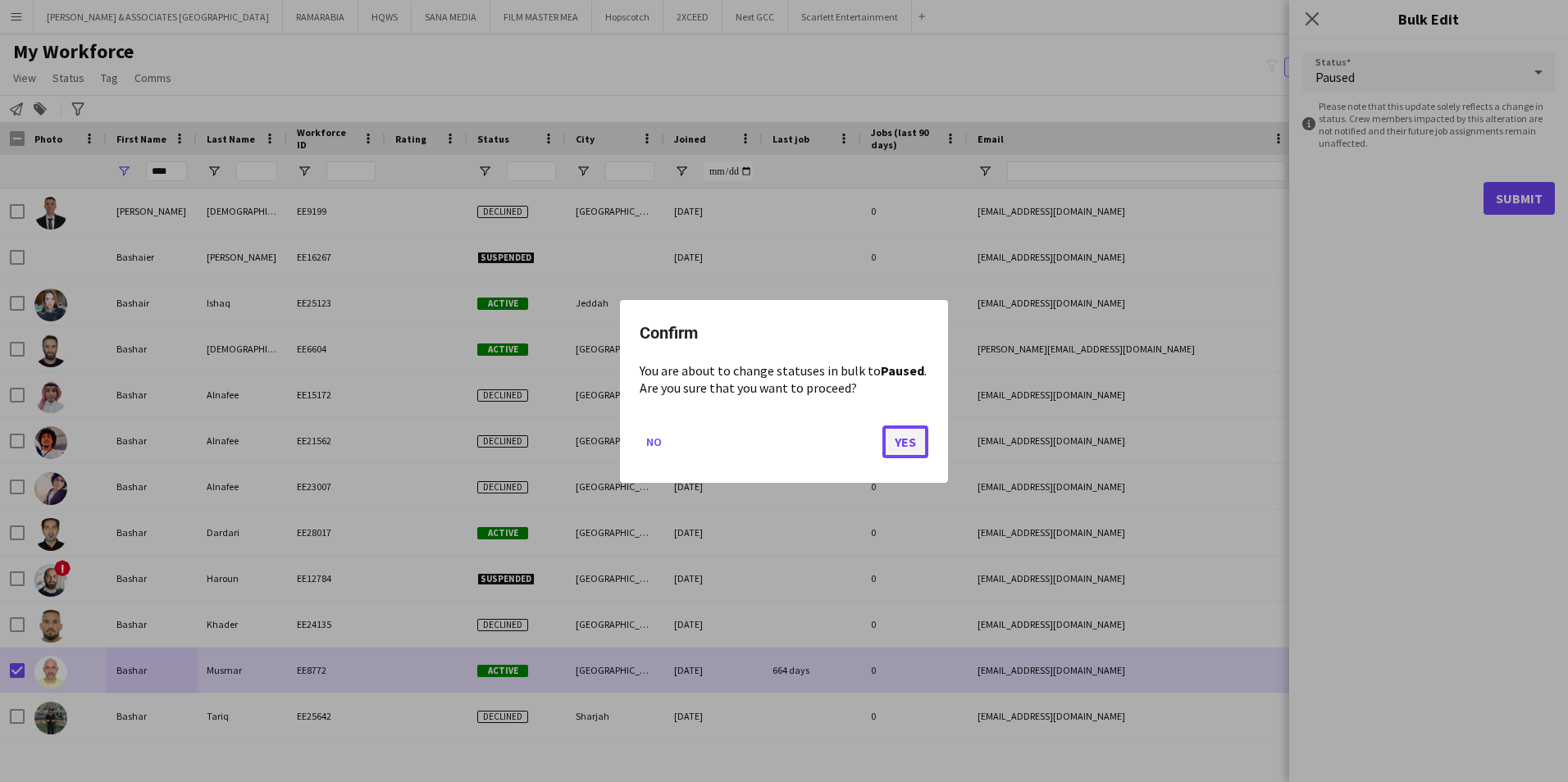
click at [916, 435] on button "Yes" at bounding box center [905, 440] width 46 height 32
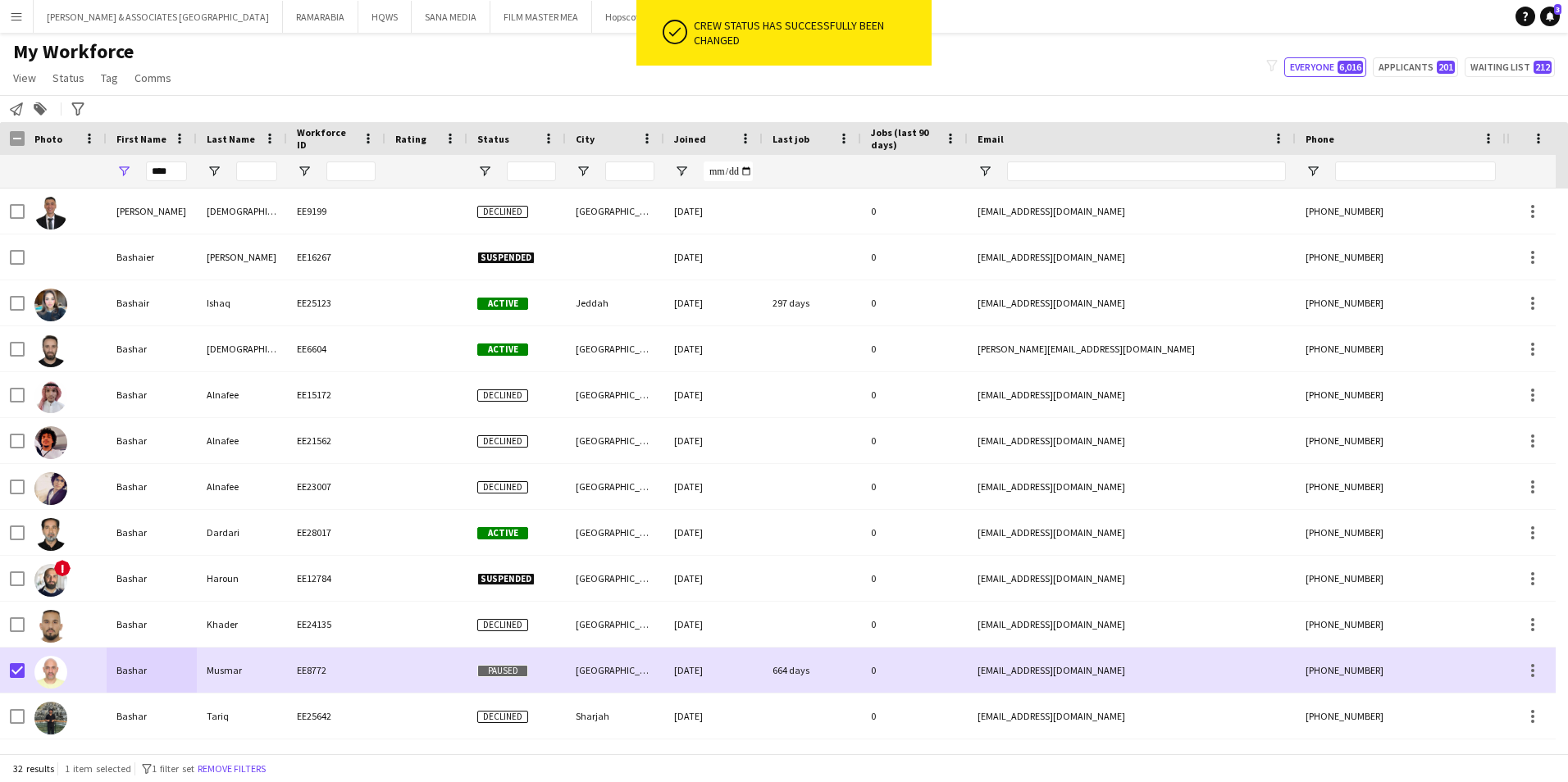
click at [1013, 59] on div "My Workforce View Views Default view [PERSON_NAME] New view Update view Delete …" at bounding box center [784, 67] width 1568 height 56
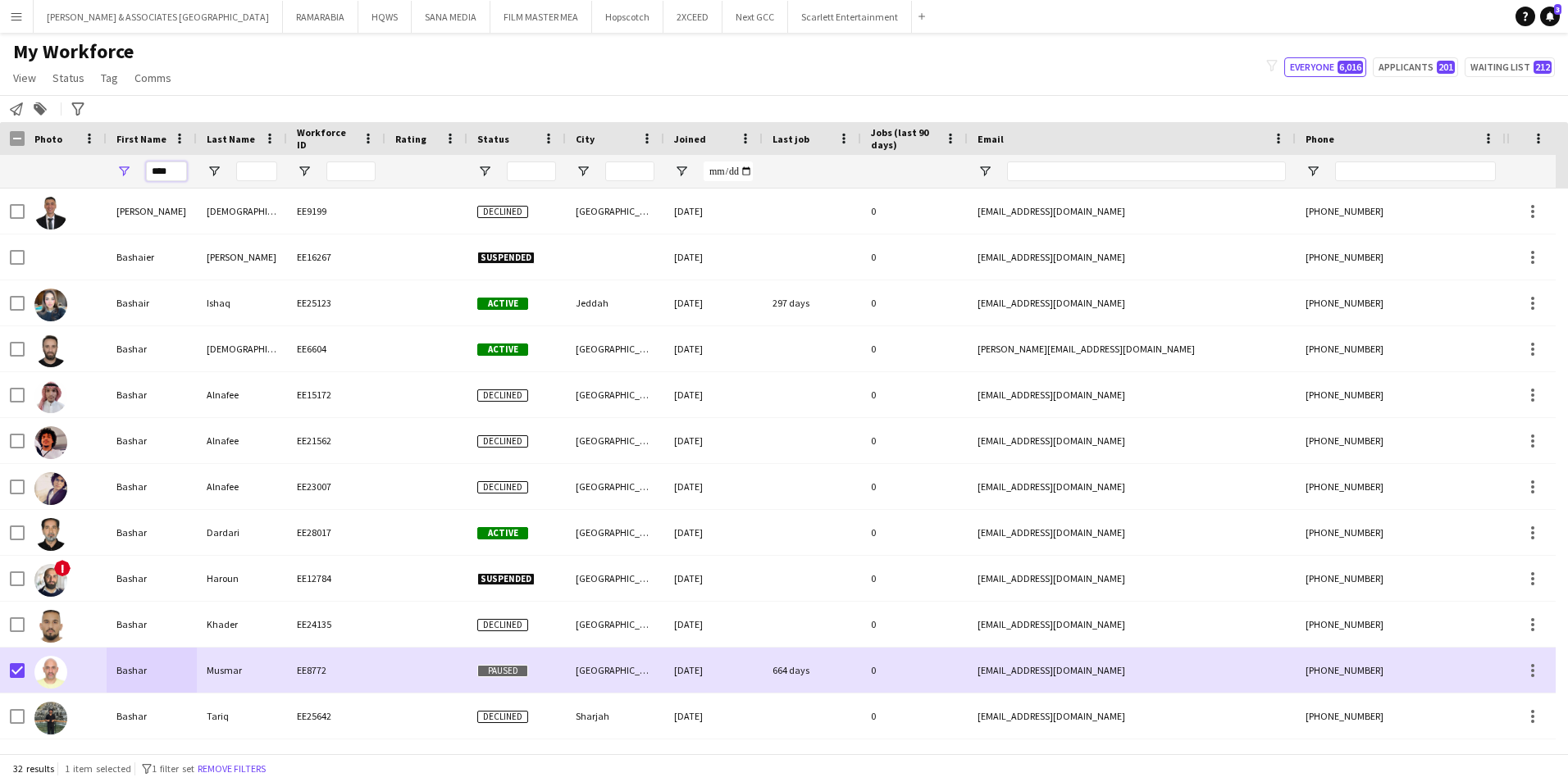
drag, startPoint x: 173, startPoint y: 171, endPoint x: 133, endPoint y: 173, distance: 40.0
click at [133, 173] on div "****" at bounding box center [151, 170] width 90 height 32
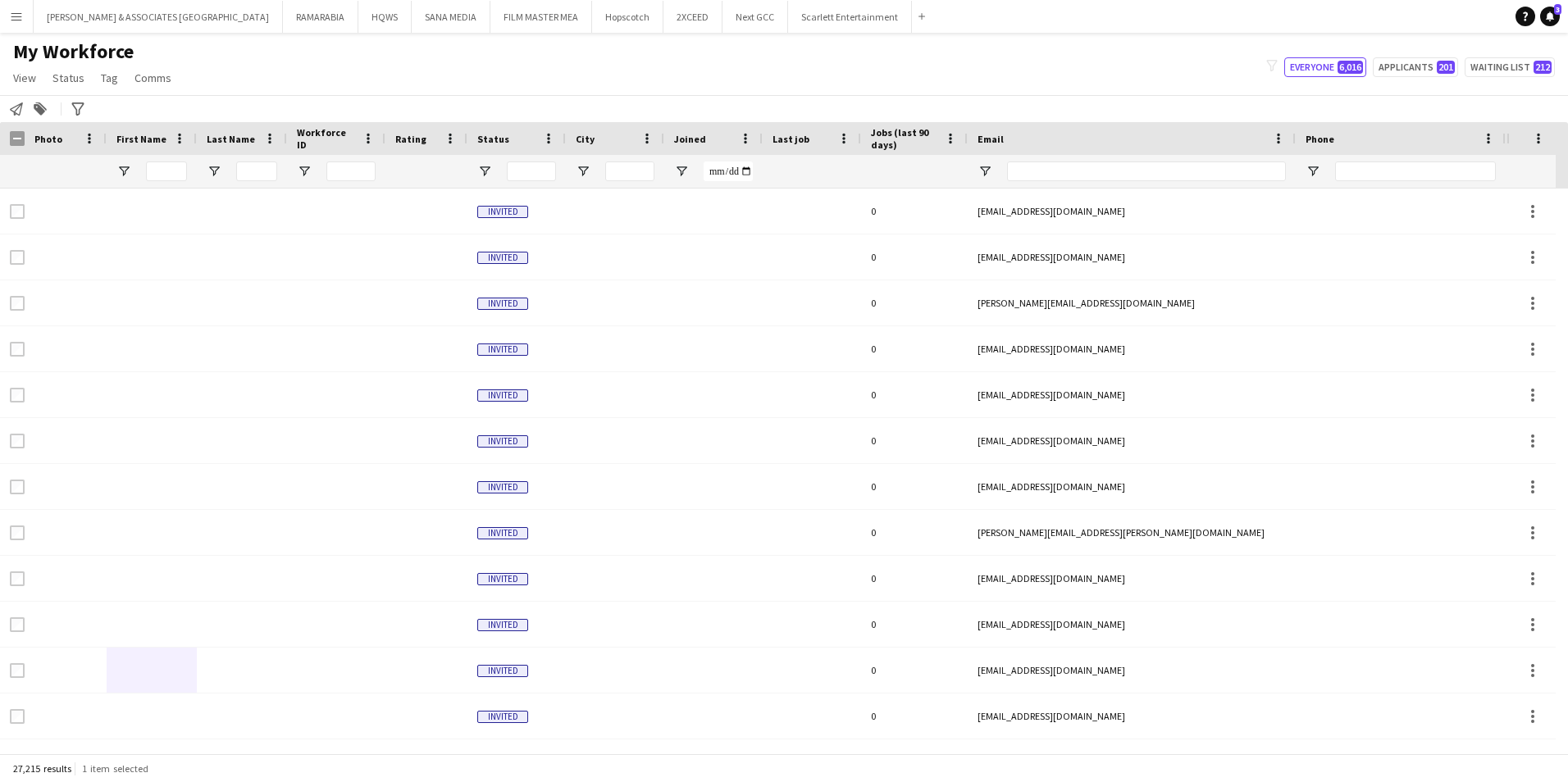
click at [602, 75] on div "My Workforce View Views Default view [PERSON_NAME] New view Update view Delete …" at bounding box center [784, 67] width 1568 height 56
click at [806, 17] on button "Scarlett Entertainment Close" at bounding box center [850, 17] width 124 height 32
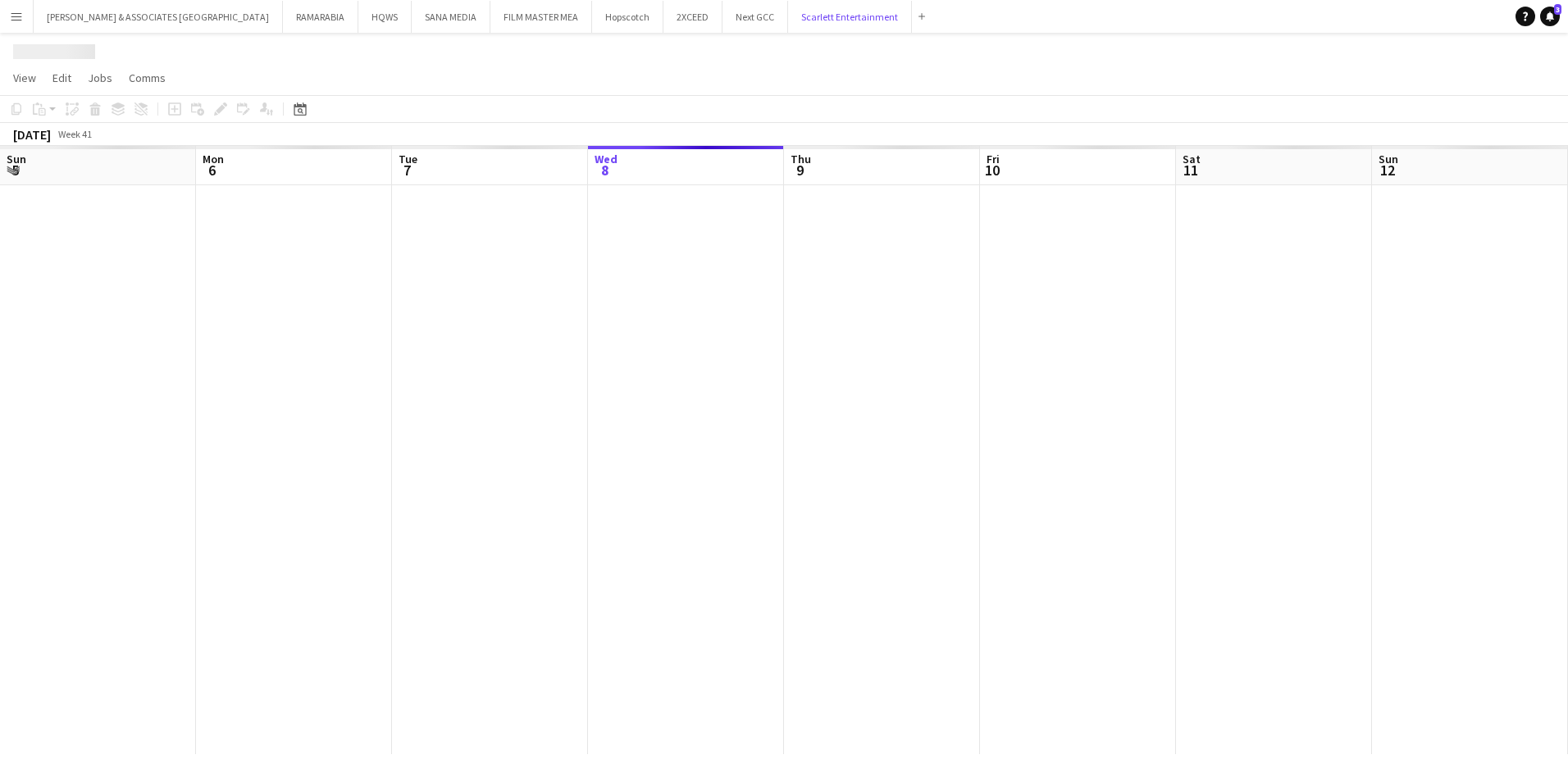
scroll to position [0, 392]
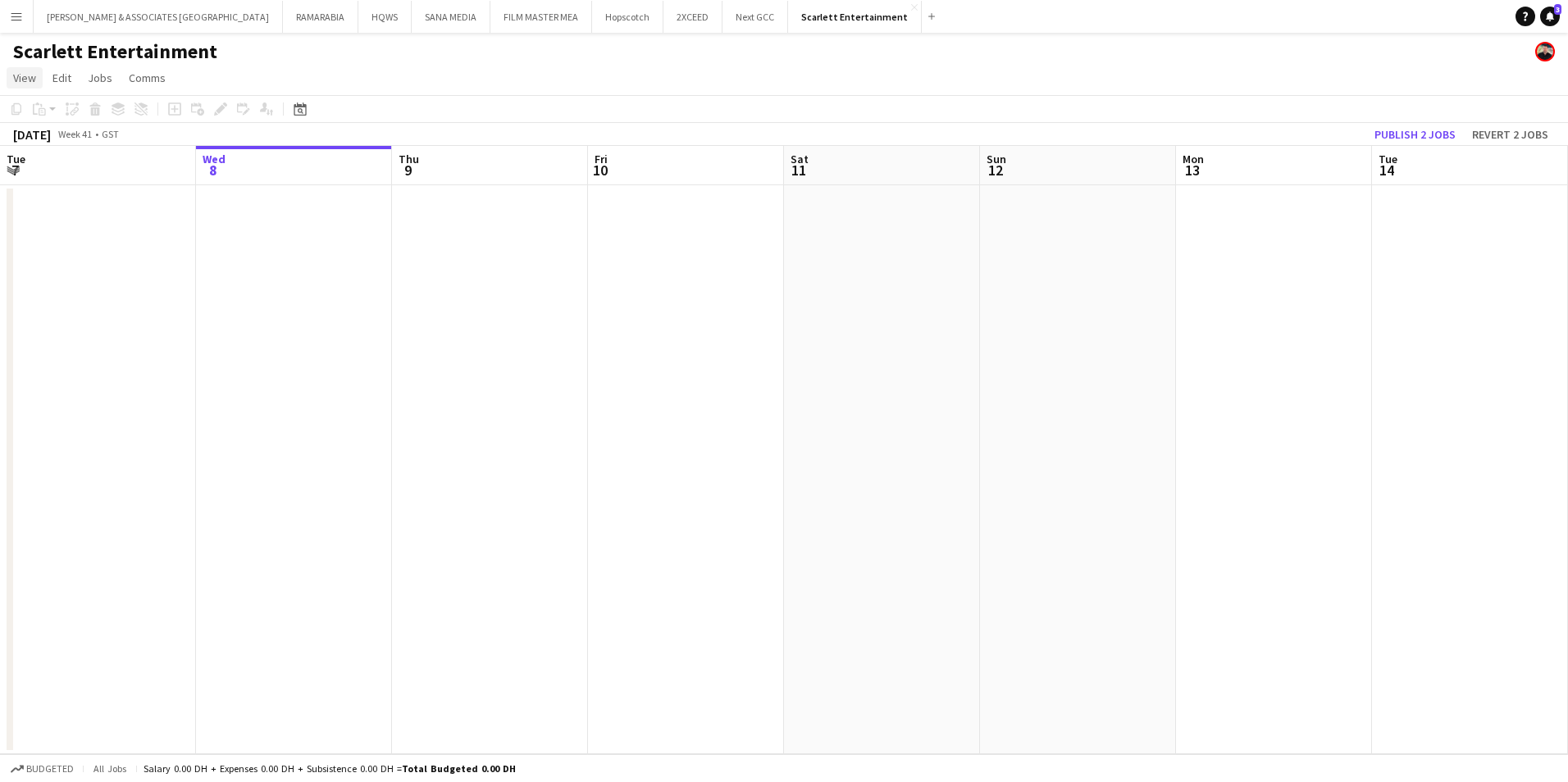
click at [34, 79] on span "View" at bounding box center [24, 78] width 23 height 15
click at [68, 195] on link "Month view" at bounding box center [72, 183] width 131 height 34
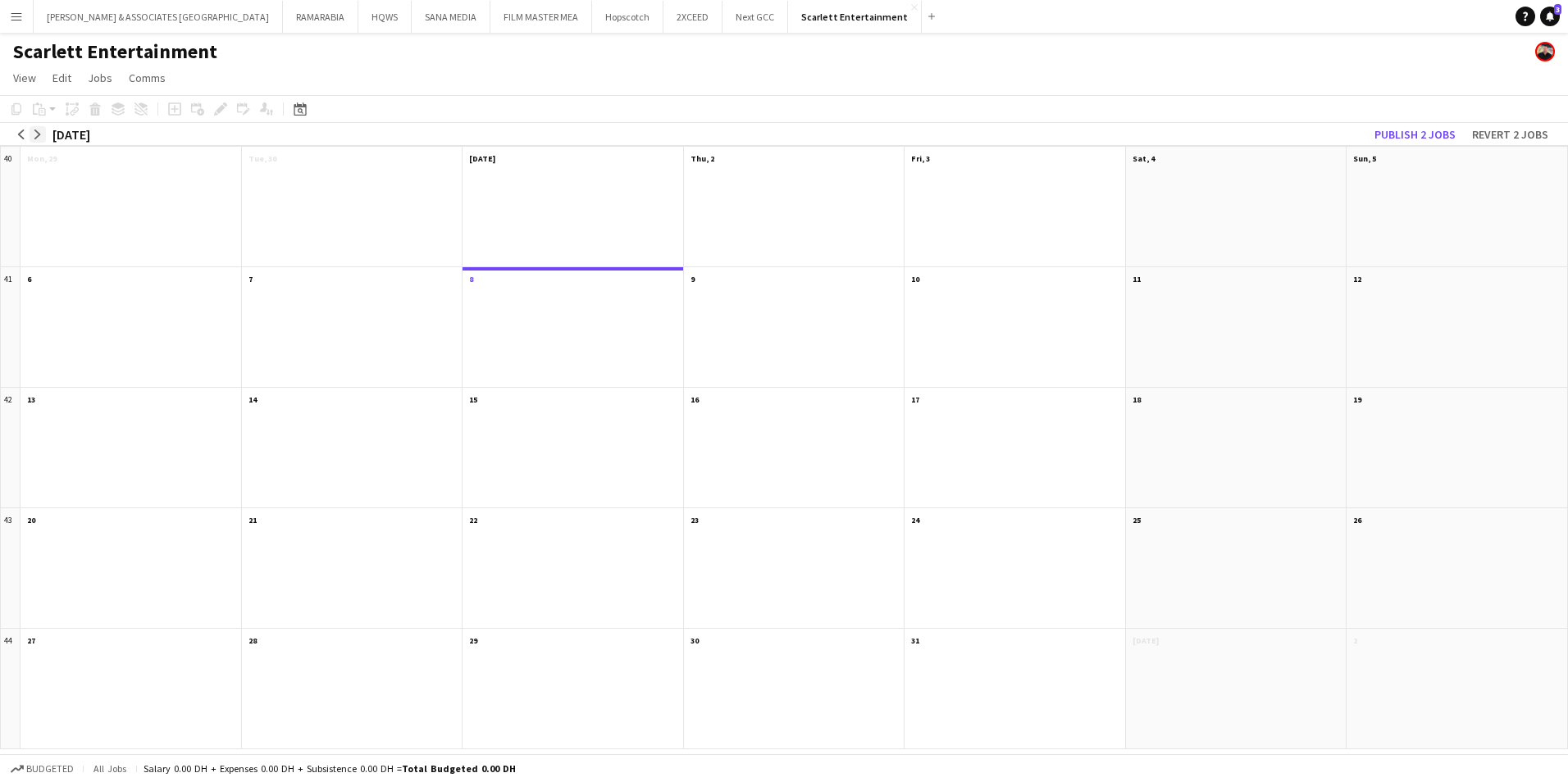
click at [39, 128] on button "arrow-right" at bounding box center [38, 134] width 17 height 17
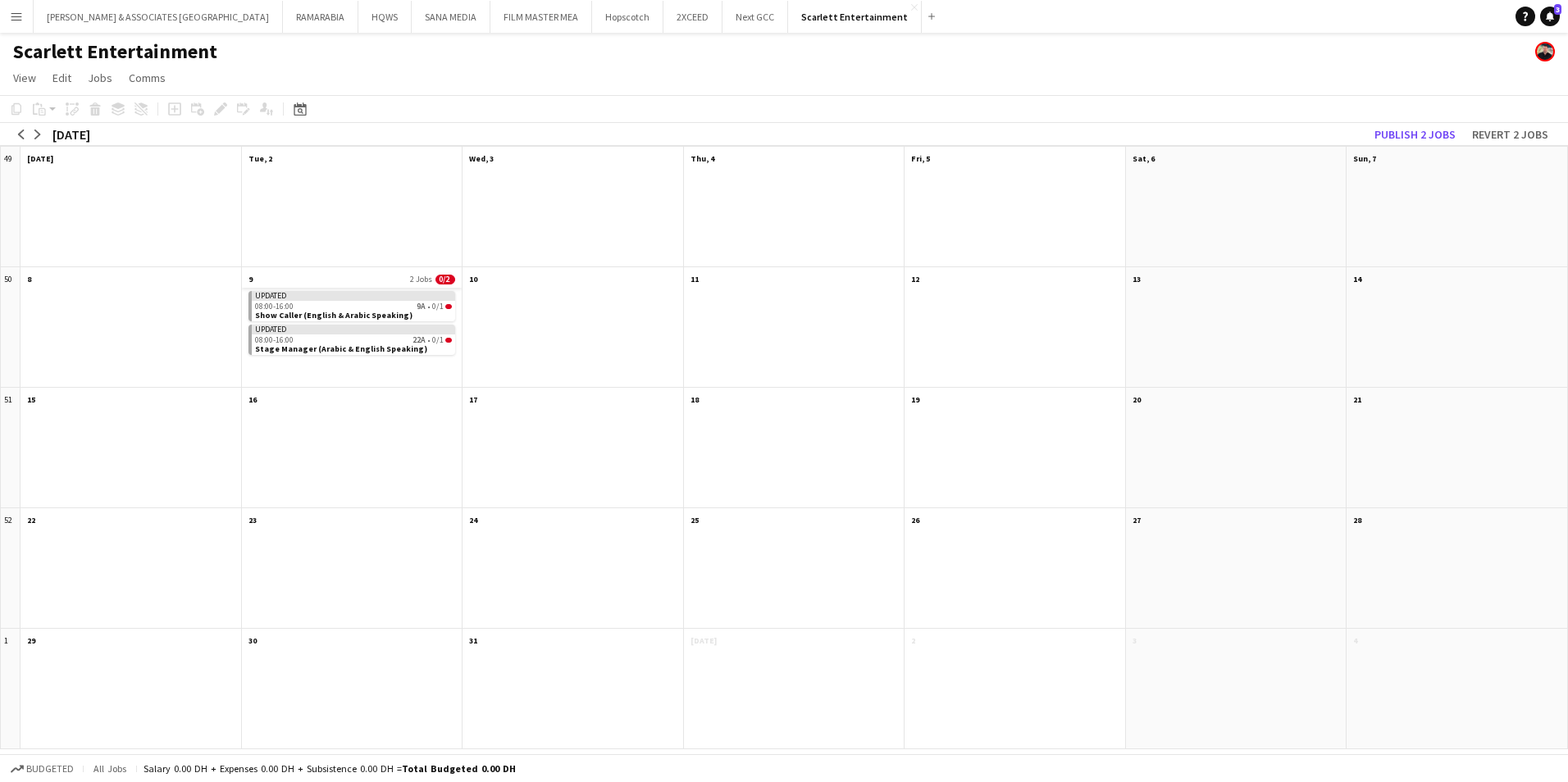
click at [307, 276] on app-month-view-date-header "9 2 Jobs 0/2" at bounding box center [352, 278] width 221 height 20
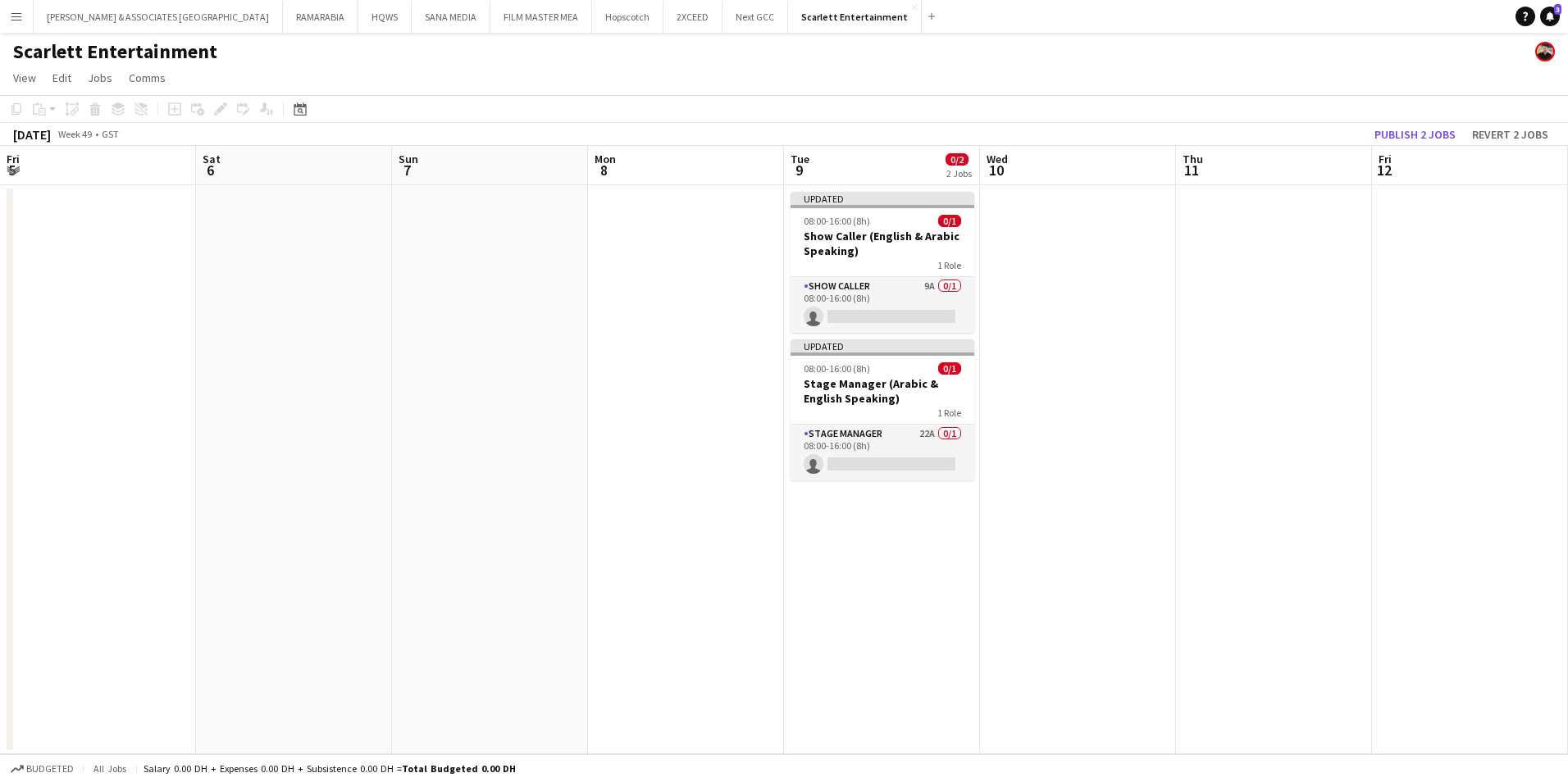
scroll to position [0, 564]
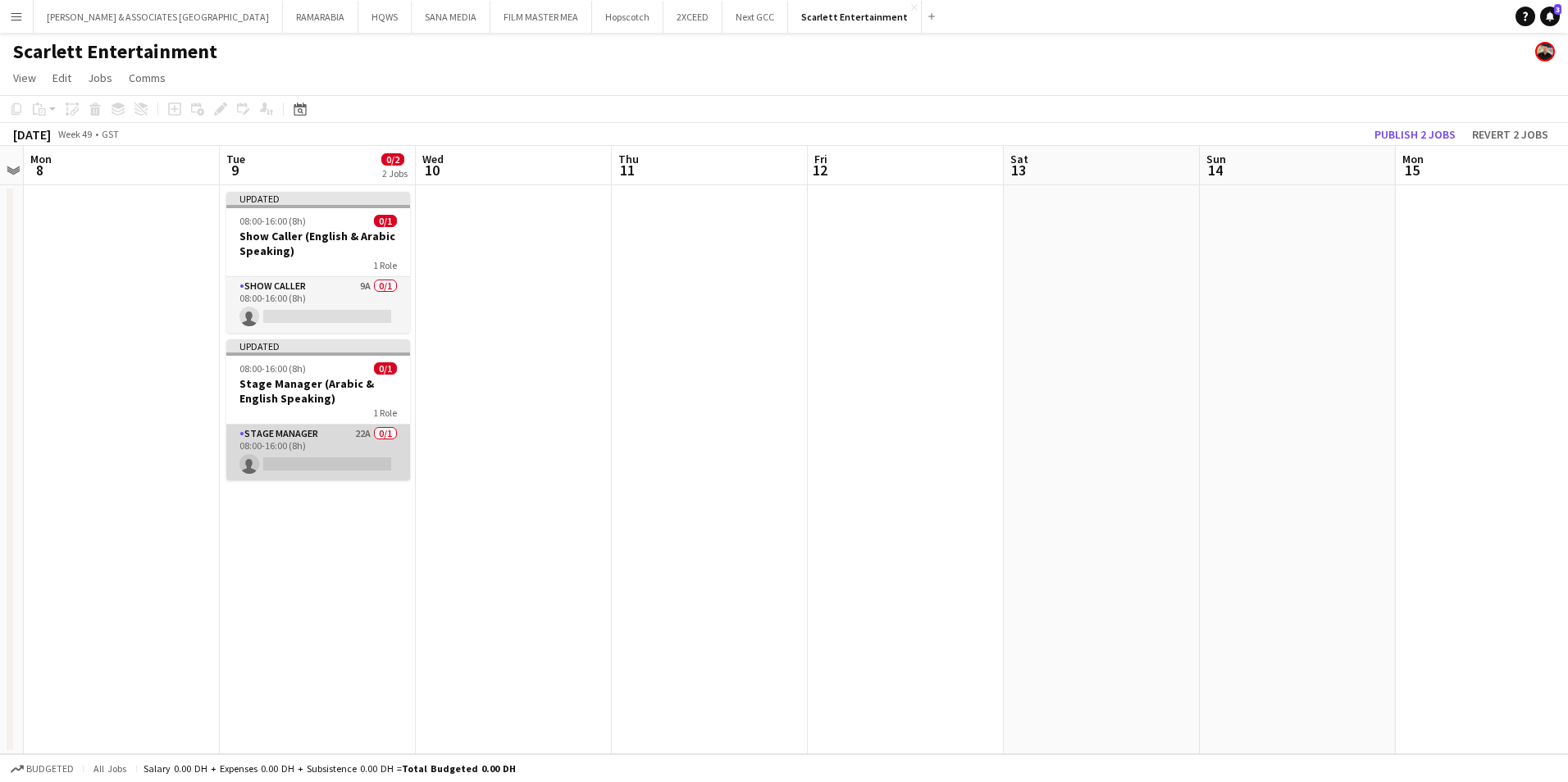
click at [322, 441] on app-card-role "Stage Manager 22A 0/1 08:00-16:00 (8h) single-neutral-actions" at bounding box center [318, 452] width 183 height 56
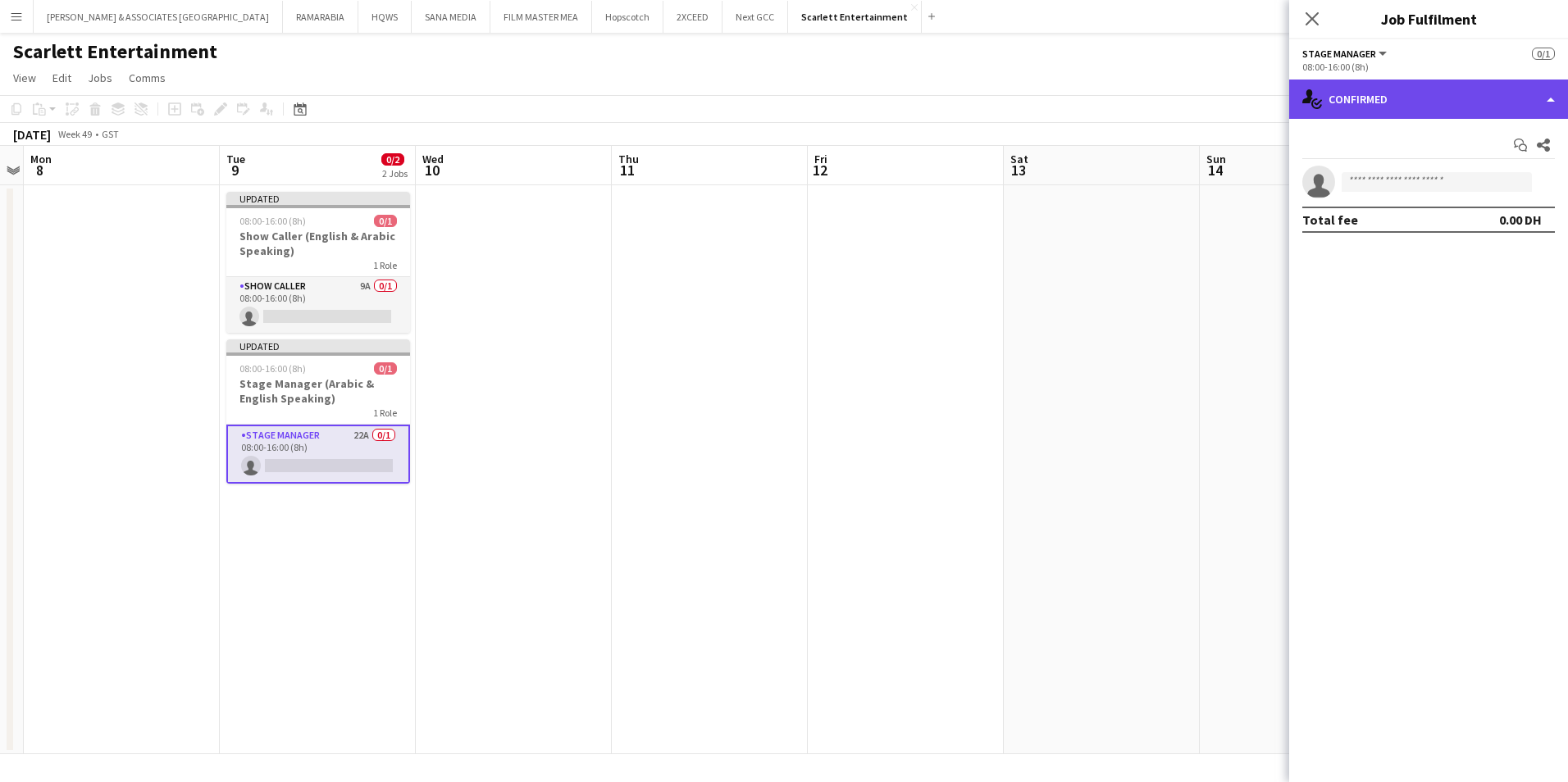
click at [1490, 102] on div "single-neutral-actions-check-2 Confirmed" at bounding box center [1428, 99] width 279 height 39
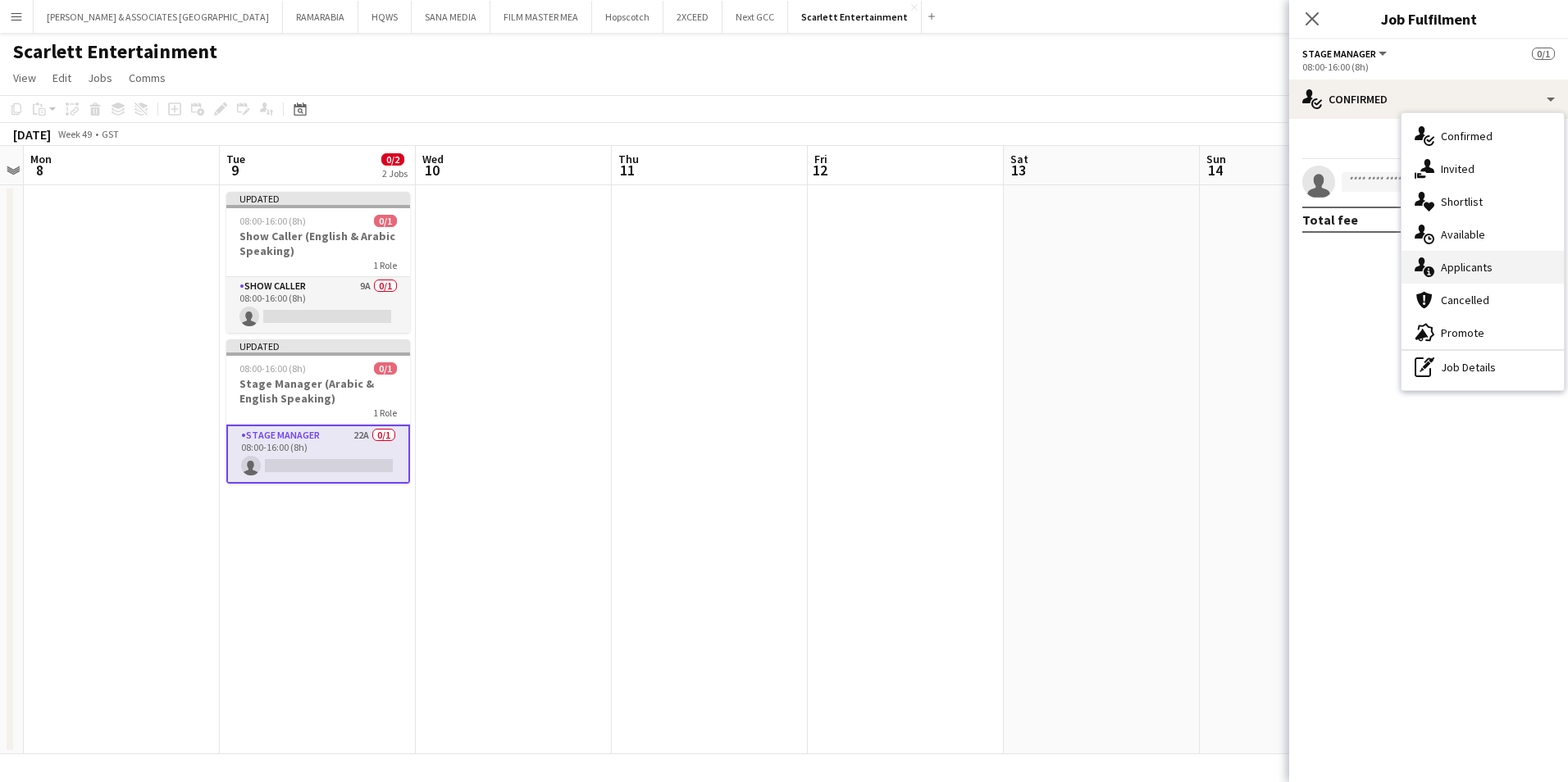
click at [1487, 260] on span "Applicants" at bounding box center [1467, 268] width 52 height 15
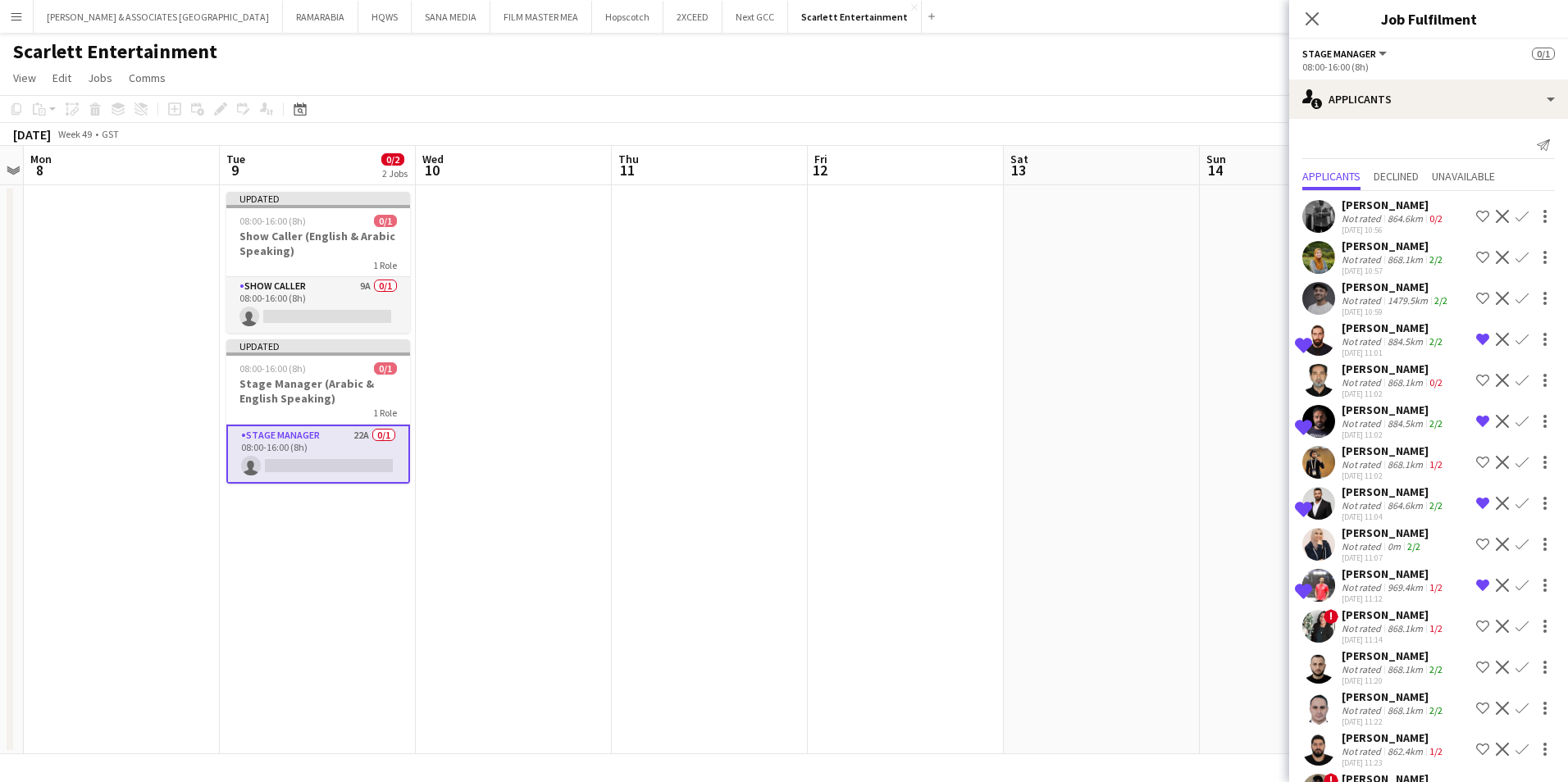
click at [1420, 289] on div "[PERSON_NAME]" at bounding box center [1397, 287] width 109 height 15
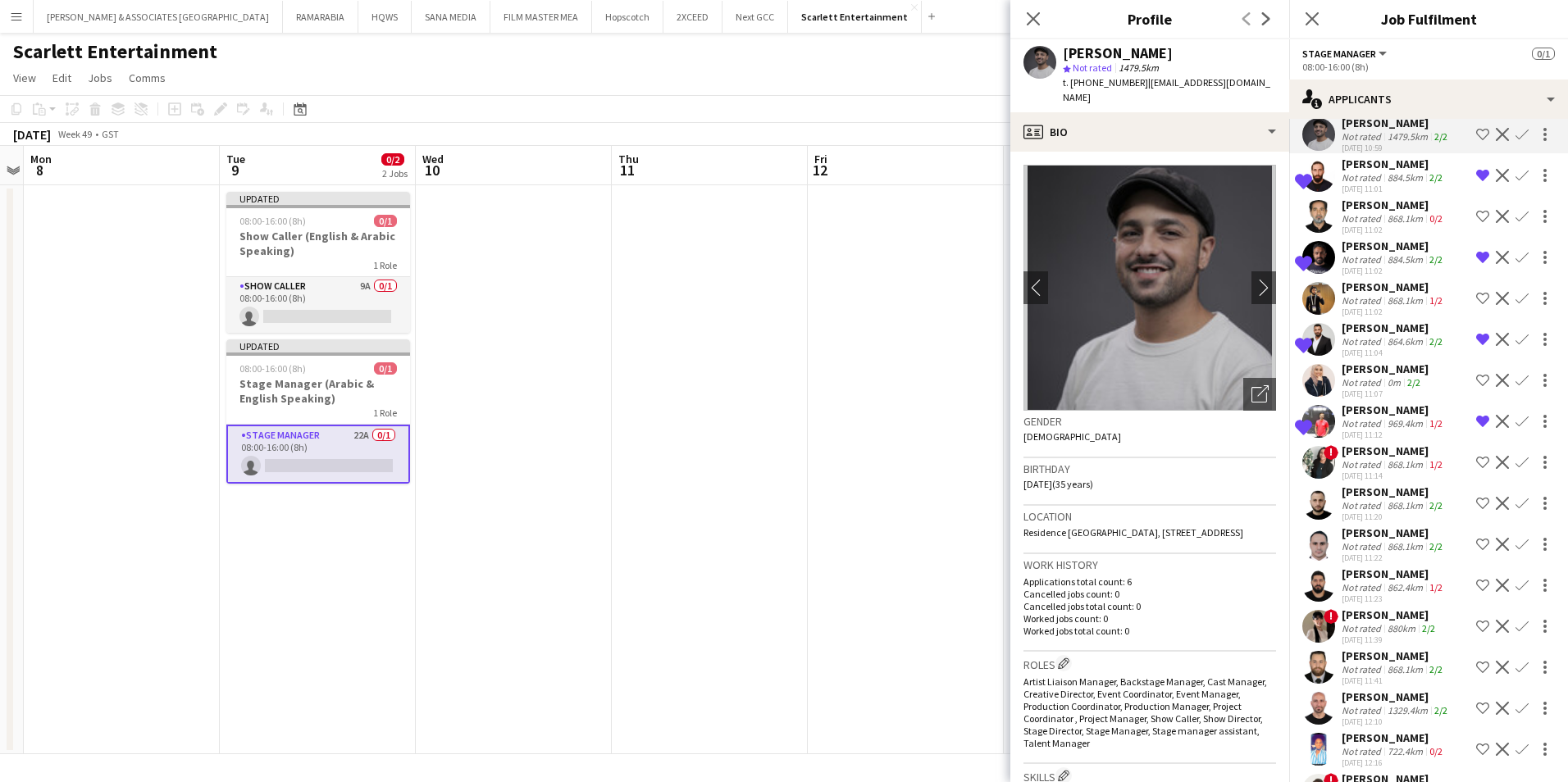
scroll to position [246, 0]
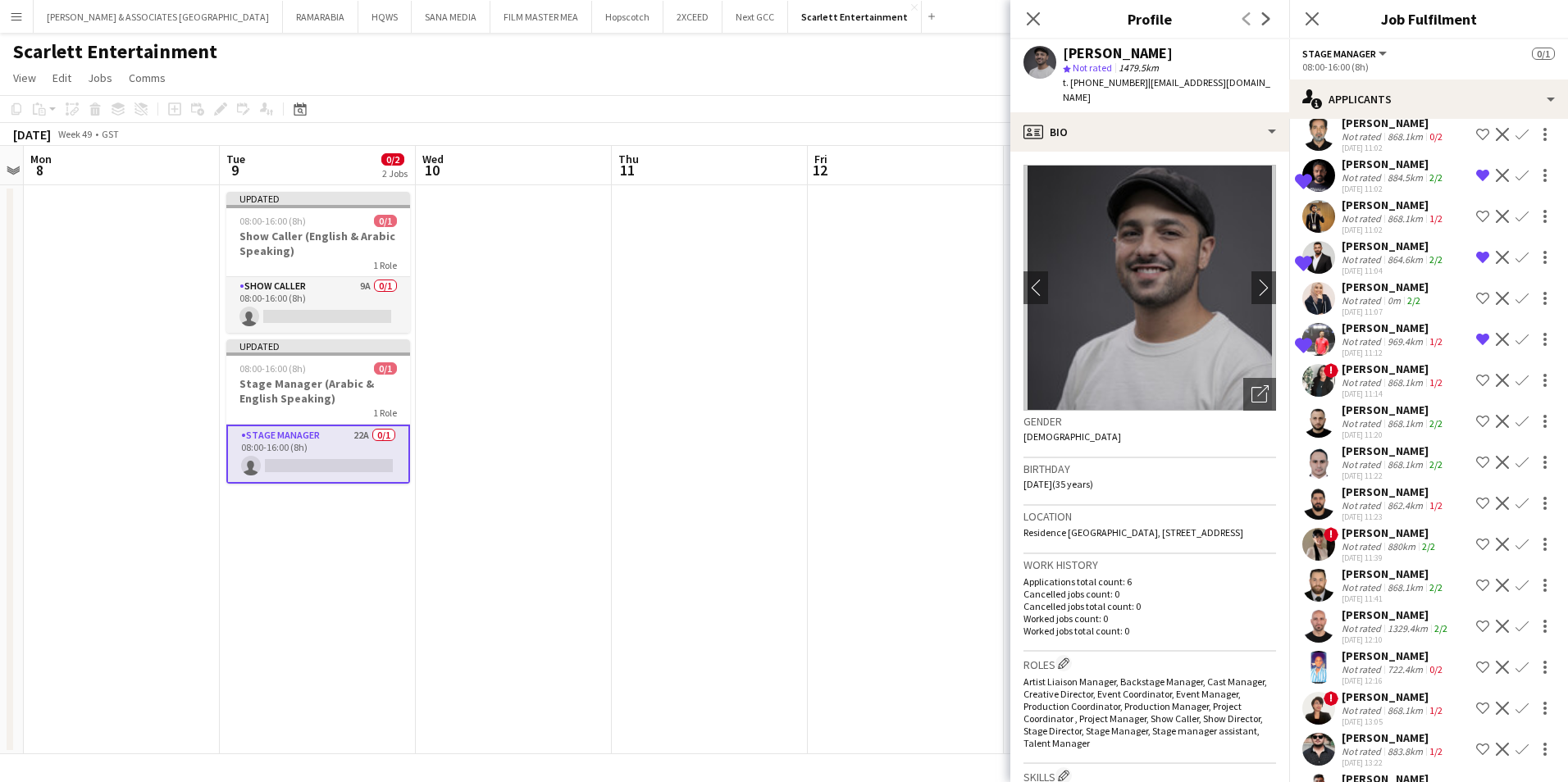
click at [1375, 572] on div "[PERSON_NAME]" at bounding box center [1394, 574] width 104 height 15
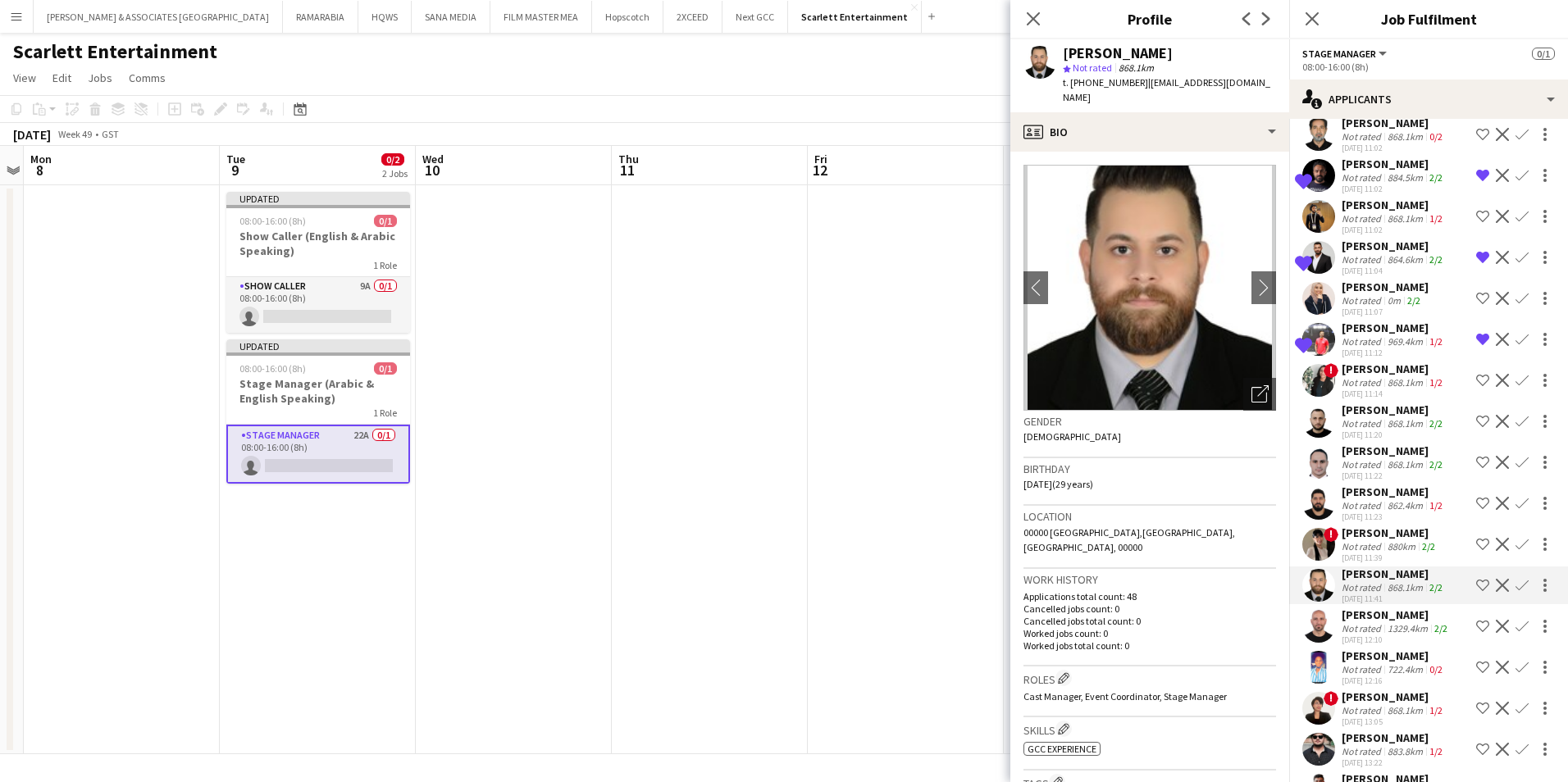
click at [1362, 620] on div "[PERSON_NAME]" at bounding box center [1397, 615] width 109 height 15
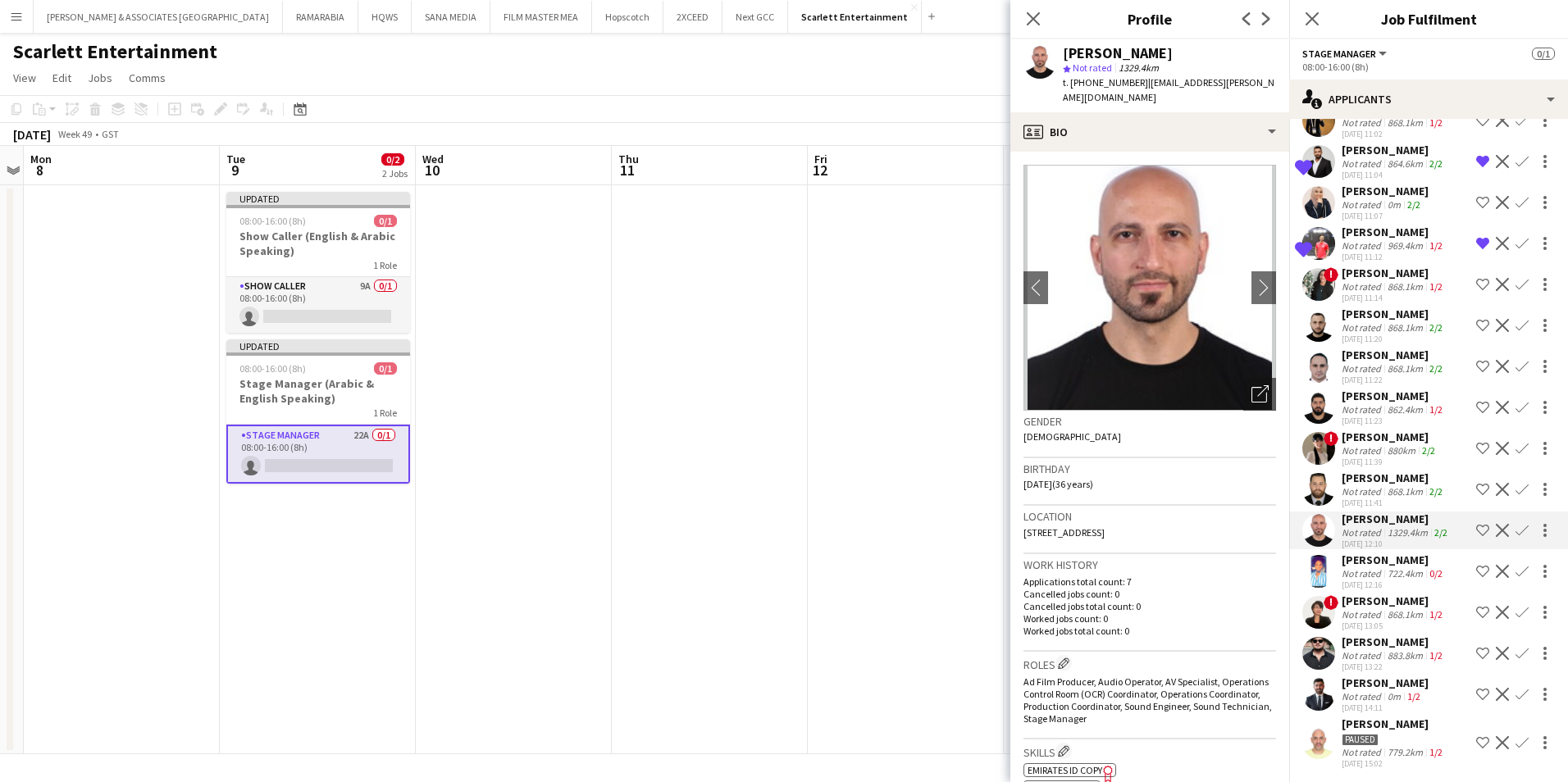
scroll to position [346, 0]
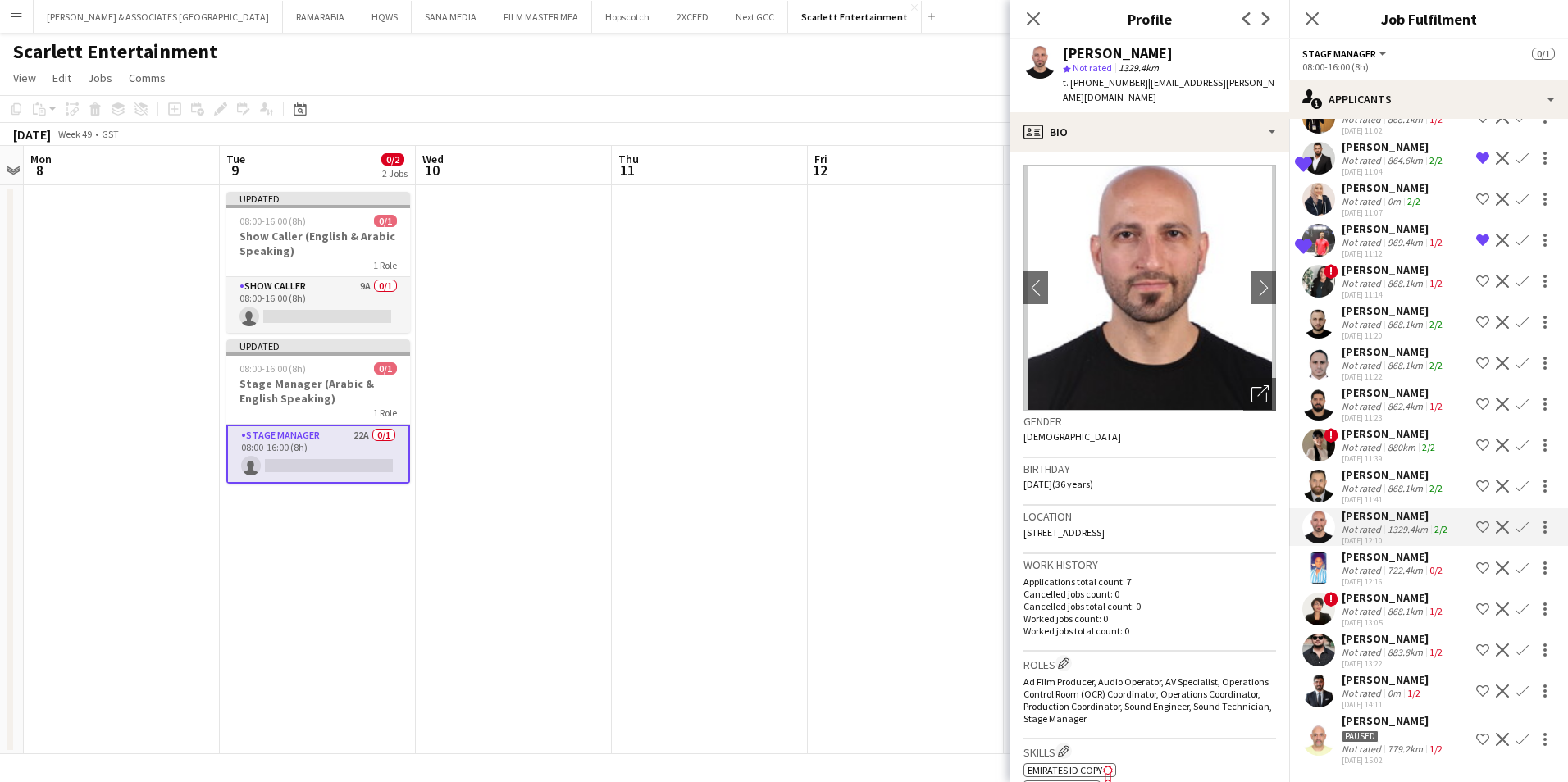
click at [1366, 559] on div "[PERSON_NAME]" at bounding box center [1394, 557] width 104 height 15
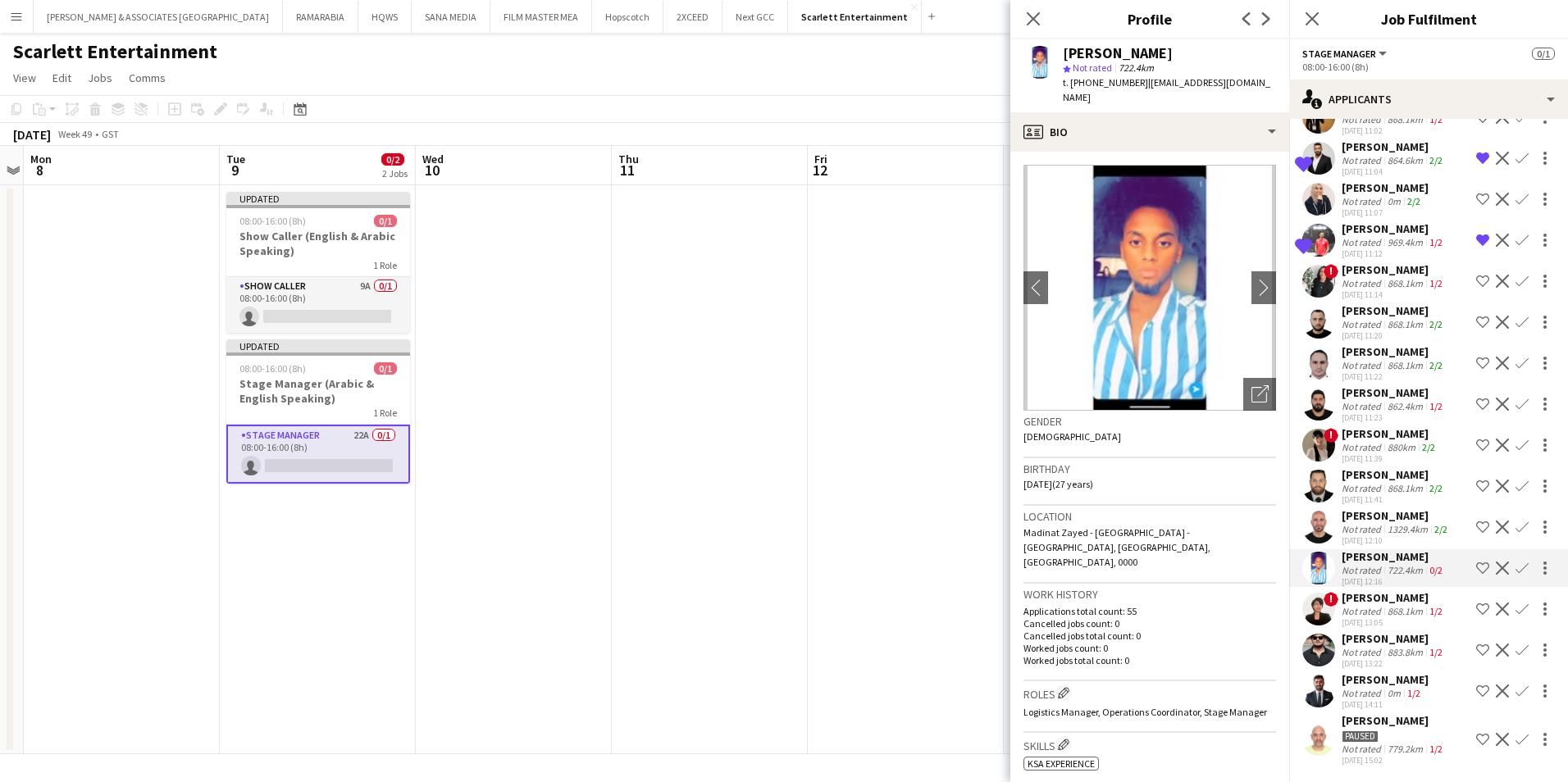
click at [1362, 515] on div "[PERSON_NAME]" at bounding box center [1397, 516] width 109 height 15
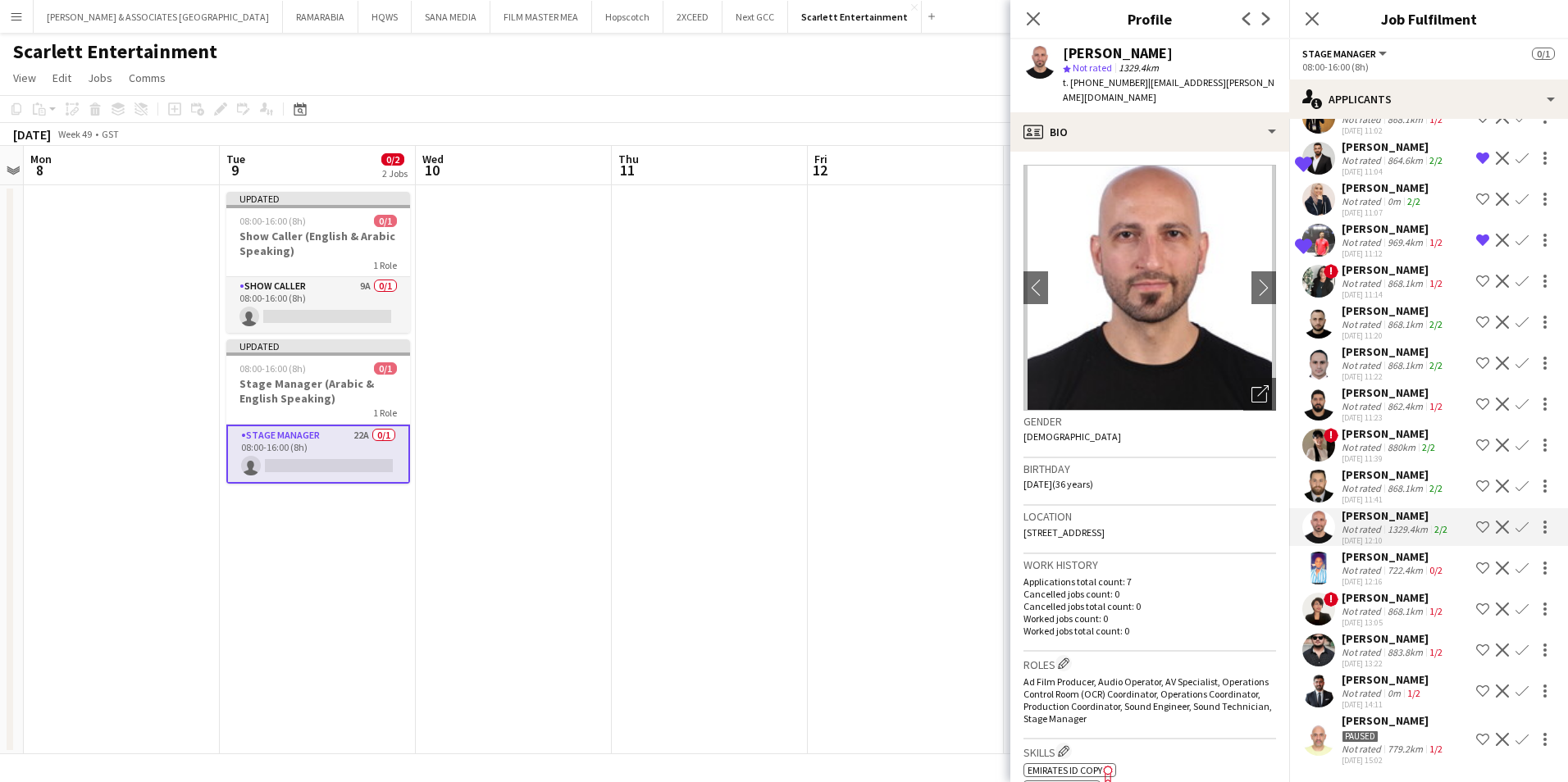
click at [1373, 308] on div "[PERSON_NAME]" at bounding box center [1394, 310] width 104 height 15
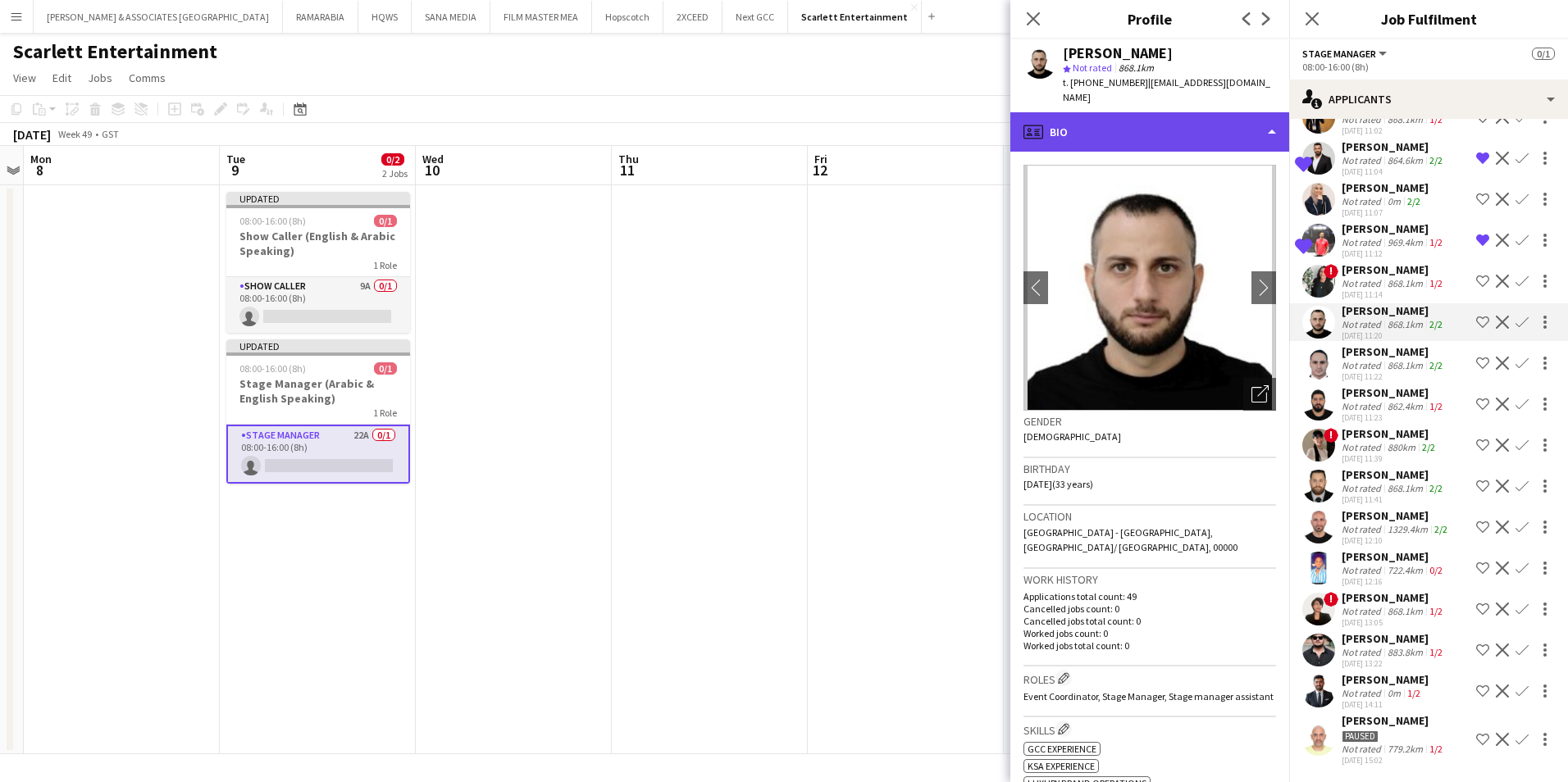
click at [1209, 112] on div "profile Bio" at bounding box center [1149, 132] width 279 height 39
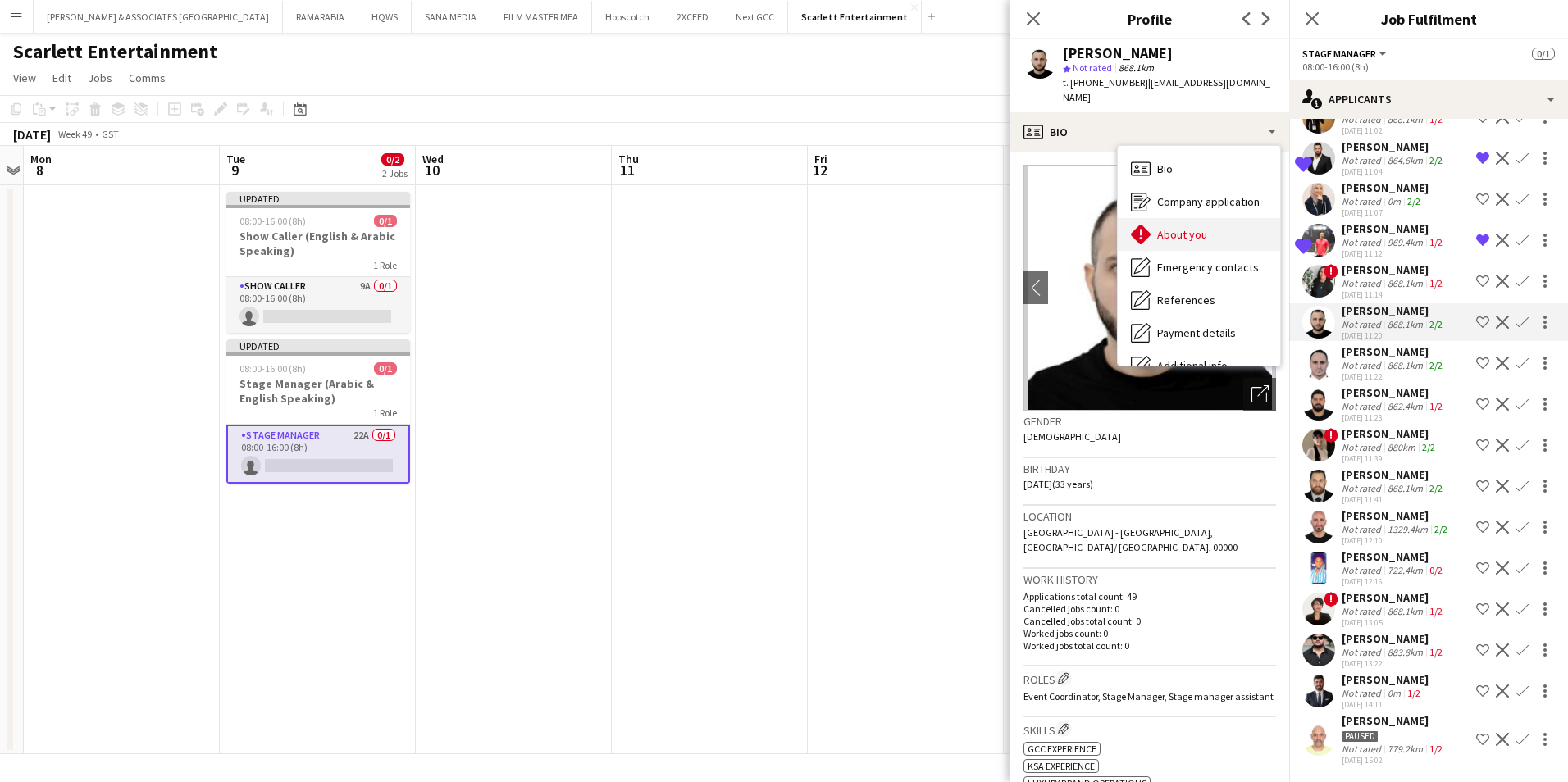
click at [1221, 224] on div "About you About you" at bounding box center [1198, 233] width 162 height 32
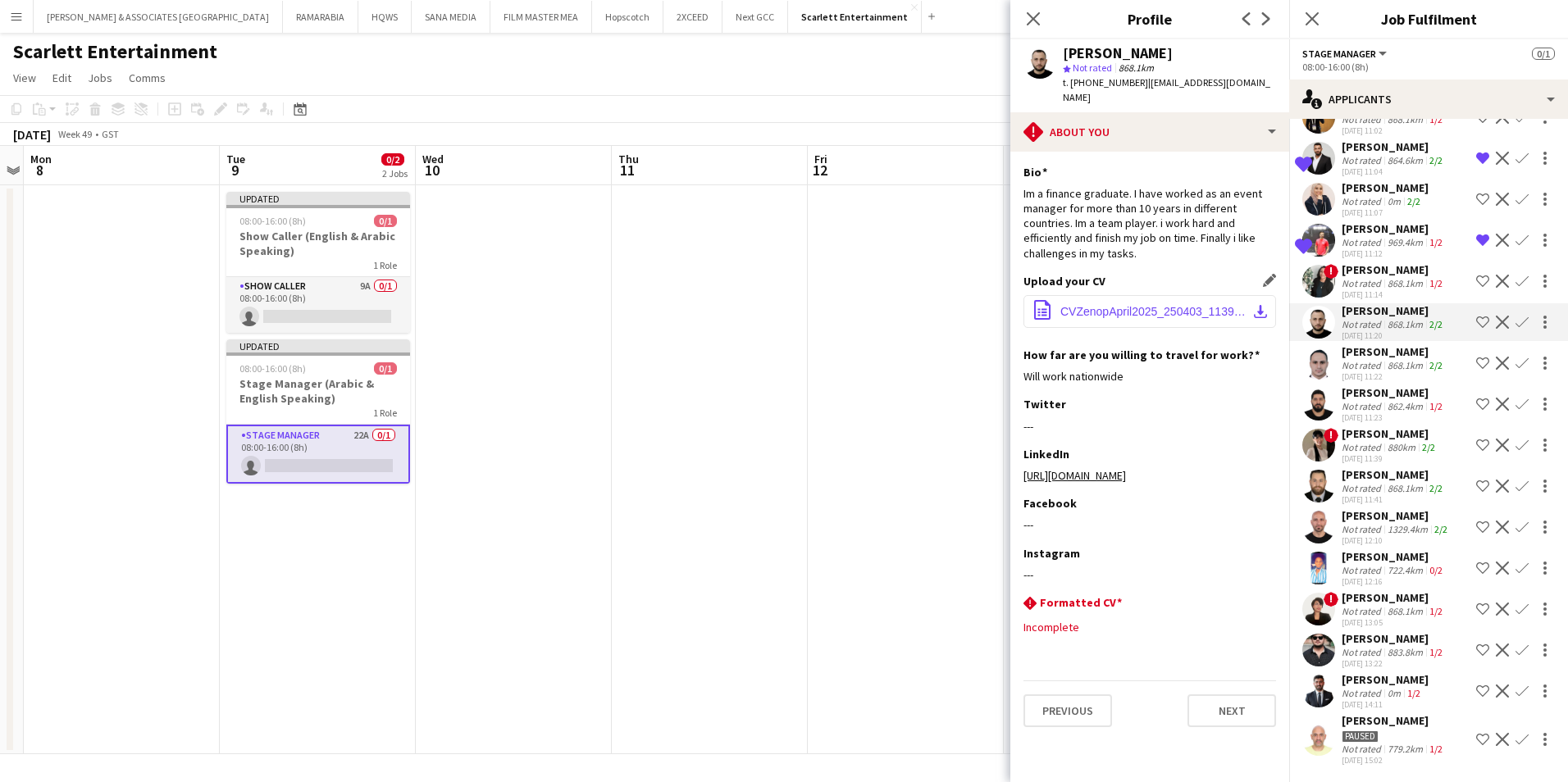
click at [1163, 307] on button "office-file-sheet CVZenopApril2025_250403_113904.pdf download-bottom" at bounding box center [1149, 311] width 253 height 32
click at [11, 18] on app-icon "Menu" at bounding box center [17, 17] width 13 height 13
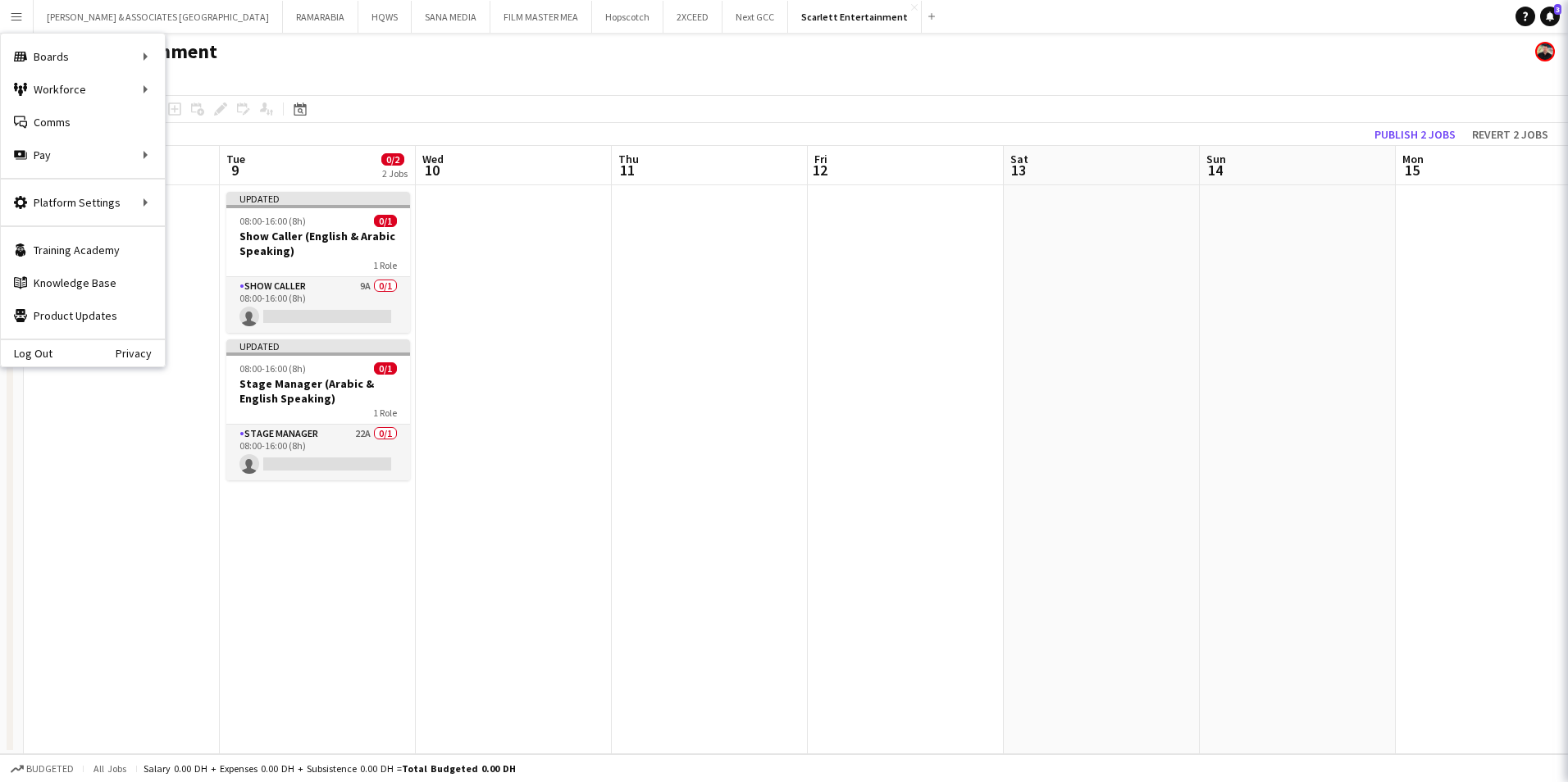
scroll to position [0, 0]
click at [201, 91] on link "My Workforce" at bounding box center [247, 89] width 164 height 32
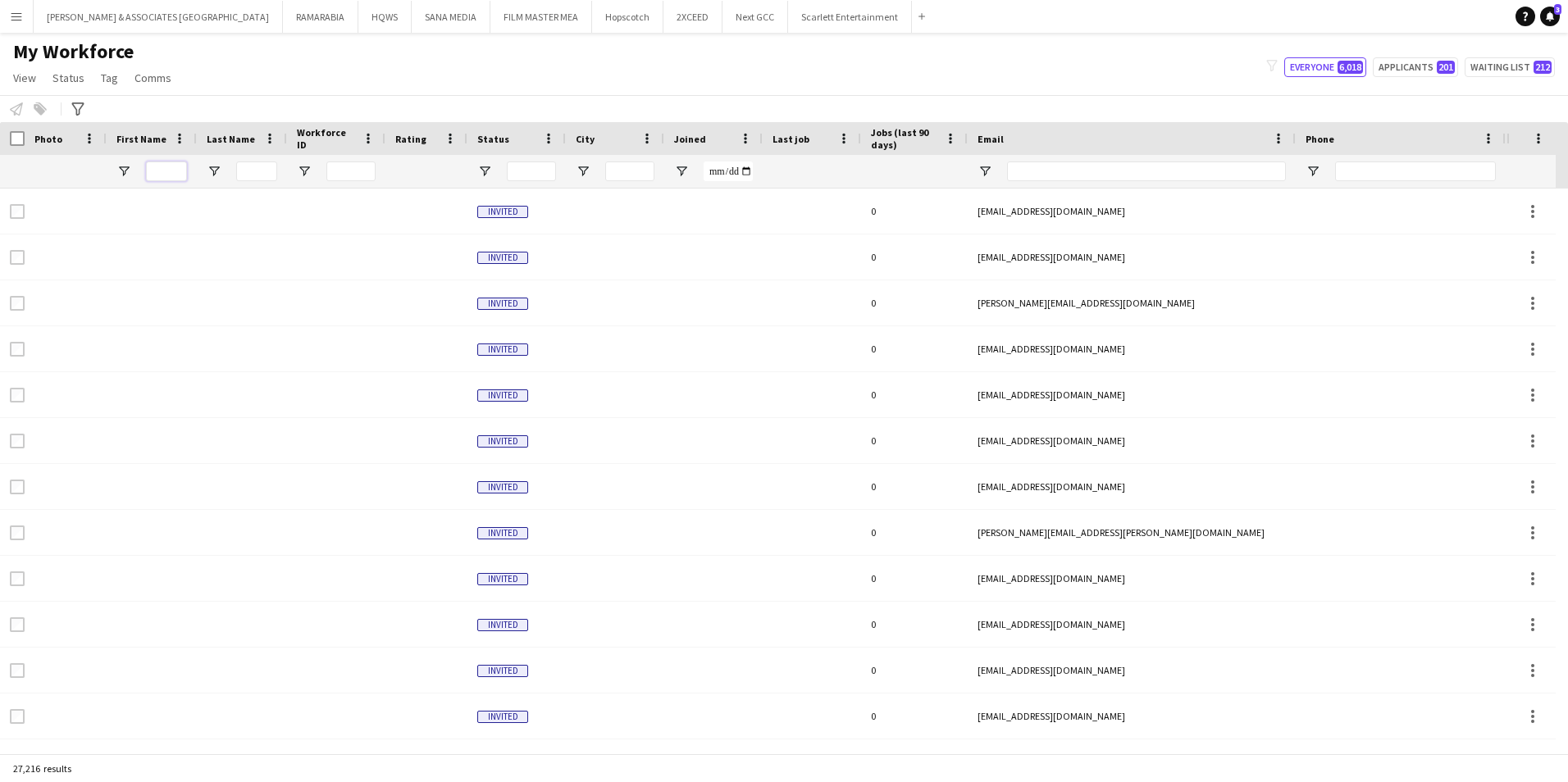
click at [166, 178] on input "First Name Filter Input" at bounding box center [167, 170] width 41 height 19
type input "****"
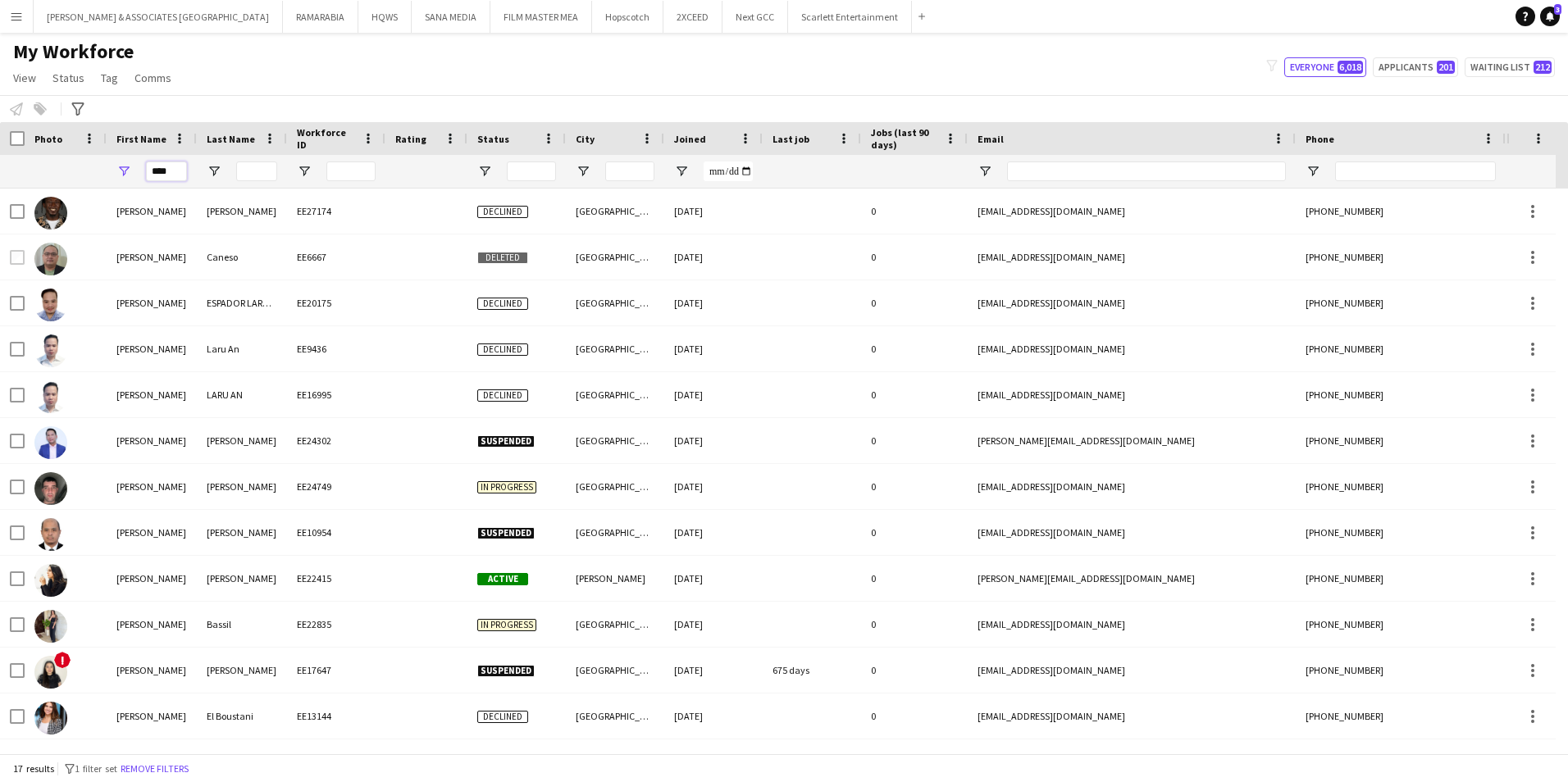
drag, startPoint x: 175, startPoint y: 174, endPoint x: 112, endPoint y: 166, distance: 63.5
click at [112, 166] on div "****" at bounding box center [151, 170] width 90 height 32
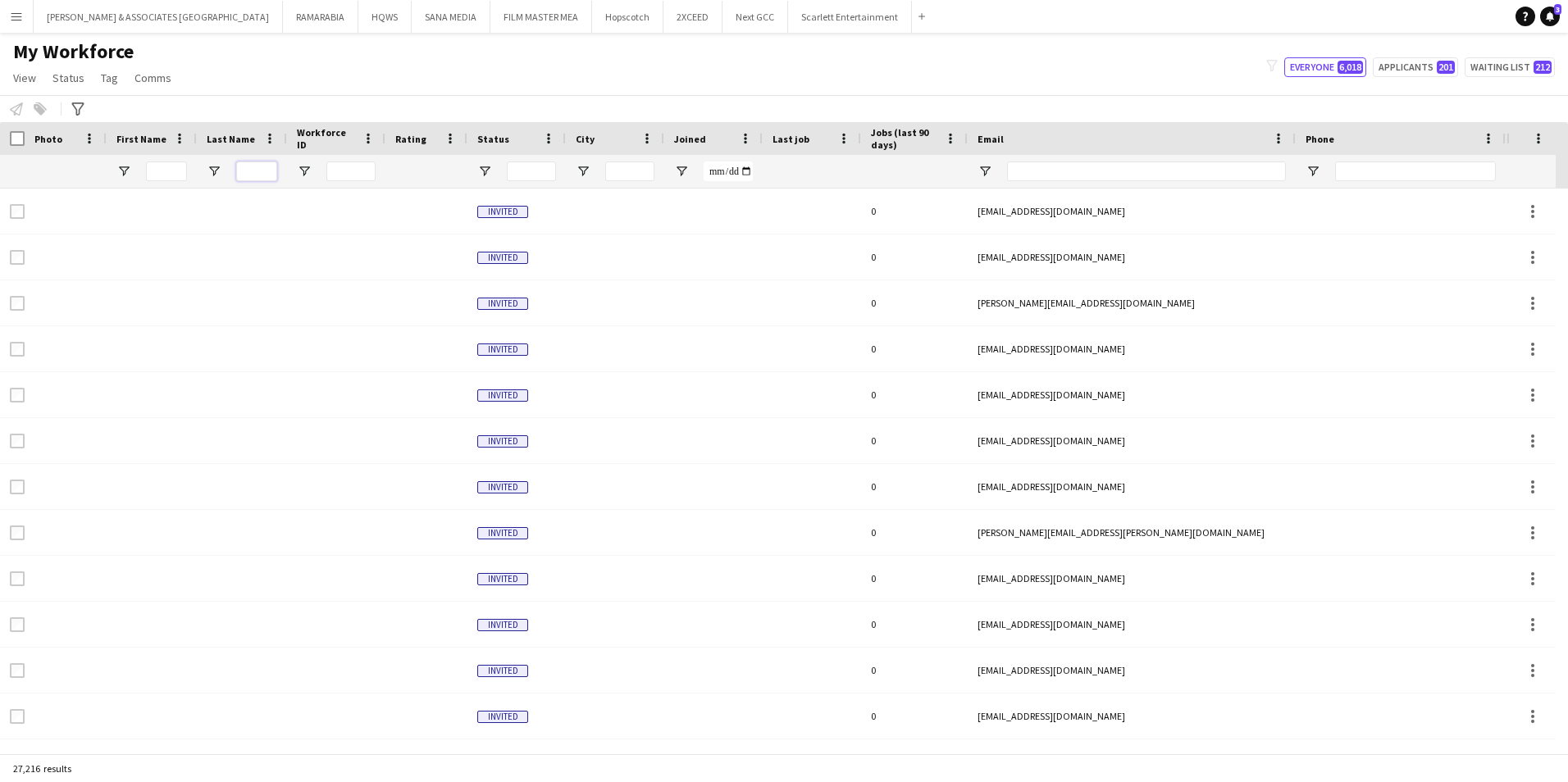
click at [272, 170] on input "Last Name Filter Input" at bounding box center [257, 170] width 41 height 19
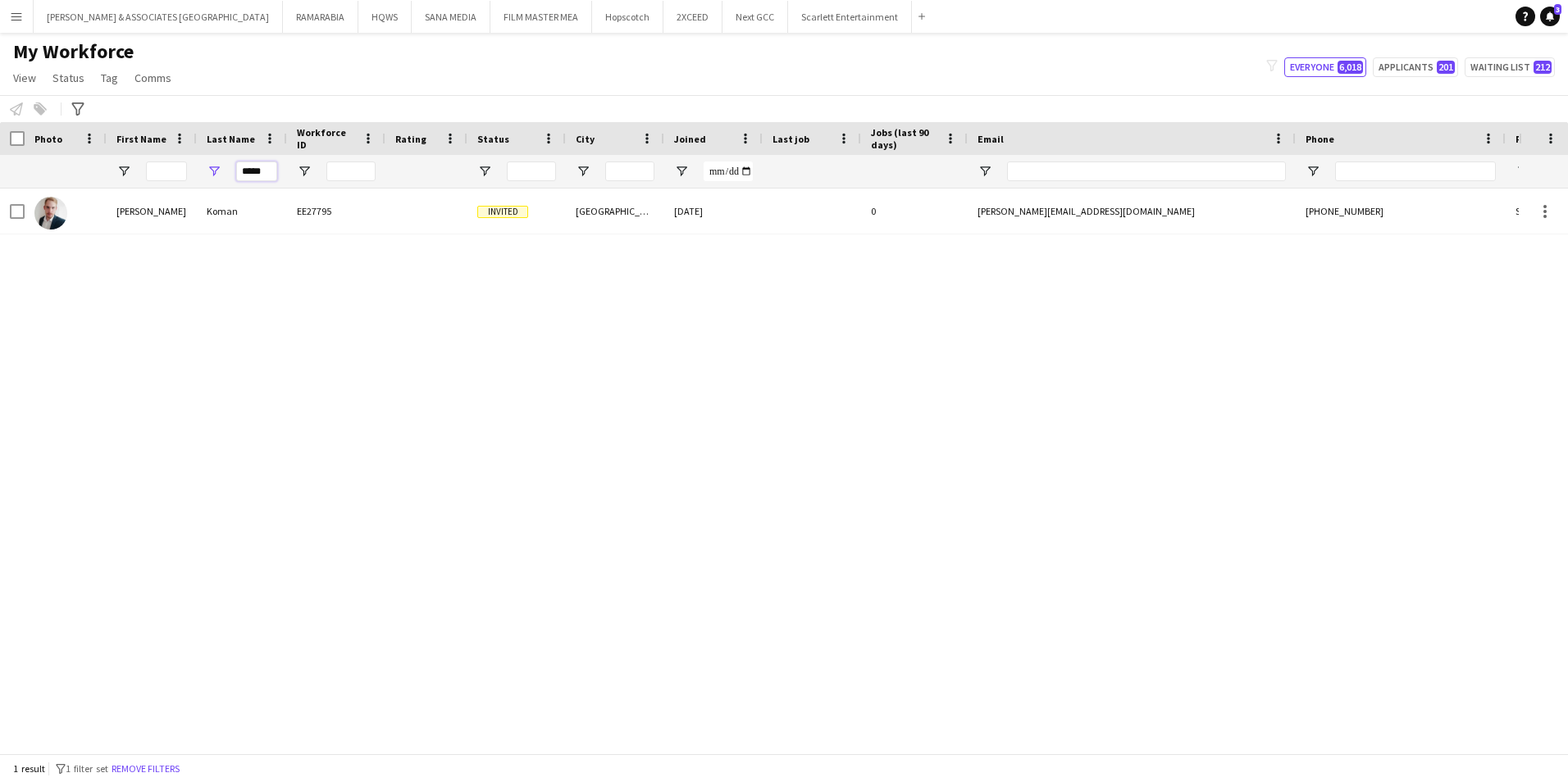
type input "*****"
drag, startPoint x: 277, startPoint y: 171, endPoint x: 203, endPoint y: 165, distance: 74.2
click at [203, 165] on div "*****" at bounding box center [241, 170] width 90 height 32
drag, startPoint x: 270, startPoint y: 170, endPoint x: 242, endPoint y: 169, distance: 28.0
click at [242, 169] on input "*****" at bounding box center [257, 170] width 41 height 19
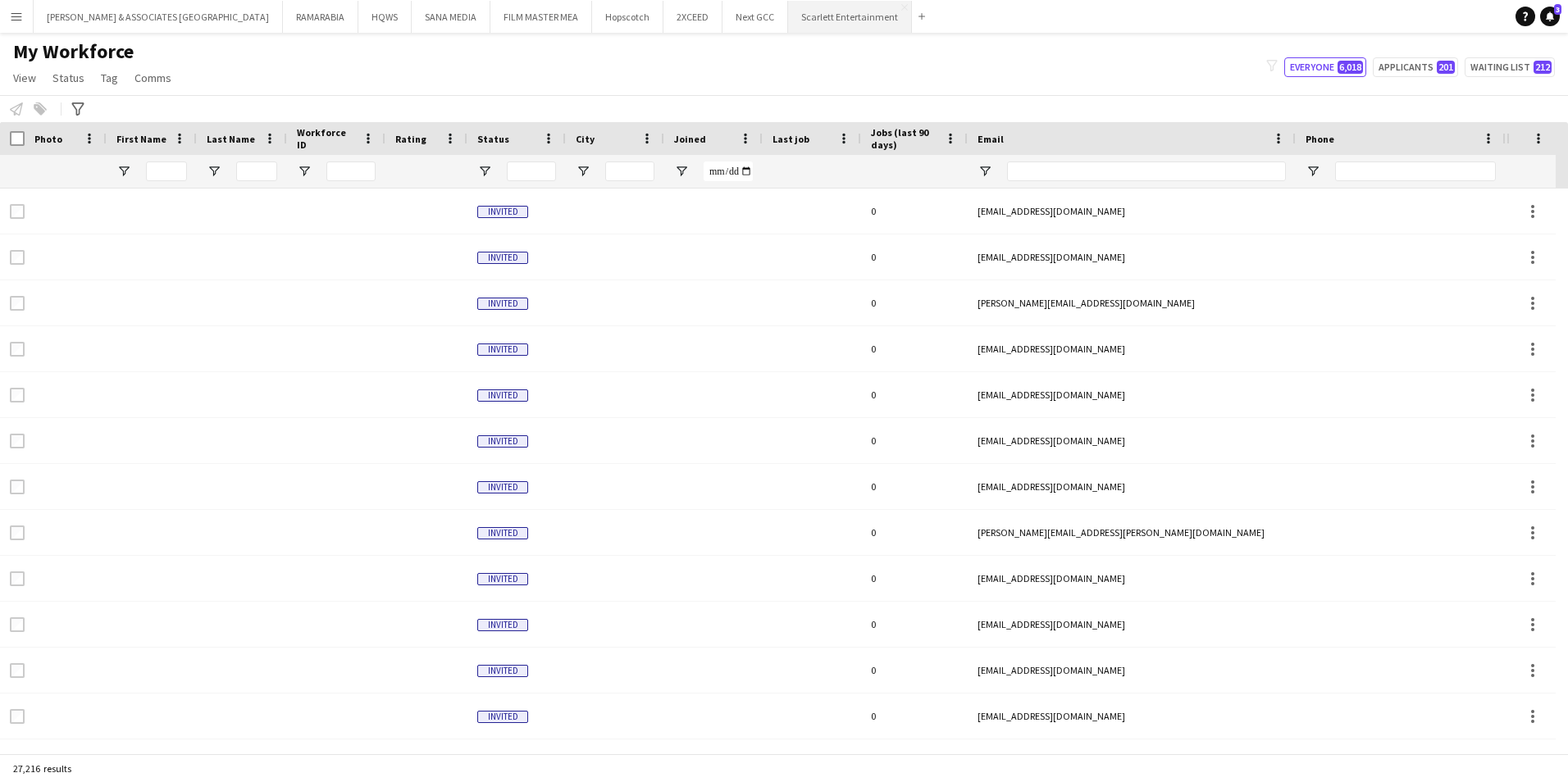
click at [788, 21] on button "Scarlett Entertainment Close" at bounding box center [850, 17] width 124 height 32
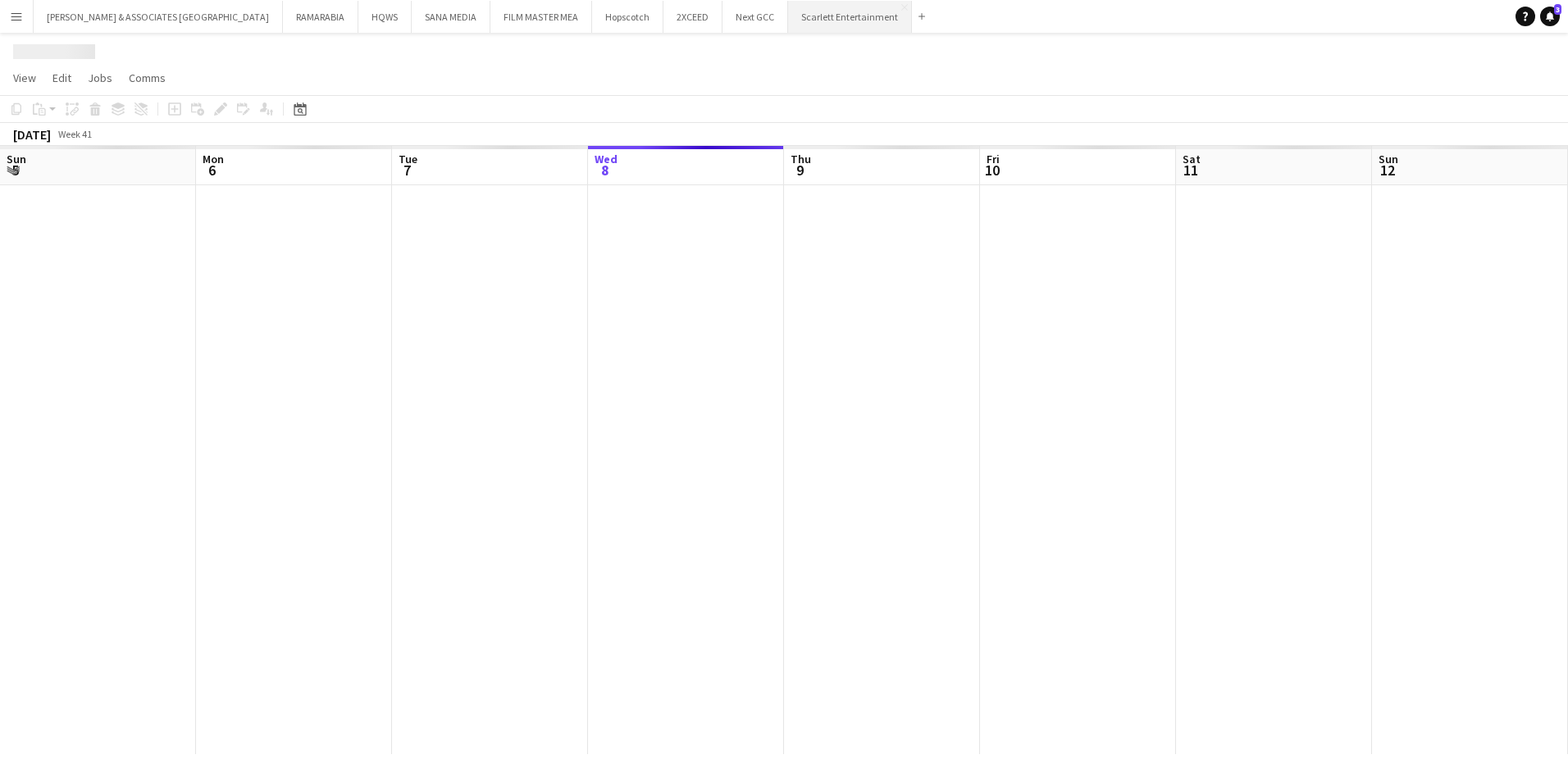
scroll to position [0, 392]
